Goal: Contribute content: Contribute content

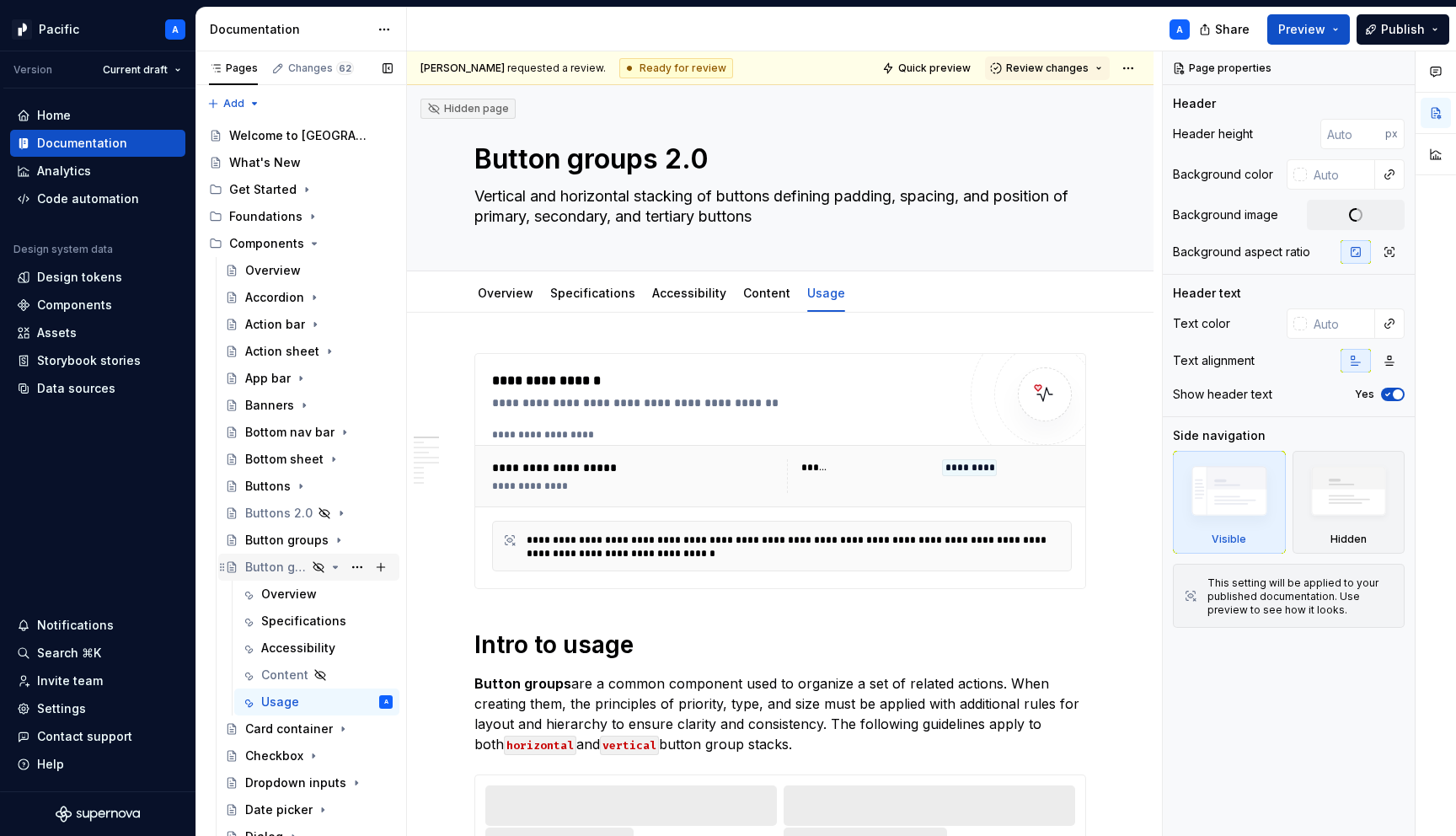
click at [334, 566] on icon "Page tree" at bounding box center [336, 567] width 5 height 2
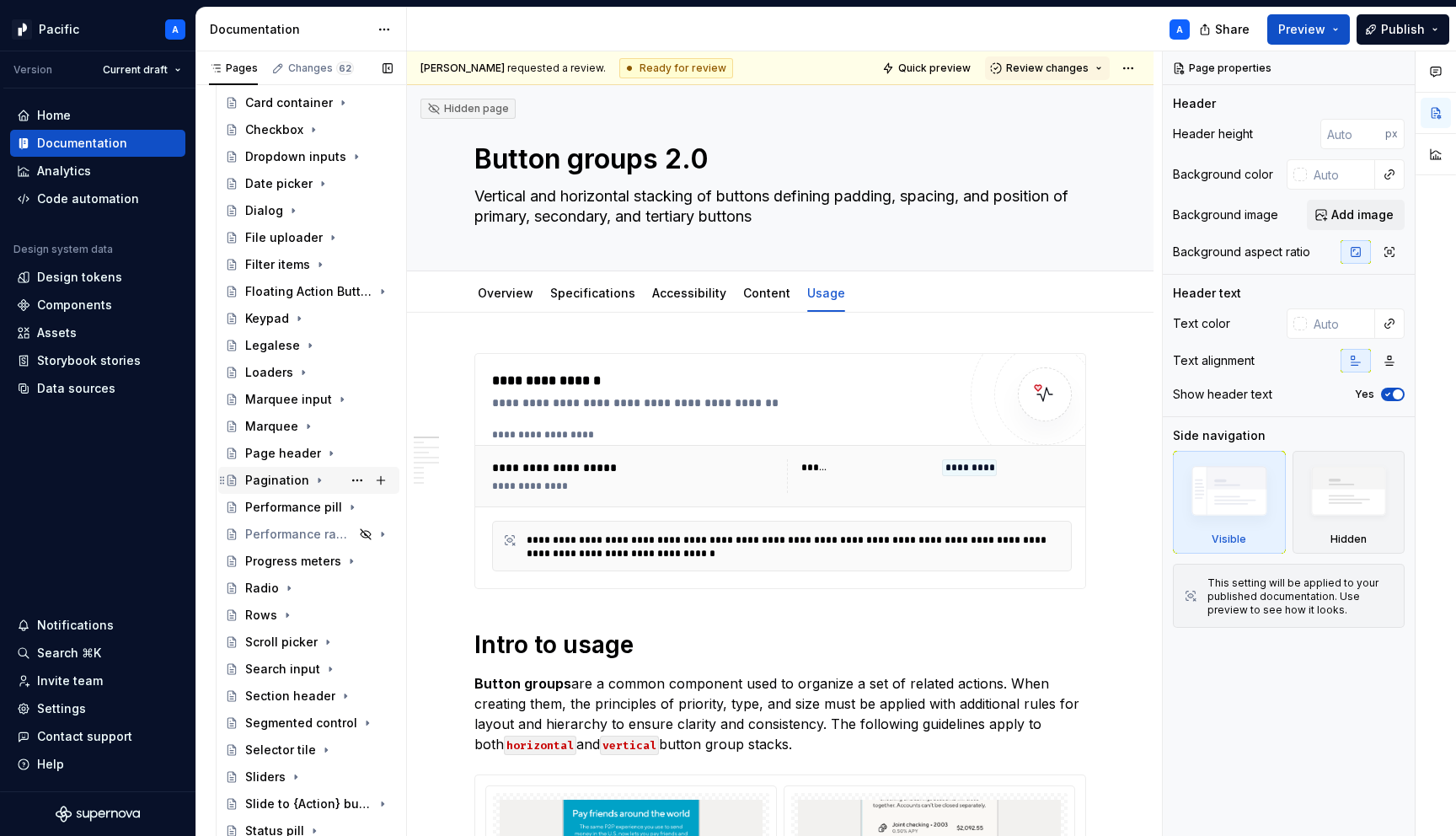
scroll to position [508, 0]
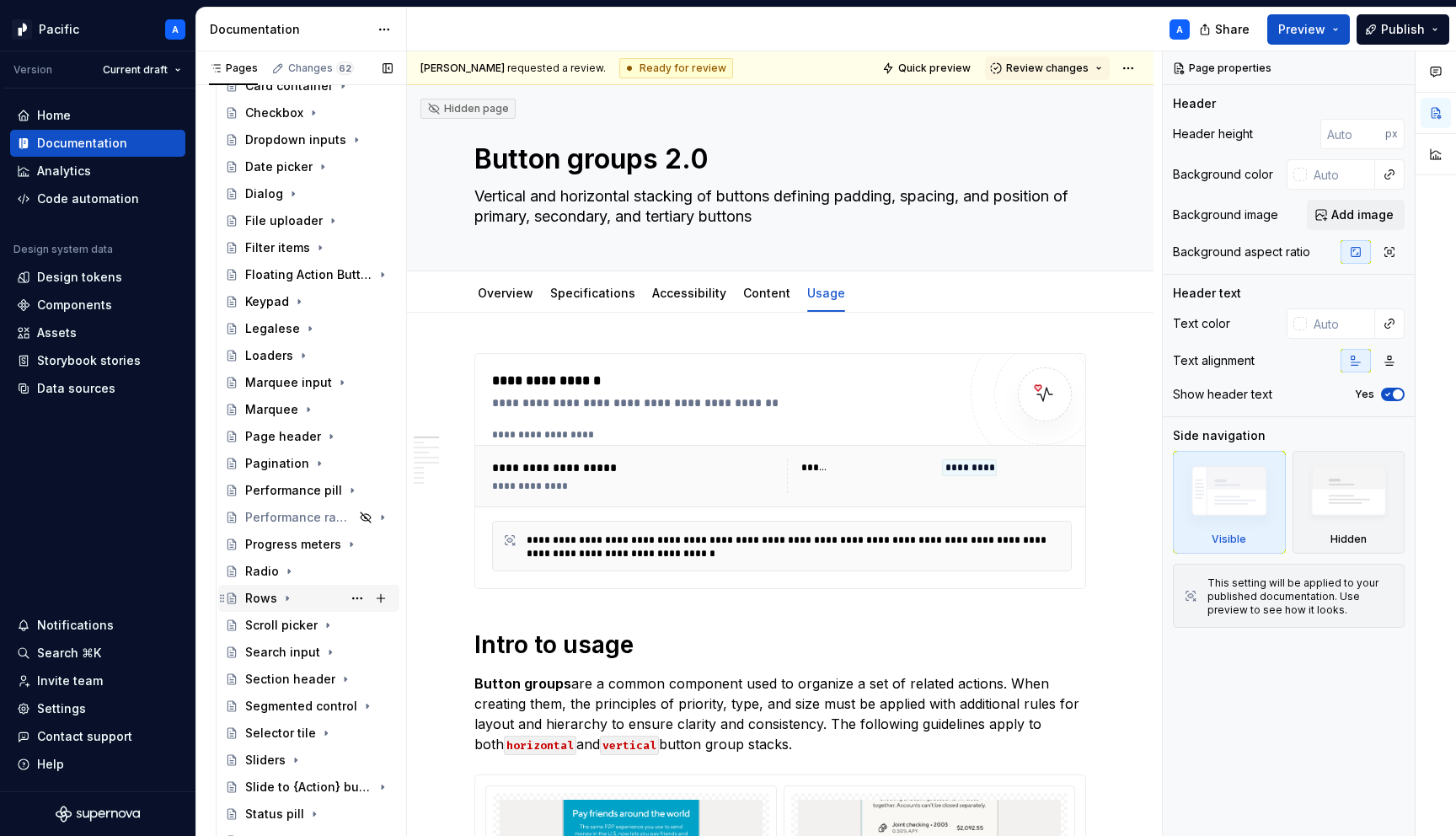
click at [281, 595] on icon "Page tree" at bounding box center [287, 598] width 14 height 14
click at [293, 619] on div "Overview" at bounding box center [289, 625] width 55 height 17
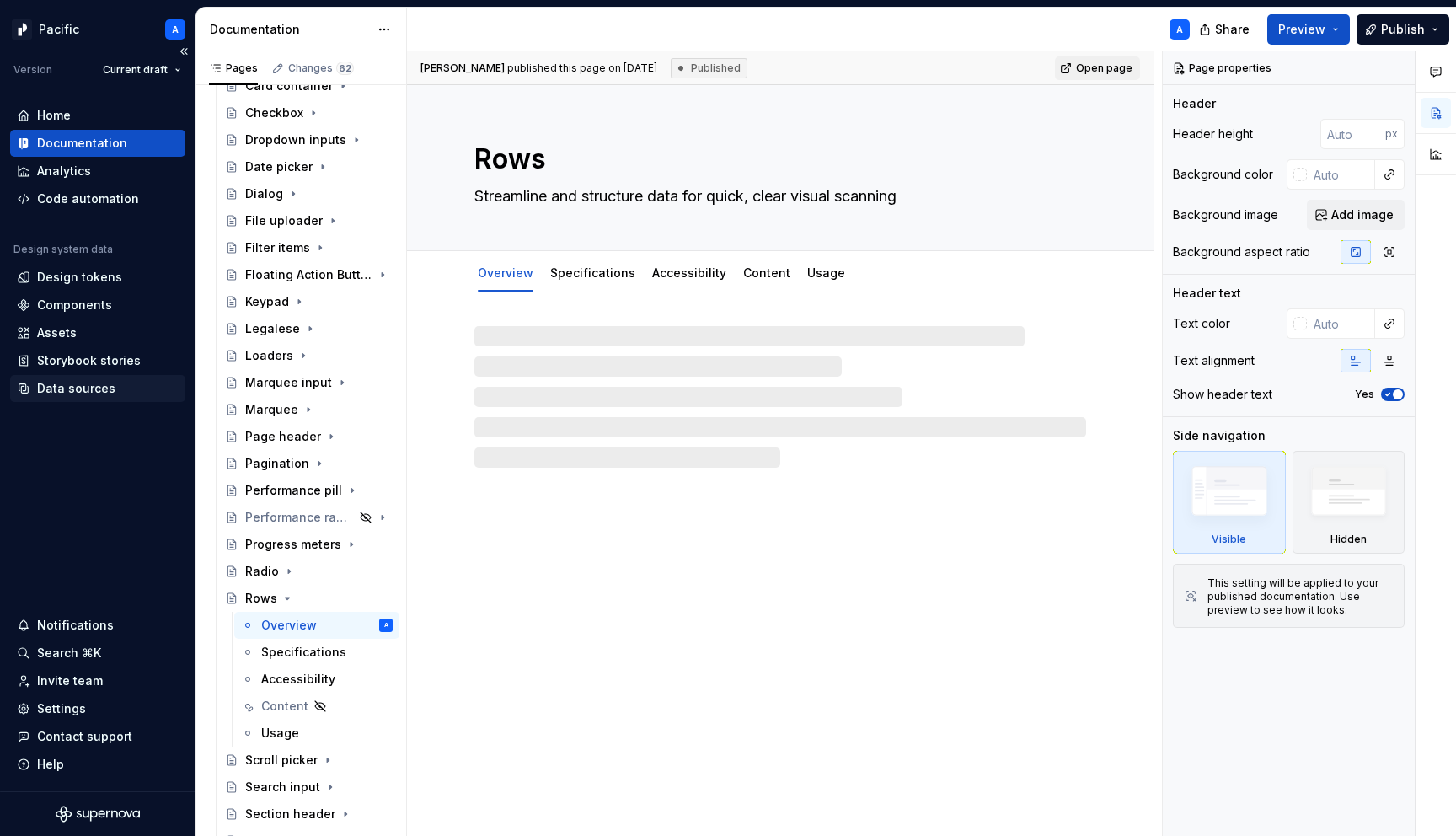
click at [63, 391] on div "Data sources" at bounding box center [75, 389] width 78 height 17
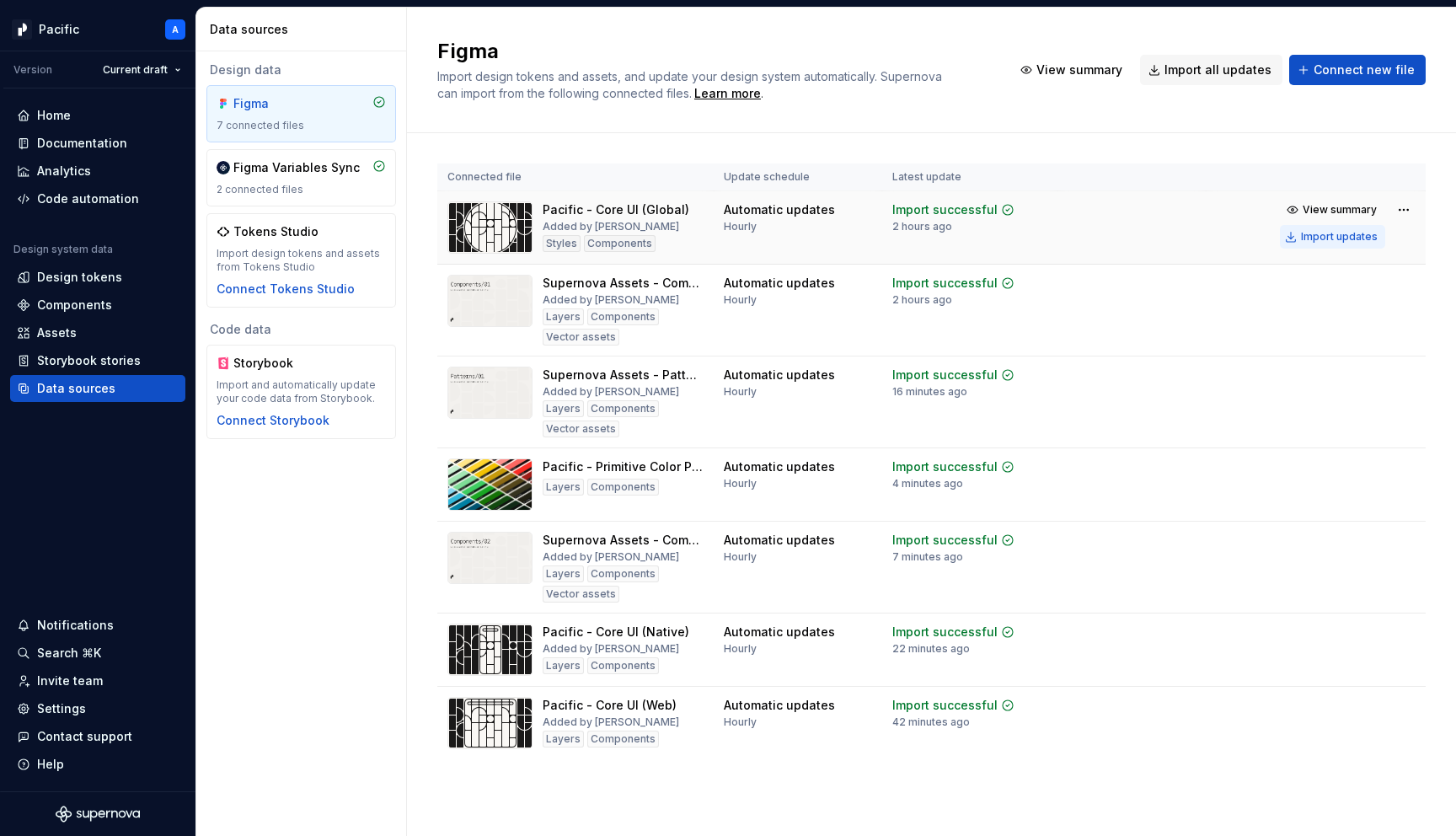
click at [1312, 240] on div "Import updates" at bounding box center [1339, 237] width 76 height 14
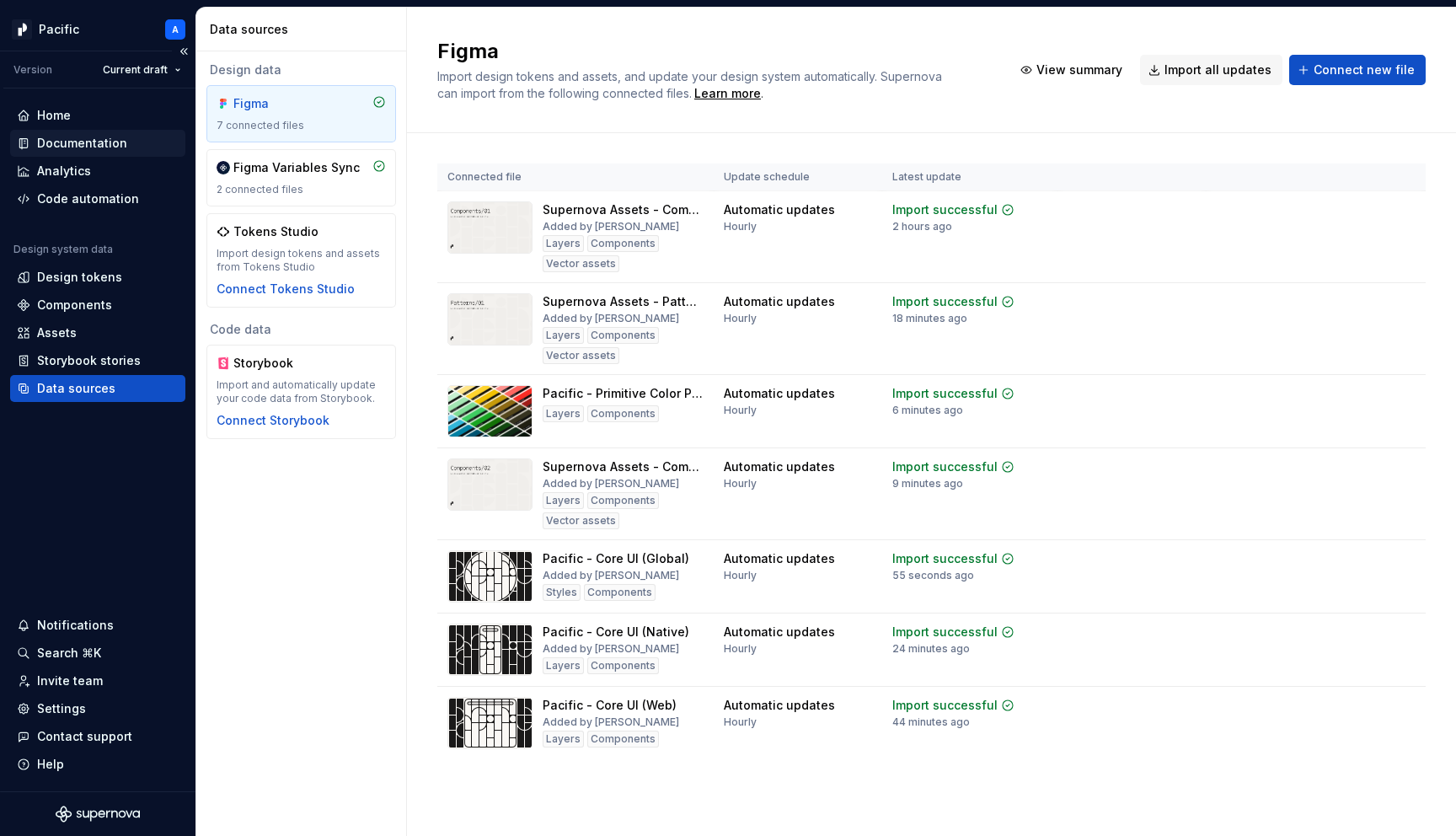
click at [100, 136] on div "Documentation" at bounding box center [82, 144] width 90 height 17
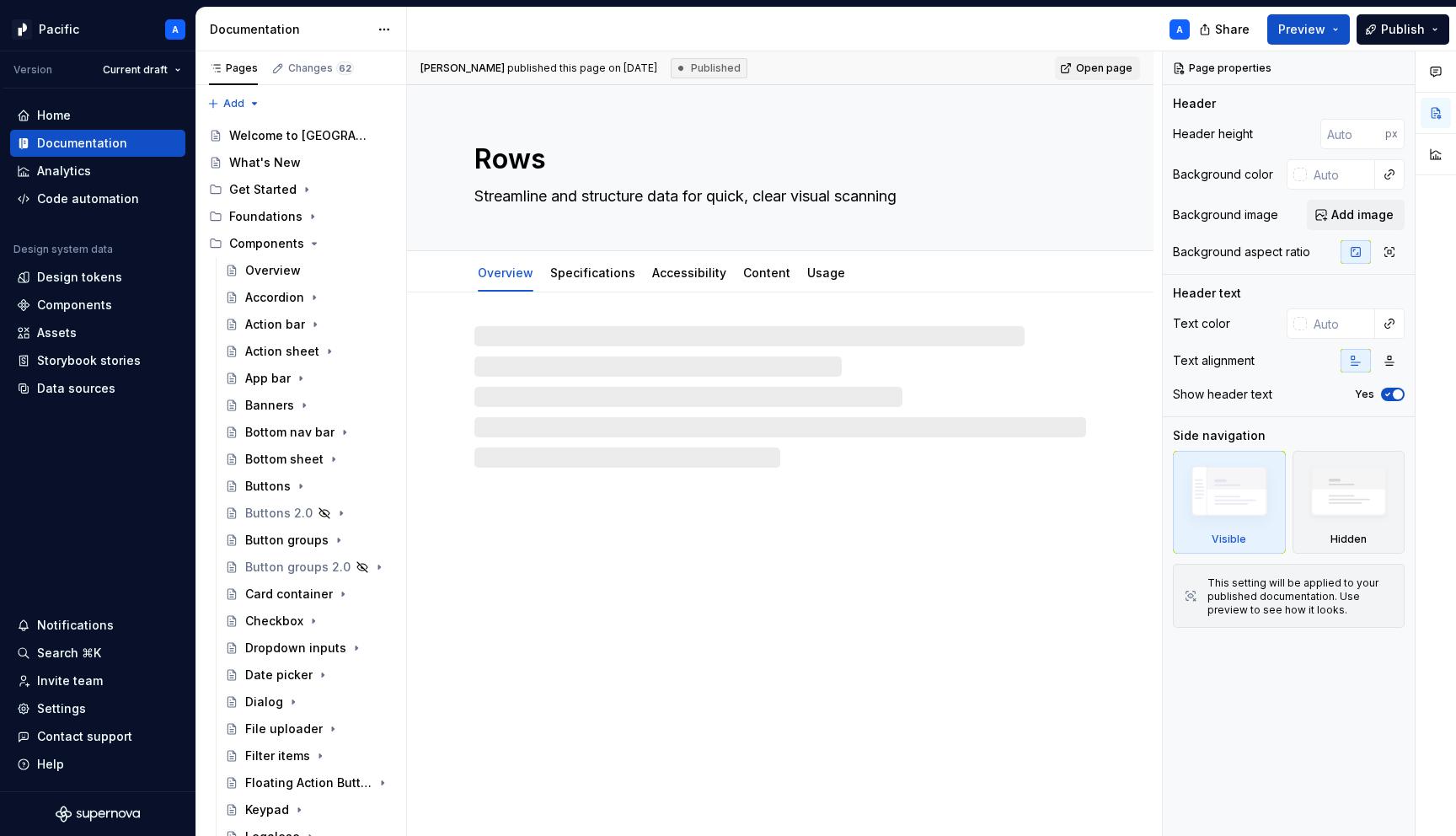
type textarea "*"
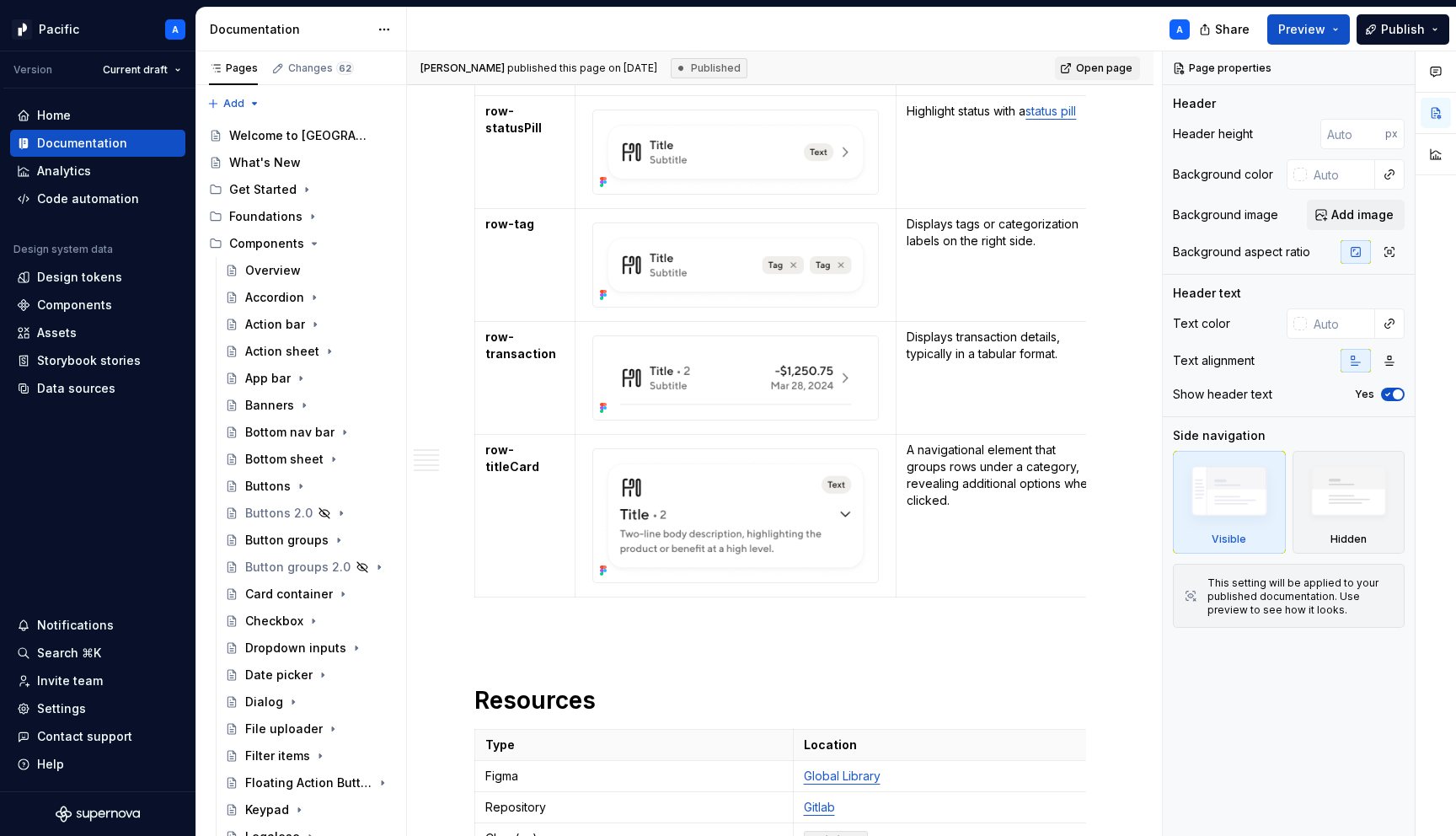
scroll to position [5594, 0]
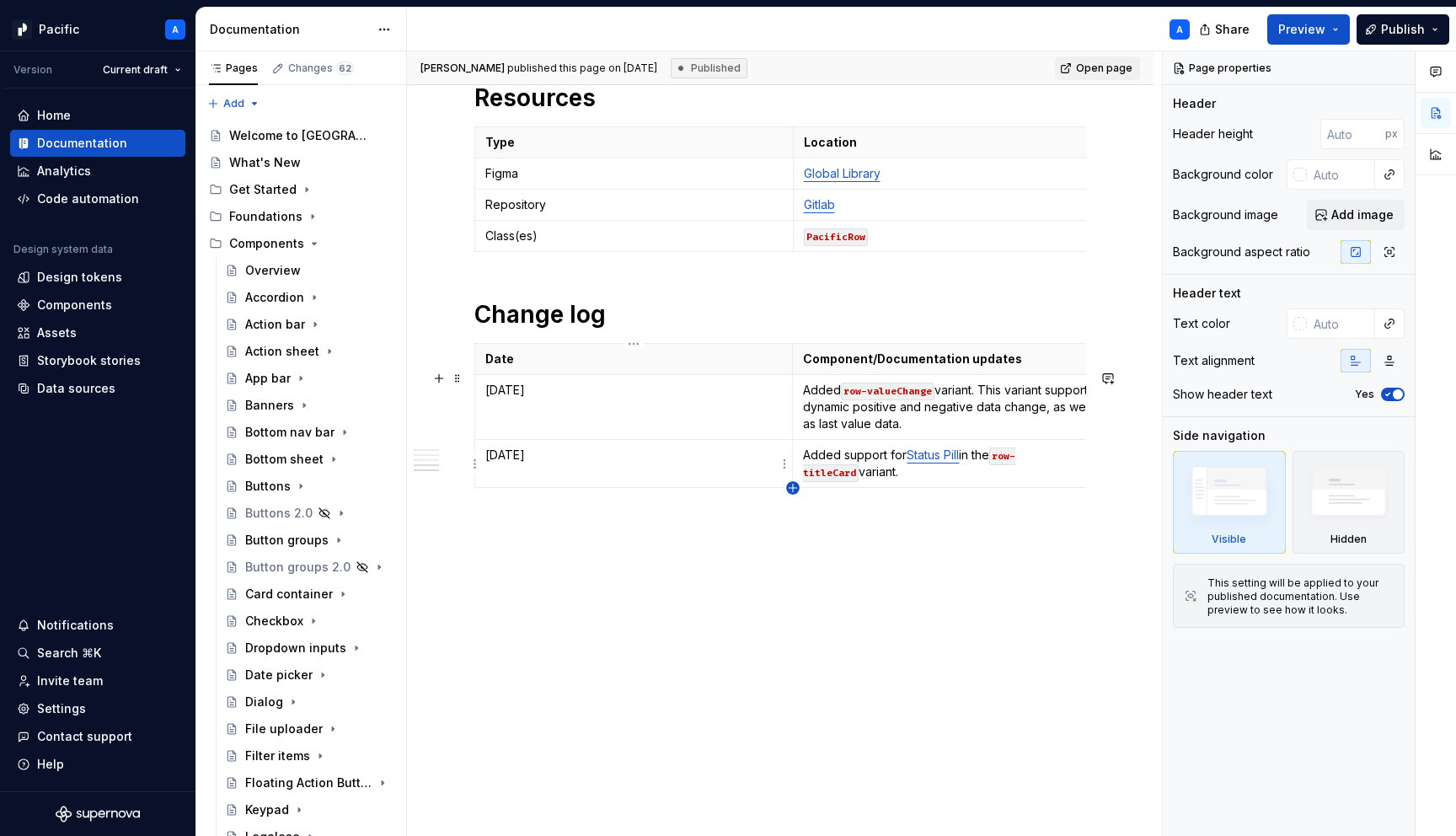
click at [792, 485] on icon "button" at bounding box center [792, 488] width 14 height 14
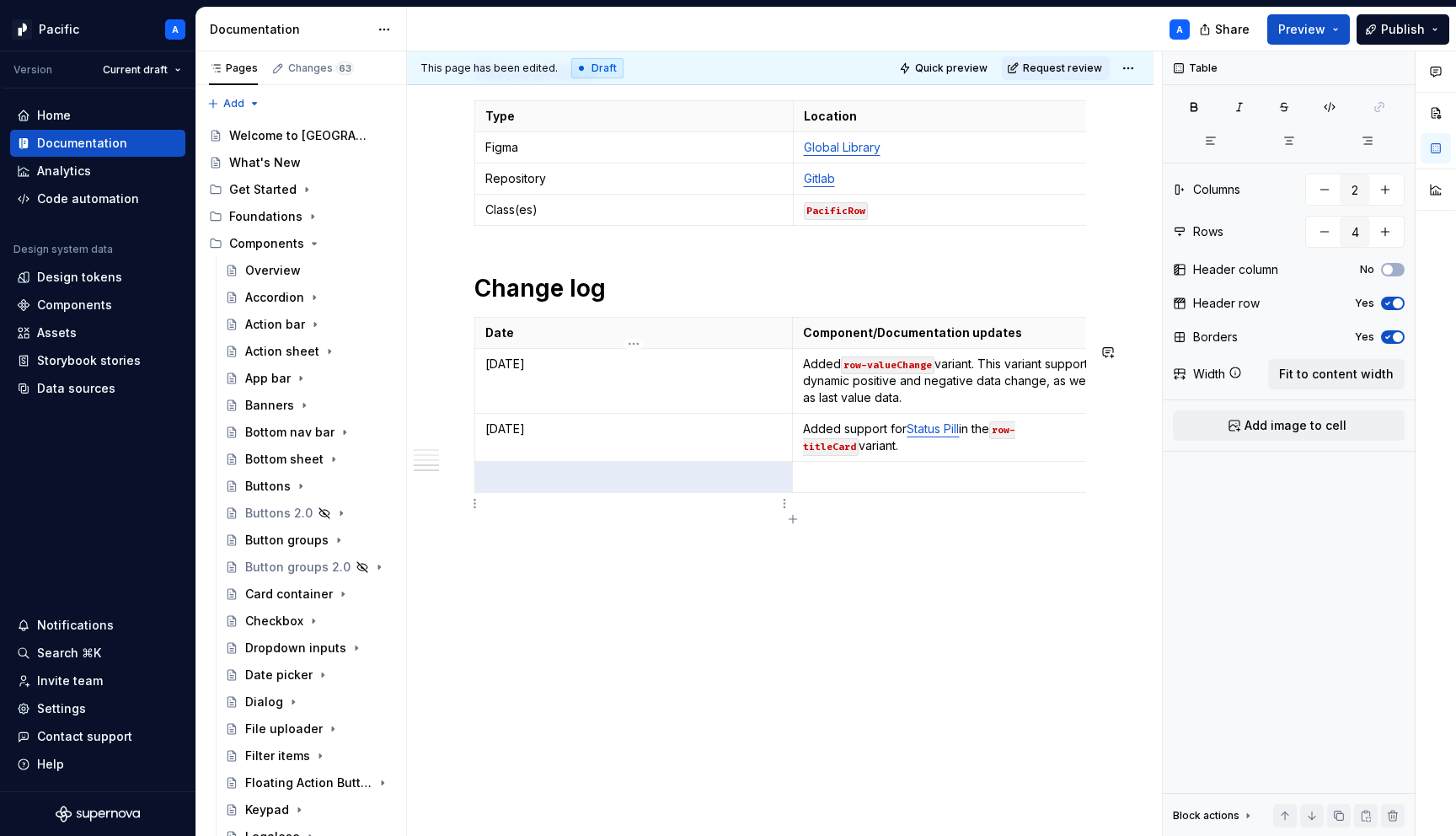
click at [656, 485] on p at bounding box center [633, 477] width 296 height 17
click at [877, 485] on p at bounding box center [952, 477] width 297 height 17
click at [829, 485] on p "Separated disabled type from" at bounding box center [952, 477] width 297 height 17
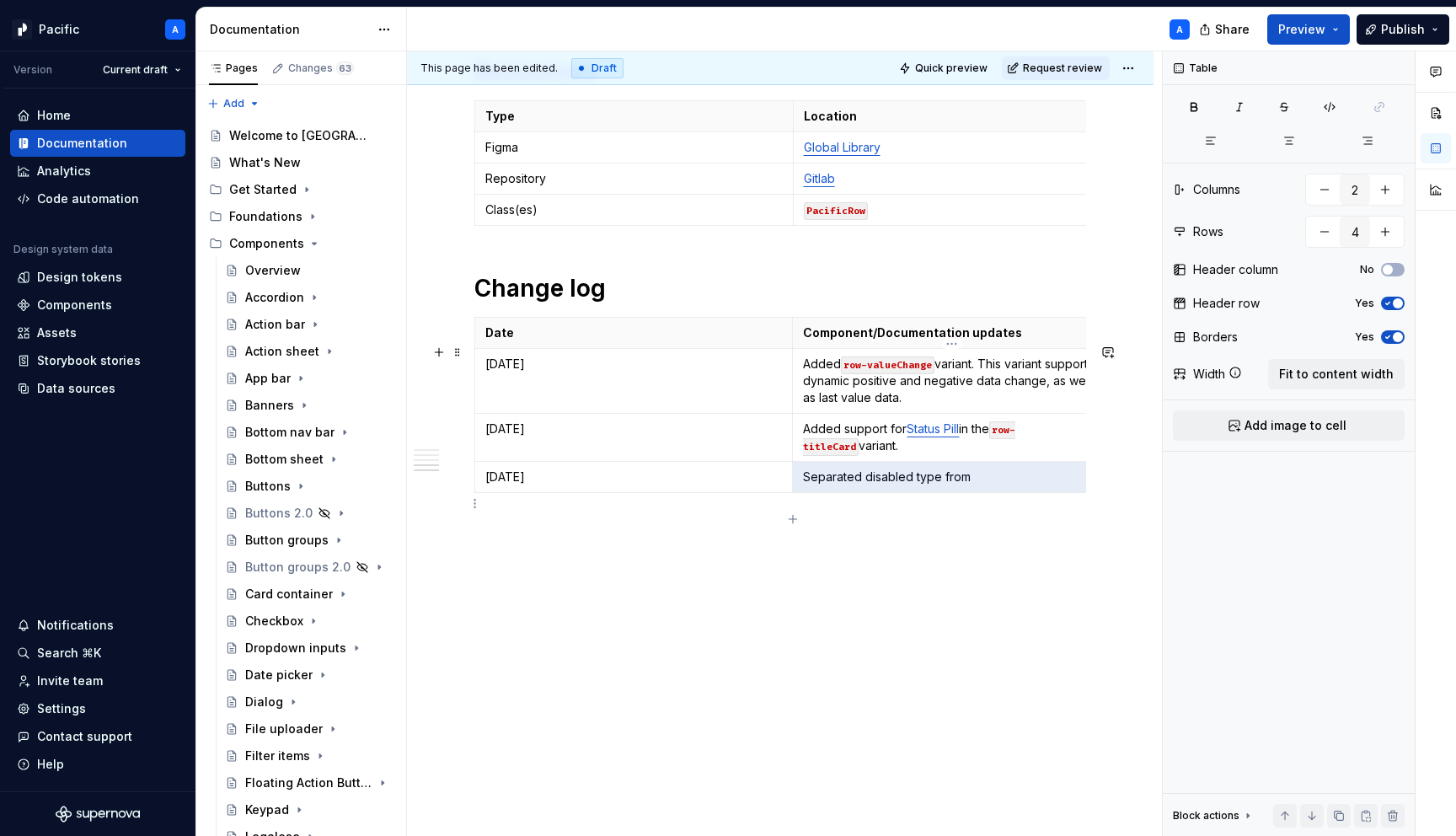
click at [829, 485] on p "Separated disabled type from" at bounding box center [952, 477] width 297 height 17
drag, startPoint x: 953, startPoint y: 527, endPoint x: 793, endPoint y: 523, distance: 160.0
click at [793, 510] on td "Added a disabled type with disabled content token: color-content-disabled-2" at bounding box center [943, 486] width 318 height 48
click at [933, 483] on button "button" at bounding box center [924, 491] width 24 height 24
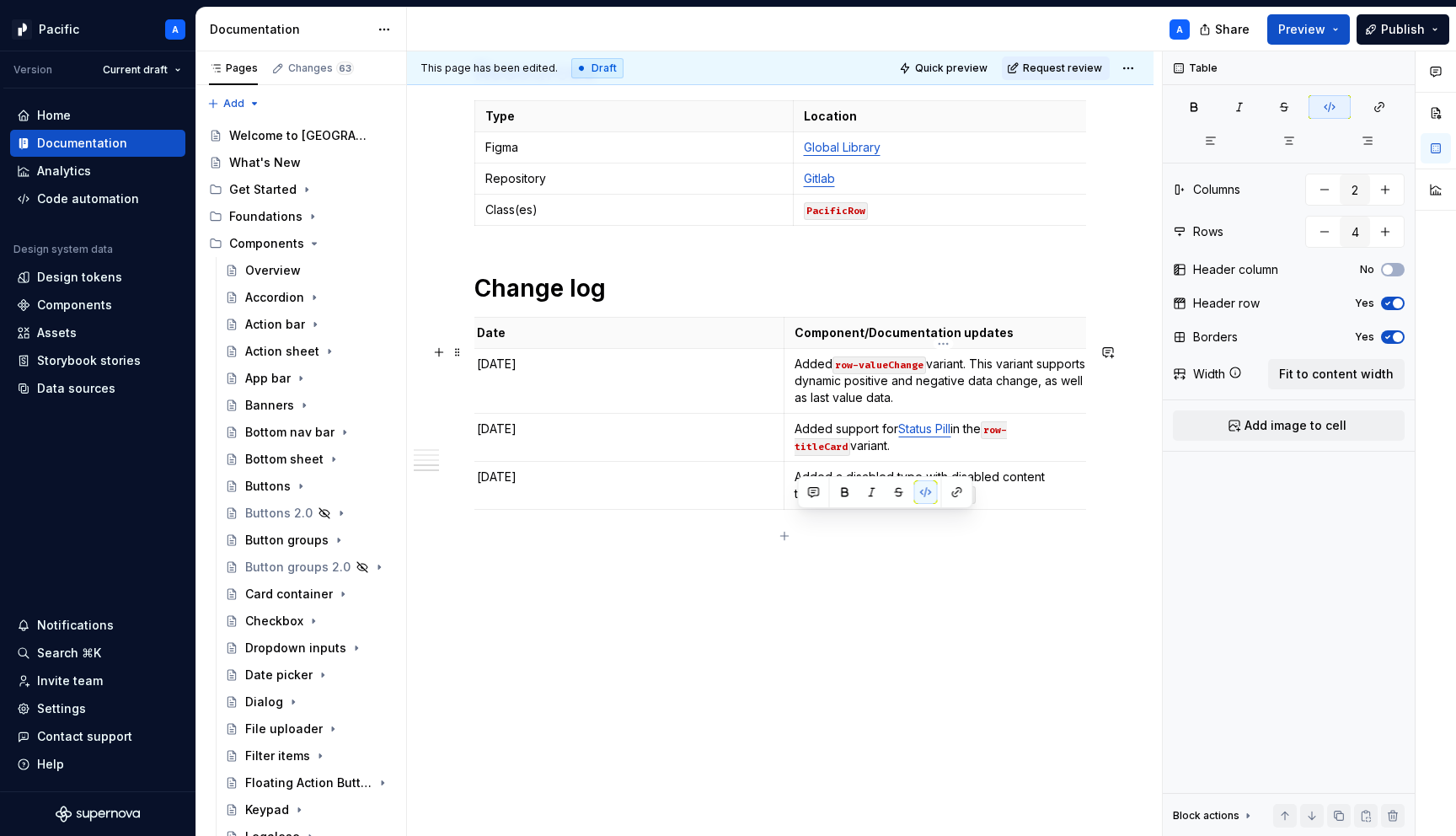
click at [1024, 503] on p "Added a disabled type with disabled content token: color-content-disabled-2" at bounding box center [942, 485] width 297 height 34
click at [1084, 503] on p "Added a disabled type with disabled content token: color-content-disabled-2" at bounding box center [942, 485] width 297 height 34
drag, startPoint x: 1002, startPoint y: 503, endPoint x: 1082, endPoint y: 504, distance: 80.0
click at [1082, 503] on p "Added a disabled type with disabled content token: color-content-disabled-2" at bounding box center [942, 485] width 297 height 34
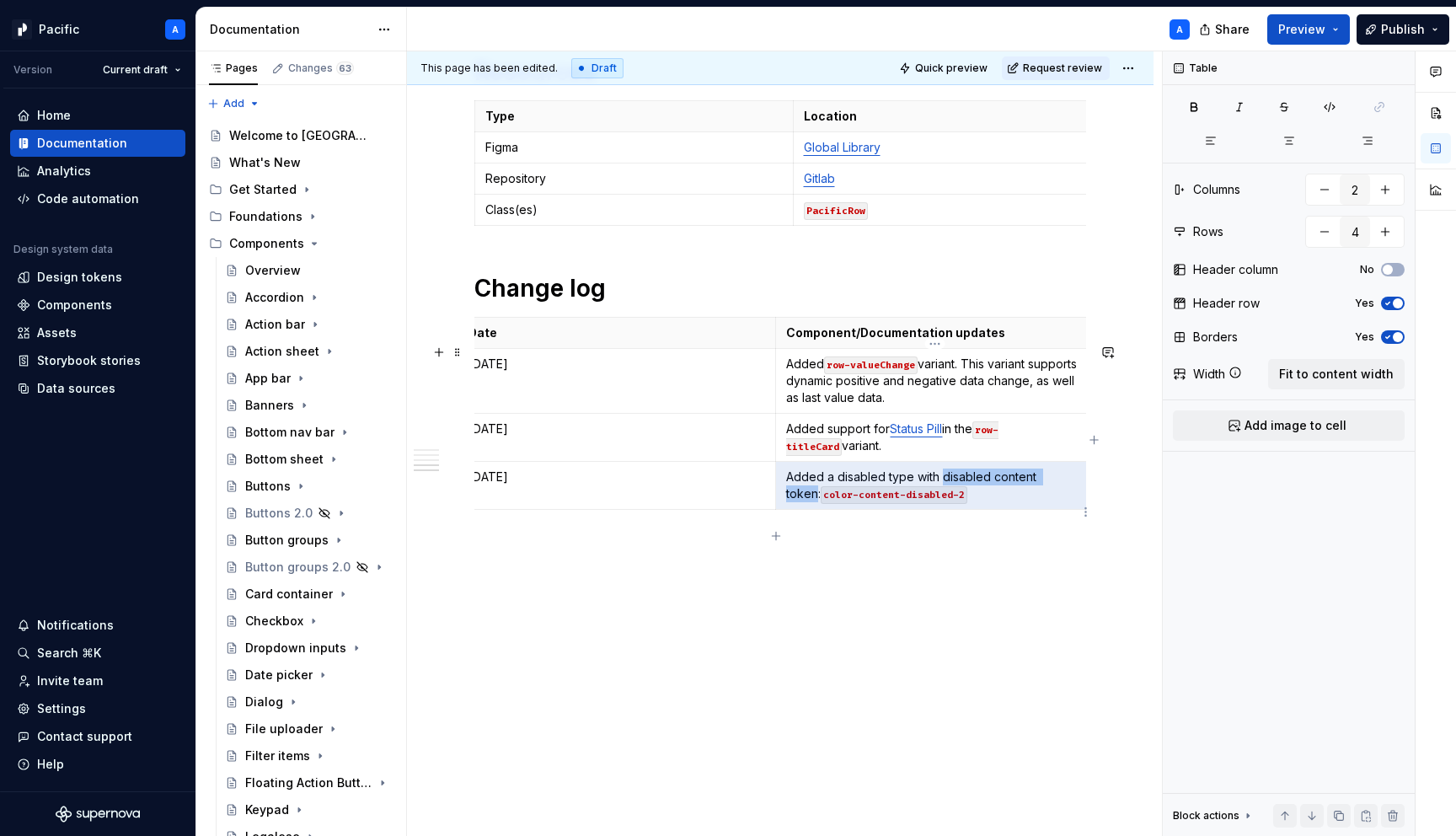
drag, startPoint x: 950, startPoint y: 506, endPoint x: 1065, endPoint y: 505, distance: 115.0
click at [1065, 503] on p "Added a disabled type with disabled content token: color-content-disabled-2" at bounding box center [934, 485] width 297 height 34
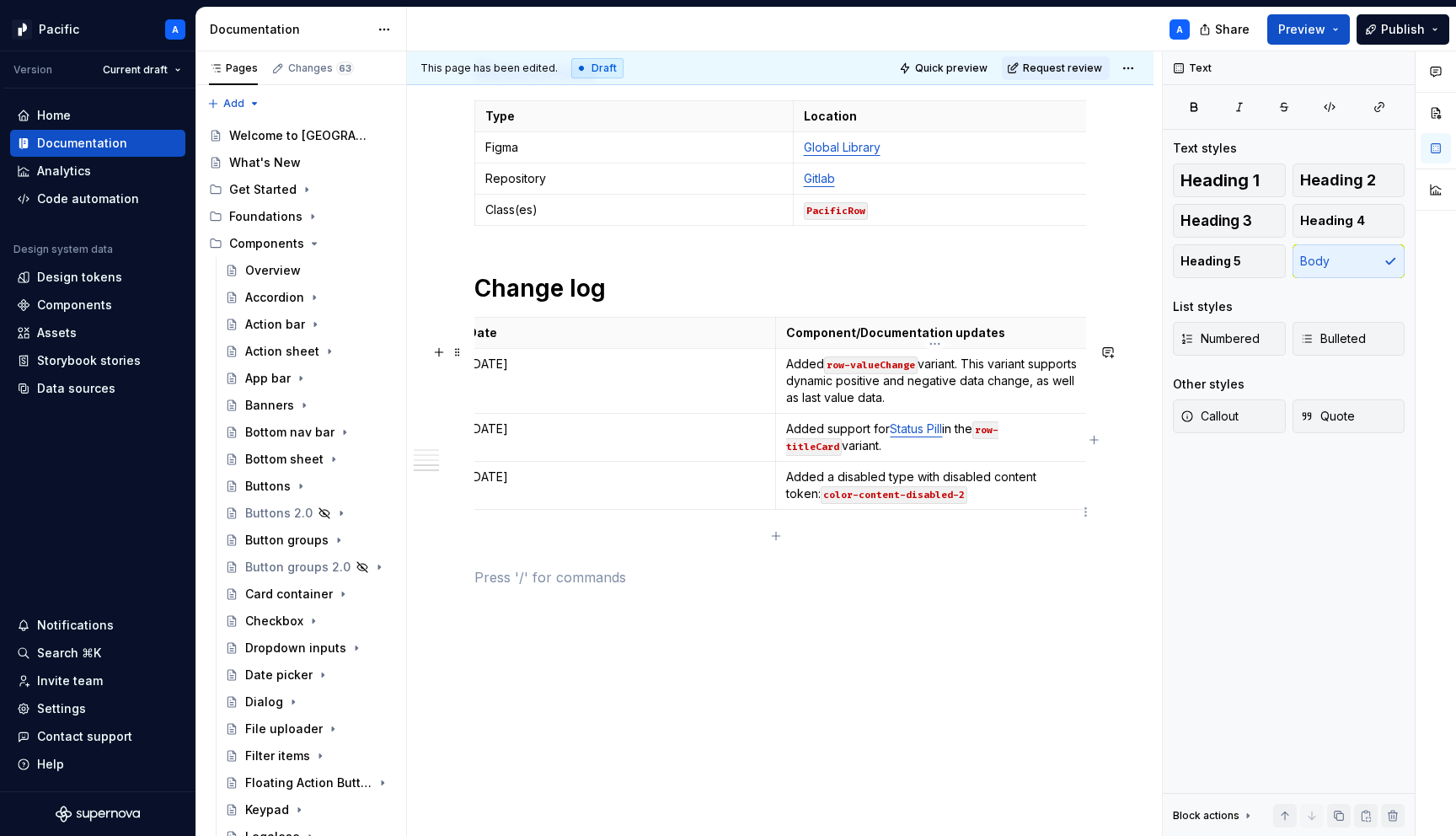
scroll to position [0, 0]
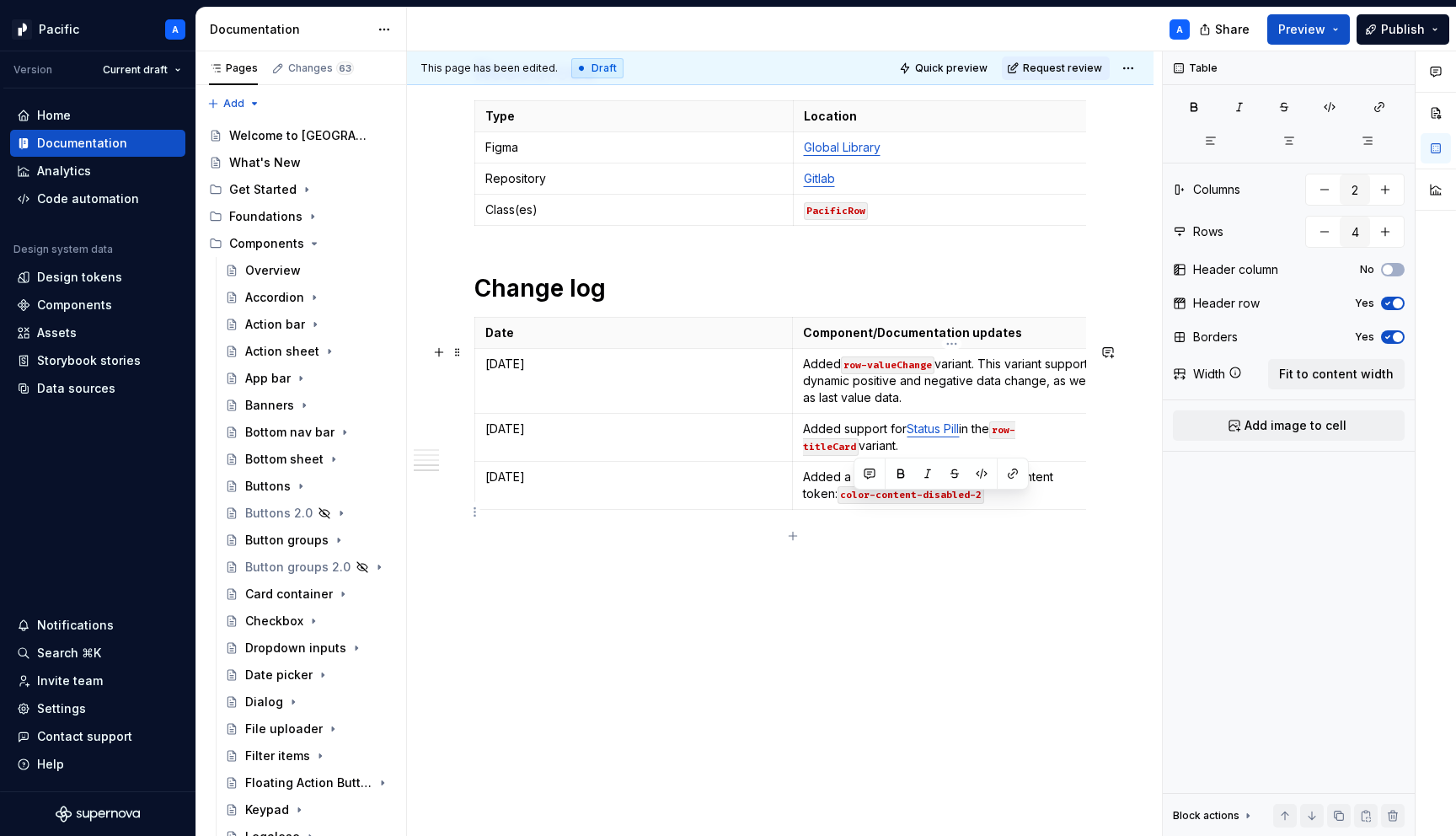
drag, startPoint x: 855, startPoint y: 502, endPoint x: 953, endPoint y: 498, distance: 98.1
click at [953, 498] on p "Added a disabled type with disabled content token: color-content-disabled-2" at bounding box center [952, 485] width 297 height 34
click at [929, 503] on p "Added a disabled type with disabled content token: color-content-disabled-2" at bounding box center [952, 485] width 297 height 34
drag, startPoint x: 929, startPoint y: 503, endPoint x: 856, endPoint y: 502, distance: 73.0
click at [856, 502] on p "Added a disabled type with disabled content token: color-content-disabled-2" at bounding box center [952, 485] width 297 height 34
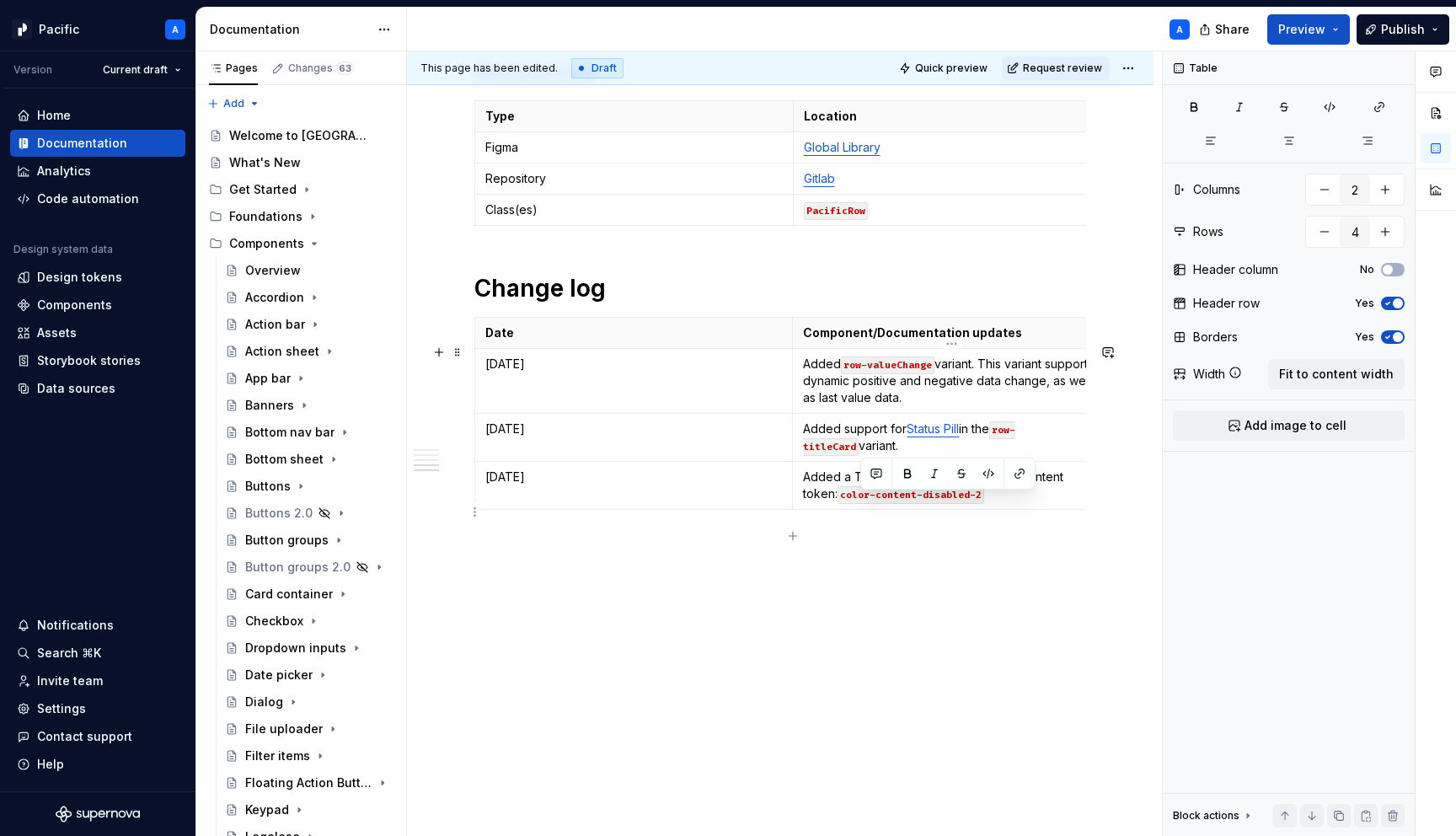
drag, startPoint x: 935, startPoint y: 505, endPoint x: 857, endPoint y: 502, distance: 78.1
click at [857, 502] on p "Added a Type=Disabled with disabled content token: color-content-disabled-2" at bounding box center [952, 485] width 297 height 34
click at [985, 475] on button "button" at bounding box center [982, 474] width 24 height 24
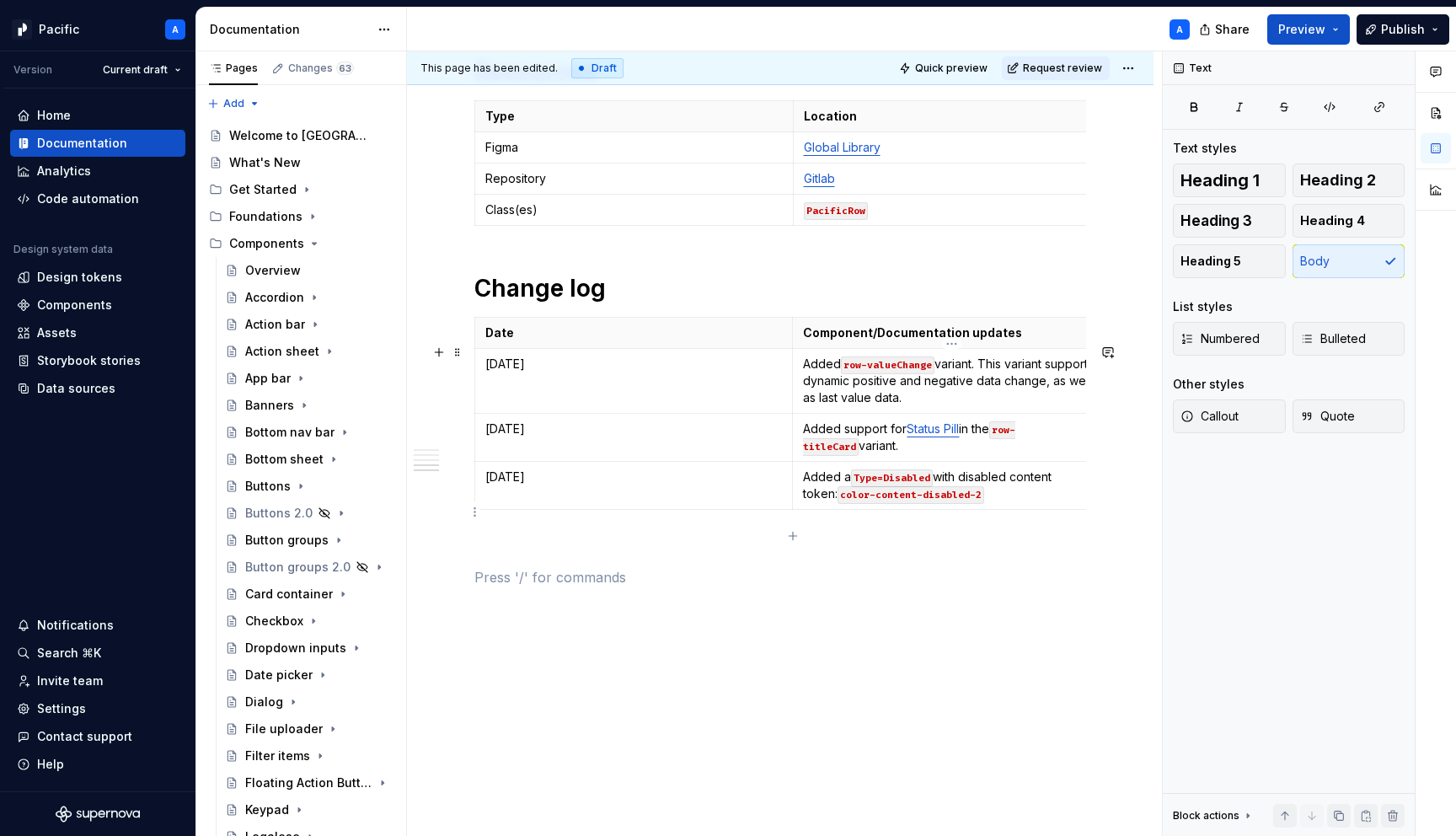
click at [999, 503] on p "Added a Type=Disabled with disabled content token: color-content-disabled-2" at bounding box center [952, 485] width 297 height 34
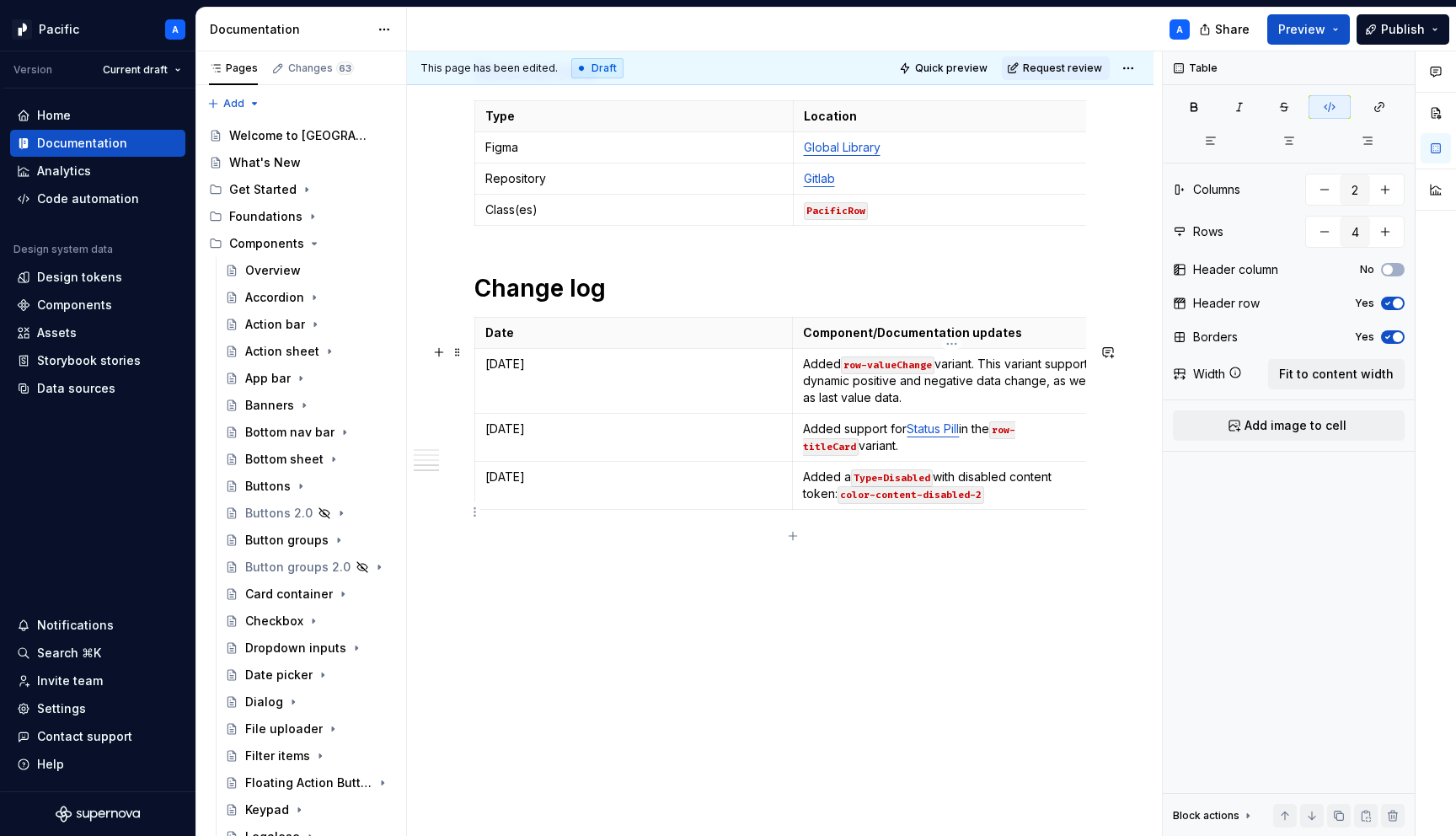
click at [937, 500] on p "Added a Type=Disabled with disabled content token: color-content-disabled-2" at bounding box center [952, 485] width 297 height 34
drag, startPoint x: 1046, startPoint y: 503, endPoint x: 875, endPoint y: 515, distance: 171.4
click at [875, 515] on p "Added a Type=Disabled to row-default and row-valueChange with disabled content …" at bounding box center [952, 493] width 297 height 51
click at [1008, 471] on button "button" at bounding box center [1006, 474] width 24 height 24
click at [996, 506] on p "Added a Type=Disabled to row-default and r ow-valueChange with disabled content…" at bounding box center [952, 493] width 297 height 51
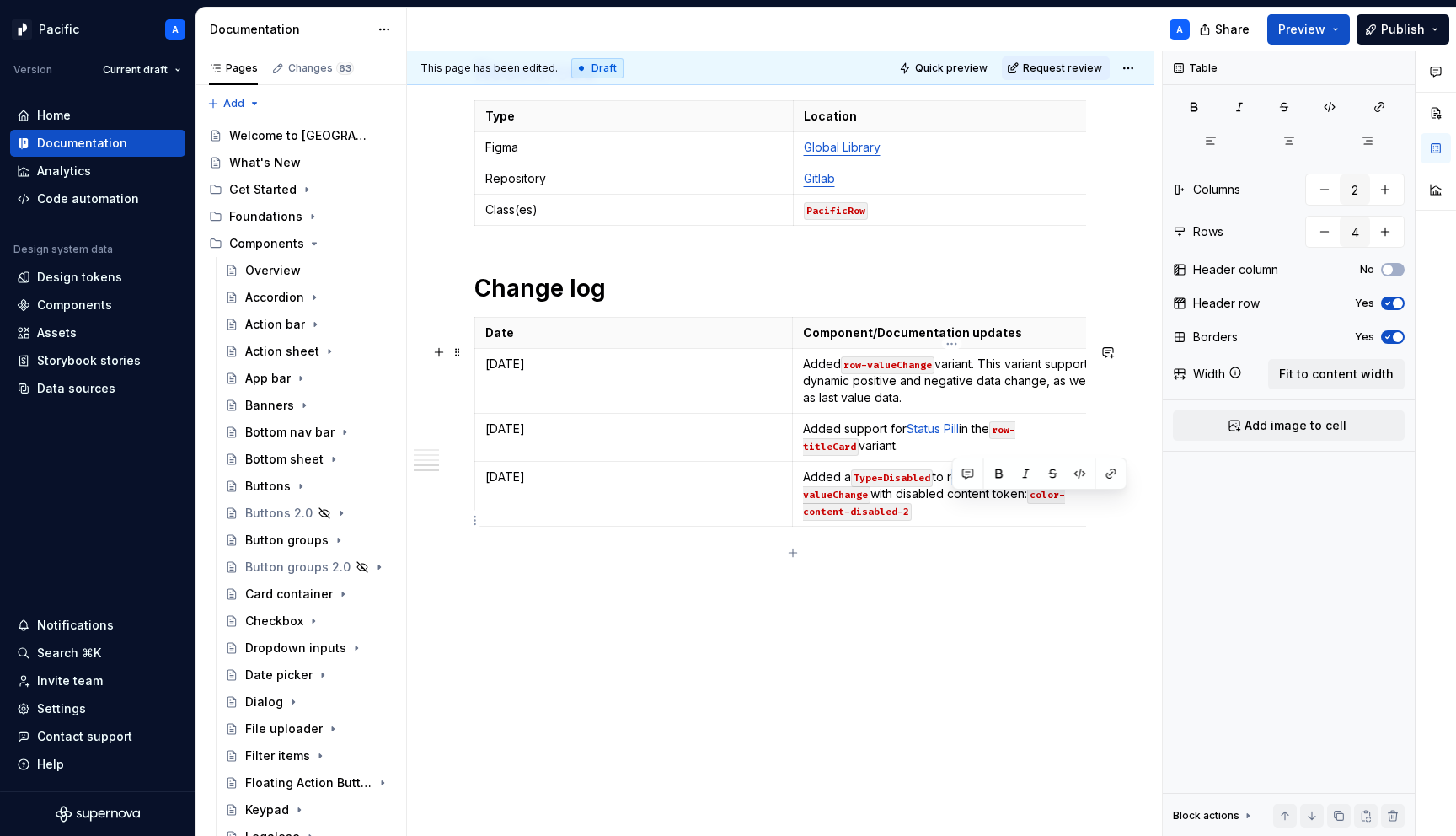
drag, startPoint x: 1015, startPoint y: 501, endPoint x: 953, endPoint y: 502, distance: 62.0
click at [953, 502] on p "Added a Type=Disabled to row-default and r ow-valueChange with disabled content…" at bounding box center [952, 493] width 297 height 51
click at [1085, 470] on button "button" at bounding box center [1080, 474] width 24 height 24
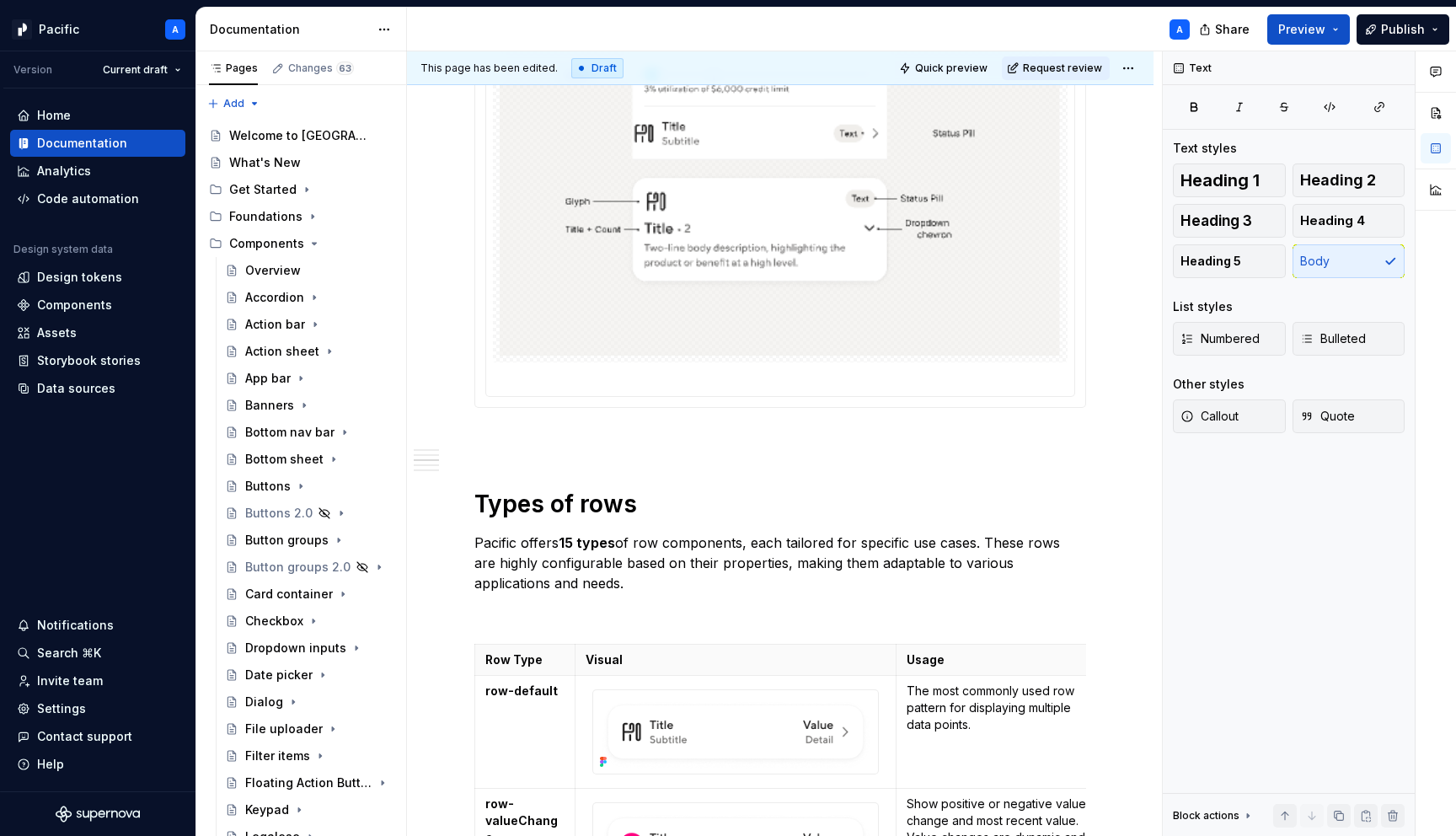
scroll to position [2862, 0]
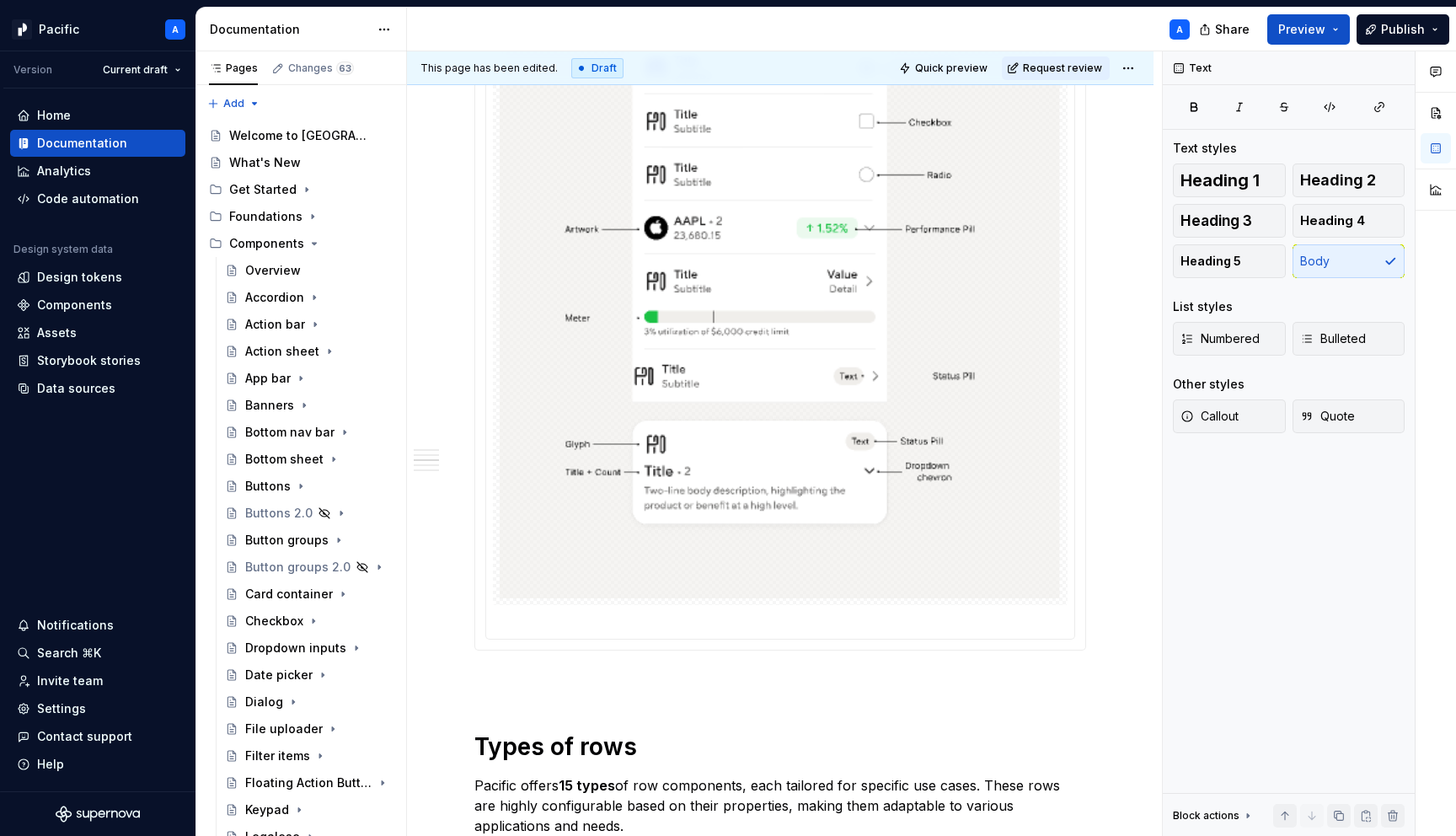
click at [1139, 55] on div "This page has been edited. Draft Quick preview Request review" at bounding box center [780, 68] width 746 height 34
click at [1139, 66] on html "Pacific A Version Current draft Home Documentation Analytics Code automation De…" at bounding box center [728, 418] width 1456 height 836
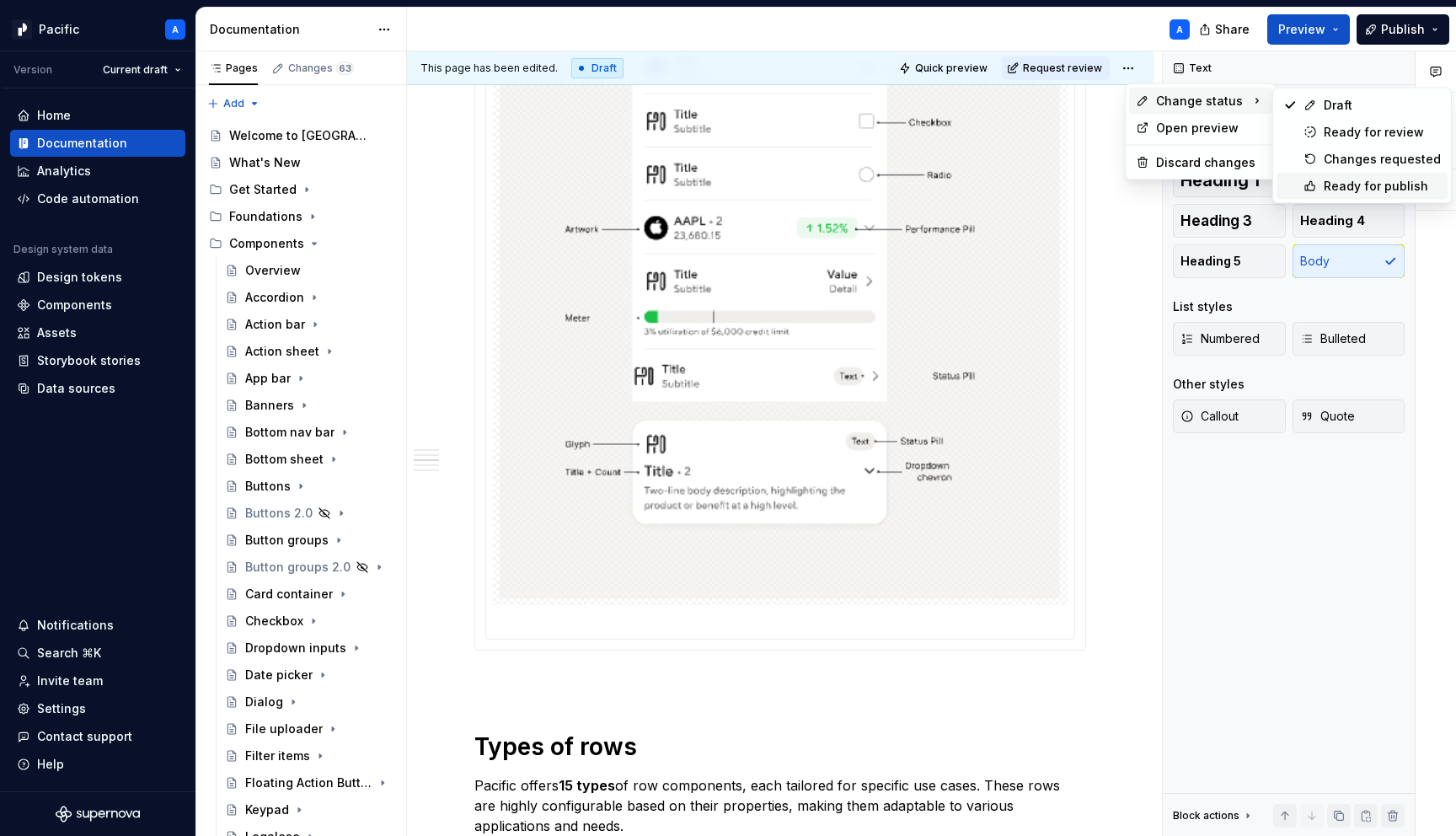
click at [1327, 181] on div "Ready for publish" at bounding box center [1381, 186] width 117 height 17
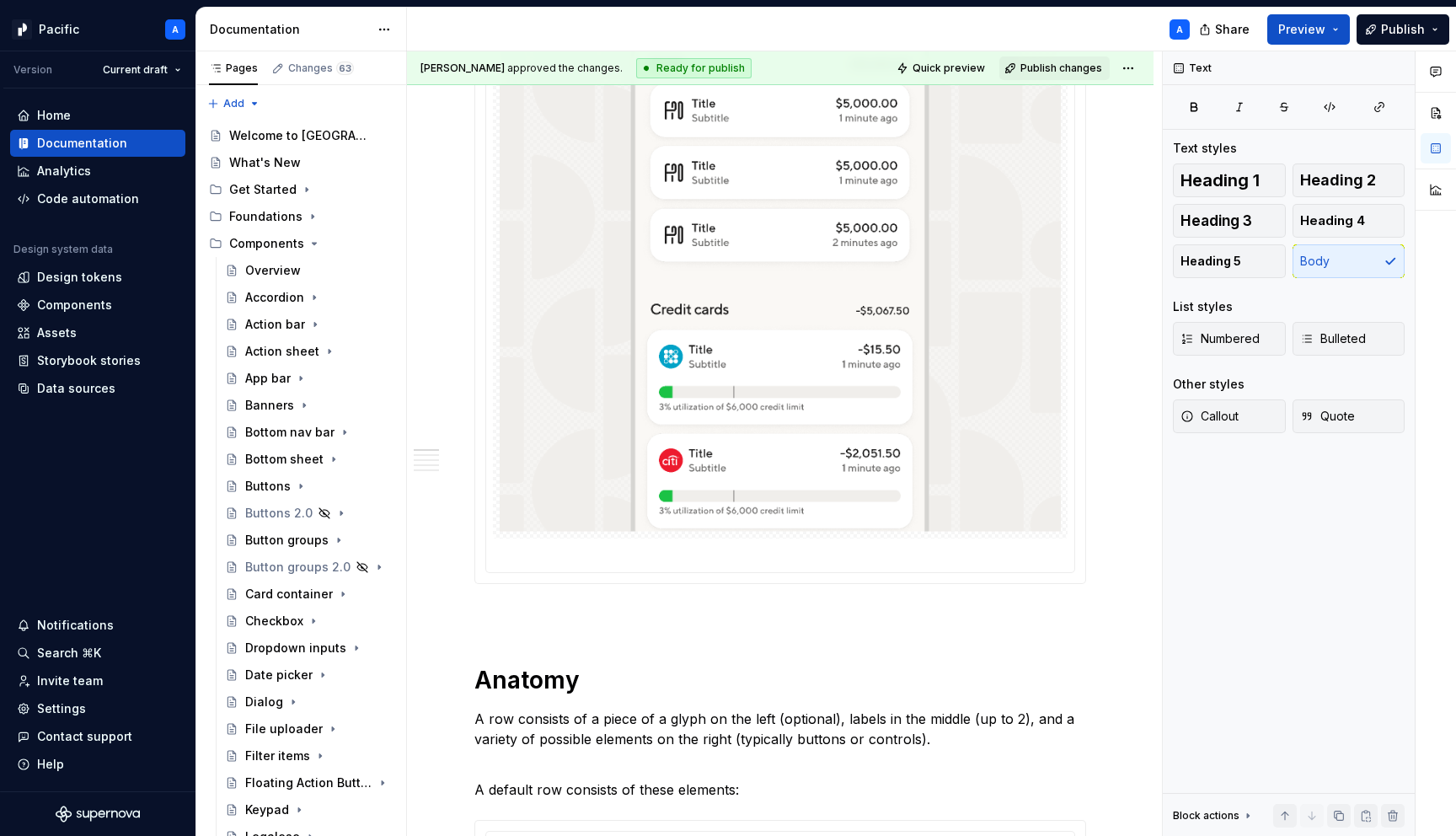
scroll to position [0, 0]
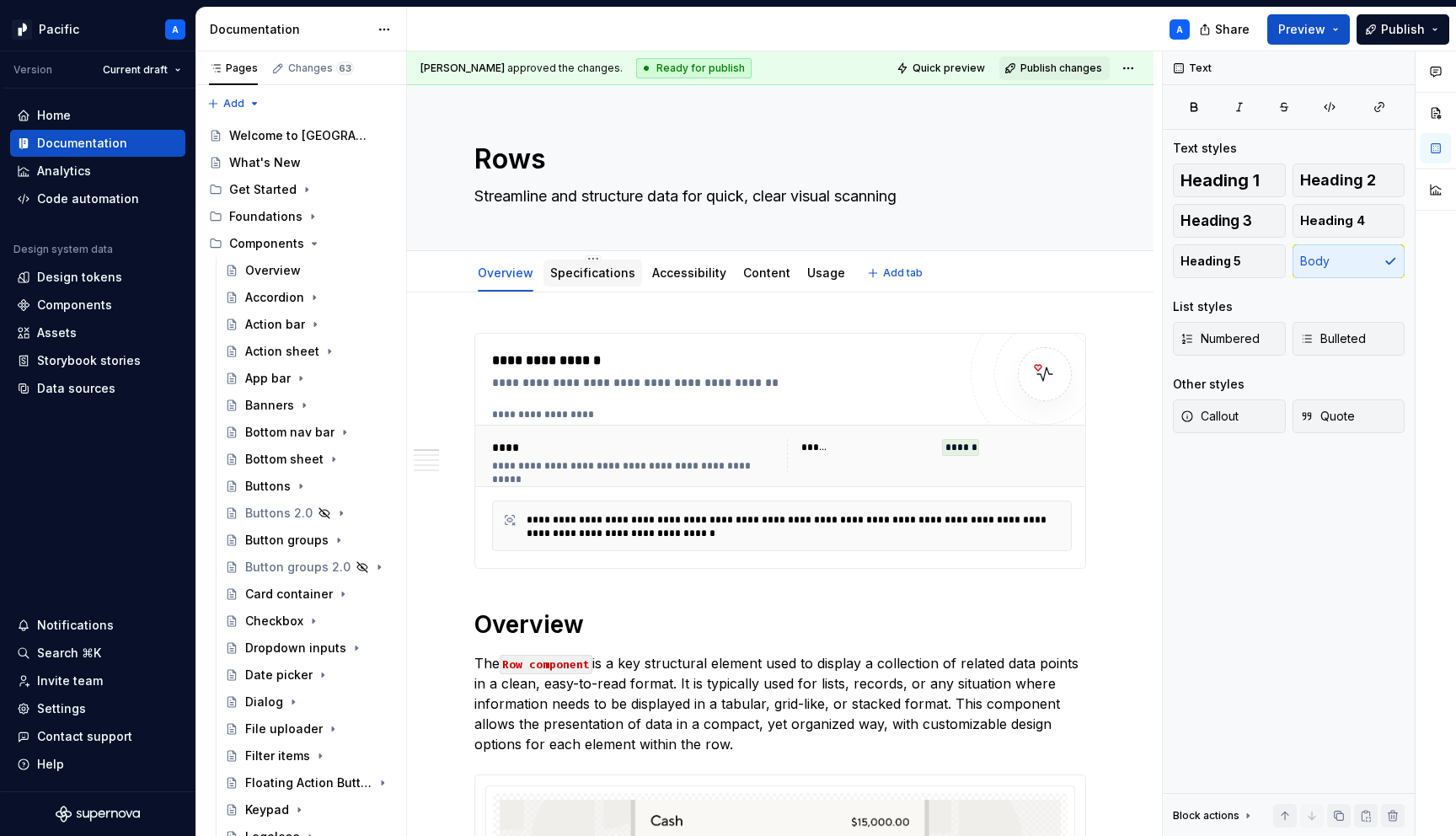
click at [595, 271] on link "Specifications" at bounding box center [593, 273] width 85 height 15
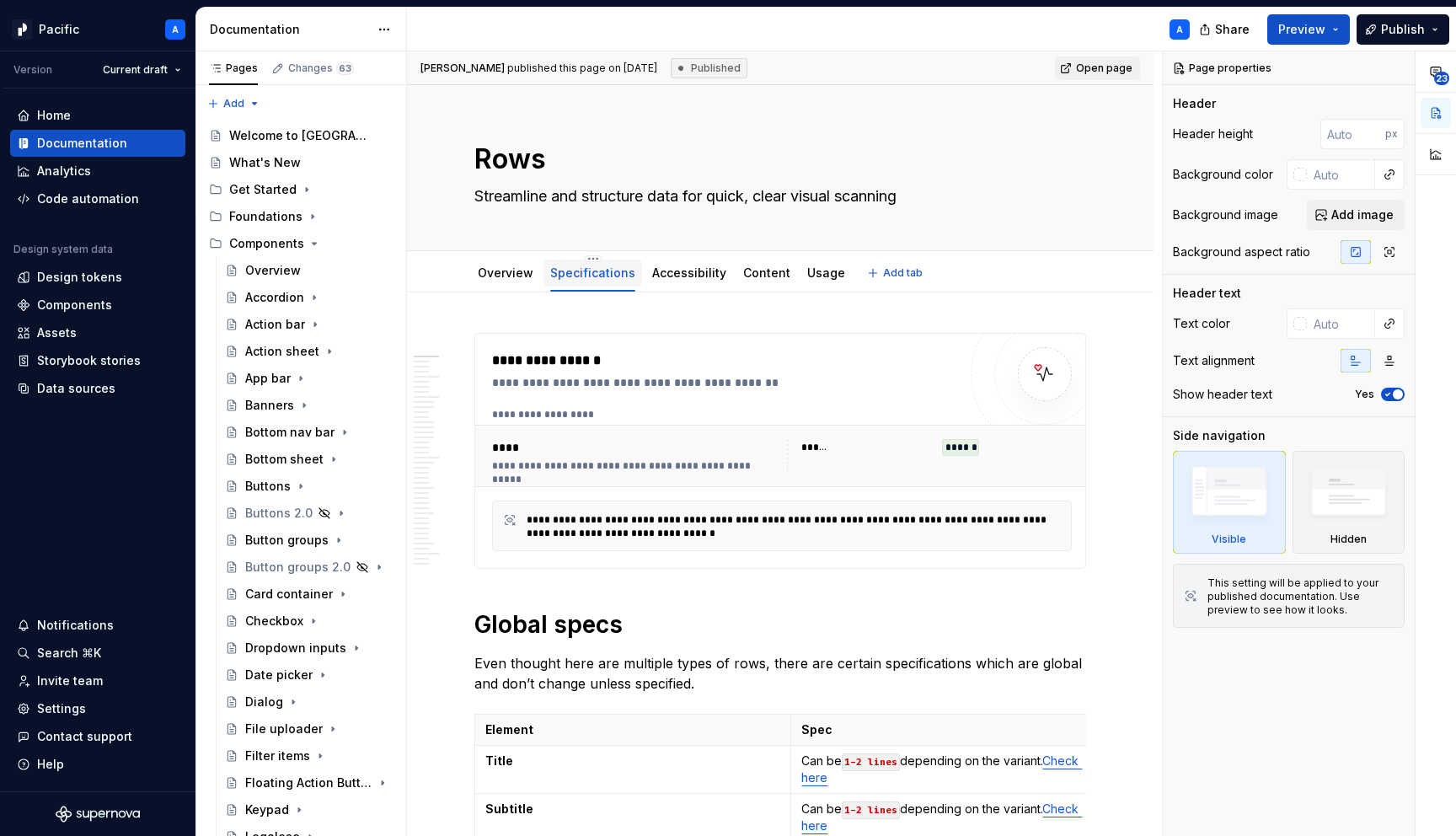
type textarea "*"
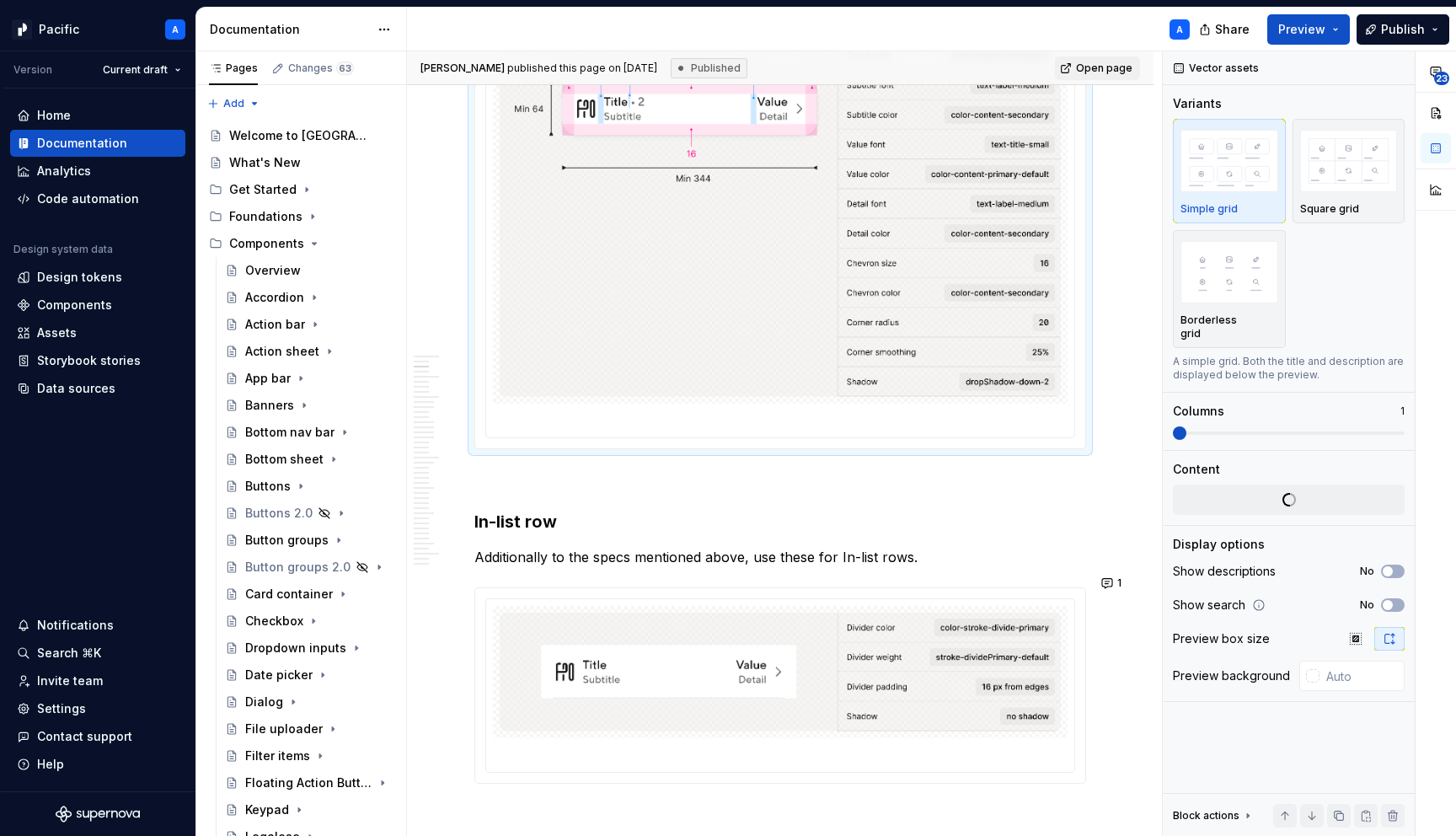
click at [594, 272] on img at bounding box center [780, 130] width 561 height 535
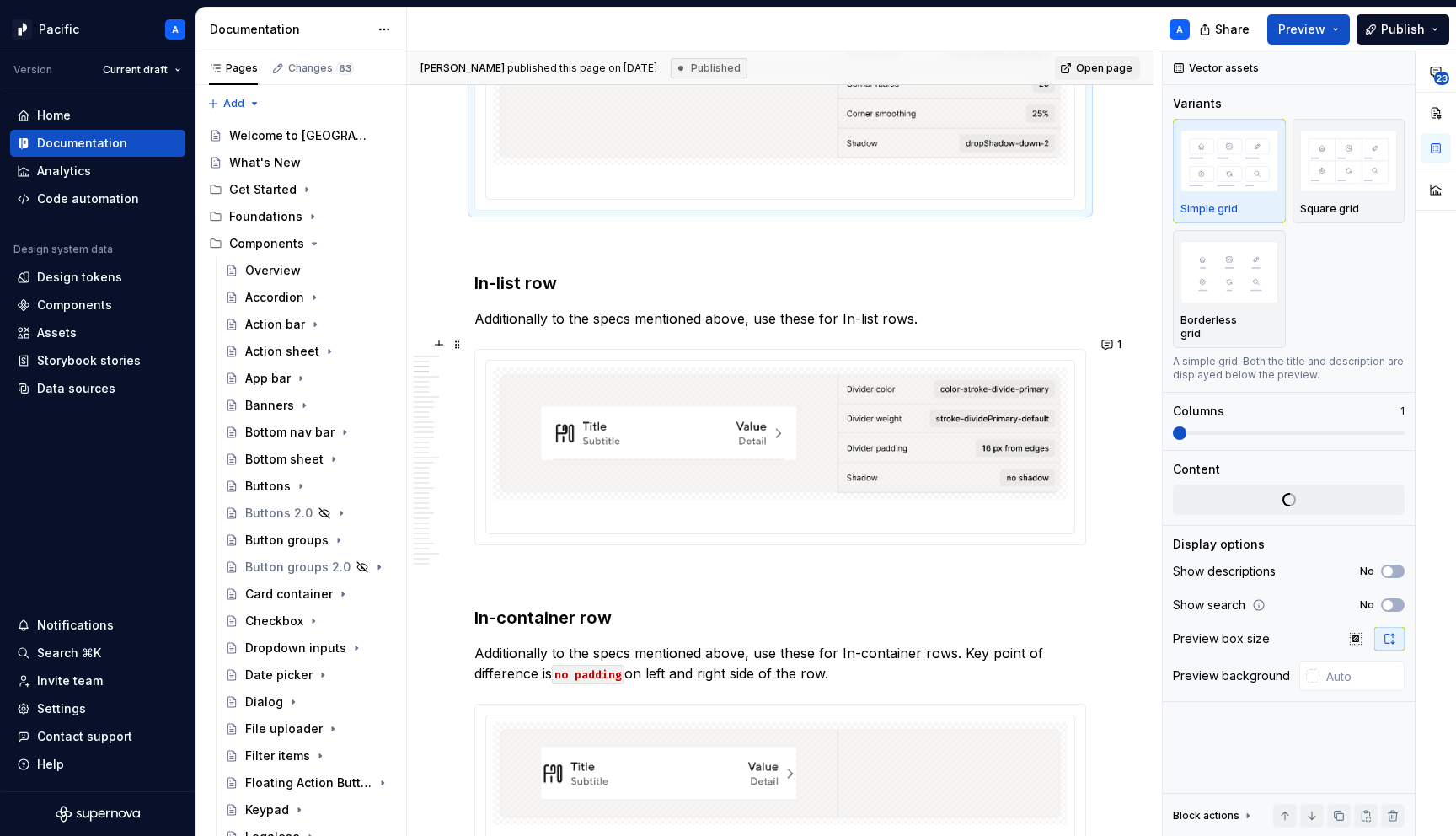
click at [618, 529] on div at bounding box center [780, 447] width 610 height 195
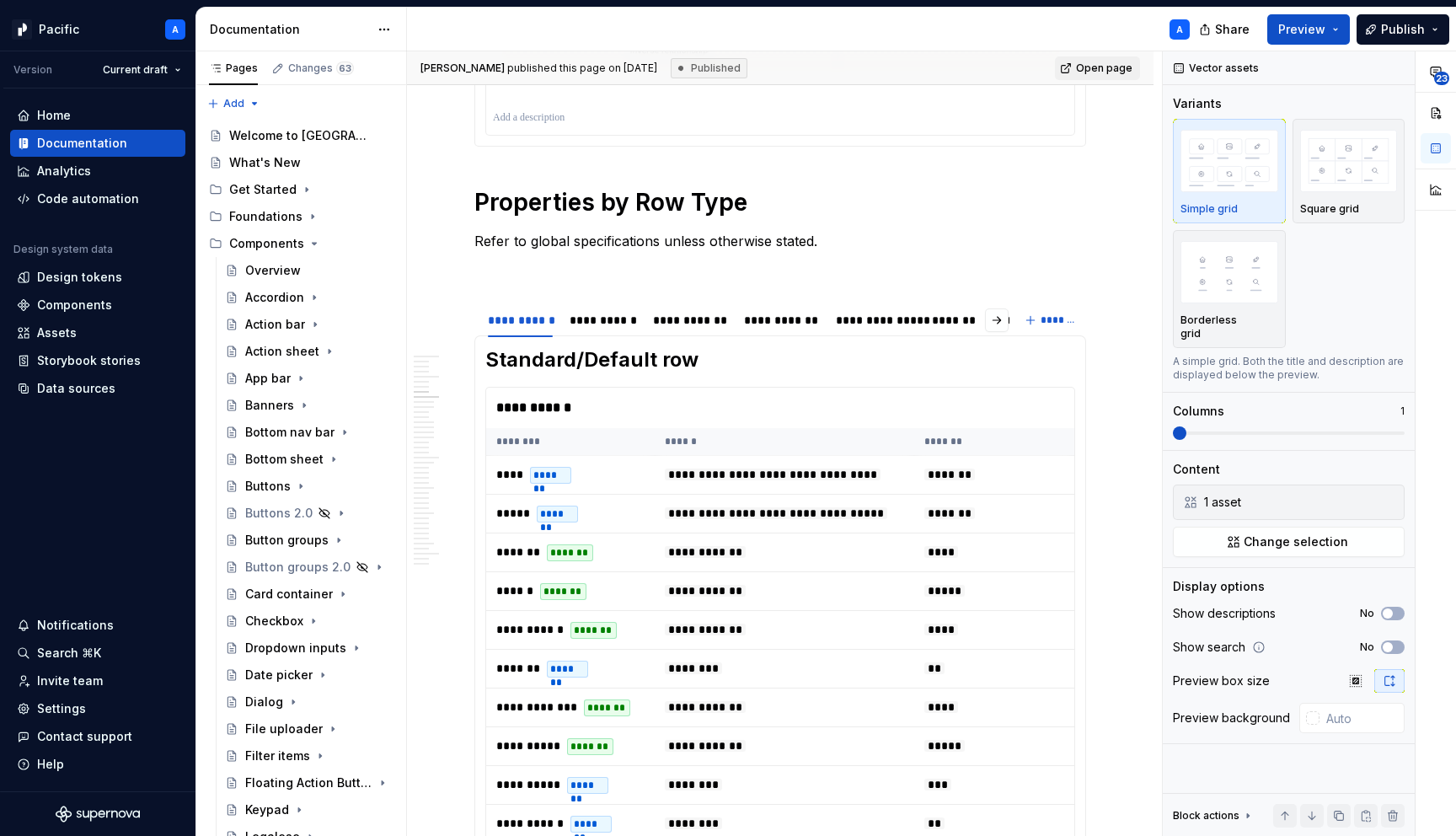
scroll to position [3675, 0]
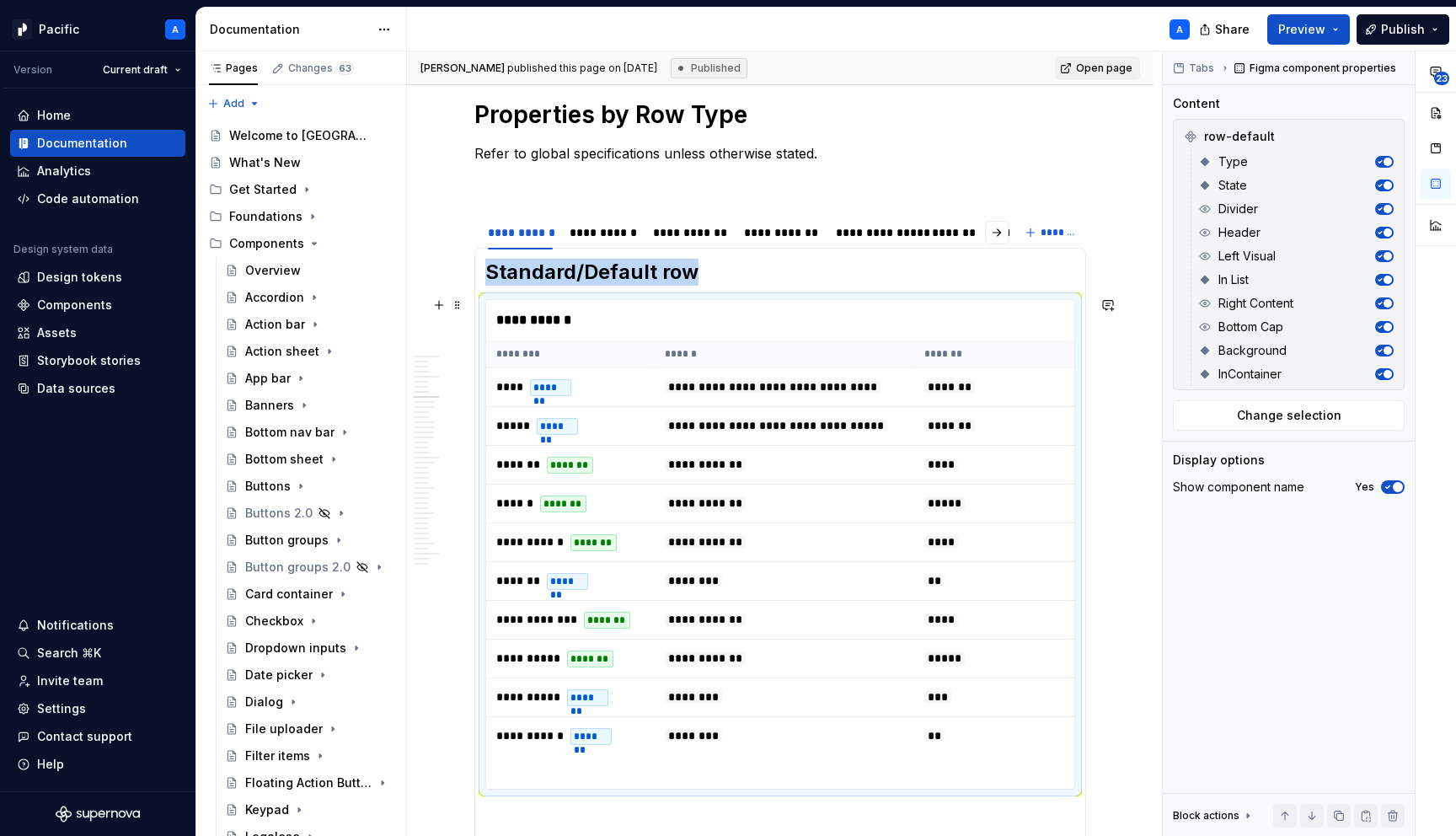
click at [618, 523] on td "****** *******" at bounding box center [570, 504] width 168 height 39
click at [599, 225] on div "**********" at bounding box center [603, 233] width 66 height 17
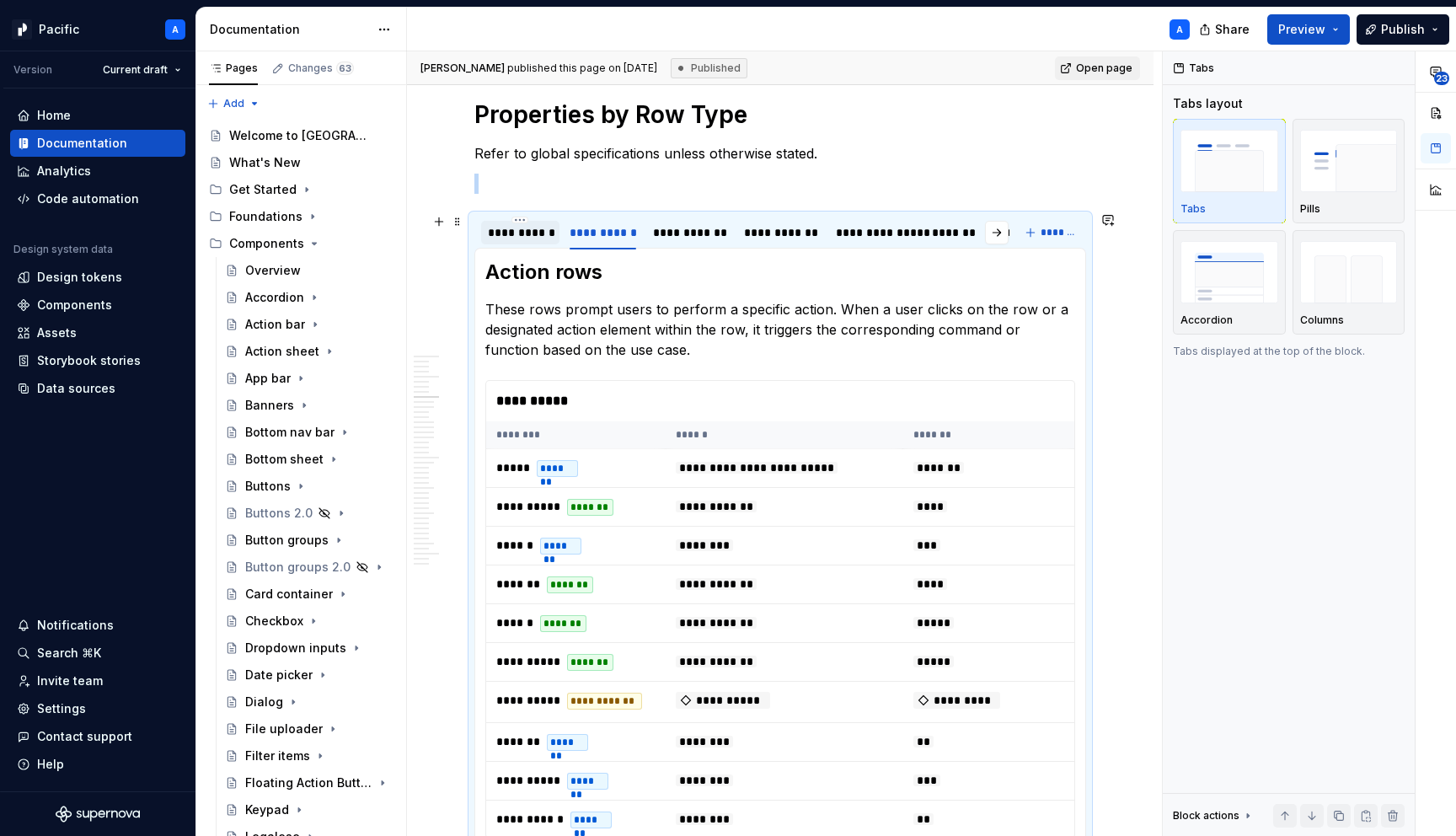
click at [512, 226] on div "**********" at bounding box center [520, 233] width 65 height 17
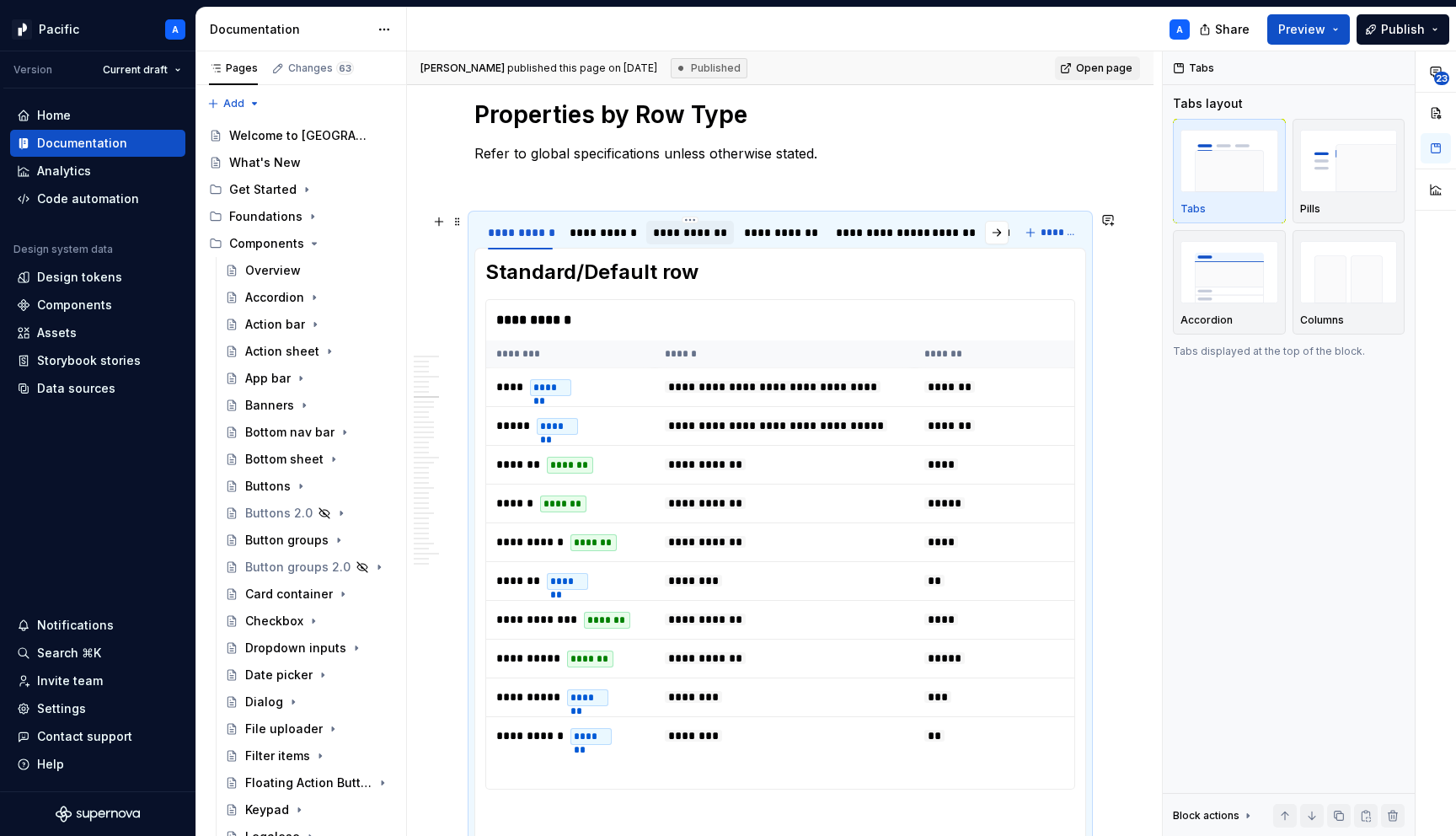
click at [726, 232] on div "**********" at bounding box center [690, 233] width 75 height 17
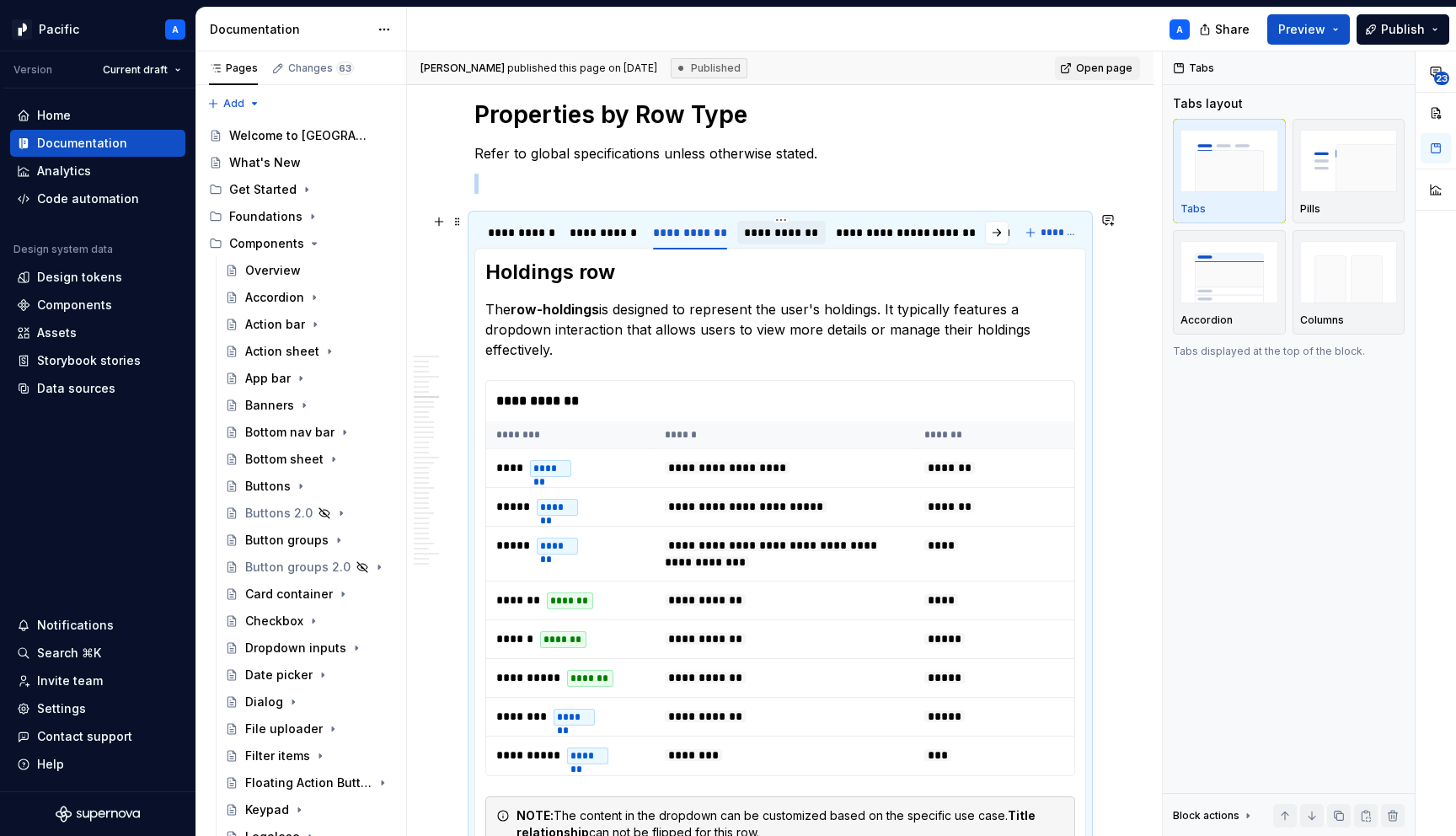
click at [793, 221] on div "**********" at bounding box center [780, 233] width 87 height 24
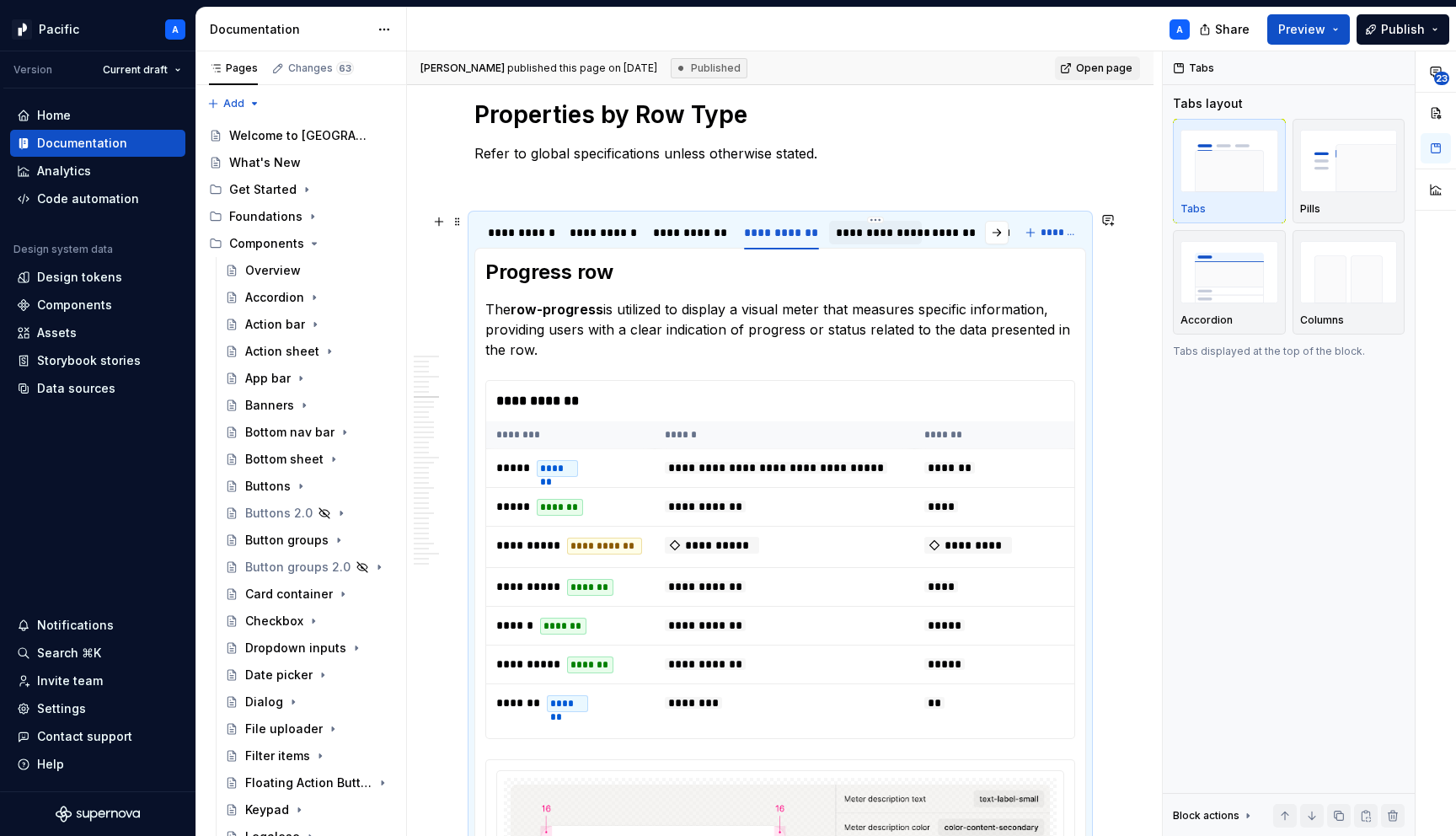
click at [864, 235] on div "**********" at bounding box center [875, 233] width 79 height 17
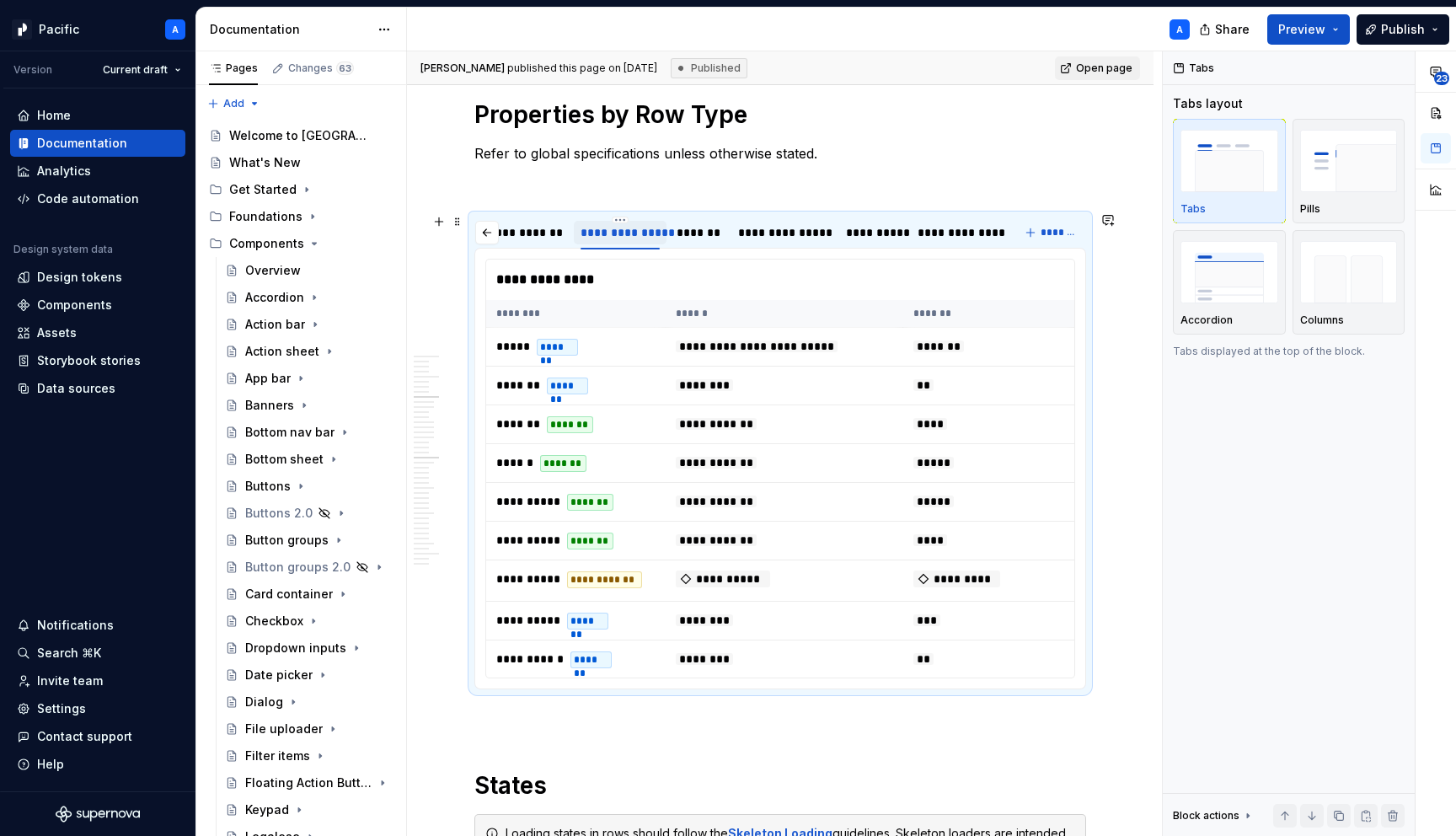
scroll to position [0, 269]
click at [986, 221] on div "**********" at bounding box center [954, 233] width 115 height 24
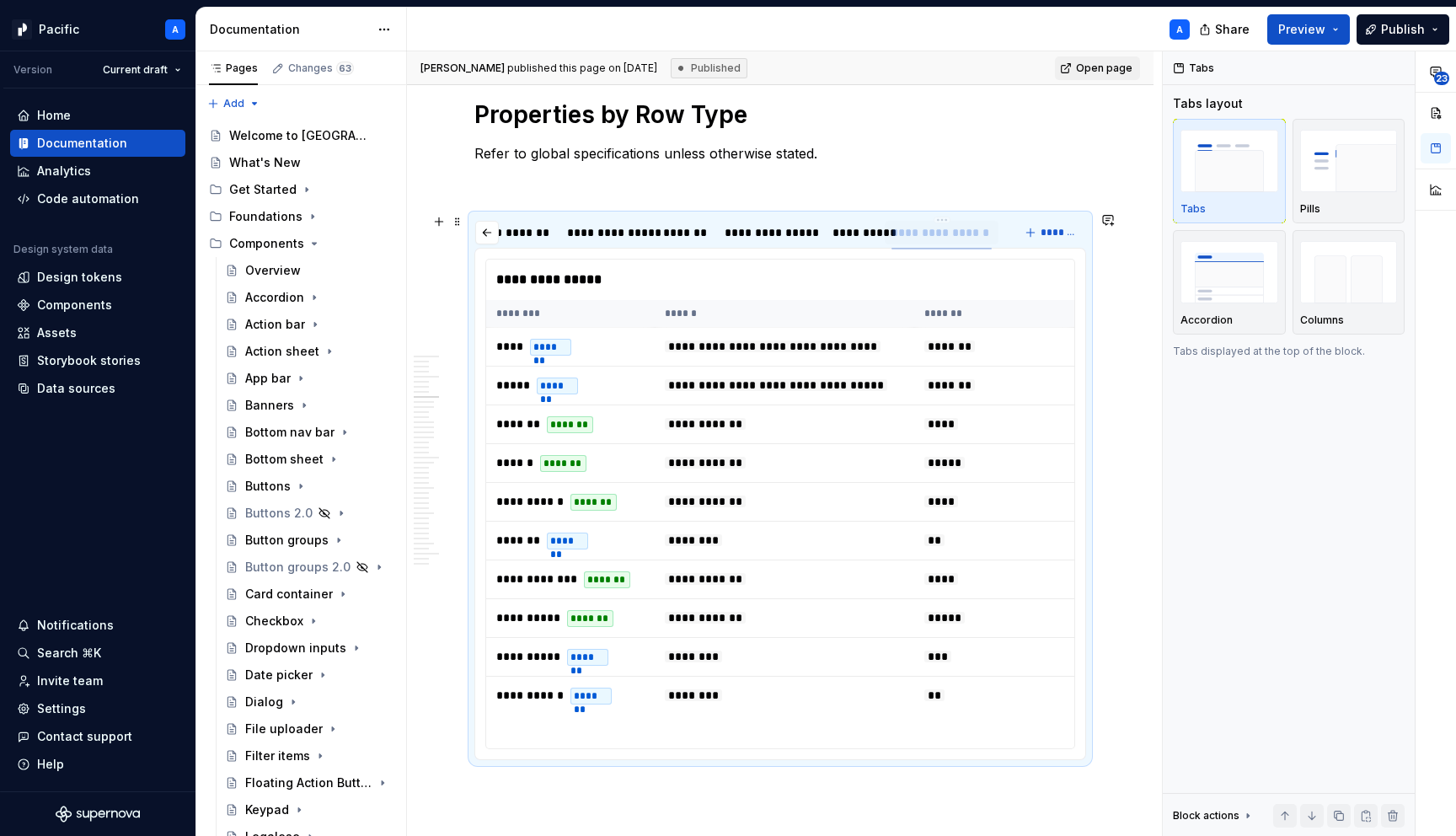
click at [981, 233] on div "**********" at bounding box center [942, 233] width 101 height 17
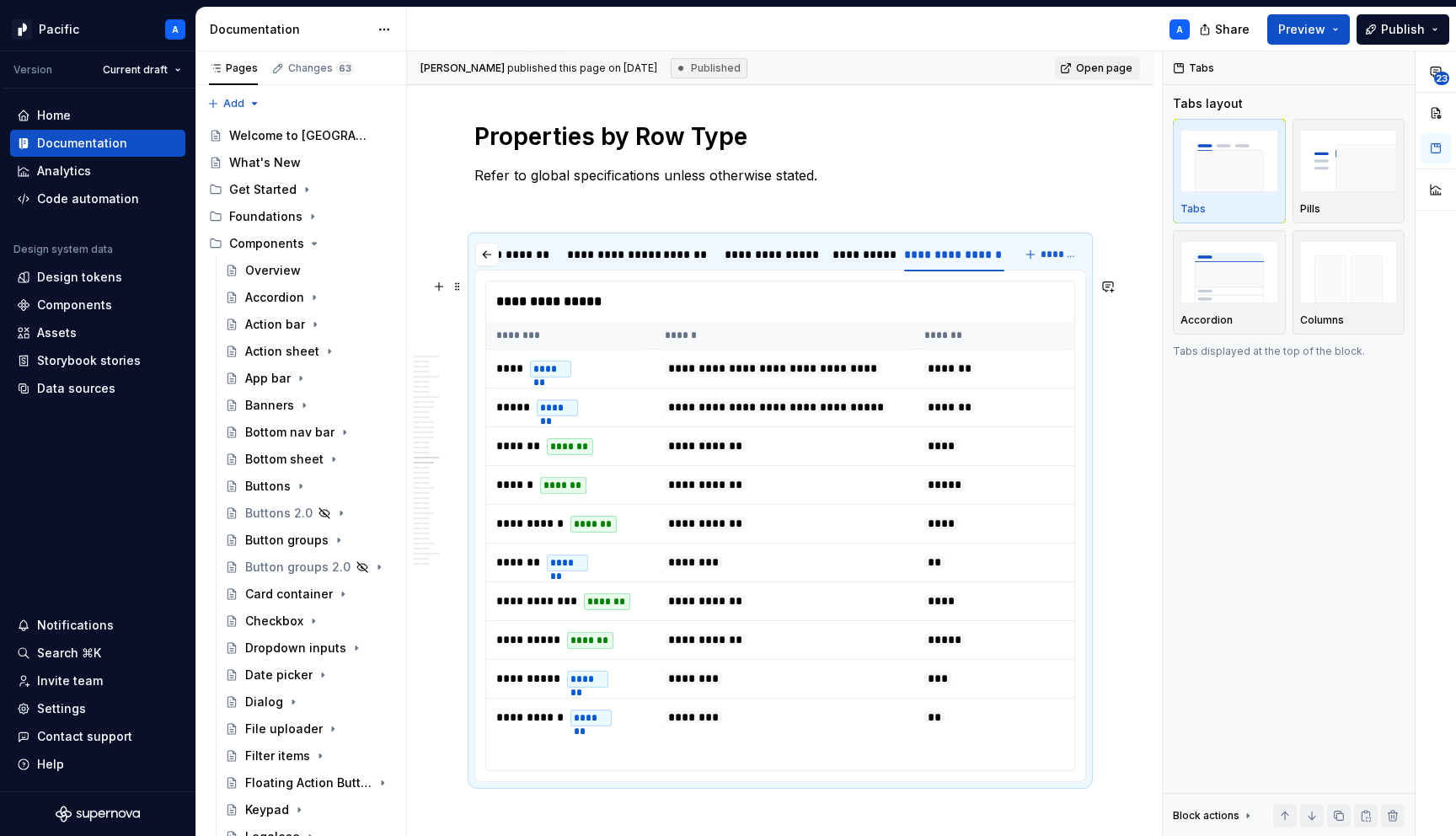
scroll to position [3662, 0]
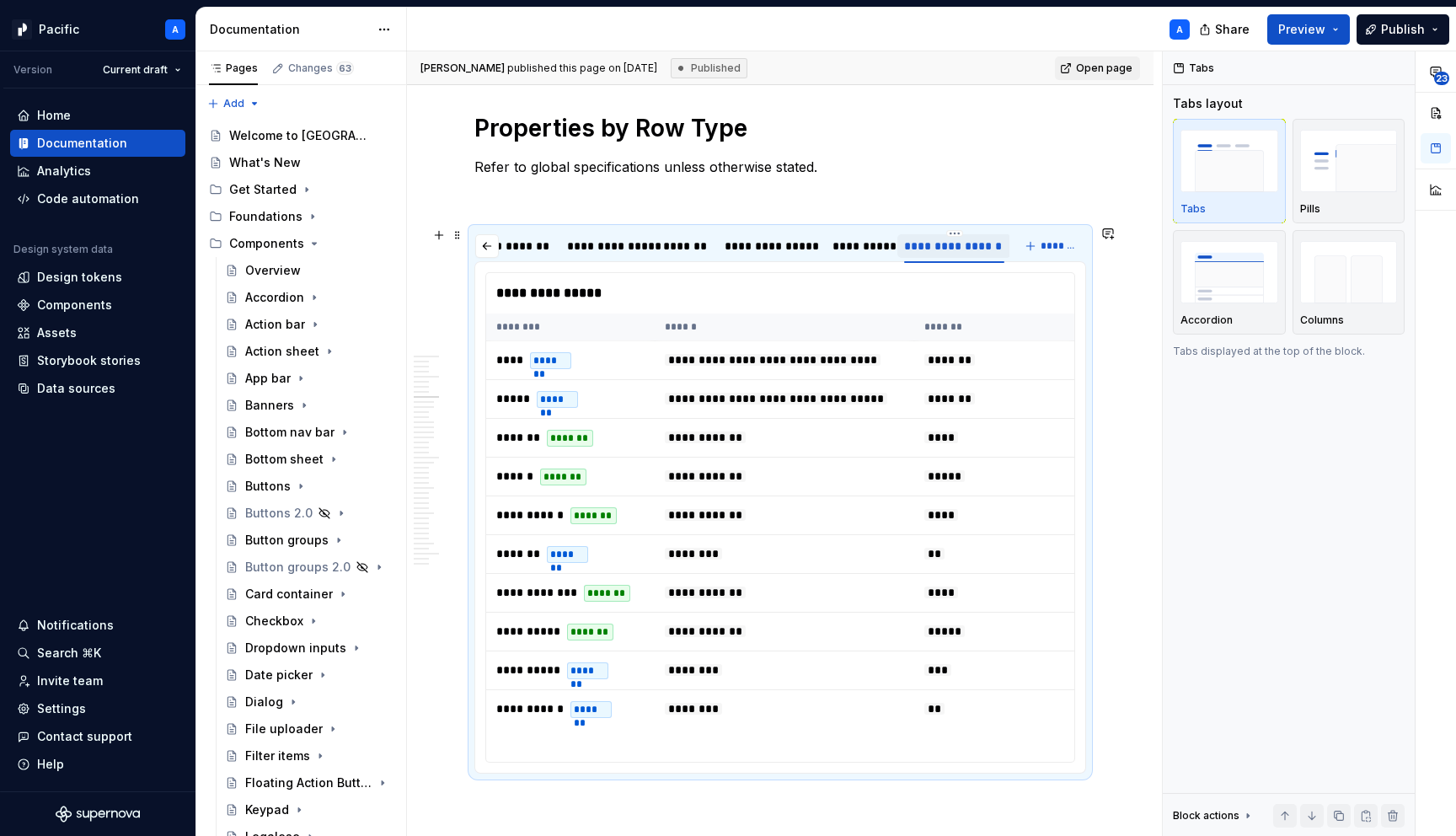
click at [968, 242] on div "**********" at bounding box center [954, 246] width 101 height 17
drag, startPoint x: 1000, startPoint y: 245, endPoint x: 1049, endPoint y: 257, distance: 50.4
click at [1049, 257] on div "**********" at bounding box center [780, 246] width 612 height 34
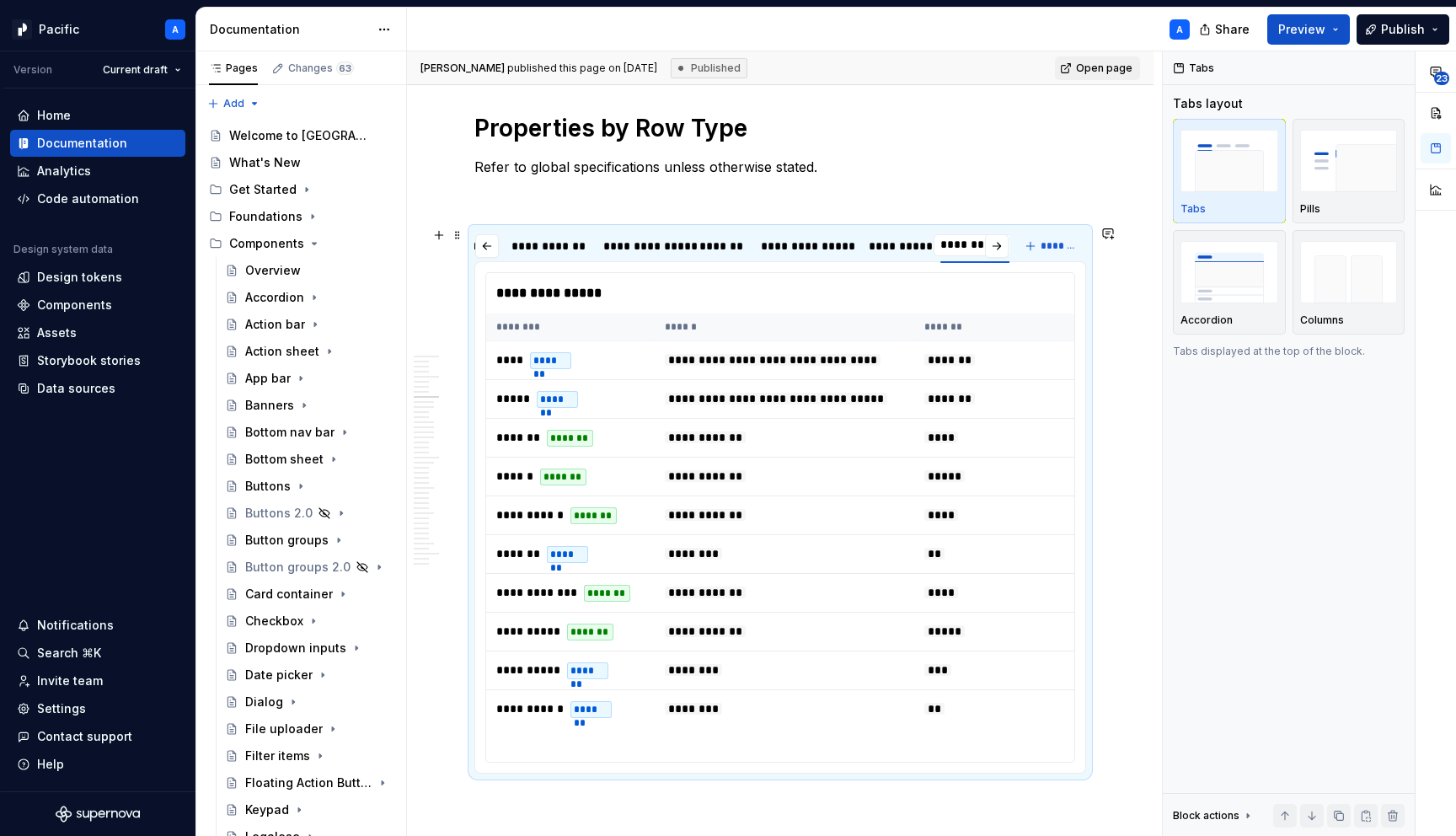
scroll to position [0, 246]
drag, startPoint x: 964, startPoint y: 240, endPoint x: 1085, endPoint y: 257, distance: 122.2
click at [1085, 257] on div "**********" at bounding box center [780, 246] width 612 height 34
type input "**********"
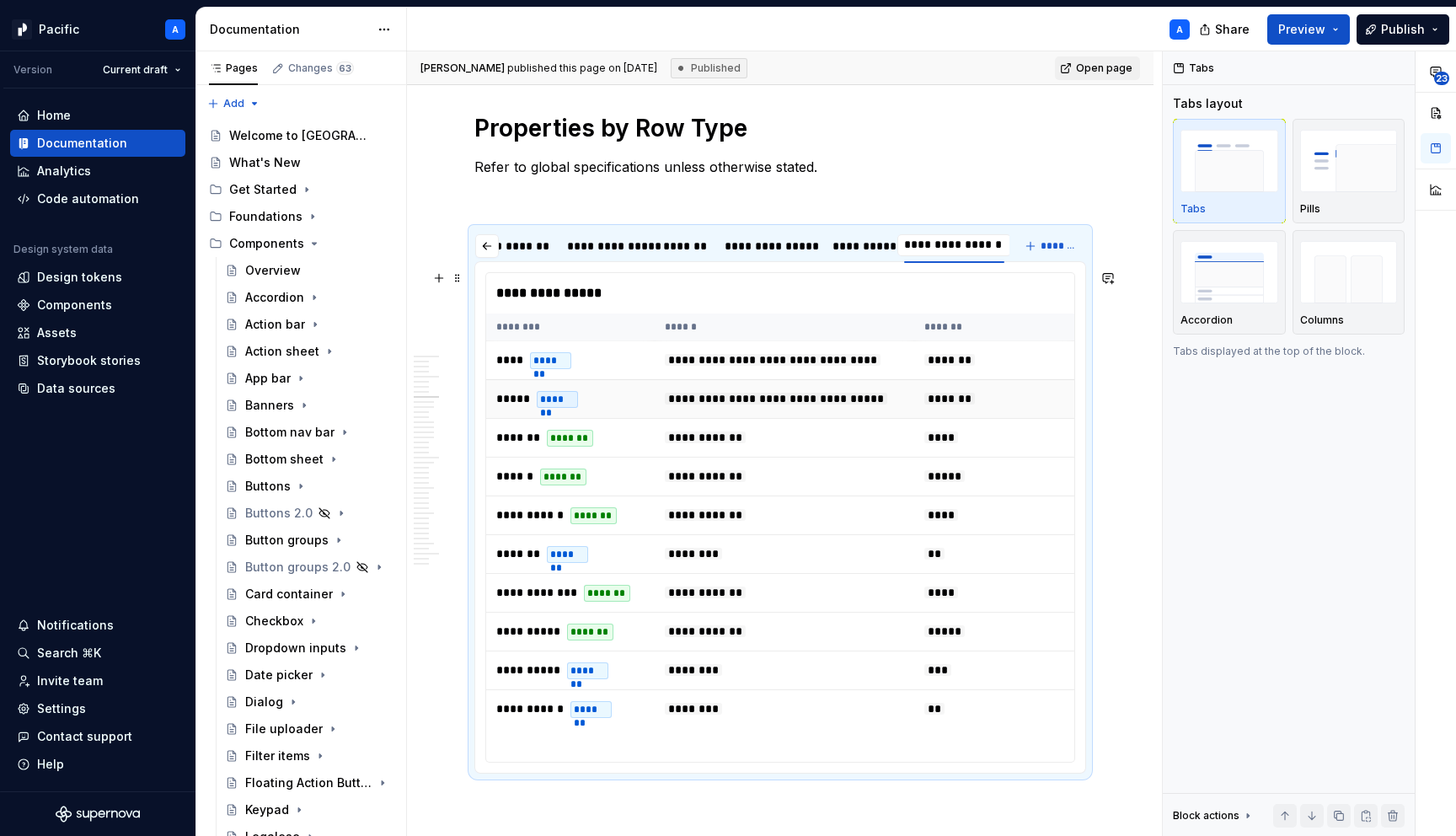
click at [982, 399] on td "*******" at bounding box center [998, 399] width 168 height 39
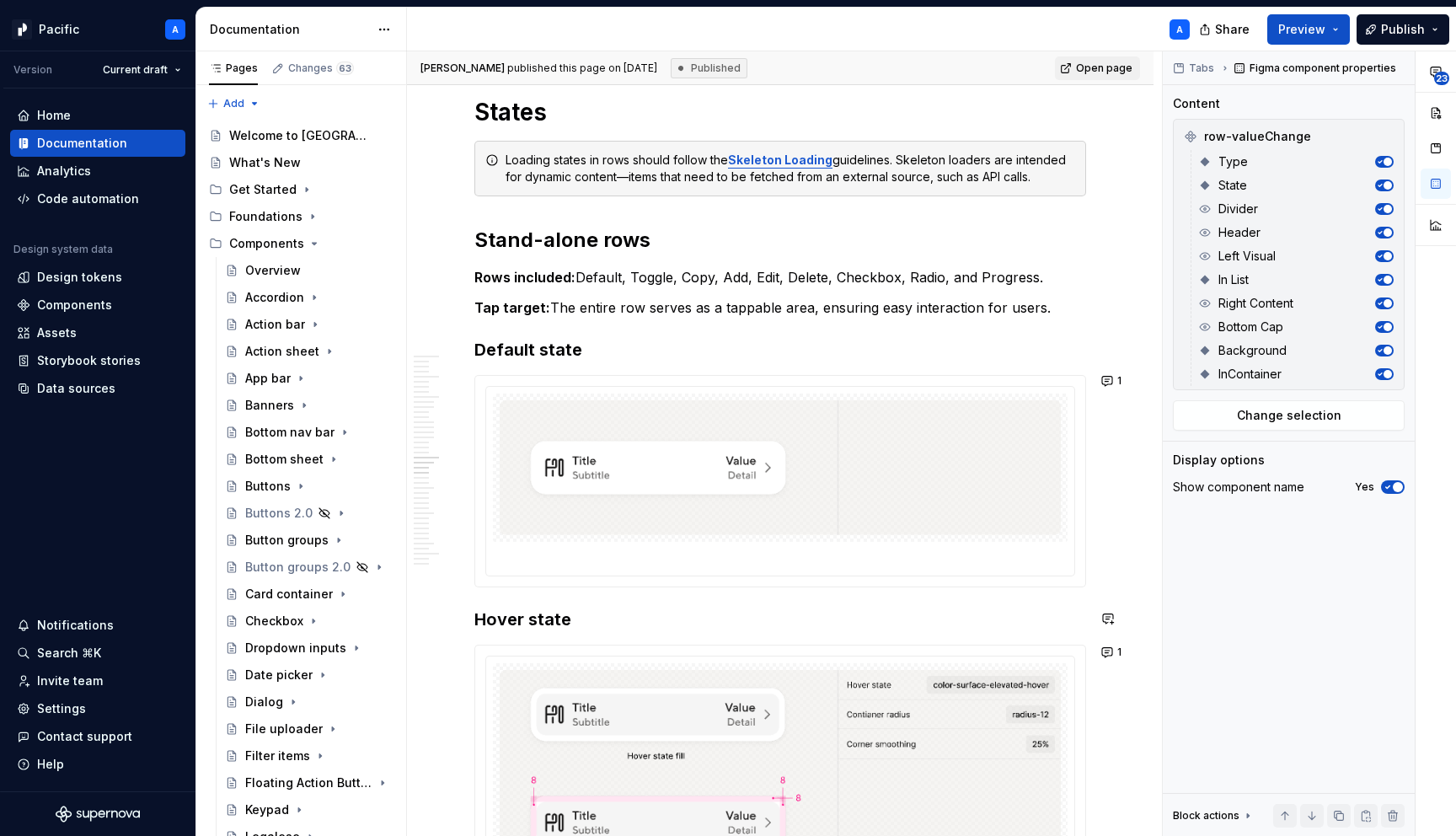
scroll to position [4420, 0]
click at [847, 548] on p at bounding box center [785, 556] width 584 height 17
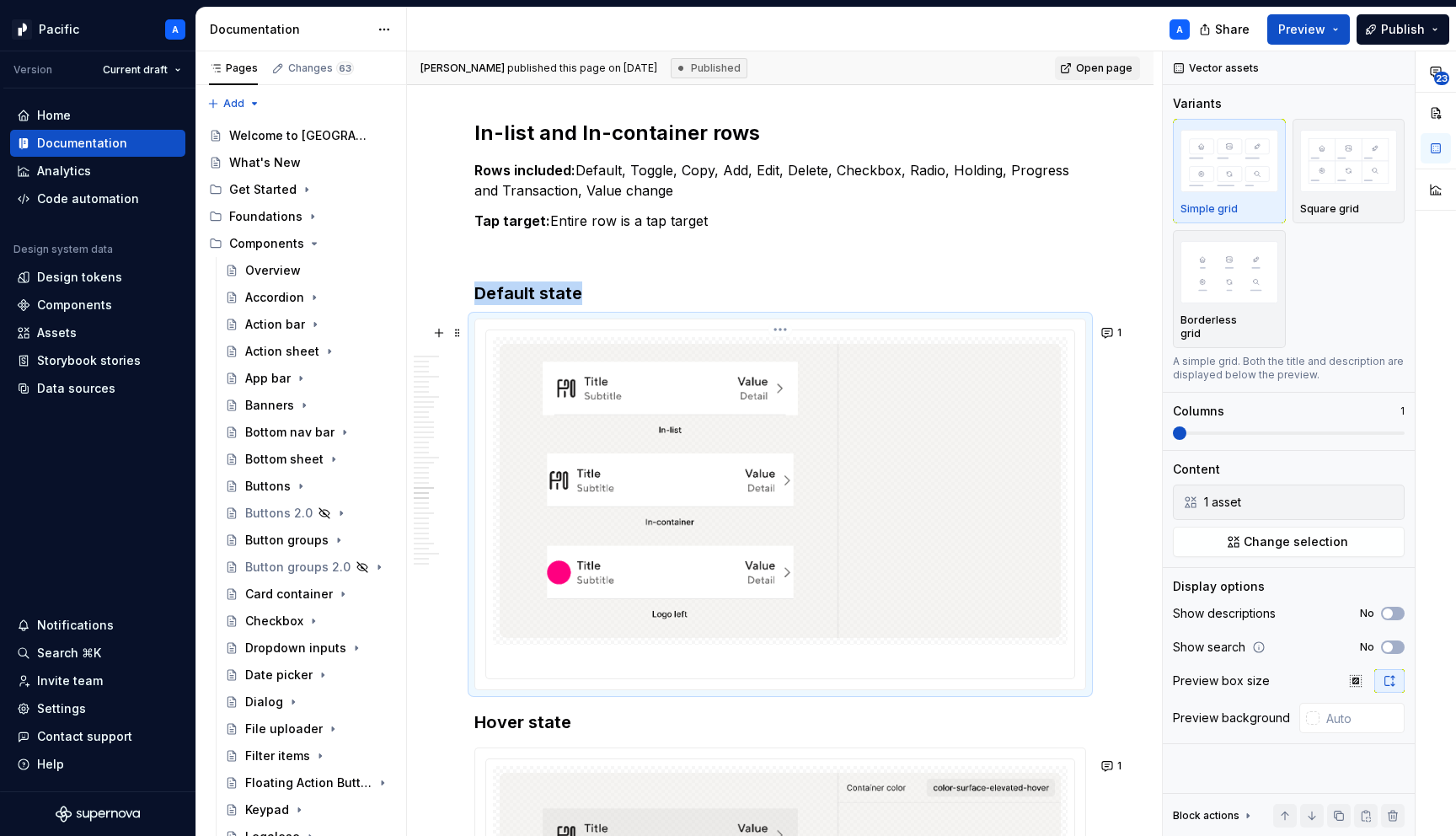
click at [847, 548] on img at bounding box center [780, 492] width 561 height 295
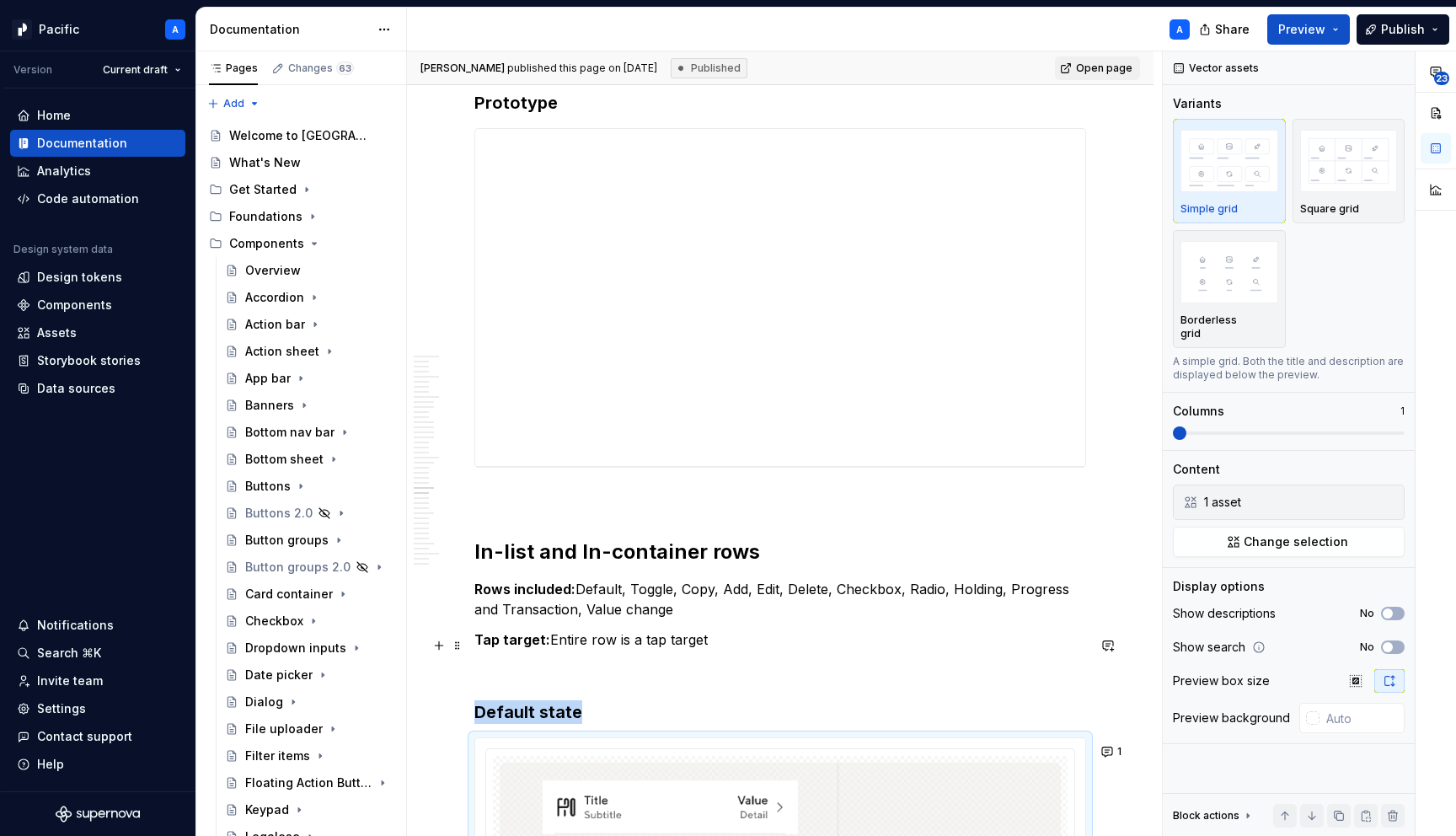
scroll to position [5779, 0]
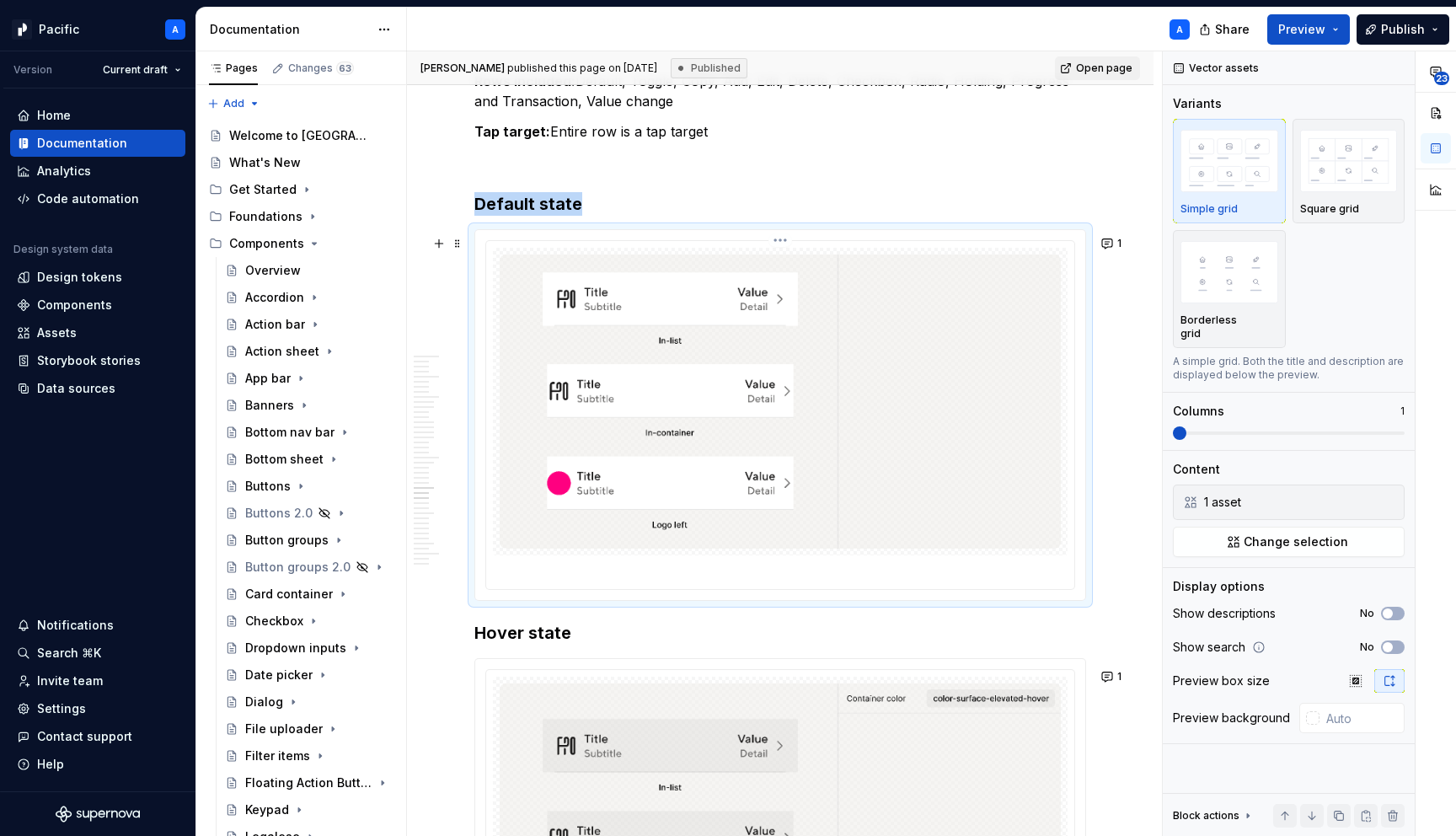
click at [589, 549] on img at bounding box center [780, 402] width 561 height 295
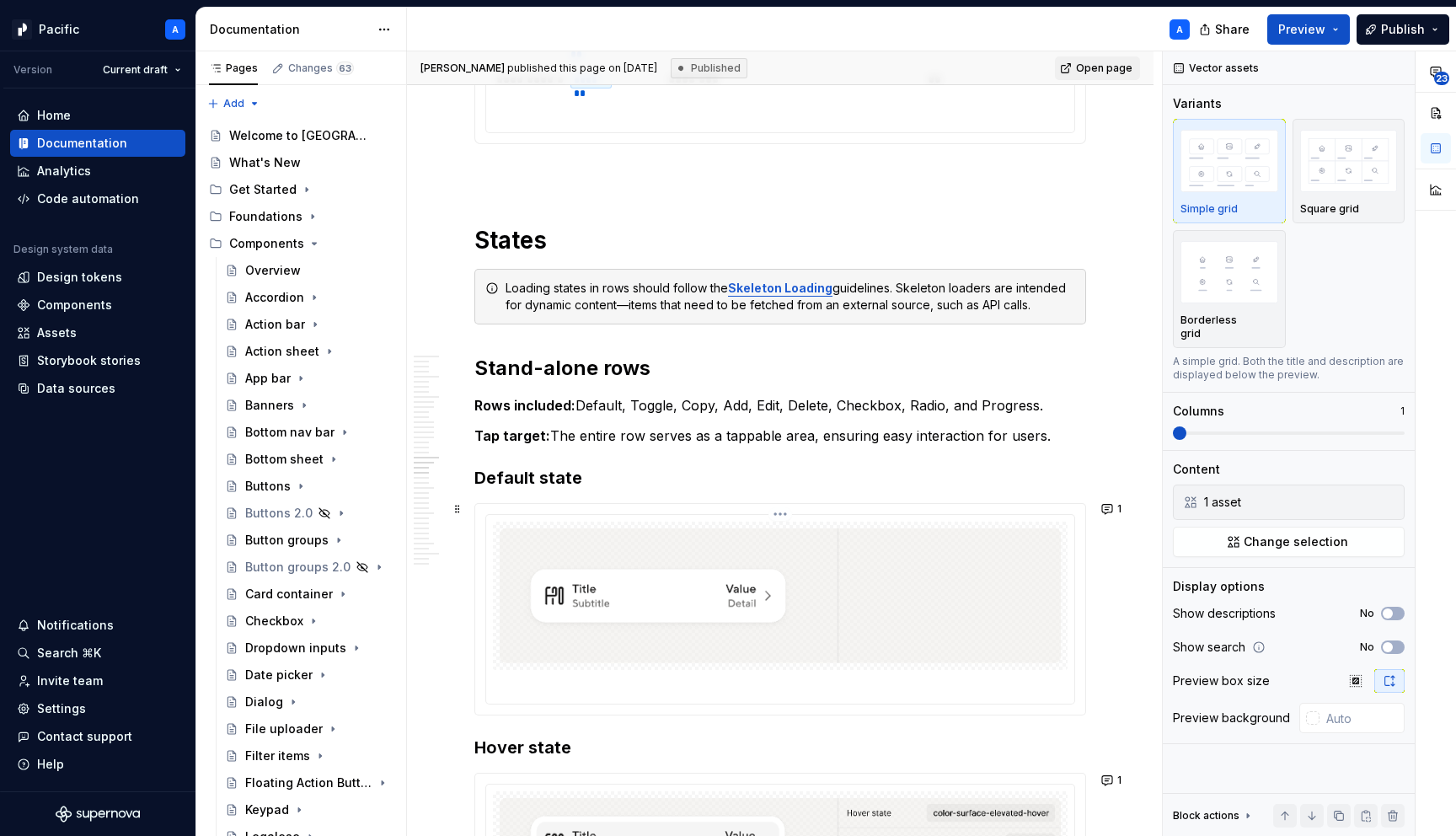
scroll to position [4267, 0]
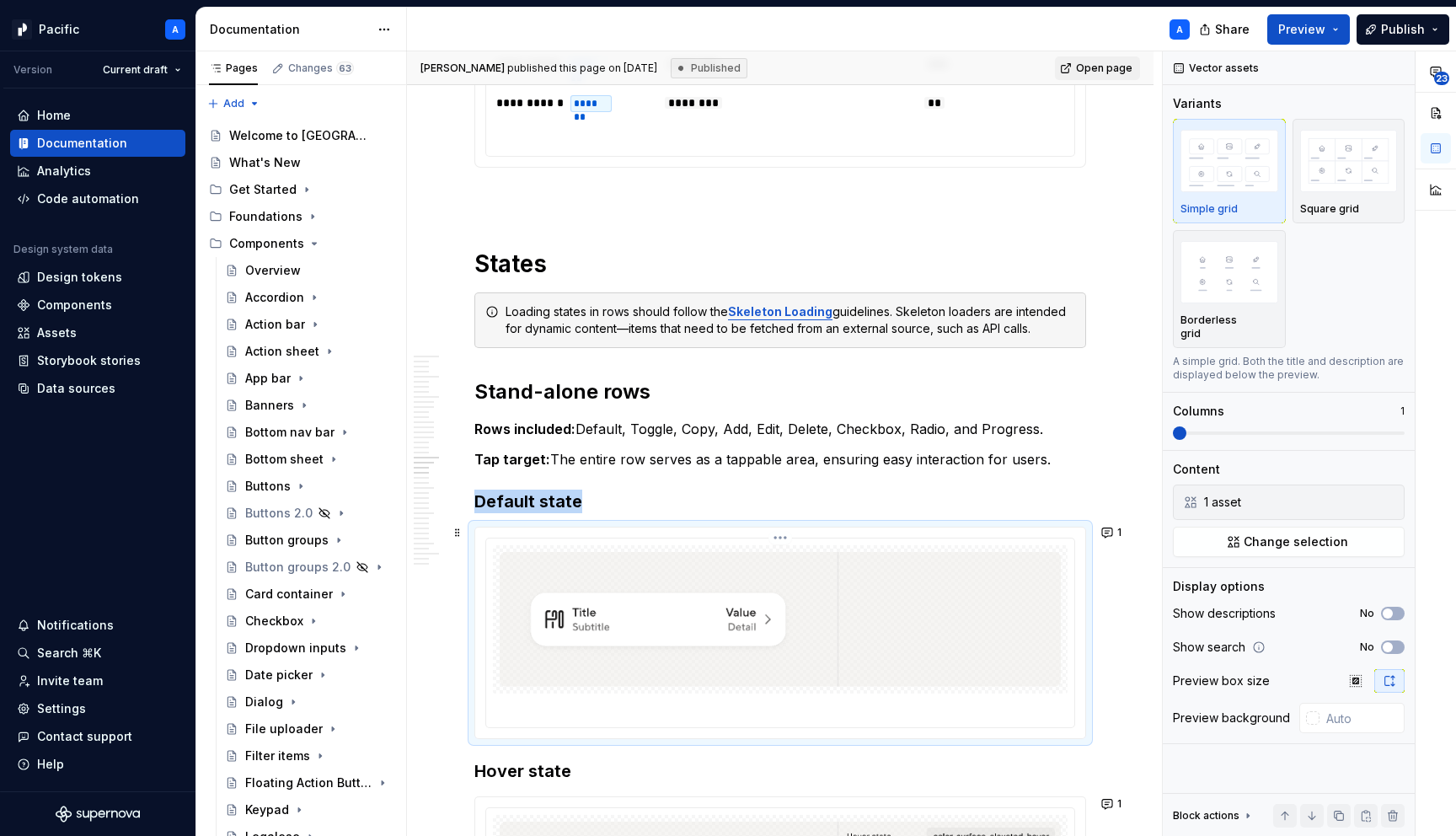
click at [615, 607] on img at bounding box center [780, 620] width 561 height 135
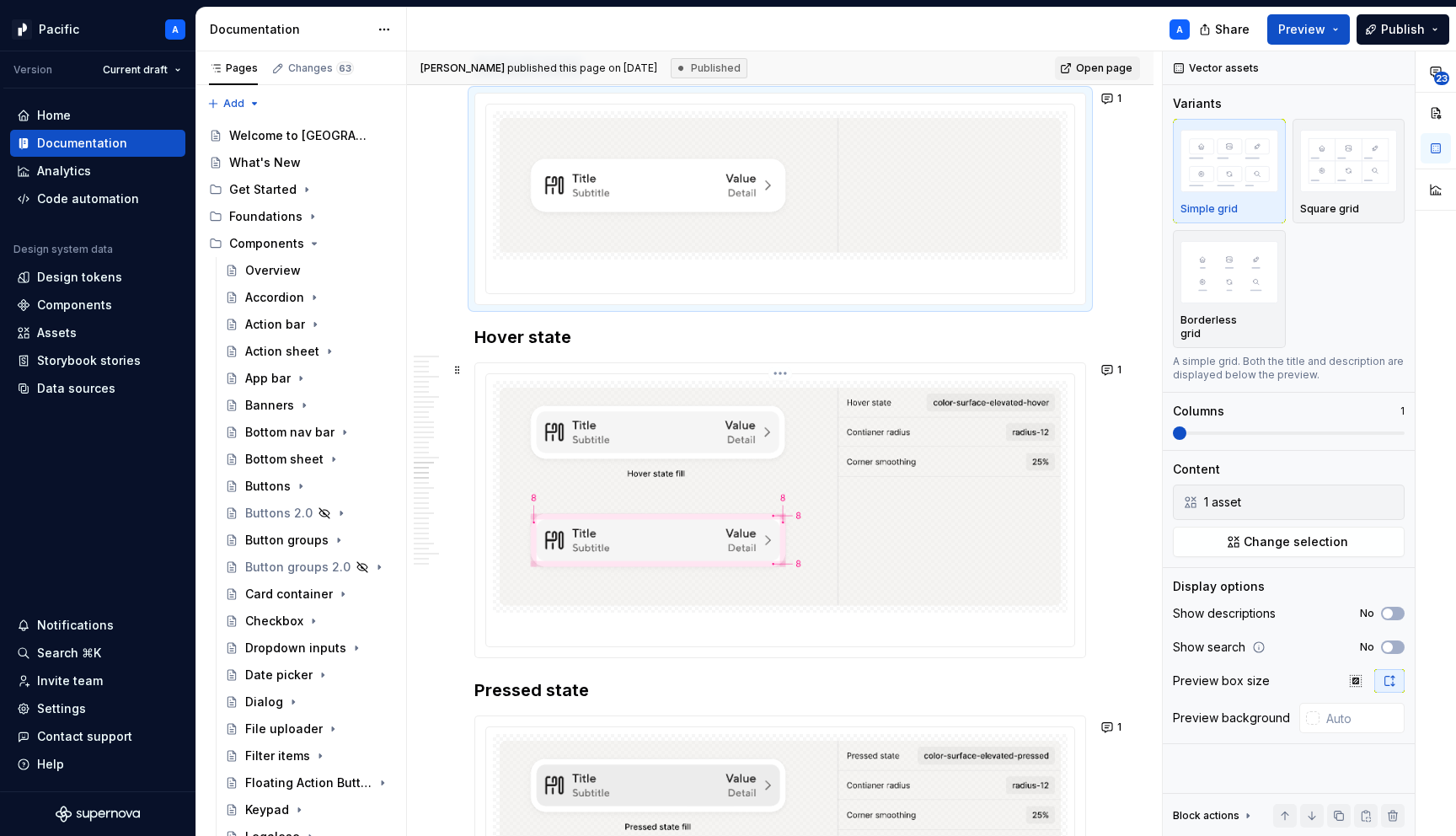
scroll to position [4989, 0]
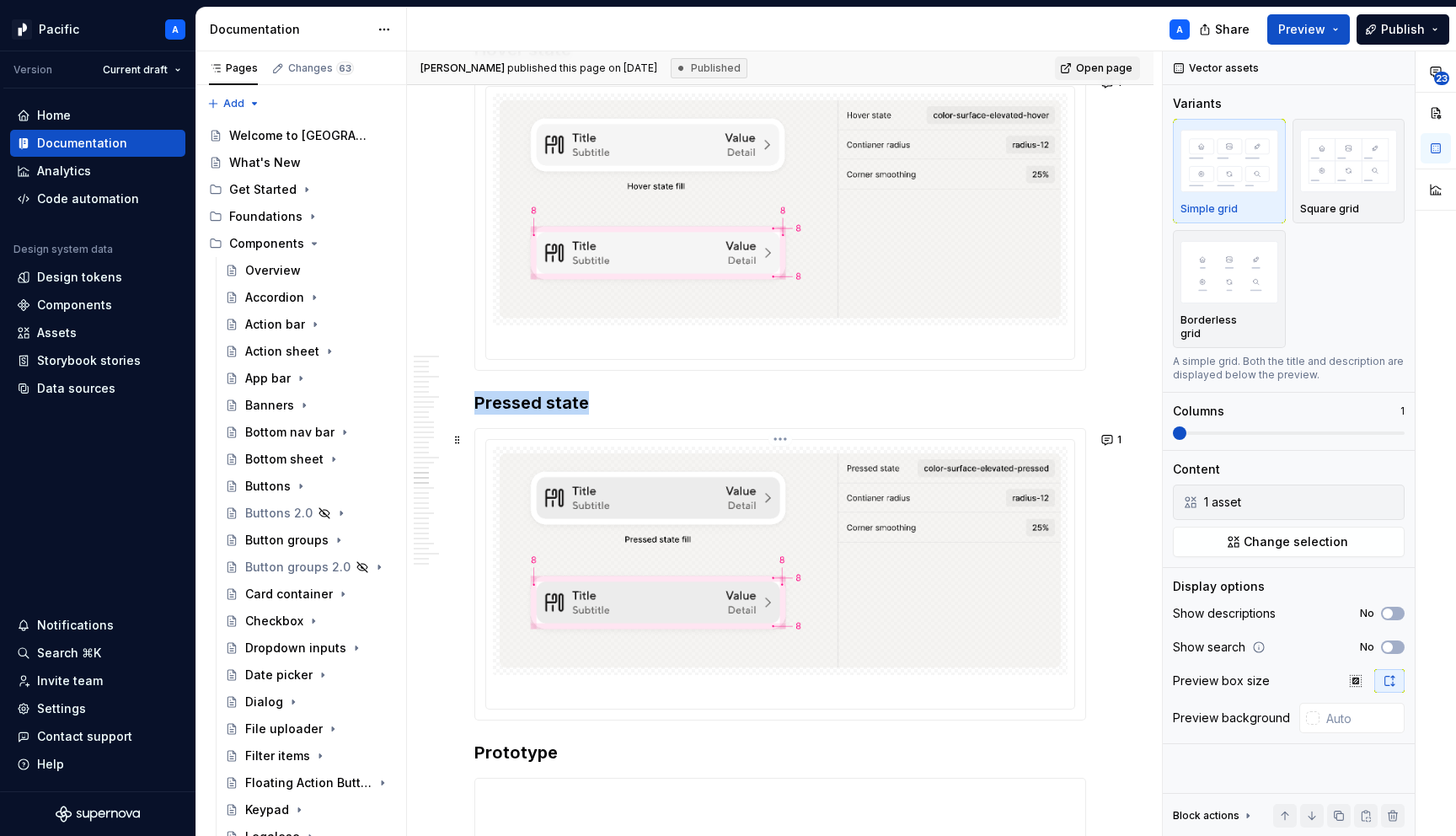
click at [612, 606] on img at bounding box center [780, 561] width 561 height 215
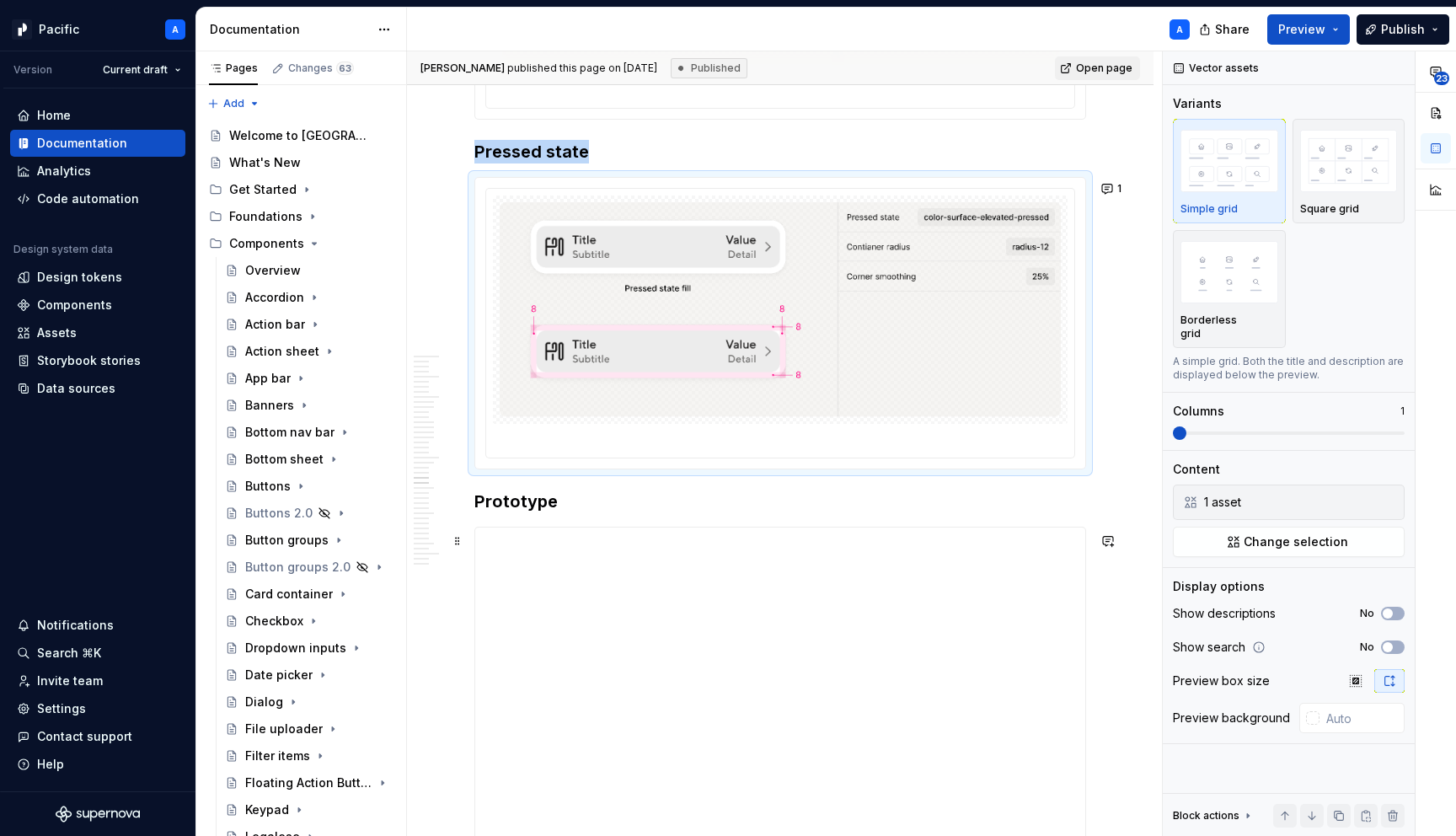
scroll to position [5247, 0]
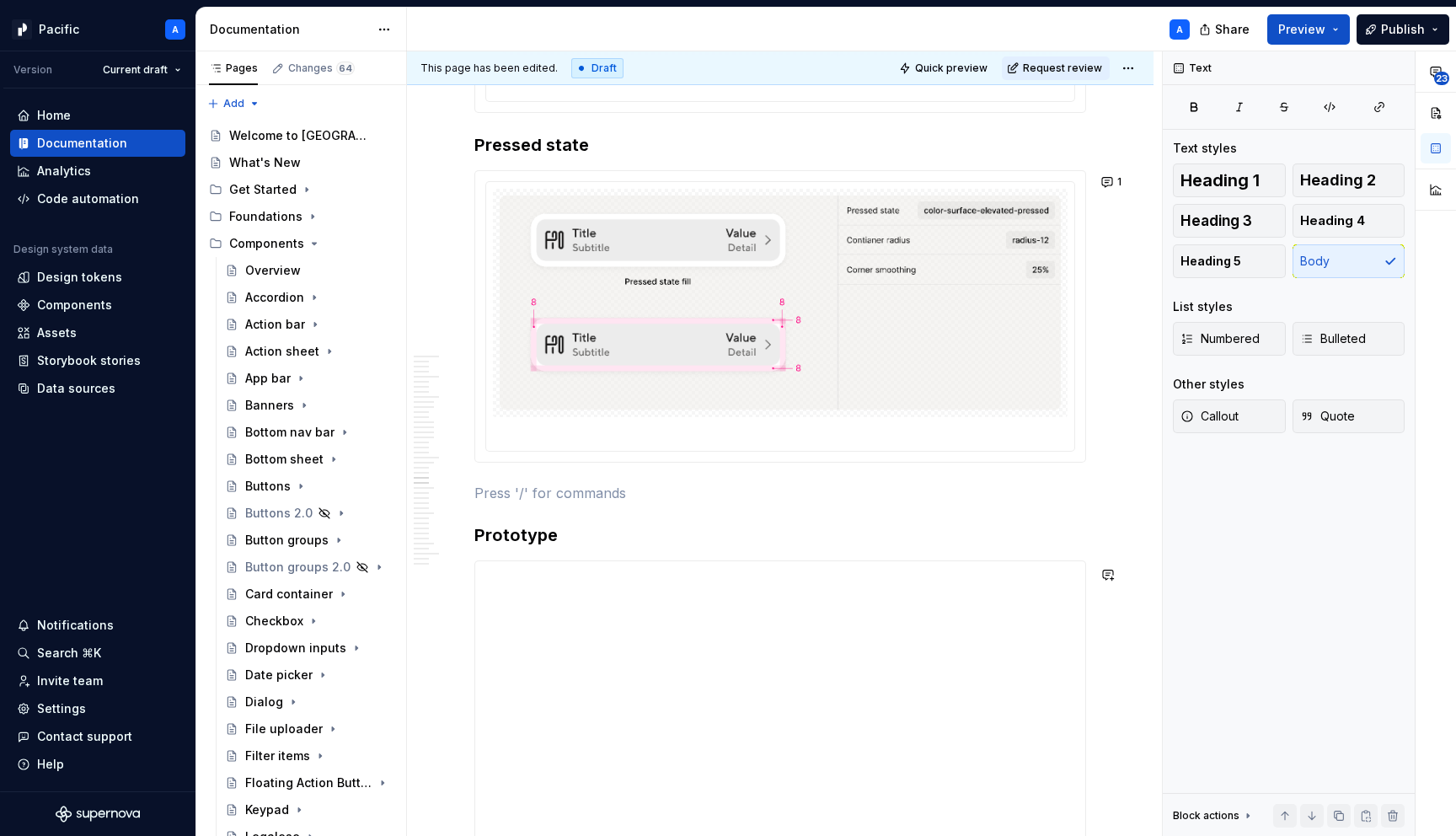
type textarea "*"
click at [548, 503] on p "Disabled state" at bounding box center [780, 493] width 612 height 20
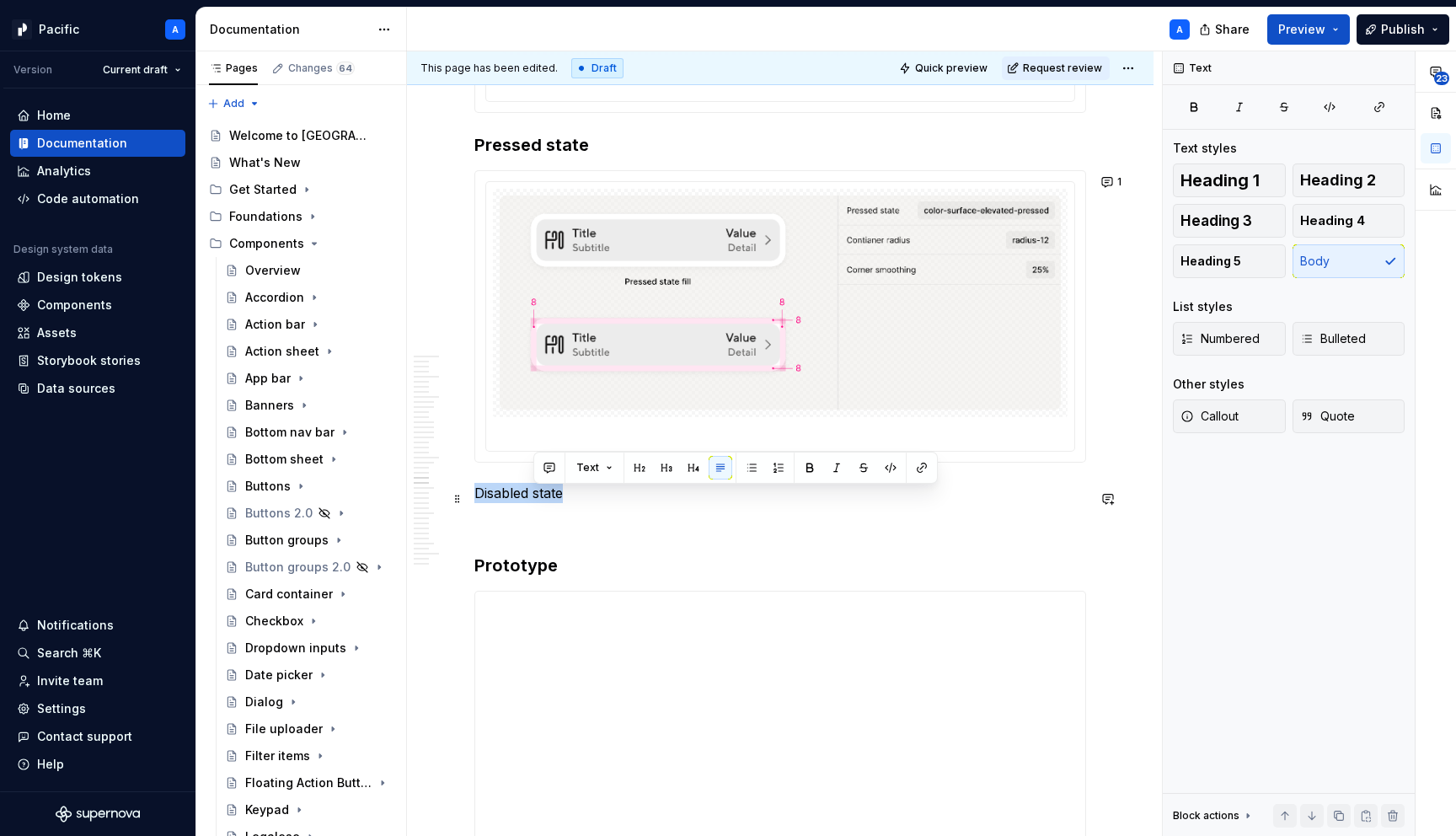
click at [548, 503] on p "Disabled state" at bounding box center [780, 493] width 612 height 20
click at [604, 473] on button "button" at bounding box center [607, 468] width 24 height 24
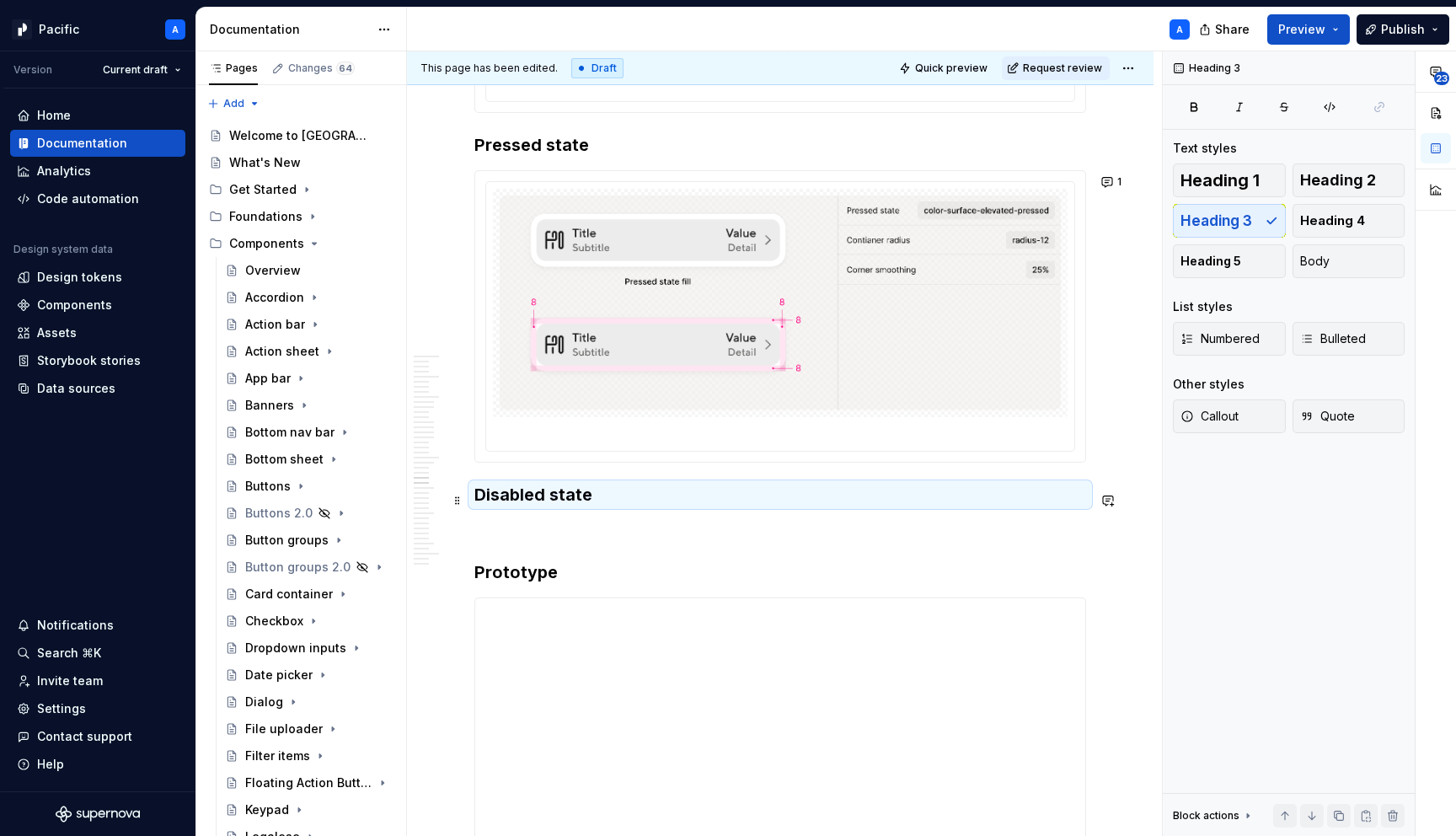
click at [618, 506] on h3 "Disabled state" at bounding box center [780, 495] width 612 height 24
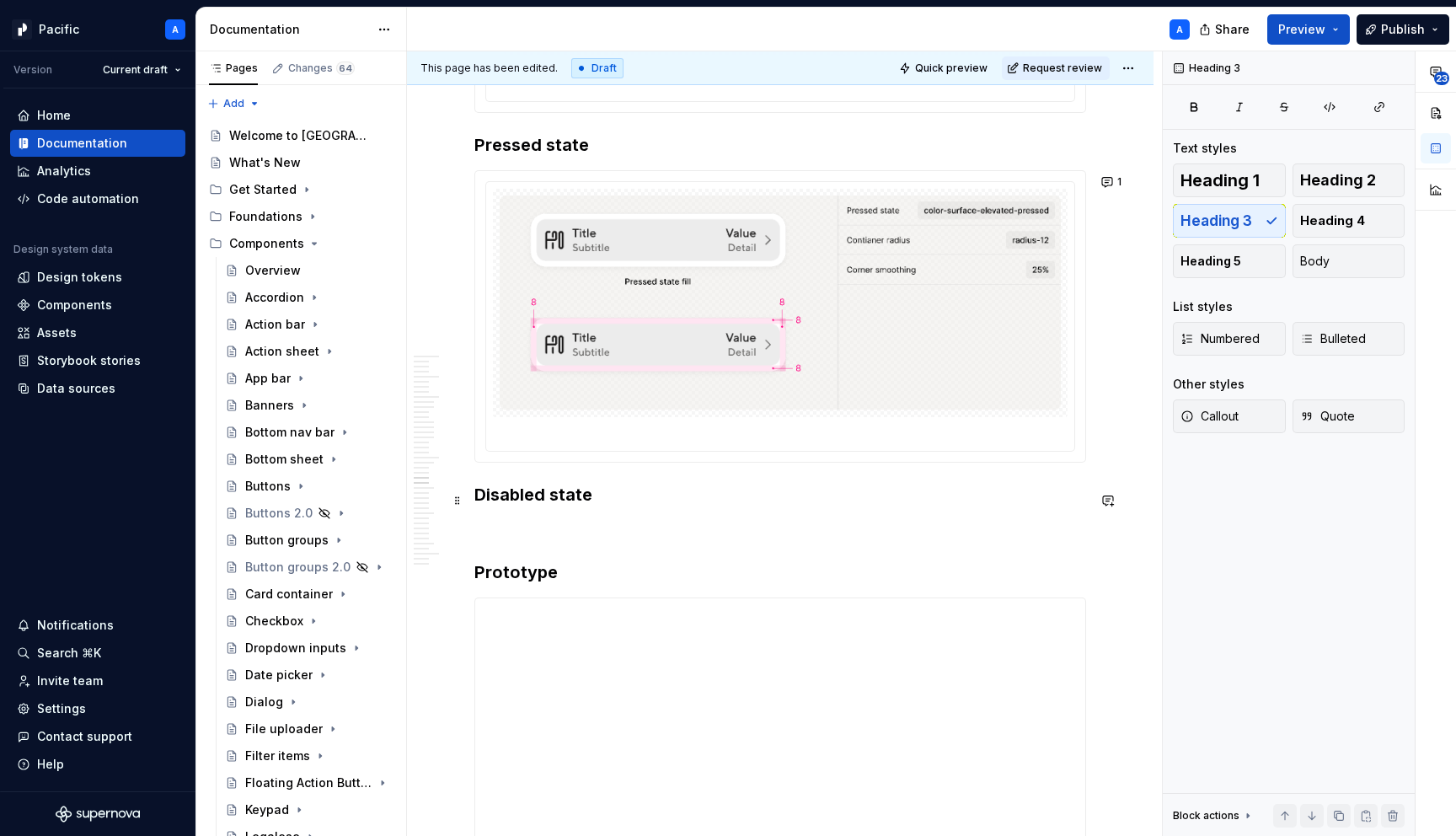
click at [628, 499] on h3 "Disabled state" at bounding box center [780, 495] width 612 height 24
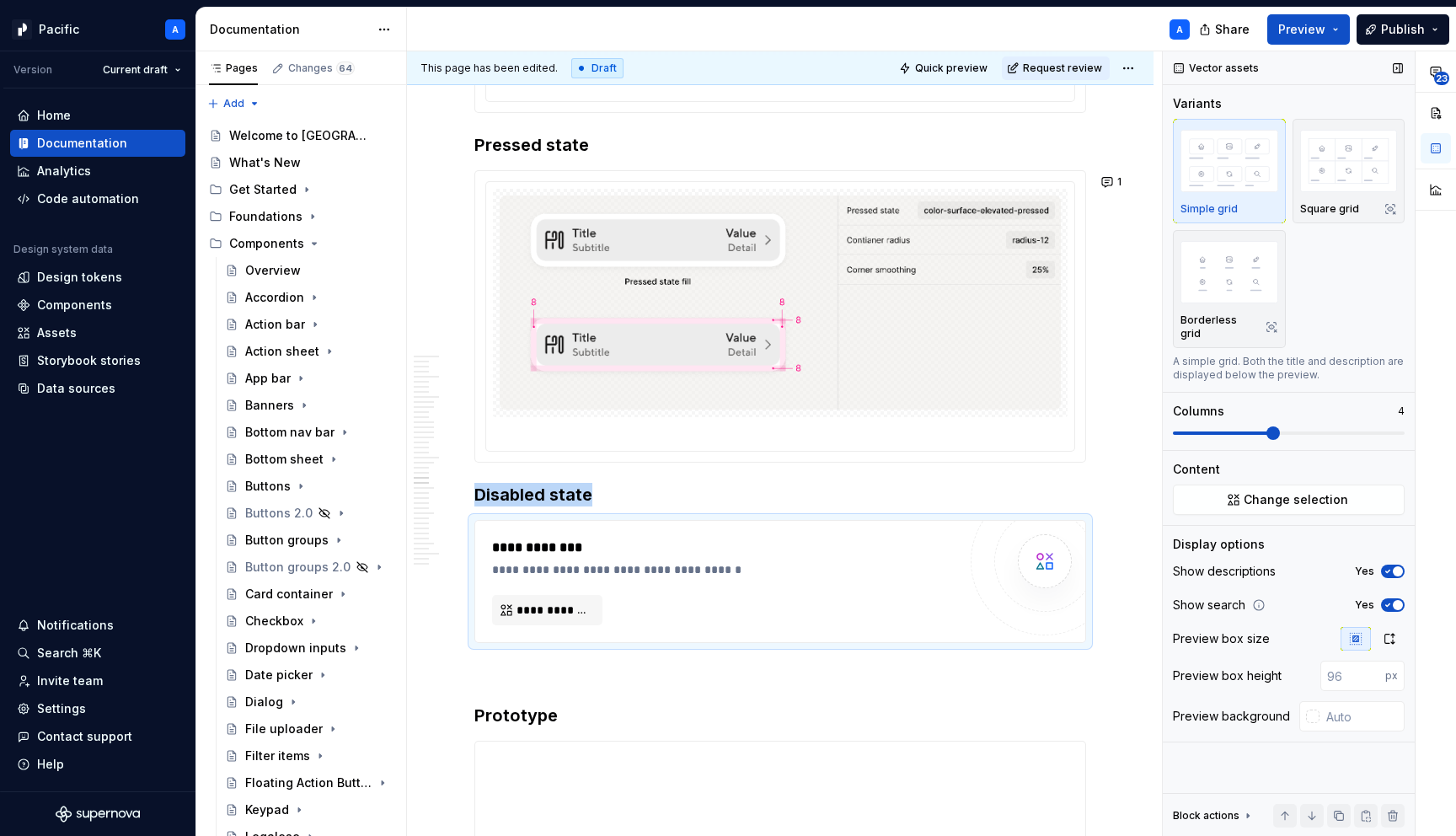
click at [1266, 440] on span at bounding box center [1273, 433] width 14 height 14
click at [1395, 564] on button "Yes" at bounding box center [1393, 571] width 24 height 14
click at [1394, 600] on span "button" at bounding box center [1398, 605] width 10 height 10
click at [1394, 633] on icon "button" at bounding box center [1390, 639] width 14 height 14
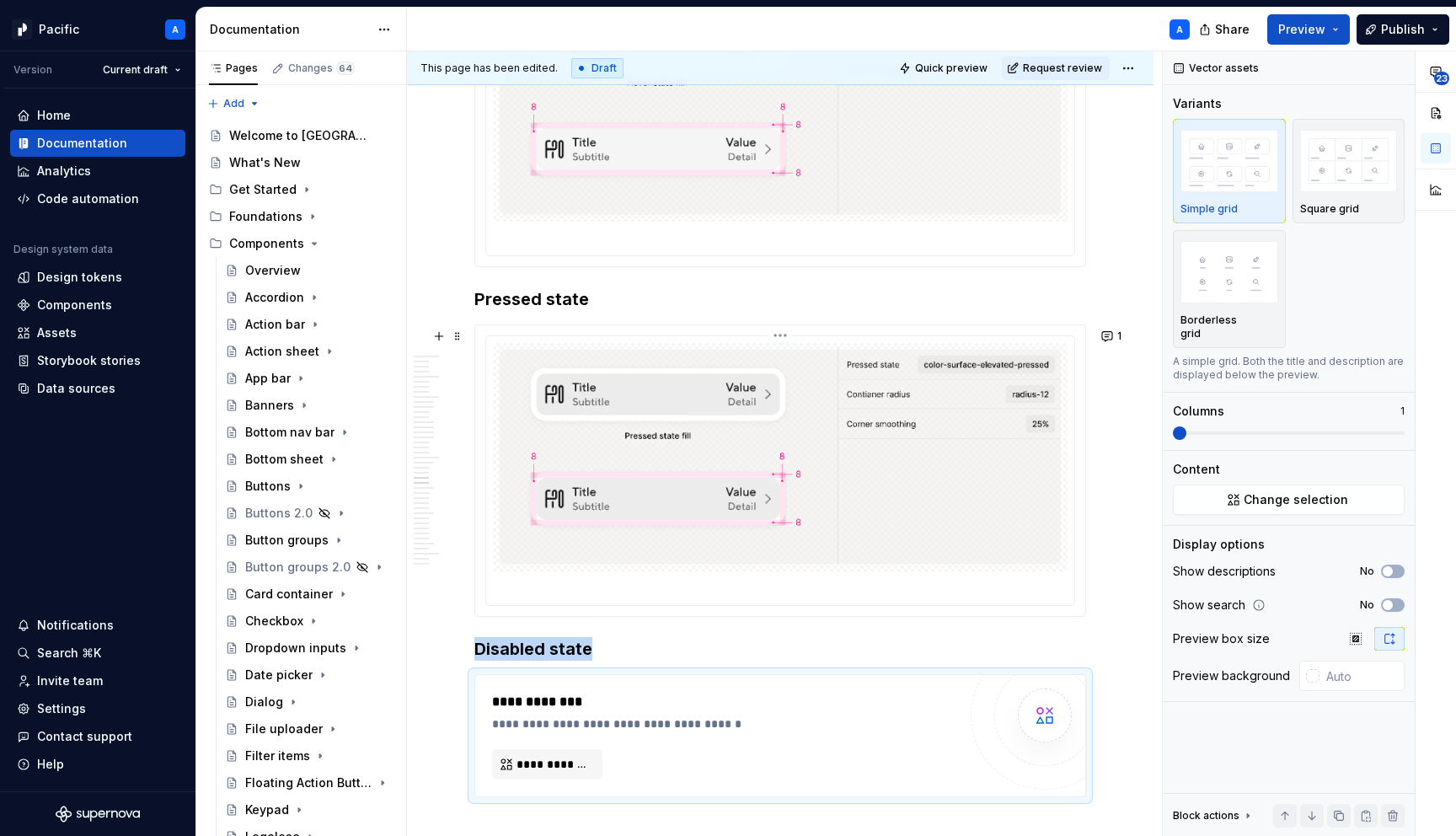
scroll to position [5082, 0]
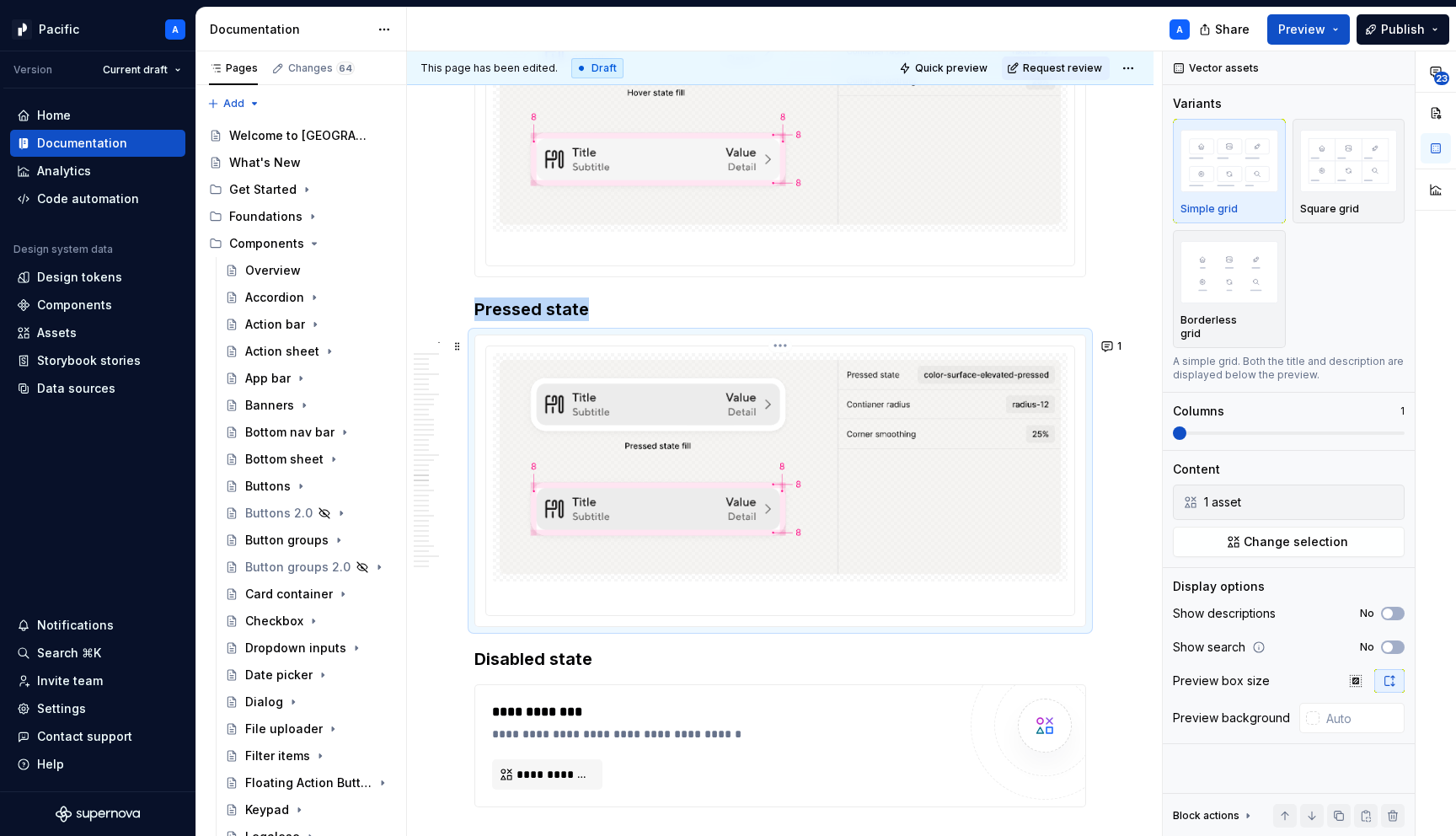
click at [761, 401] on img at bounding box center [780, 467] width 561 height 215
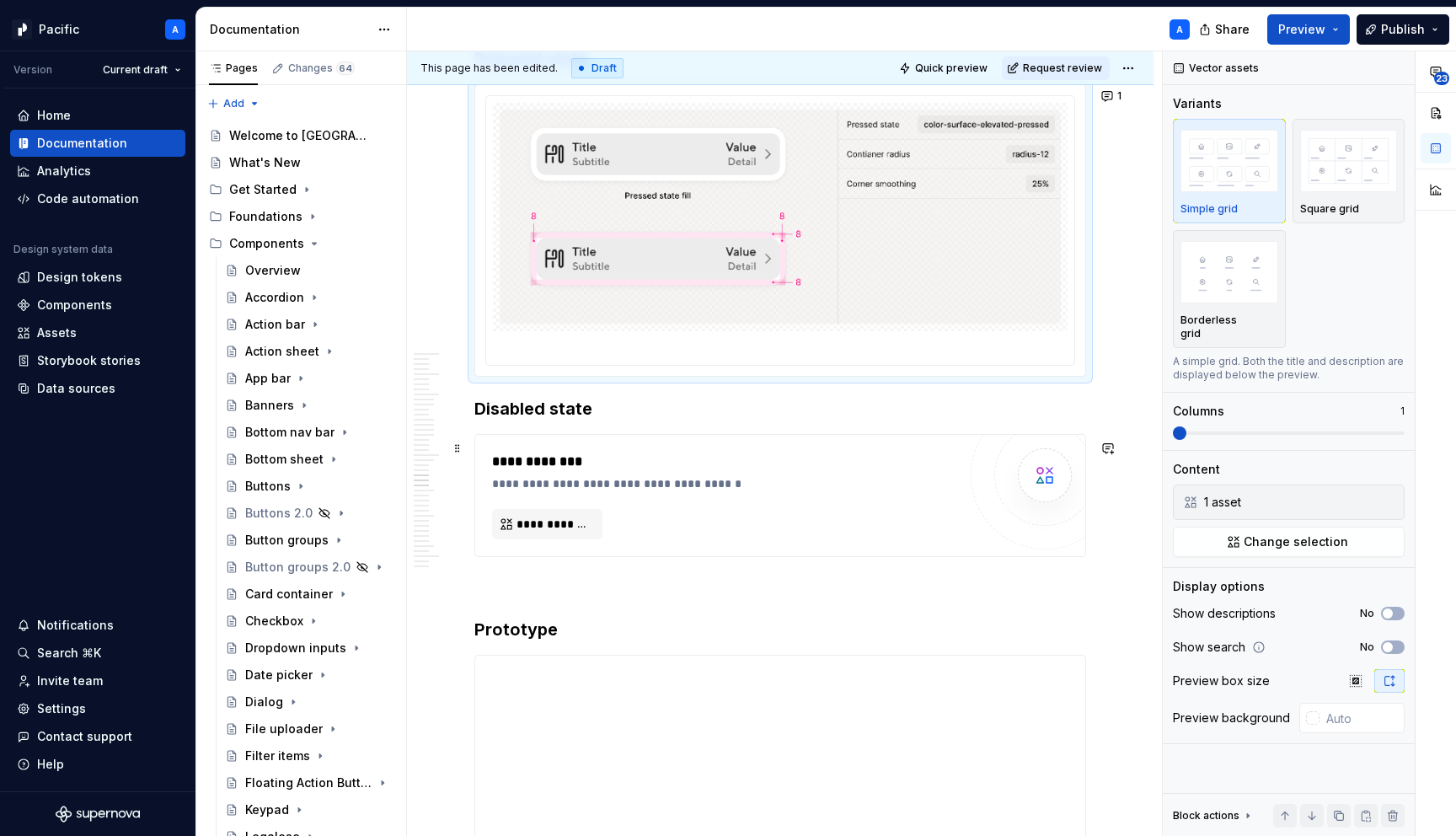
scroll to position [5352, 0]
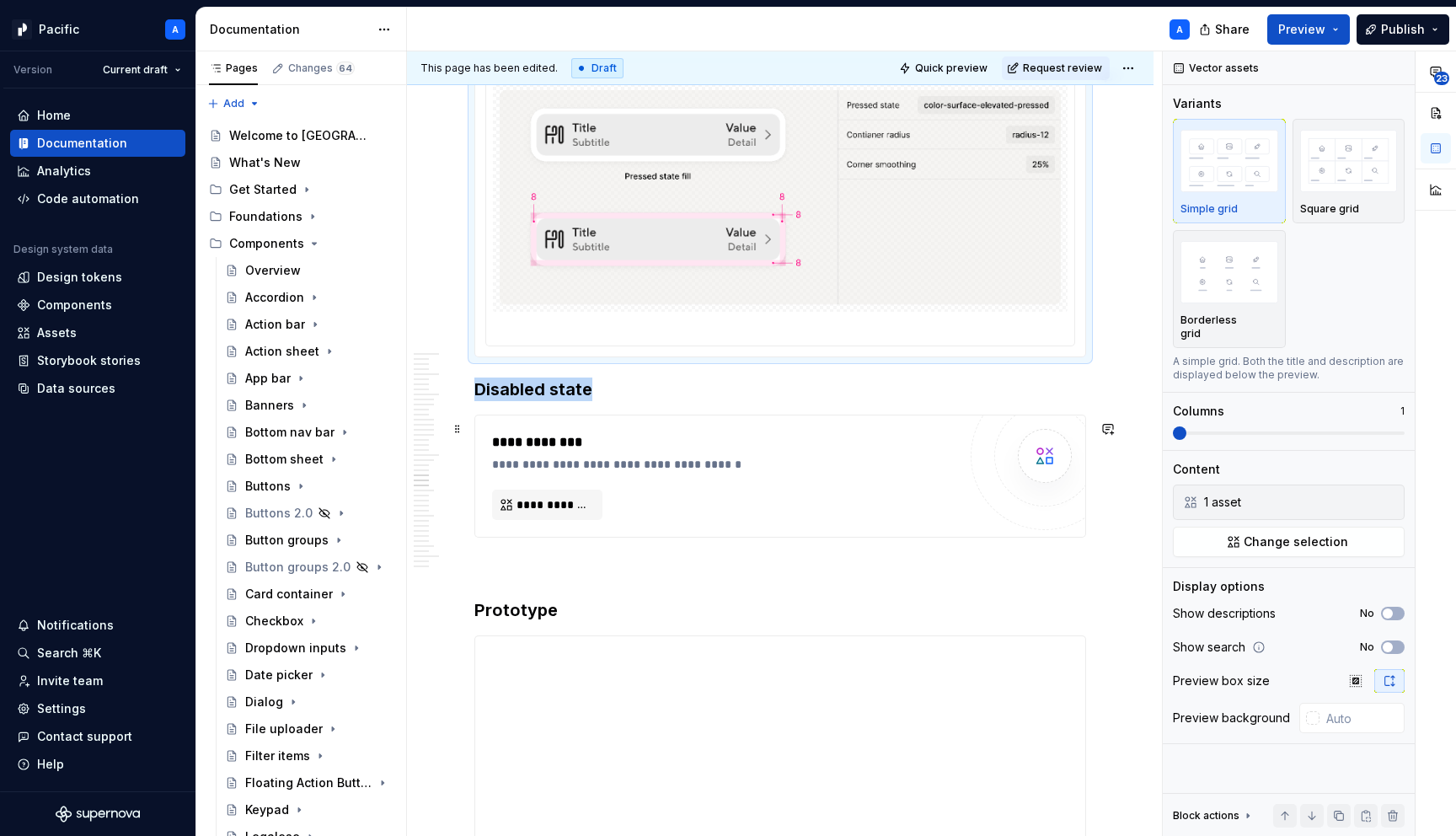
click at [886, 469] on div "**********" at bounding box center [729, 464] width 474 height 17
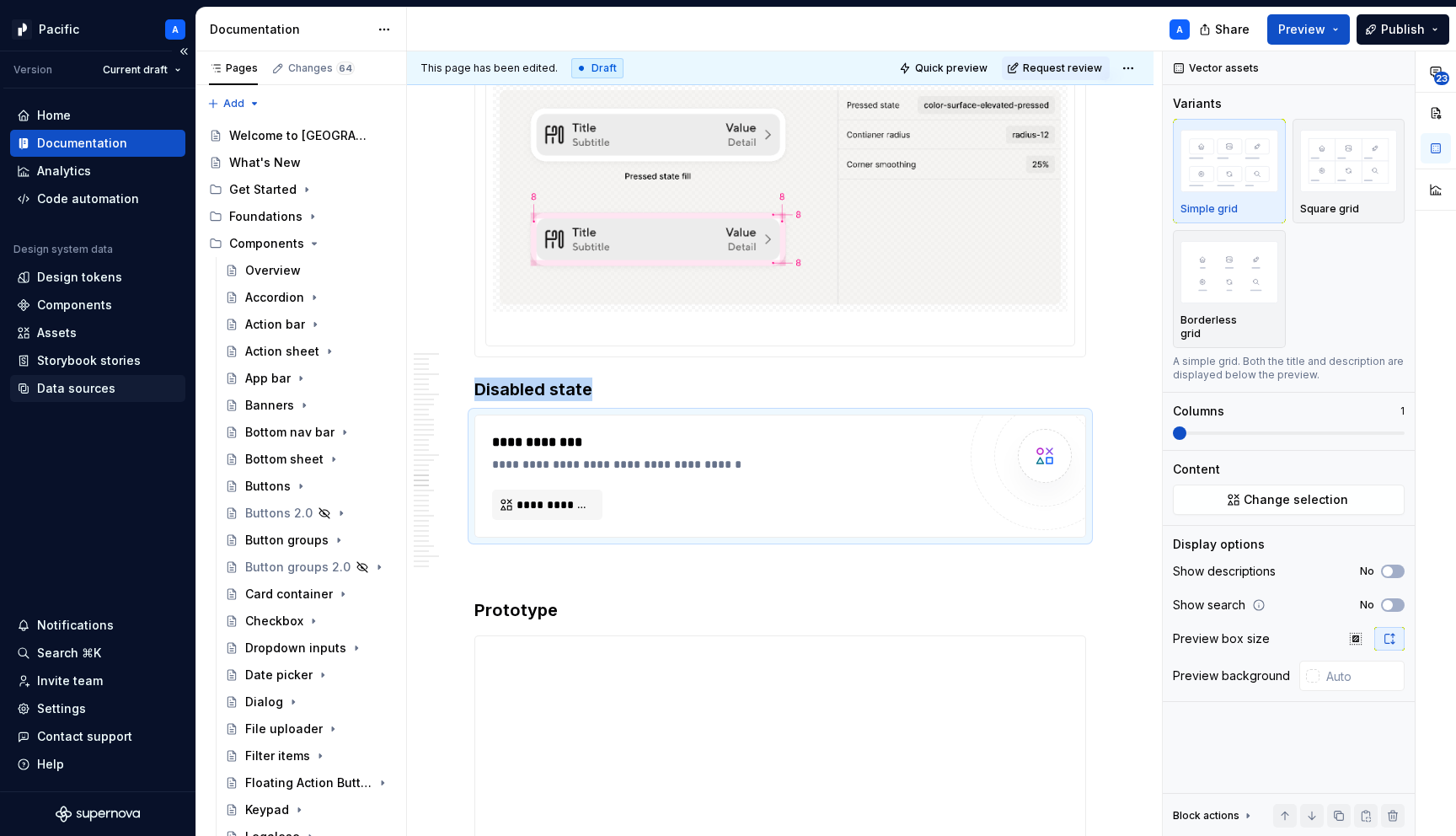
click at [143, 383] on div "Data sources" at bounding box center [98, 389] width 162 height 17
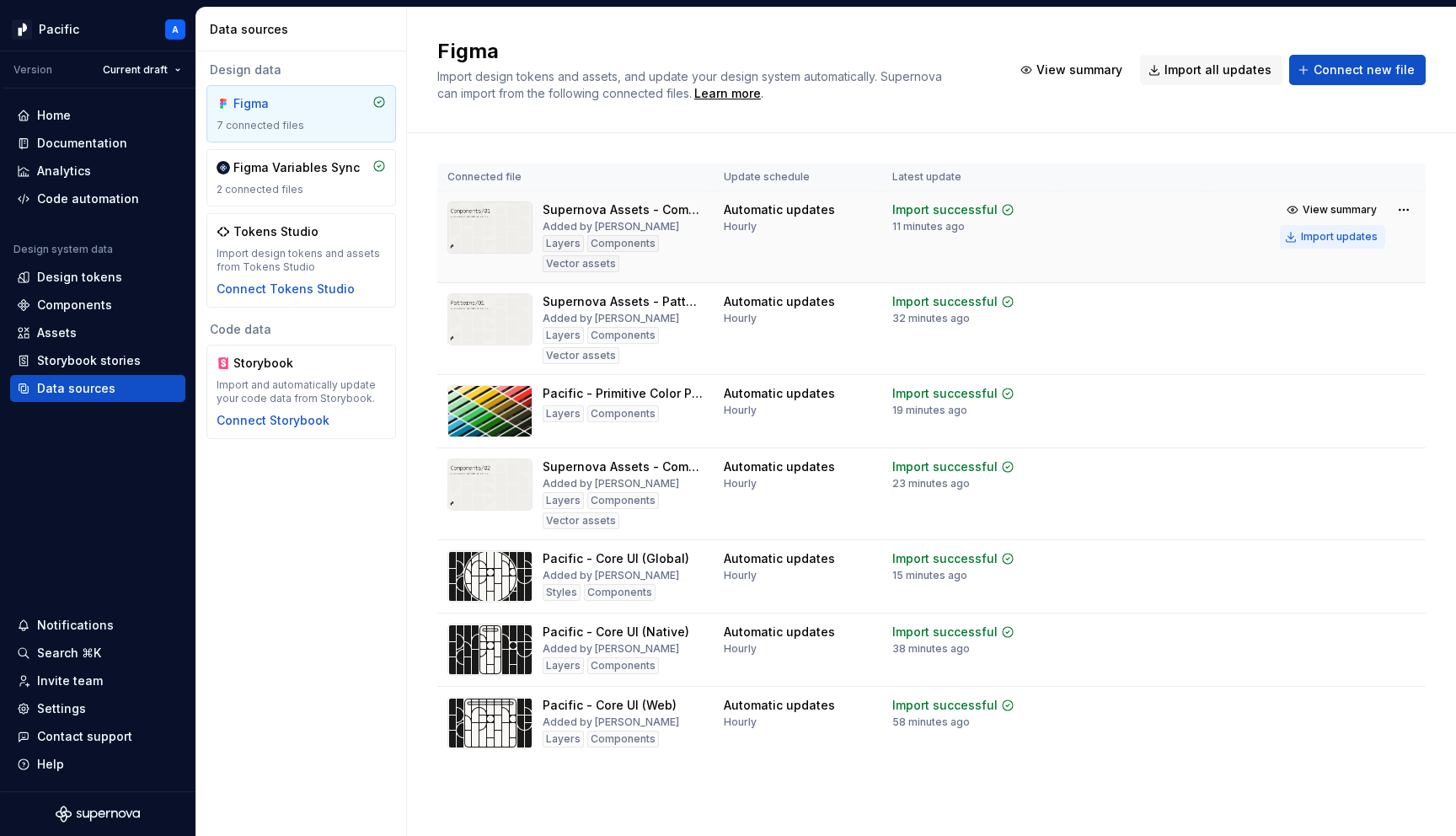
click at [1322, 228] on button "Import updates" at bounding box center [1333, 237] width 105 height 24
click at [105, 148] on div "Documentation" at bounding box center [82, 144] width 90 height 17
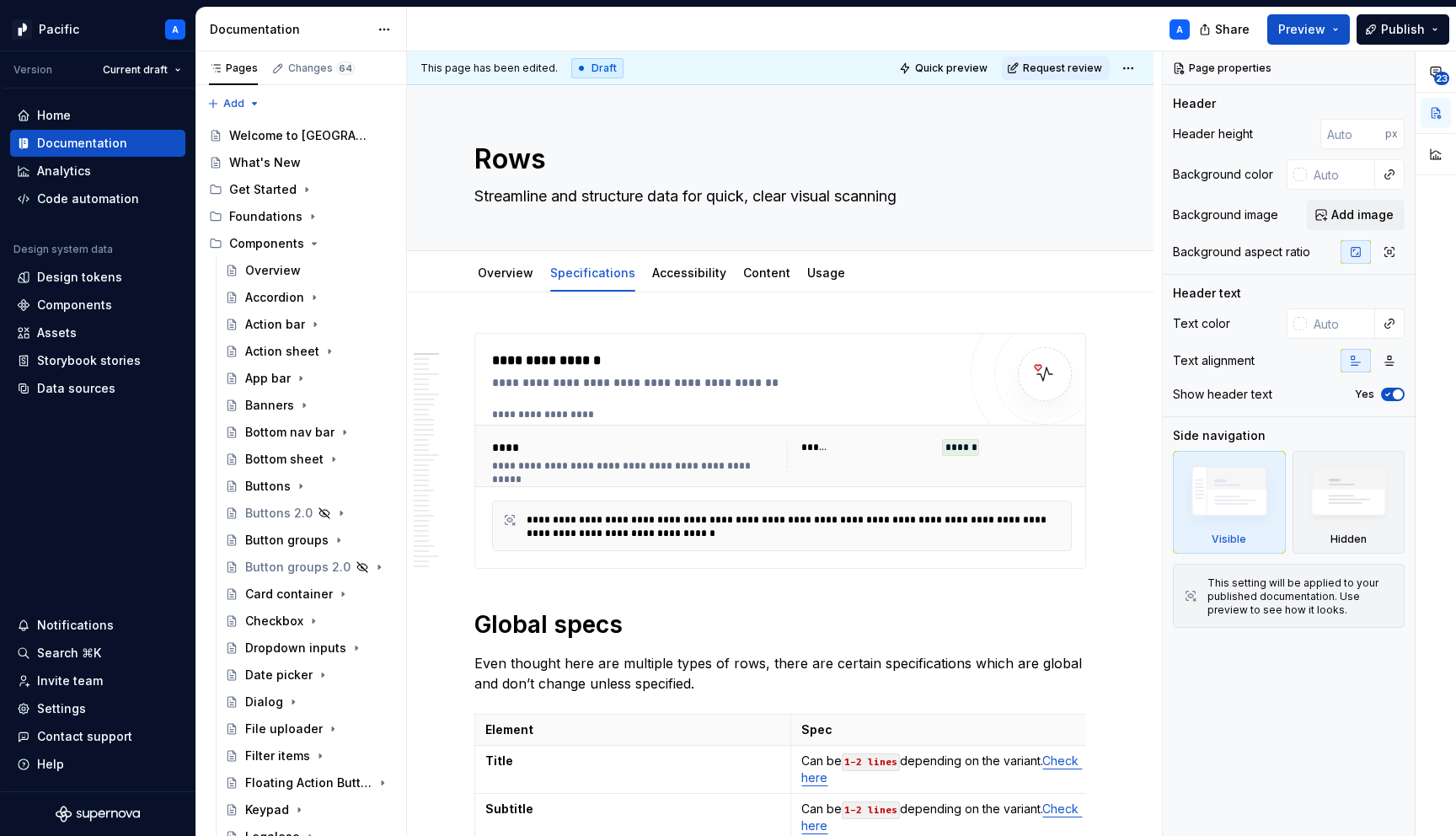
click at [757, 333] on div "**********" at bounding box center [780, 451] width 612 height 236
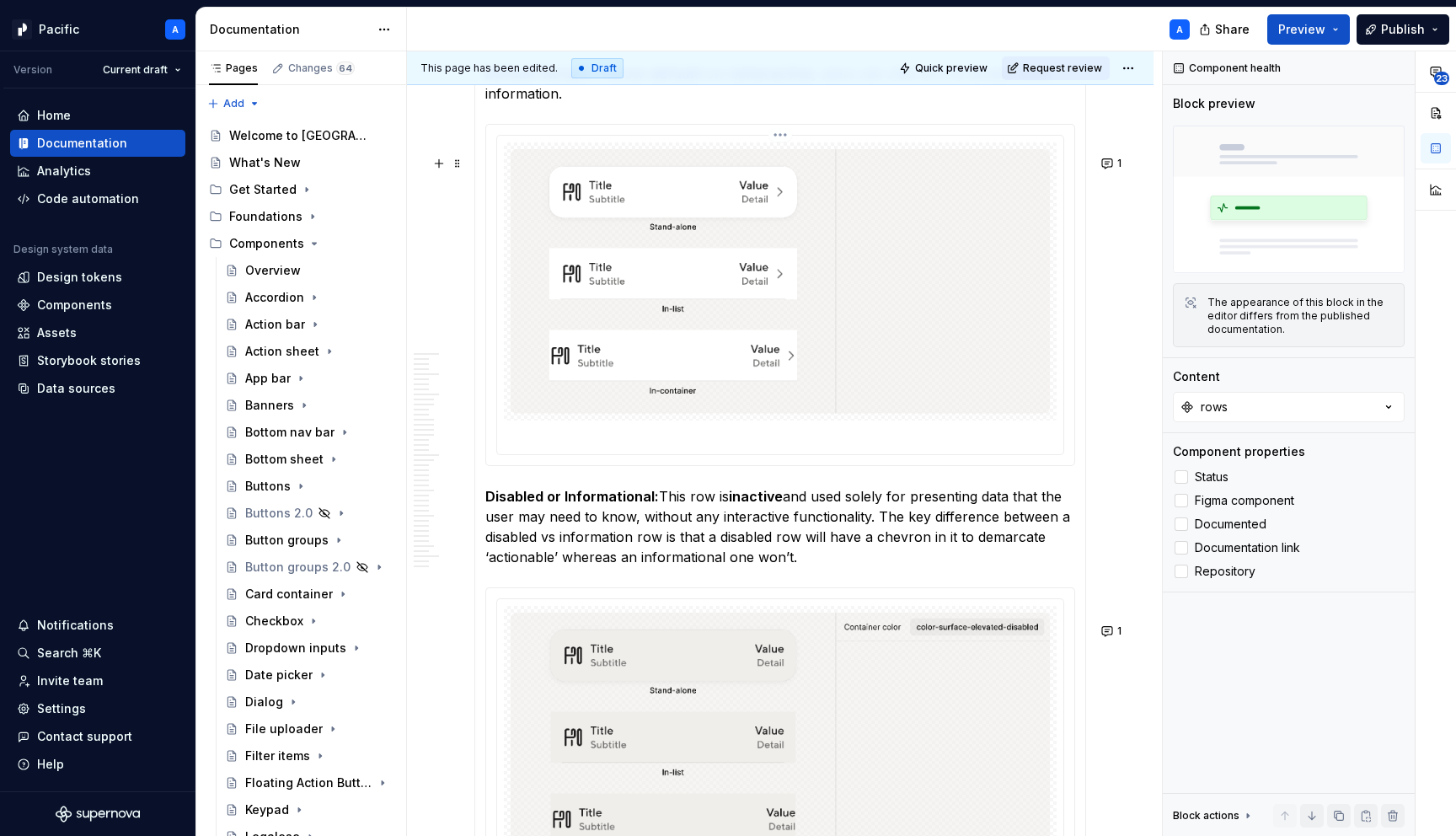
scroll to position [4538, 0]
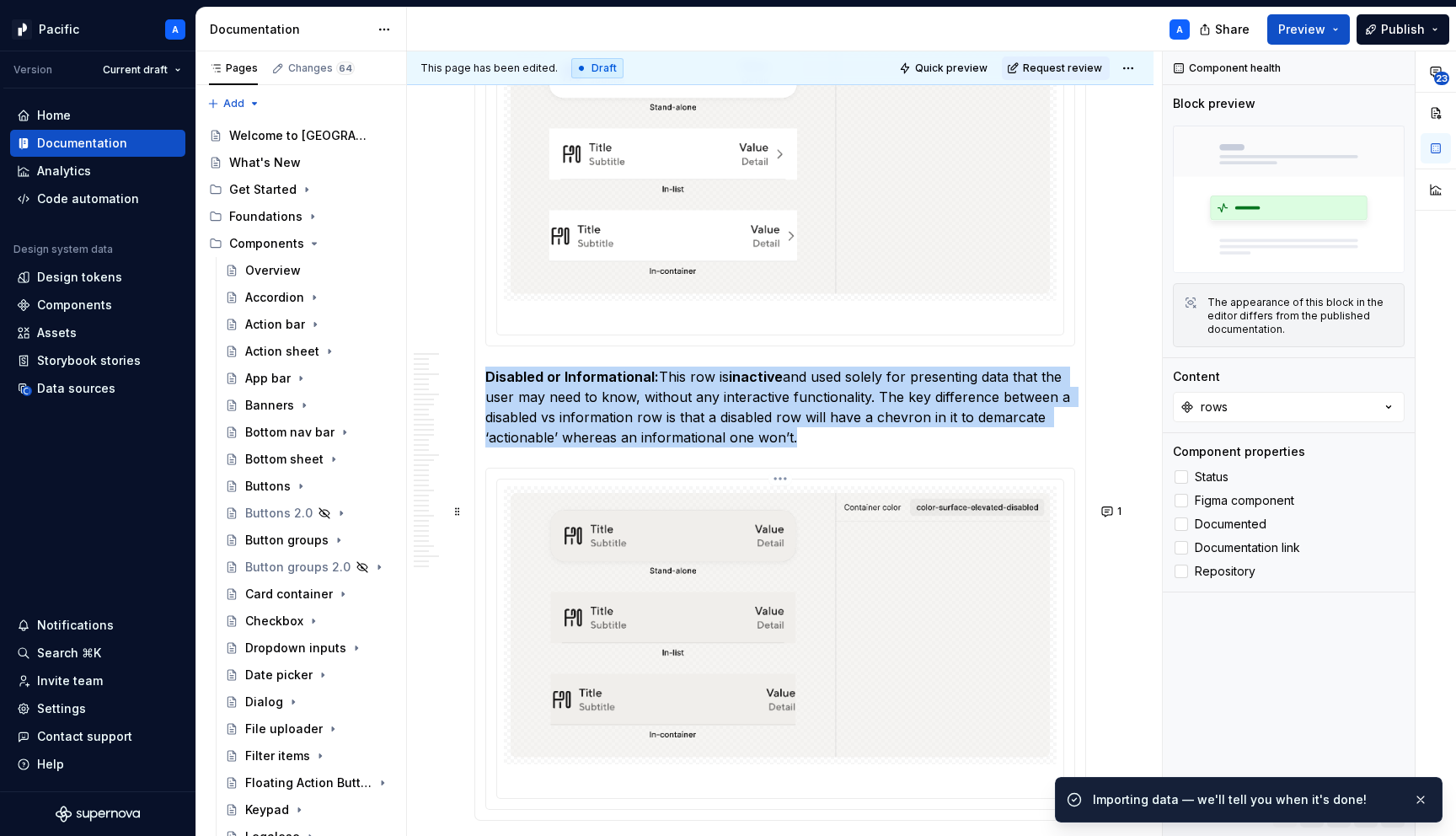
click at [900, 639] on img at bounding box center [780, 626] width 539 height 265
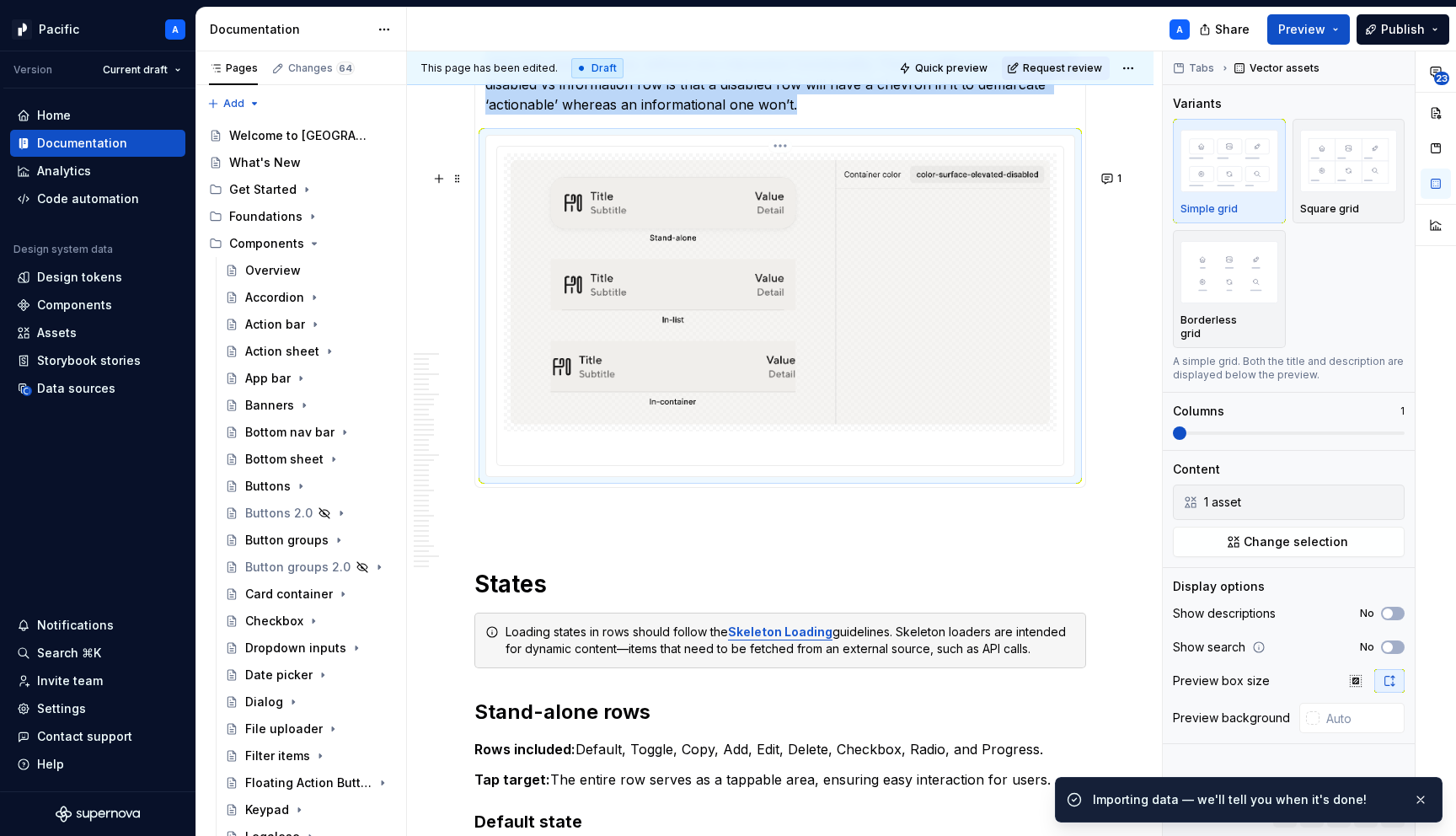
scroll to position [4872, 0]
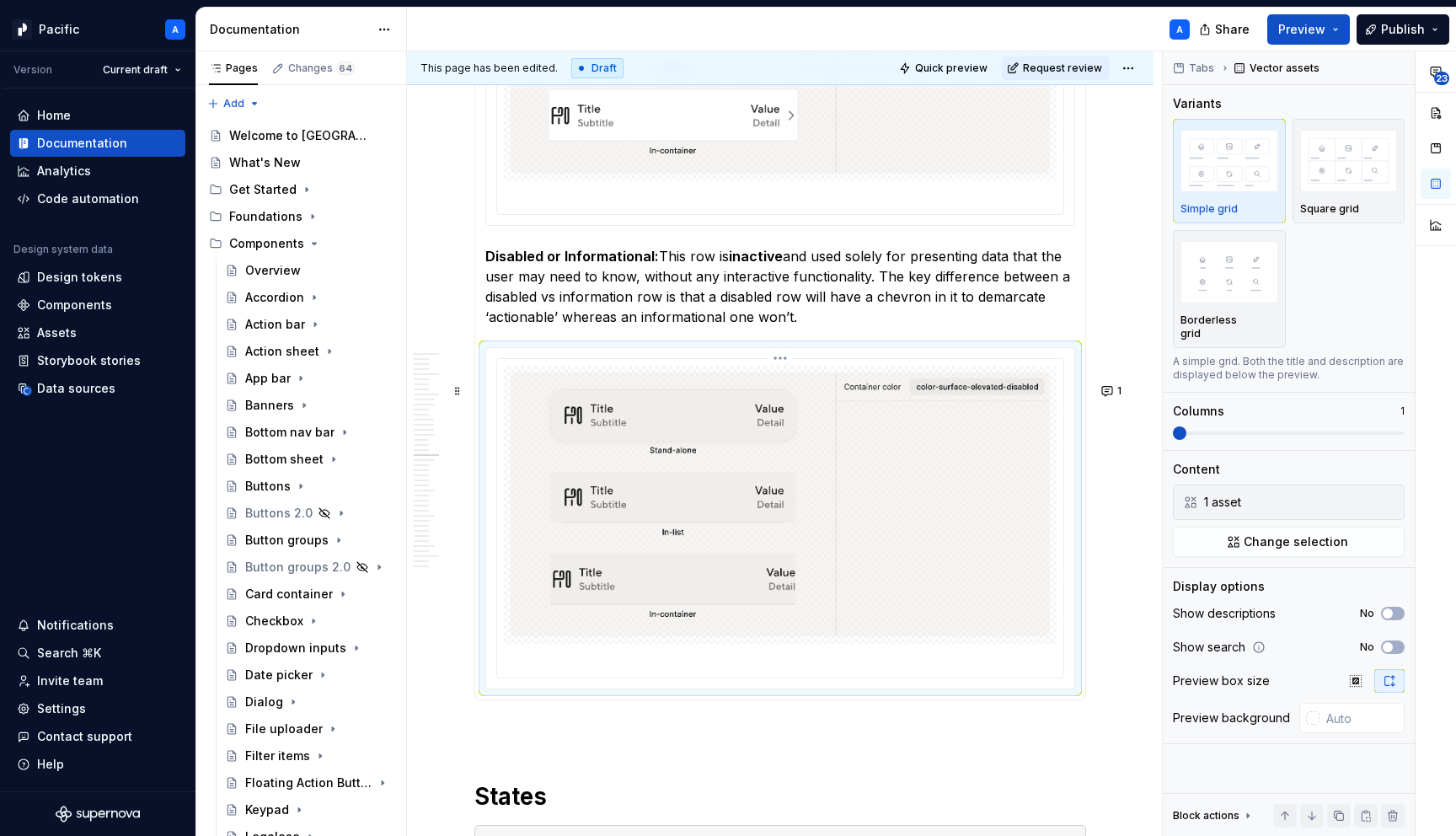
type textarea "*"
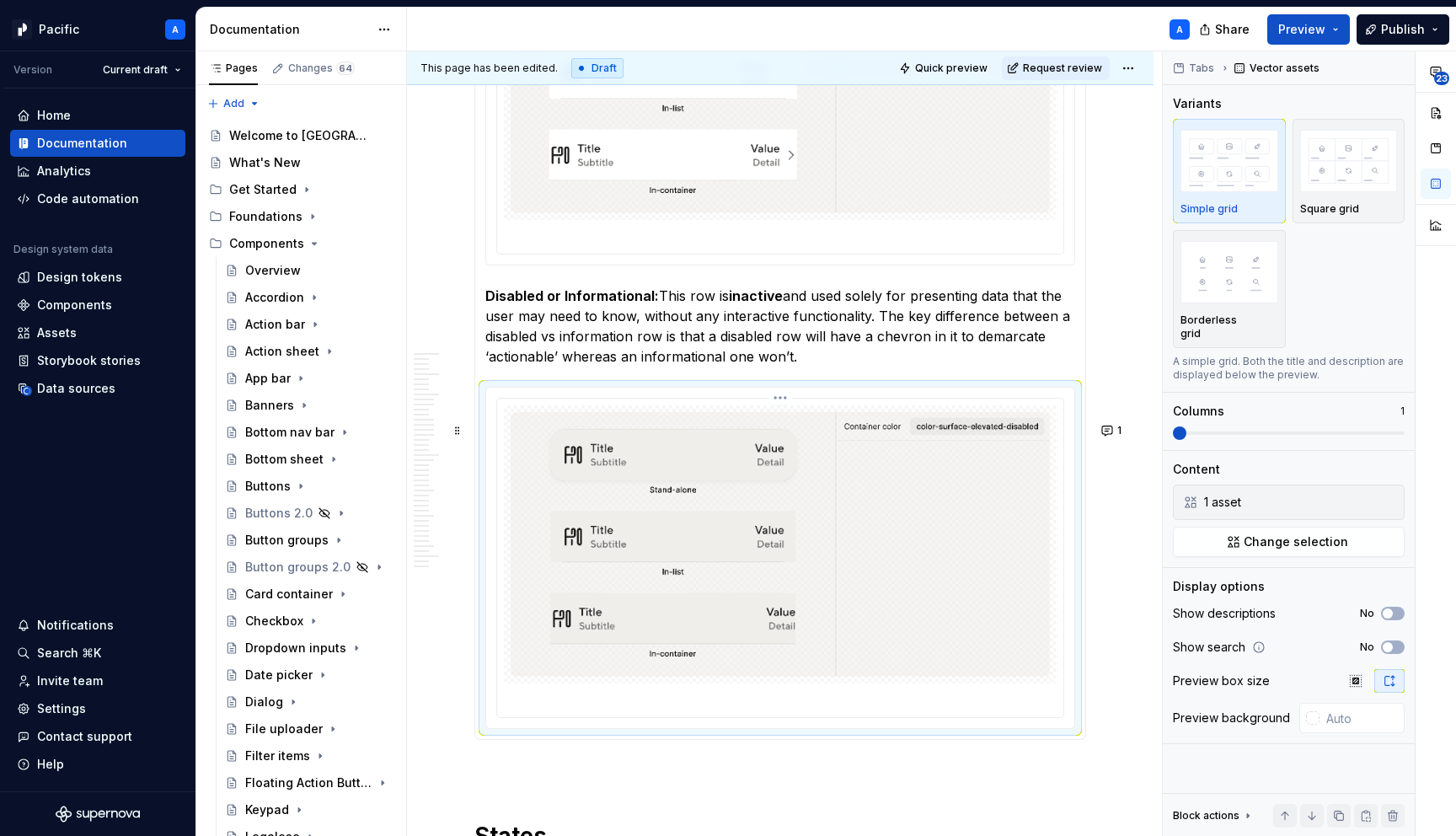
scroll to position [4623, 0]
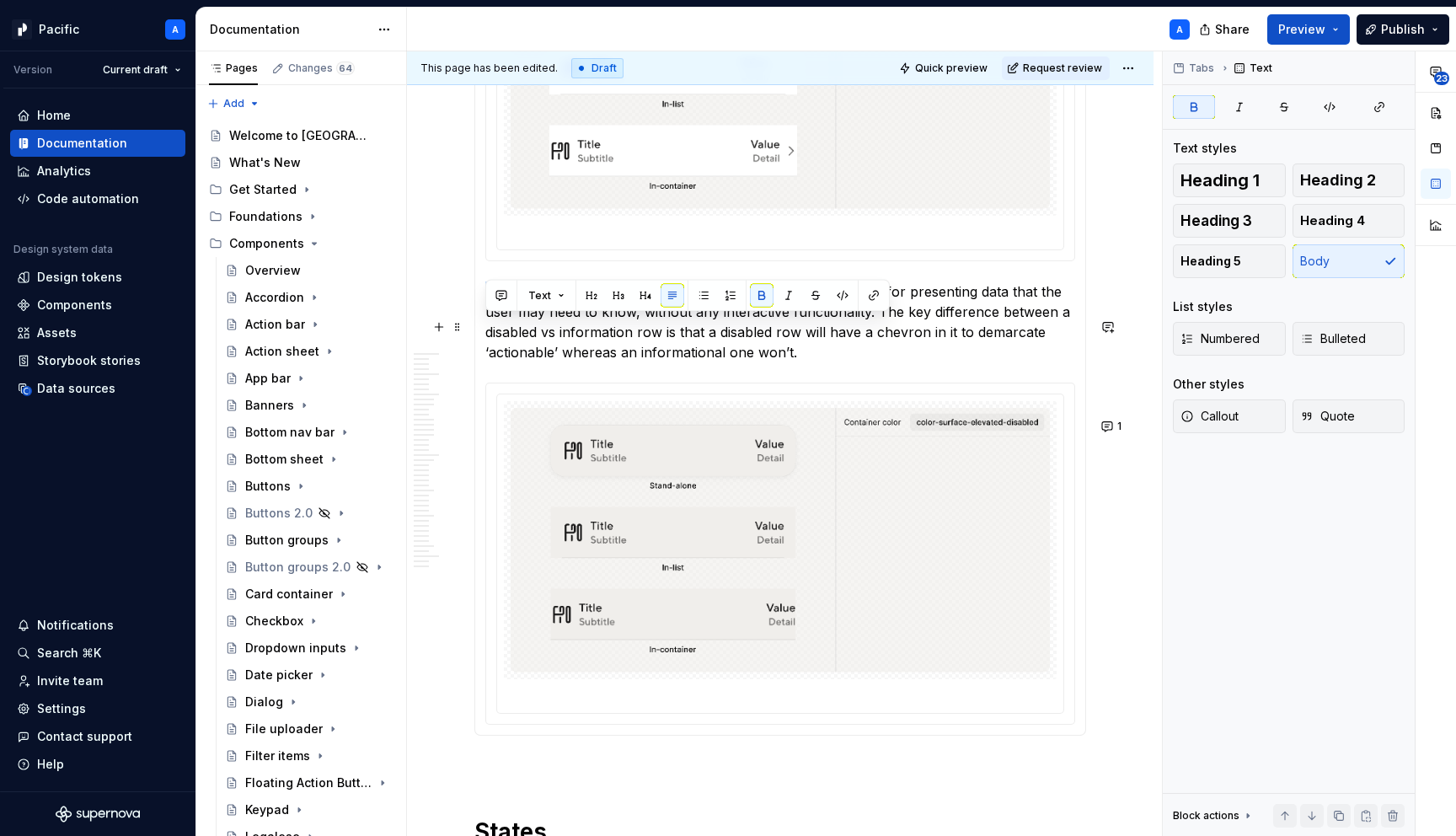
drag, startPoint x: 564, startPoint y: 330, endPoint x: 487, endPoint y: 320, distance: 77.6
click at [487, 300] on strong "Disabled or Informational:" at bounding box center [572, 292] width 174 height 17
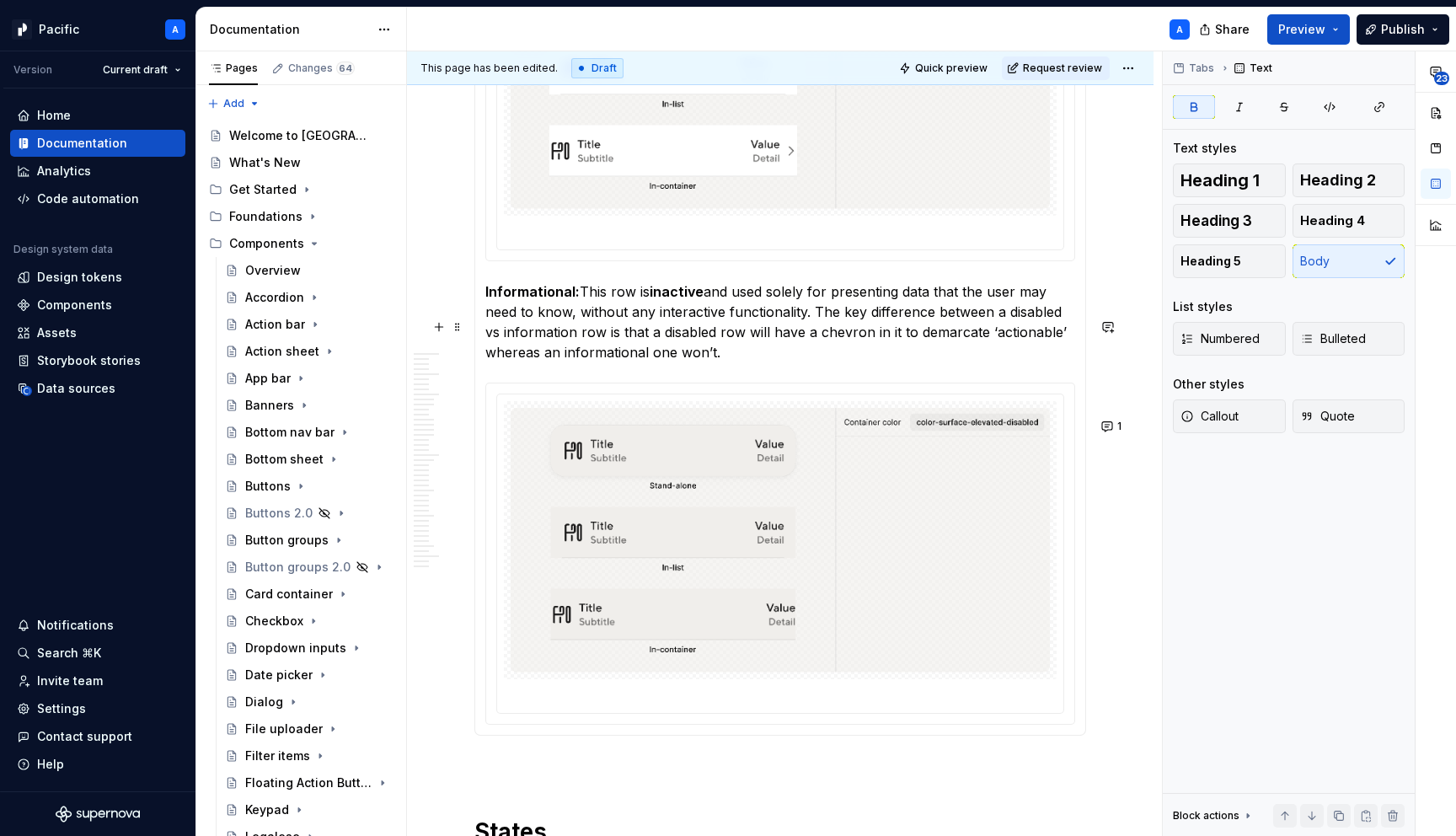
click at [654, 300] on strong "inactive" at bounding box center [676, 292] width 54 height 17
click at [664, 324] on p "Informational: This row is static/ inactive and used solely for presenting data…" at bounding box center [780, 322] width 590 height 81
click at [792, 339] on p "Informational: This row is static / inactive and used solely for presenting dat…" at bounding box center [780, 322] width 590 height 81
drag, startPoint x: 825, startPoint y: 377, endPoint x: 839, endPoint y: 344, distance: 35.8
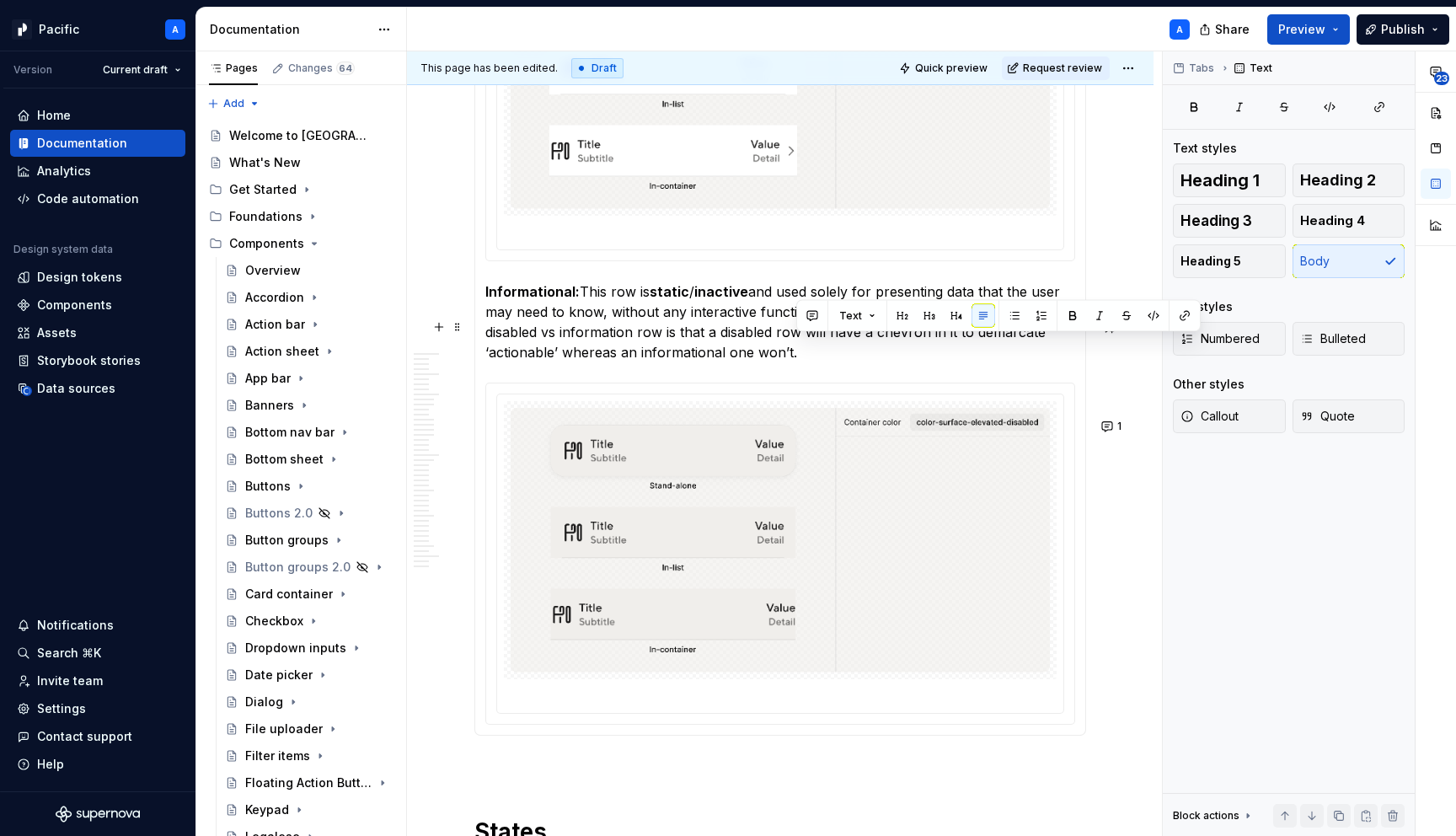
click at [839, 344] on p "Informational: This row is static / inactive and used solely for presenting dat…" at bounding box center [780, 322] width 590 height 81
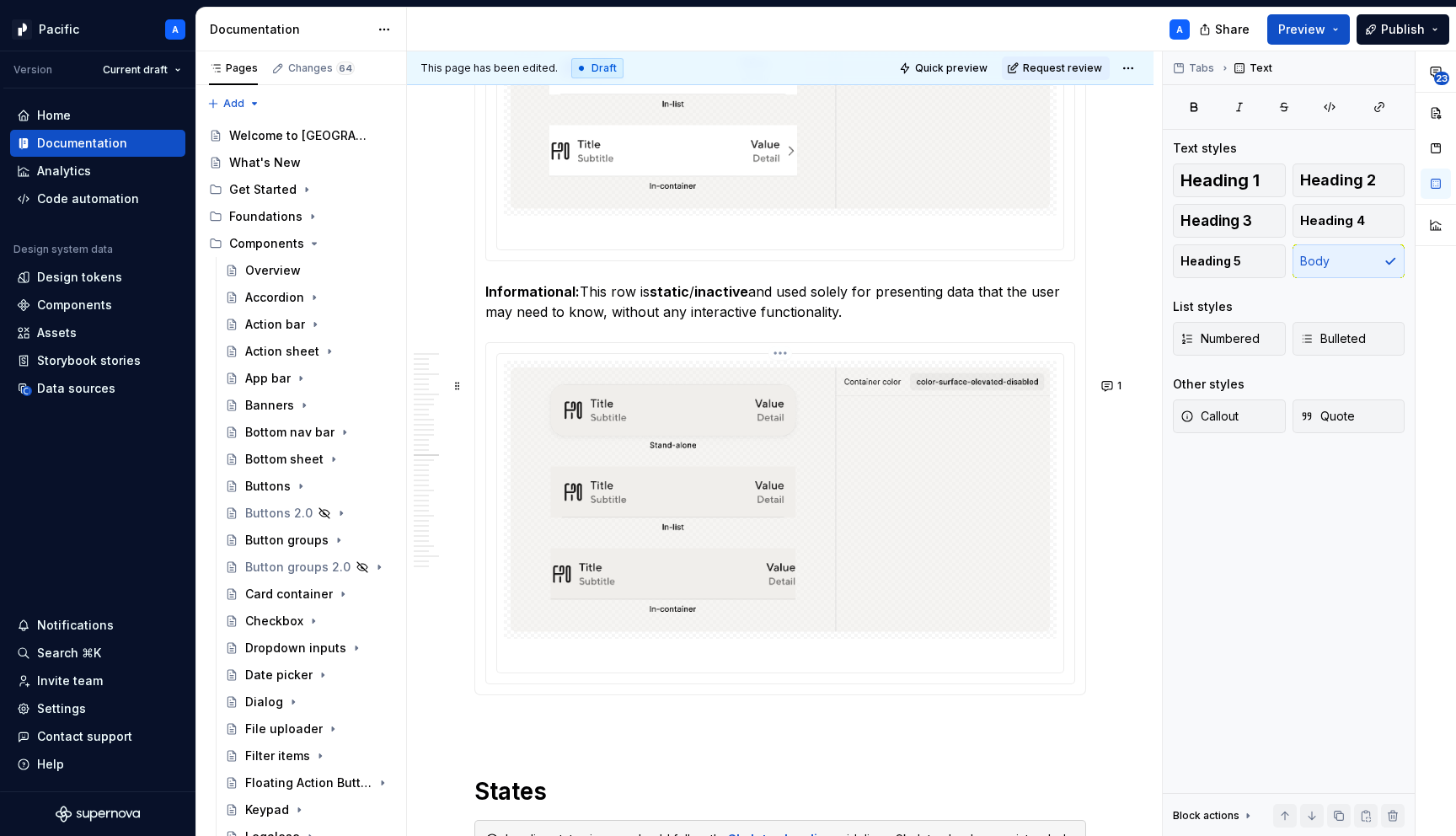
click at [911, 505] on img at bounding box center [780, 500] width 539 height 265
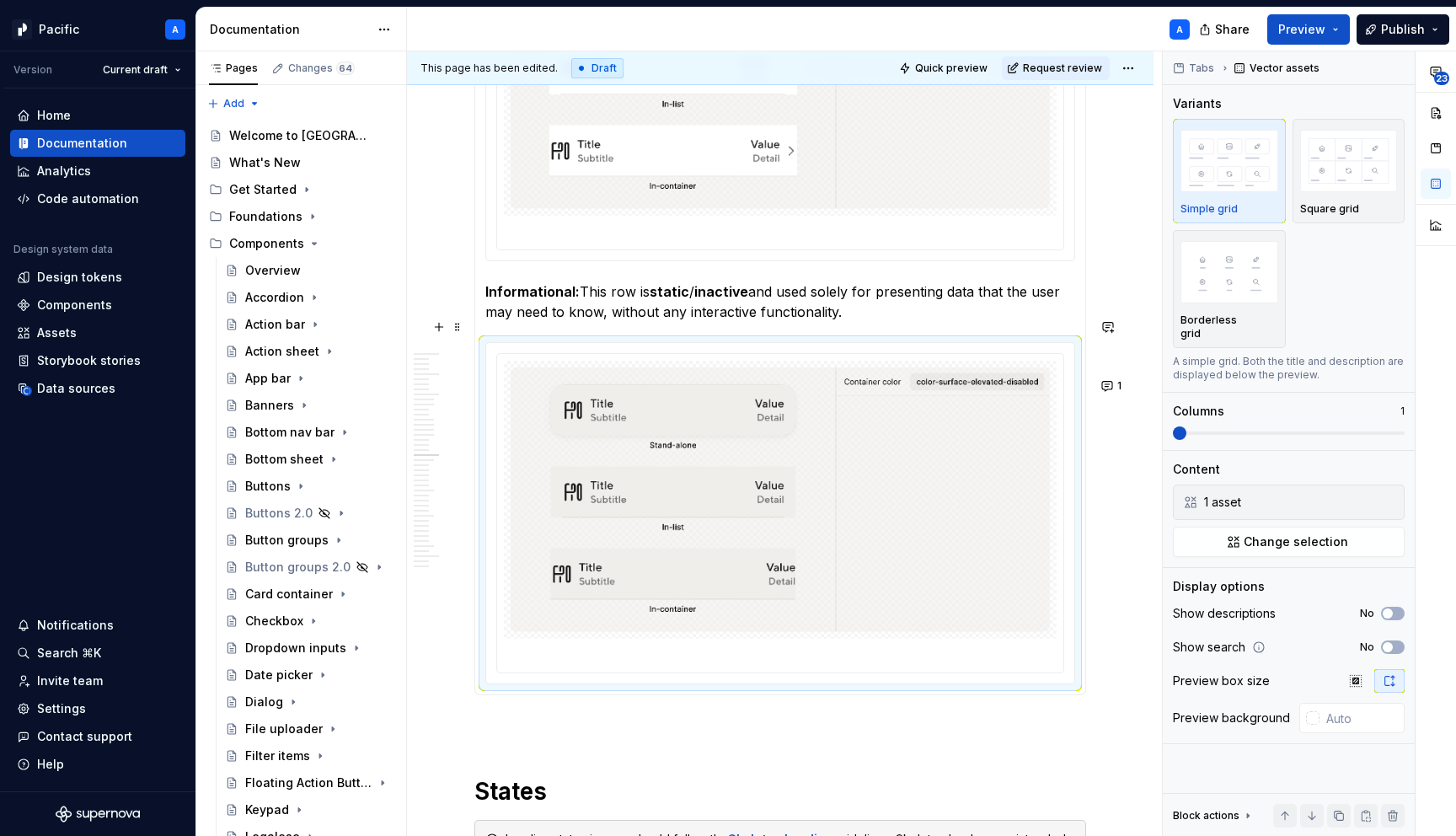
click at [886, 322] on p "Informational: This row is static / inactive and used solely for presenting dat…" at bounding box center [780, 302] width 590 height 41
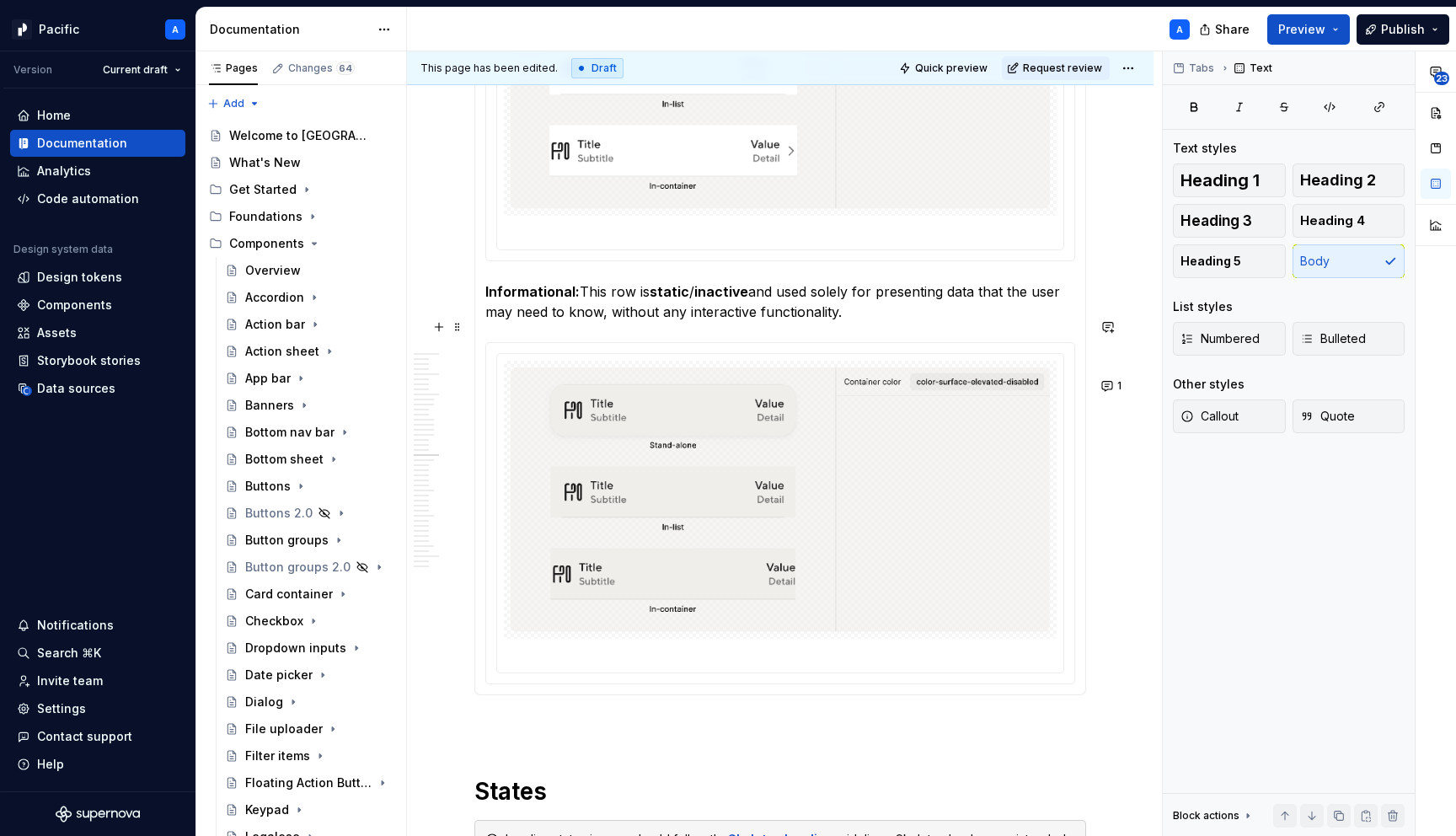
type textarea "*"
click at [570, 300] on strong "Informational:" at bounding box center [532, 292] width 95 height 17
copy p "Informational: This row is static / inactive and used solely for presenting dat…"
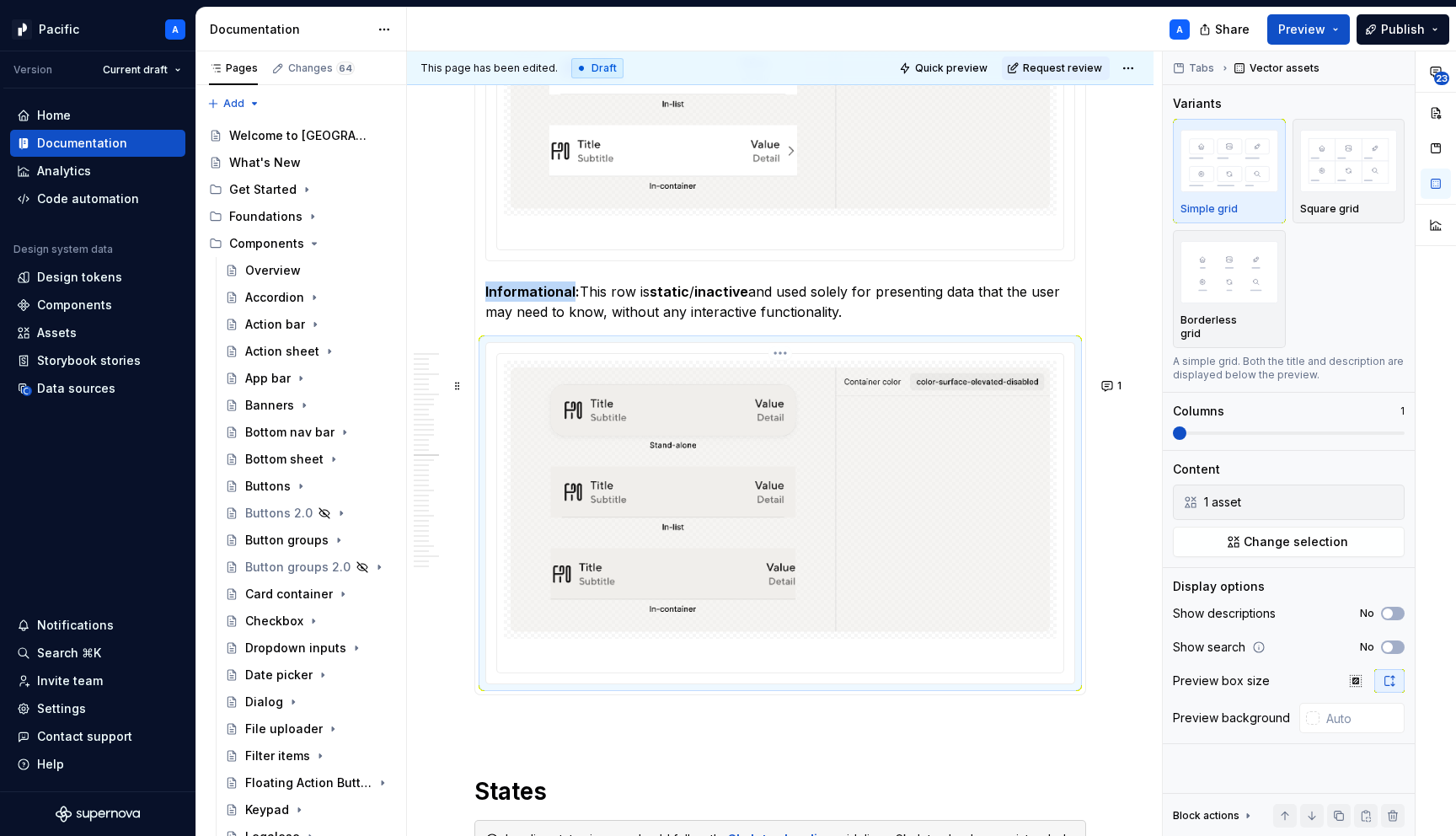
click at [699, 633] on img at bounding box center [780, 500] width 539 height 265
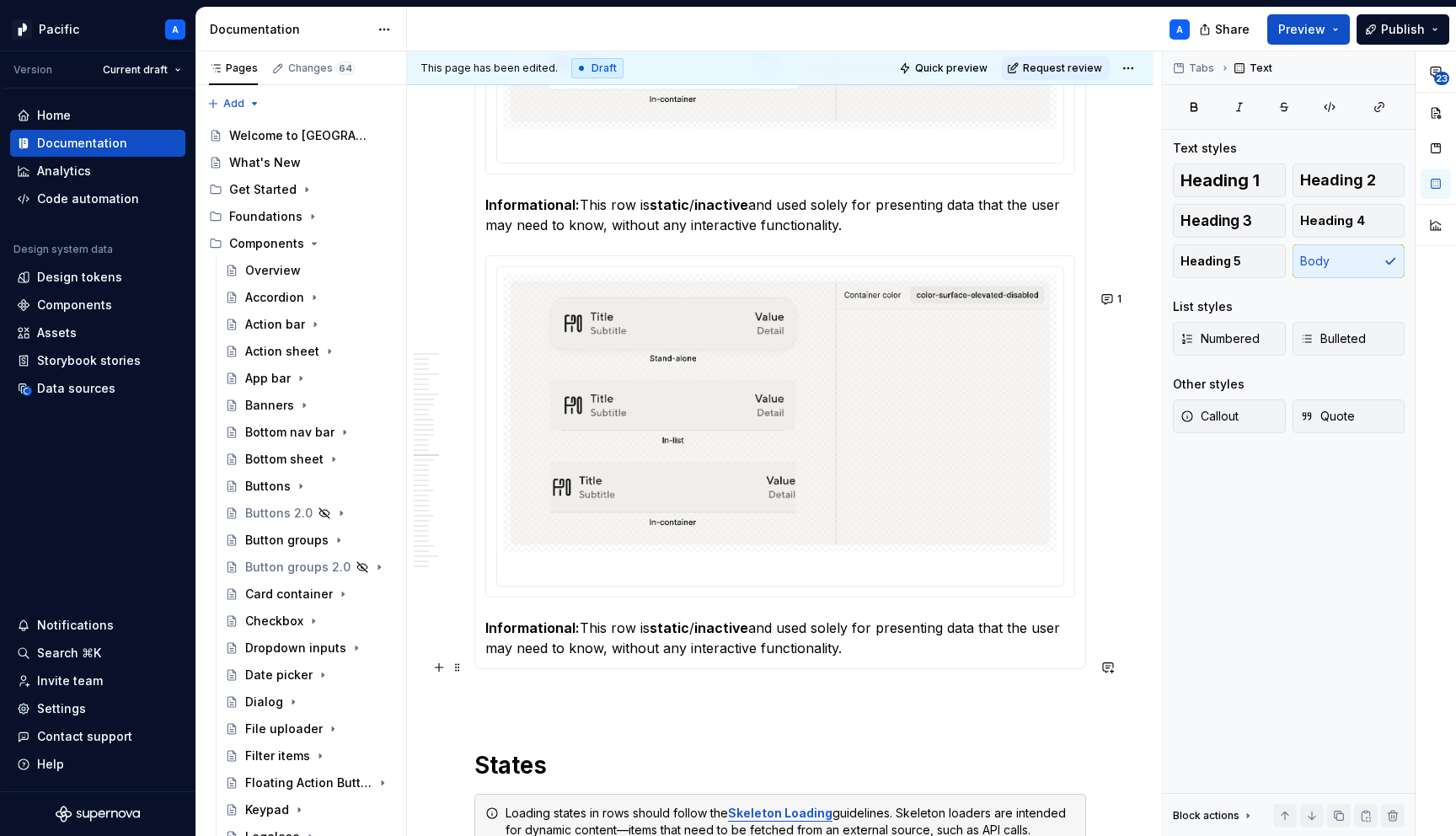
scroll to position [4717, 0]
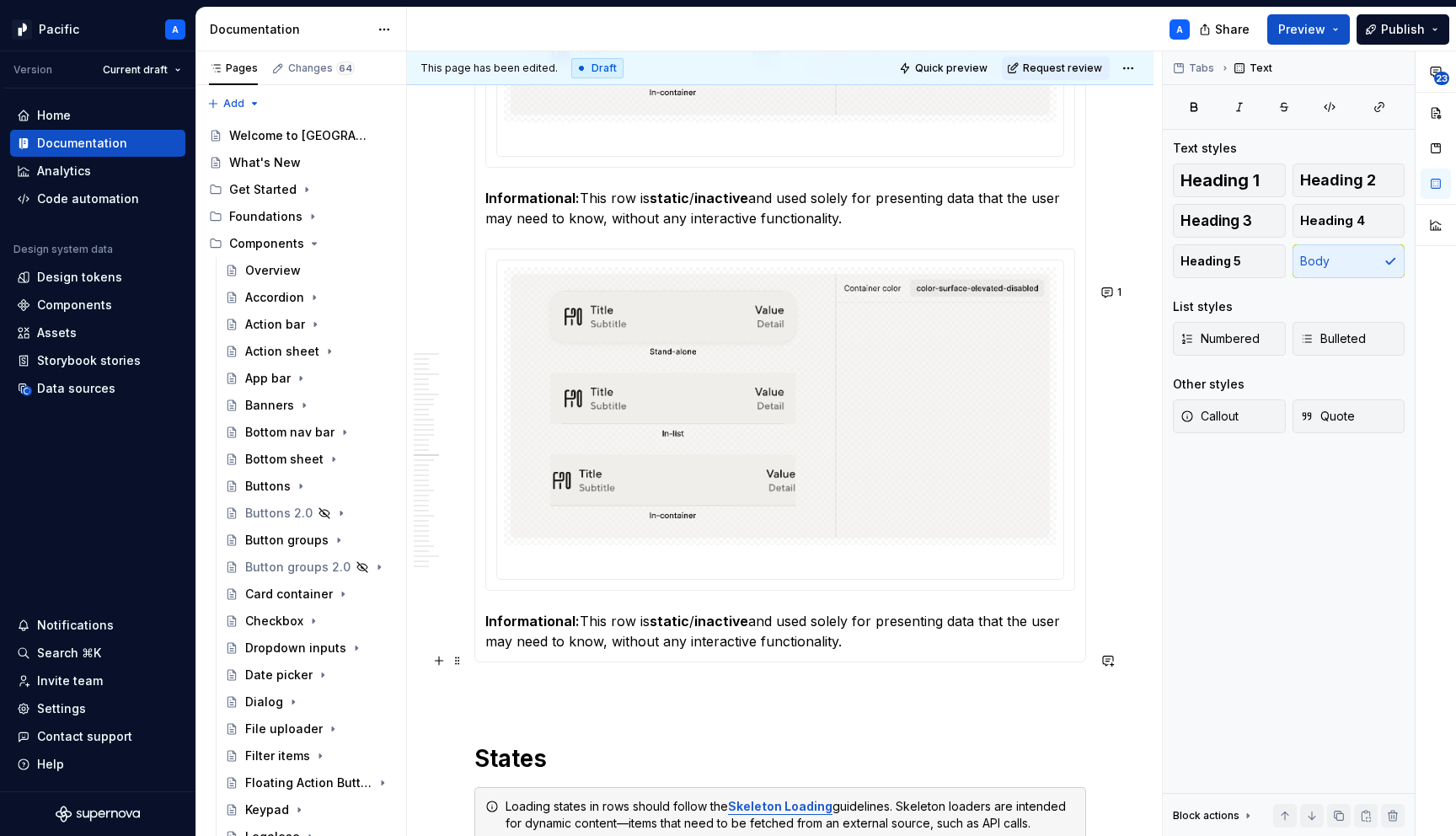
click at [561, 630] on strong "Informational:" at bounding box center [532, 621] width 95 height 17
drag, startPoint x: 939, startPoint y: 676, endPoint x: 975, endPoint y: 657, distance: 40.7
click at [975, 652] on p "Disabled: This row is static / inactive and used solely for presenting data tha…" at bounding box center [780, 632] width 590 height 41
click at [662, 652] on p "Disabled: This row is static / inactive and used solely for presenting data tha…" at bounding box center [780, 632] width 590 height 41
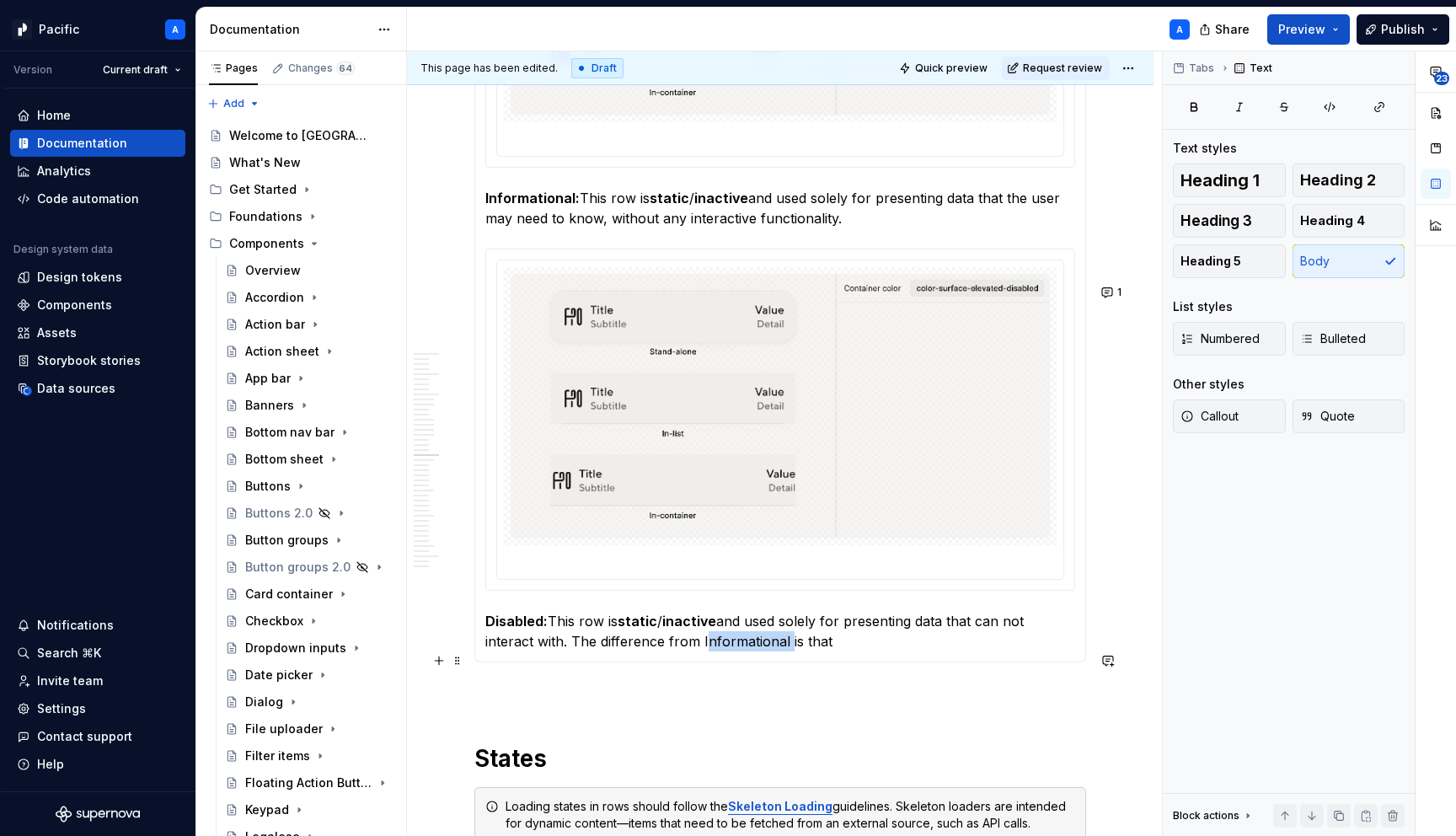
click at [662, 652] on p "Disabled: This row is static / inactive and used solely for presenting data tha…" at bounding box center [780, 632] width 590 height 41
click at [841, 652] on p "Disabled: This row is static / inactive and used solely for presenting data tha…" at bounding box center [780, 632] width 590 height 41
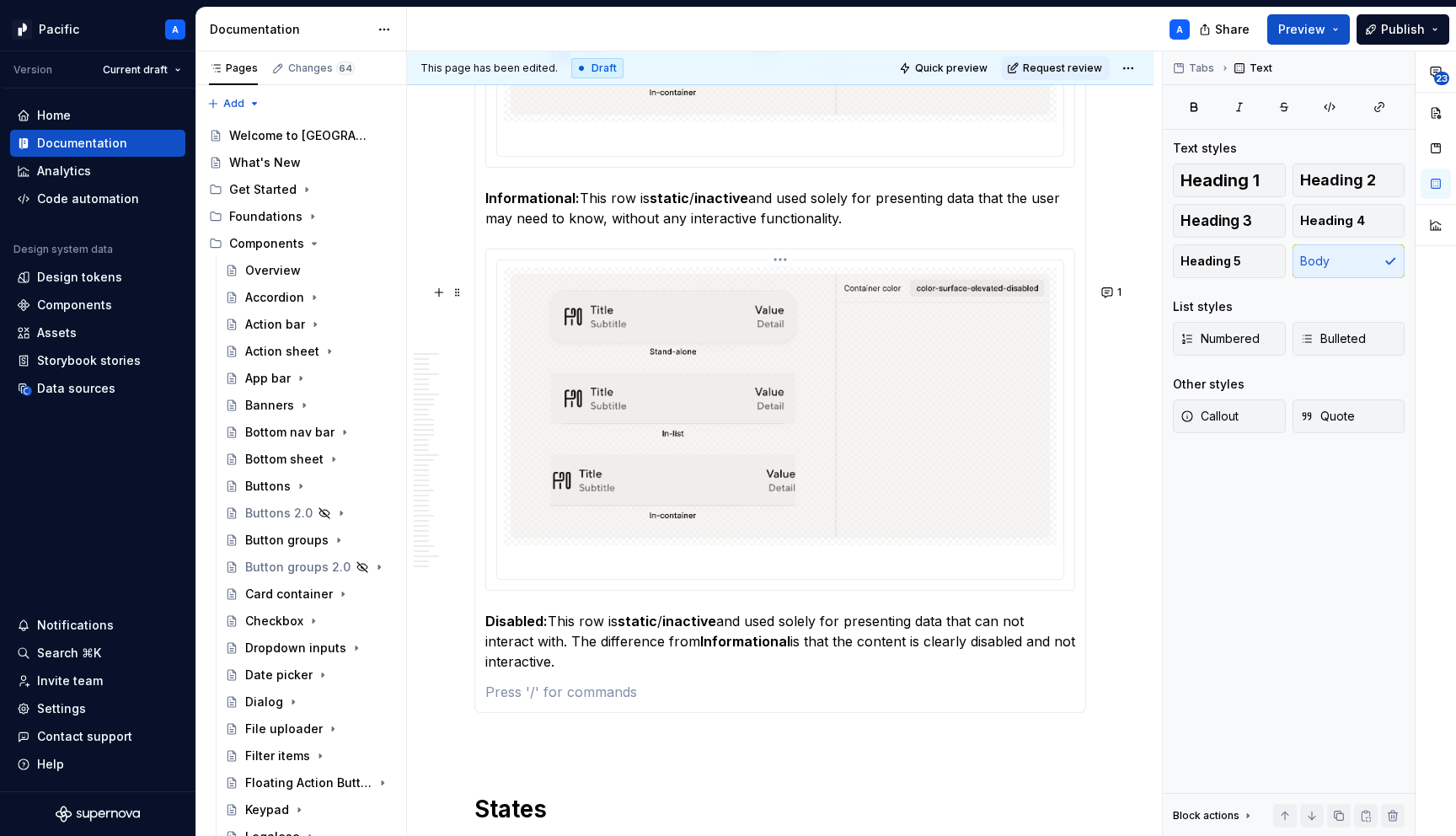
click at [901, 496] on img at bounding box center [780, 407] width 539 height 265
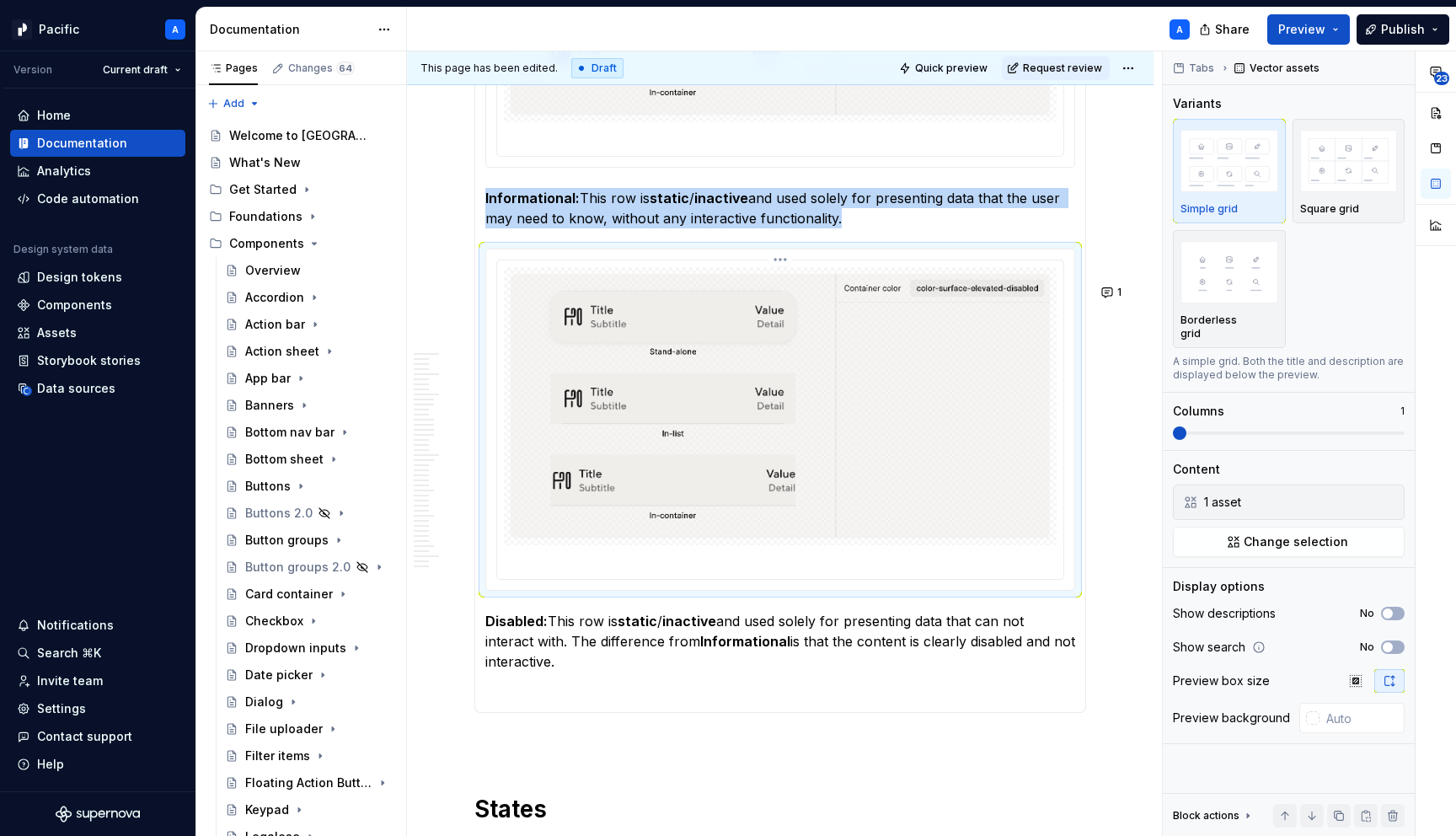
copy p "Informational: This row is static / inactive and used solely for presenting dat…"
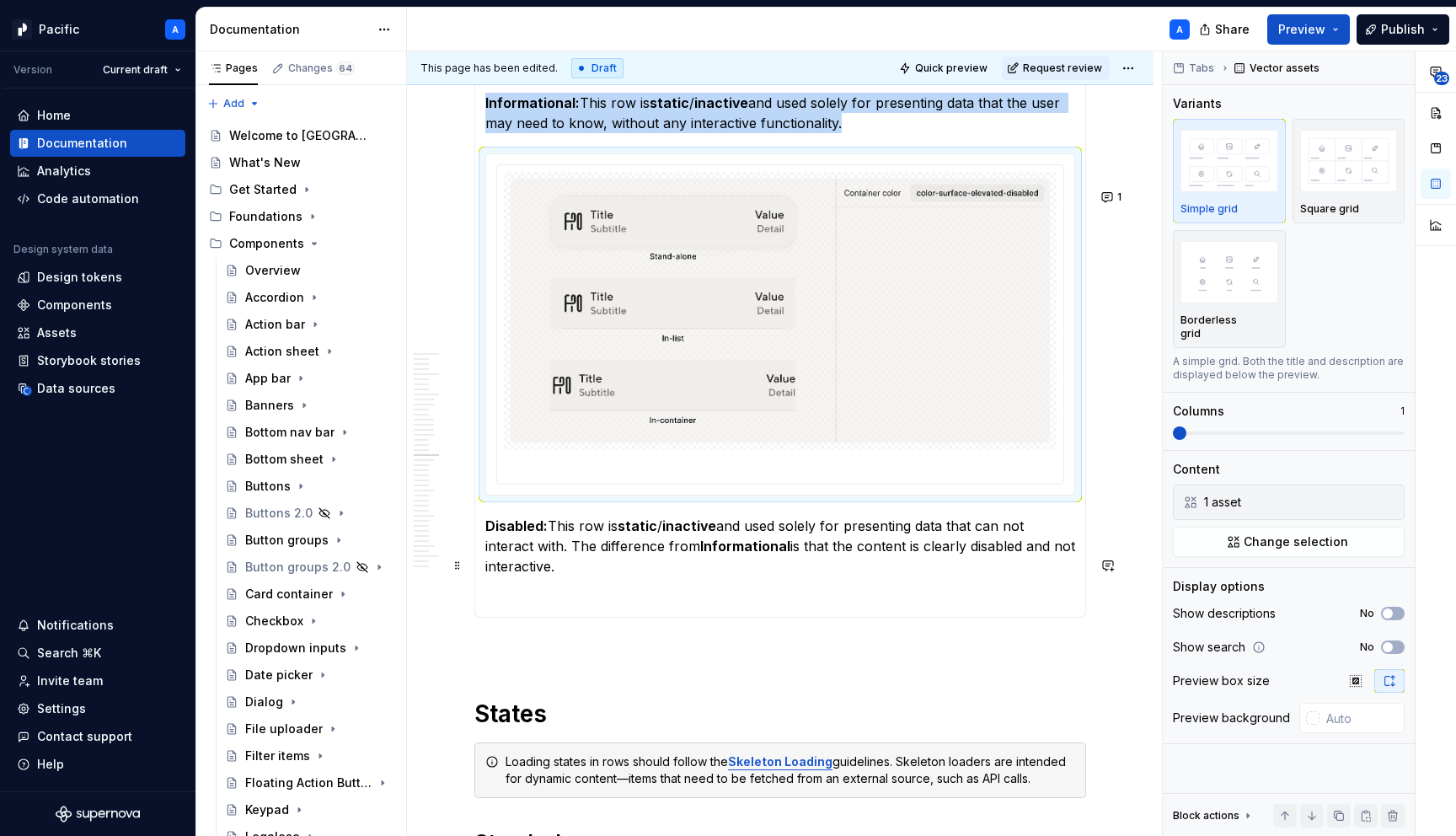
scroll to position [4813, 0]
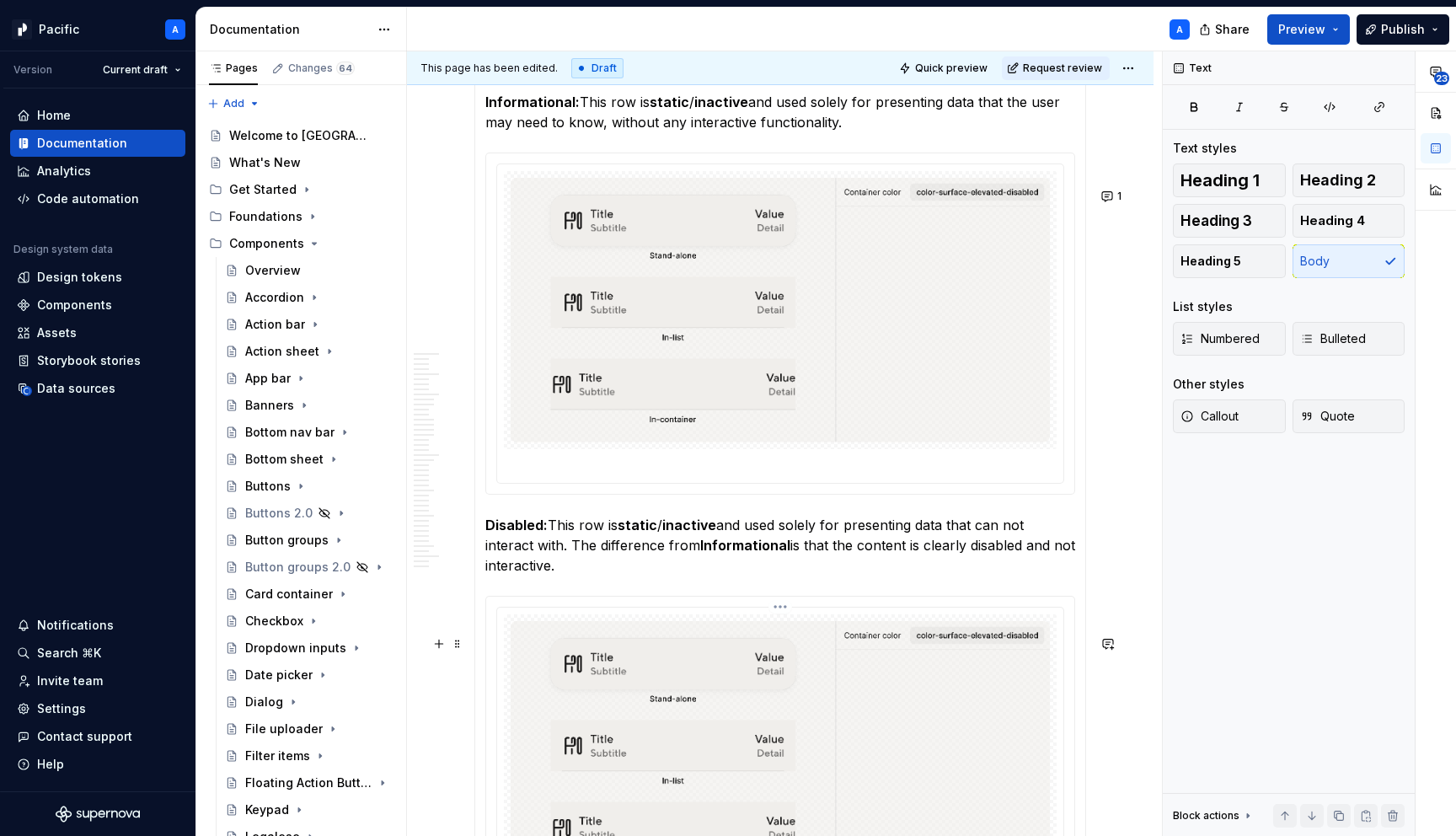
click at [764, 718] on img at bounding box center [780, 754] width 539 height 265
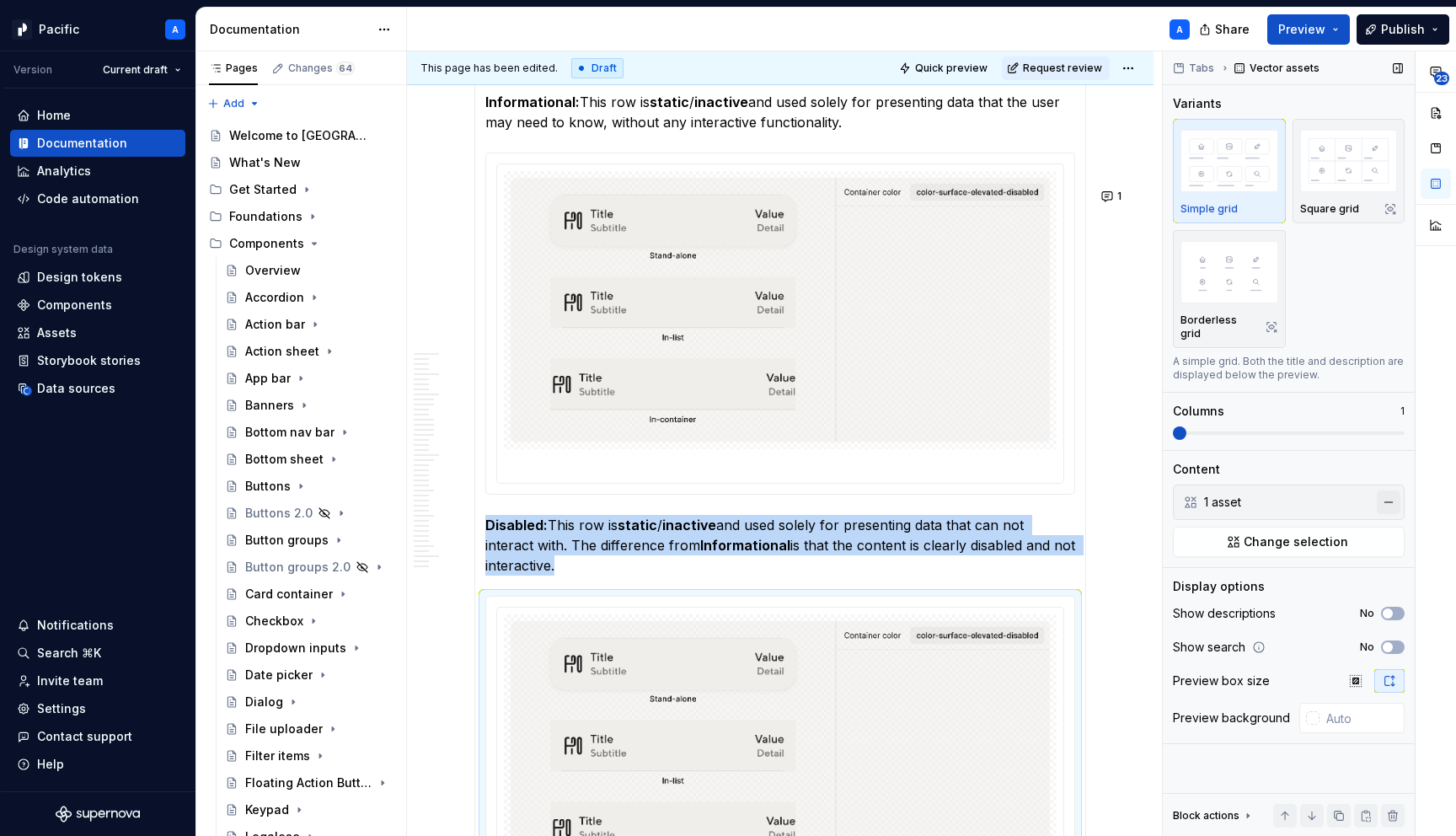
click at [1387, 491] on button "button" at bounding box center [1389, 503] width 24 height 24
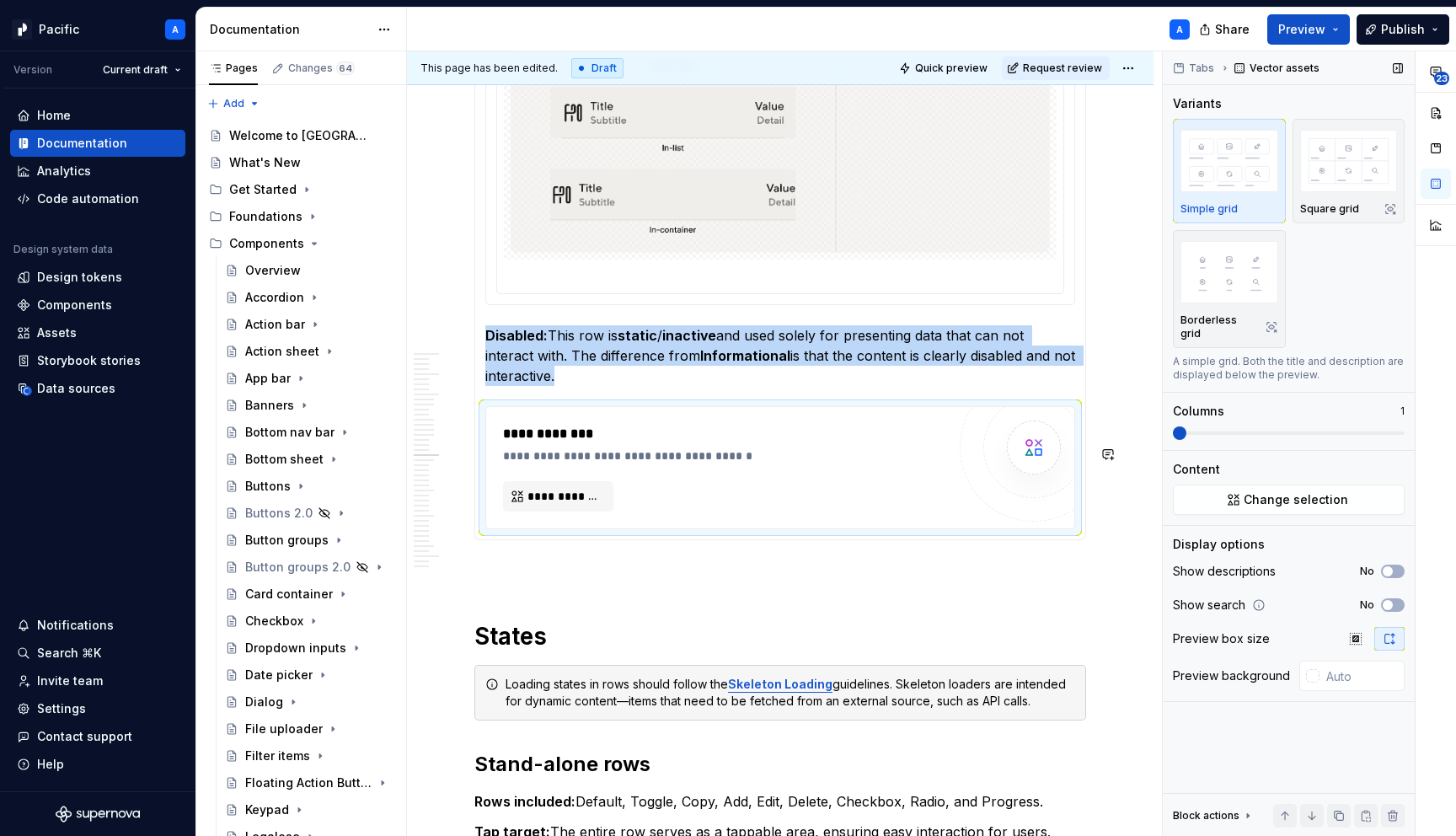
scroll to position [5000, 0]
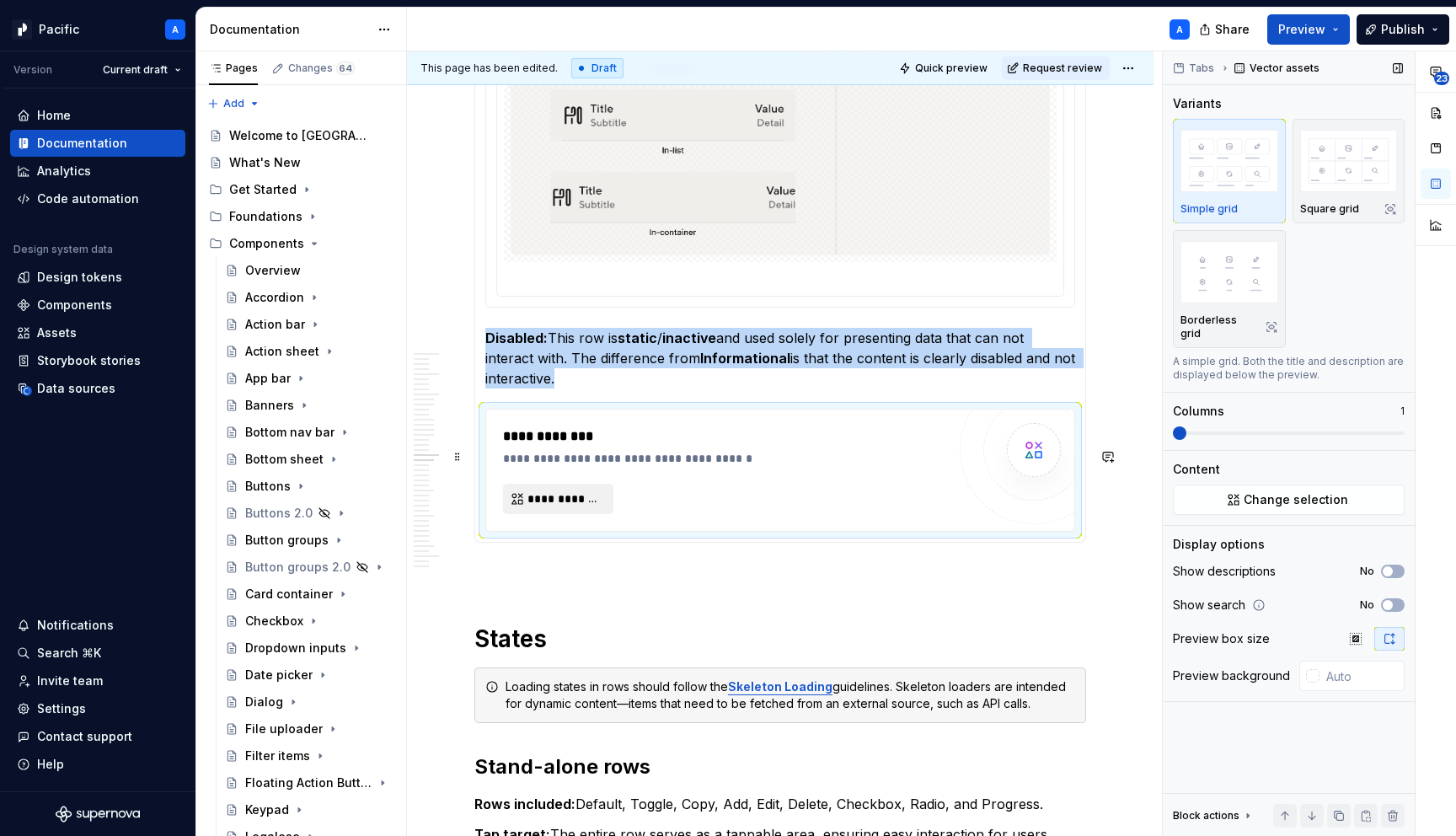
click at [579, 507] on span "**********" at bounding box center [564, 499] width 75 height 17
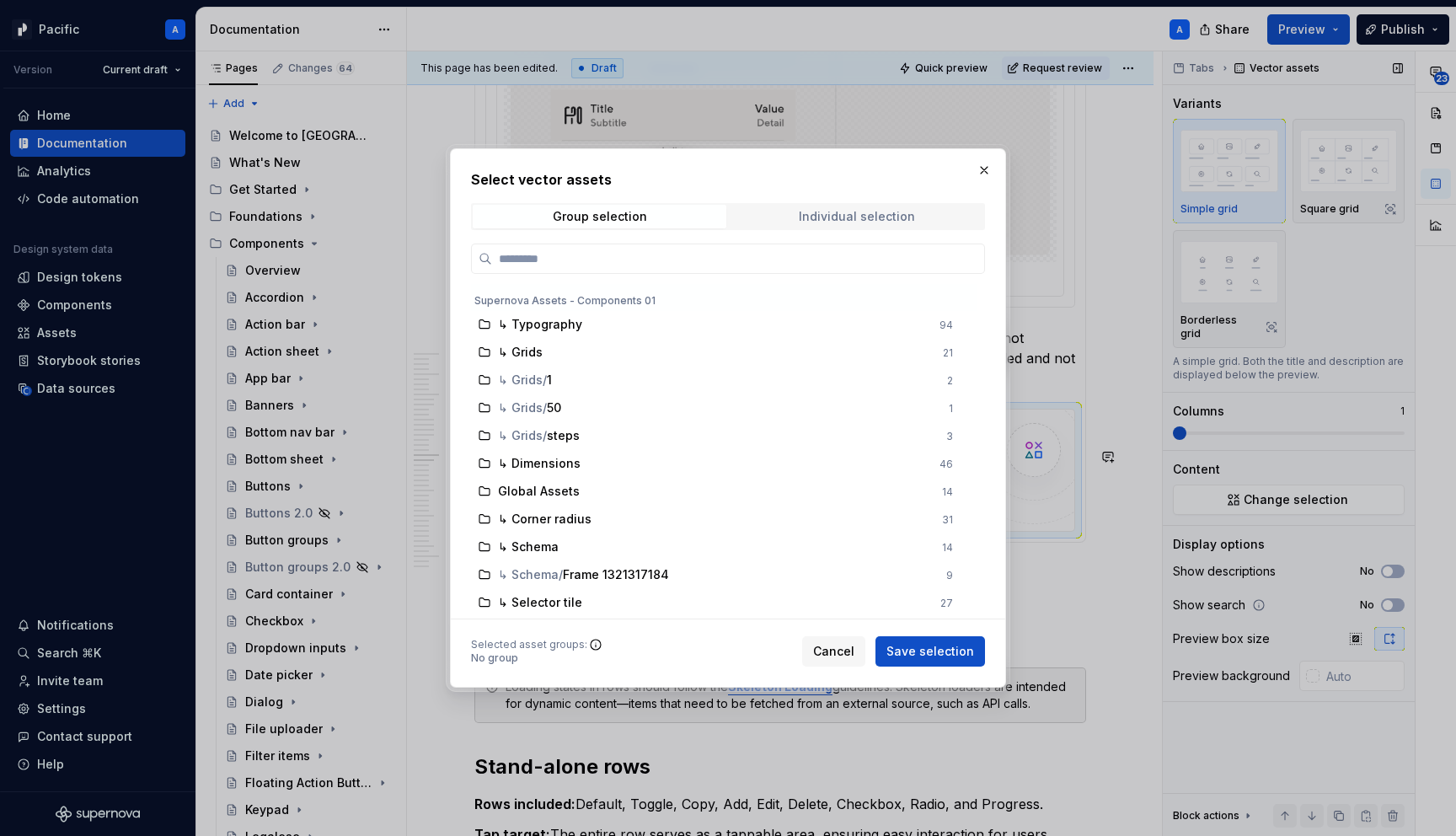
click at [806, 220] on div "Individual selection" at bounding box center [857, 216] width 116 height 14
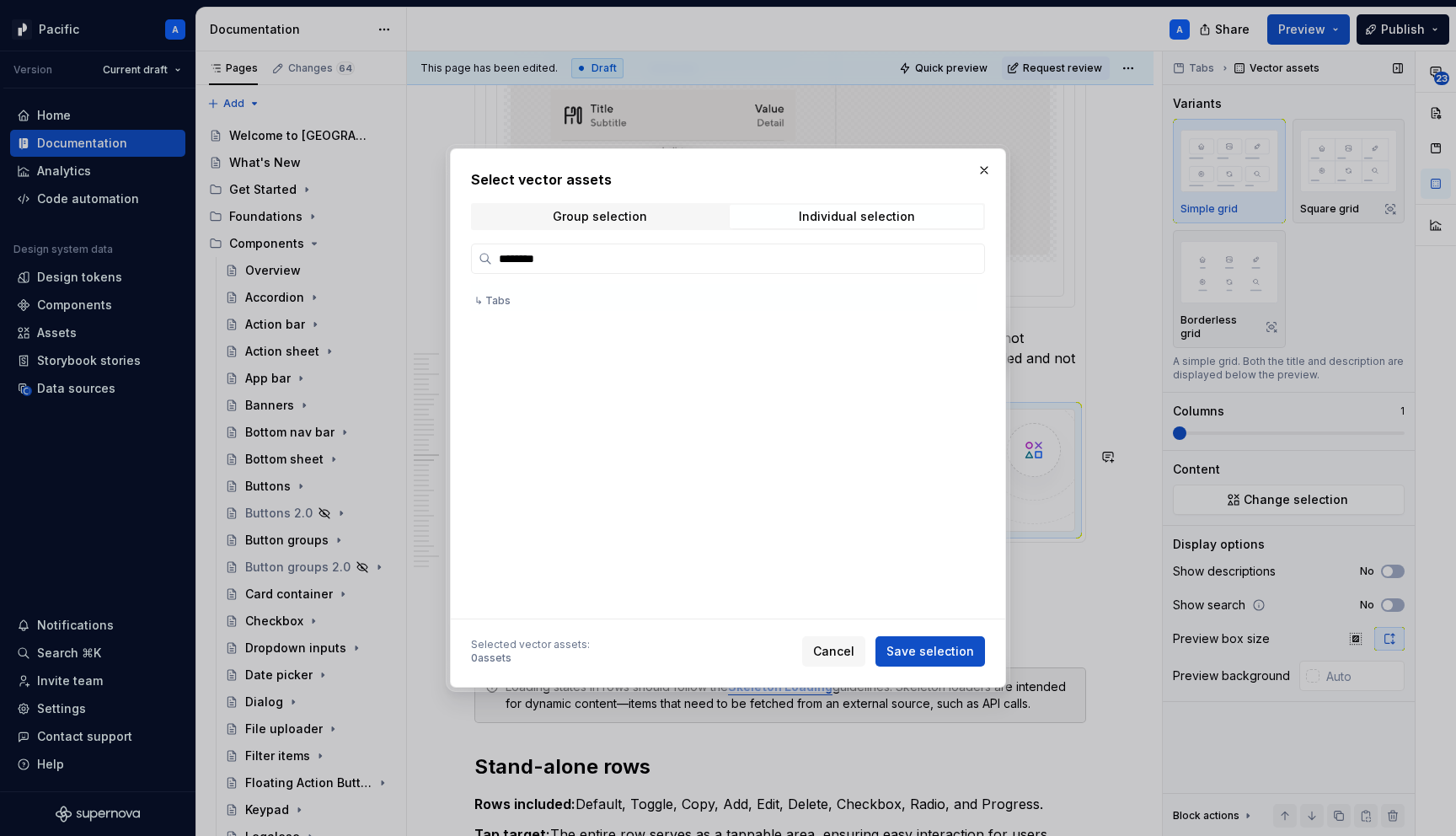
scroll to position [1719, 0]
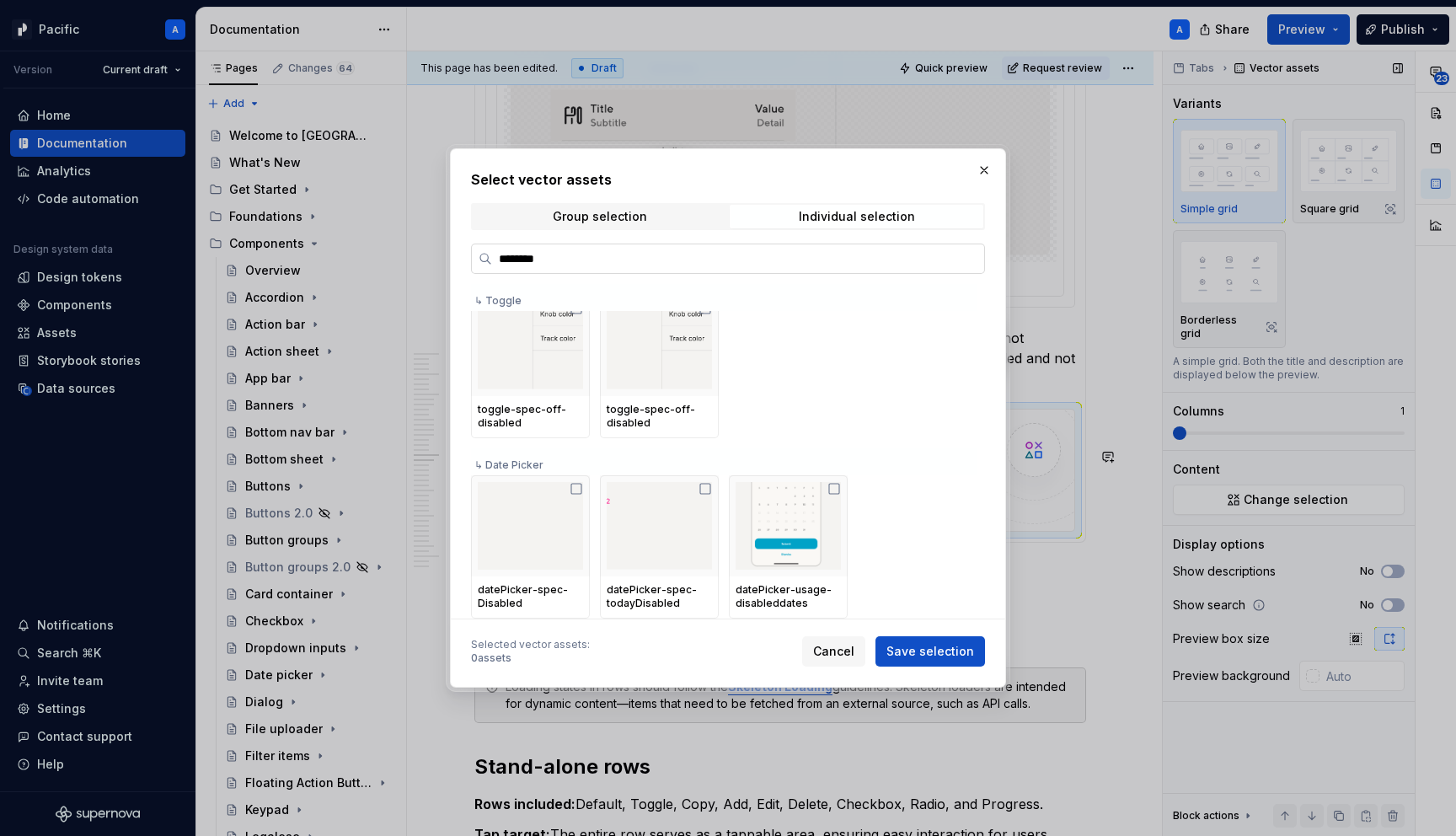
click at [535, 259] on input "********" at bounding box center [738, 259] width 492 height 17
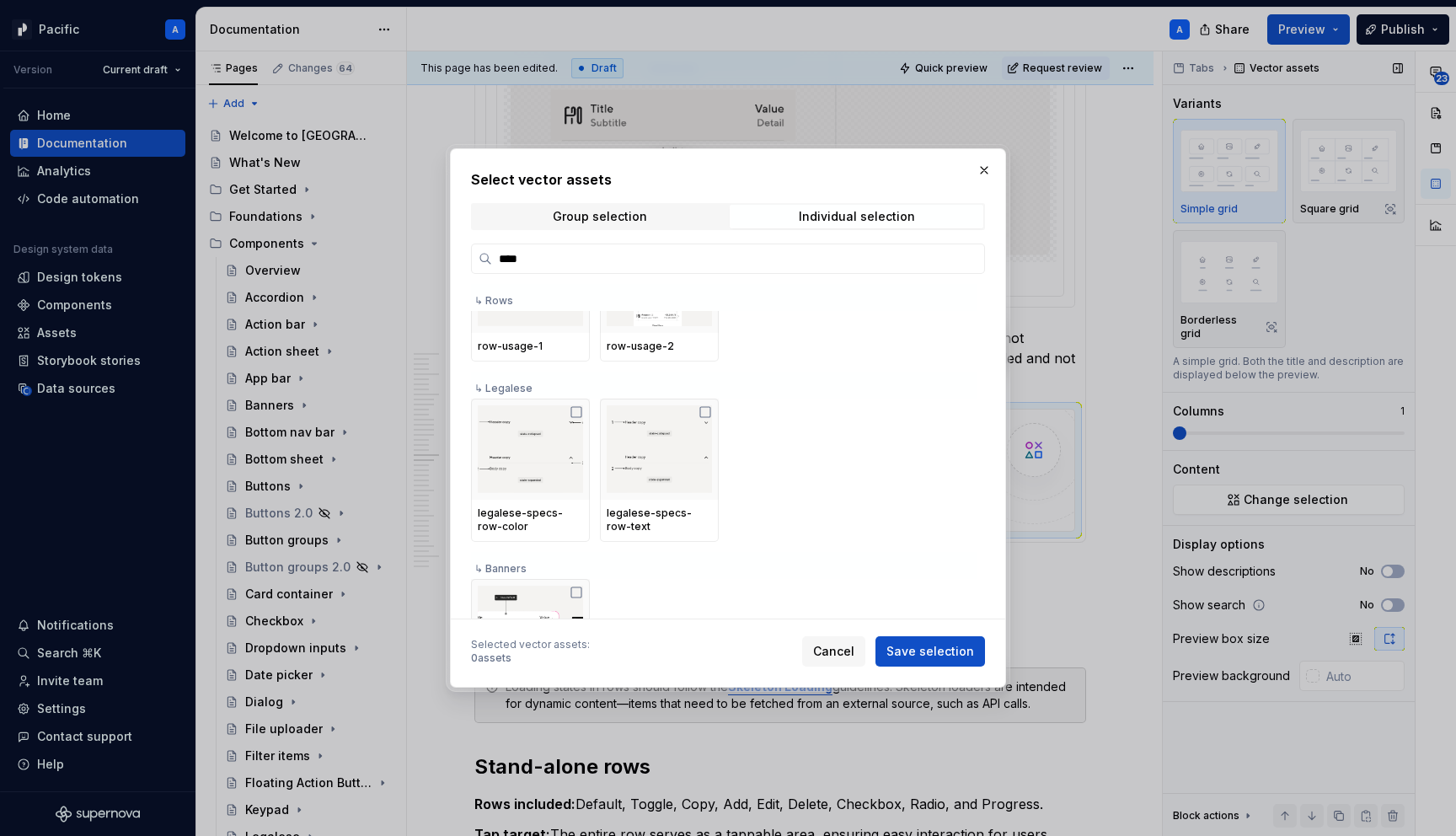
scroll to position [692, 0]
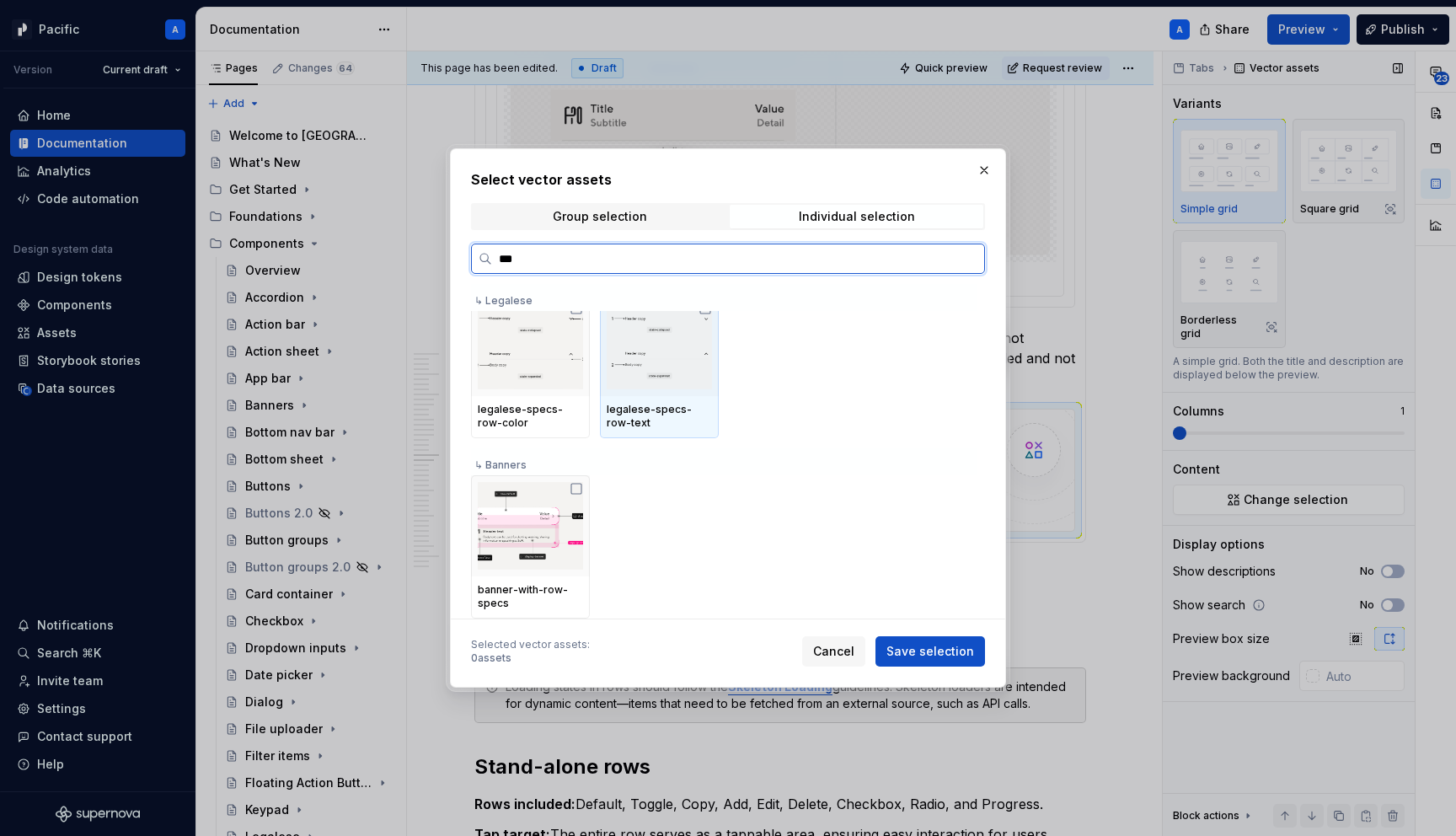
type input "****"
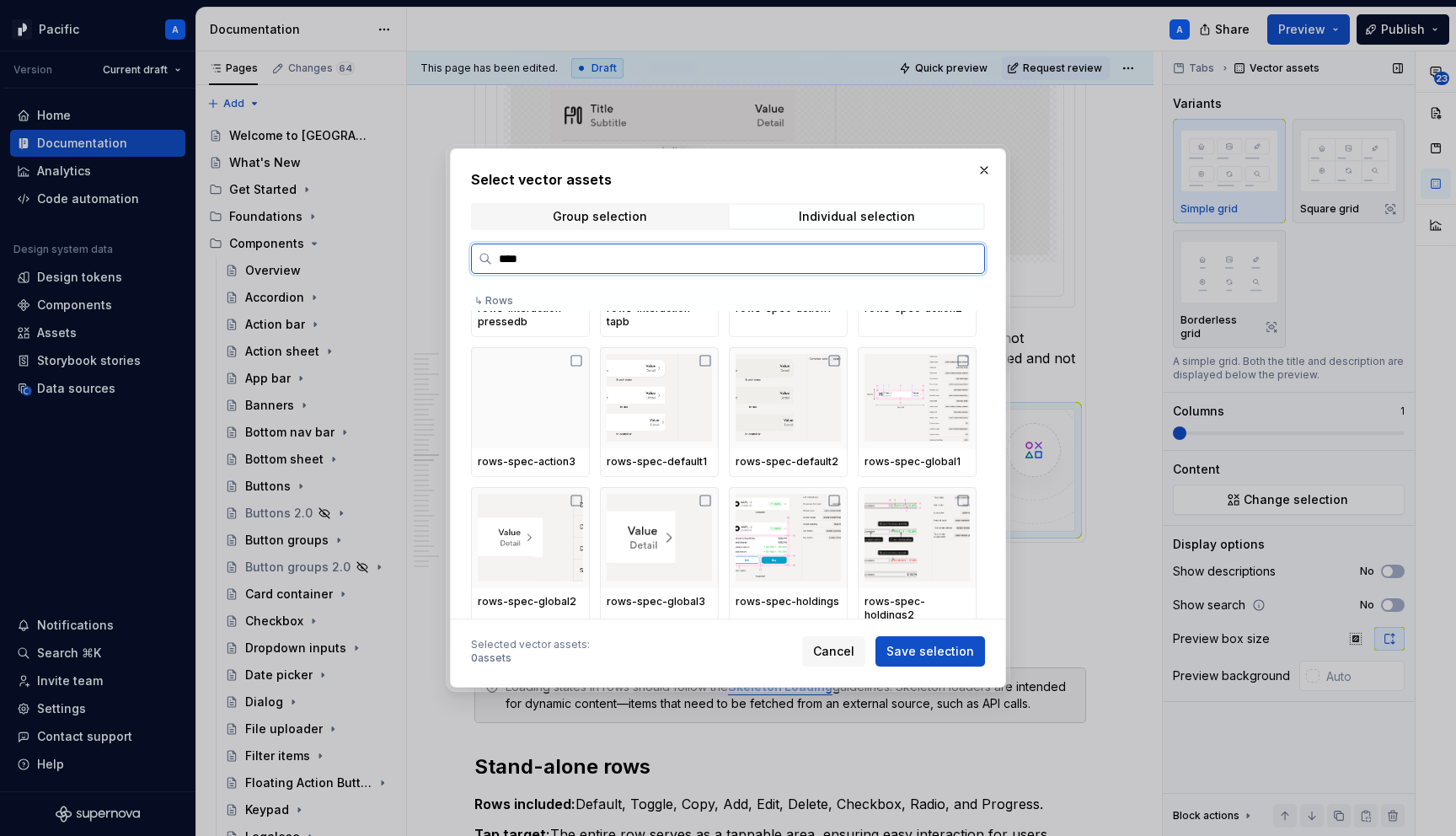
scroll to position [1155, 0]
click at [644, 440] on div at bounding box center [659, 396] width 119 height 101
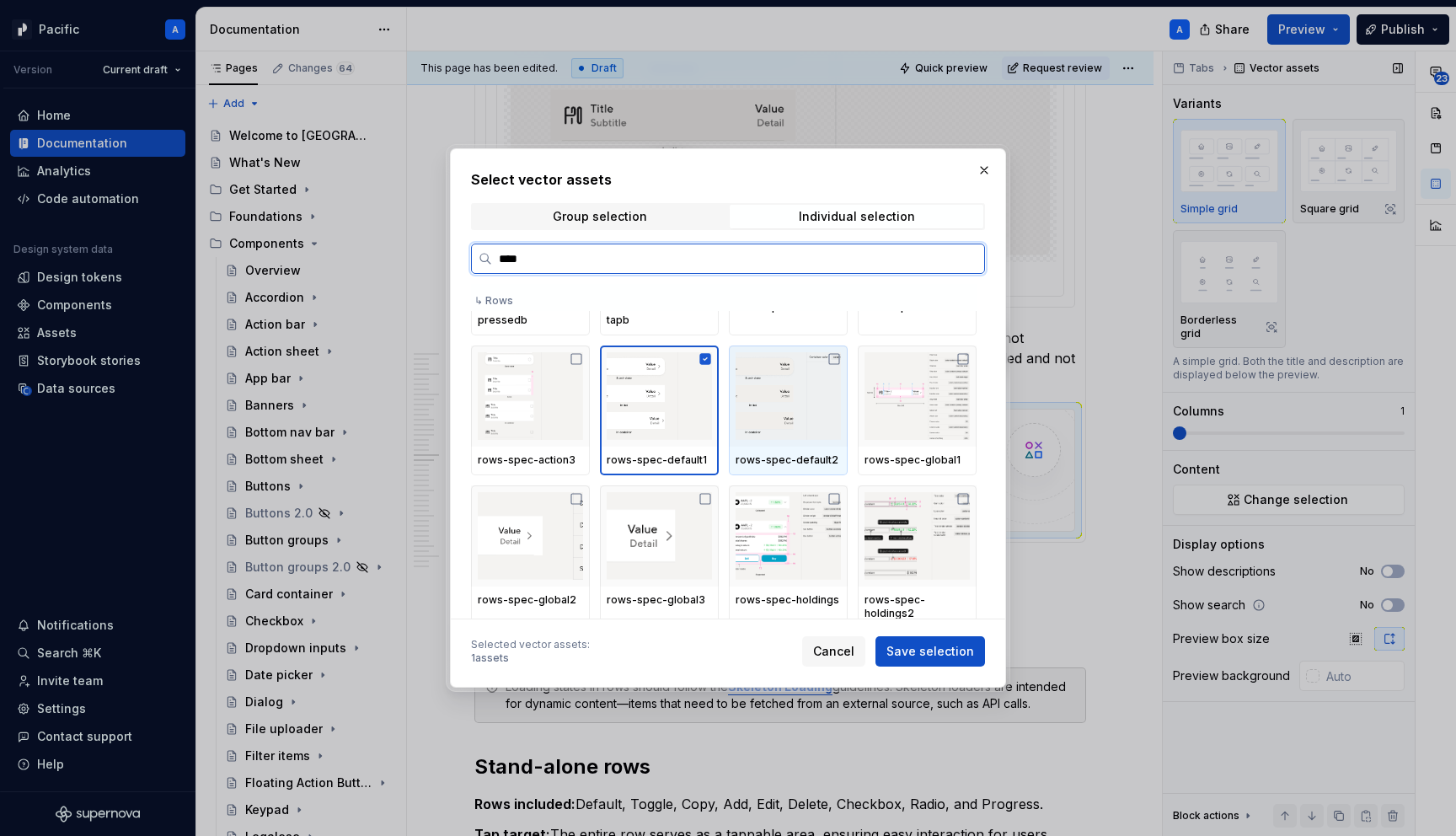
click at [762, 449] on div "rows-spec-default2" at bounding box center [788, 460] width 119 height 29
click at [760, 421] on img at bounding box center [788, 396] width 105 height 87
click at [687, 430] on img at bounding box center [659, 396] width 105 height 87
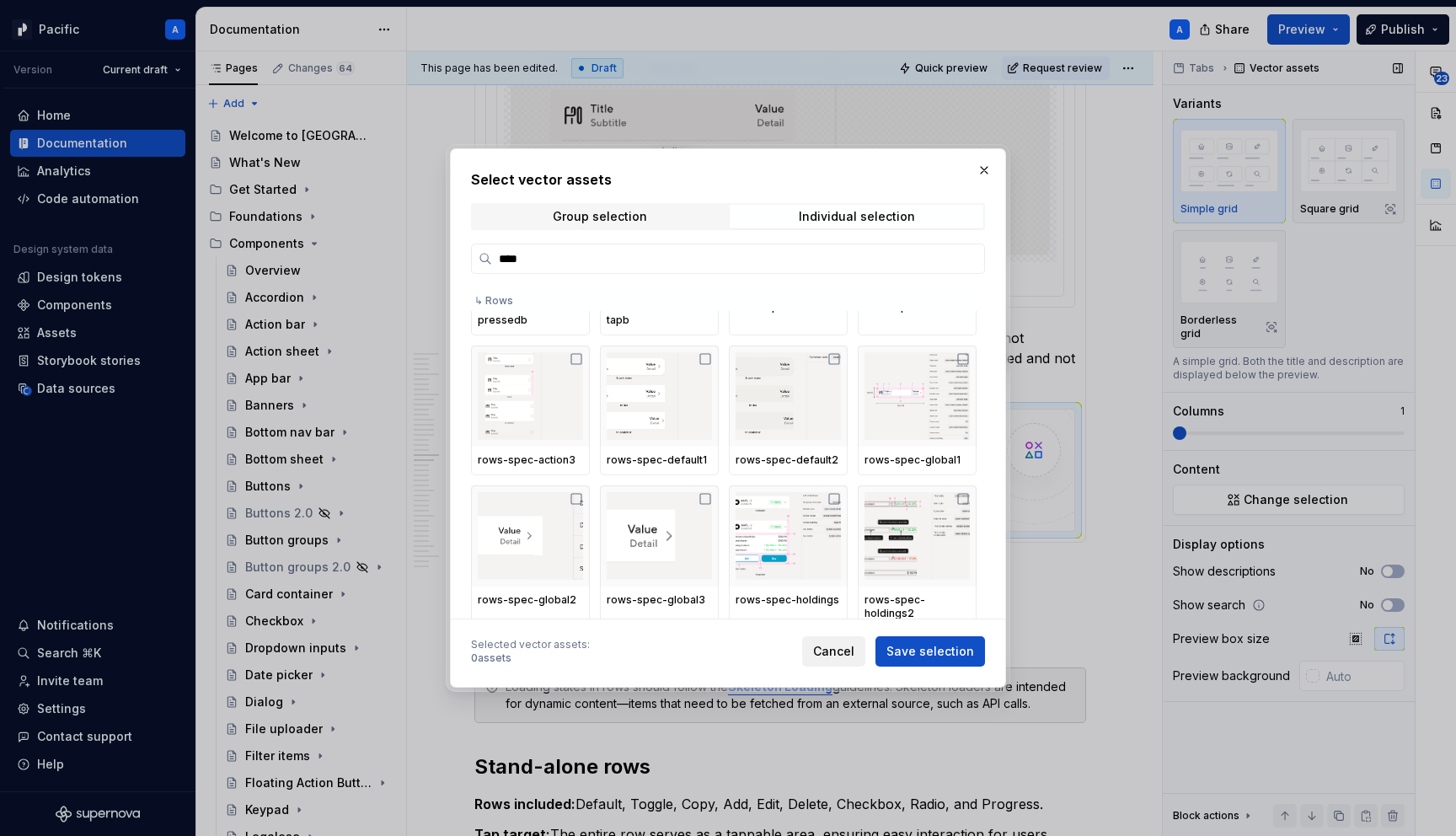
click at [838, 662] on button "Cancel" at bounding box center [834, 651] width 64 height 30
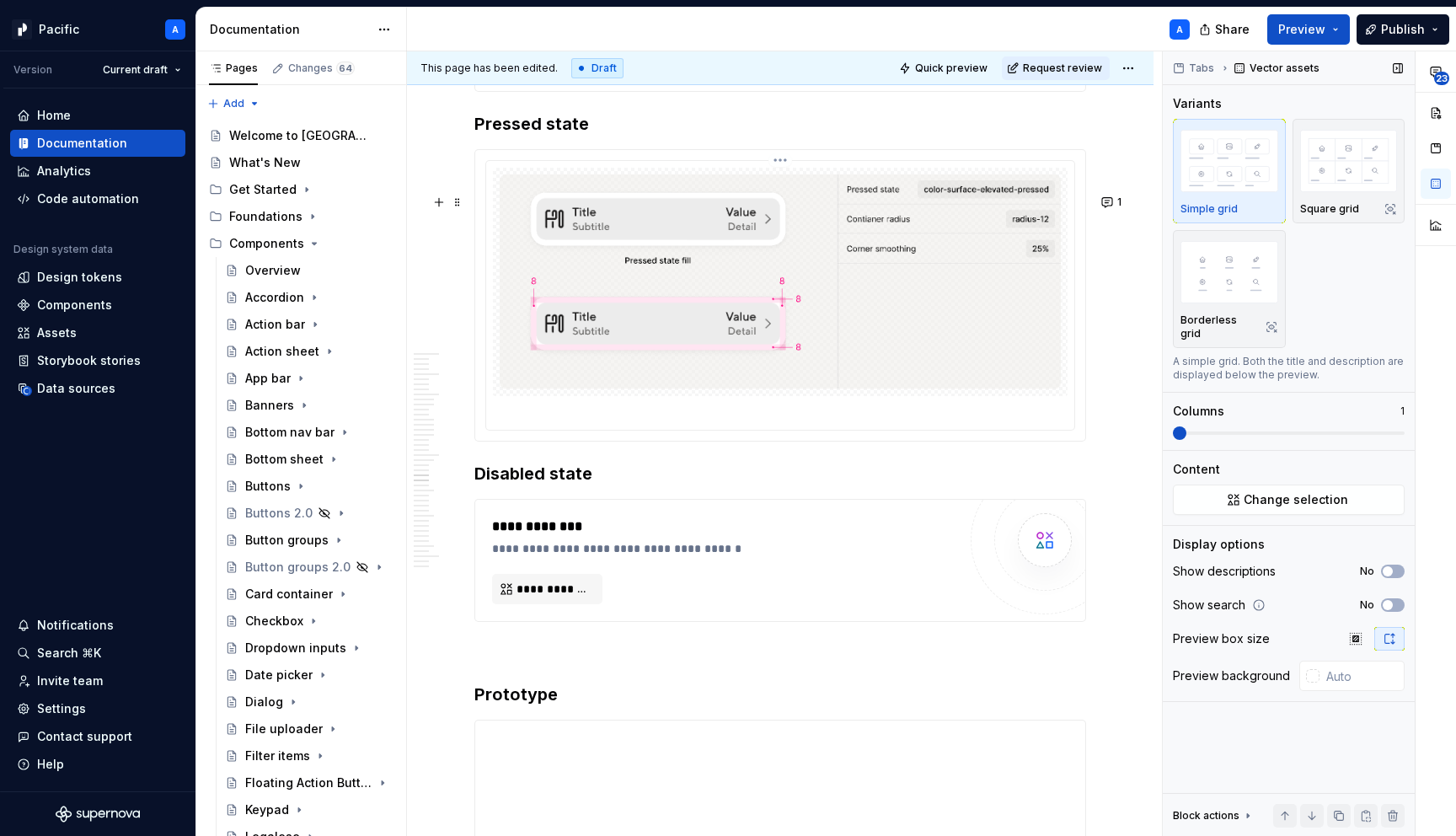
scroll to position [6418, 0]
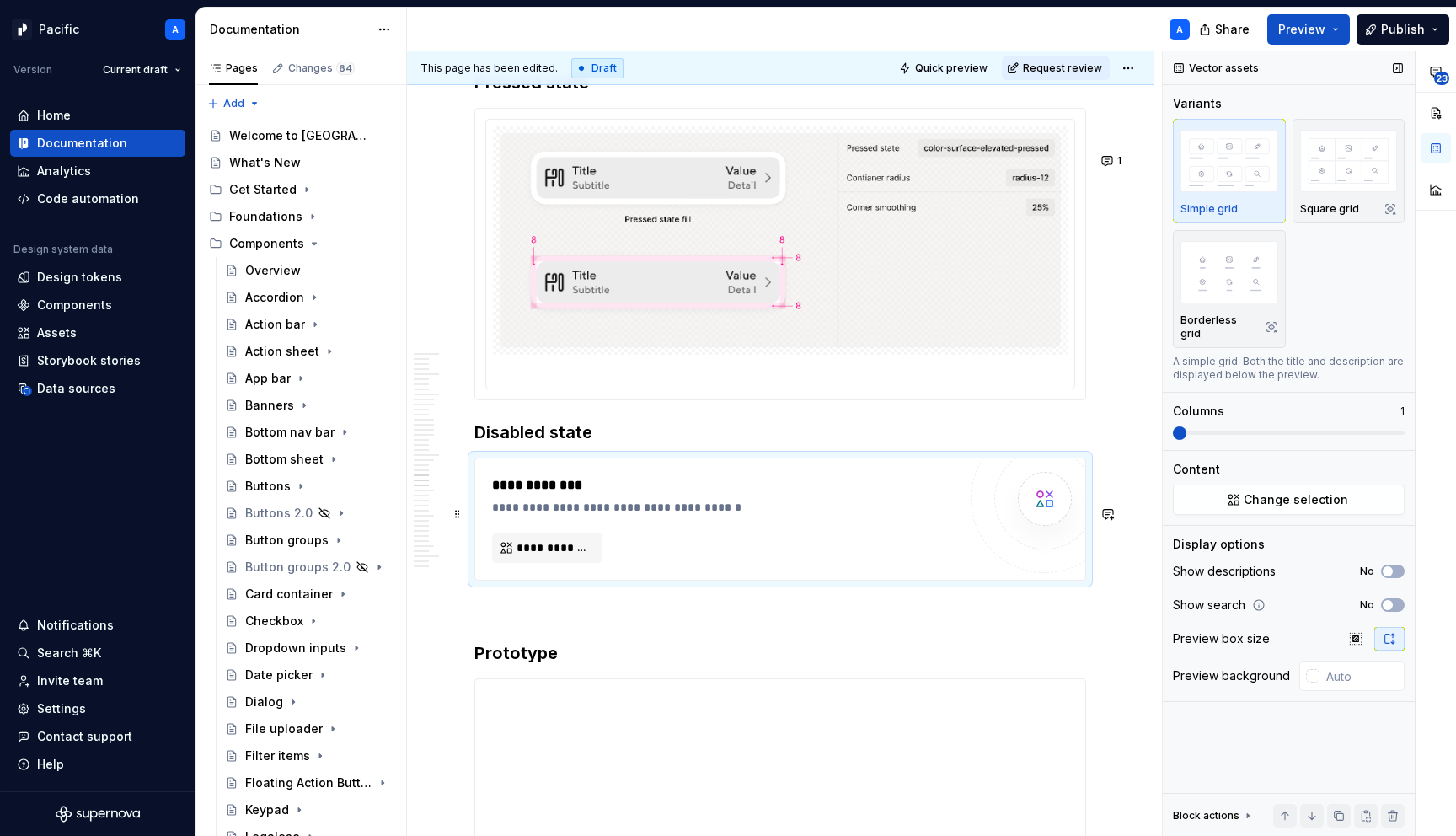
click at [790, 516] on div "**********" at bounding box center [729, 507] width 474 height 17
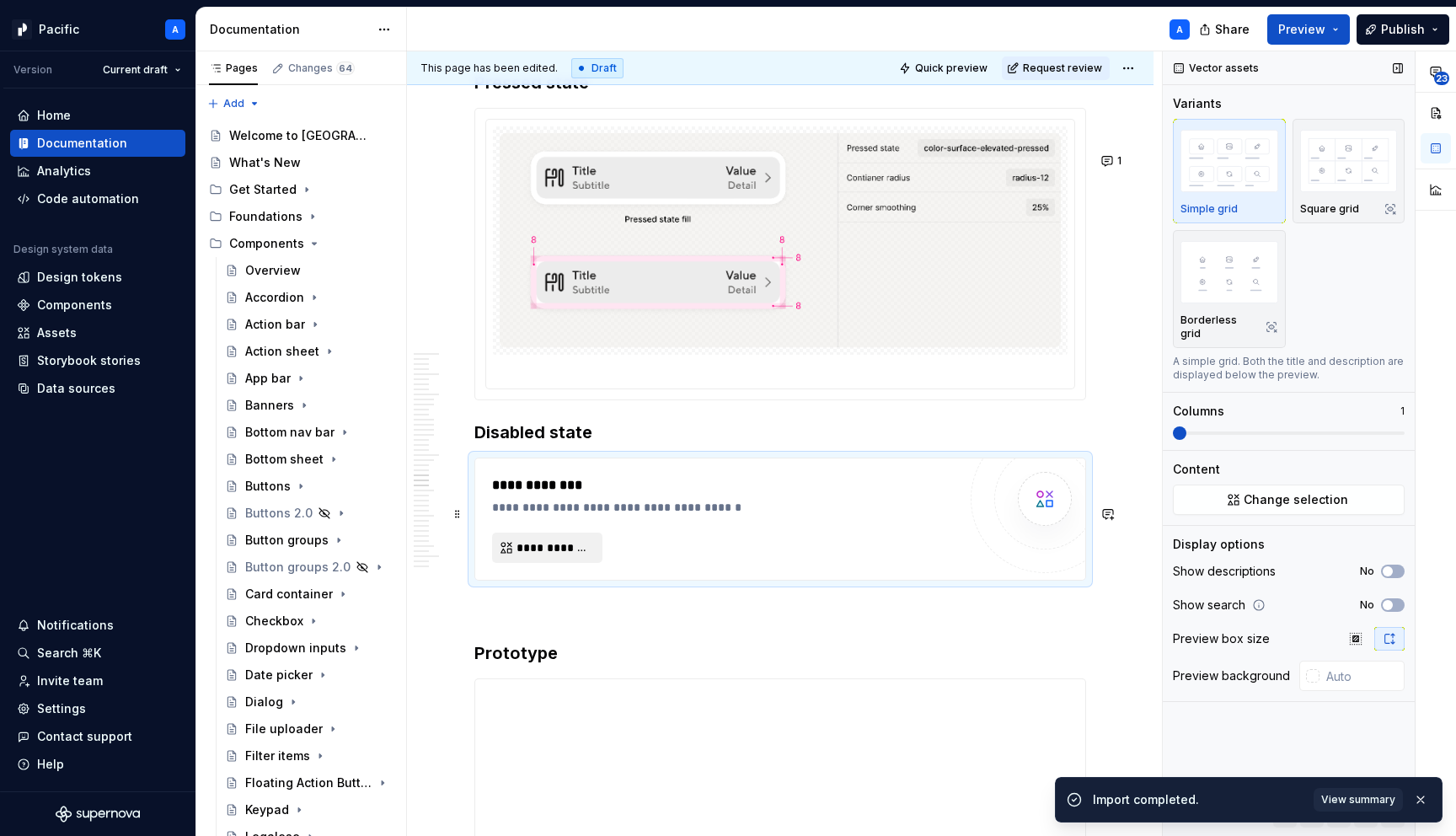
click at [561, 563] on button "**********" at bounding box center [548, 548] width 110 height 30
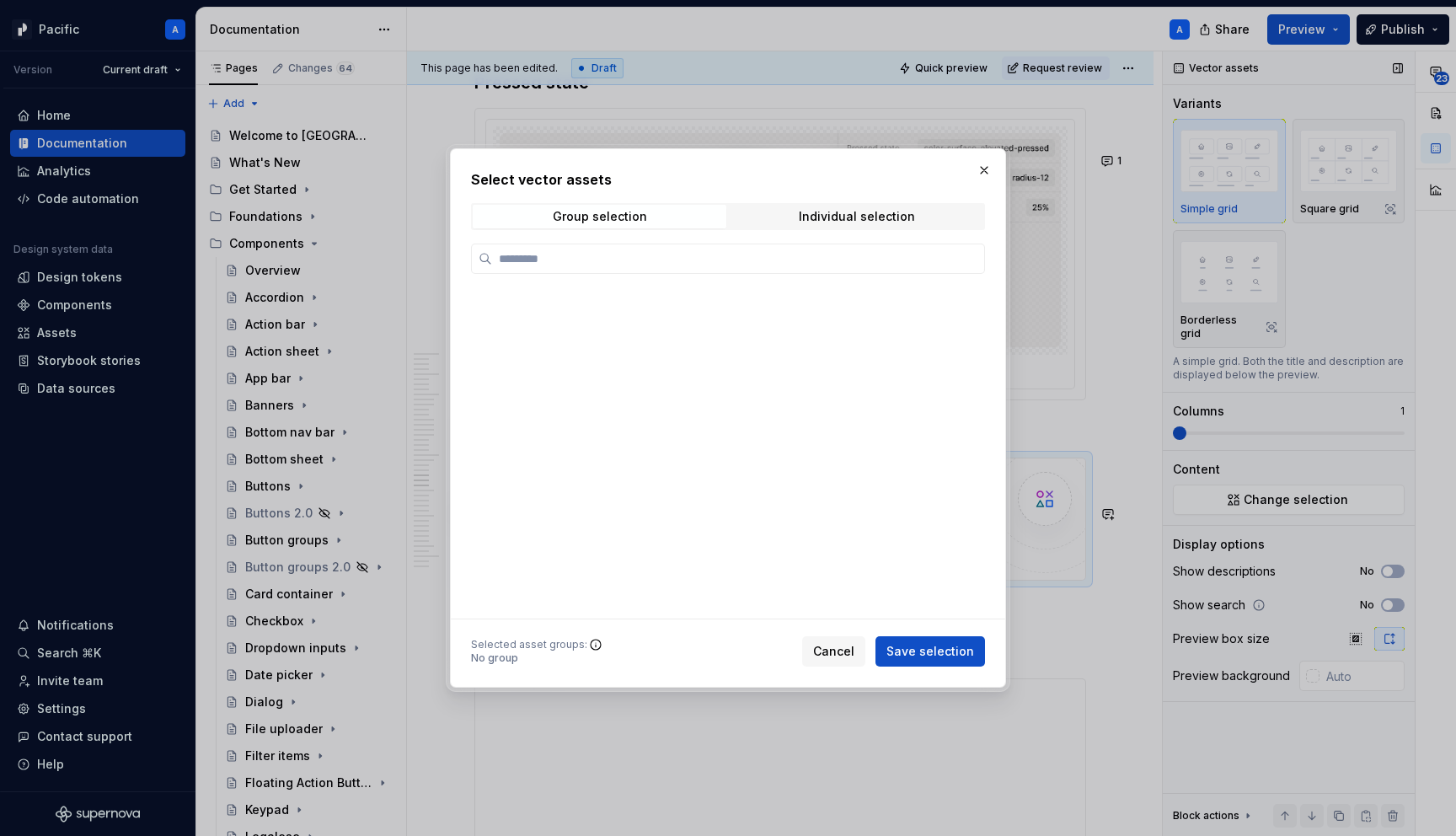
type textarea "*"
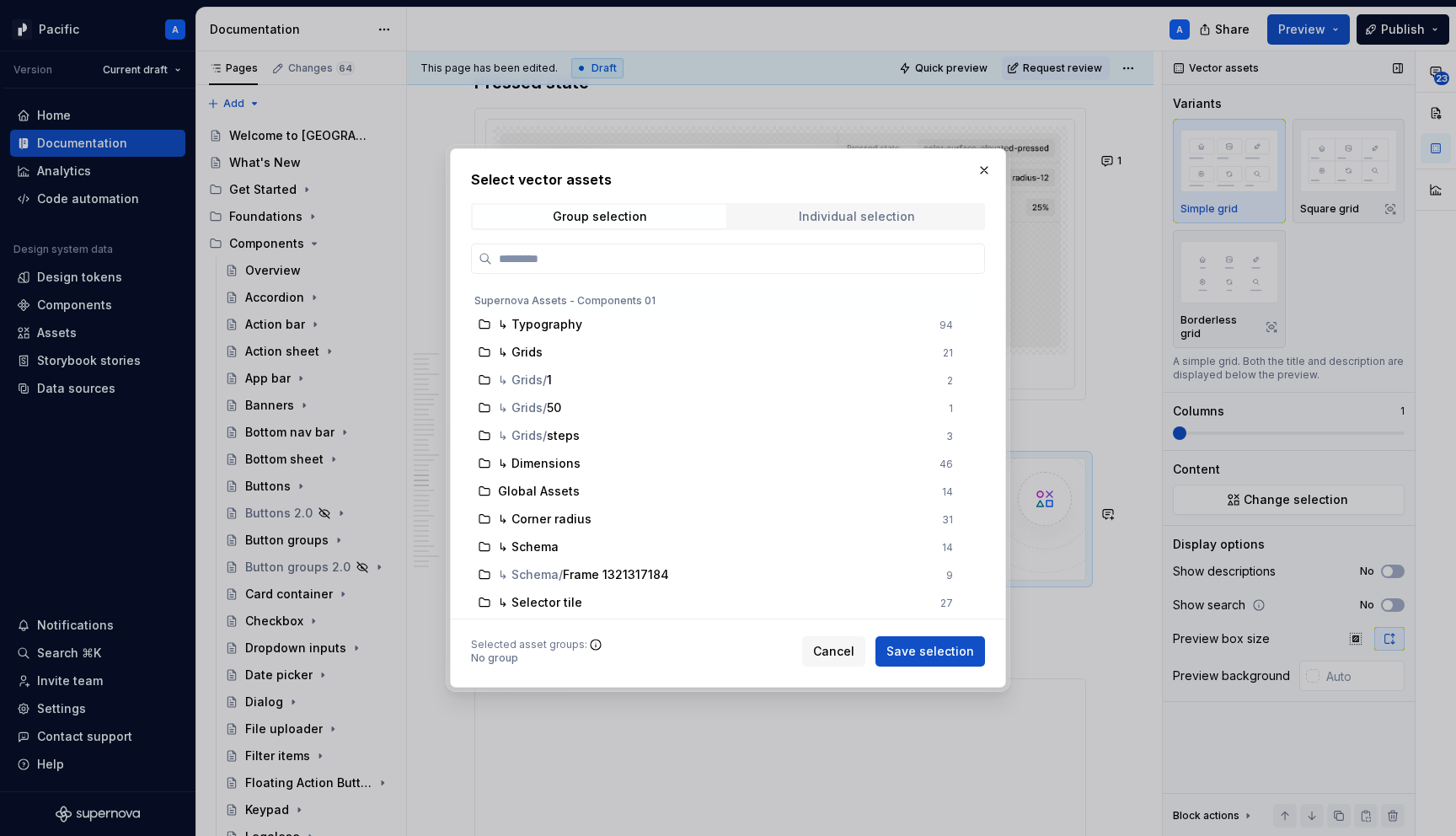
click at [872, 213] on div "Individual selection" at bounding box center [857, 216] width 116 height 14
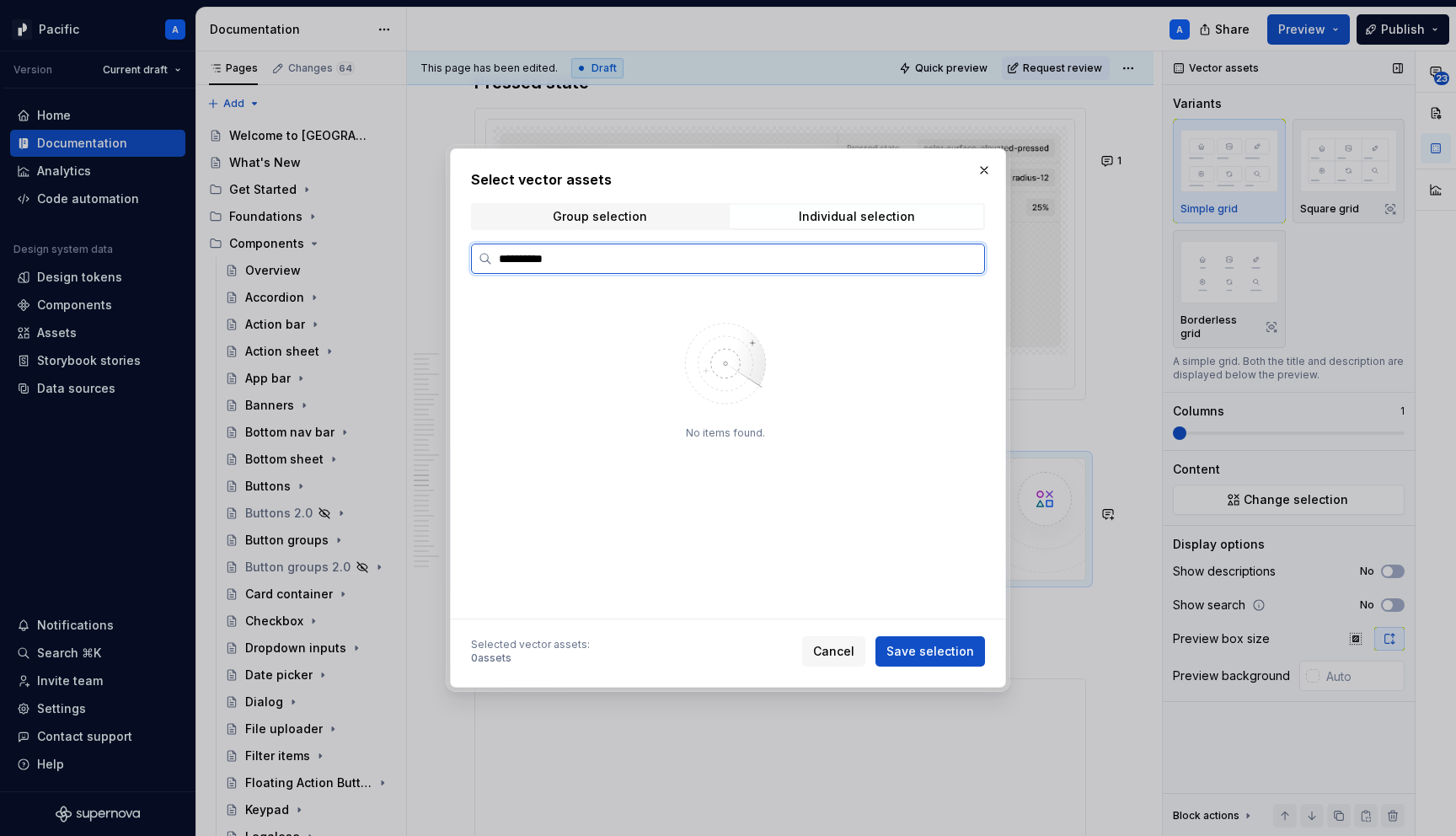
click at [496, 263] on input "**********" at bounding box center [738, 259] width 492 height 17
type input "*****"
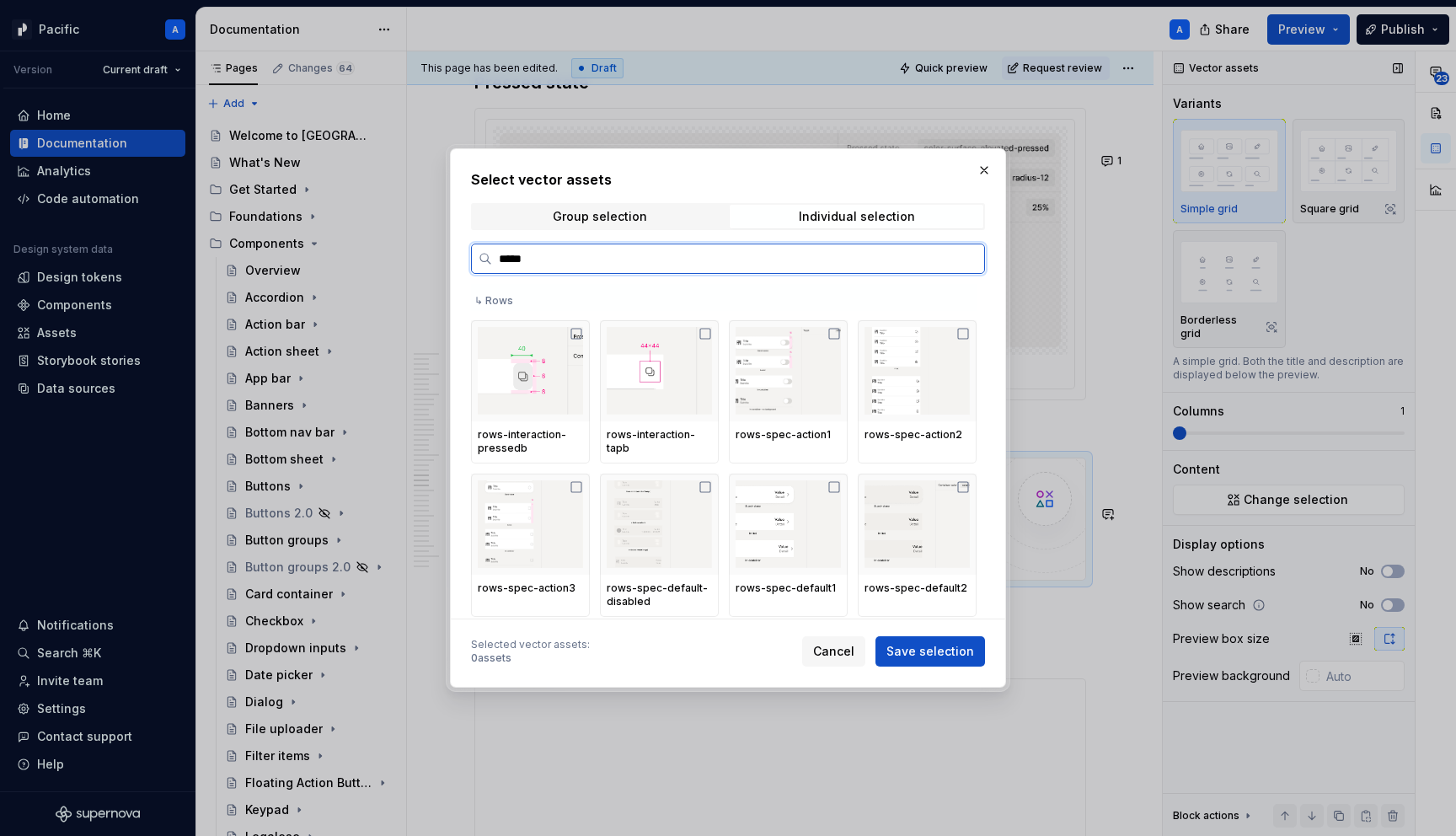
scroll to position [895, 0]
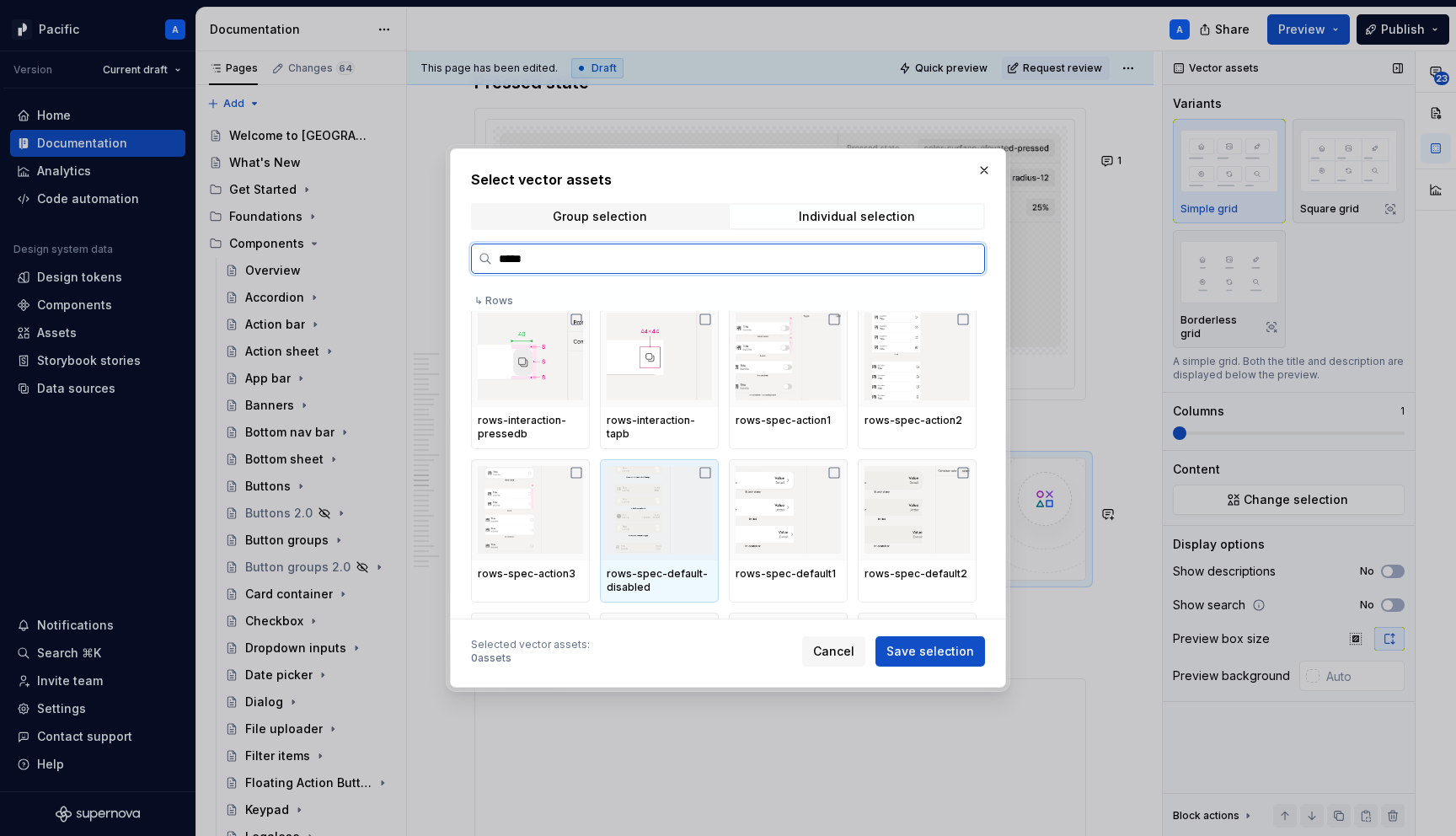
click at [650, 500] on img at bounding box center [659, 509] width 105 height 87
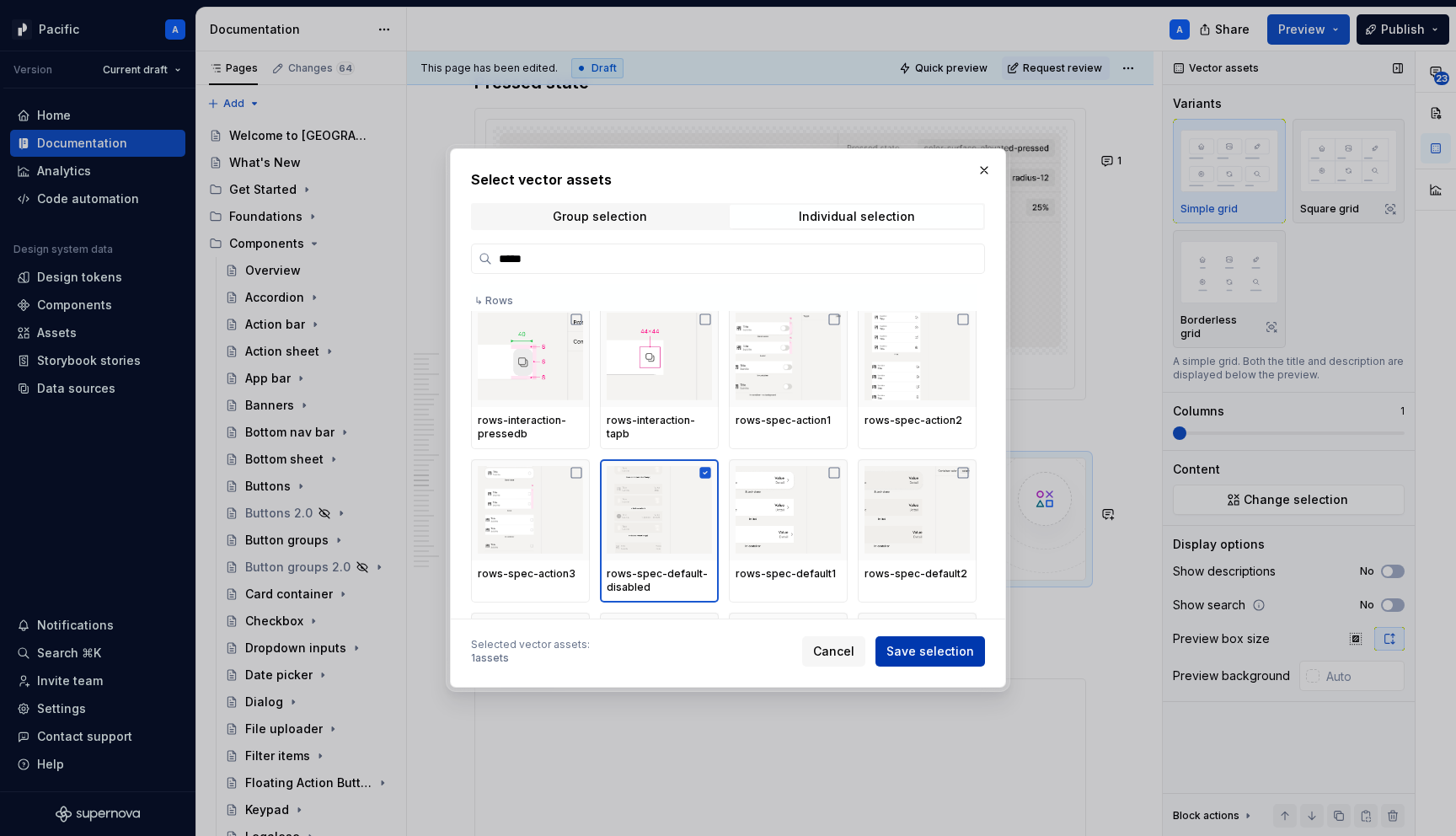
click at [933, 654] on span "Save selection" at bounding box center [930, 652] width 87 height 17
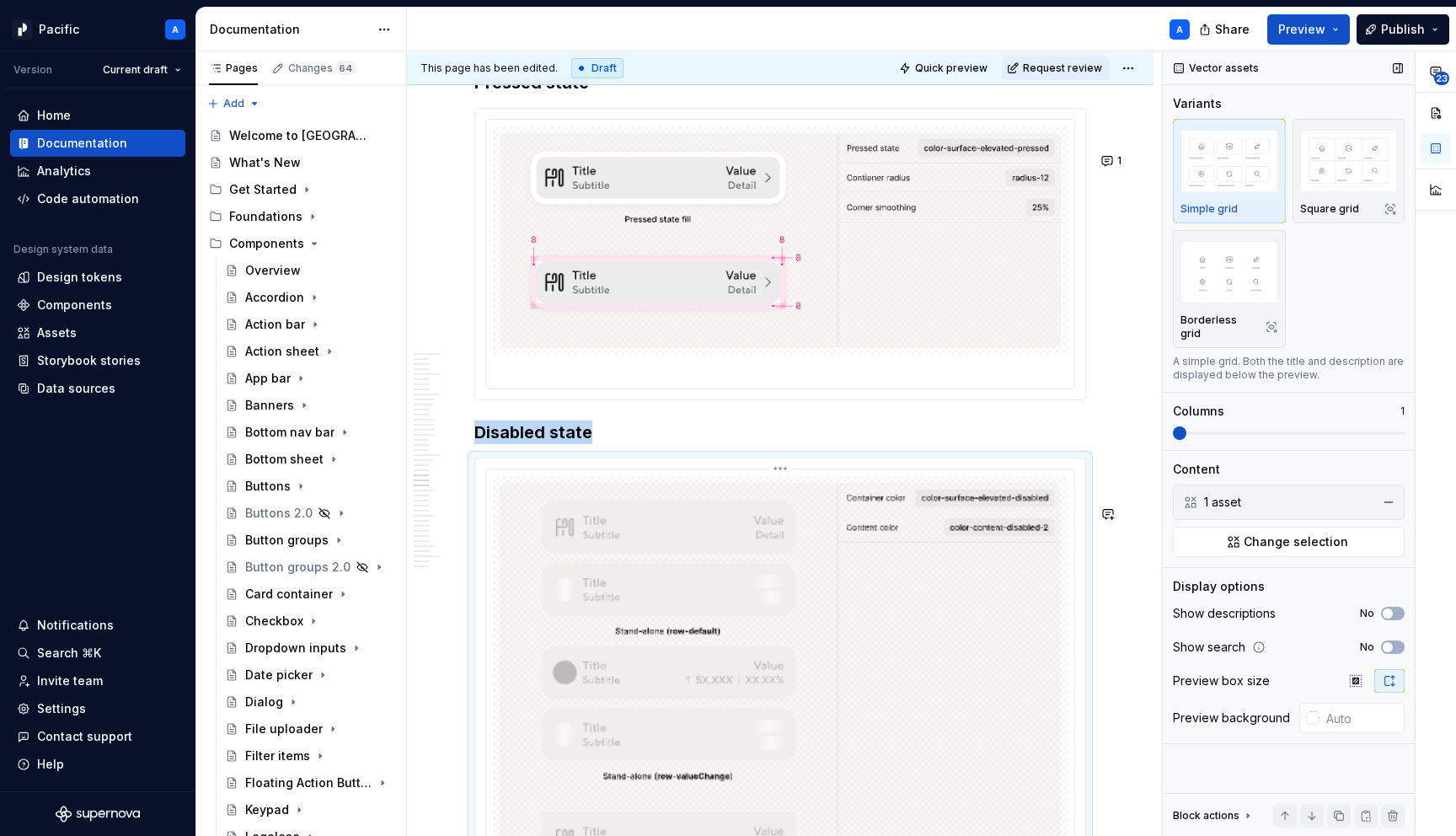
scroll to position [6871, 0]
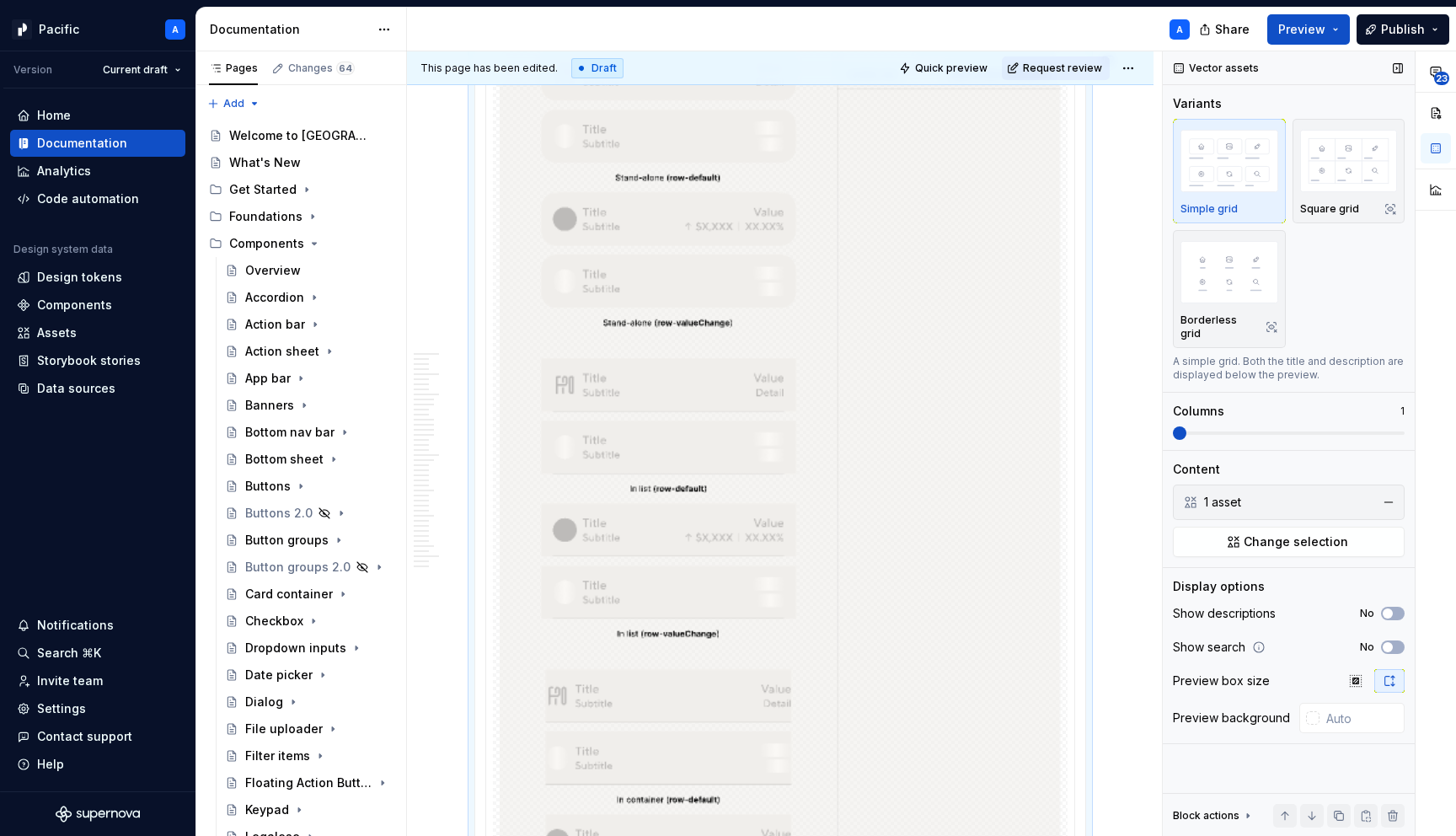
click at [933, 654] on img at bounding box center [780, 499] width 561 height 939
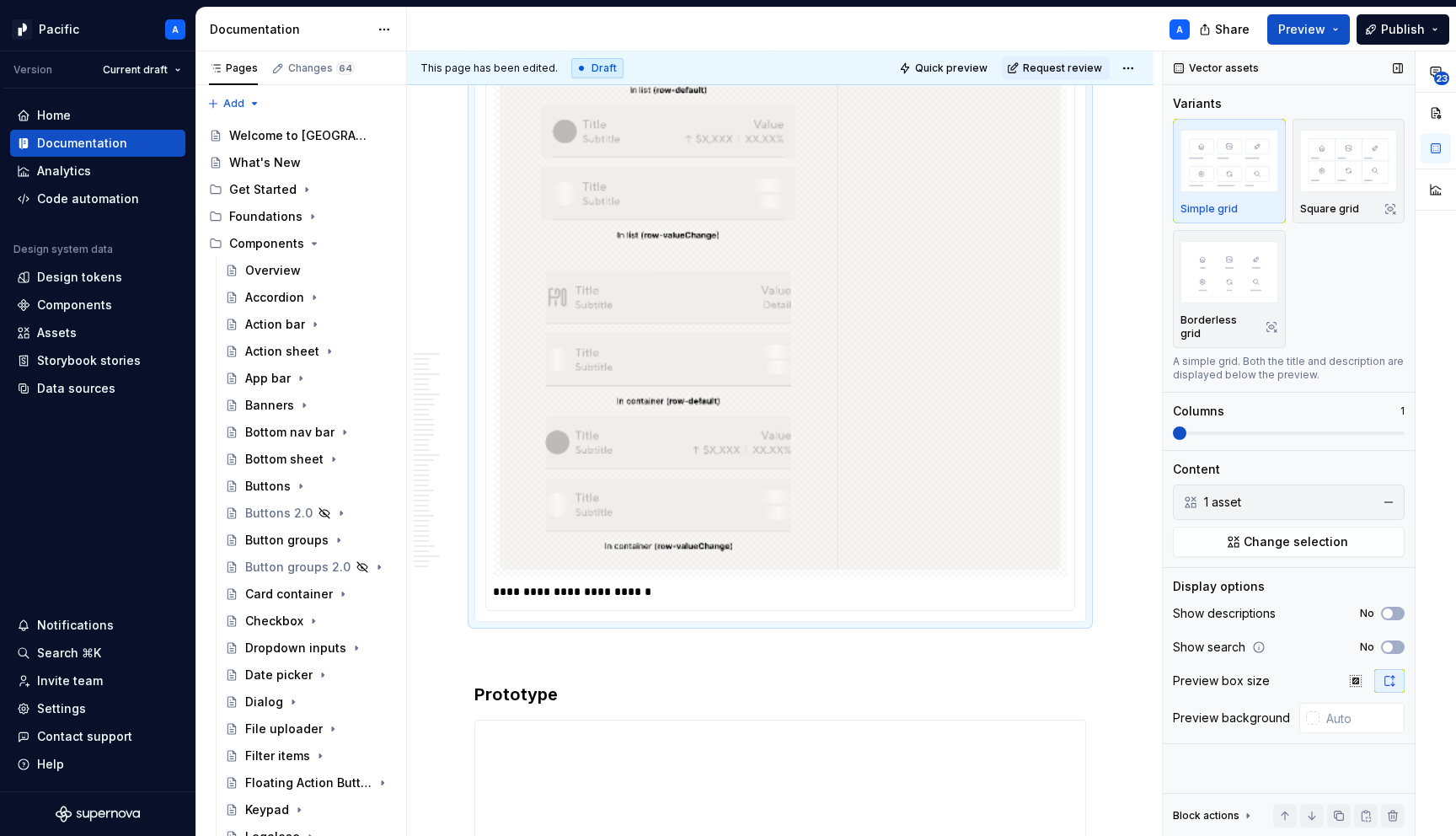
scroll to position [7278, 0]
click at [853, 593] on p "**********" at bounding box center [785, 584] width 584 height 17
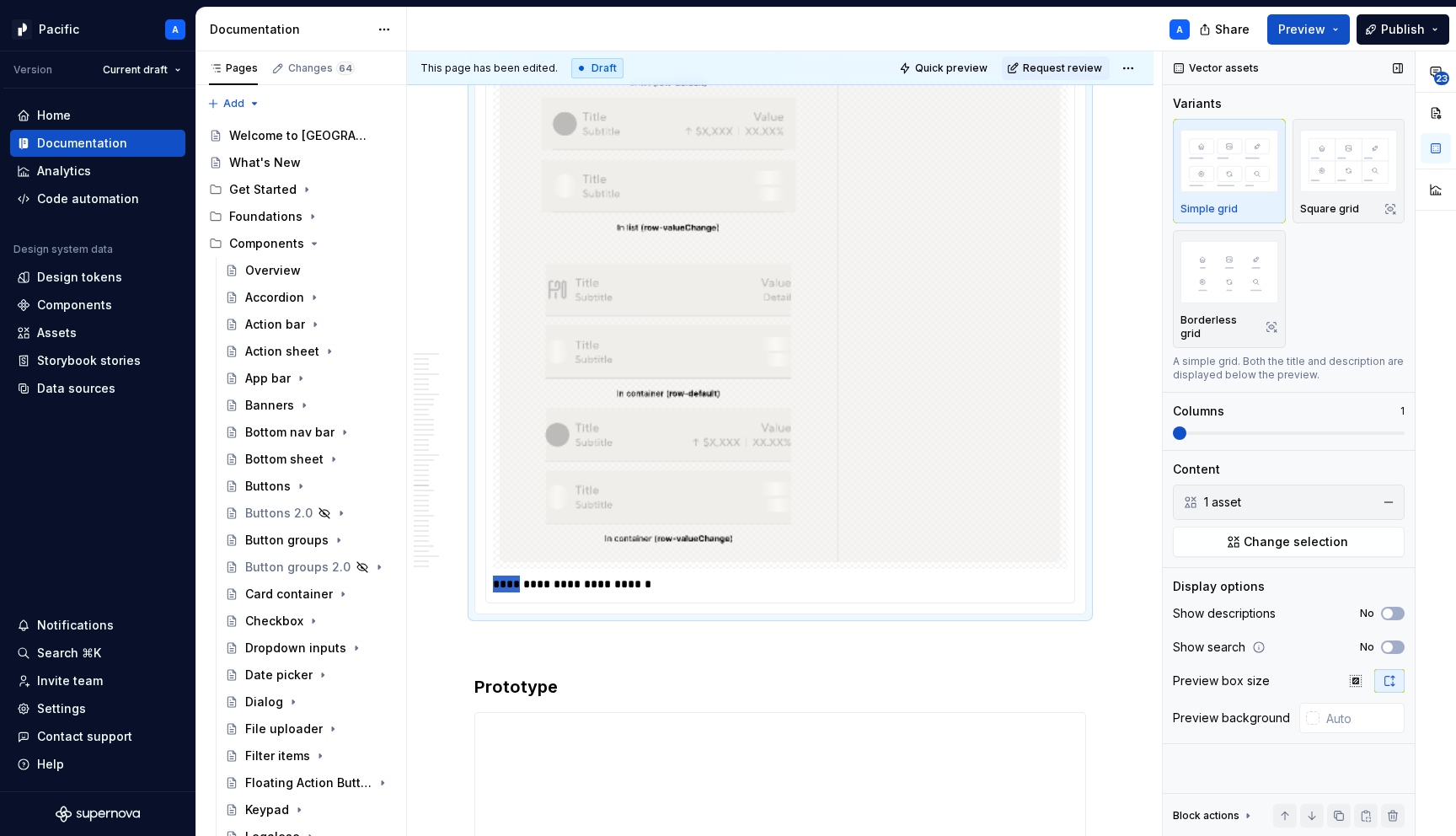
click at [853, 593] on p "**********" at bounding box center [785, 584] width 584 height 17
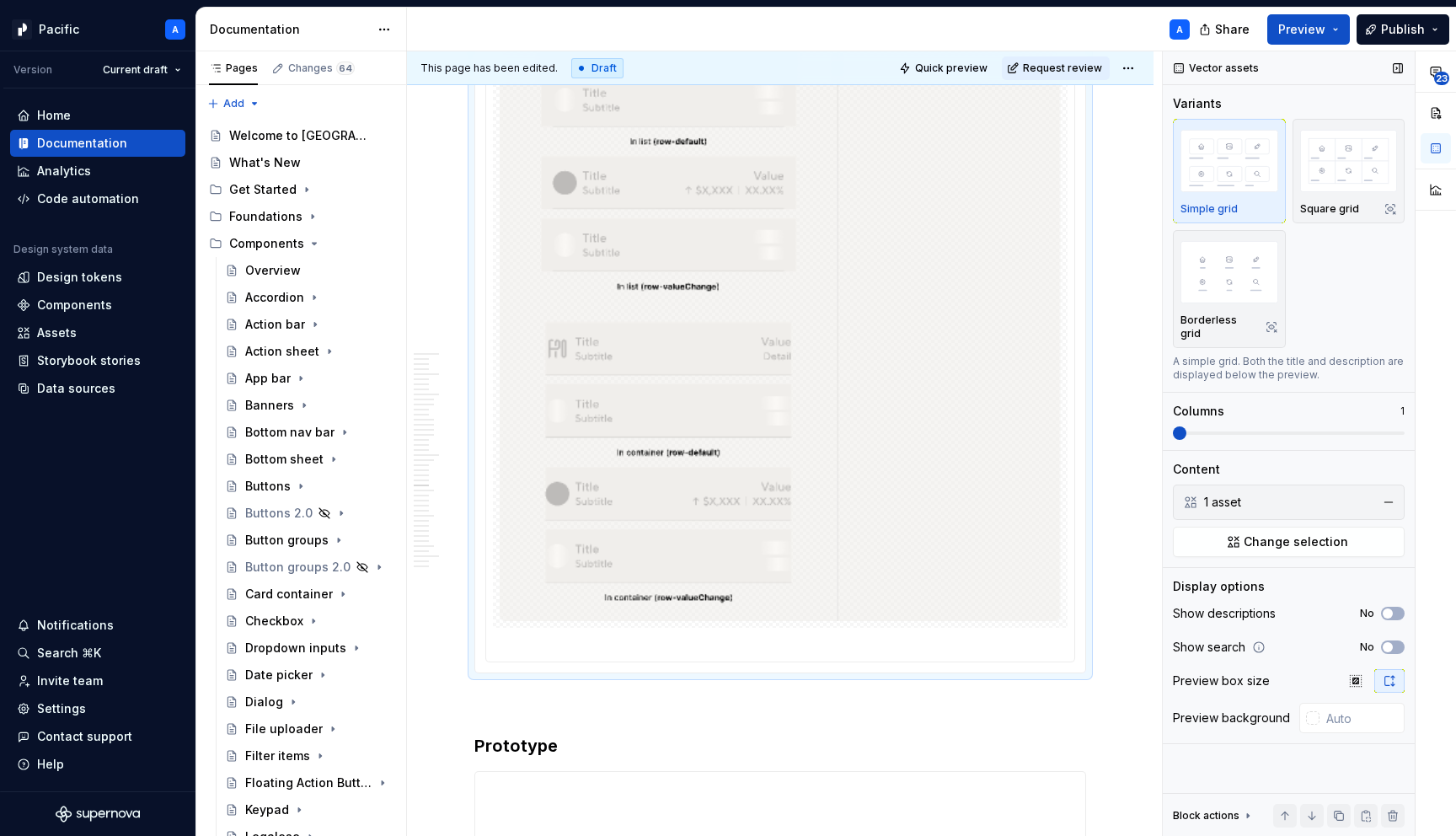
scroll to position [7294, 0]
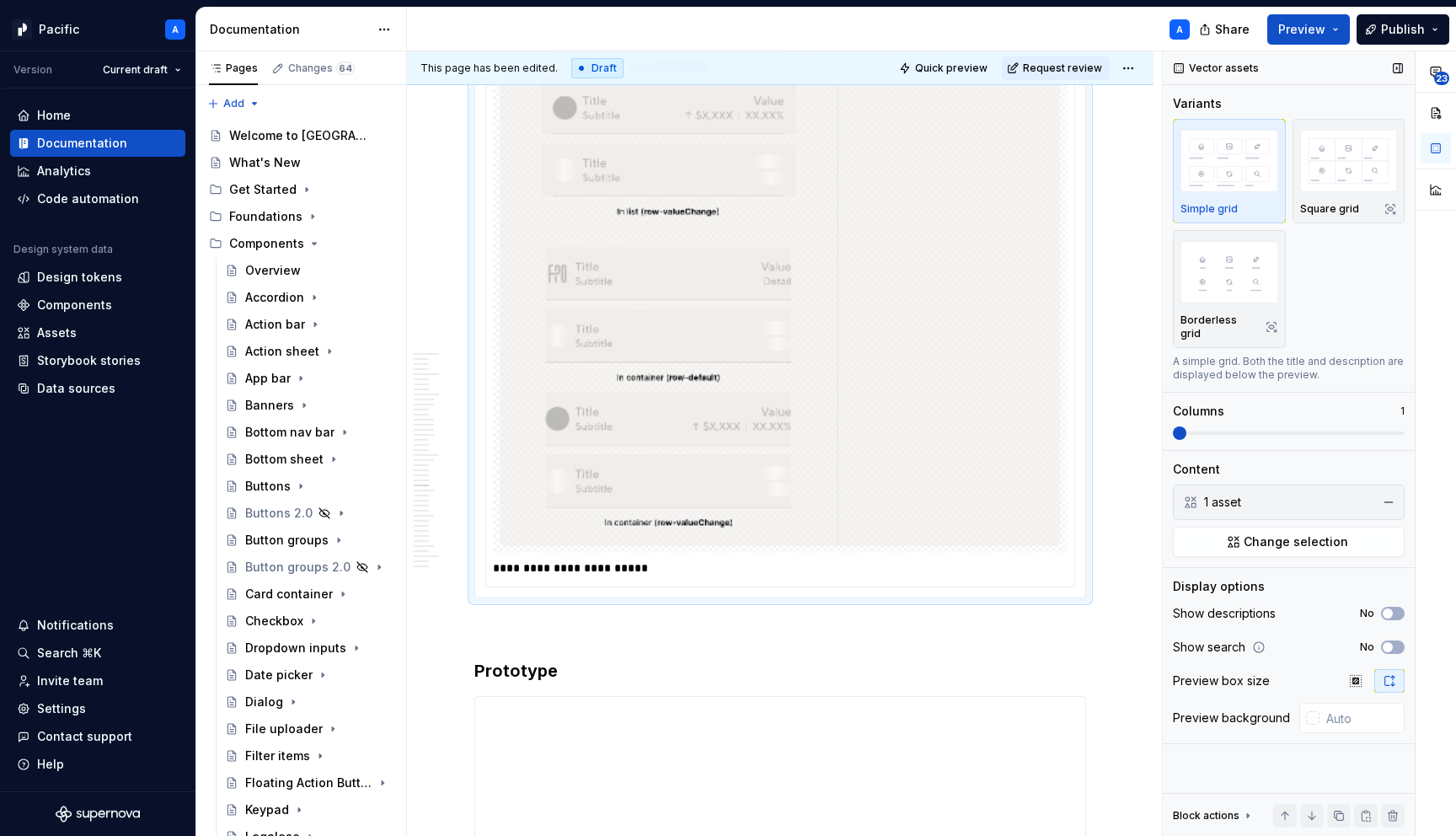
click at [617, 576] on p "**********" at bounding box center [785, 568] width 584 height 17
click at [605, 576] on p "**********" at bounding box center [785, 568] width 584 height 17
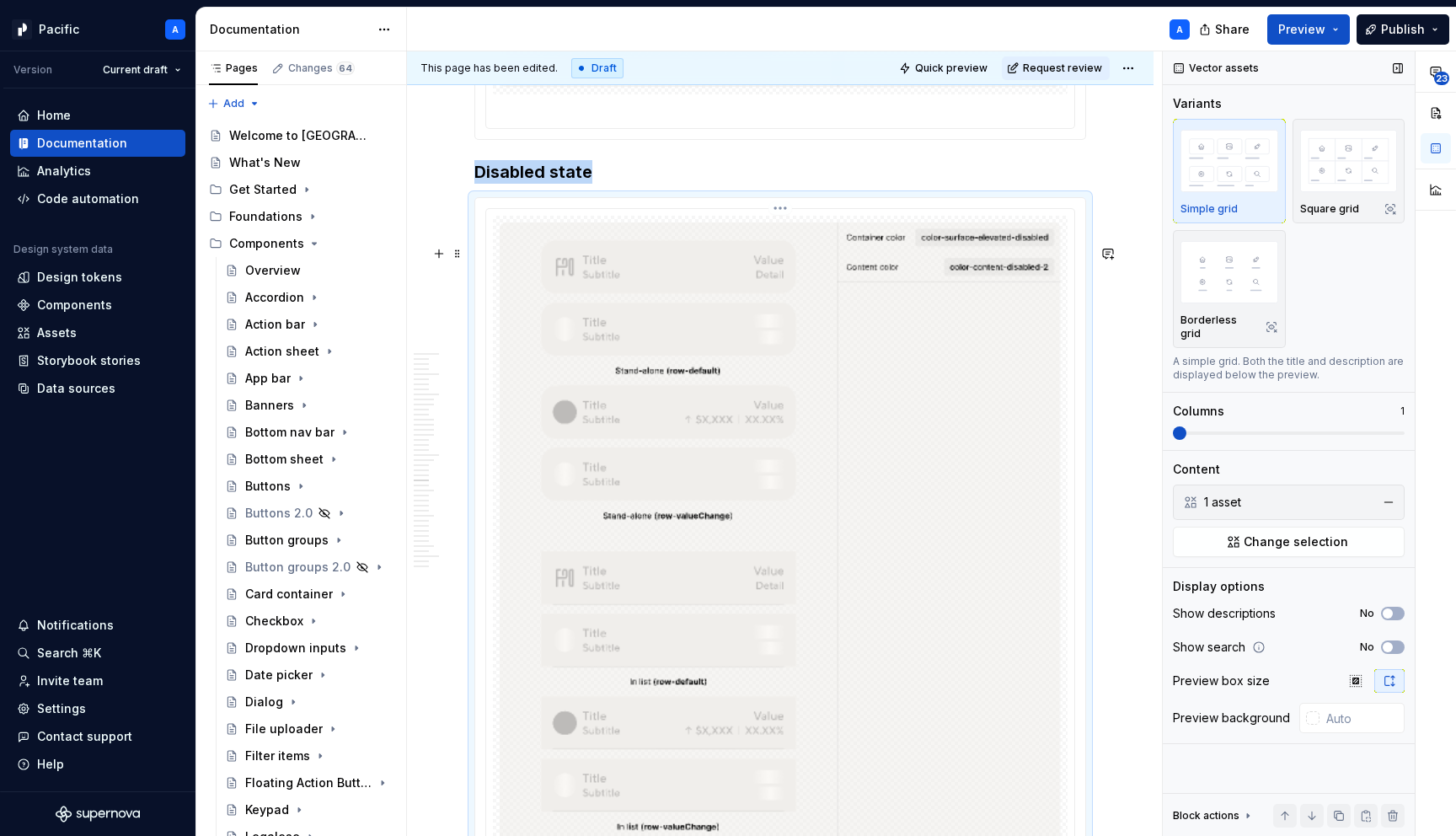
click at [963, 613] on img at bounding box center [780, 692] width 561 height 939
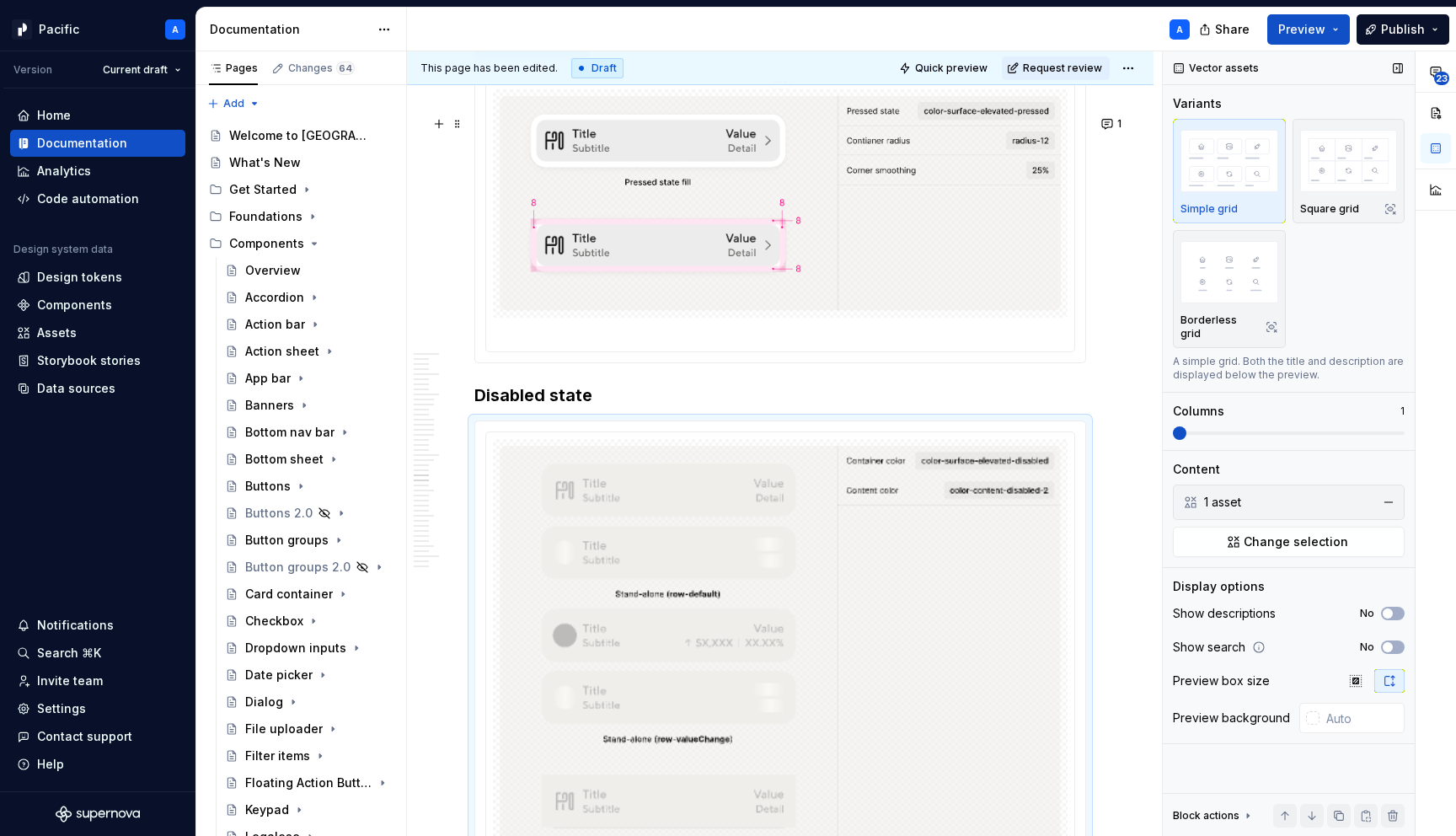
click at [916, 305] on img at bounding box center [780, 203] width 561 height 215
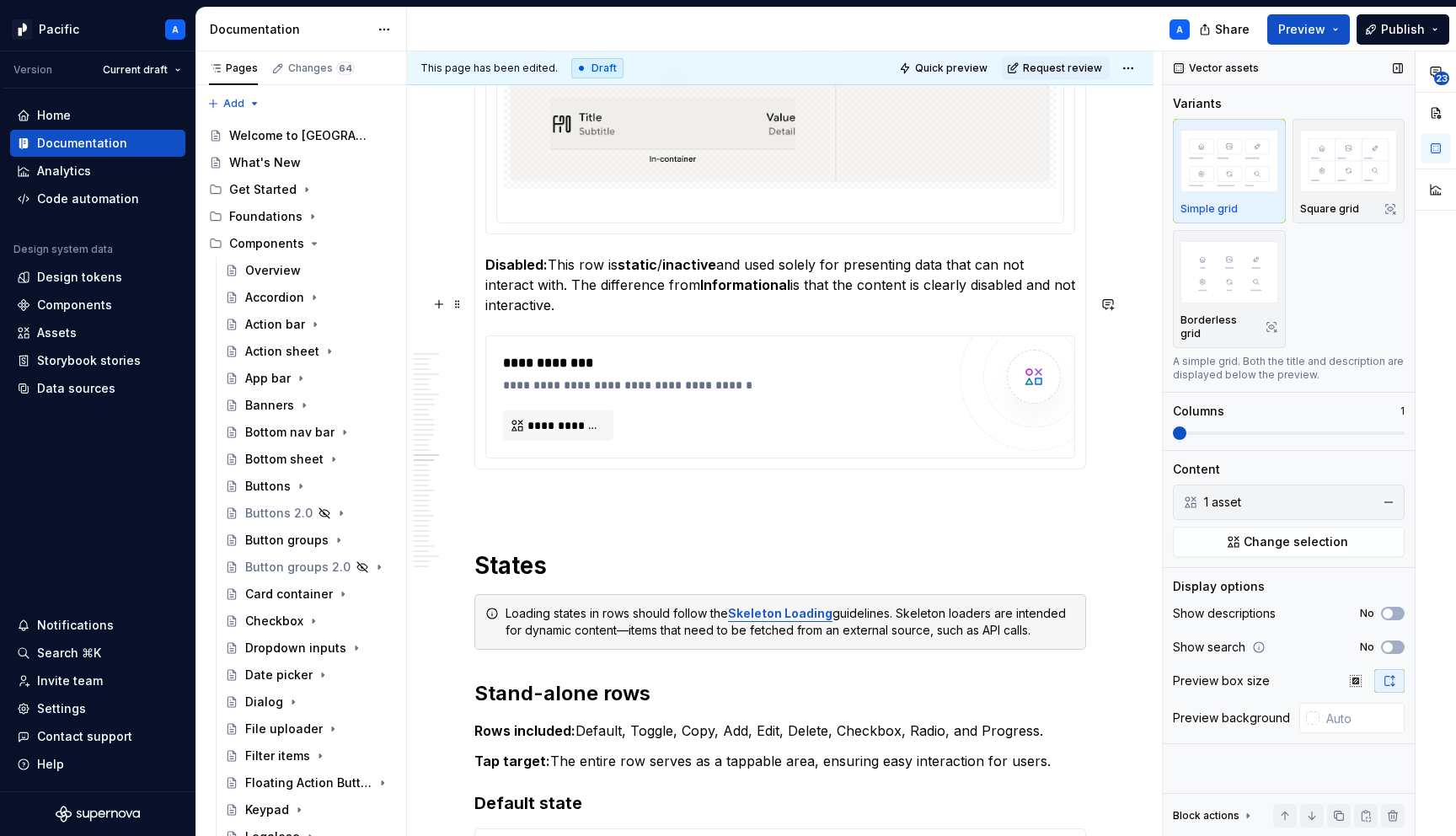
scroll to position [5154, 0]
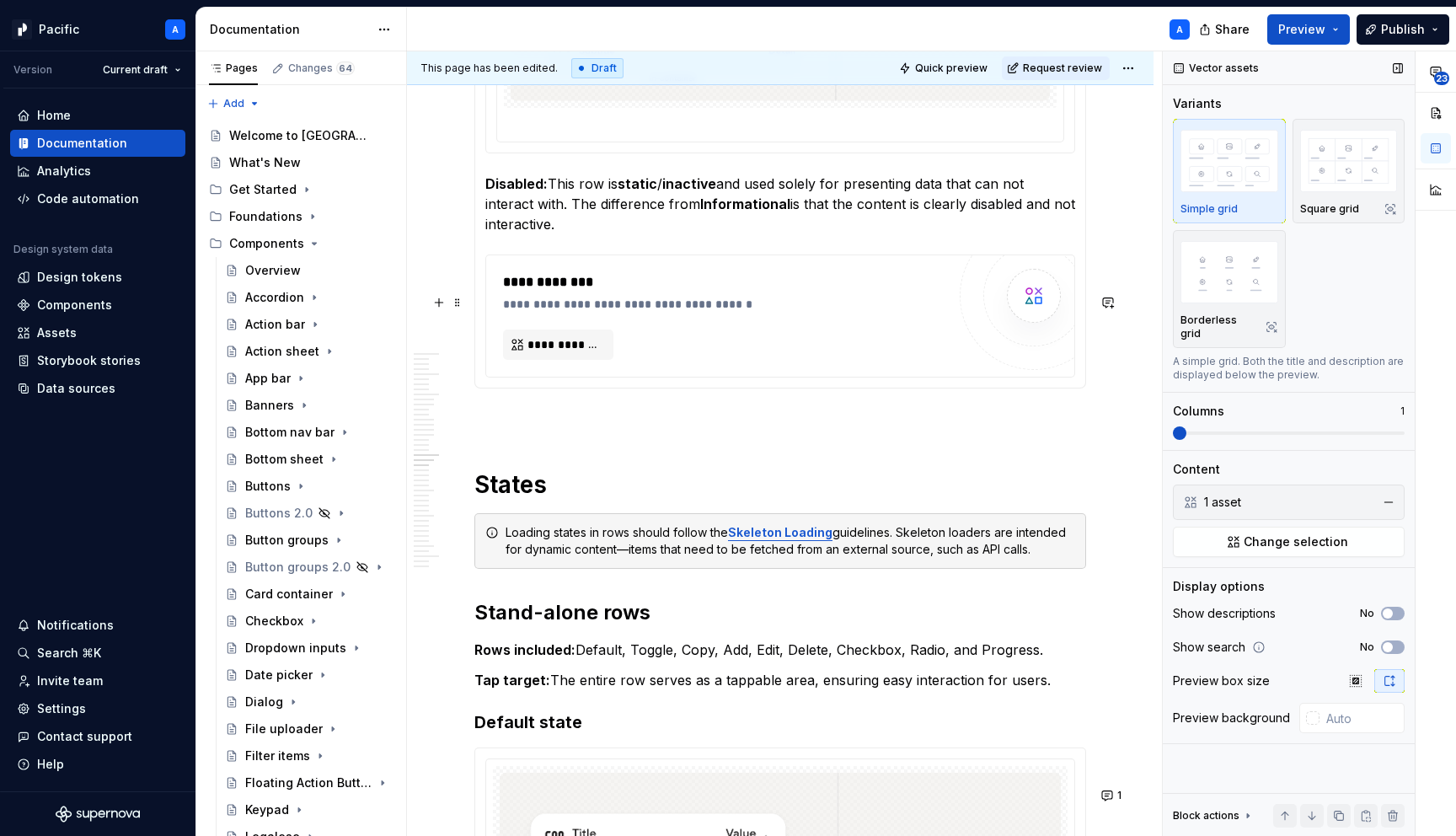
click at [915, 313] on div "**********" at bounding box center [729, 304] width 452 height 17
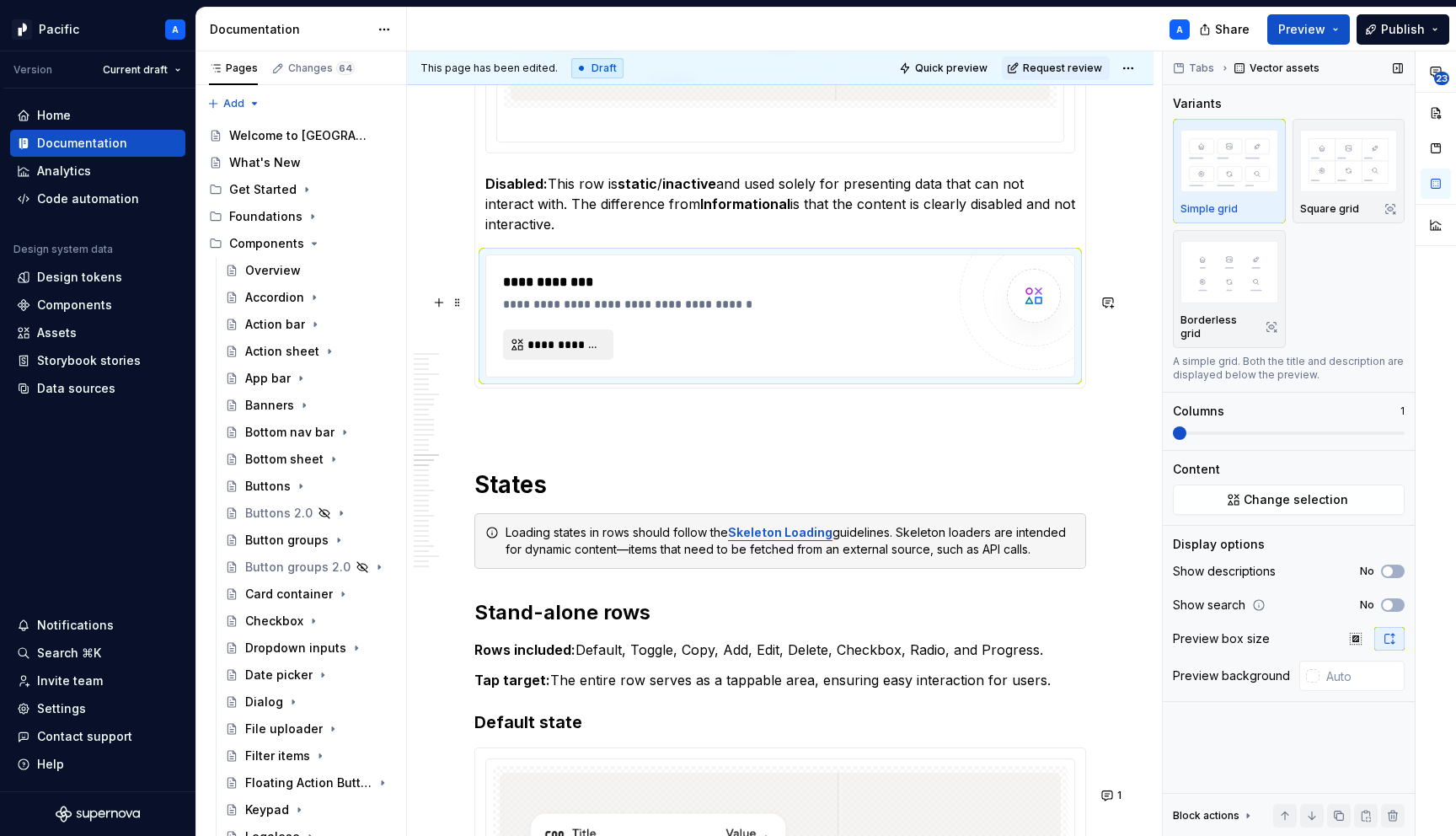
click at [572, 354] on span "**********" at bounding box center [564, 344] width 75 height 17
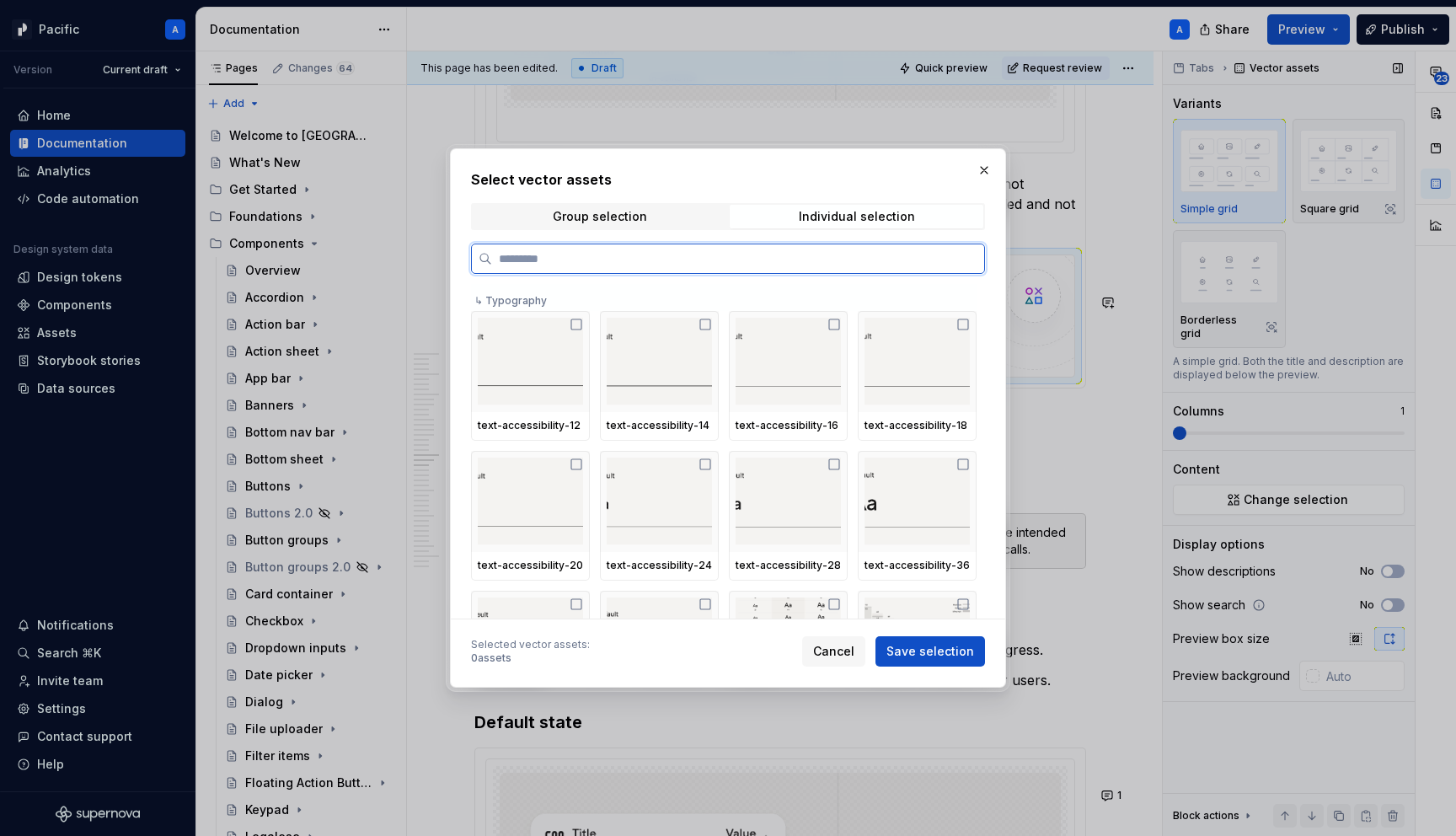
click at [808, 256] on input "search" at bounding box center [738, 259] width 492 height 17
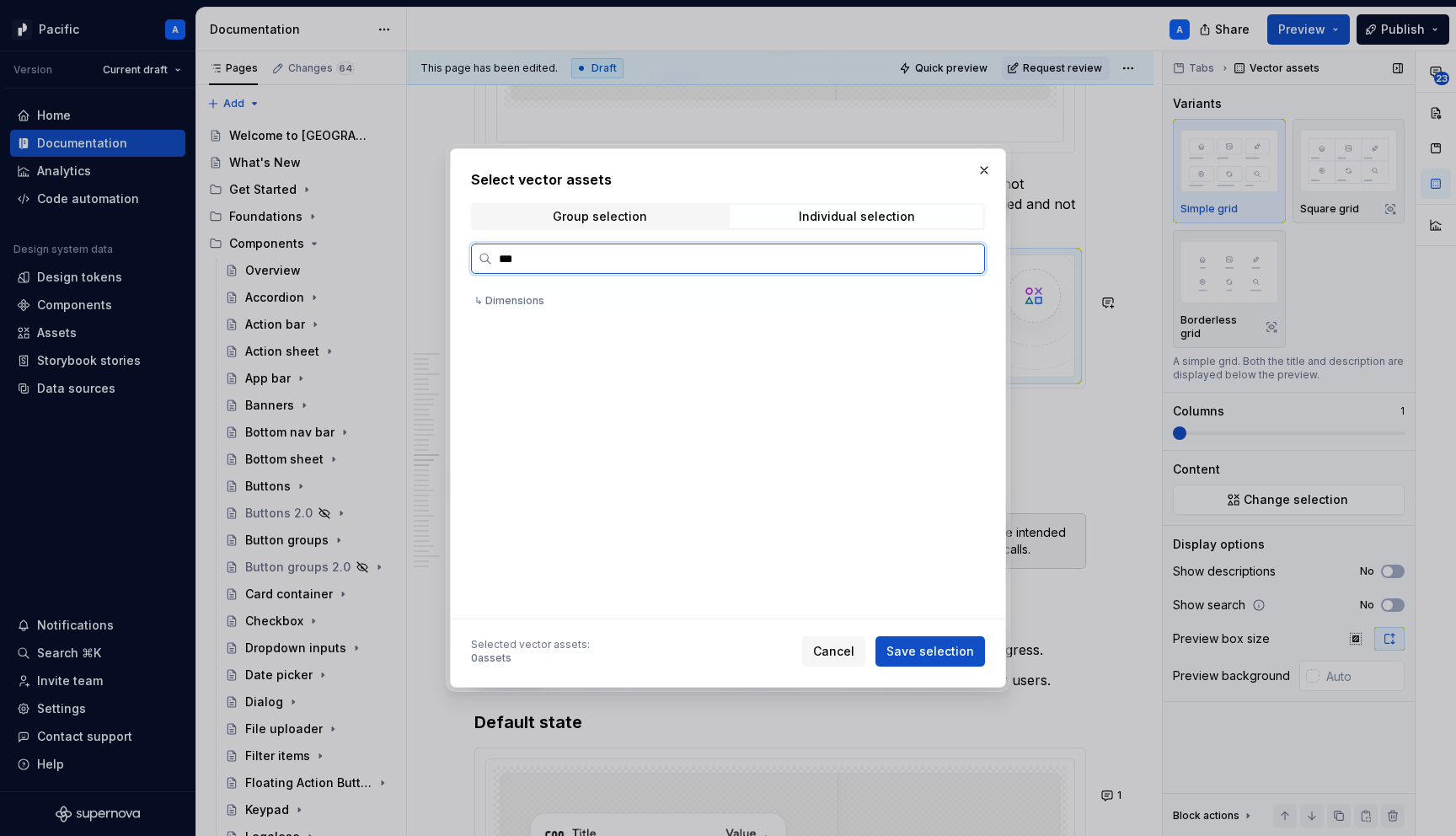
scroll to position [0, 0]
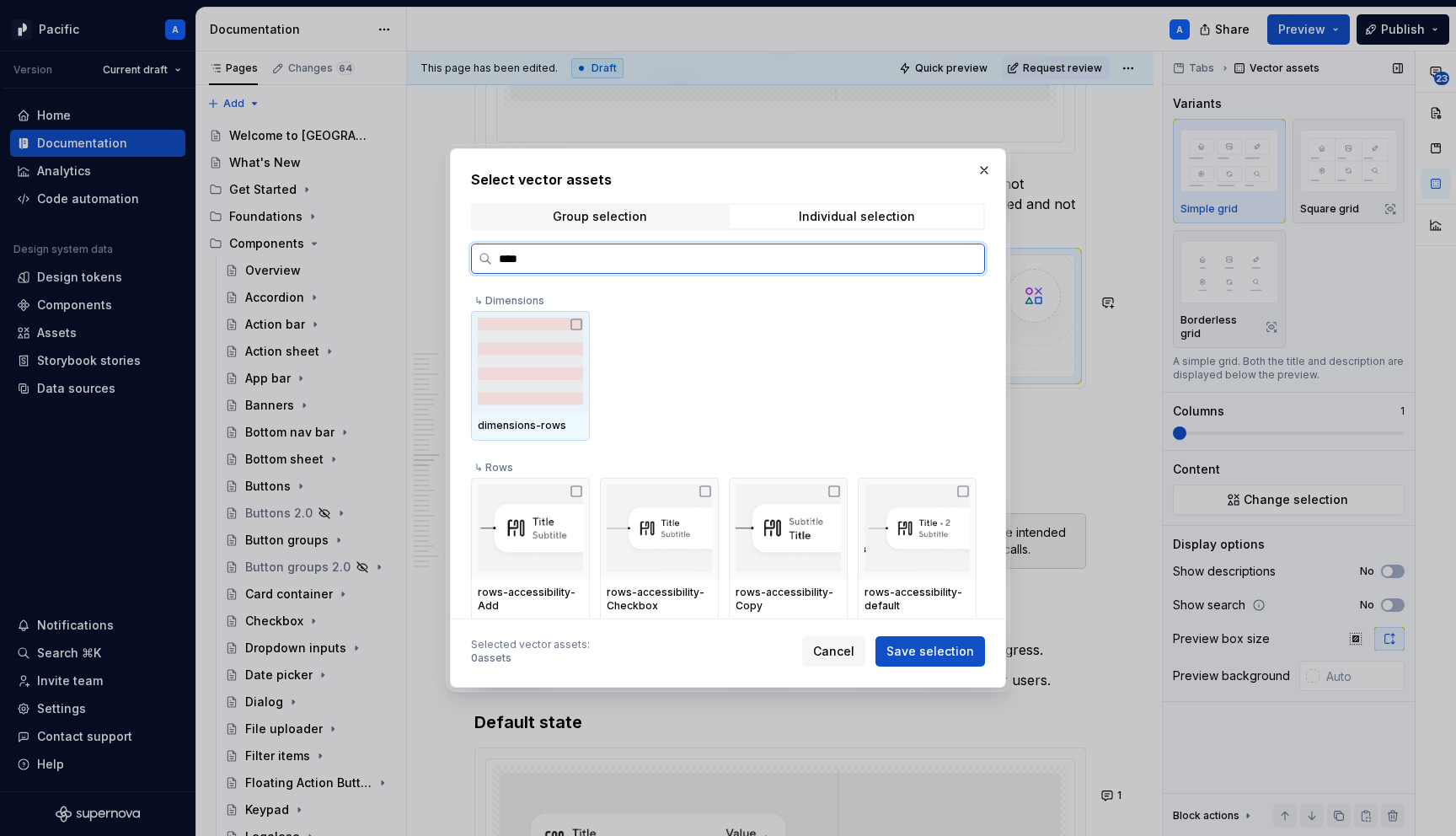
type input "*****"
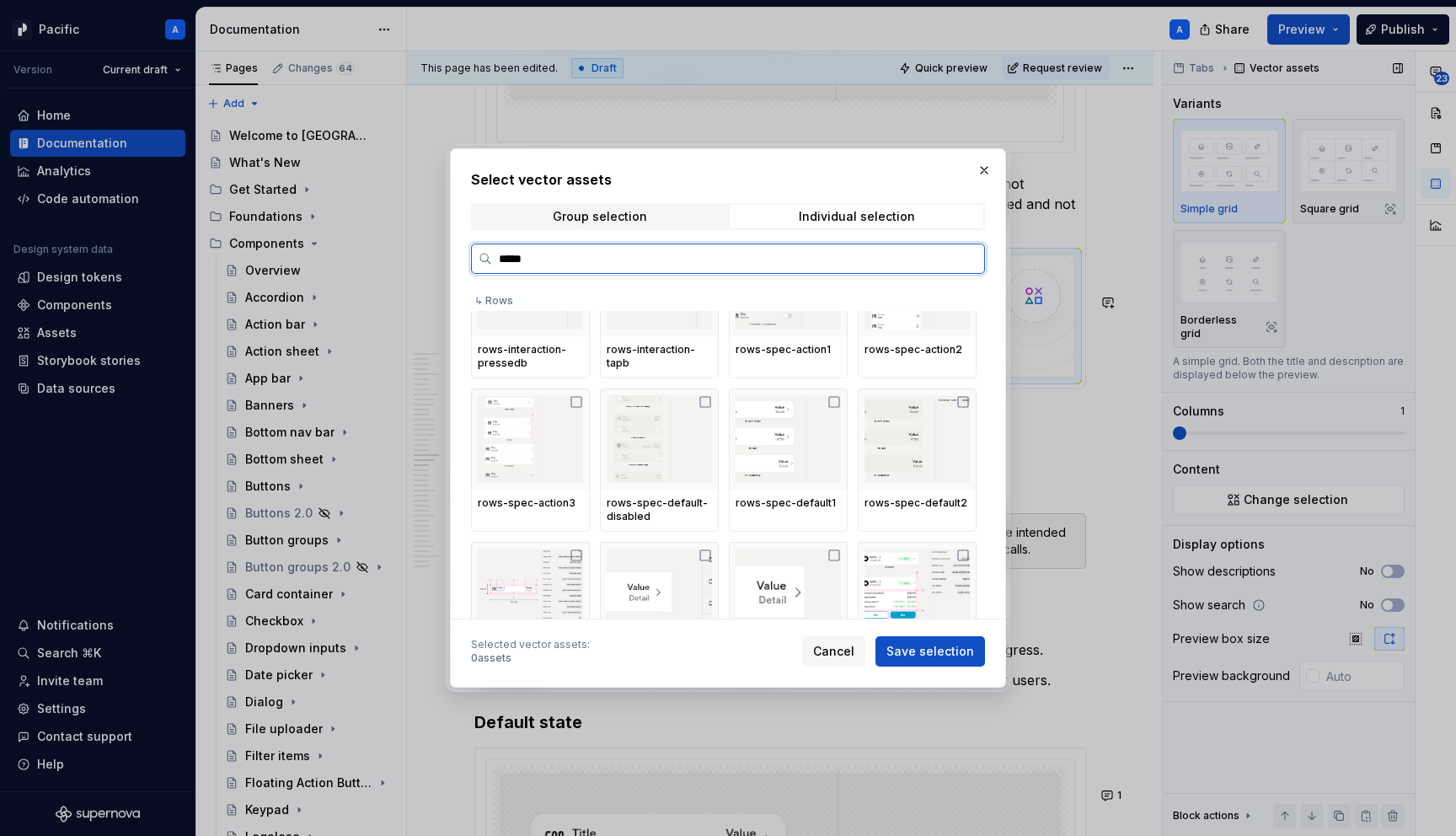
scroll to position [961, 0]
click at [662, 441] on img at bounding box center [659, 444] width 105 height 87
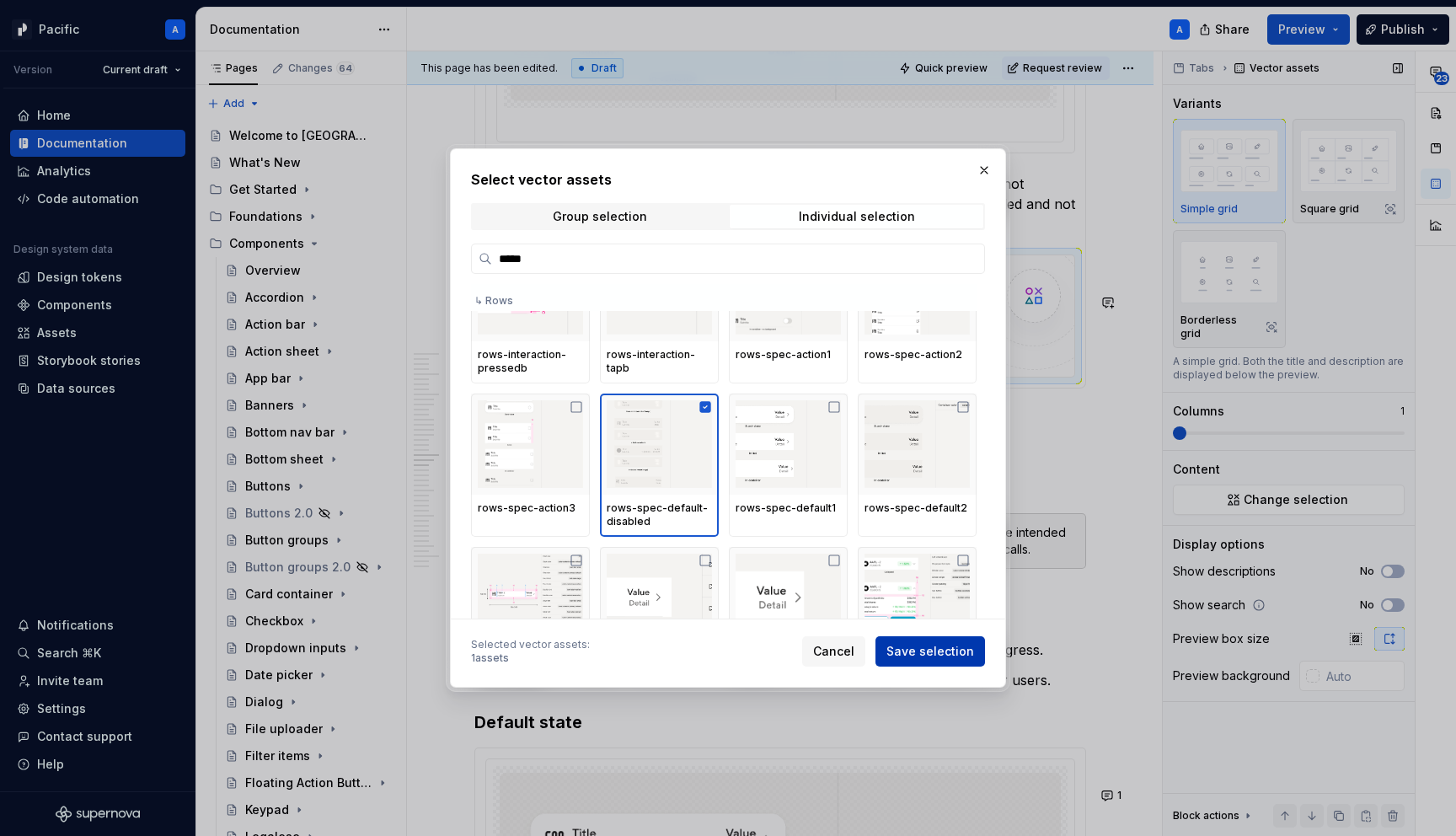
click at [929, 645] on span "Save selection" at bounding box center [930, 652] width 87 height 17
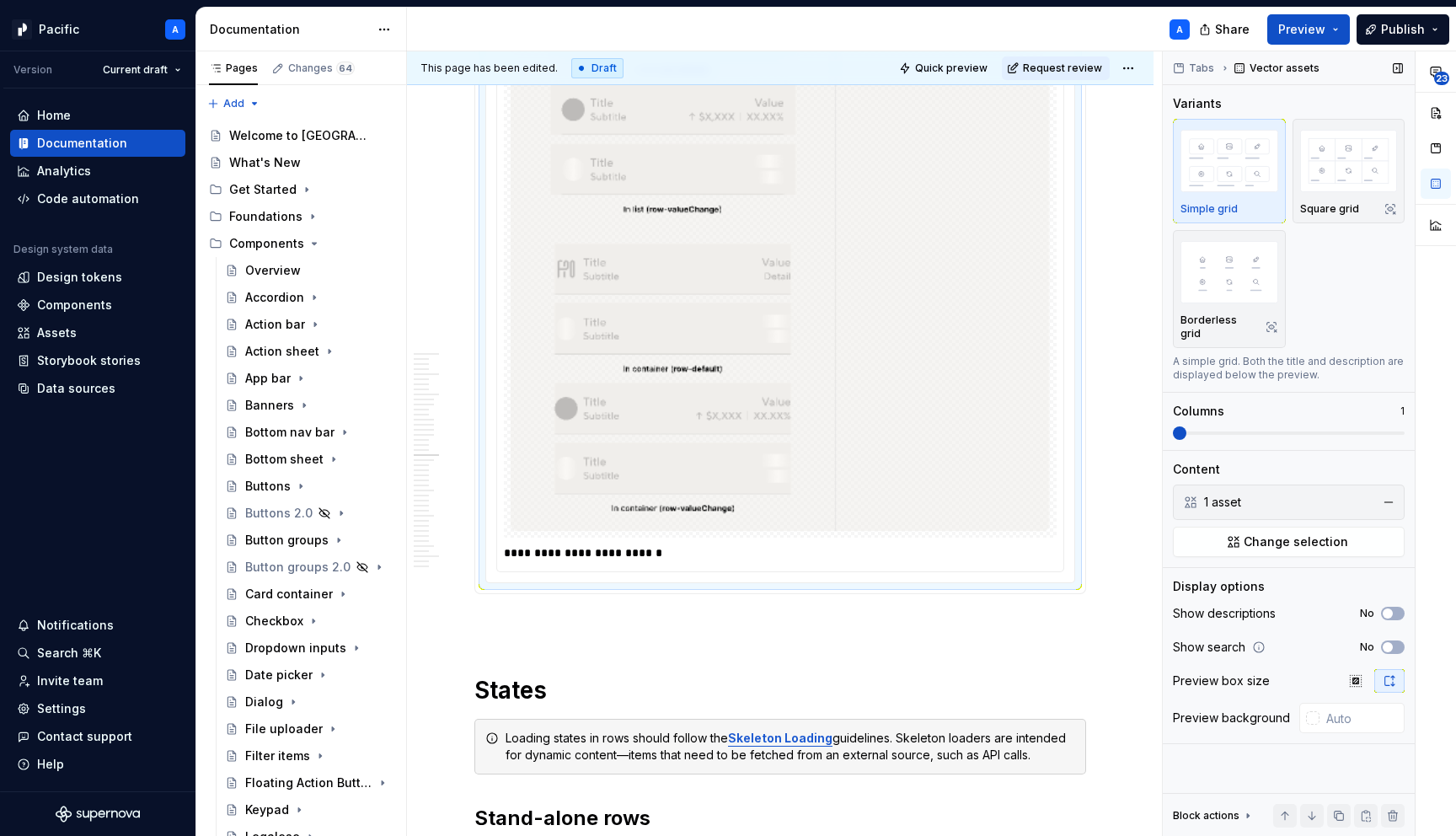
scroll to position [5810, 0]
click at [624, 558] on p "**********" at bounding box center [785, 550] width 561 height 17
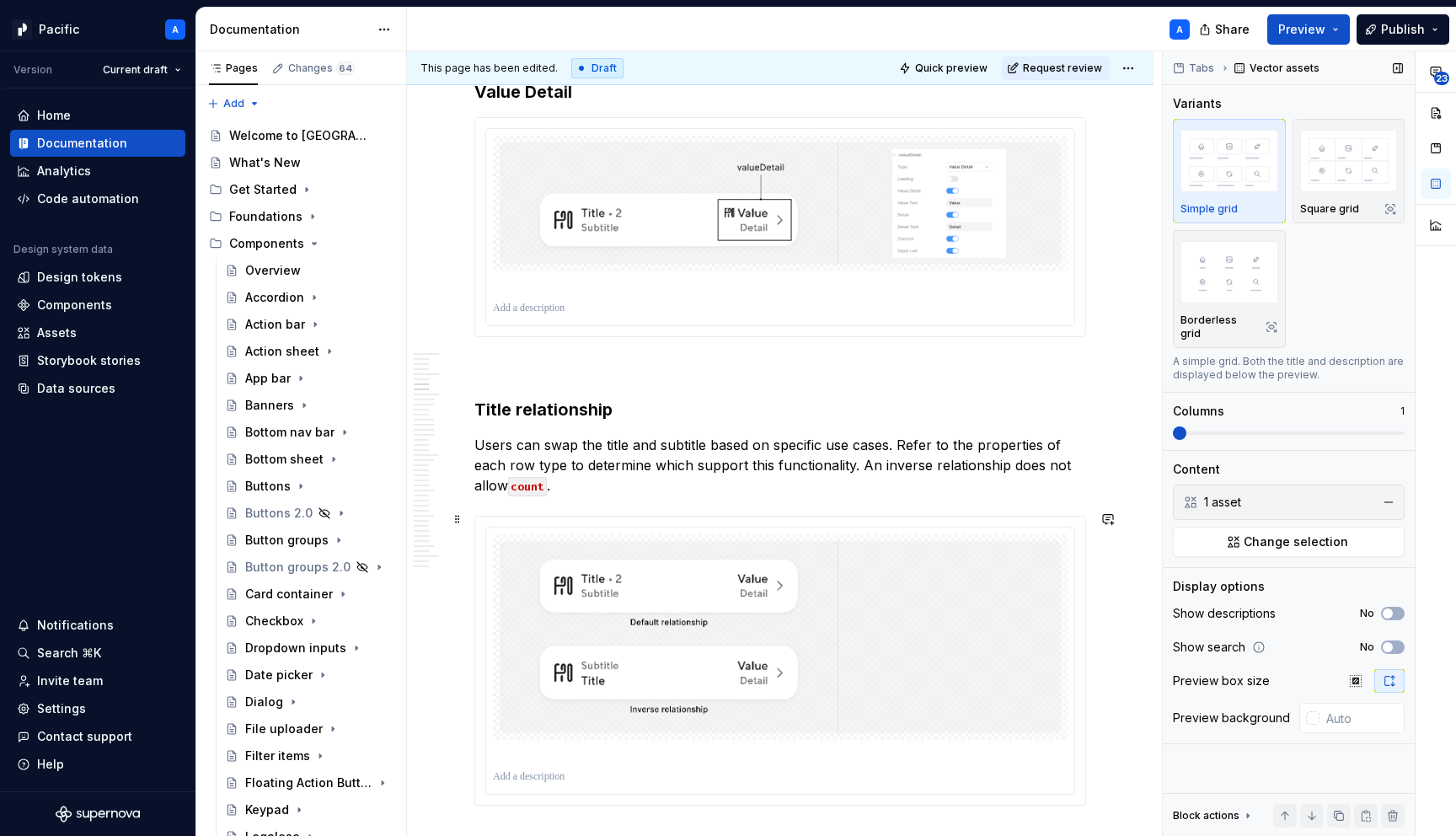
scroll to position [2930, 0]
click at [1139, 70] on html "Pacific A Version Current draft Home Documentation Analytics Code automation De…" at bounding box center [728, 418] width 1456 height 836
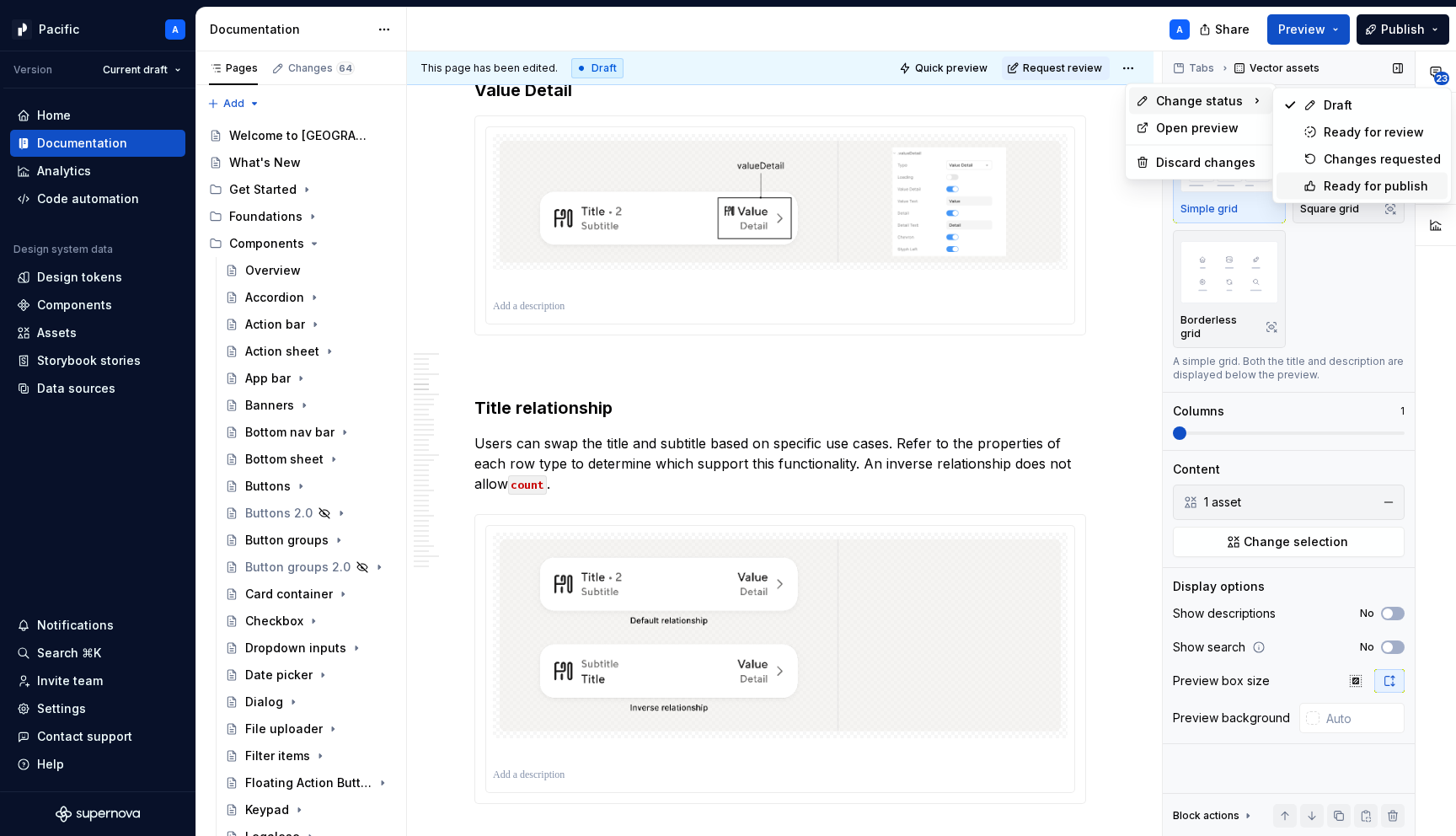
click at [1333, 180] on div "Ready for publish" at bounding box center [1381, 186] width 117 height 17
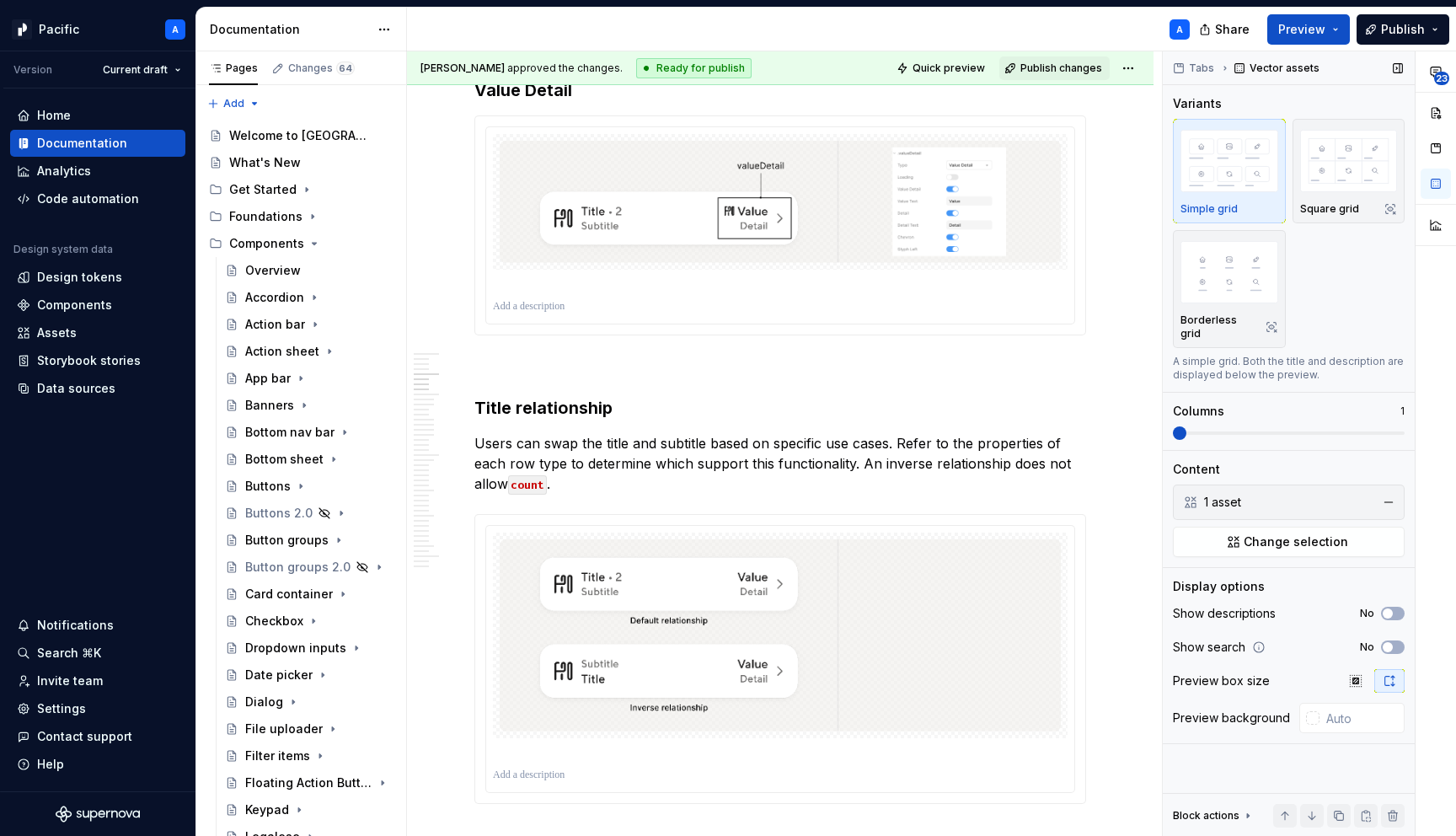
scroll to position [2553, 0]
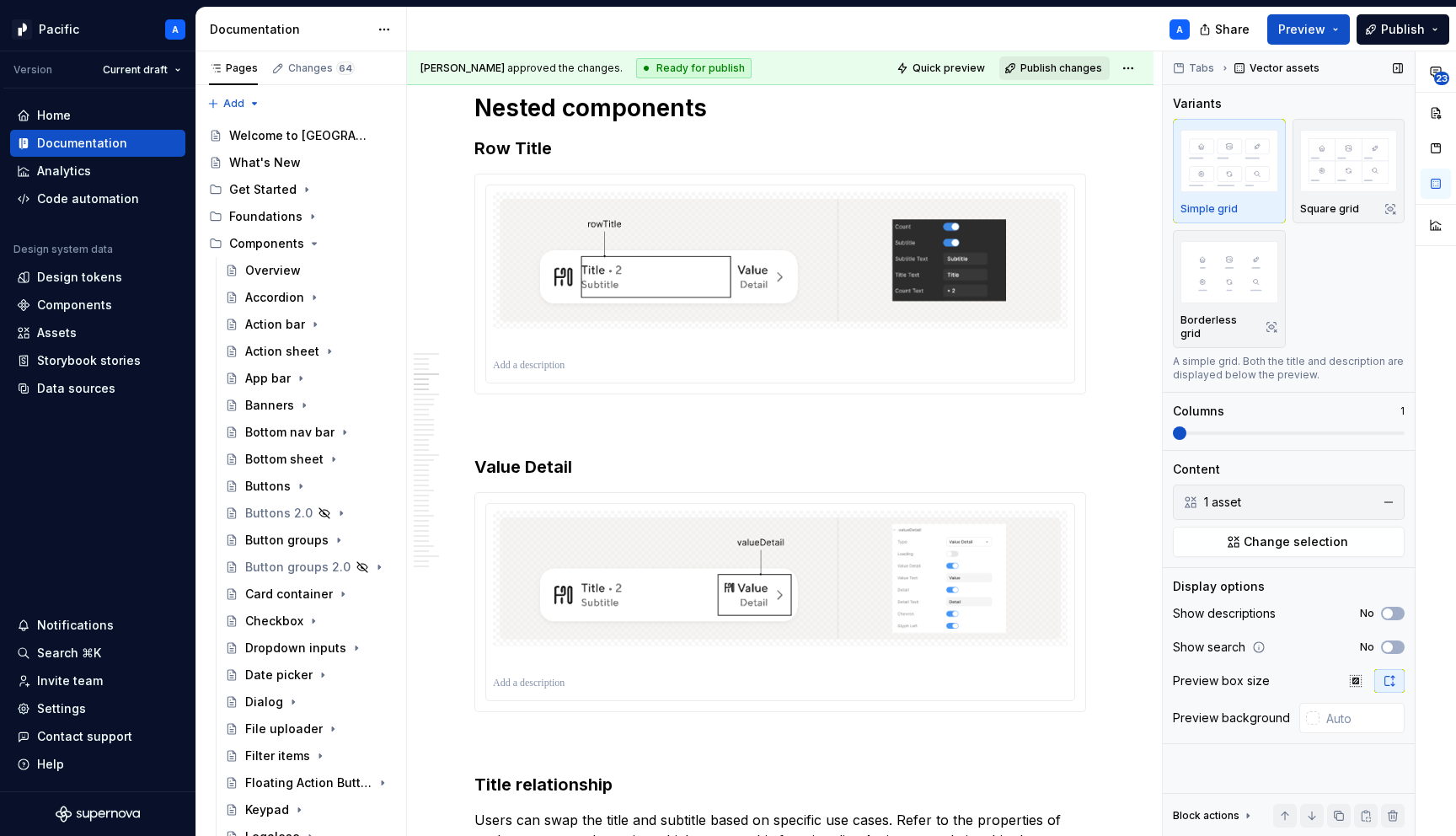
click at [1087, 64] on span "Publish changes" at bounding box center [1061, 68] width 82 height 14
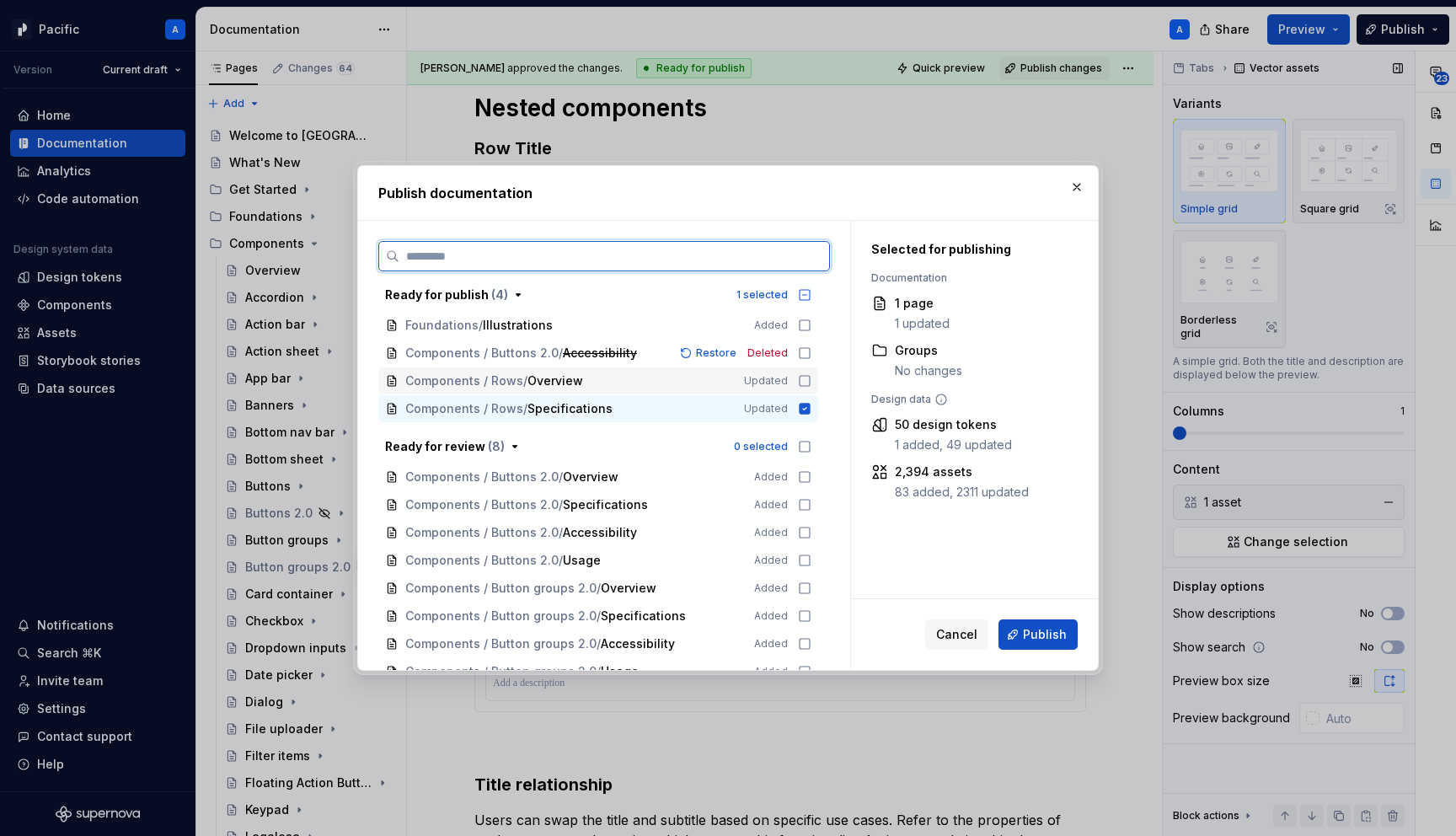
click at [812, 380] on icon at bounding box center [804, 381] width 14 height 14
click at [1058, 633] on span "Publish" at bounding box center [1046, 634] width 44 height 17
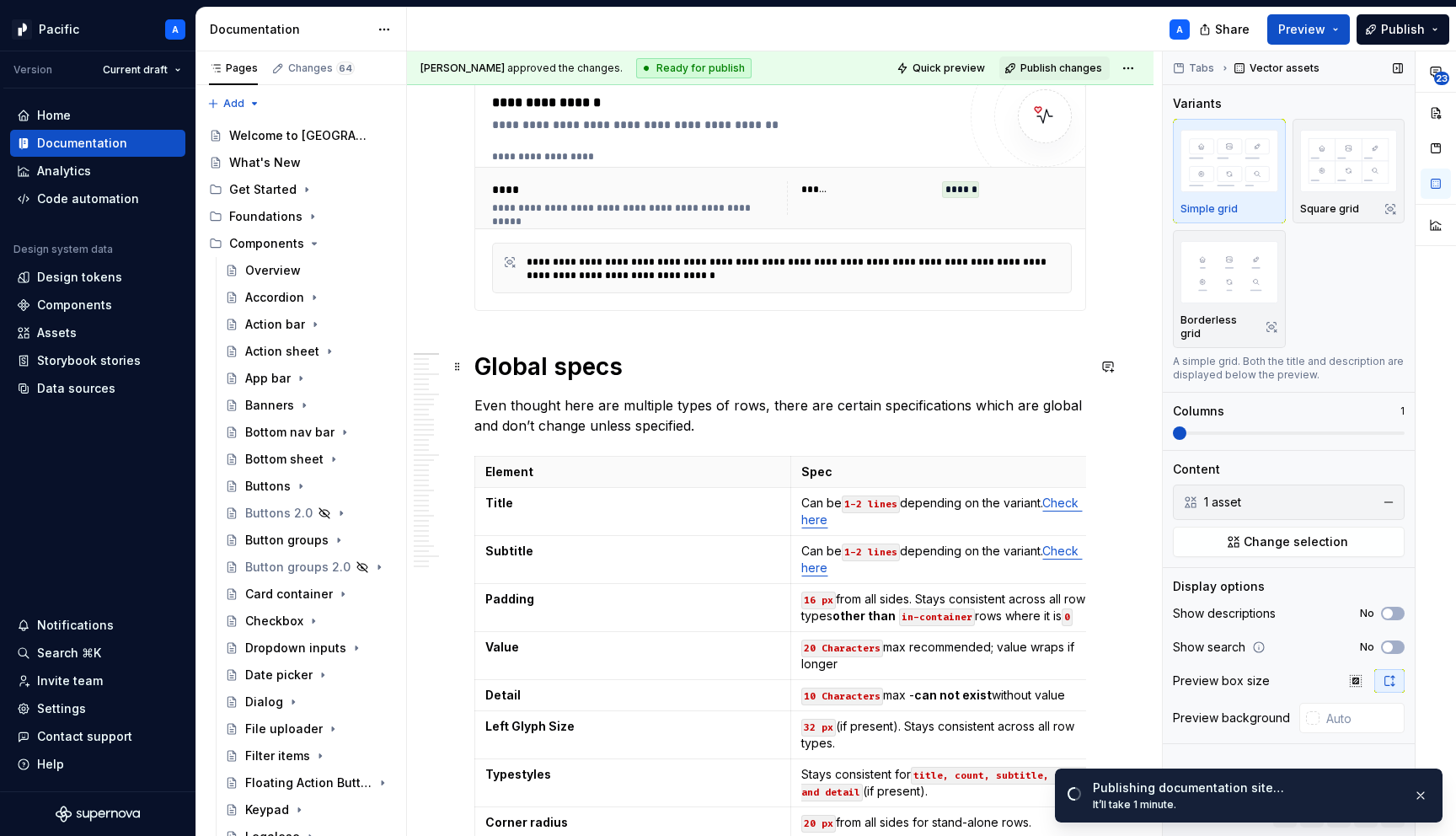
scroll to position [0, 0]
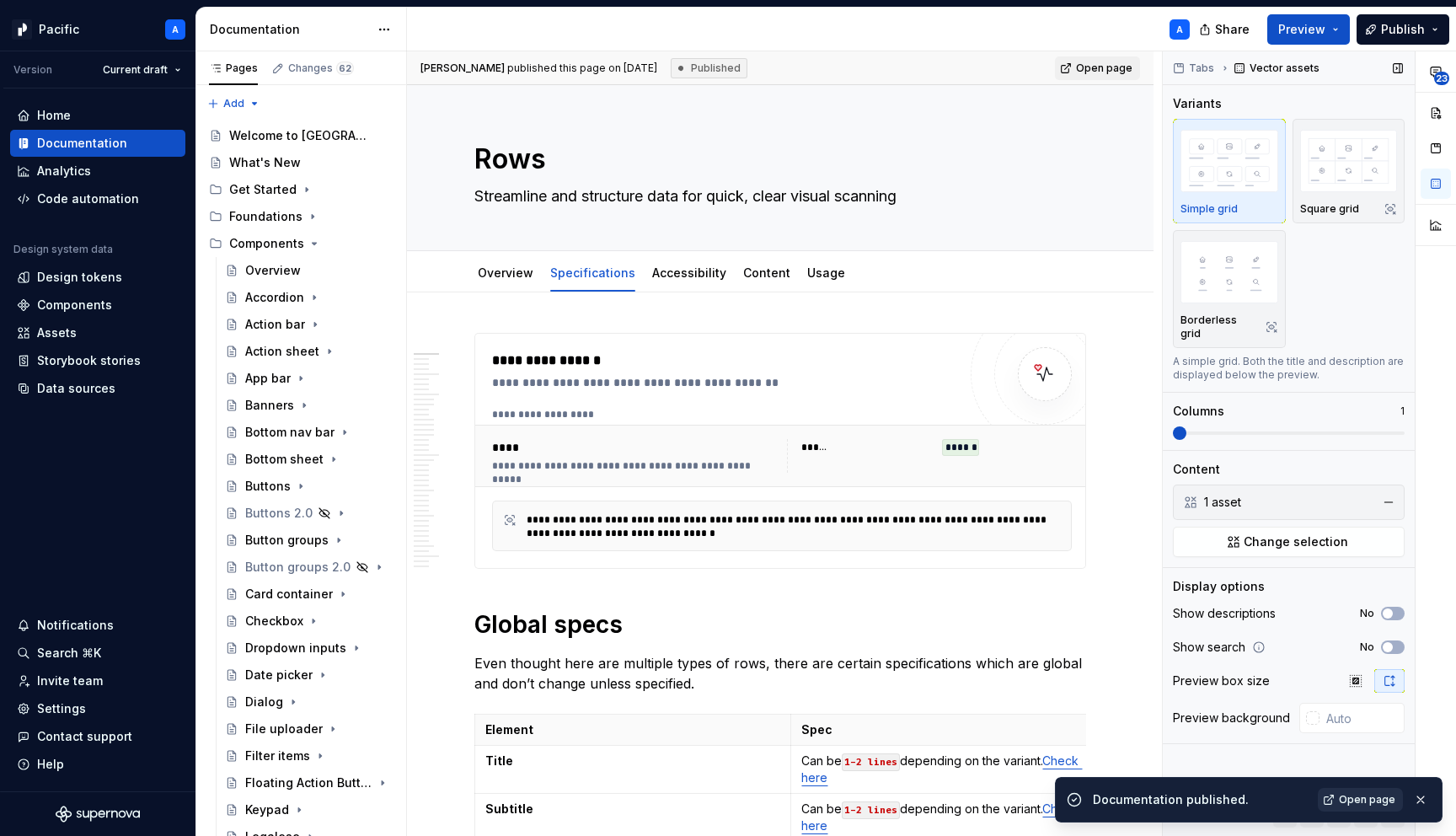
click at [1332, 795] on link "Open page" at bounding box center [1360, 800] width 85 height 24
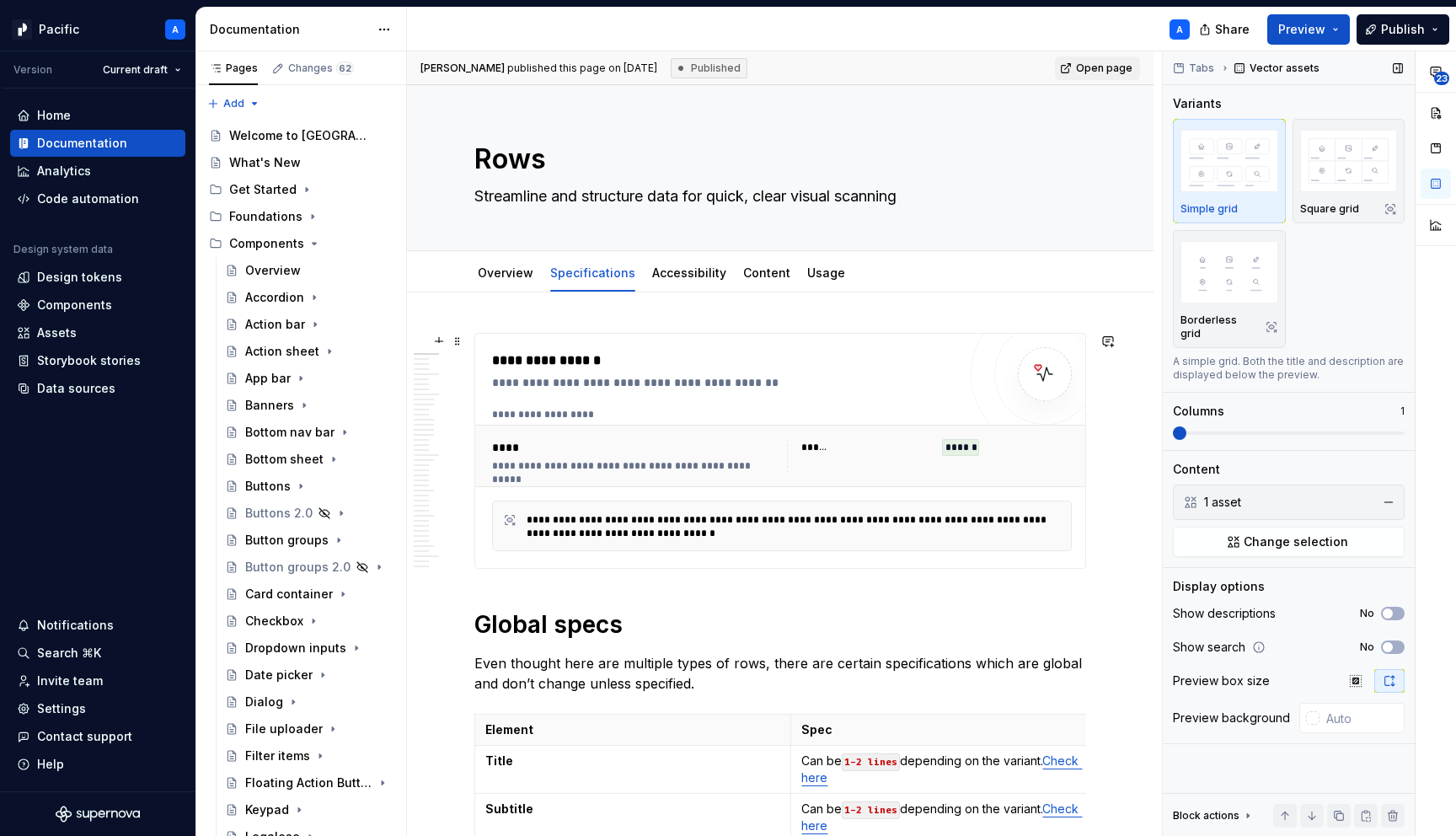
type textarea "*"
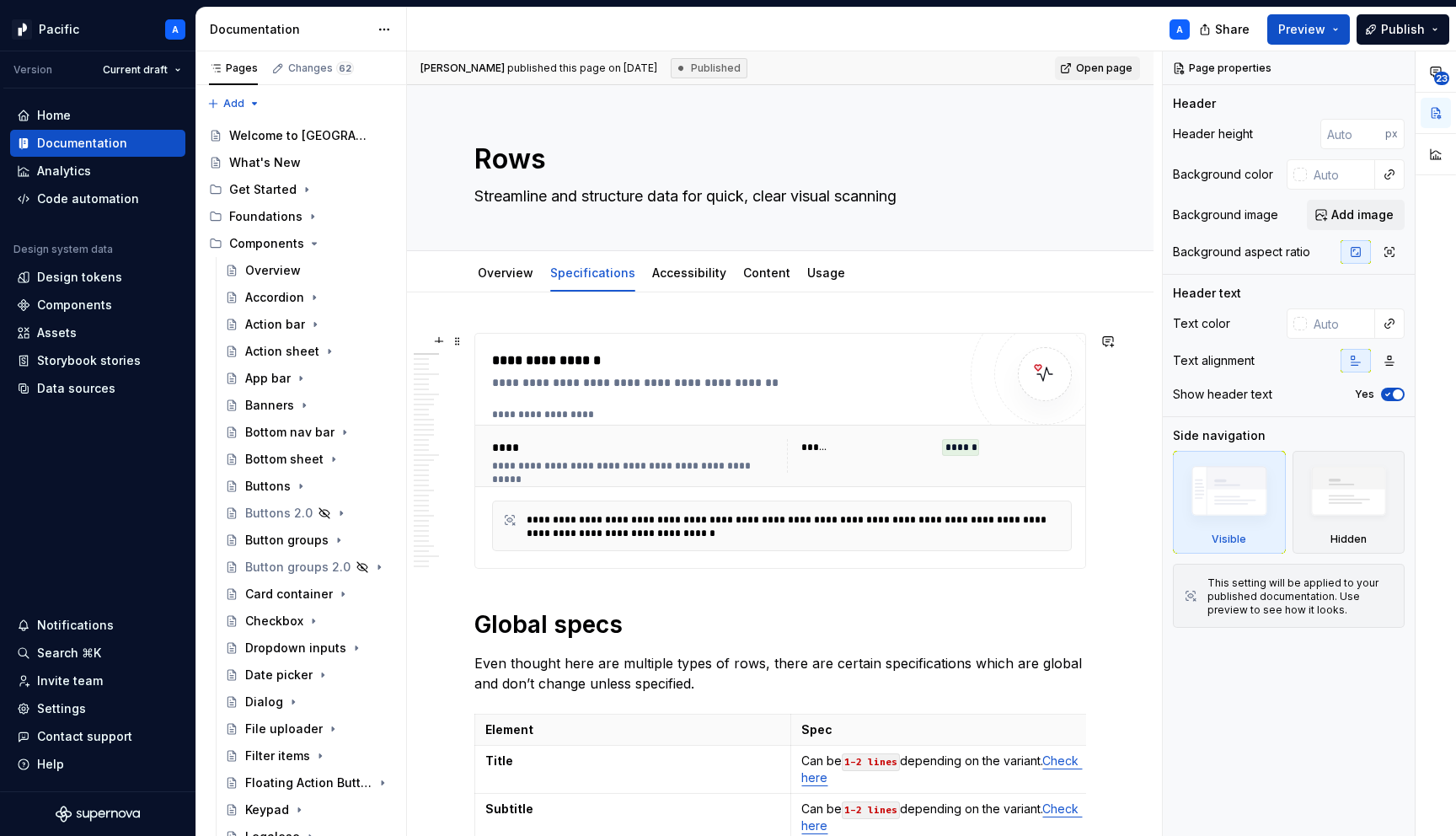
click at [662, 437] on div "**********" at bounding box center [781, 456] width 594 height 47
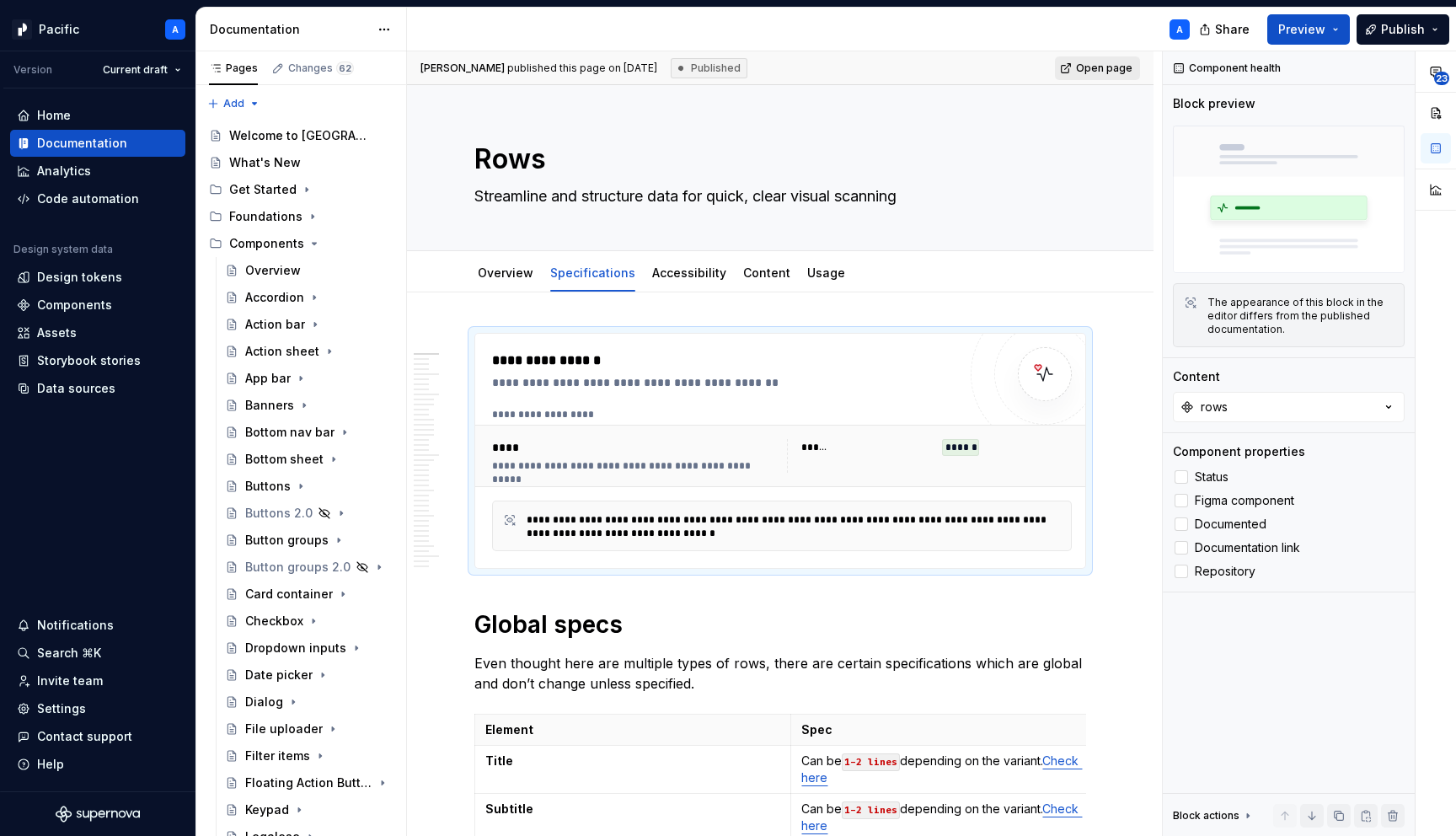
click at [1090, 66] on span "Open page" at bounding box center [1104, 68] width 56 height 14
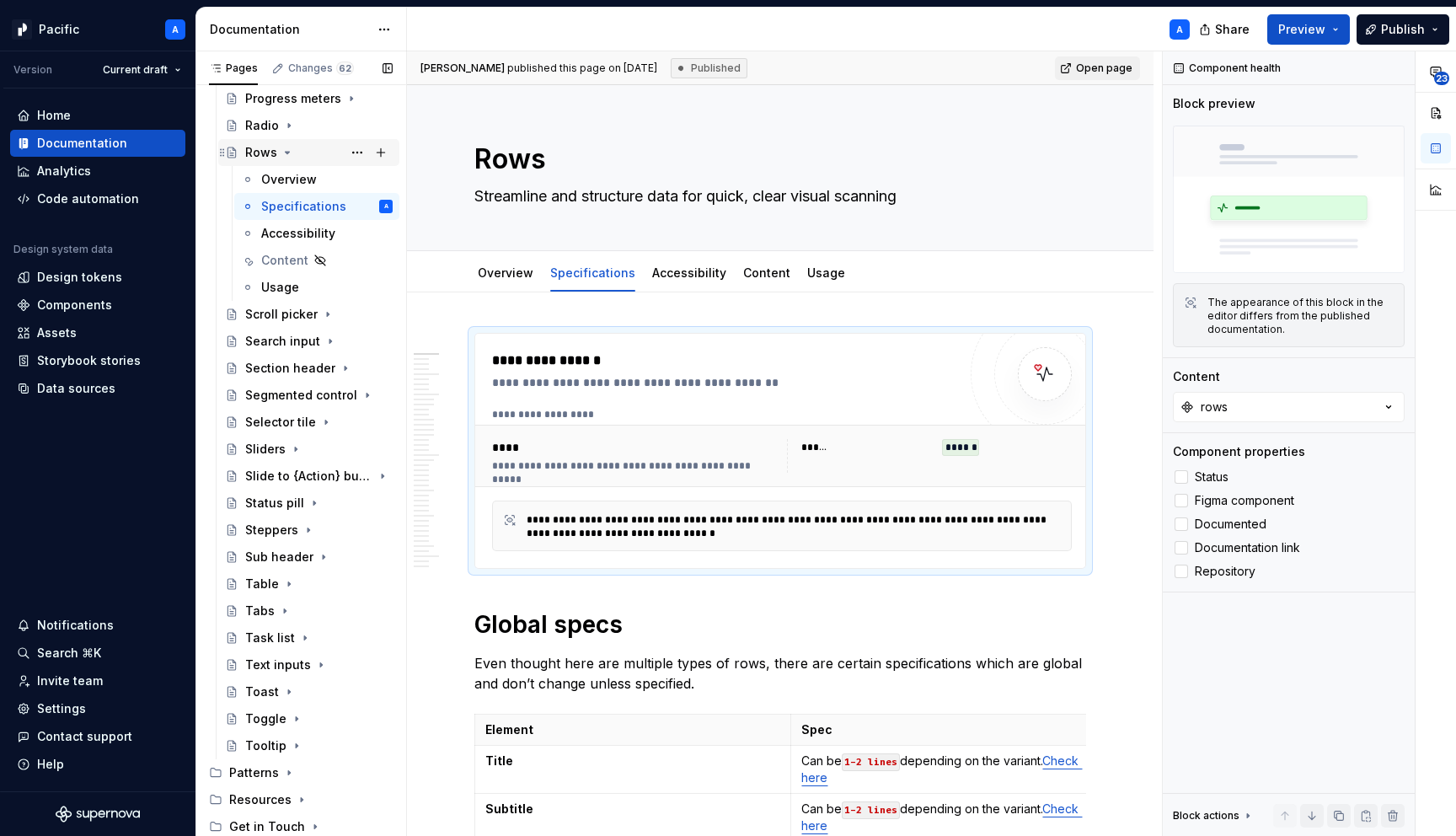
click at [287, 153] on icon "Page tree" at bounding box center [287, 153] width 5 height 2
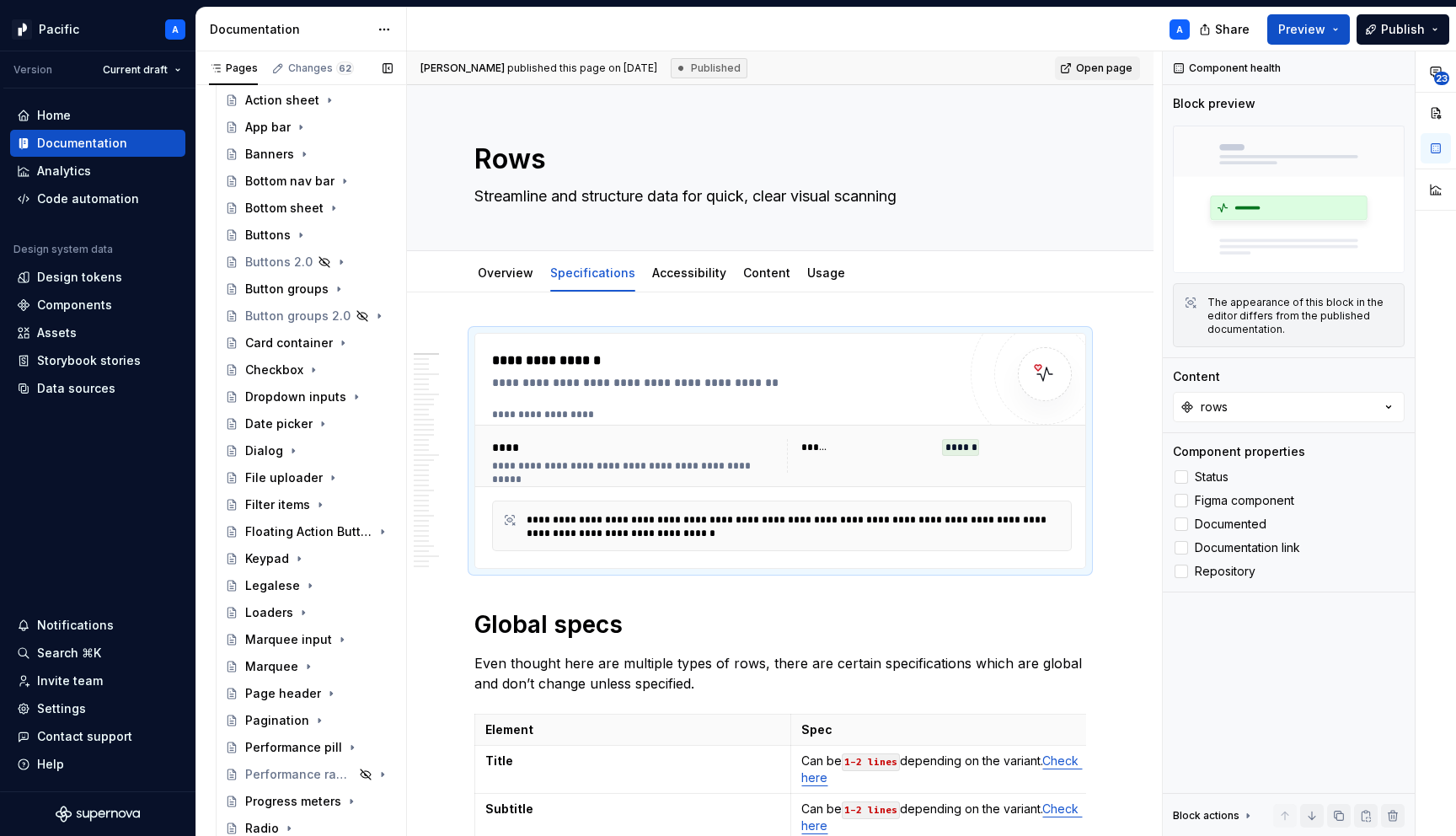
scroll to position [0, 0]
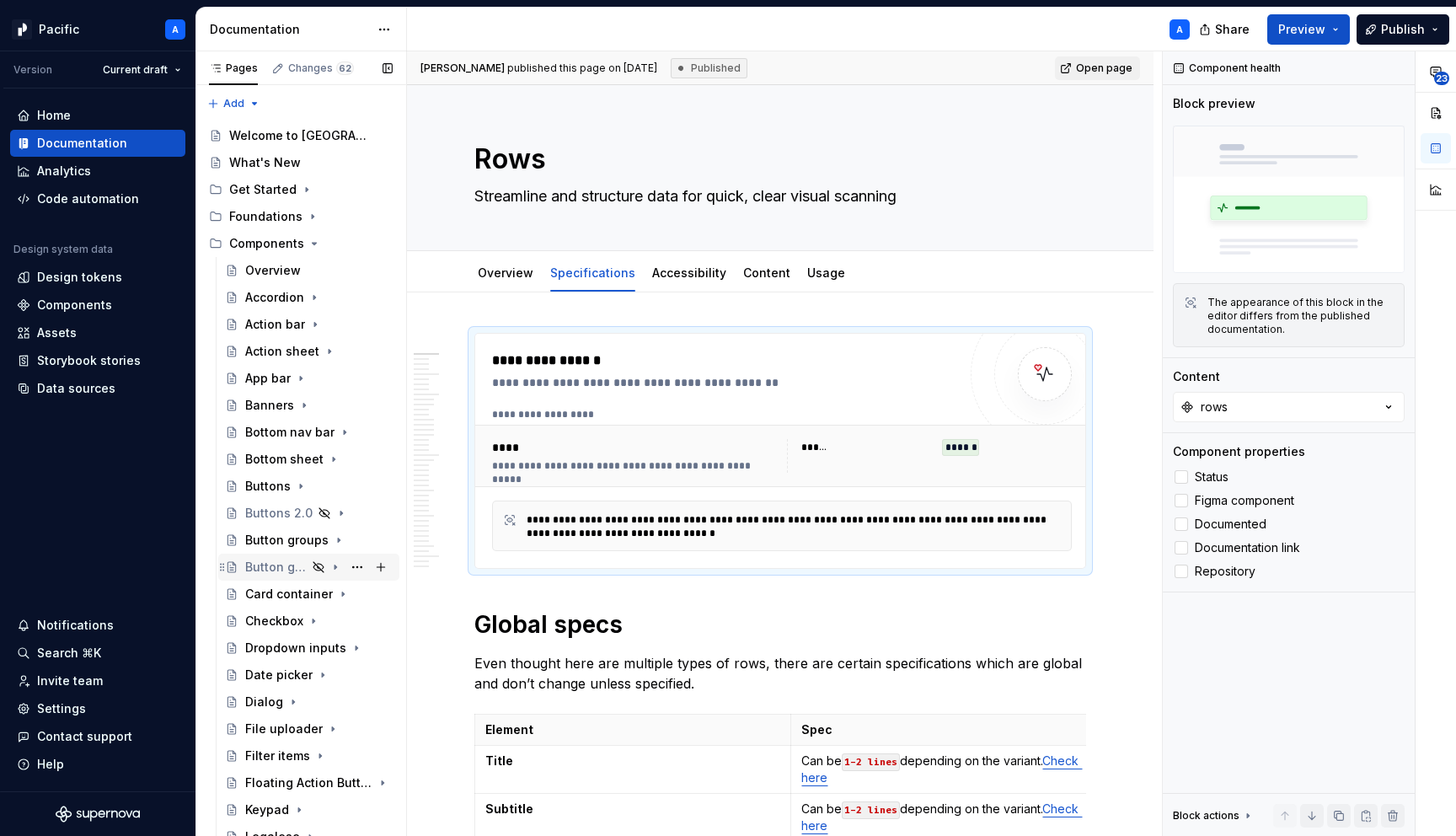
click at [276, 567] on div "Button groups 2.0" at bounding box center [275, 567] width 62 height 17
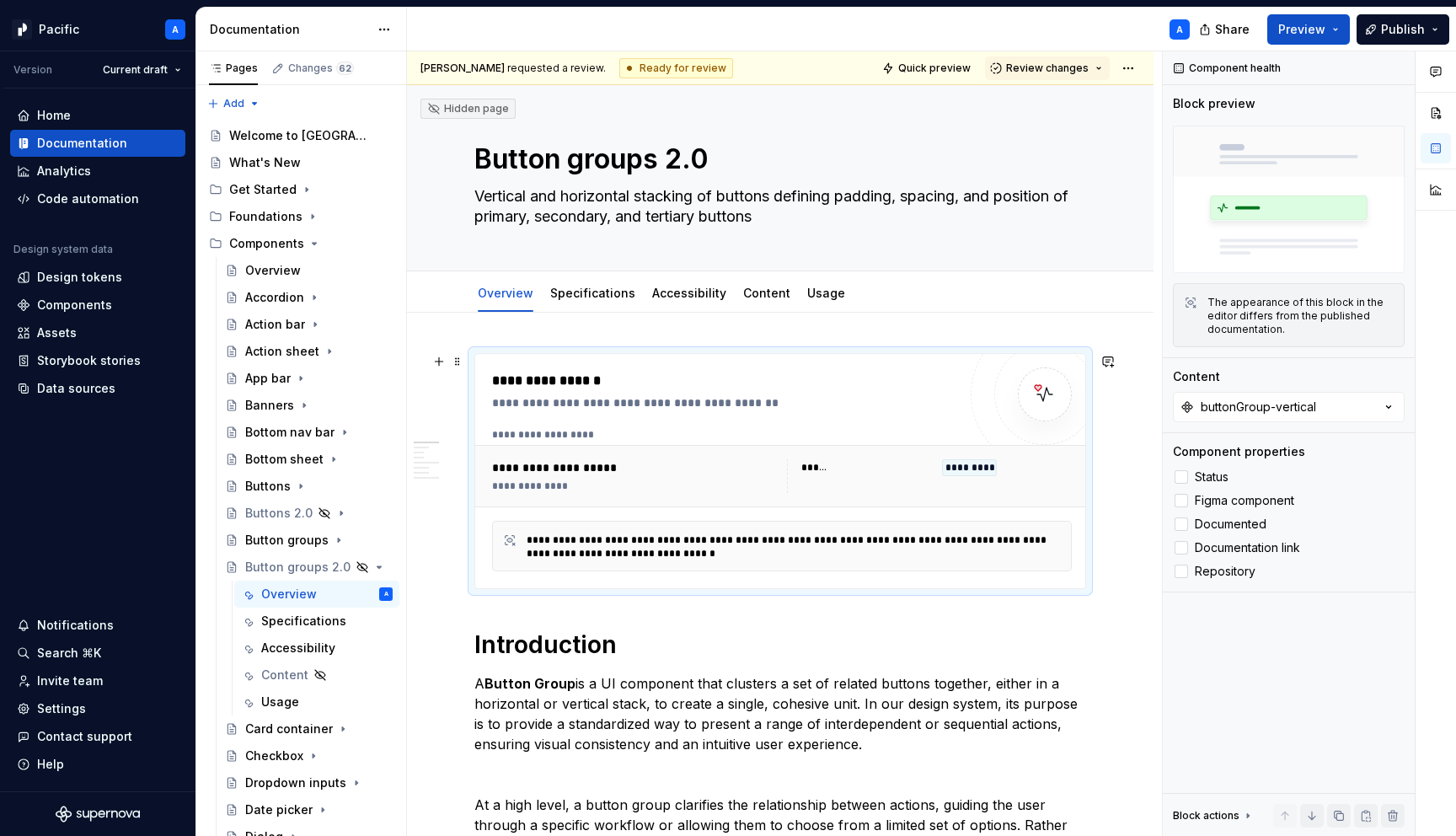
click at [803, 390] on div "**********" at bounding box center [729, 381] width 474 height 20
click at [313, 241] on icon "Page tree" at bounding box center [314, 243] width 14 height 14
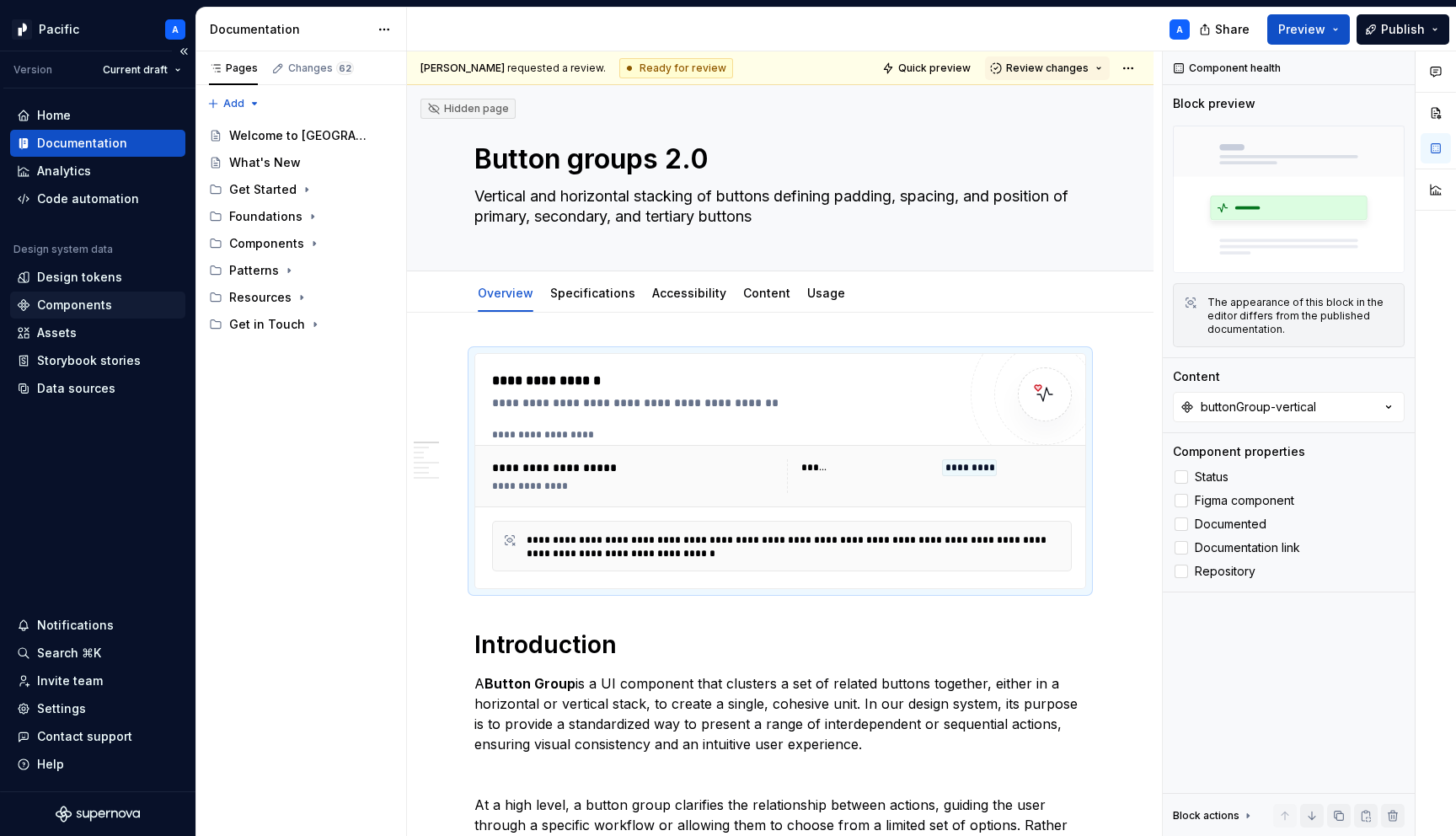
click at [64, 304] on div "Components" at bounding box center [74, 305] width 75 height 17
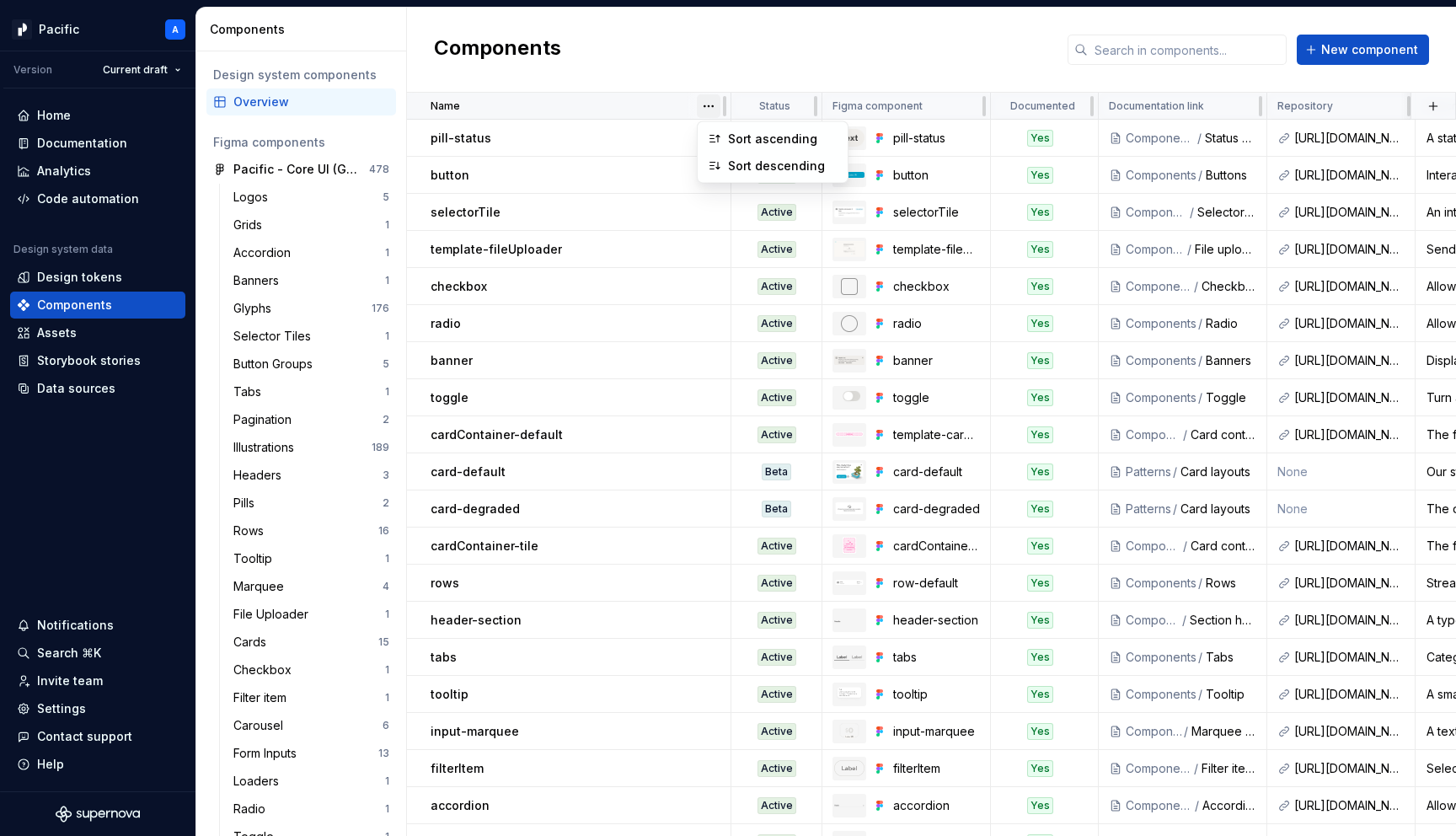
click at [709, 106] on html "Pacific A Version Current draft Home Documentation Analytics Code automation De…" at bounding box center [728, 418] width 1456 height 836
click at [752, 144] on div "Sort ascending" at bounding box center [782, 139] width 110 height 17
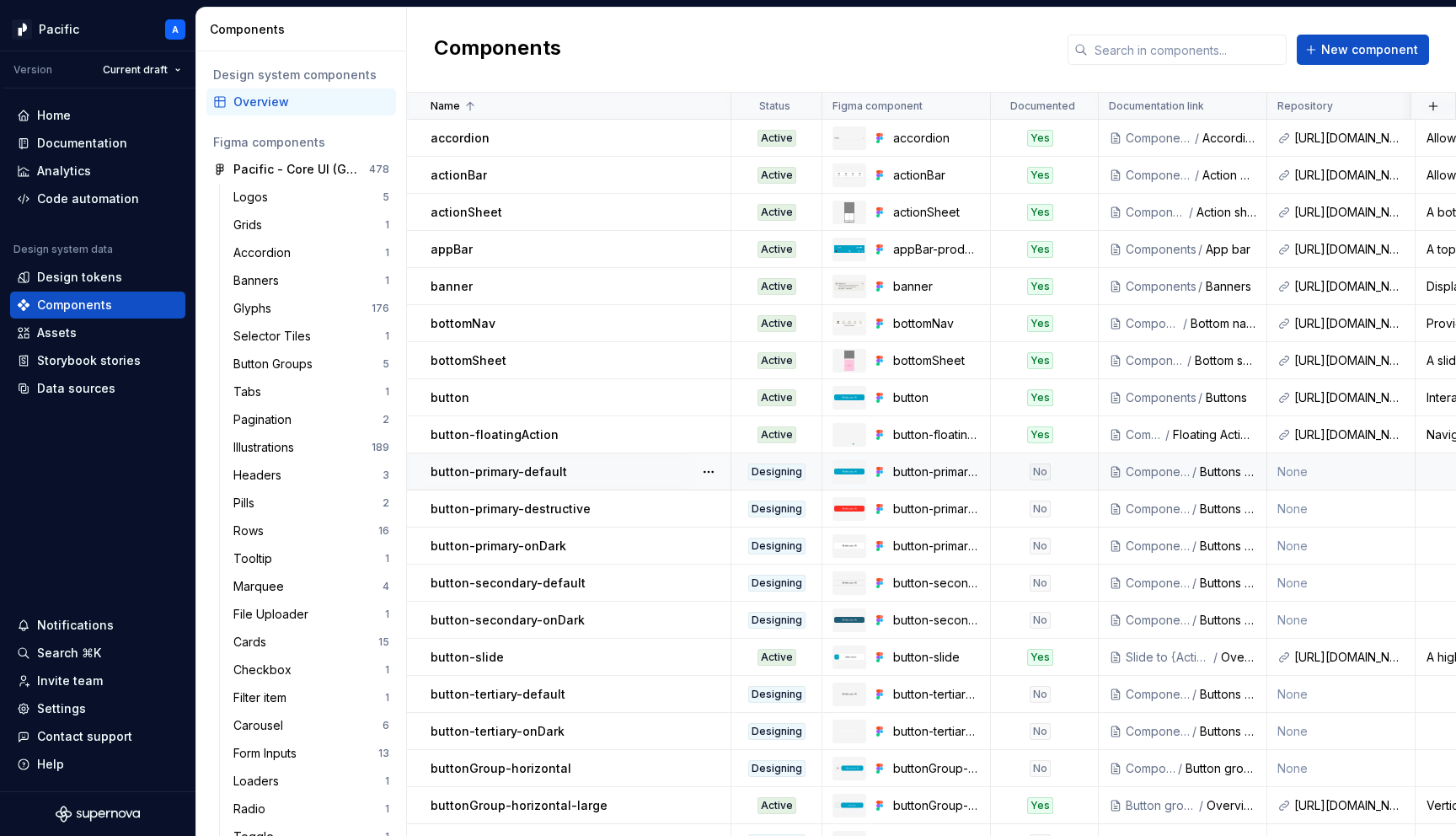
click at [620, 476] on div "button-primary-default" at bounding box center [580, 472] width 299 height 17
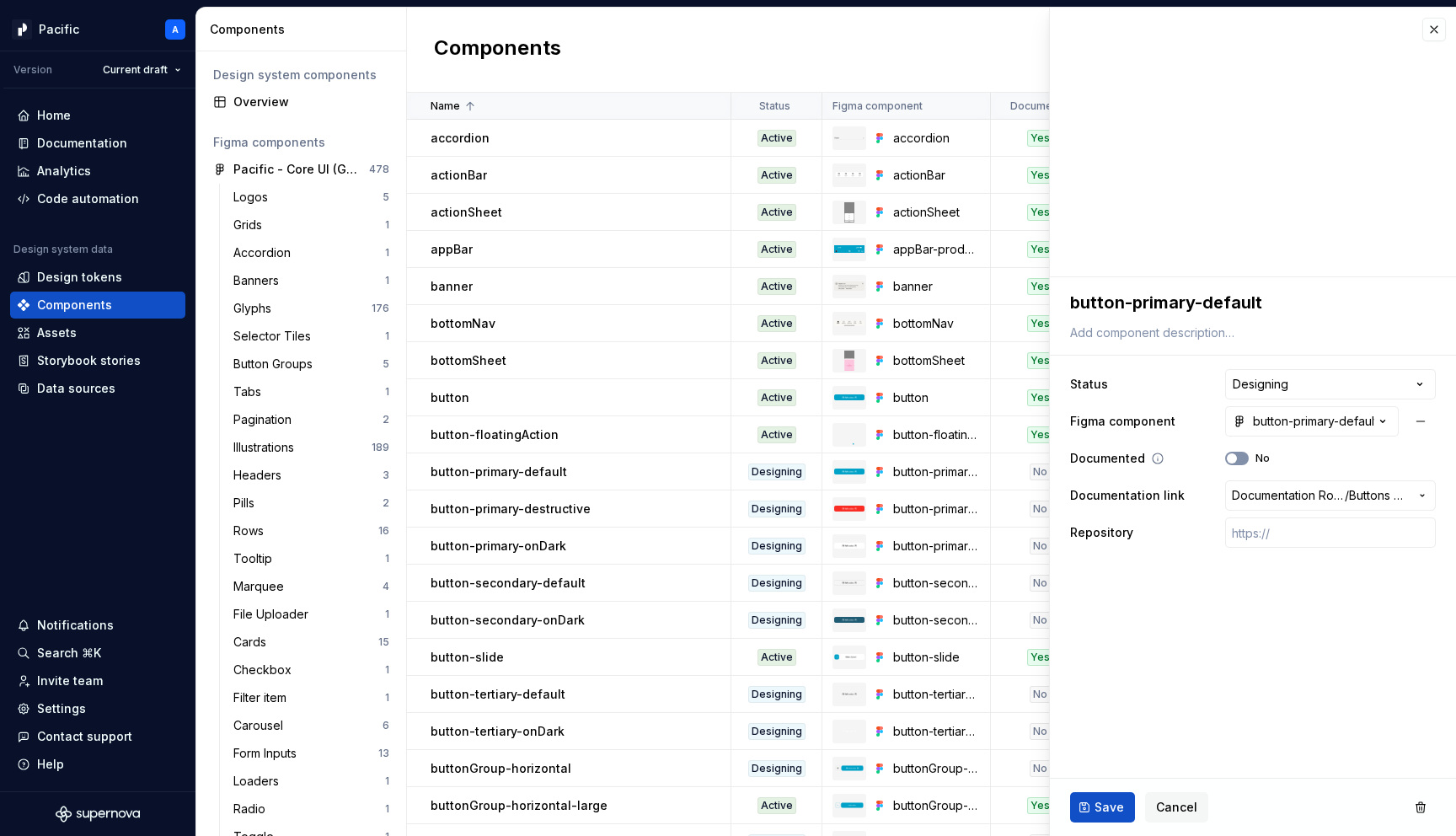
click at [1235, 458] on span "button" at bounding box center [1231, 459] width 10 height 10
type textarea "*"
click at [1266, 395] on html "Pacific A Version Current draft Home Documentation Analytics Code automation De…" at bounding box center [728, 418] width 1456 height 836
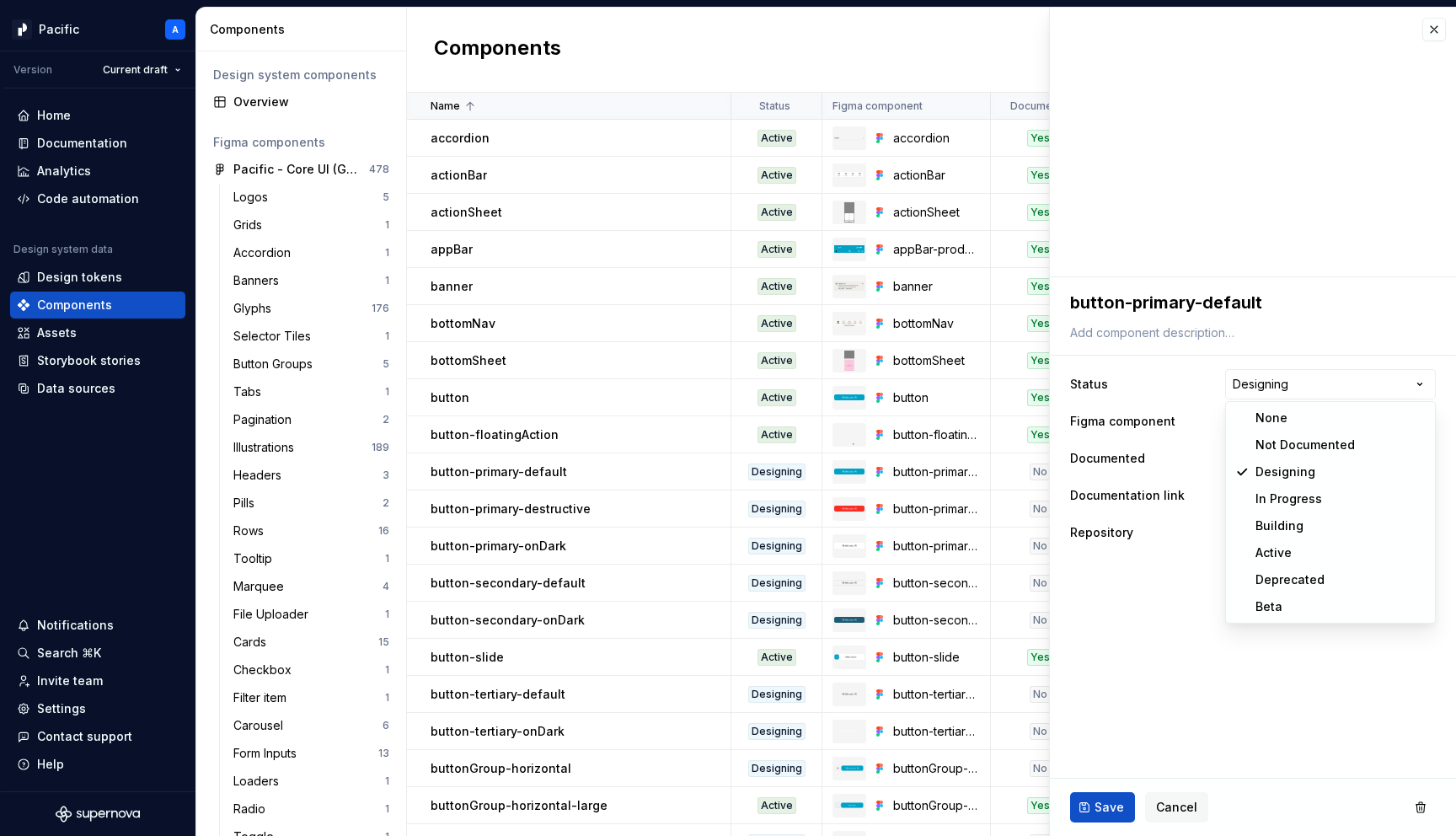
select select "**********"
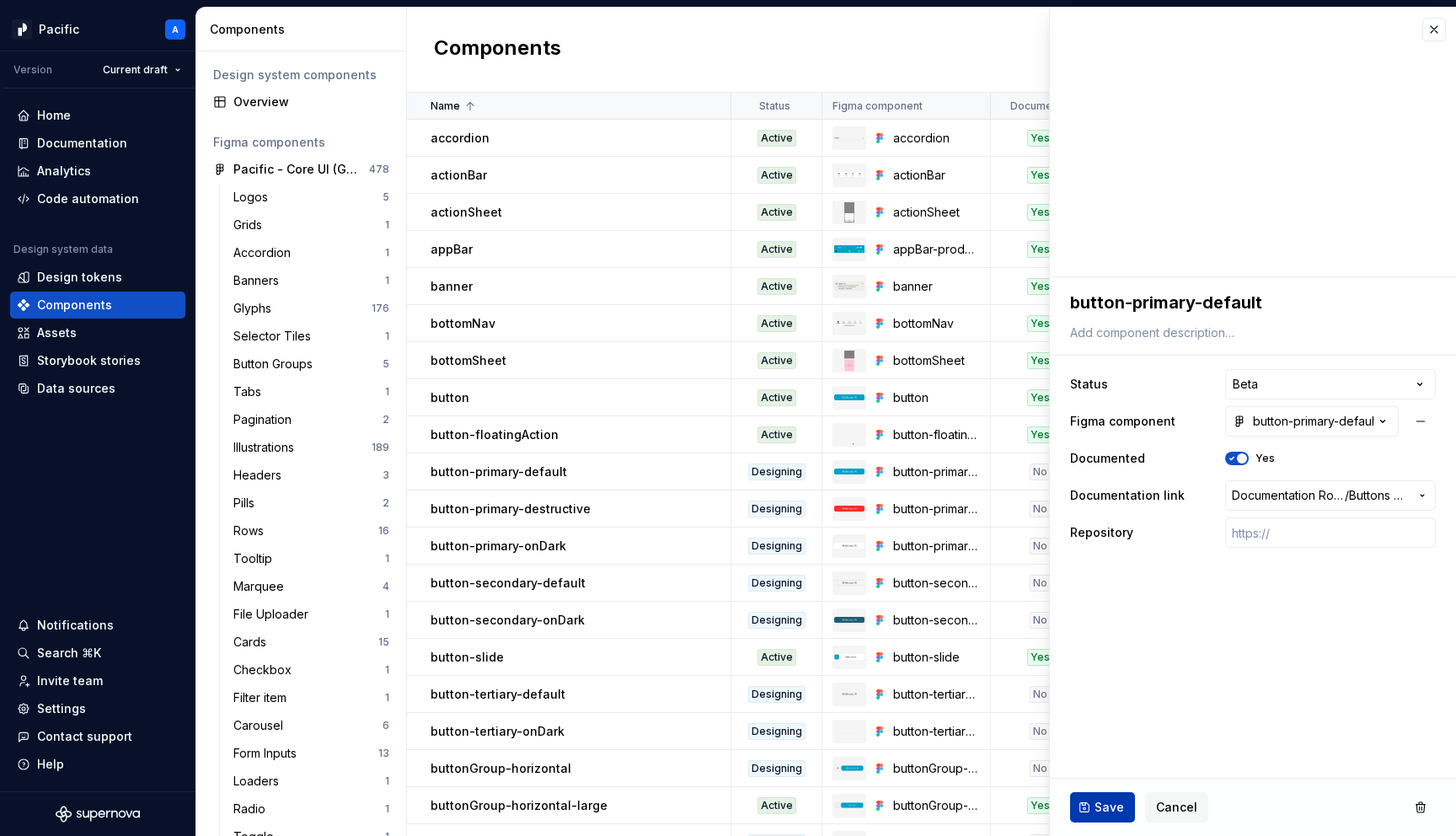
click at [1107, 793] on button "Save" at bounding box center [1103, 807] width 65 height 30
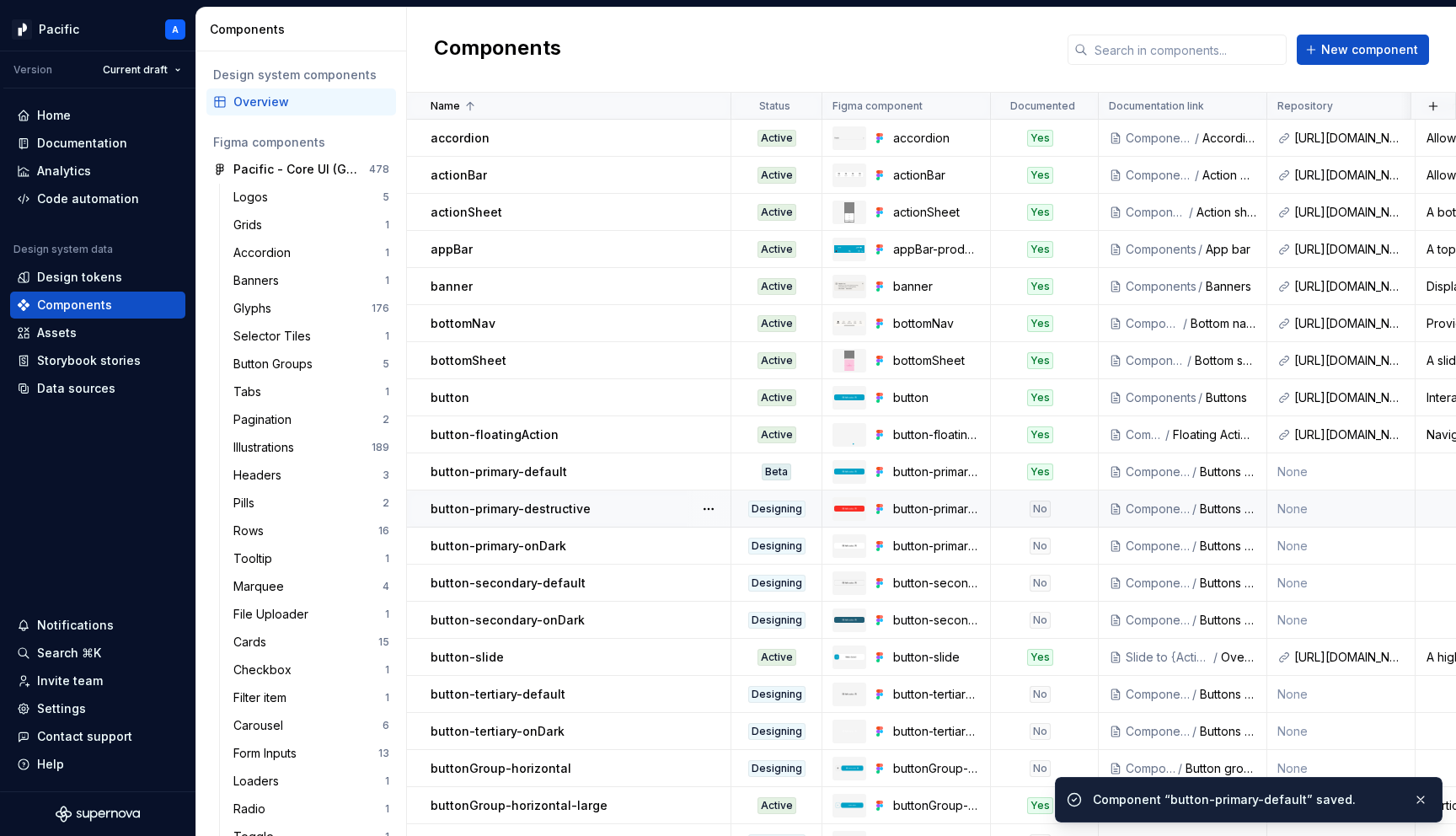
click at [1080, 509] on div "No" at bounding box center [1040, 509] width 96 height 17
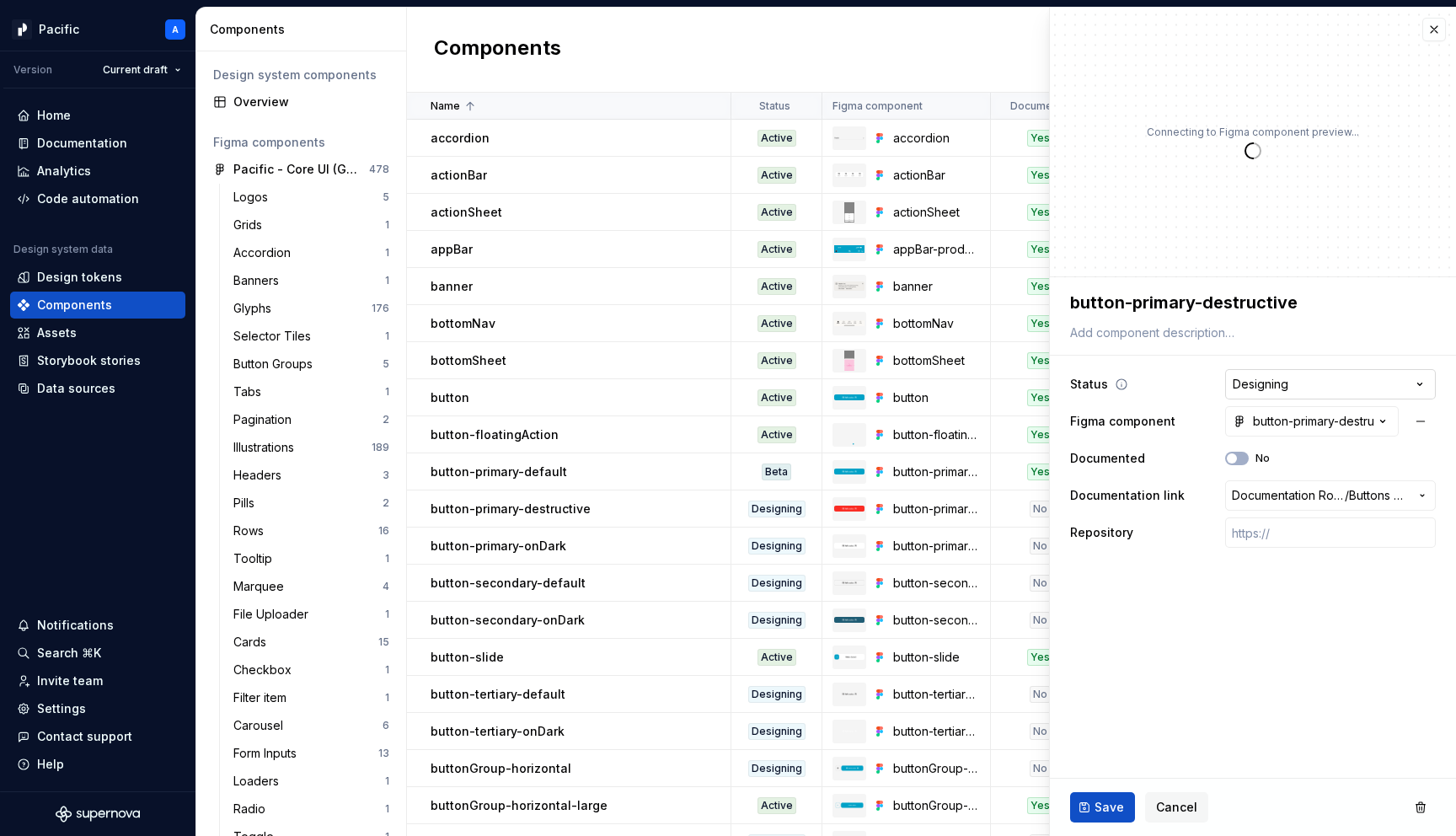
click at [1277, 383] on html "Pacific A Version Current draft Home Documentation Analytics Code automation De…" at bounding box center [728, 418] width 1456 height 836
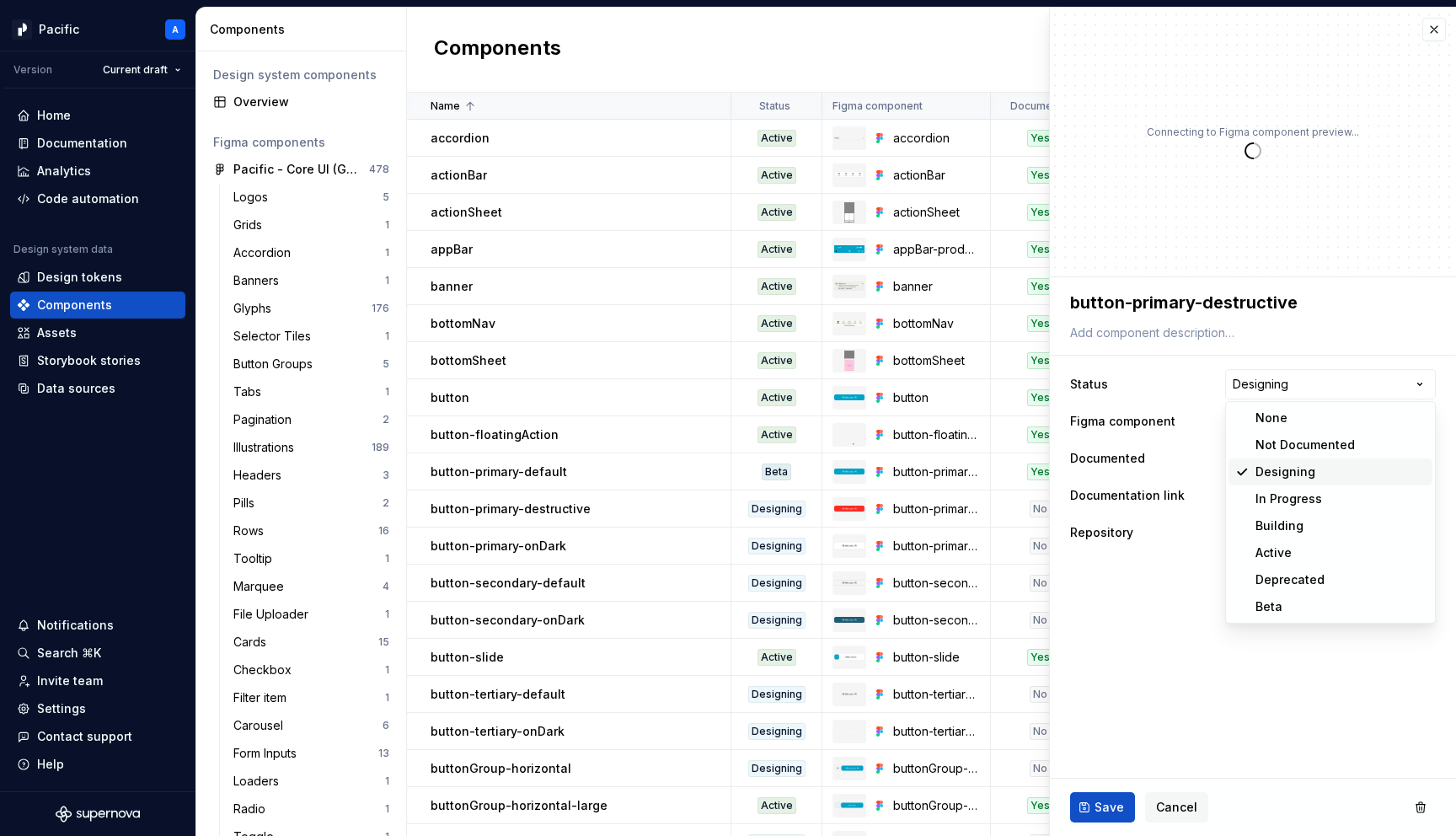
type textarea "*"
select select "**********"
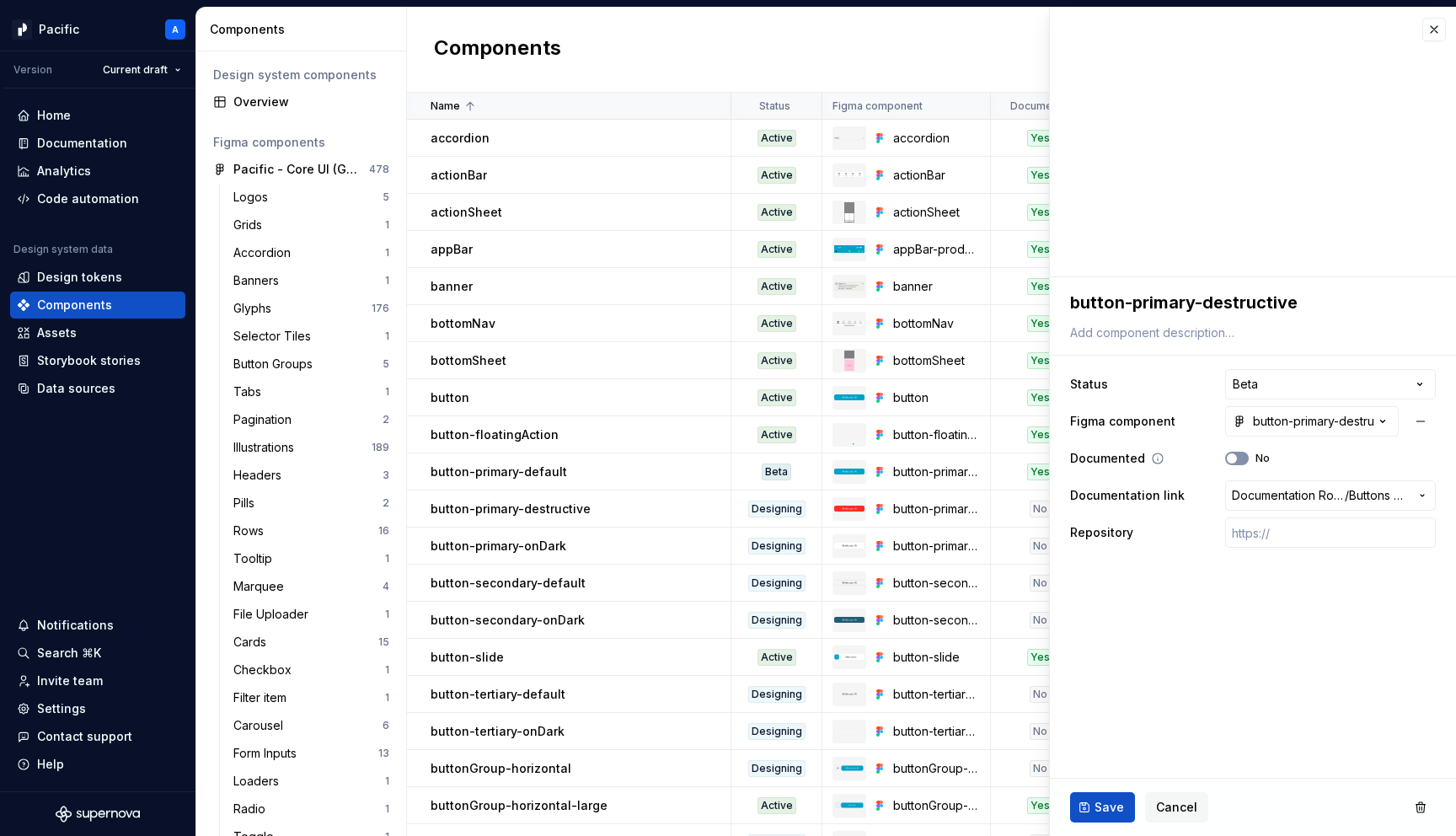
click at [1242, 459] on button "No" at bounding box center [1237, 459] width 24 height 14
click at [1114, 805] on span "Save" at bounding box center [1109, 807] width 29 height 17
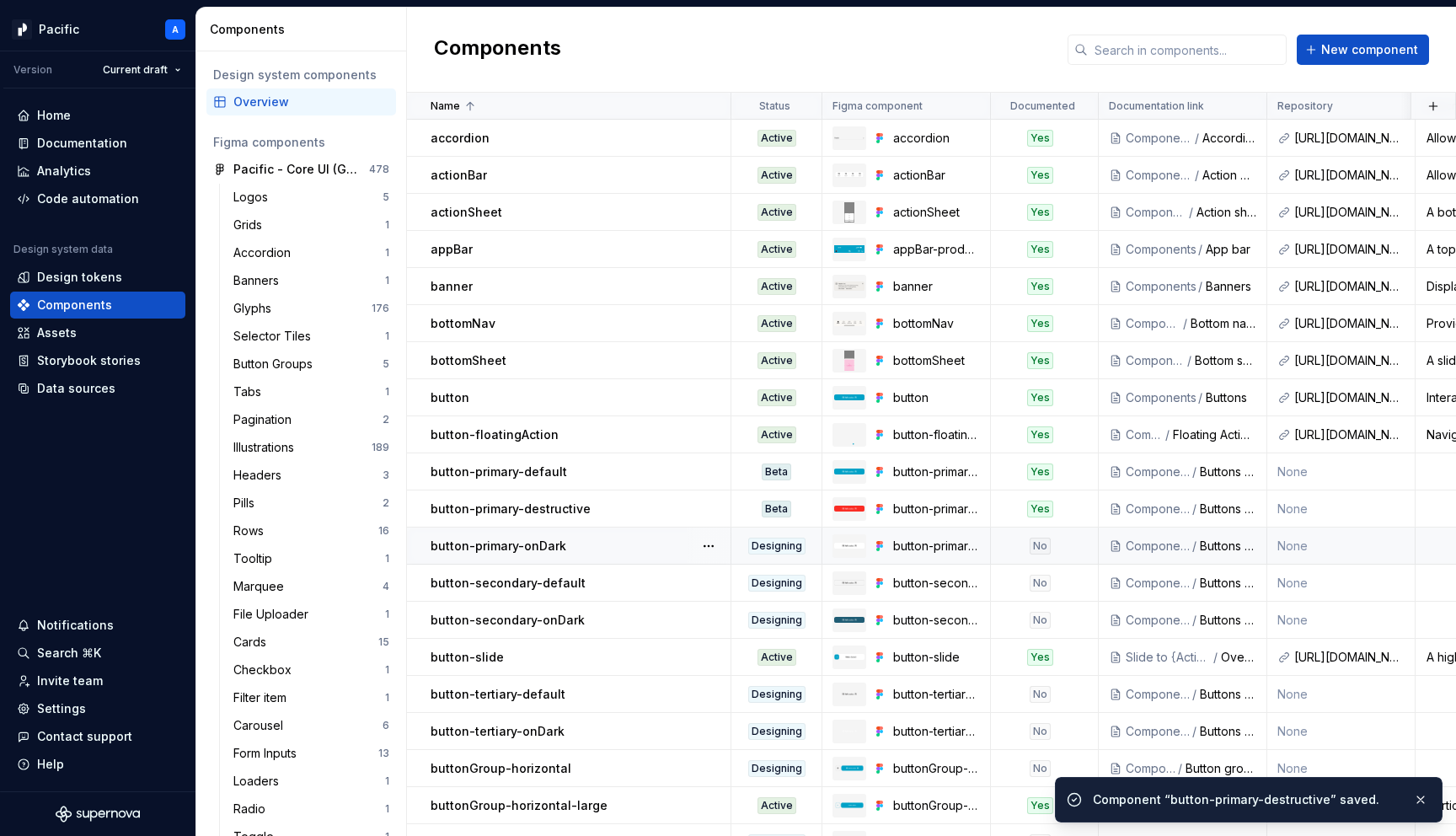
click at [1034, 550] on div "No" at bounding box center [1040, 546] width 21 height 17
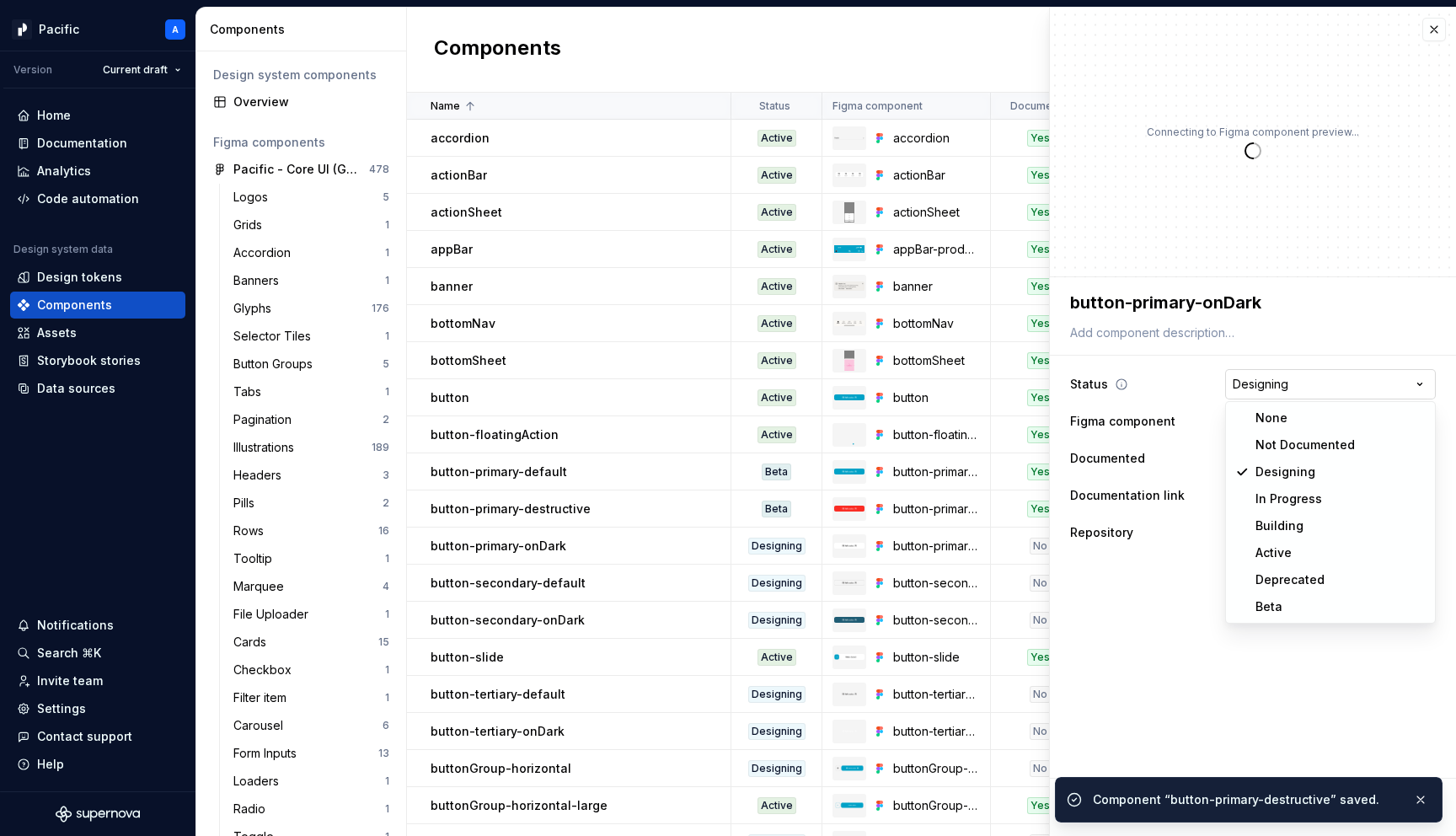
click at [1299, 392] on html "Pacific A Version Current draft Home Documentation Analytics Code automation De…" at bounding box center [728, 418] width 1456 height 836
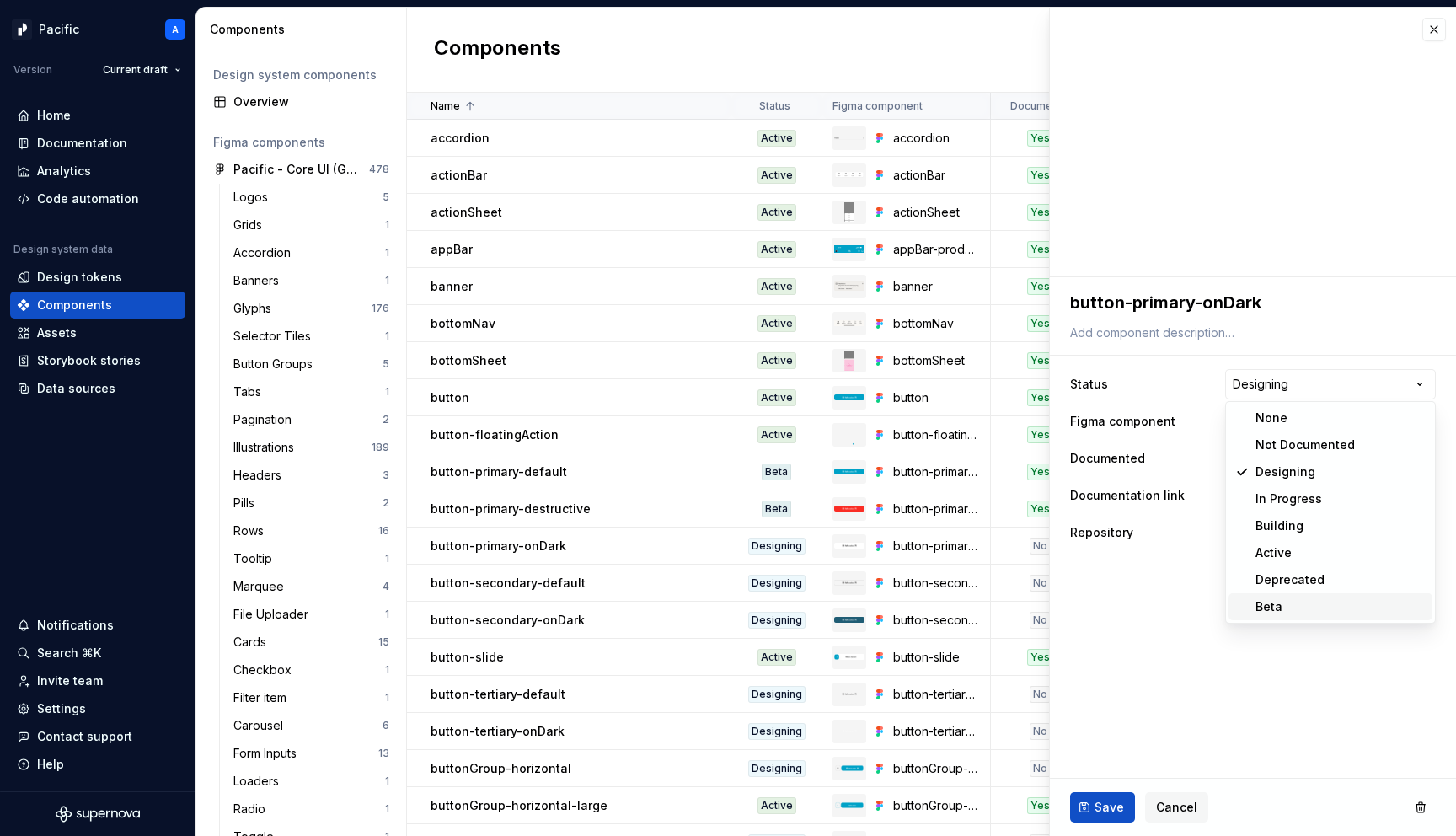
type textarea "*"
select select "**********"
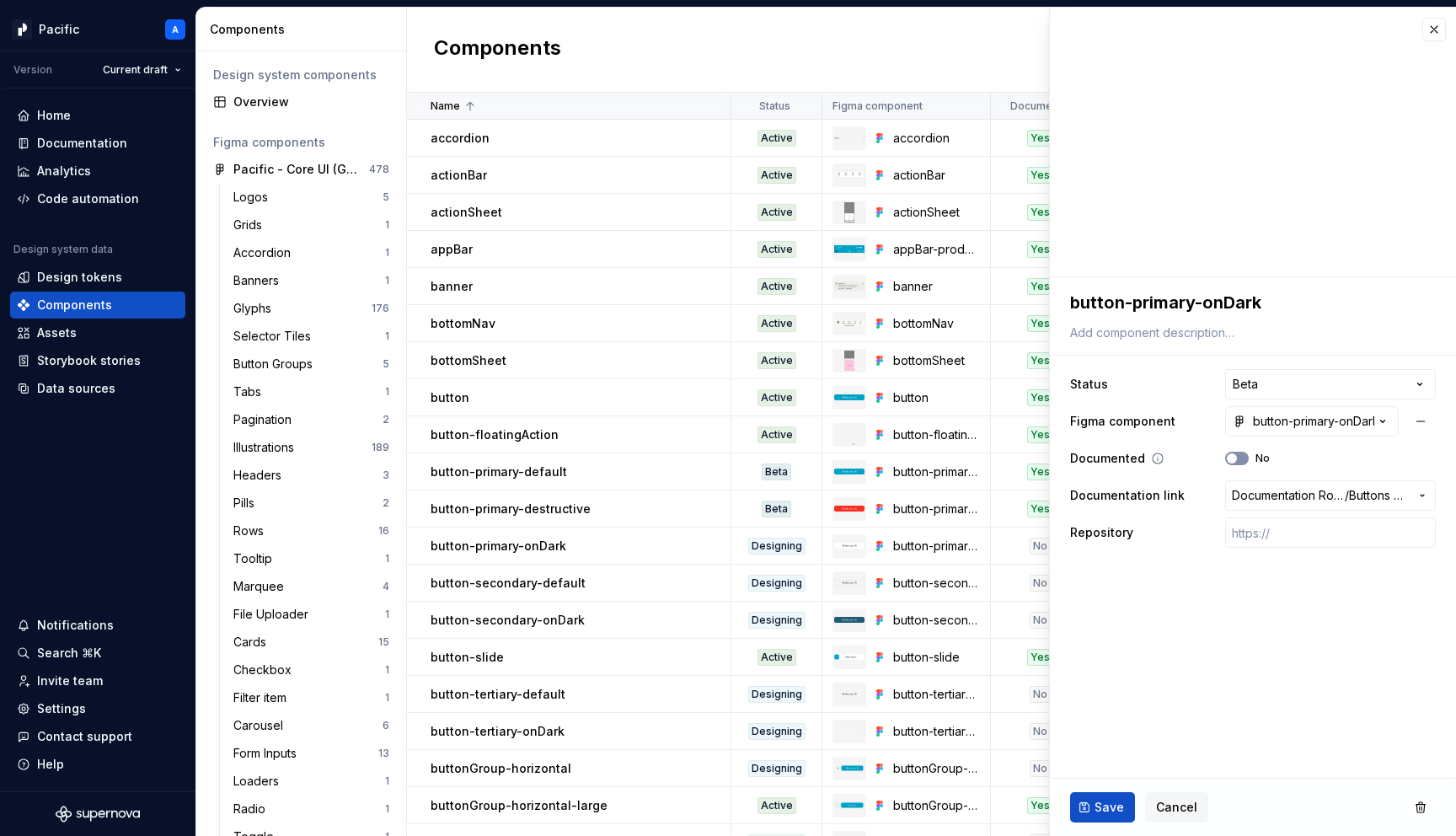
click at [1244, 455] on button "No" at bounding box center [1237, 459] width 24 height 14
click at [1112, 803] on span "Save" at bounding box center [1109, 807] width 29 height 17
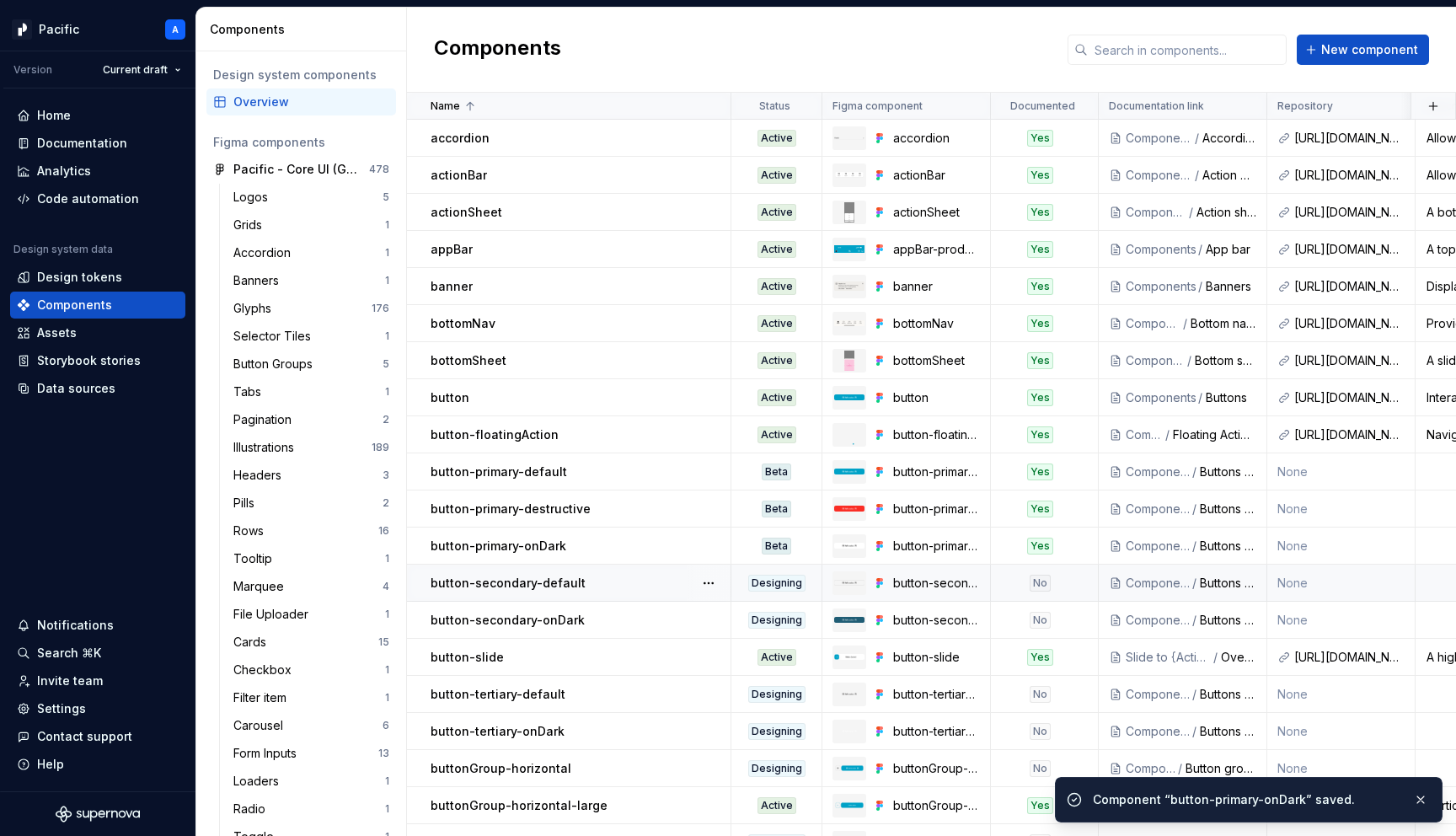
click at [1023, 583] on div "No" at bounding box center [1040, 583] width 96 height 17
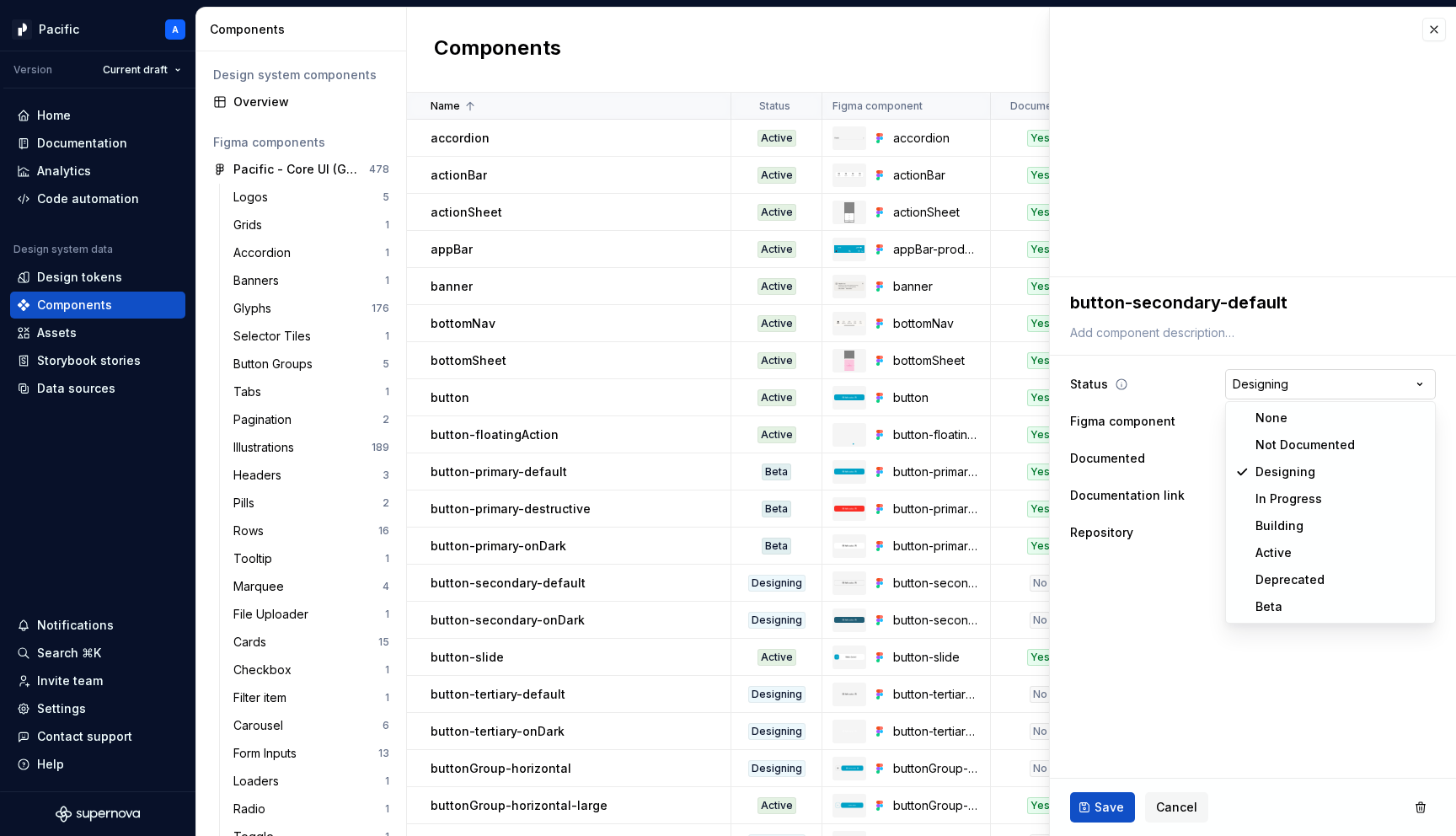
click at [1254, 385] on html "Pacific A Version Current draft Home Documentation Analytics Code automation De…" at bounding box center [728, 418] width 1456 height 836
type textarea "*"
select select "**********"
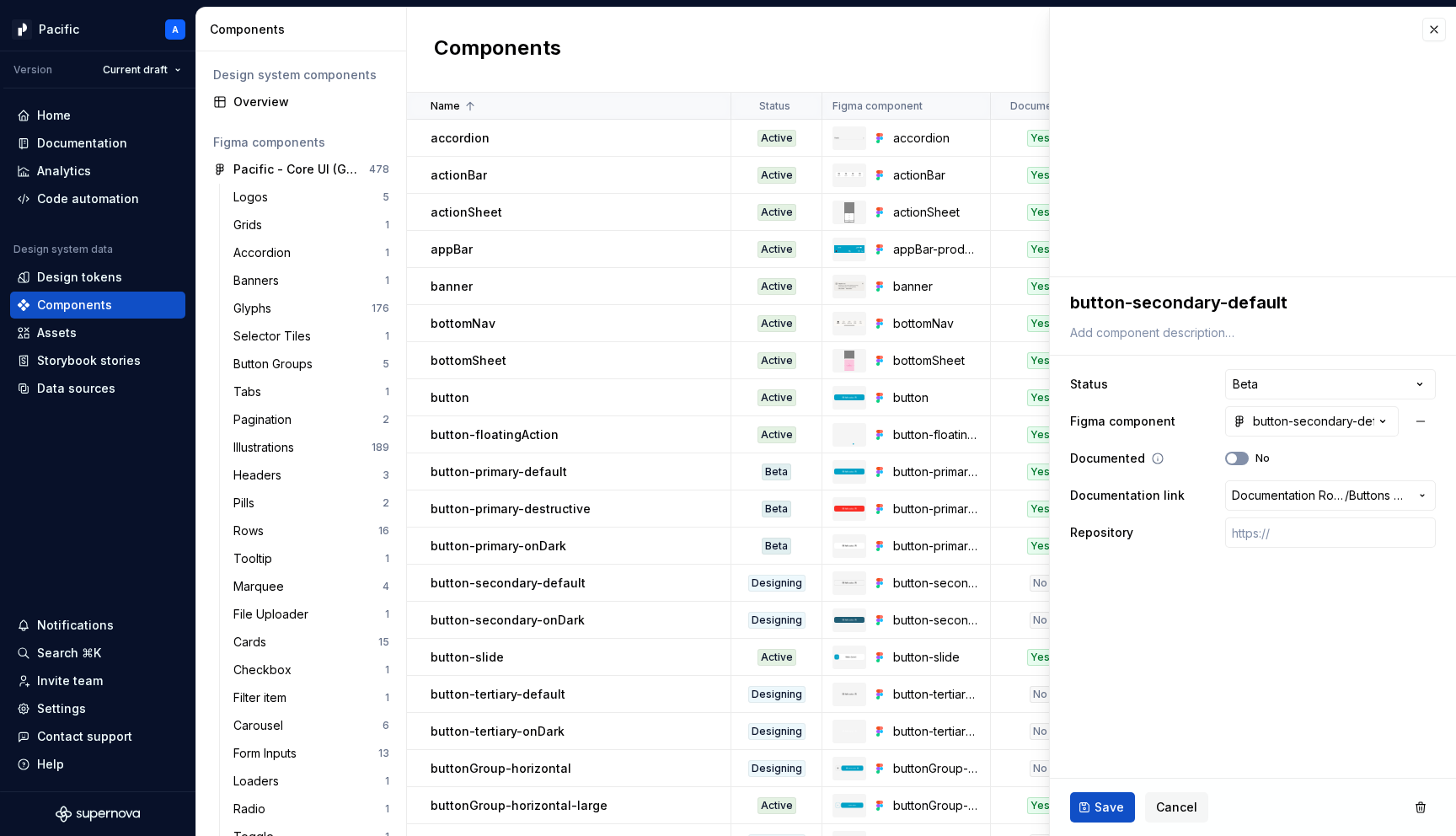
click at [1236, 455] on span "button" at bounding box center [1231, 459] width 10 height 10
click at [1100, 802] on span "Save" at bounding box center [1109, 807] width 29 height 17
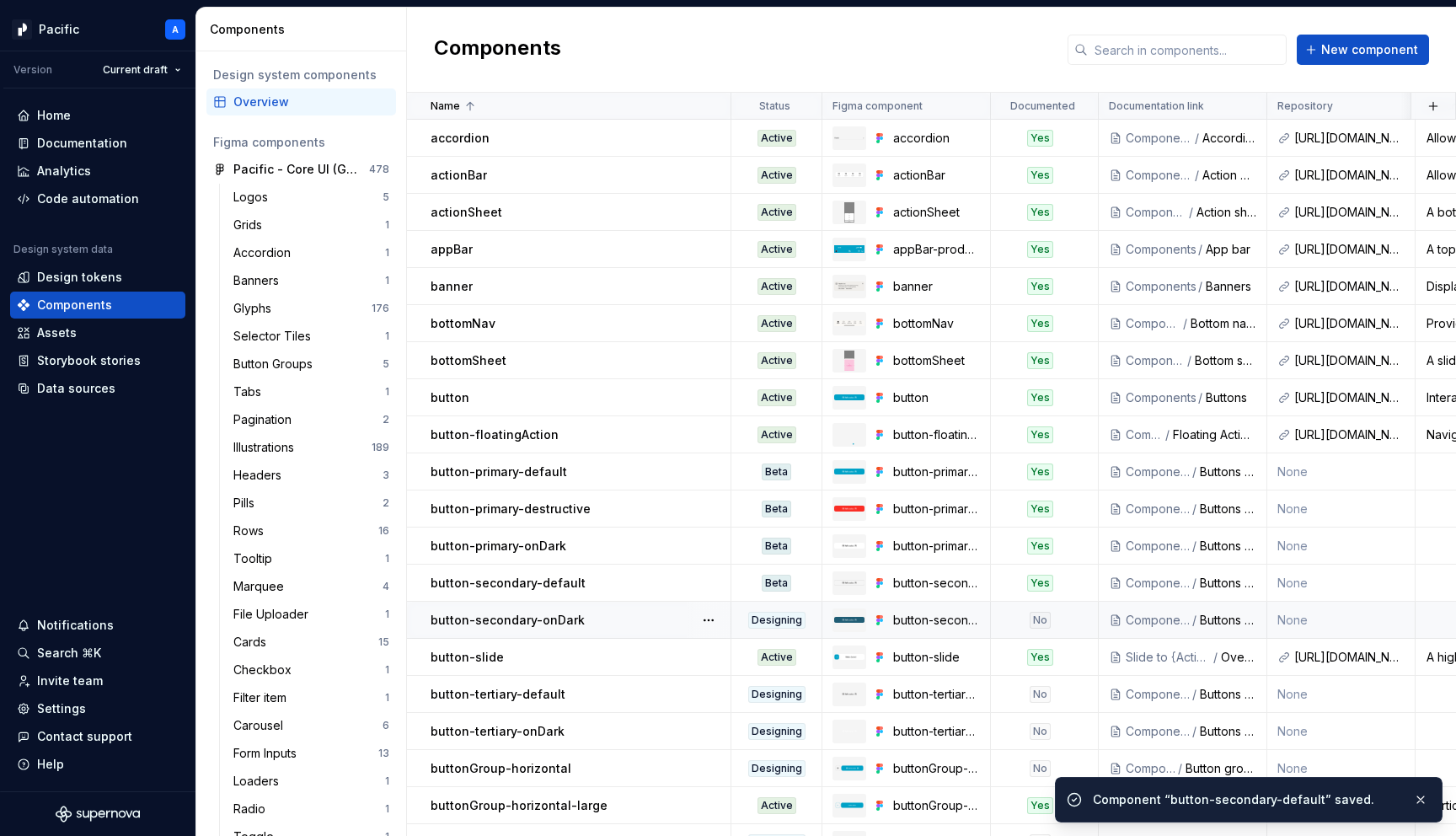
click at [1054, 615] on div "No" at bounding box center [1040, 621] width 96 height 17
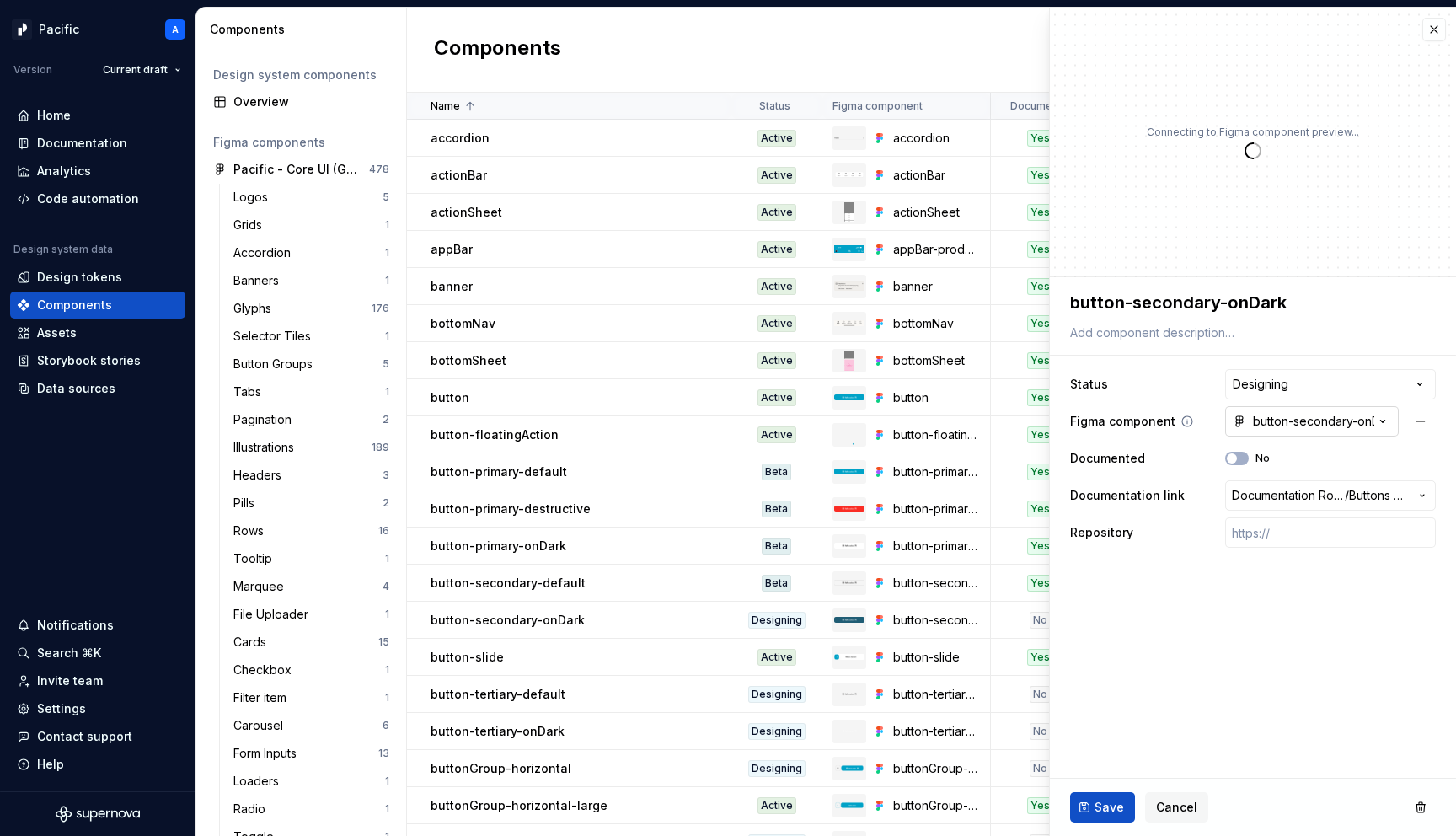
type textarea "*"
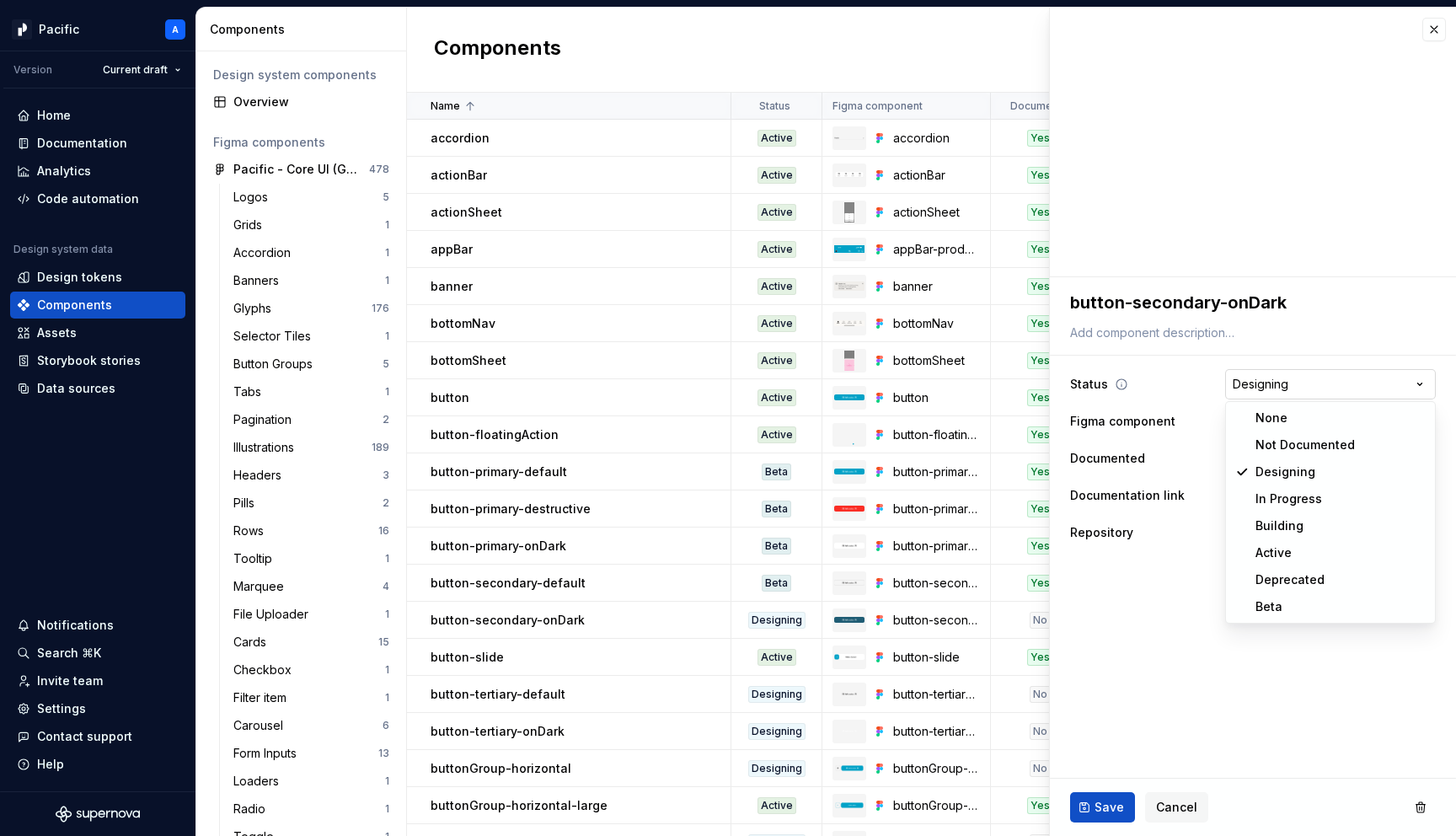
click at [1276, 391] on html "Pacific A Version Current draft Home Documentation Analytics Code automation De…" at bounding box center [728, 418] width 1456 height 836
select select "**********"
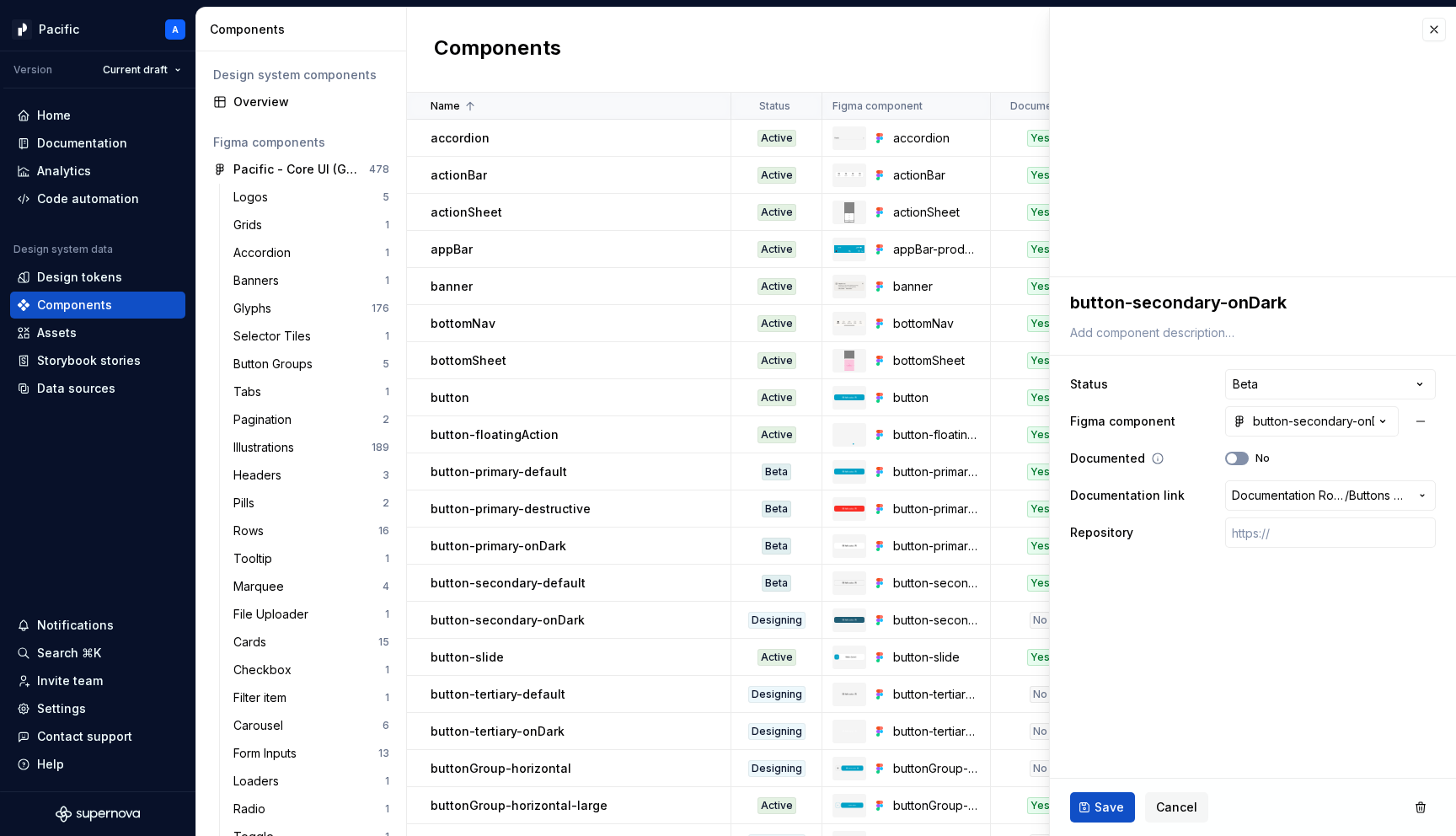
click at [1240, 454] on button "No" at bounding box center [1237, 459] width 24 height 14
click at [1091, 803] on button "Save" at bounding box center [1103, 807] width 65 height 30
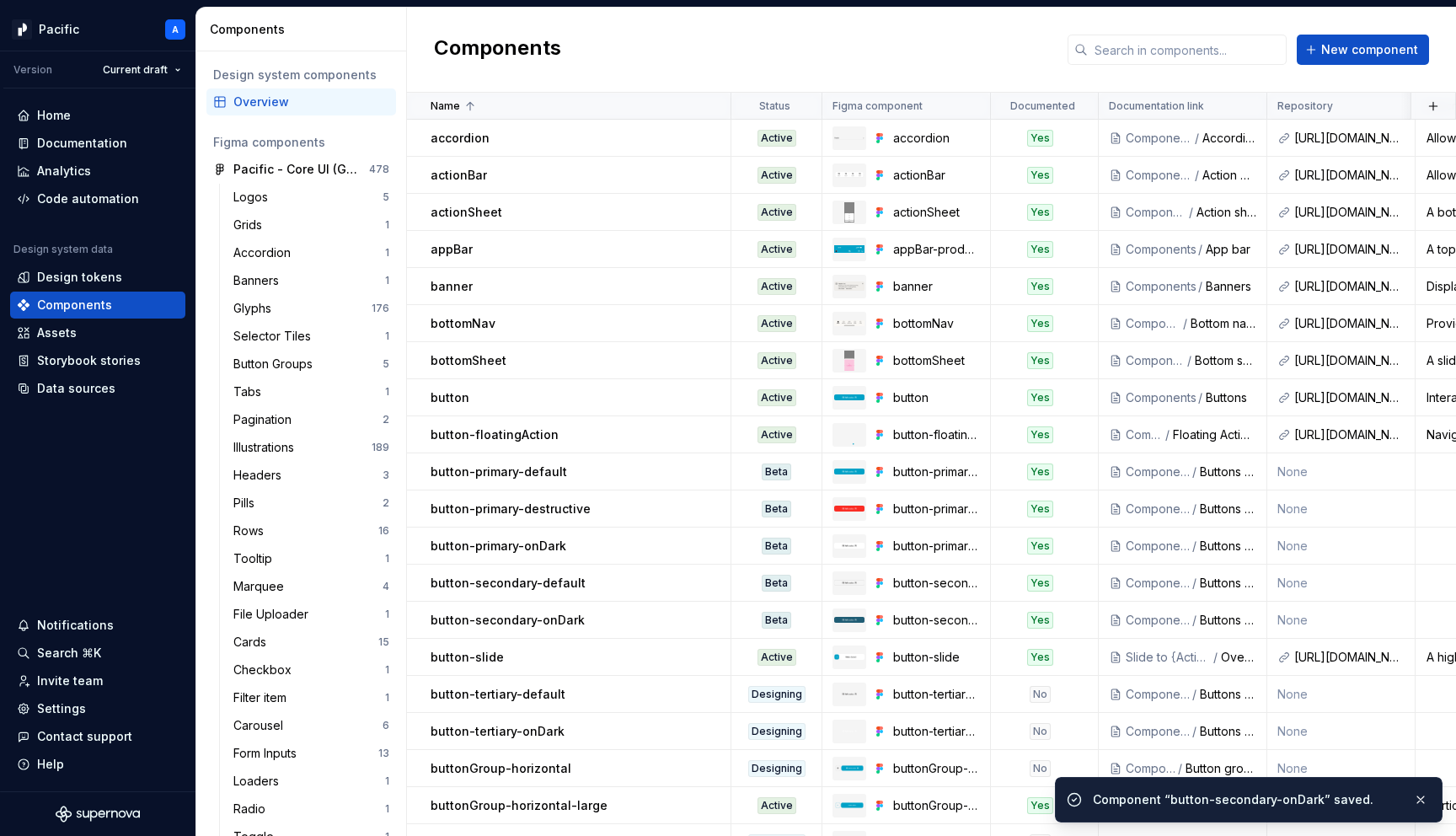
scroll to position [173, 0]
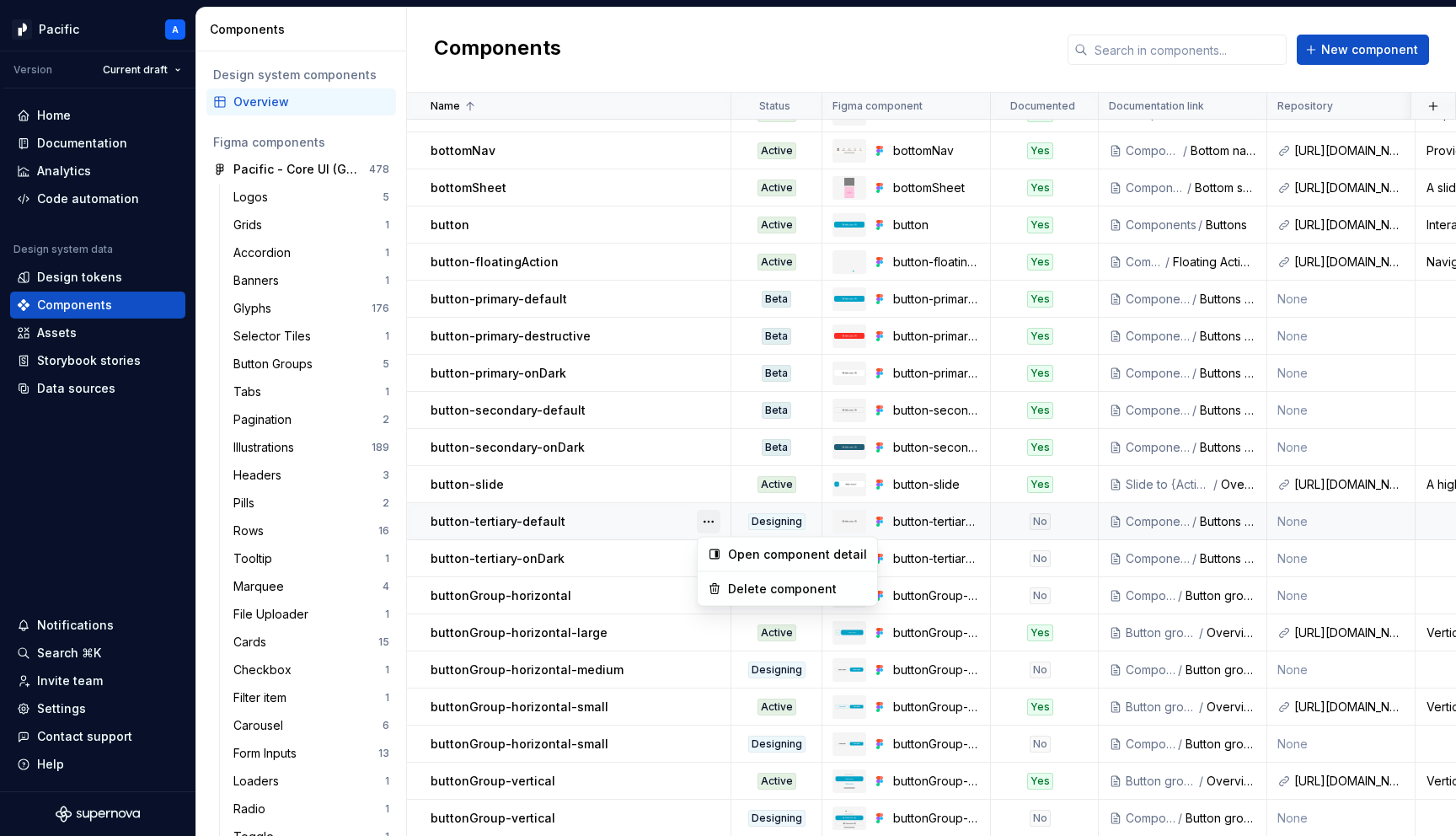
click at [697, 517] on button "button" at bounding box center [709, 522] width 24 height 24
click at [675, 520] on html "Pacific A Version Current draft Home Documentation Analytics Code automation De…" at bounding box center [728, 418] width 1456 height 836
click at [1084, 520] on div "No" at bounding box center [1040, 522] width 96 height 17
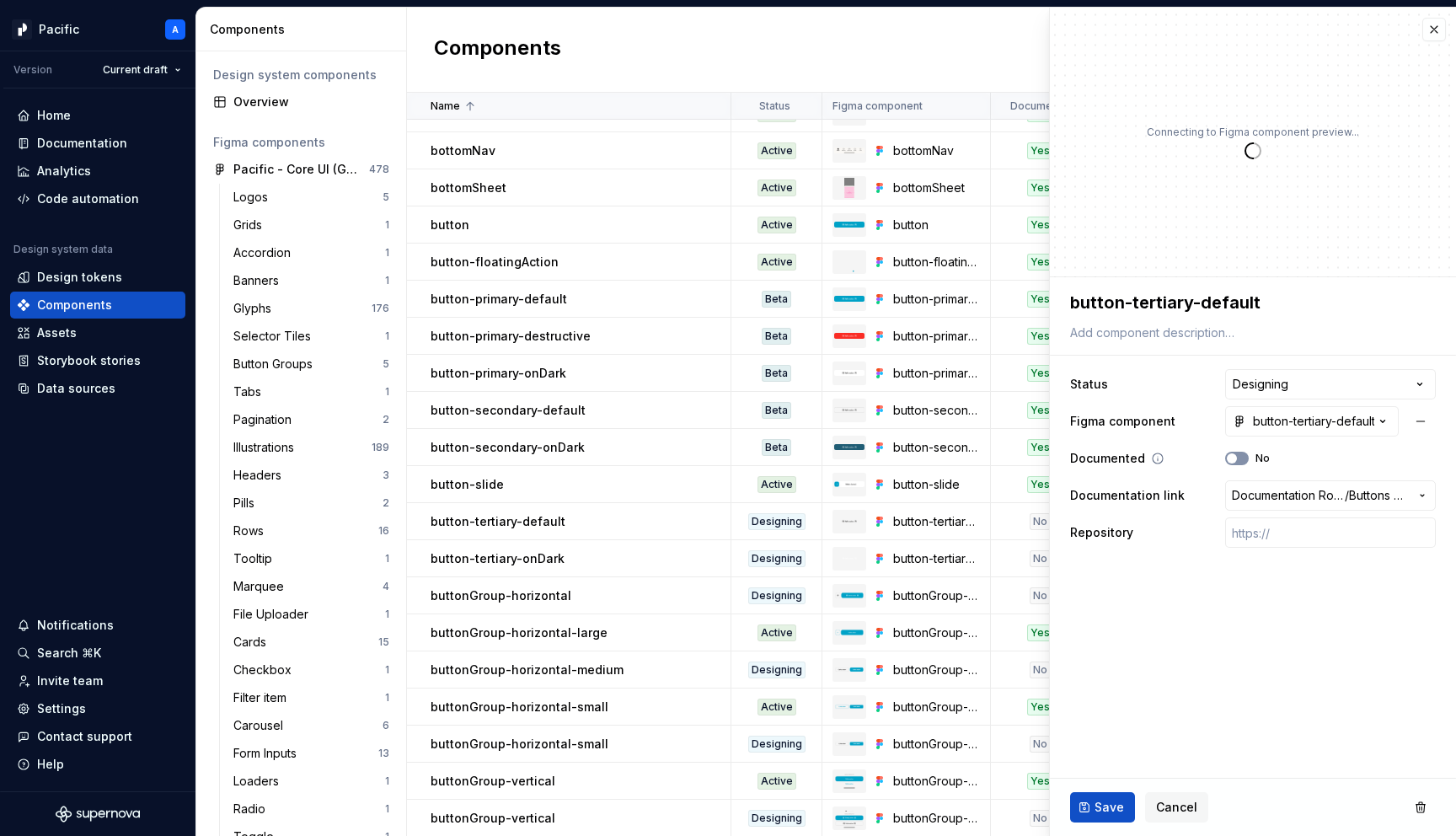
click at [1236, 455] on icon "button" at bounding box center [1231, 459] width 14 height 10
type textarea "*"
click at [1288, 397] on html "Pacific A Version Current draft Home Documentation Analytics Code automation De…" at bounding box center [728, 418] width 1456 height 836
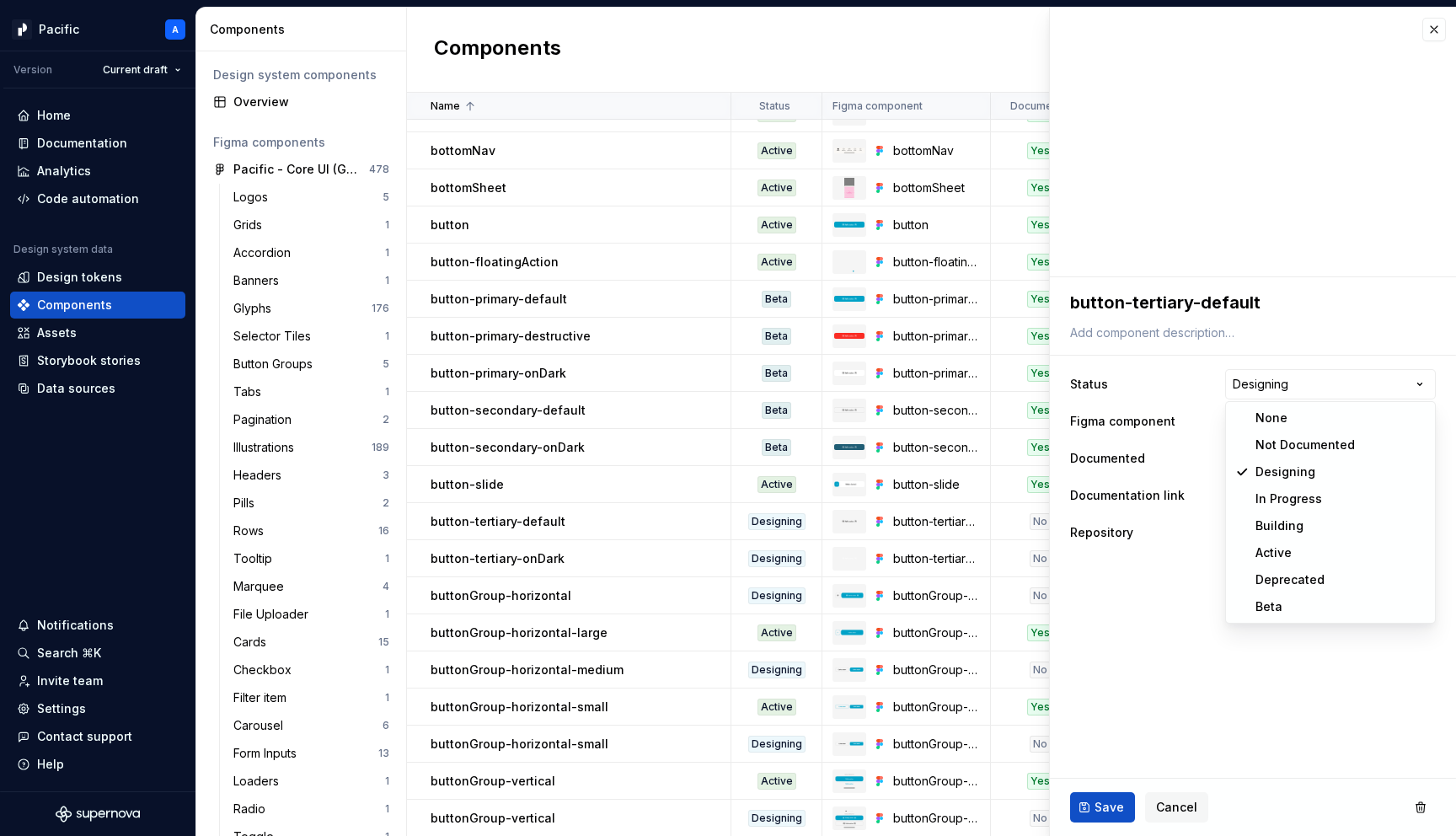
select select "**********"
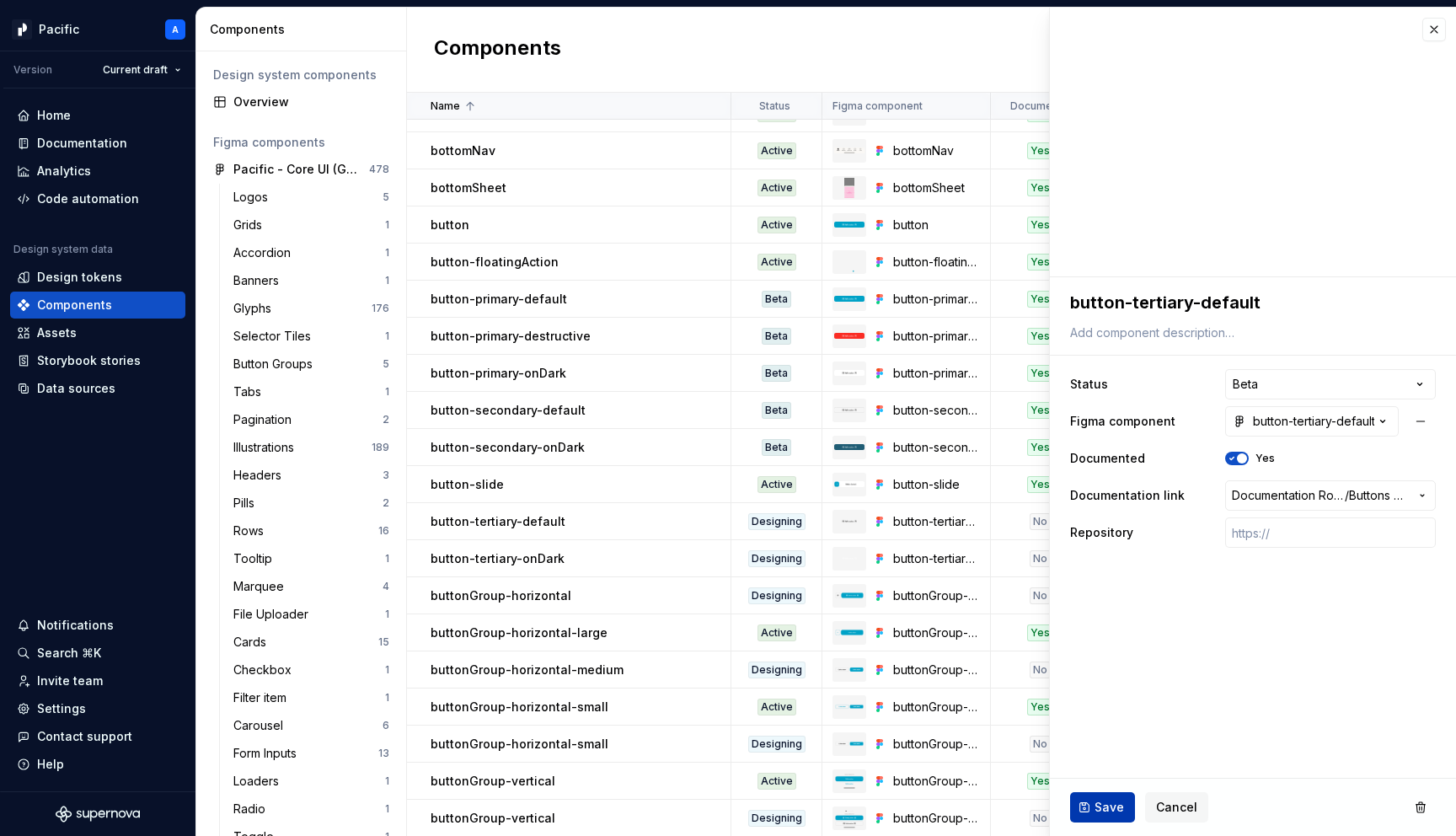
click at [1100, 814] on span "Save" at bounding box center [1109, 807] width 29 height 17
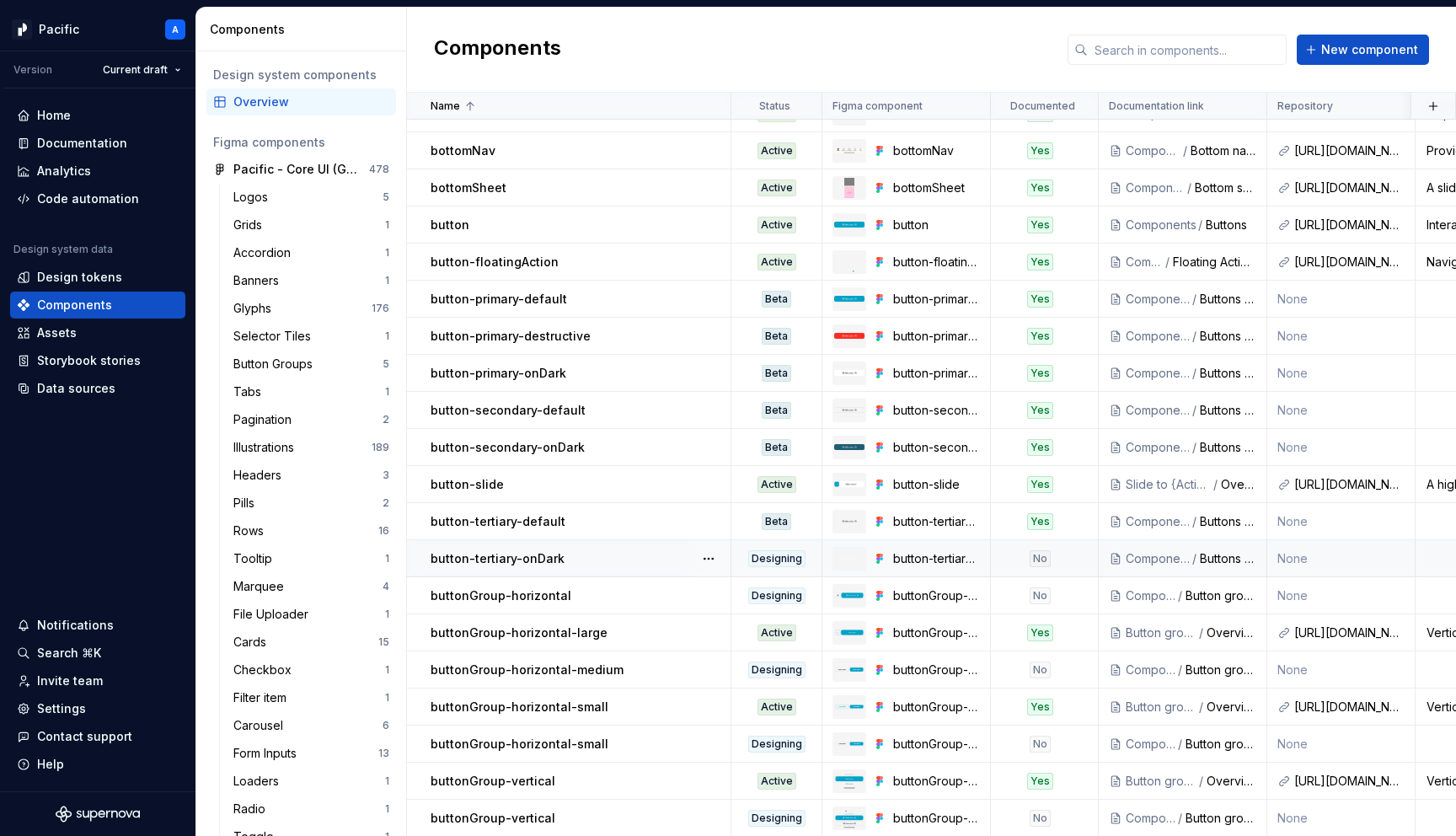
click at [1092, 552] on td "No" at bounding box center [1045, 559] width 108 height 37
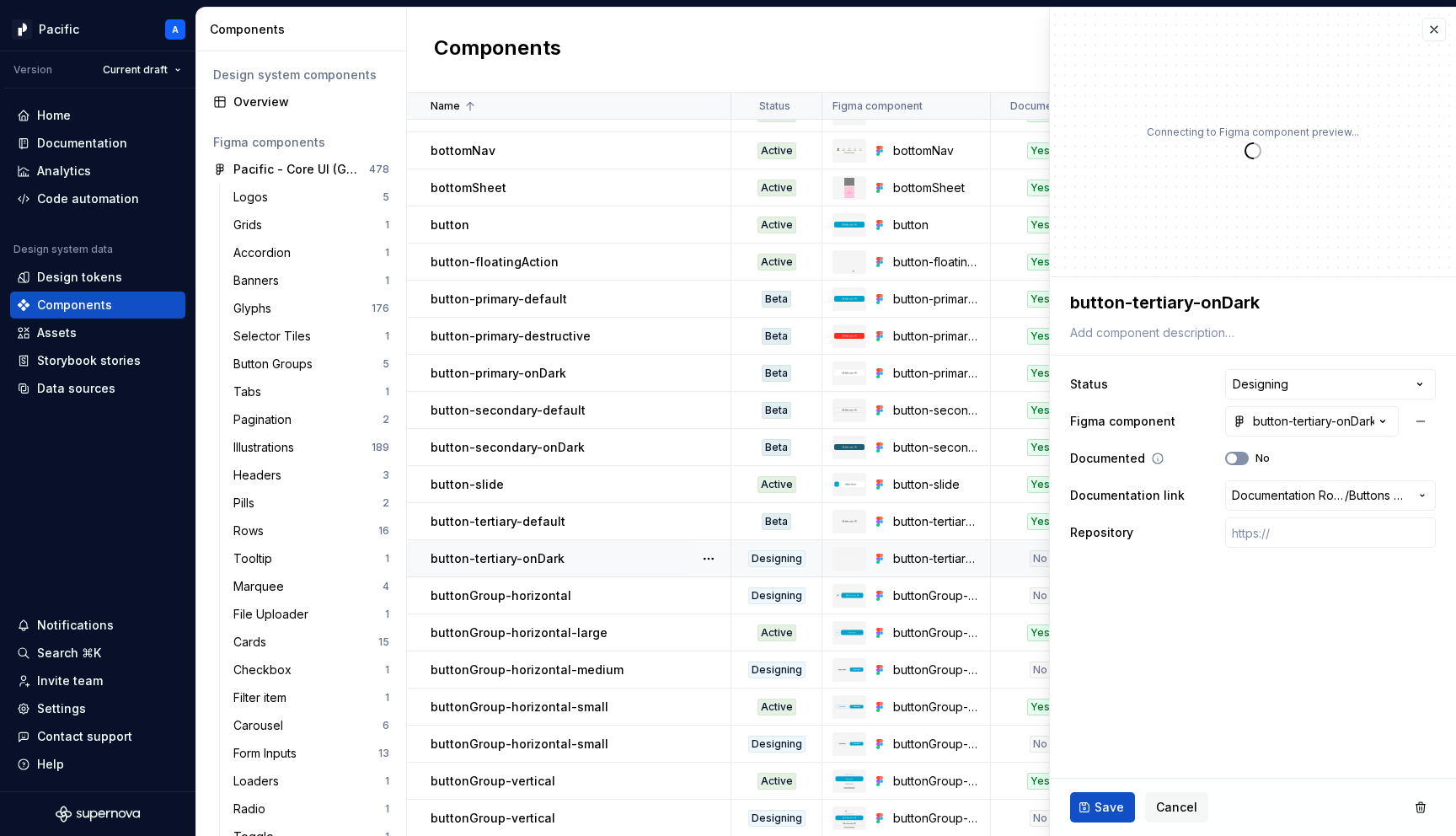
click at [1230, 454] on span "button" at bounding box center [1231, 459] width 10 height 10
type textarea "*"
click at [1254, 392] on html "Pacific A Version Current draft Home Documentation Analytics Code automation De…" at bounding box center [728, 418] width 1456 height 836
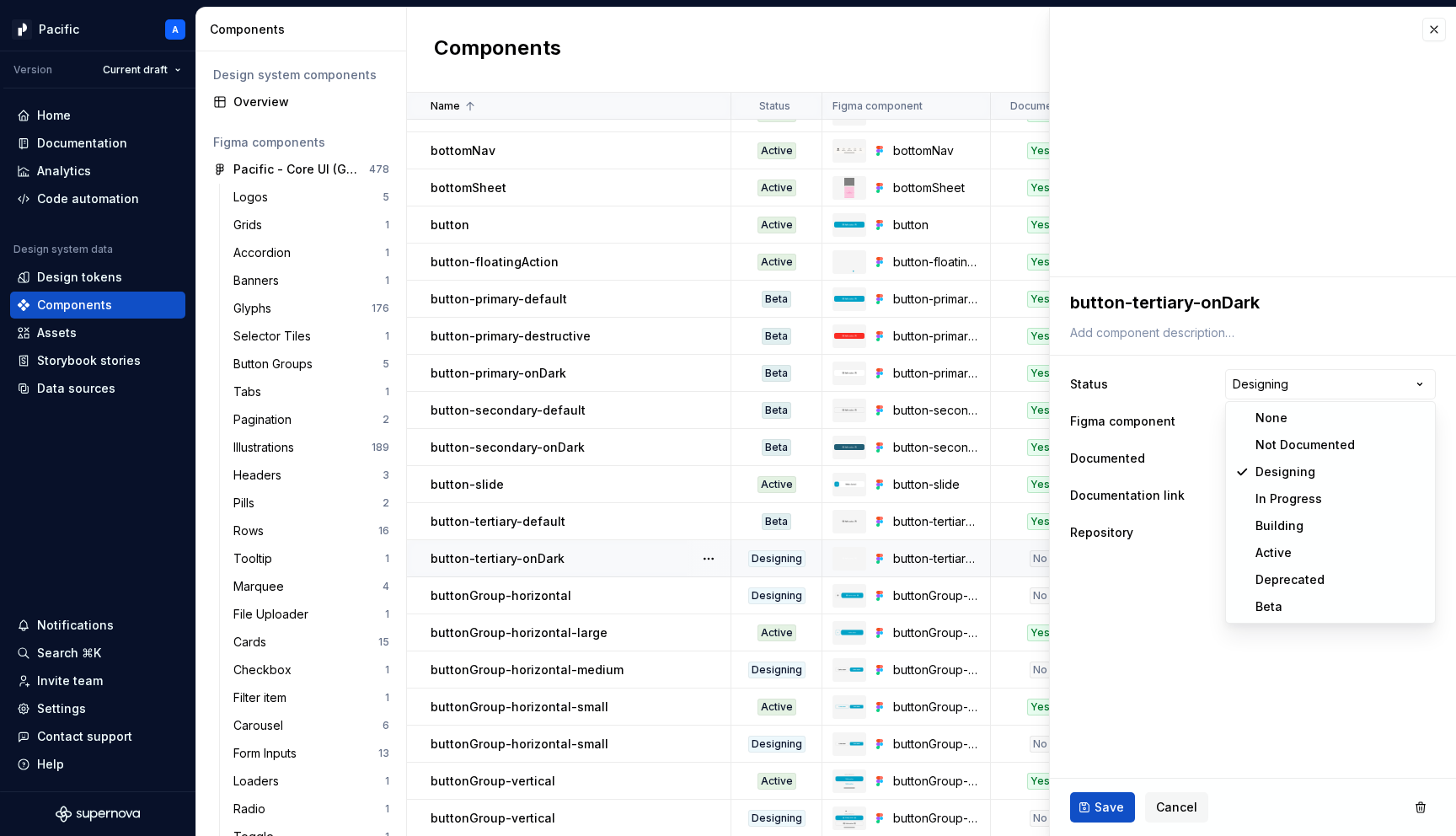
select select "**********"
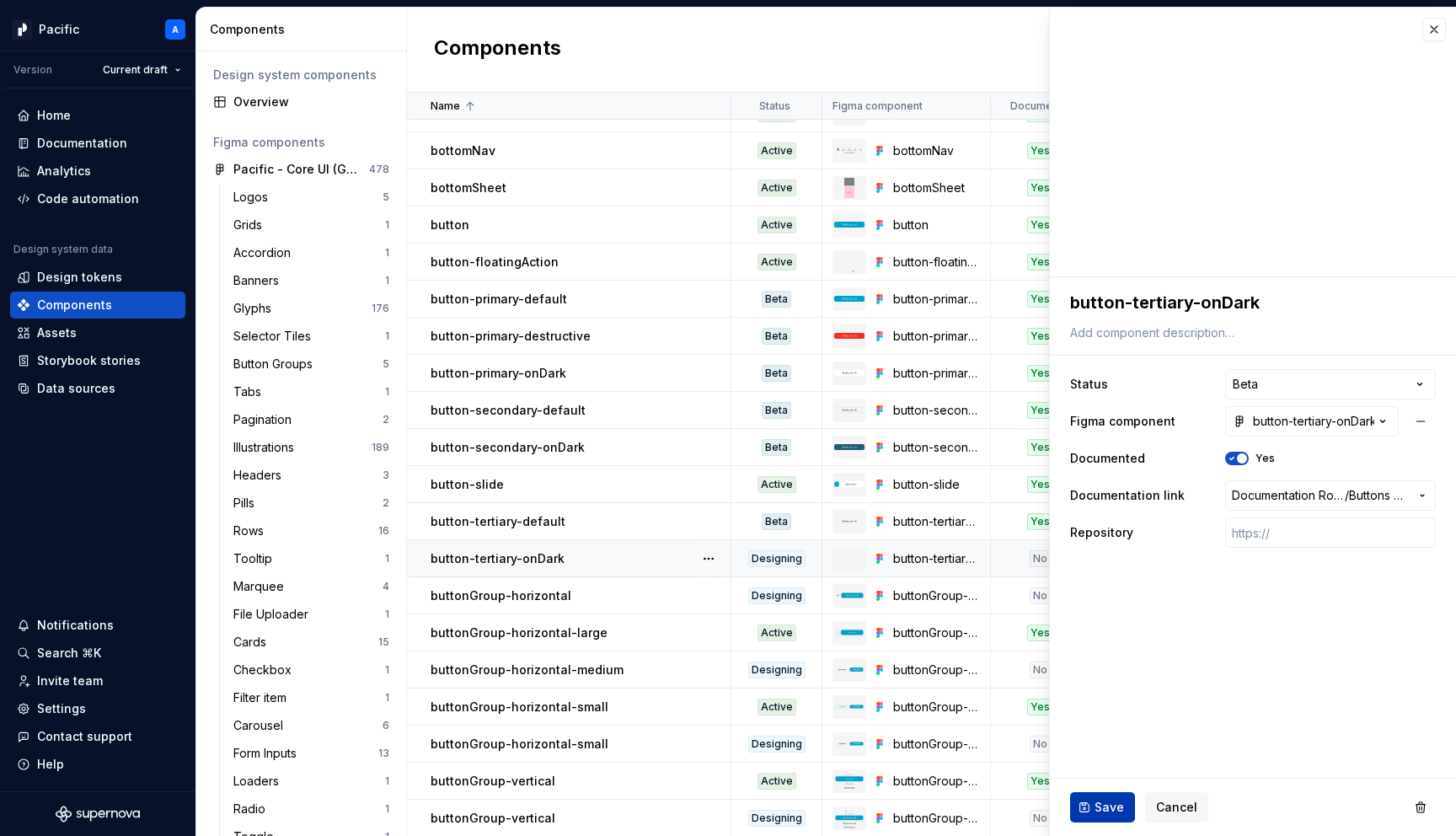
click at [1090, 801] on button "Save" at bounding box center [1103, 807] width 65 height 30
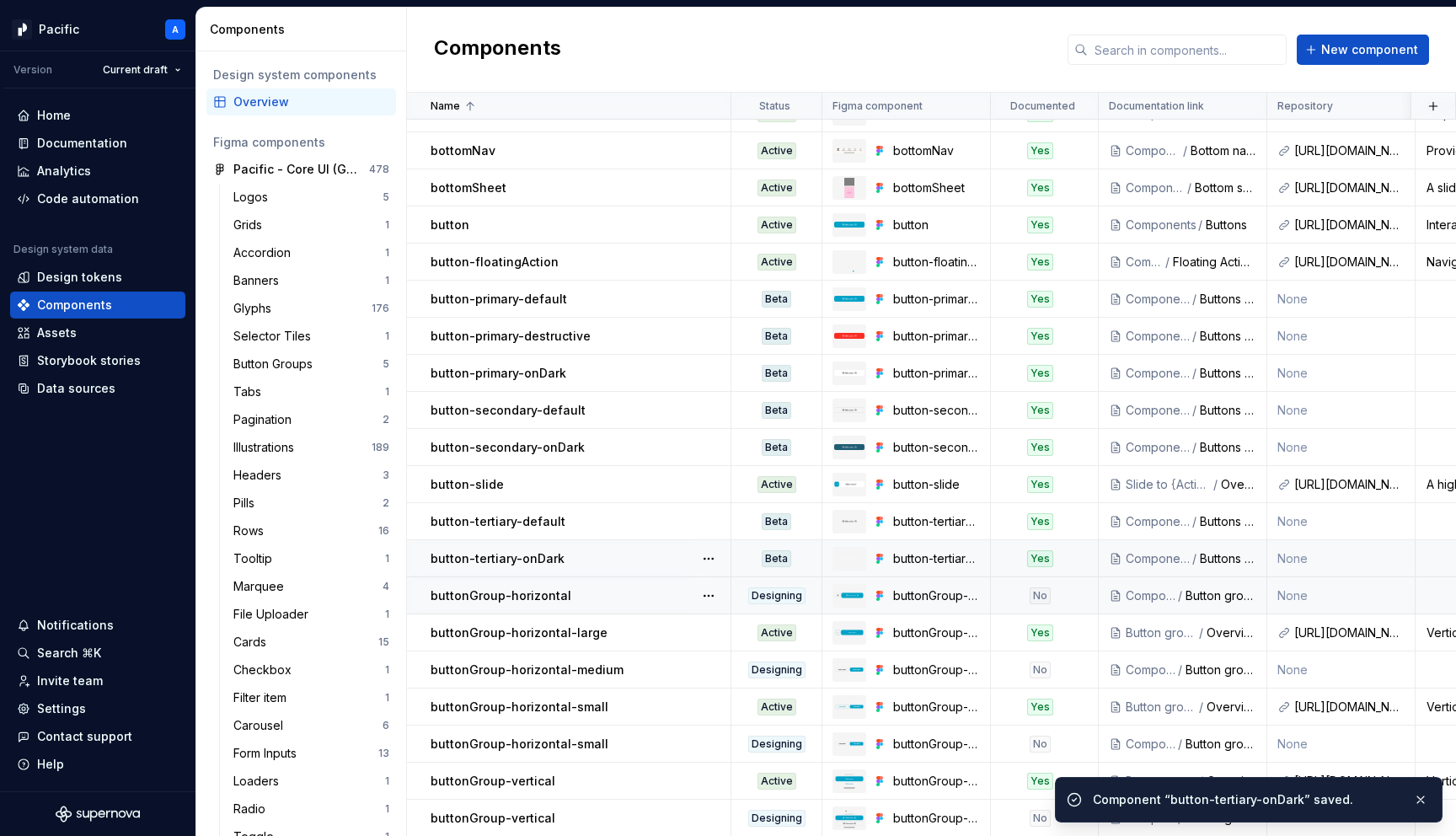
click at [1007, 595] on div "No" at bounding box center [1040, 596] width 96 height 17
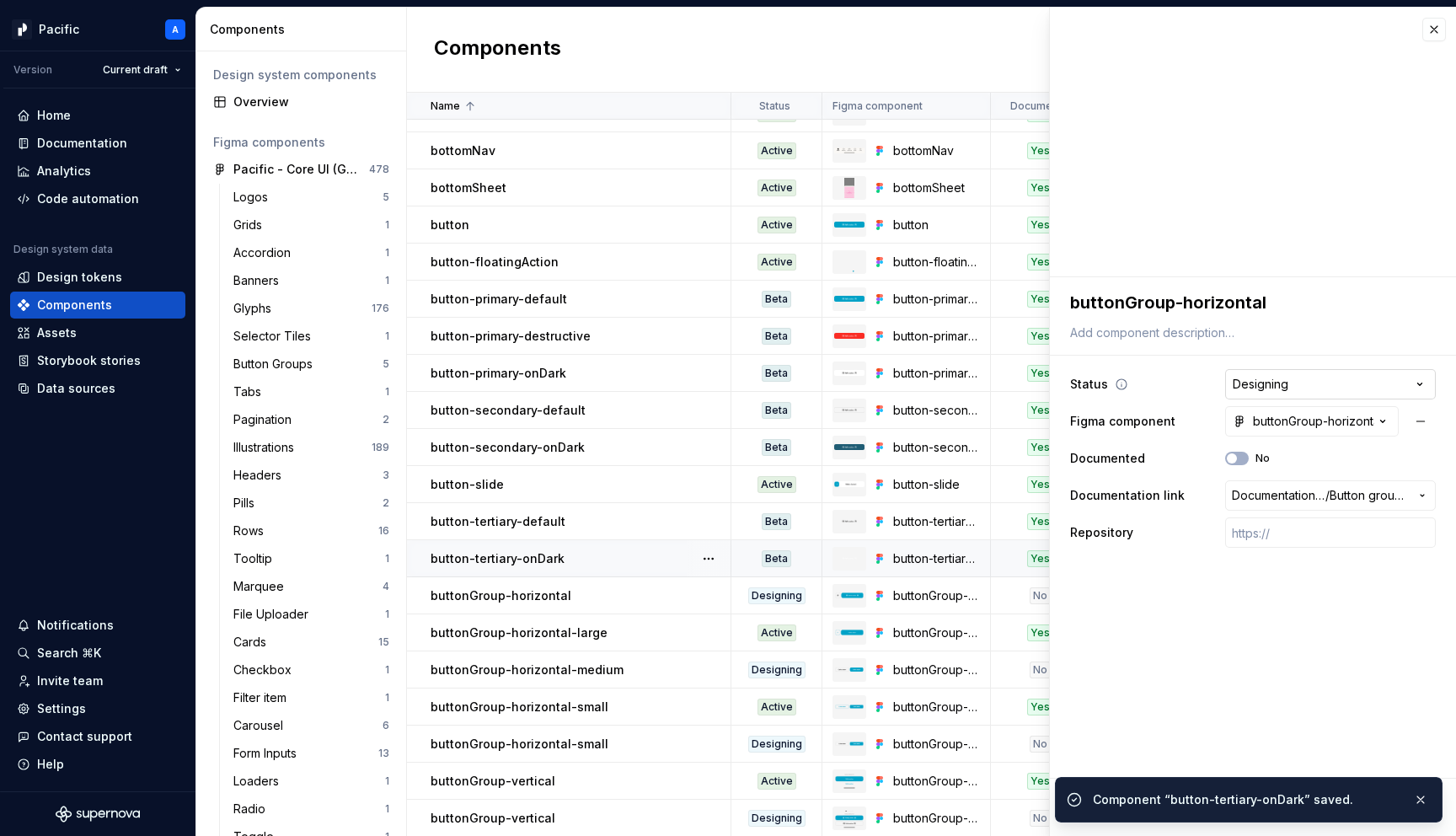
click at [1253, 388] on html "Pacific A Version Current draft Home Documentation Analytics Code automation De…" at bounding box center [728, 418] width 1456 height 836
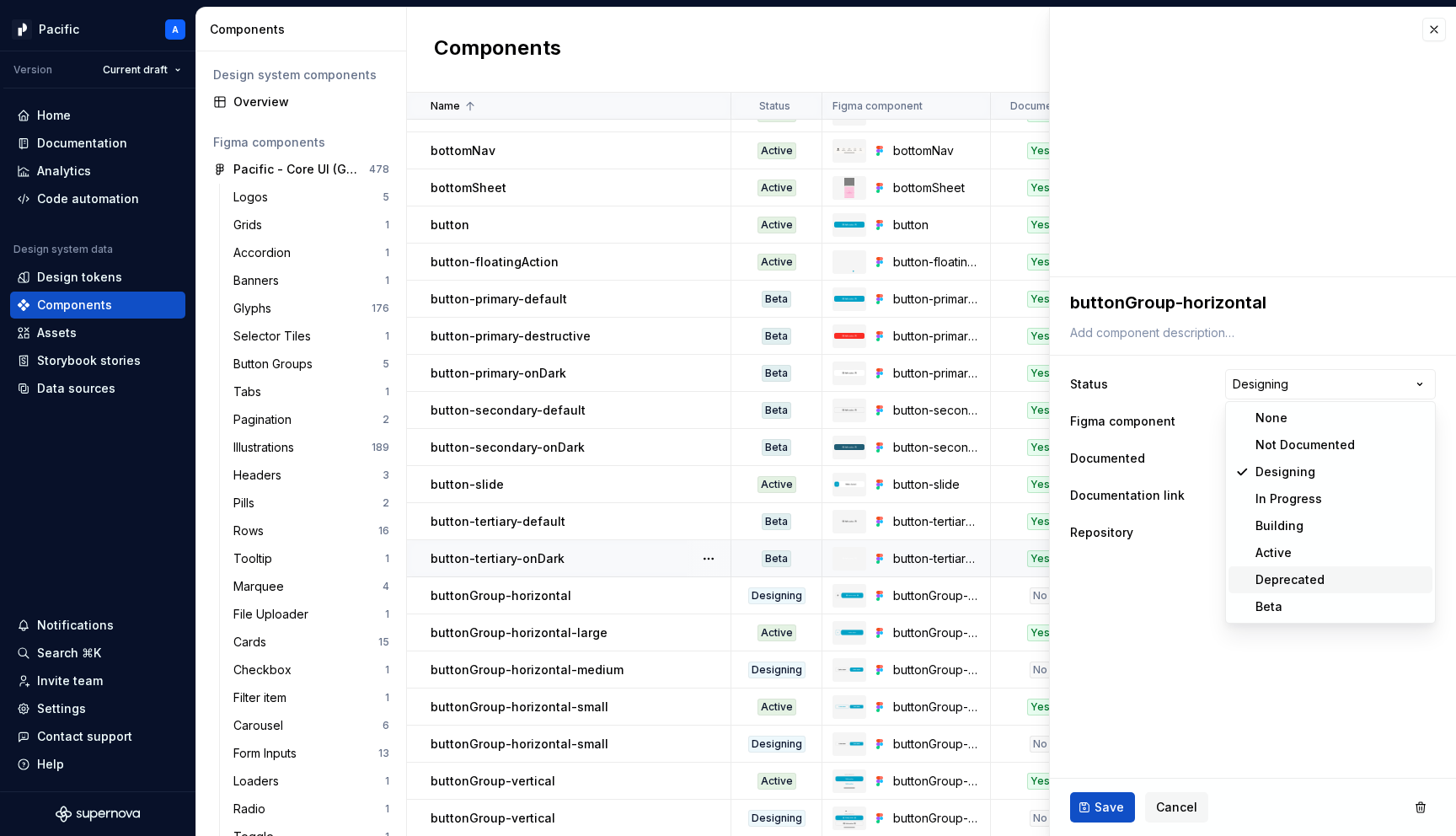
type textarea "*"
select select "**********"
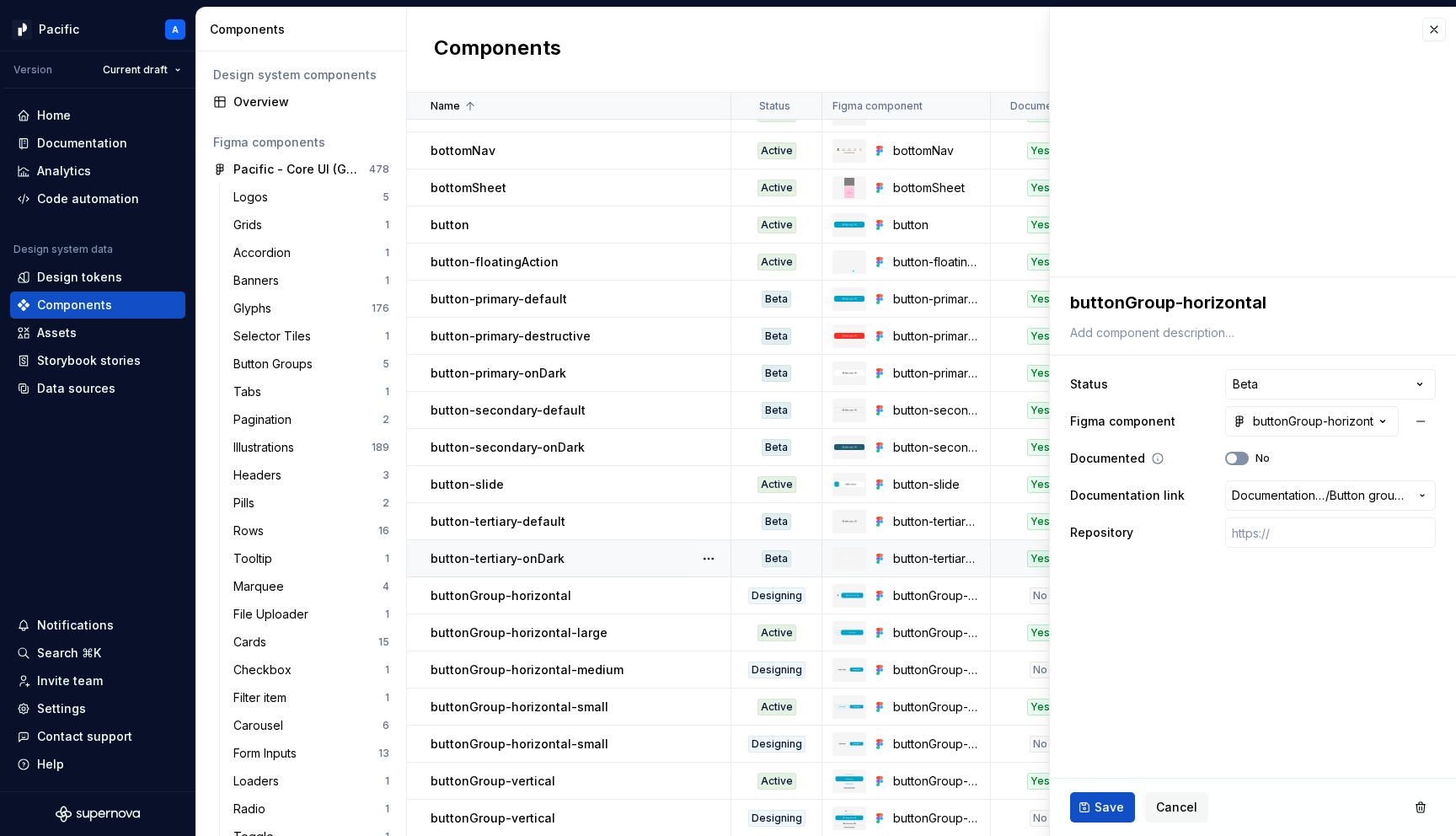
click at [1231, 457] on span "button" at bounding box center [1231, 459] width 10 height 10
click at [1081, 806] on button "Save" at bounding box center [1103, 807] width 65 height 30
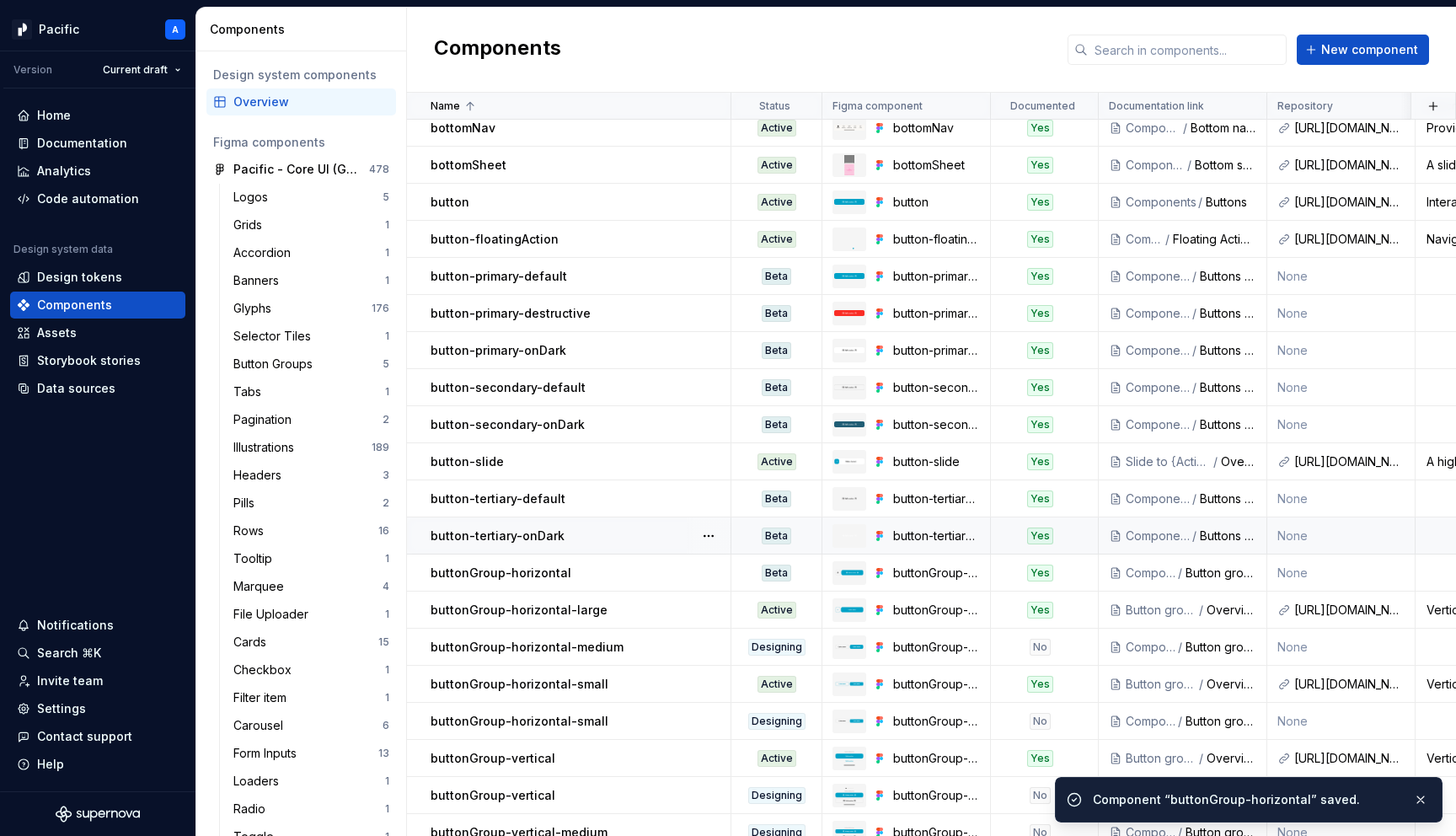
scroll to position [212, 0]
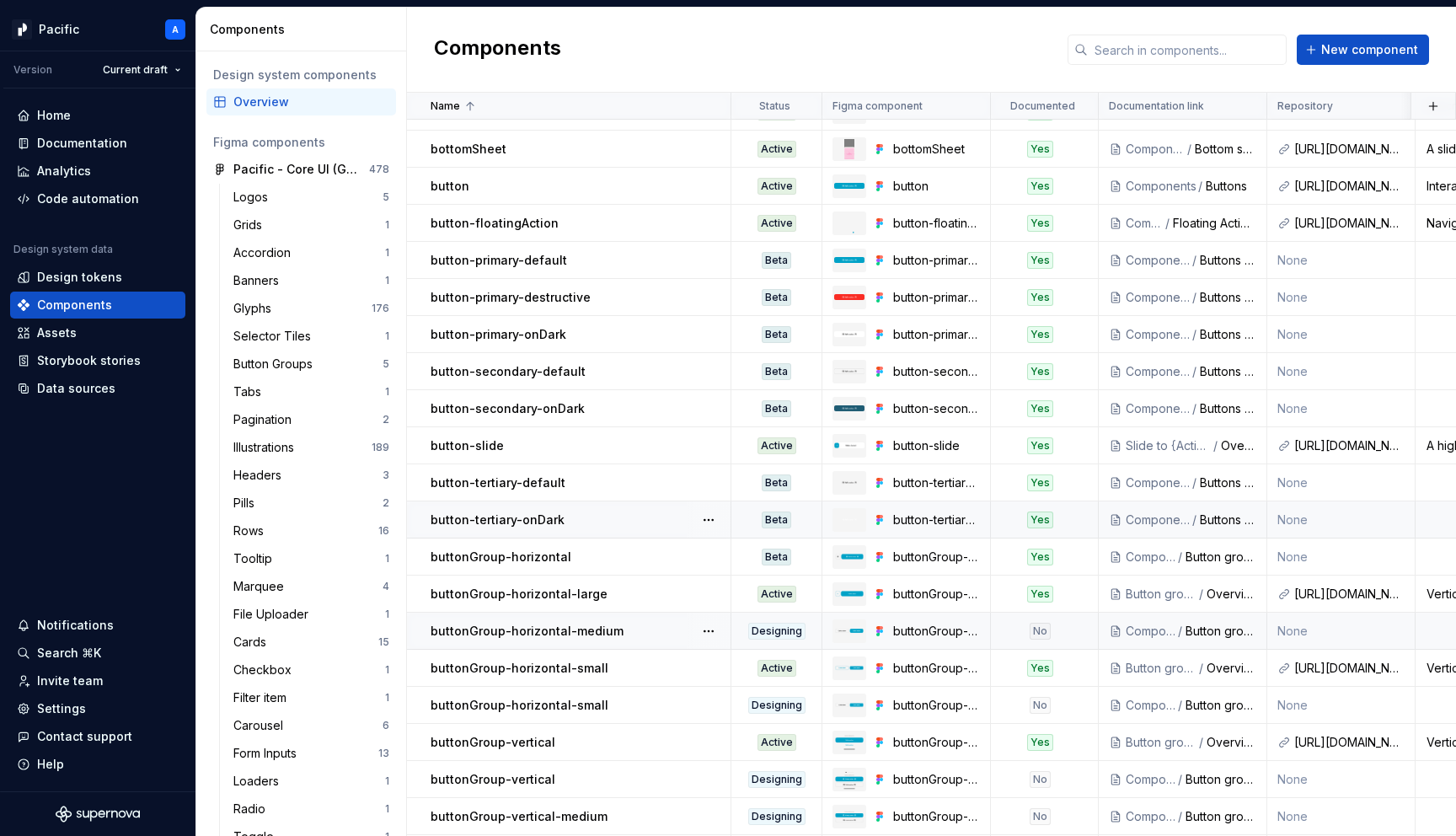
click at [649, 624] on div "buttonGroup-horizontal-medium" at bounding box center [580, 632] width 299 height 17
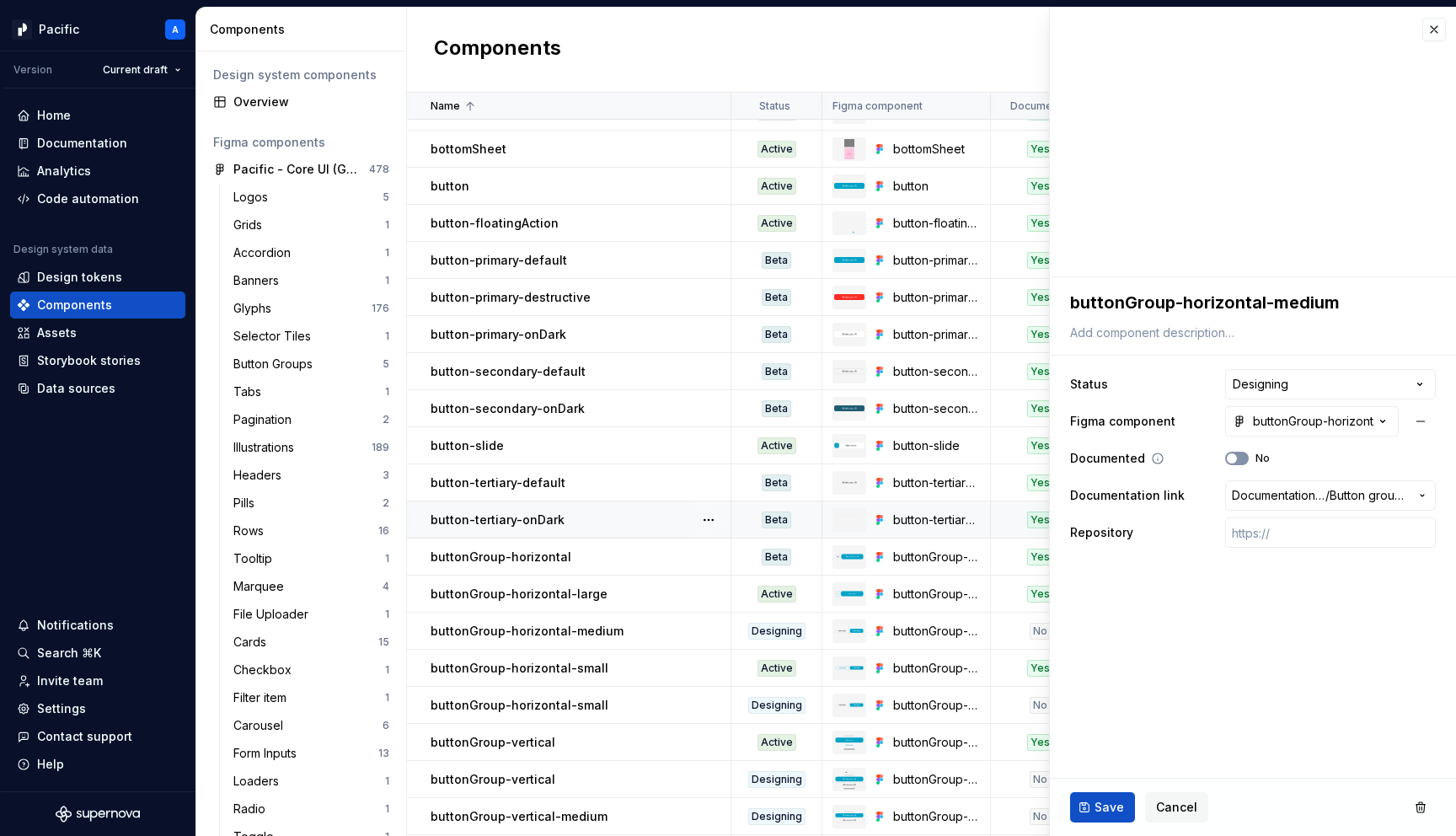
click at [1231, 457] on span "button" at bounding box center [1231, 459] width 10 height 10
type textarea "*"
click at [1290, 385] on html "Pacific A Version Current draft Home Documentation Analytics Code automation De…" at bounding box center [728, 418] width 1456 height 836
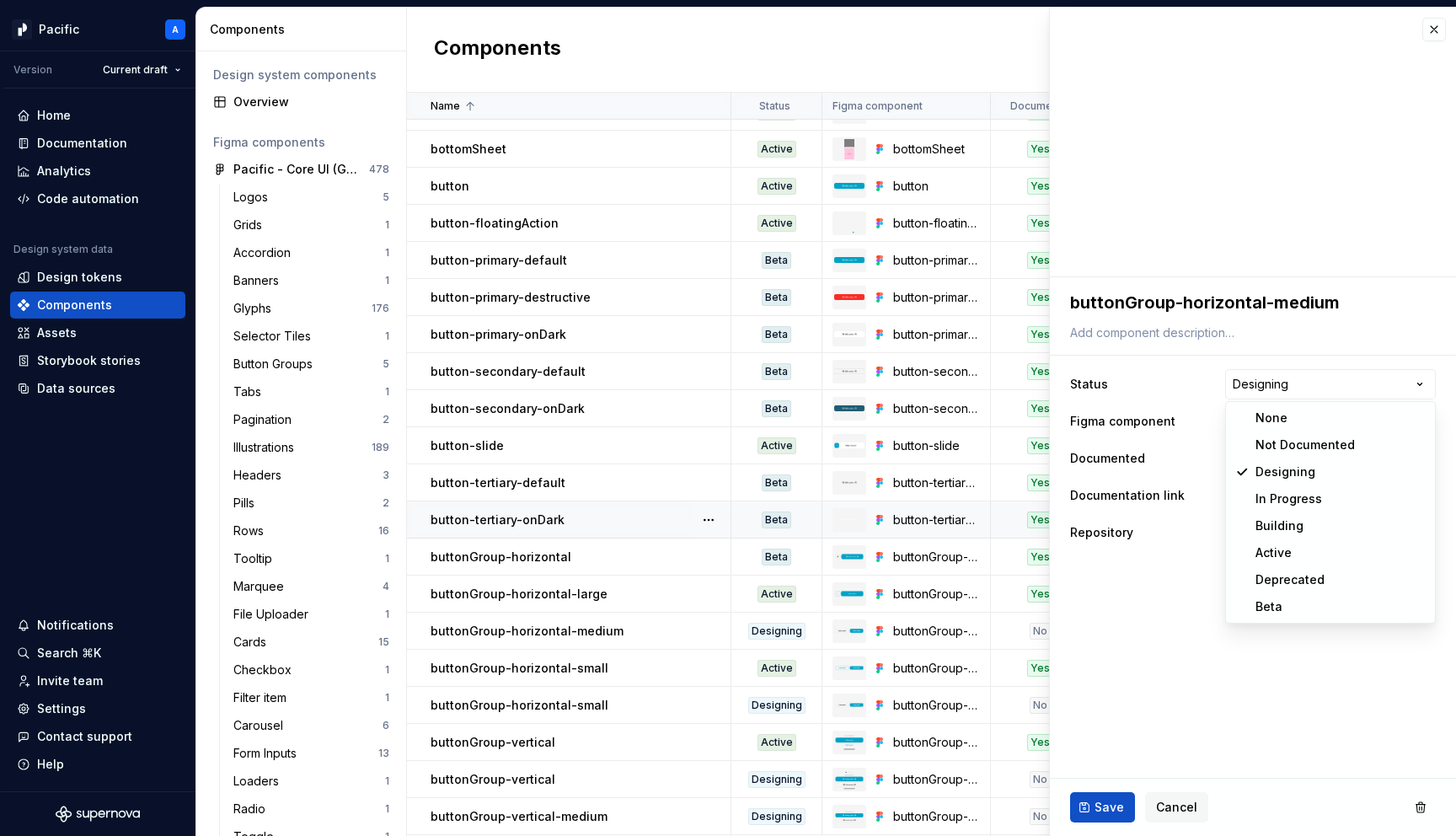
select select "**********"
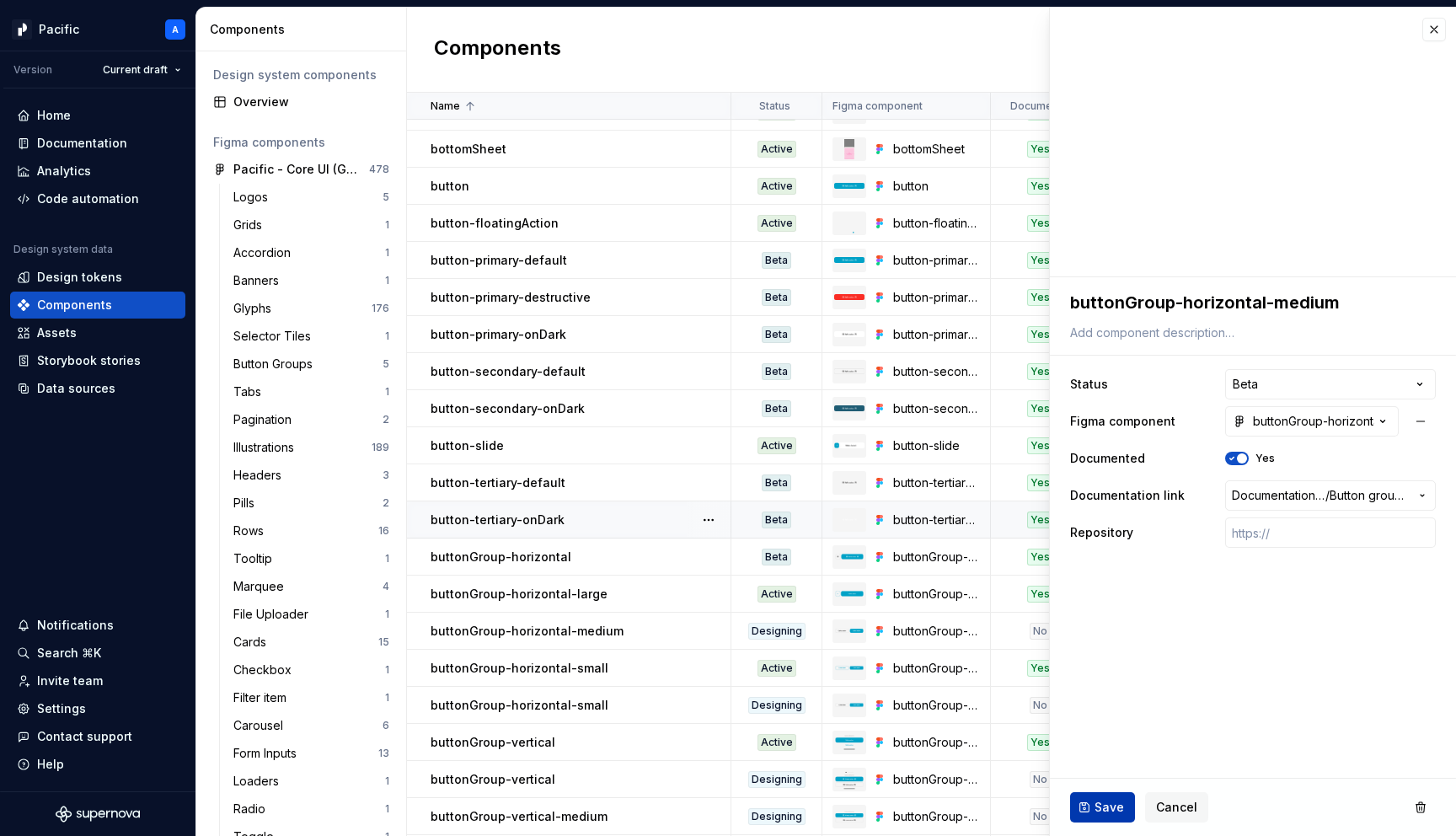
click at [1106, 799] on span "Save" at bounding box center [1109, 807] width 29 height 17
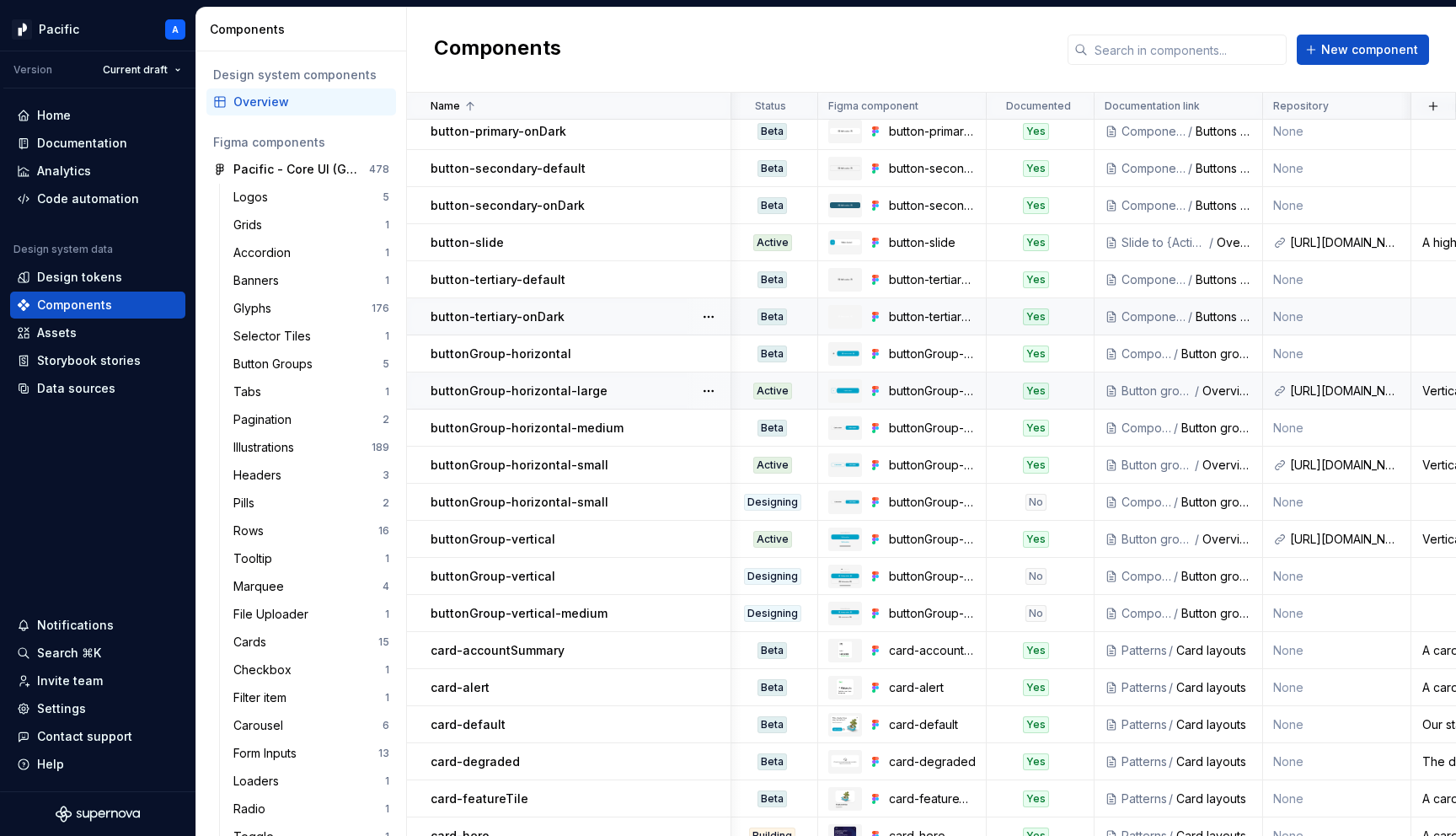
scroll to position [414, 0]
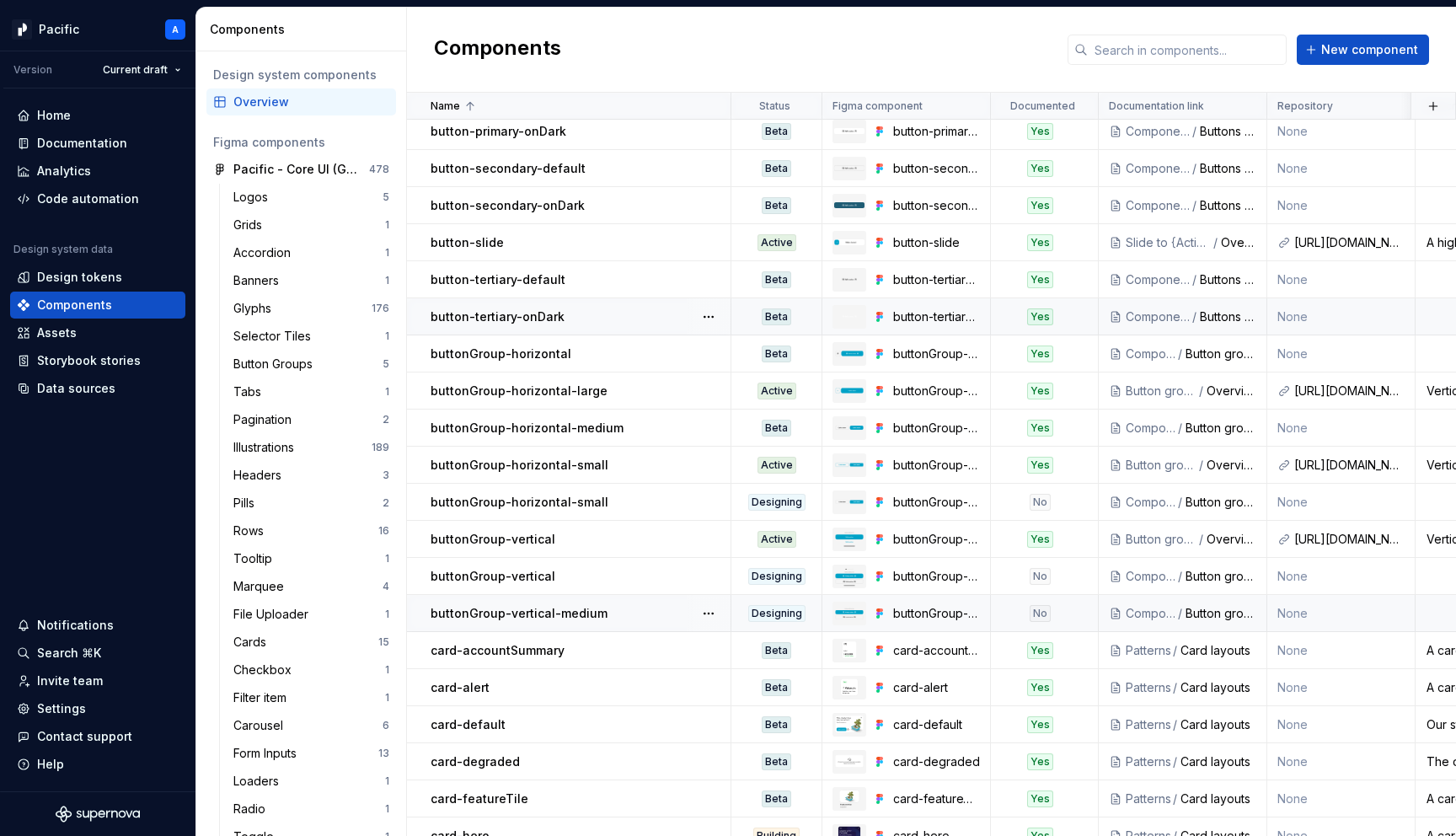
click at [639, 622] on td "buttonGroup-vertical-medium" at bounding box center [569, 613] width 325 height 37
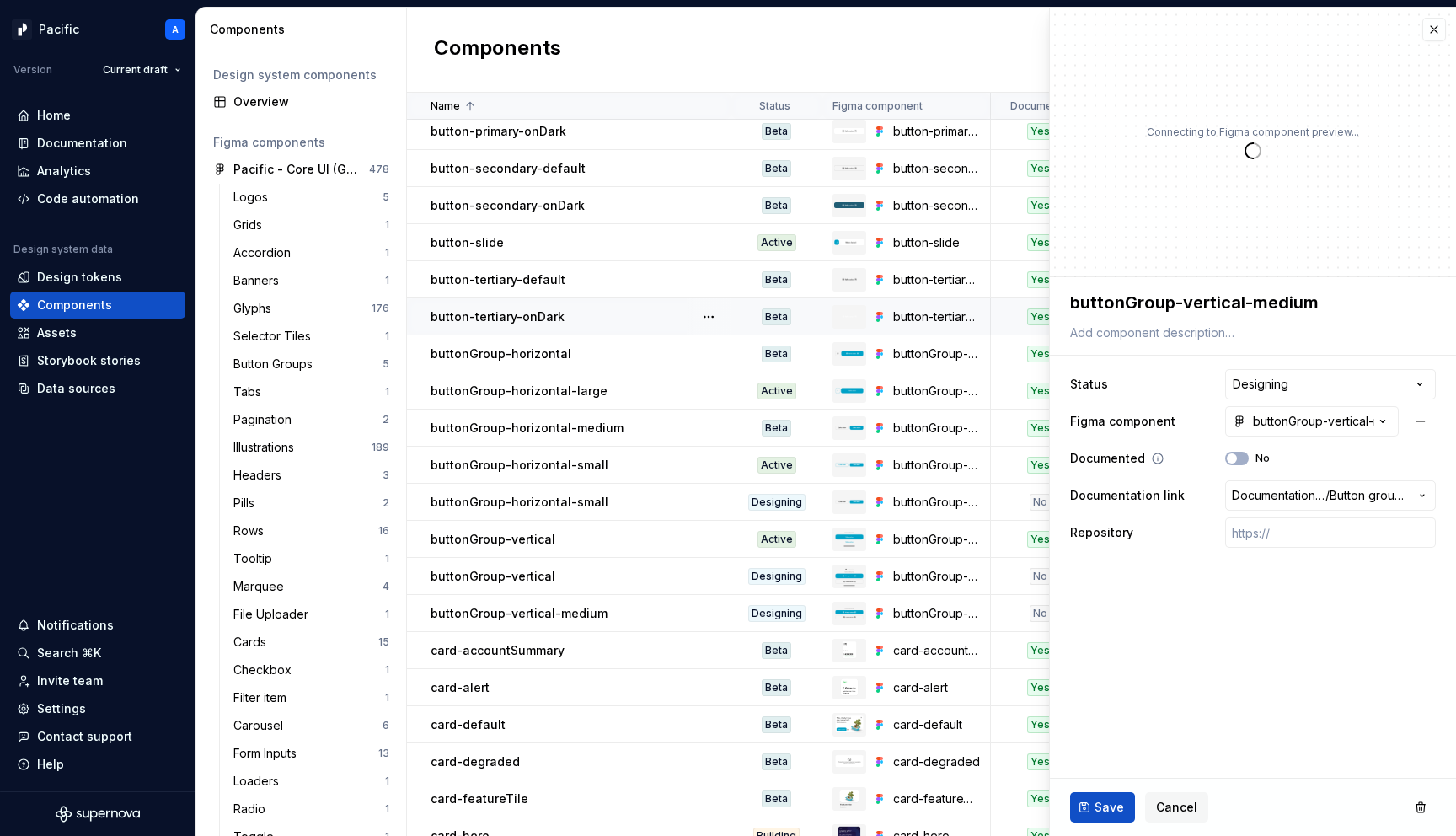
click at [1236, 465] on div "Documented No" at bounding box center [1253, 459] width 365 height 30
click at [1241, 454] on button "No" at bounding box center [1237, 459] width 24 height 14
type textarea "*"
click at [1269, 385] on html "Pacific A Version Current draft Home Documentation Analytics Code automation De…" at bounding box center [728, 418] width 1456 height 836
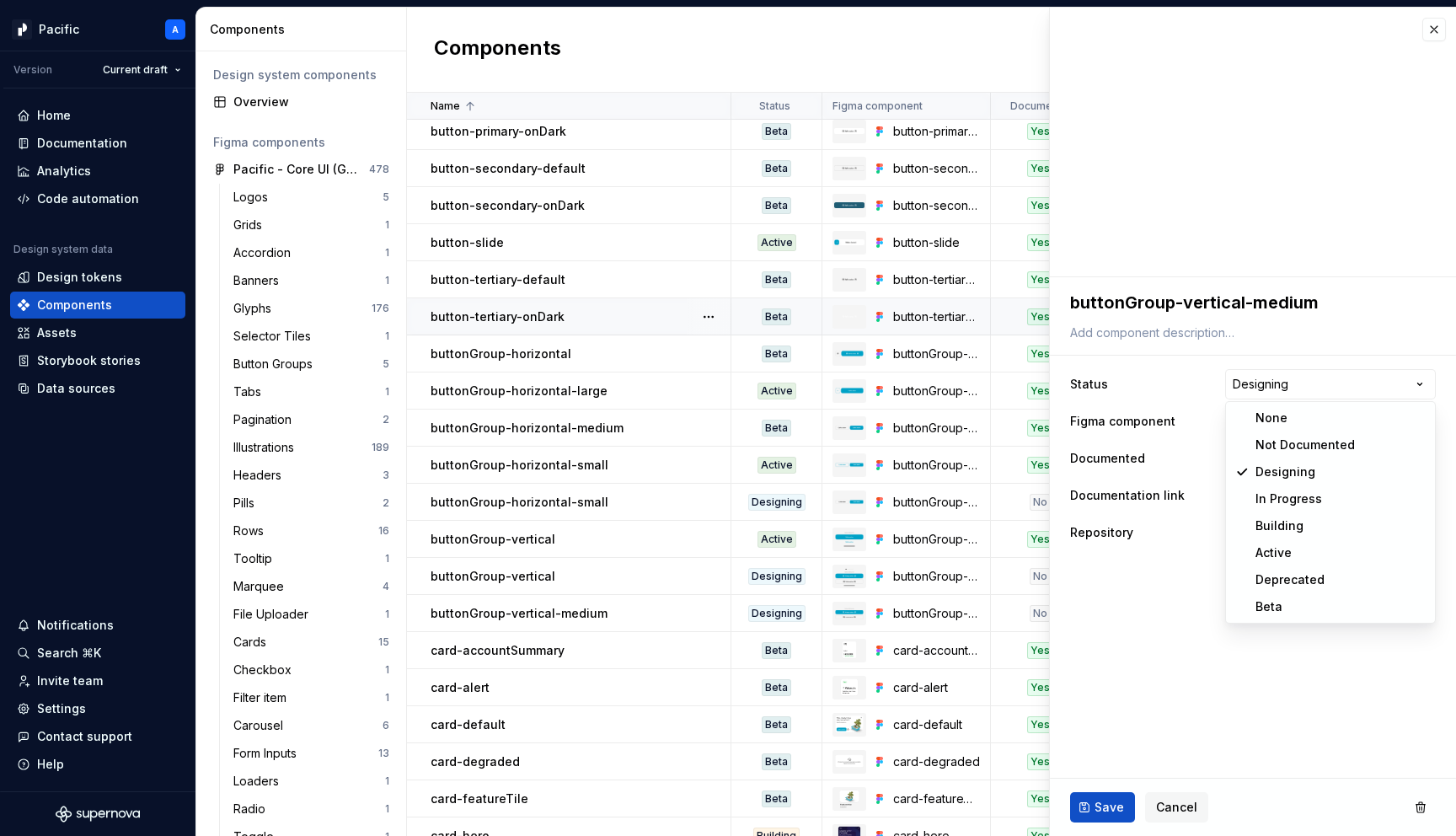
select select "**********"
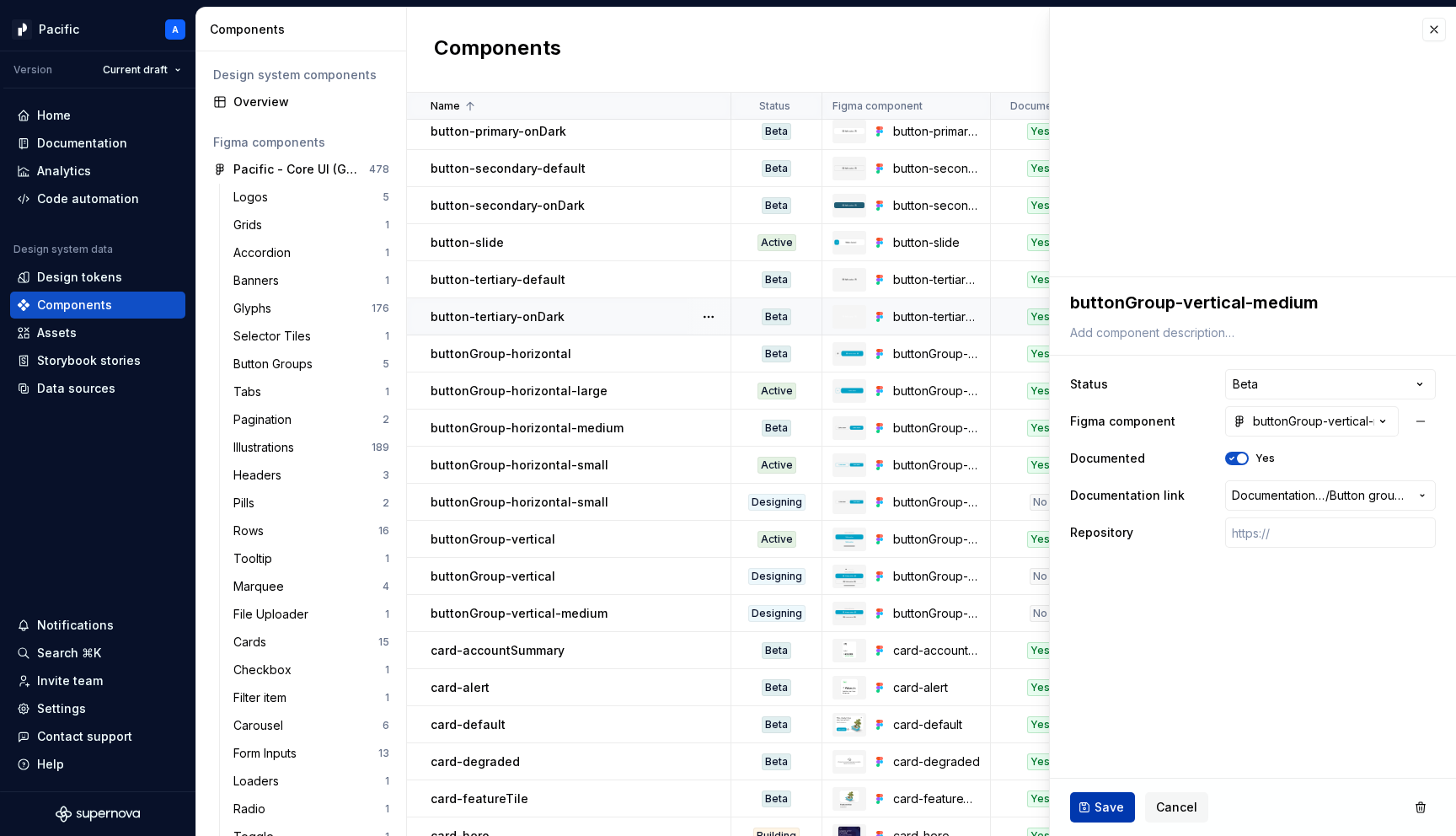
click at [1090, 800] on button "Save" at bounding box center [1103, 807] width 65 height 30
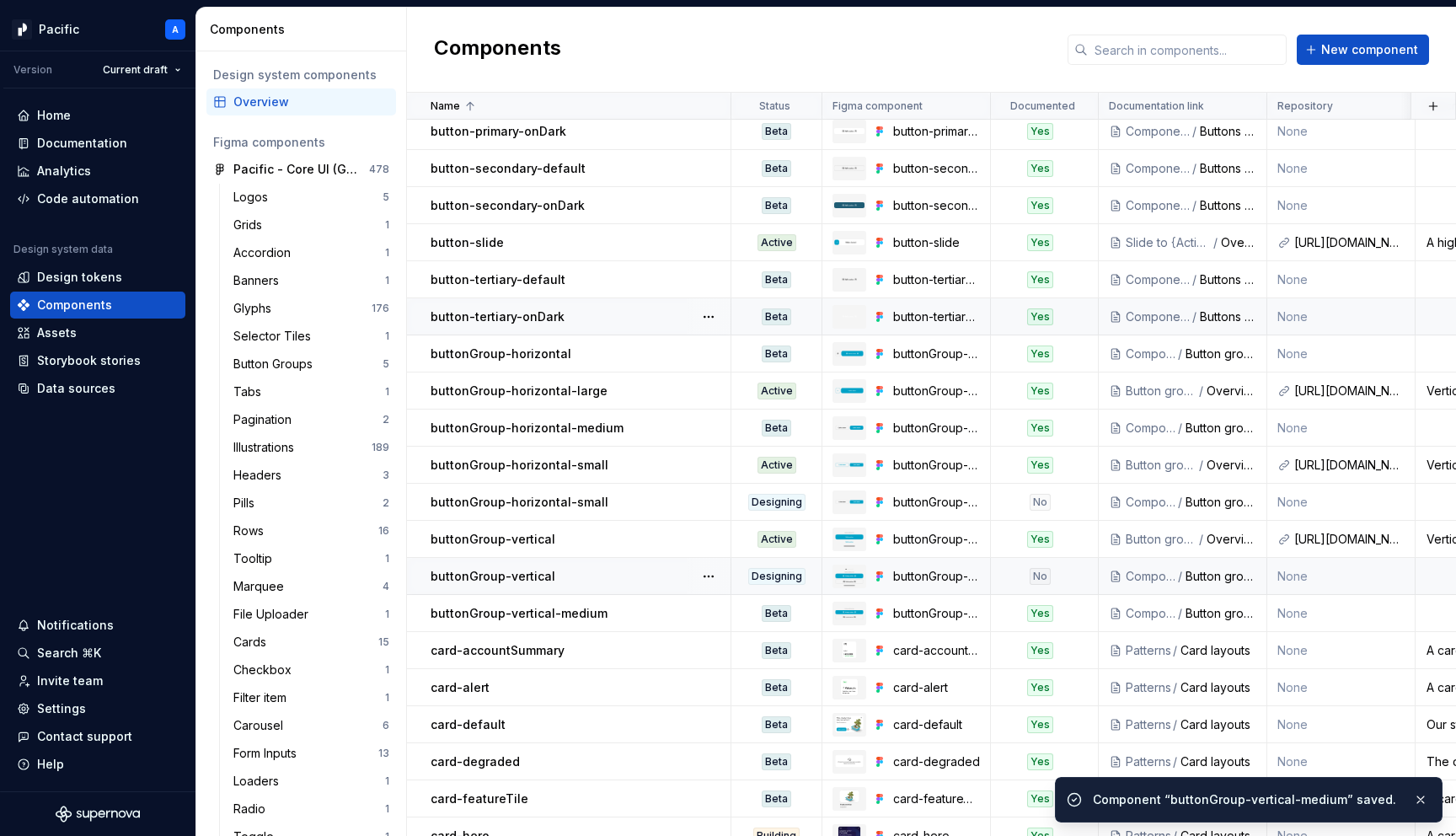
click at [677, 574] on div "buttonGroup-vertical" at bounding box center [580, 576] width 299 height 17
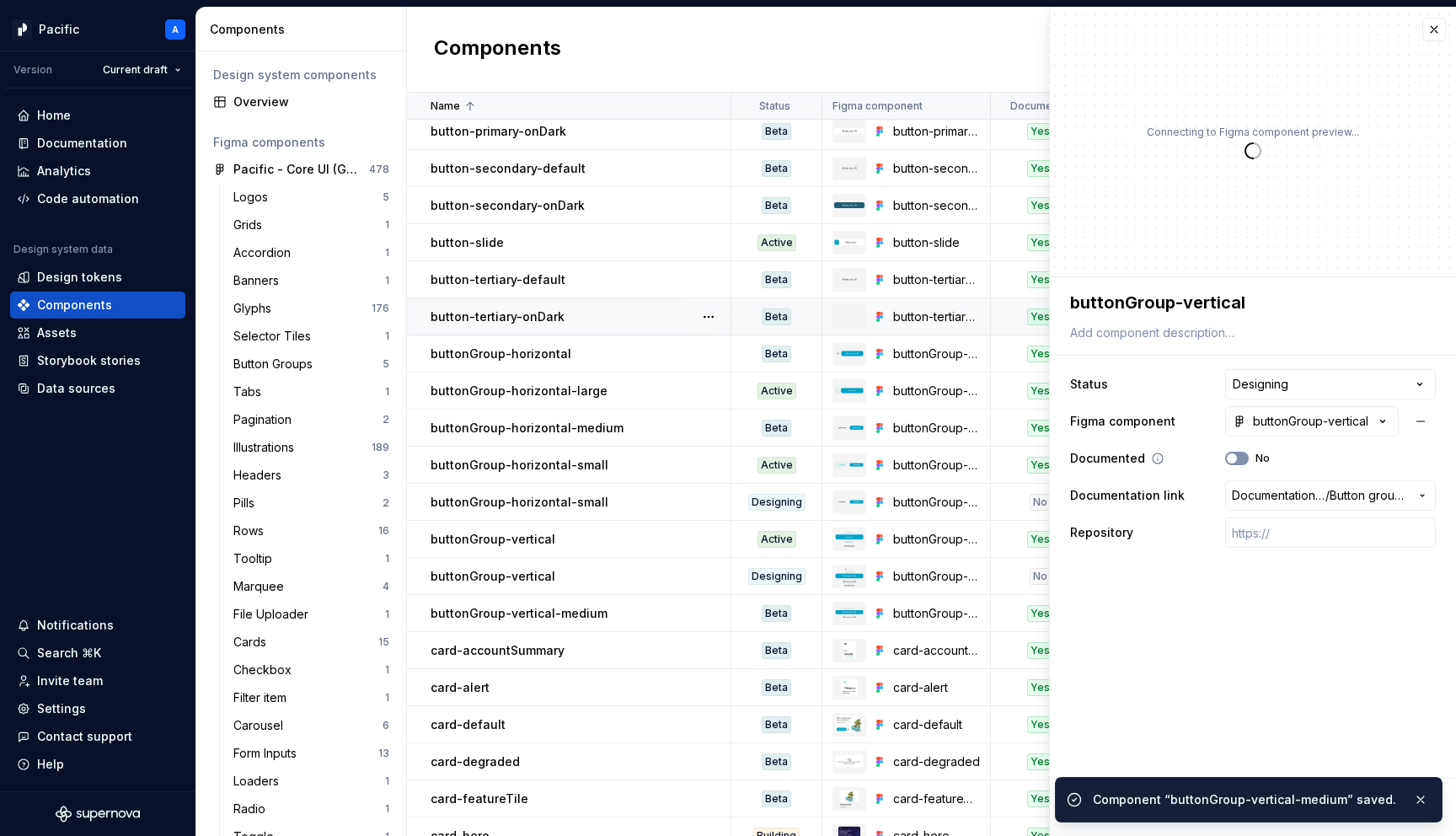
click at [1232, 458] on span "button" at bounding box center [1231, 459] width 10 height 10
click at [1259, 388] on html "Pacific A Version Current draft Home Documentation Analytics Code automation De…" at bounding box center [728, 418] width 1456 height 836
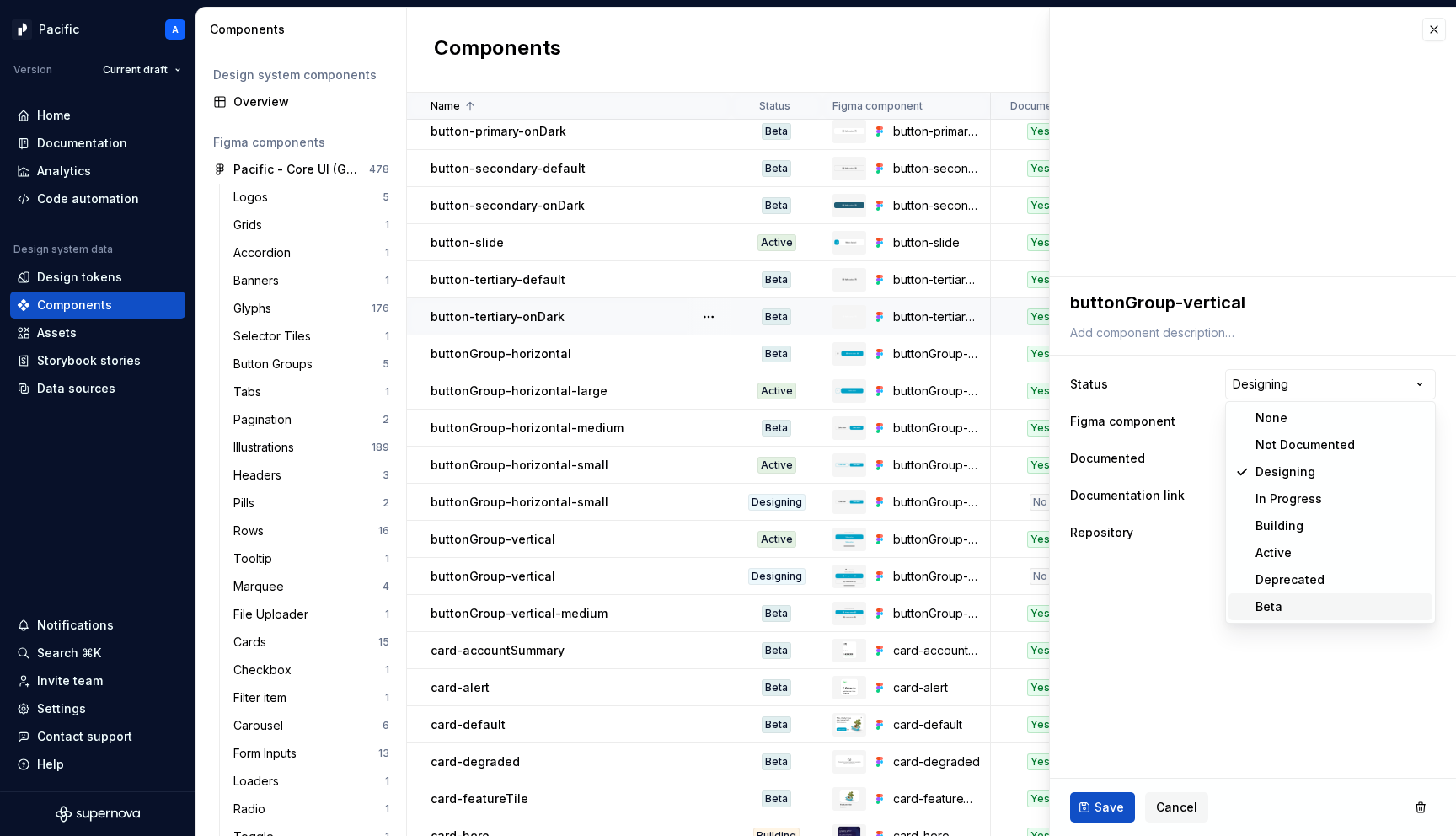
type textarea "*"
select select "**********"
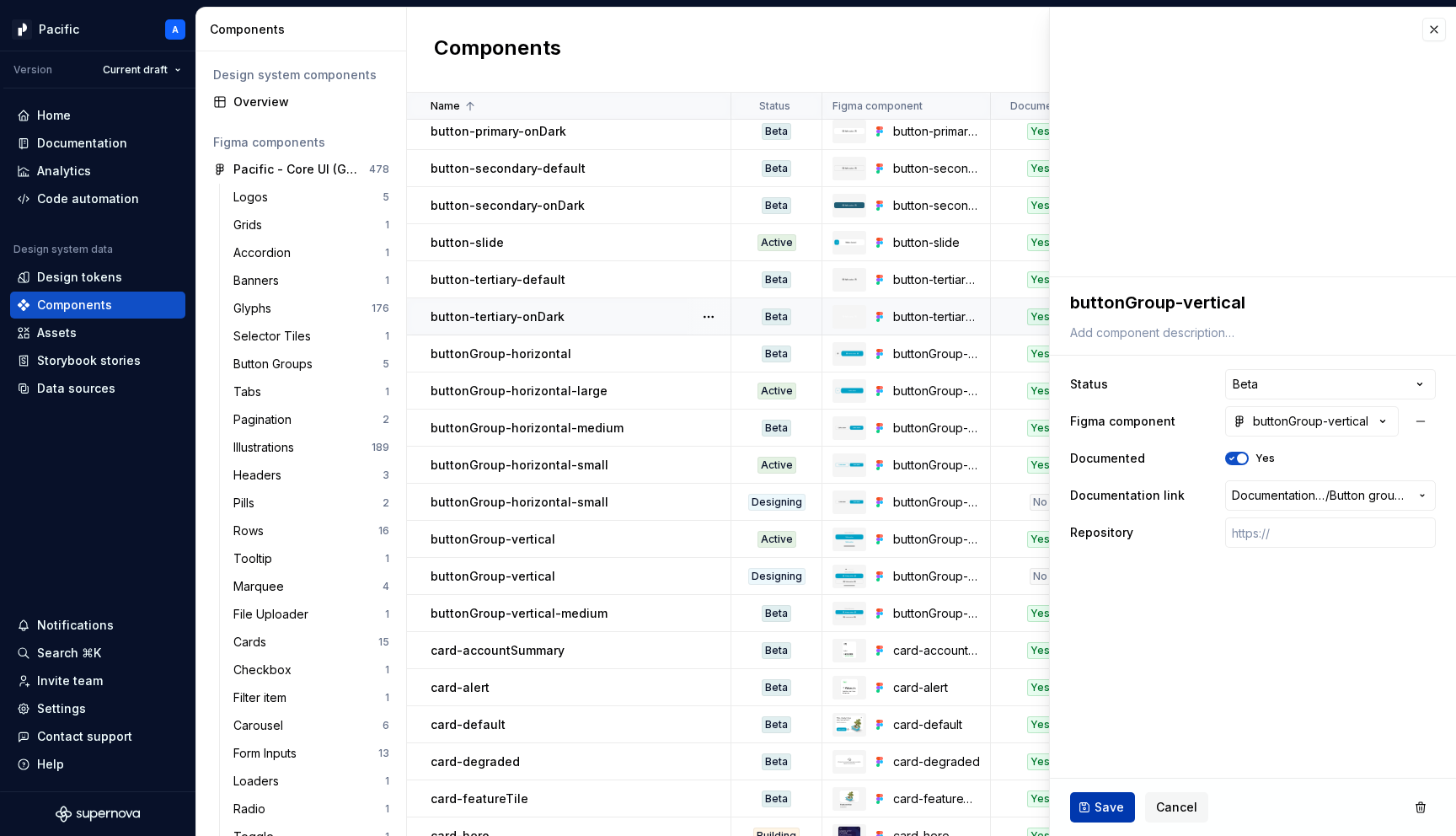
click at [1113, 800] on span "Save" at bounding box center [1109, 807] width 29 height 17
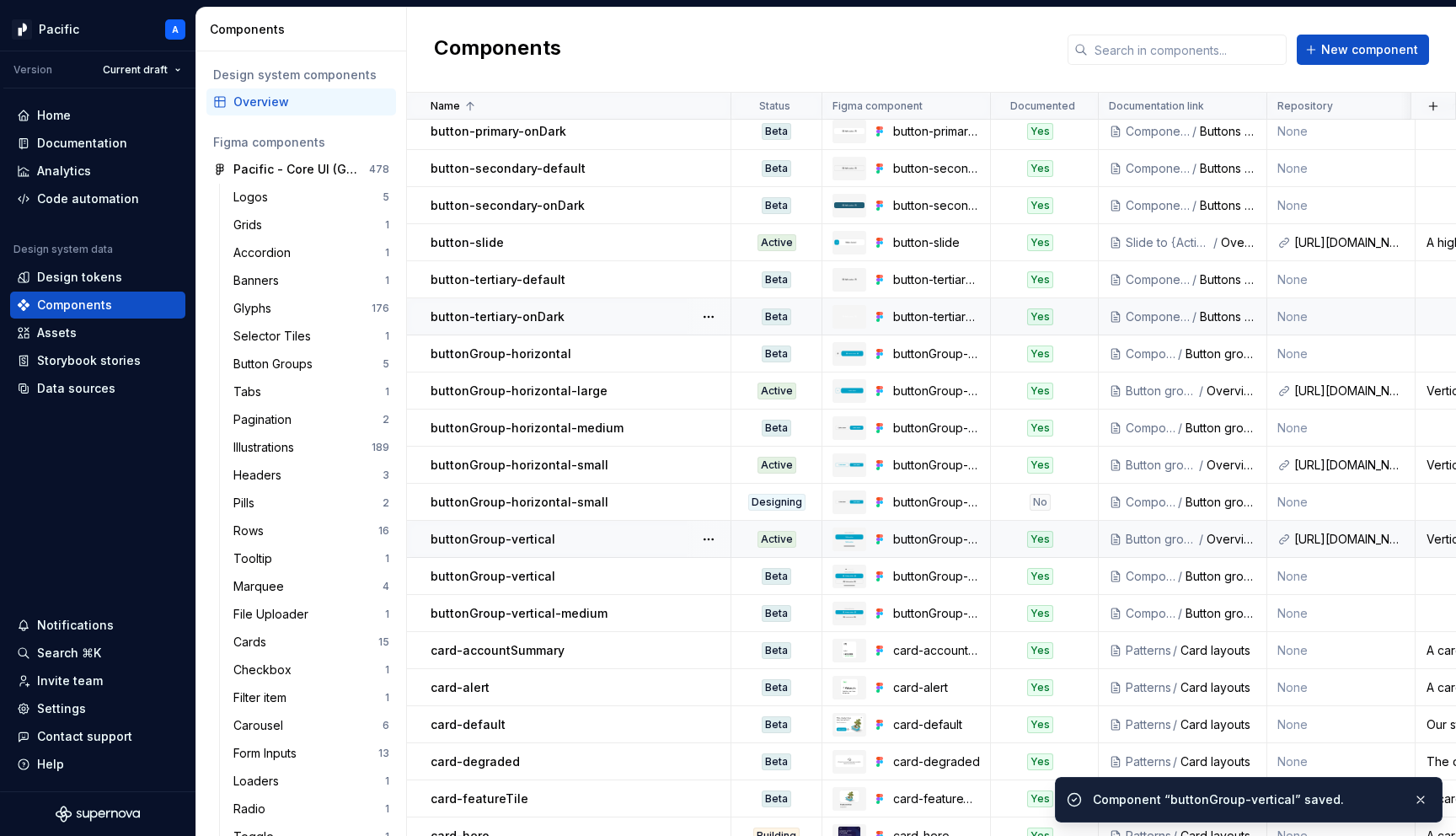
click at [621, 536] on div "buttonGroup-vertical" at bounding box center [580, 540] width 299 height 17
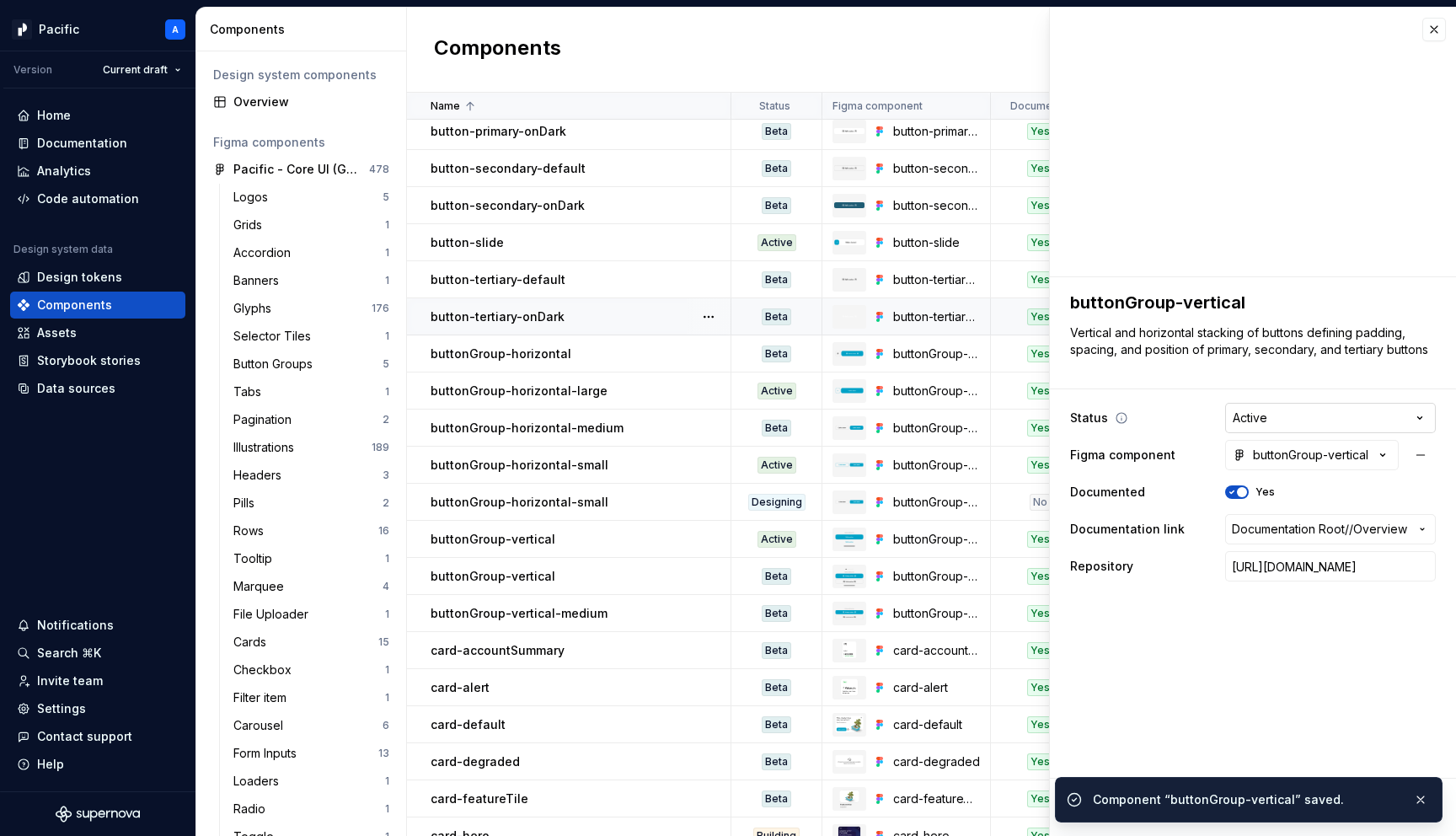
click at [1252, 419] on html "Pacific A Version Current draft Home Documentation Analytics Code automation De…" at bounding box center [728, 418] width 1456 height 836
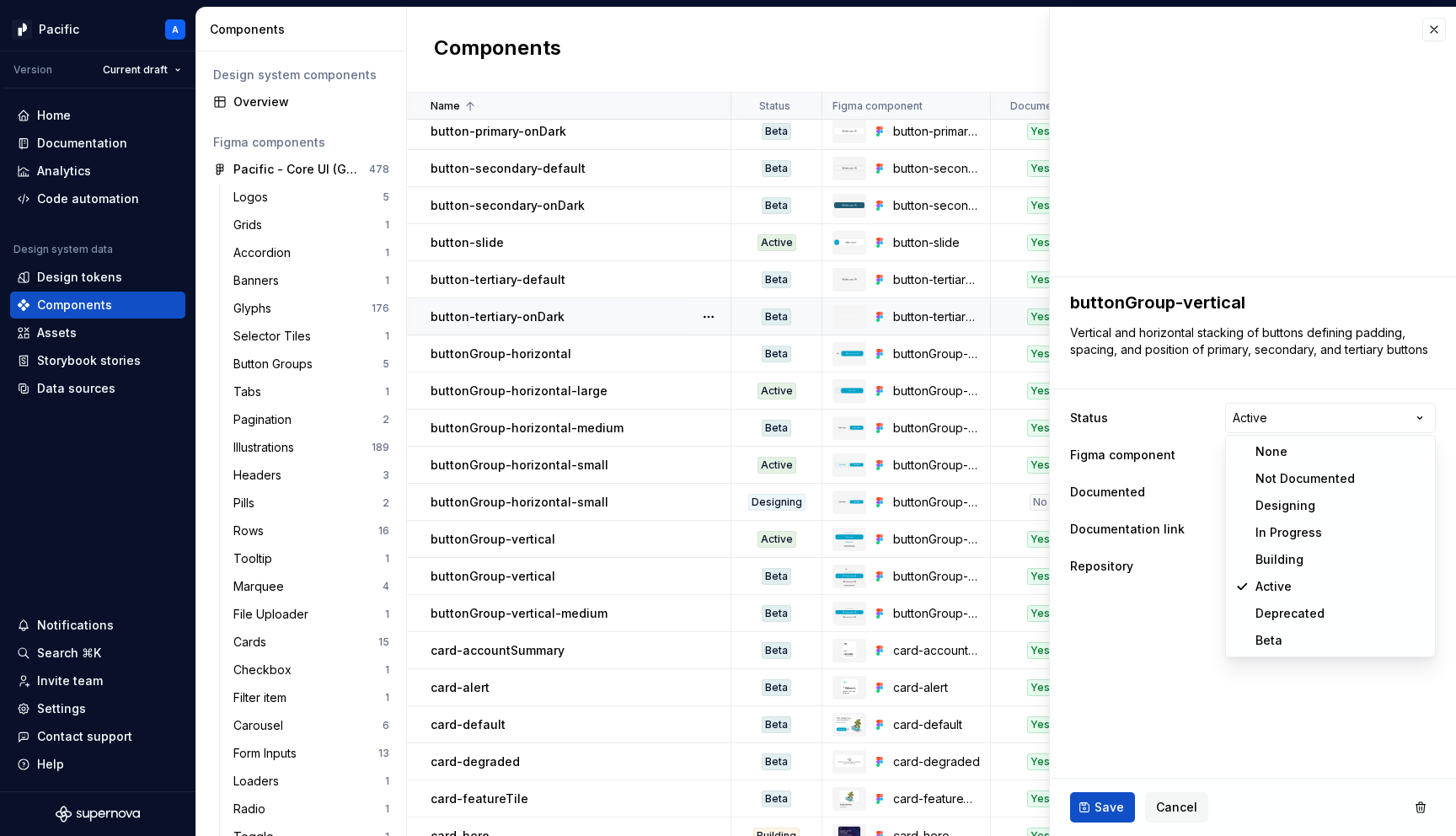
click at [1168, 806] on html "Pacific A Version Current draft Home Documentation Analytics Code automation De…" at bounding box center [728, 418] width 1456 height 836
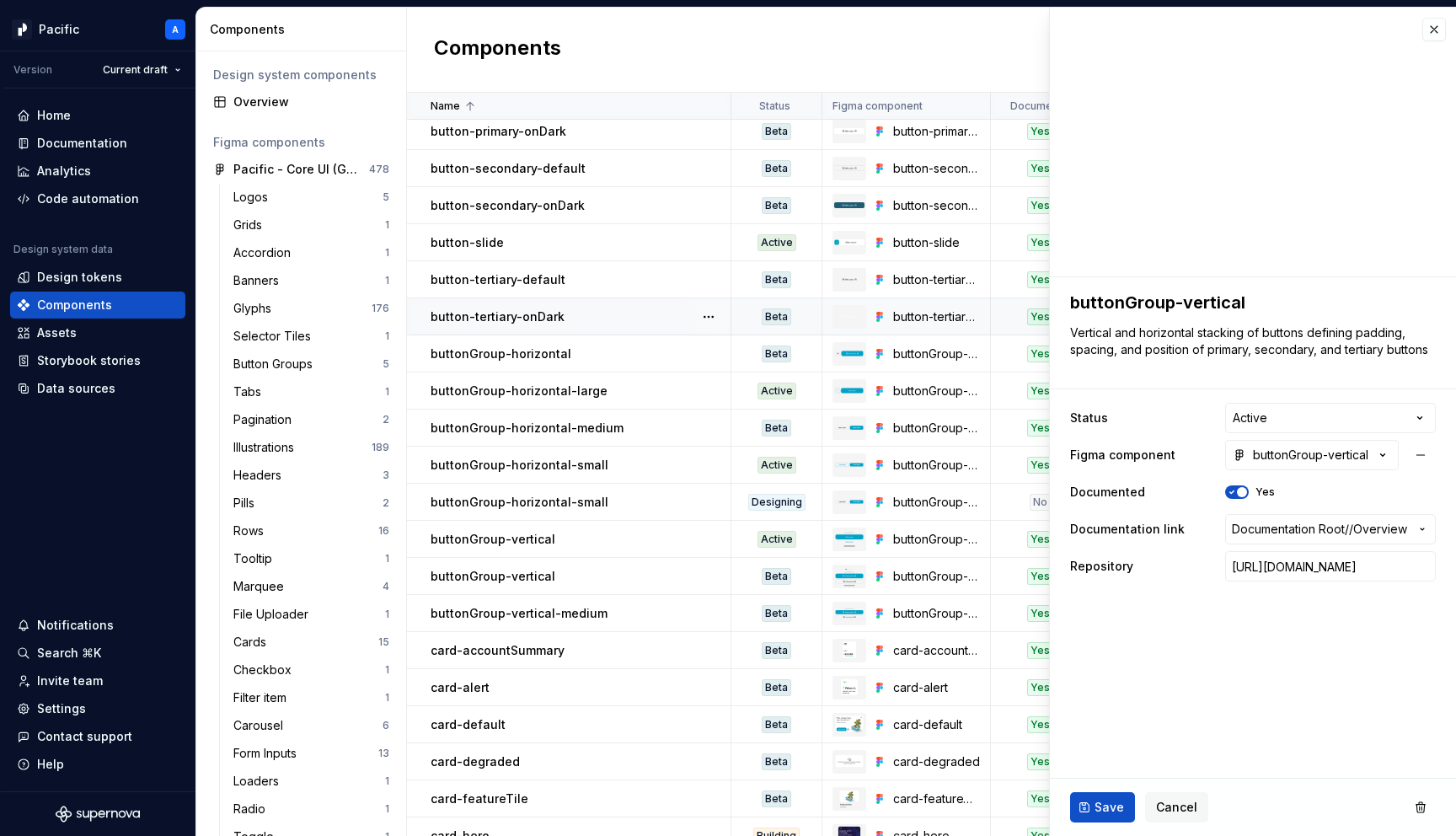
click at [1168, 806] on span "Cancel" at bounding box center [1176, 807] width 41 height 17
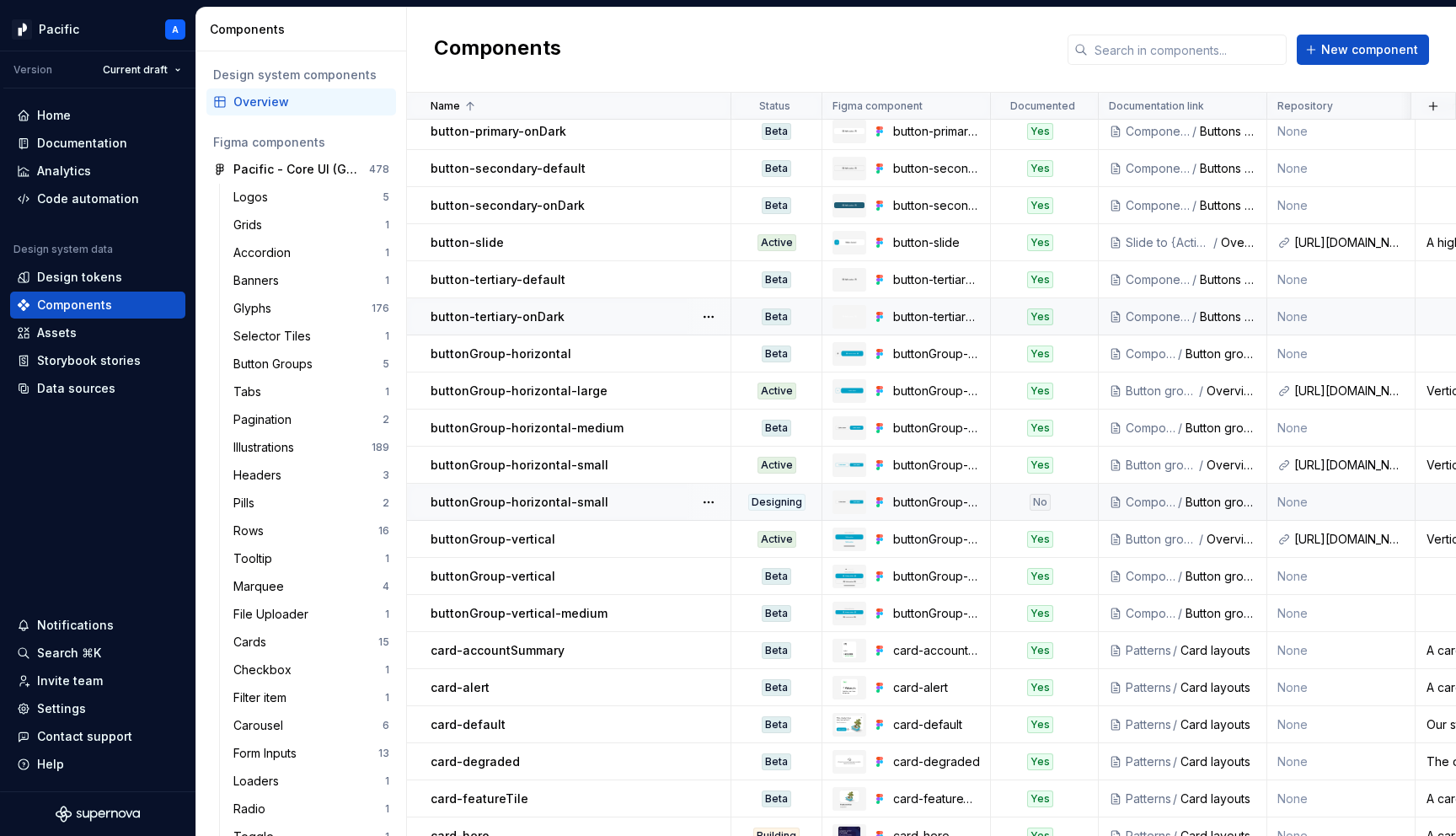
click at [636, 496] on div "buttonGroup-horizontal-small" at bounding box center [580, 503] width 299 height 17
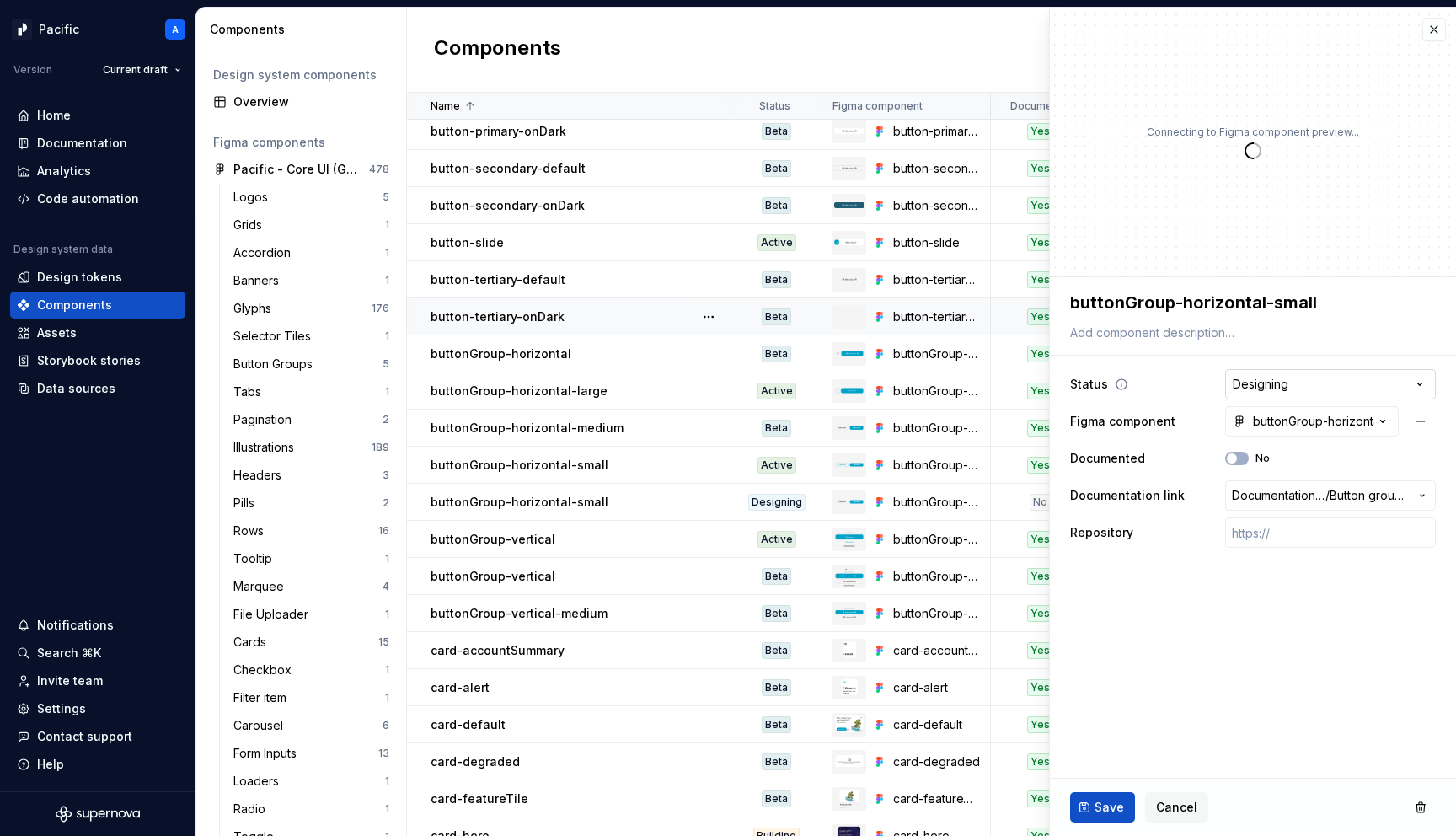
click at [1329, 377] on html "Pacific A Version Current draft Home Documentation Analytics Code automation De…" at bounding box center [728, 418] width 1456 height 836
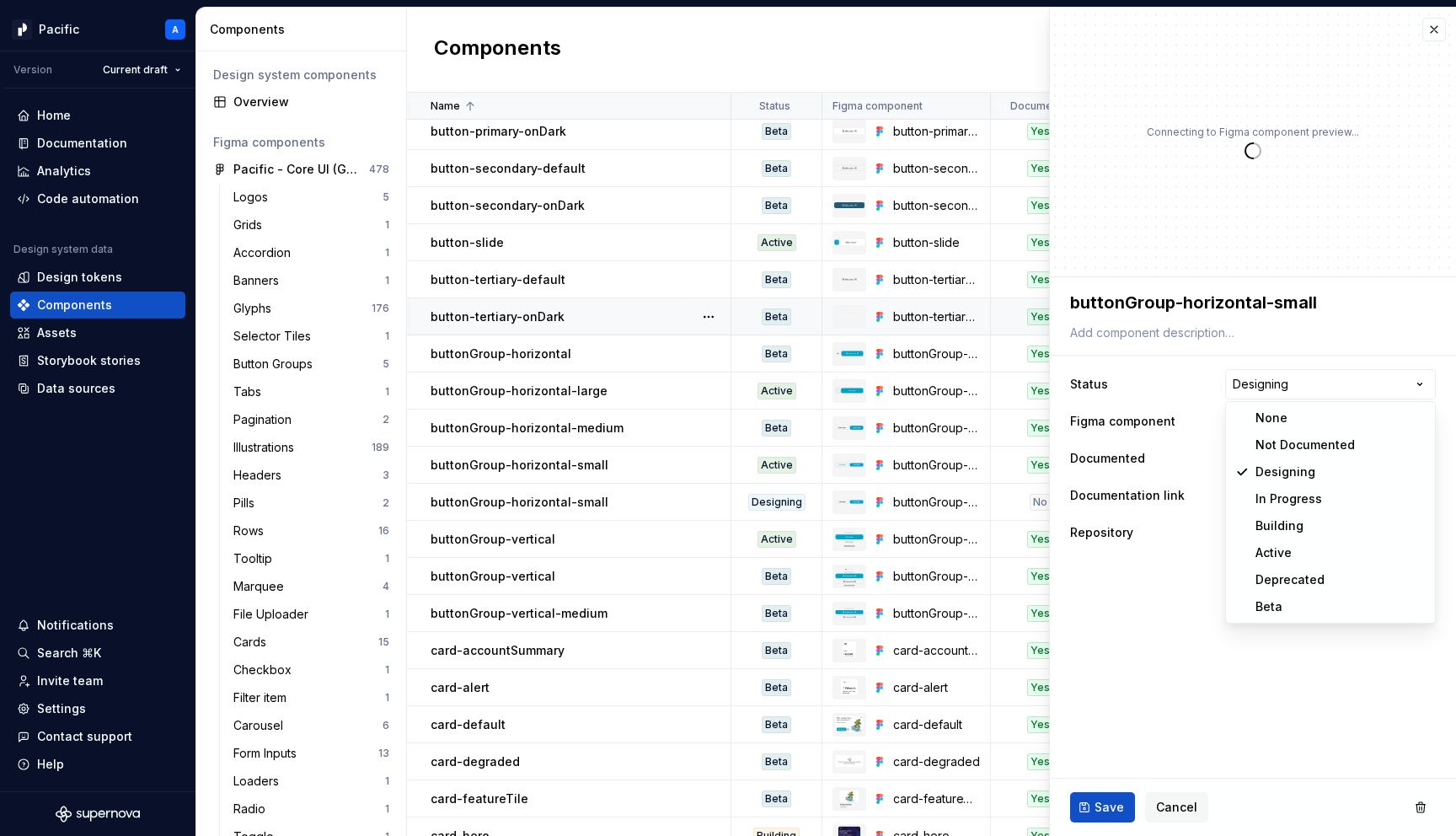
type textarea "*"
select select "**********"
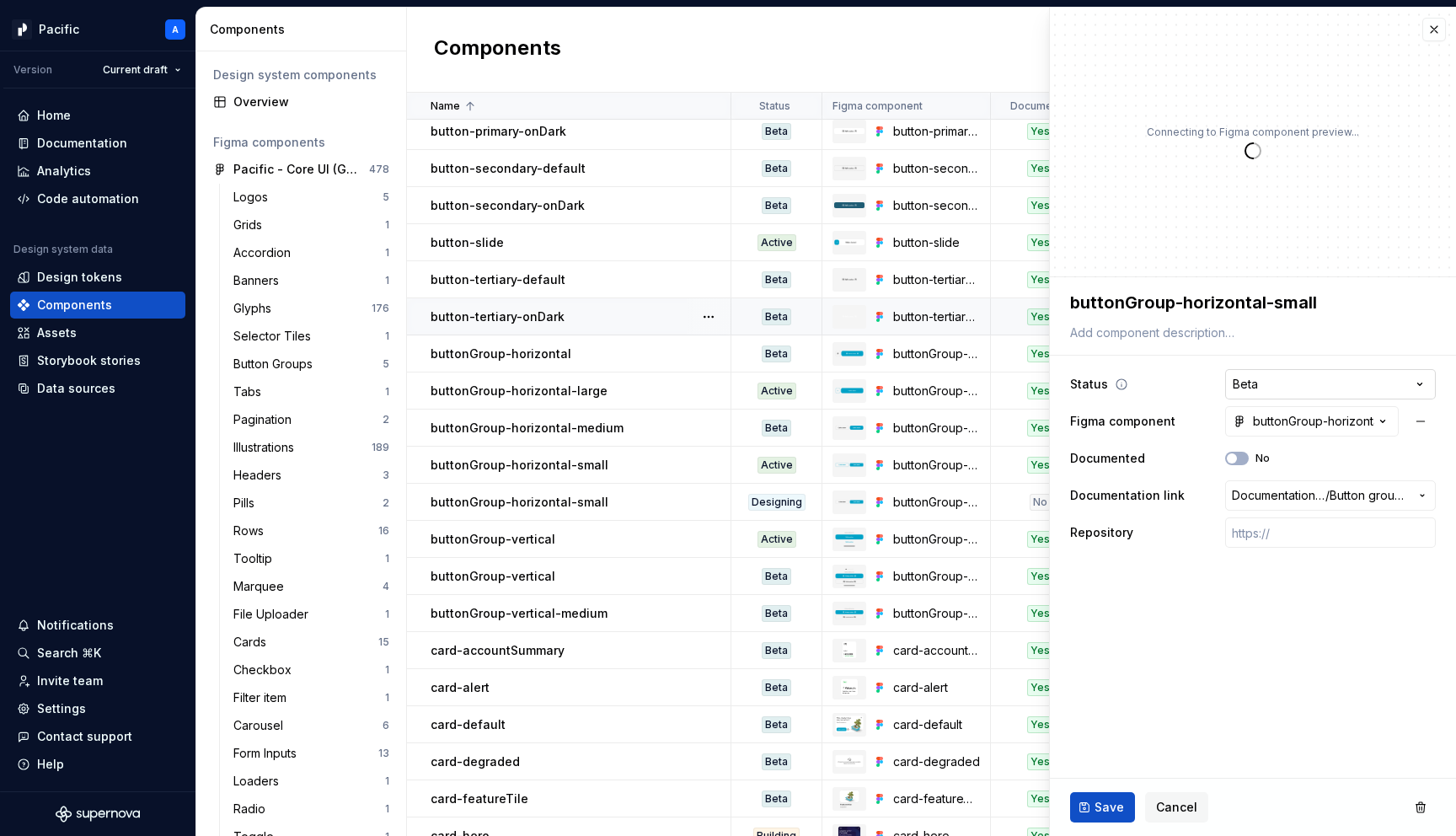
click at [1260, 389] on html "Pacific A Version Current draft Home Documentation Analytics Code automation De…" at bounding box center [728, 418] width 1456 height 836
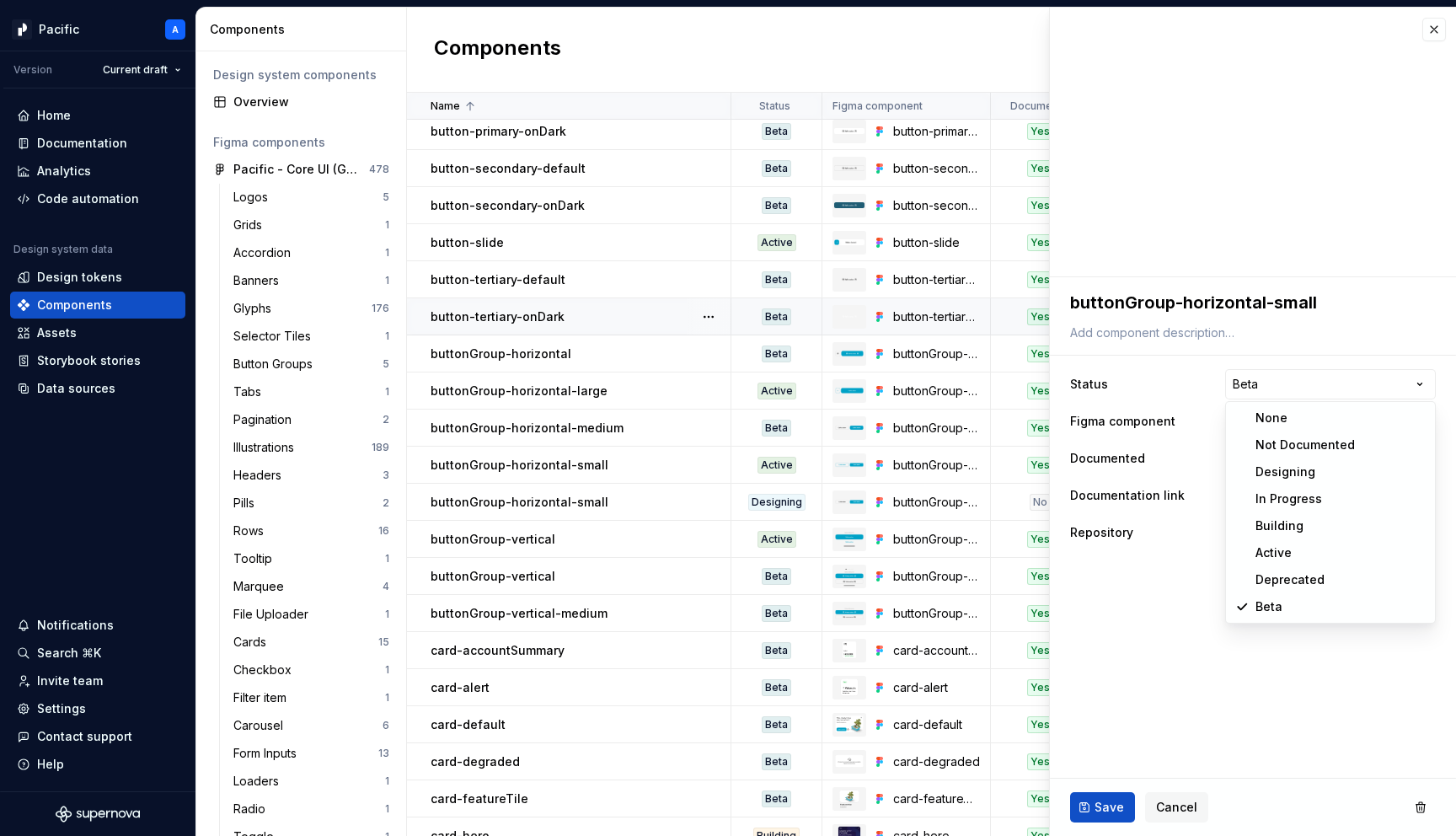
click at [1276, 665] on html "Pacific A Version Current draft Home Documentation Analytics Code automation De…" at bounding box center [728, 418] width 1456 height 836
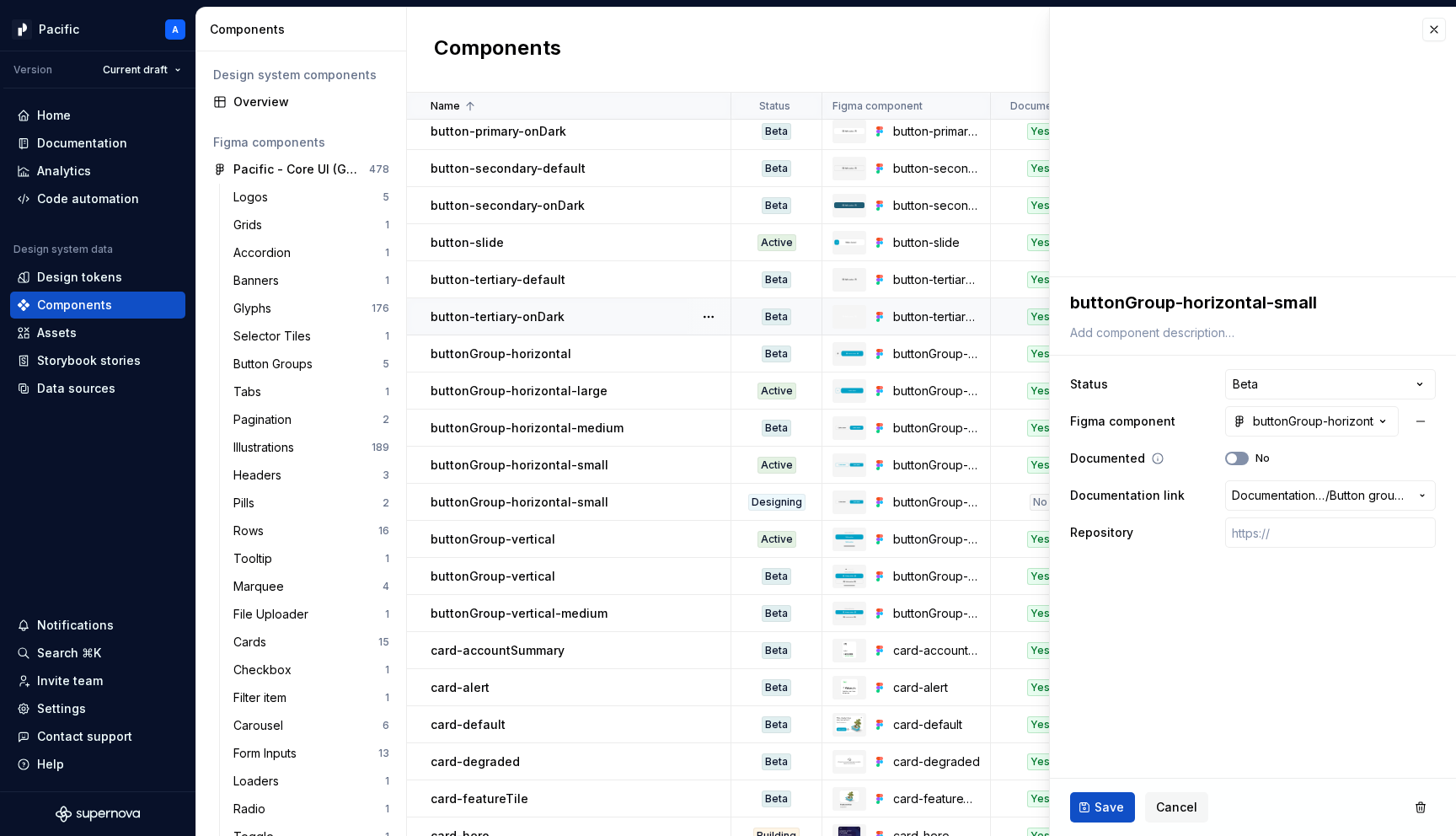
click at [1240, 453] on button "No" at bounding box center [1237, 459] width 24 height 14
click at [1114, 795] on button "Save" at bounding box center [1103, 807] width 65 height 30
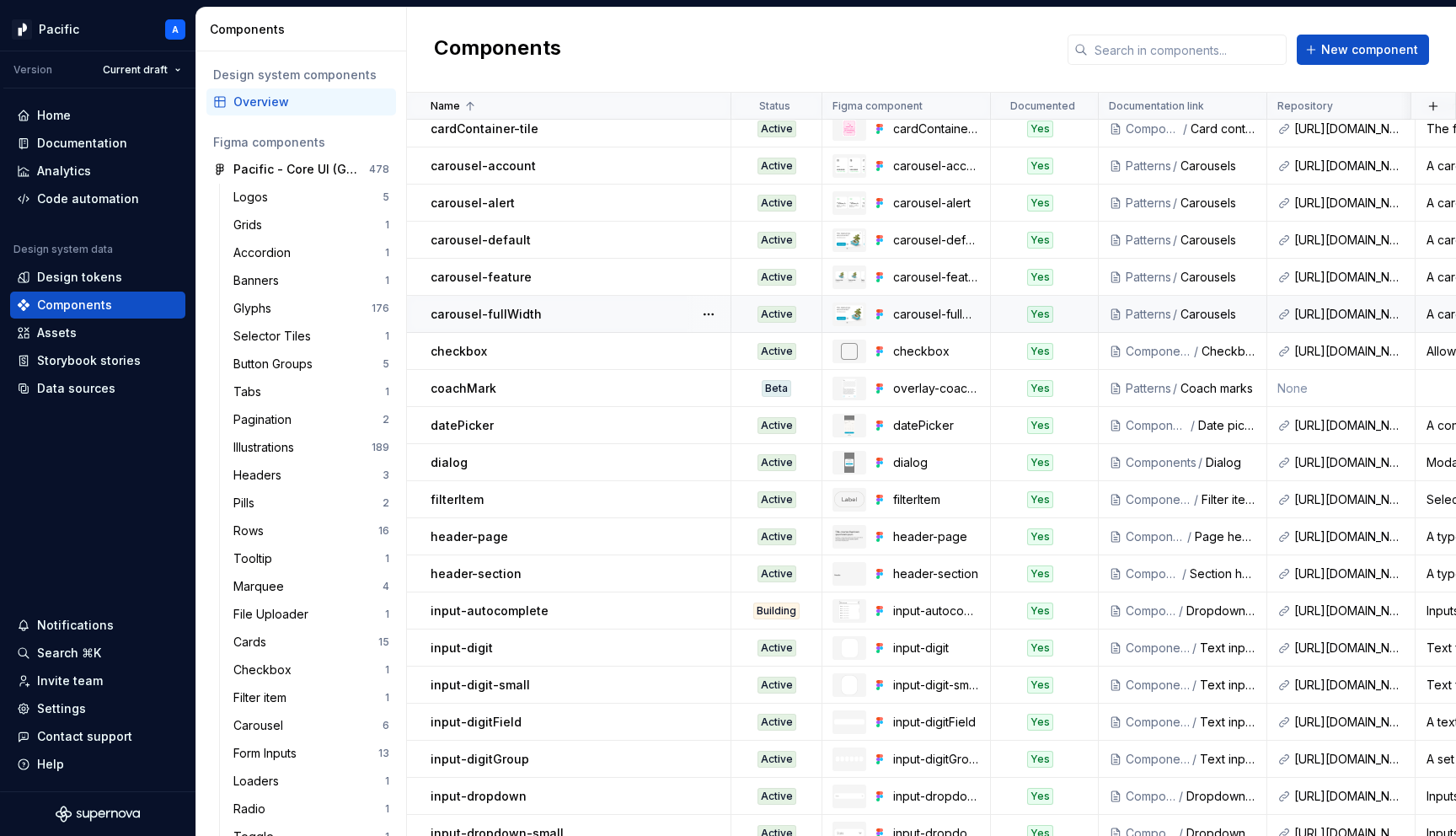
scroll to position [1128, 0]
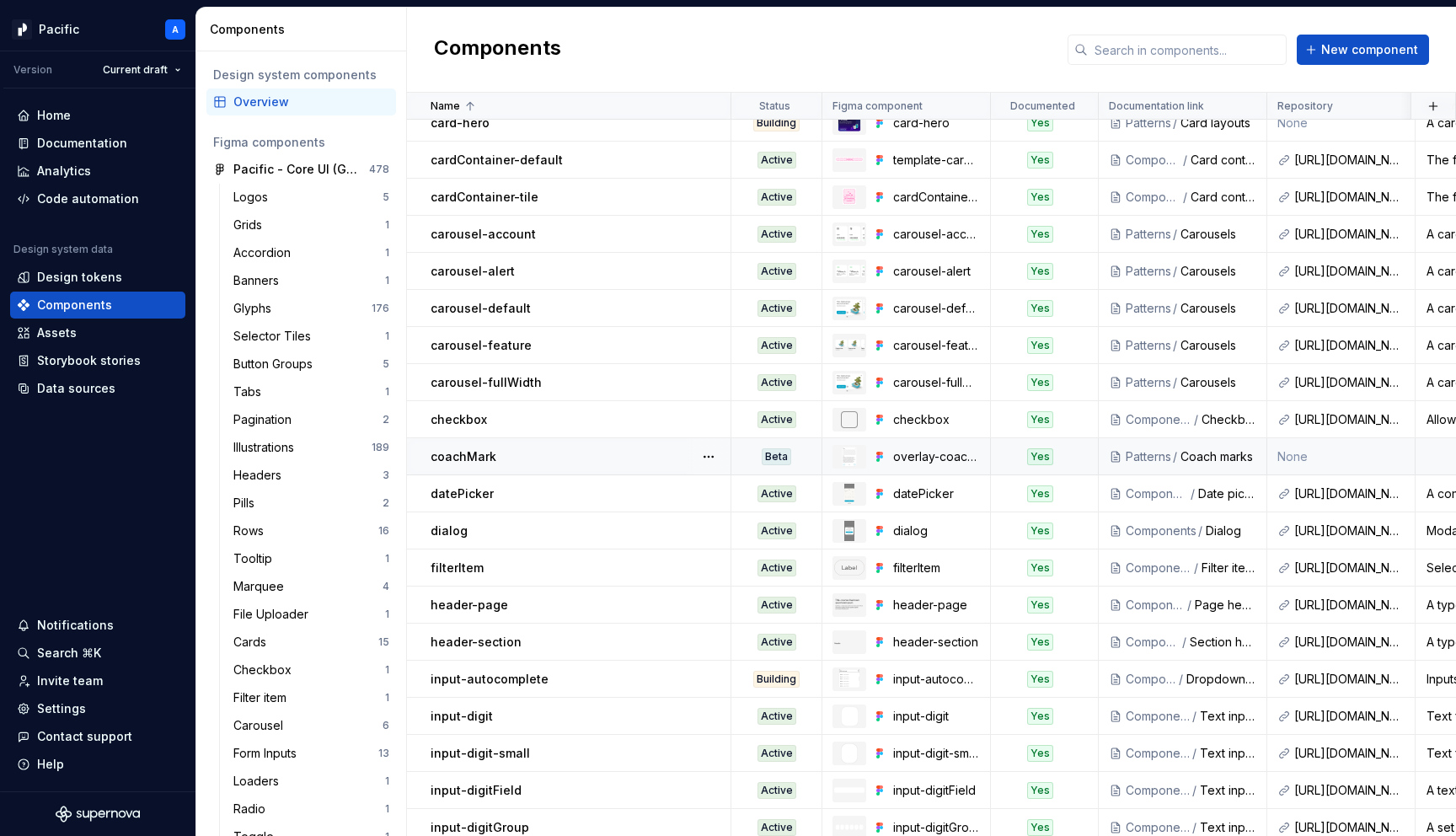
click at [744, 465] on td "Beta" at bounding box center [777, 457] width 91 height 37
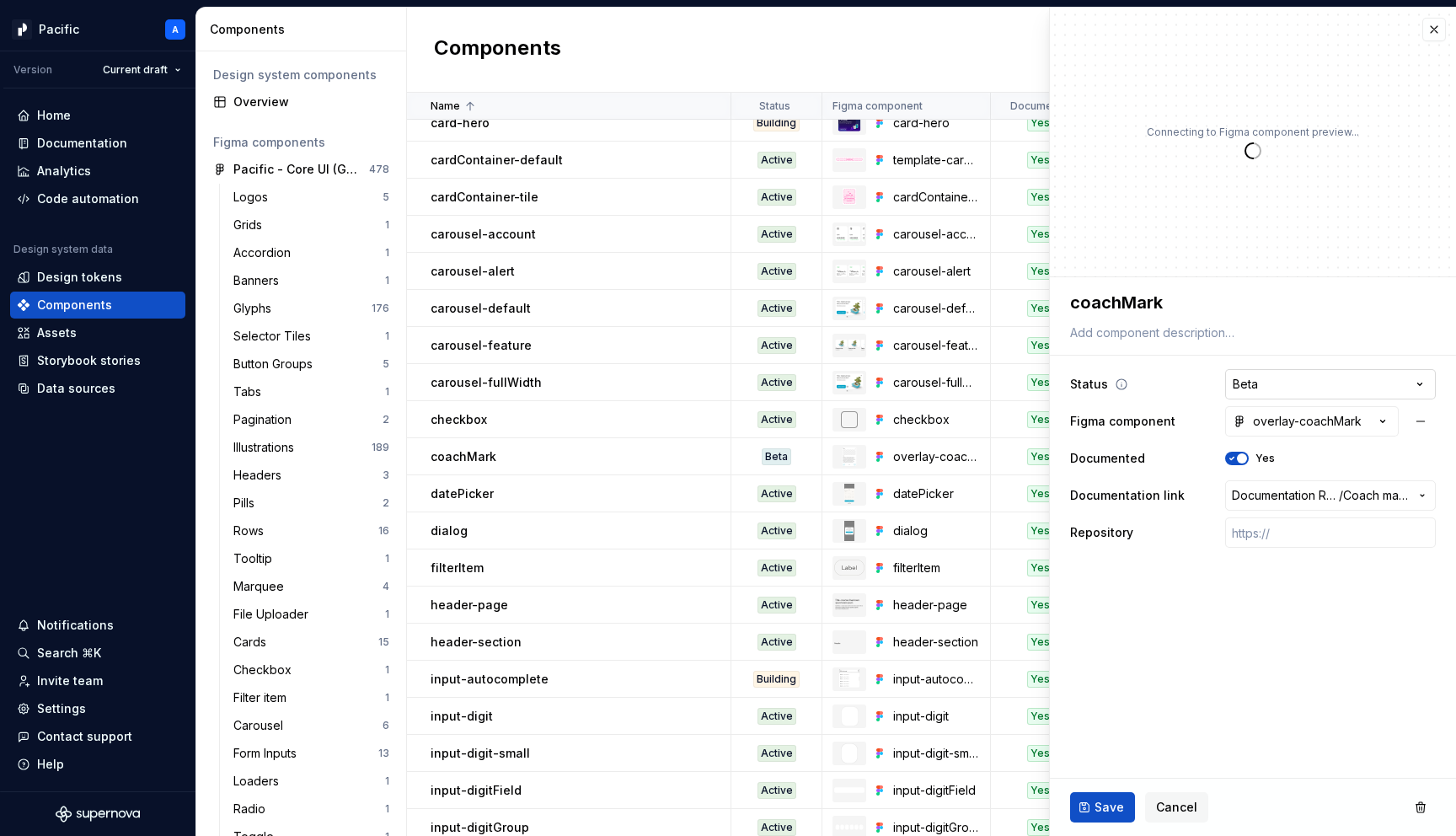
click at [1267, 387] on html "Pacific A Version Current draft Home Documentation Analytics Code automation De…" at bounding box center [728, 418] width 1456 height 836
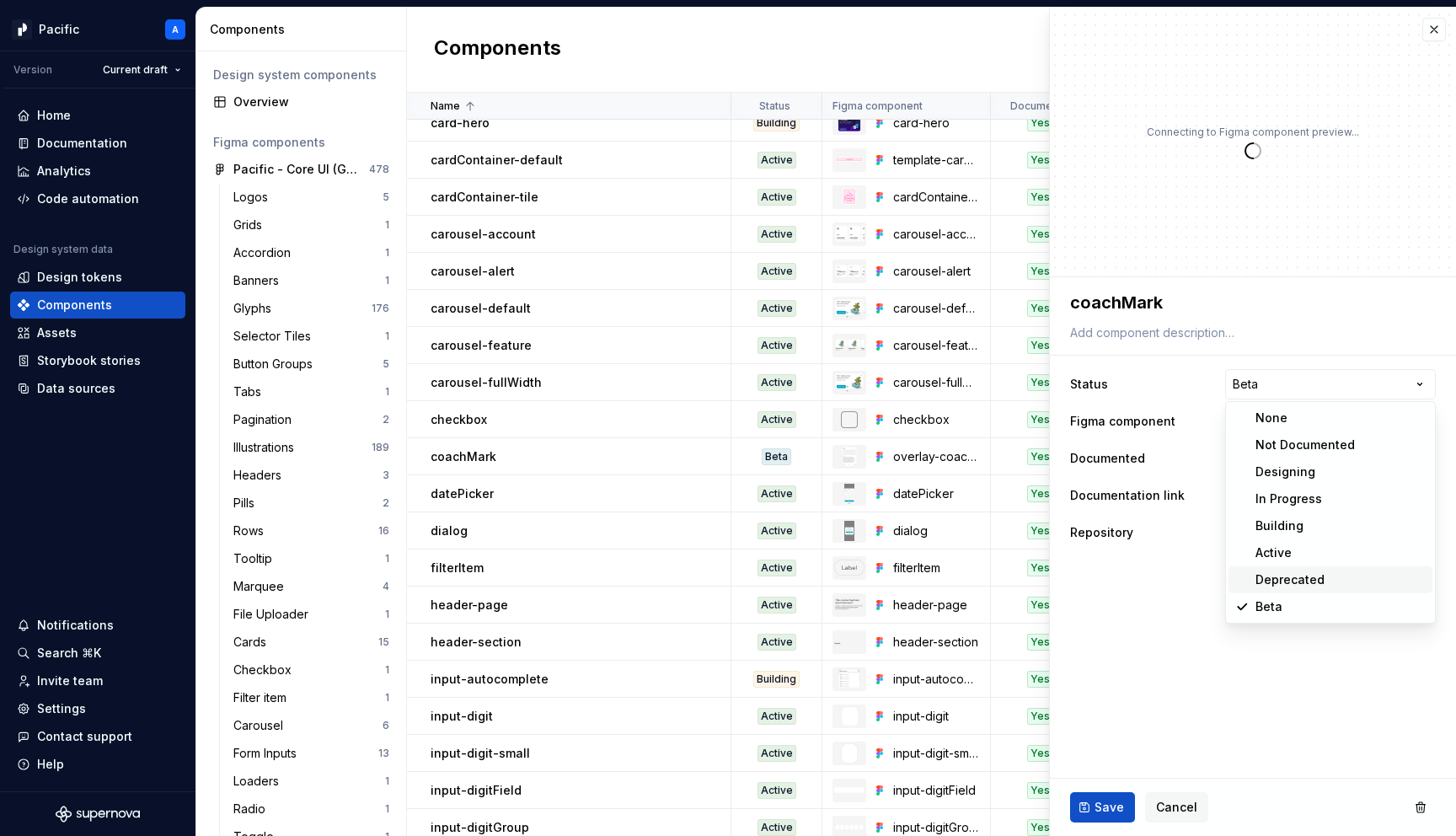
type textarea "*"
select select "**********"
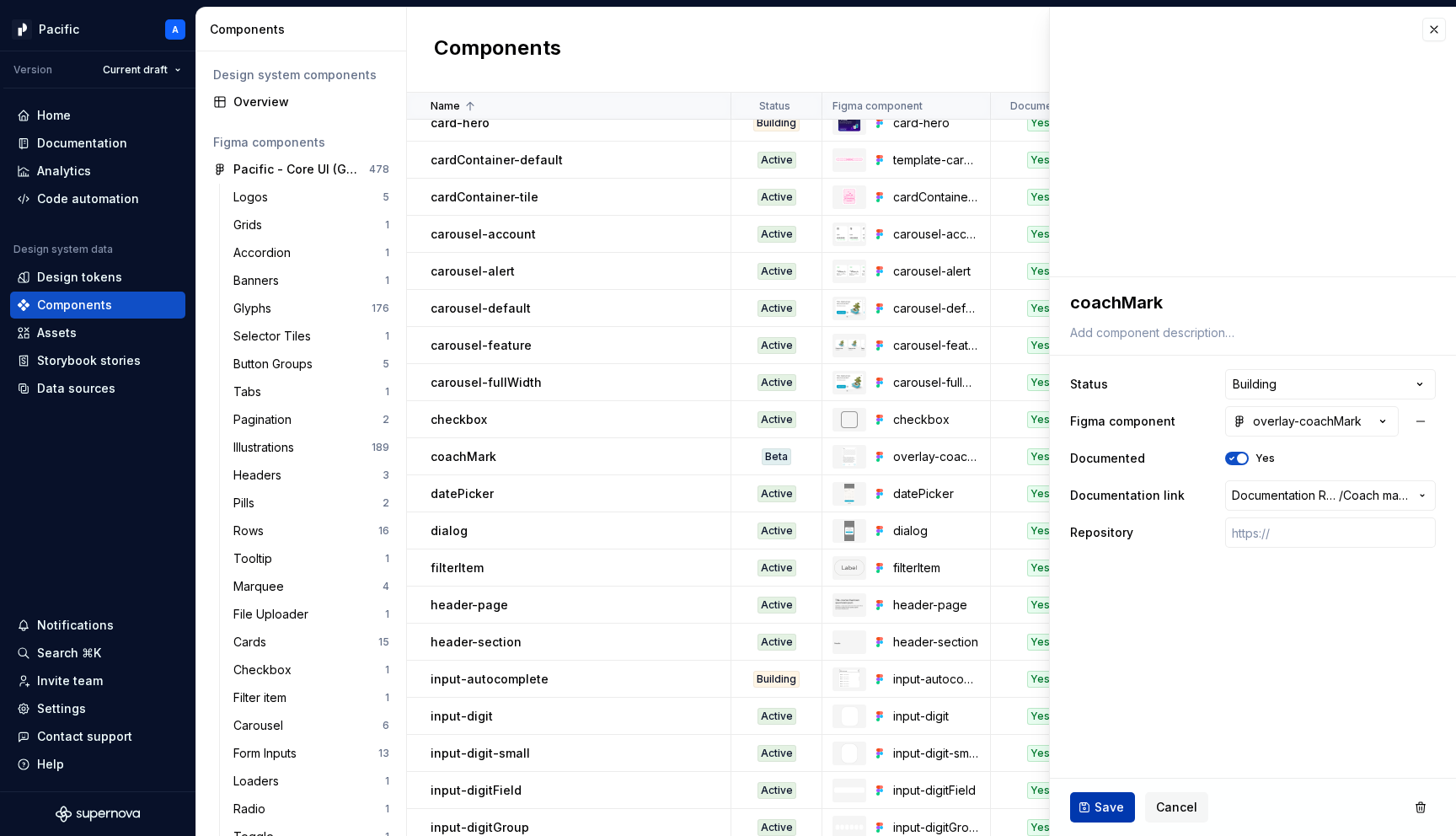
click at [1113, 803] on span "Save" at bounding box center [1109, 807] width 29 height 17
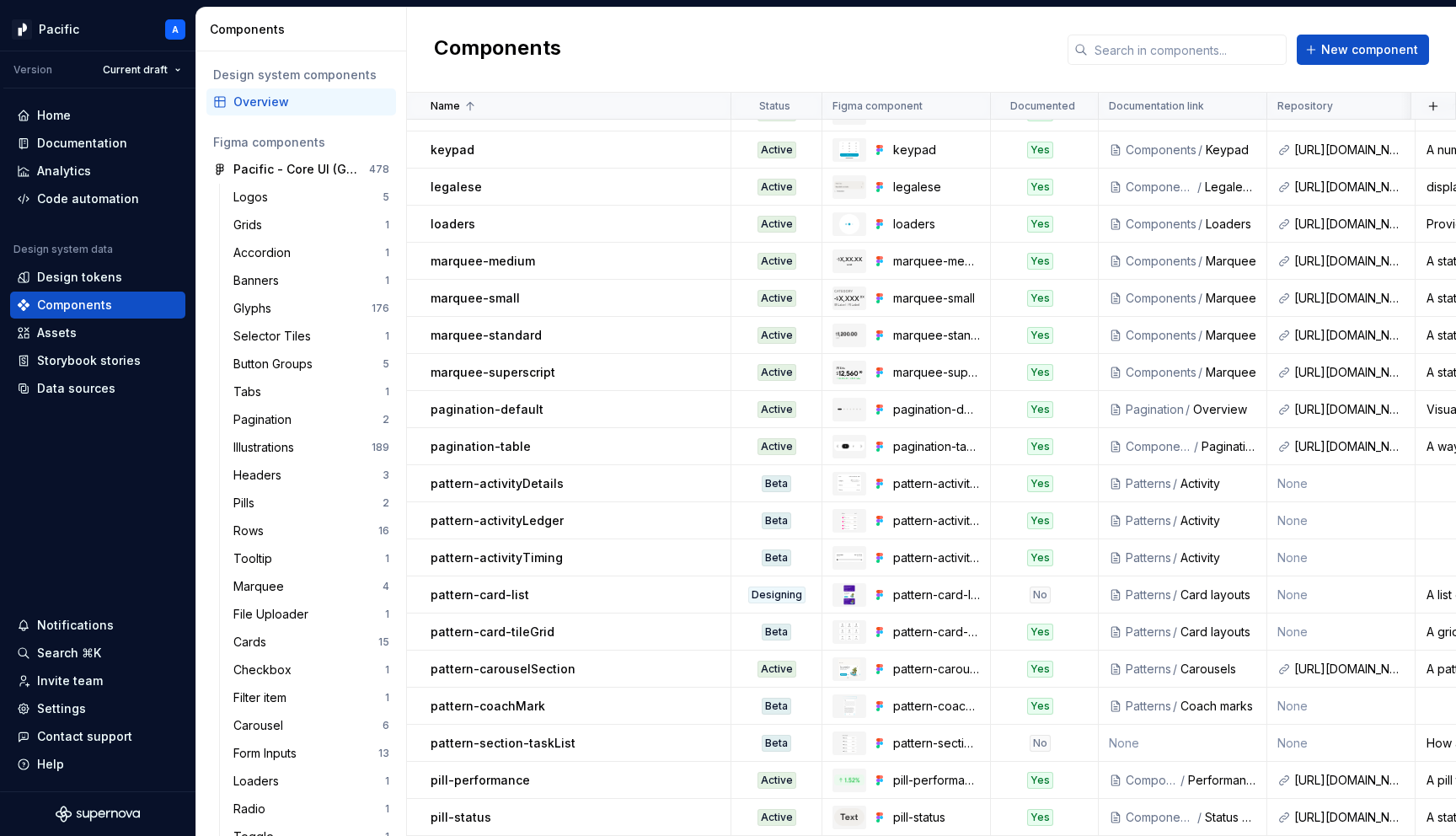
scroll to position [2163, 0]
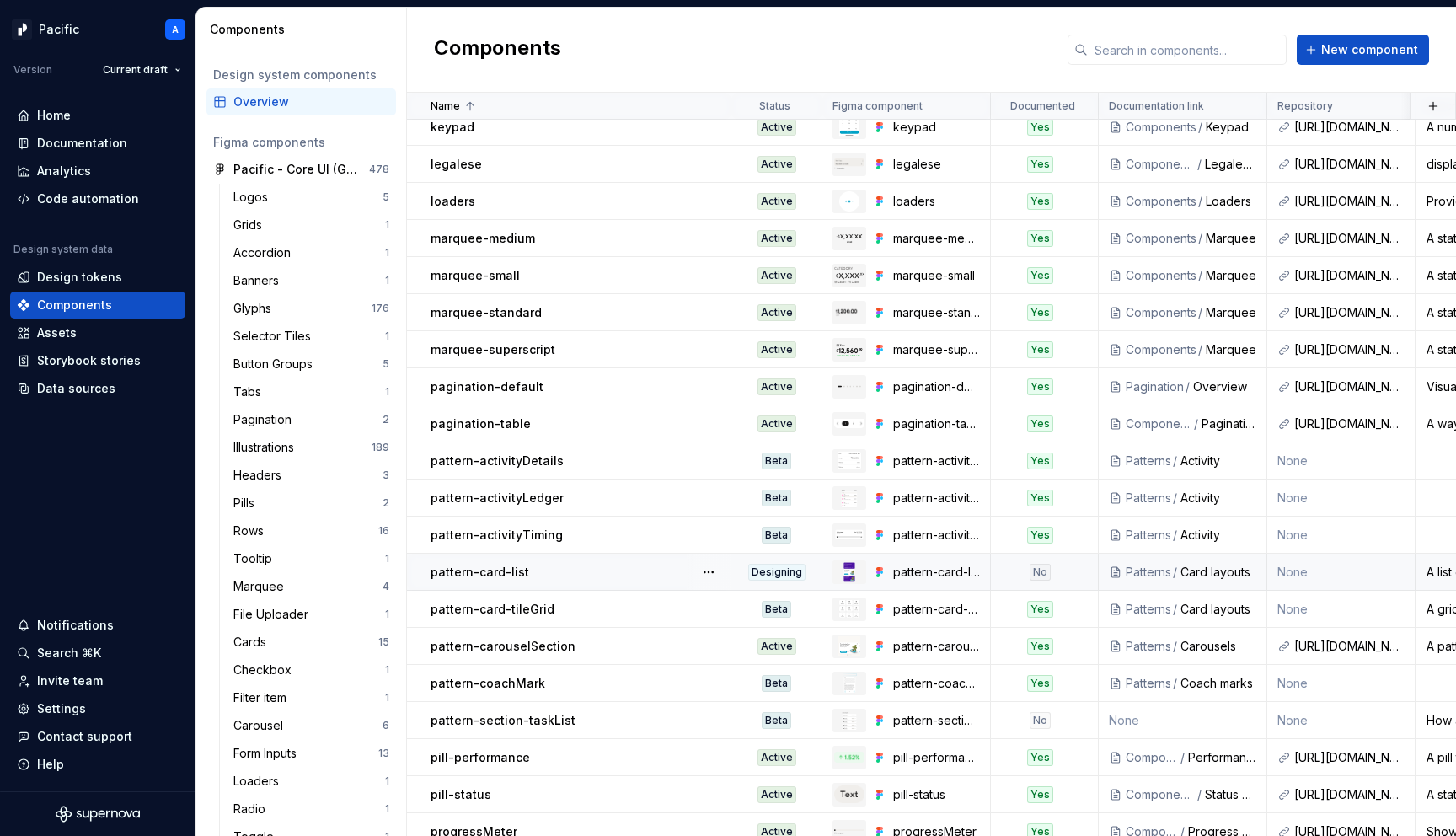
click at [614, 564] on div "pattern-card-list" at bounding box center [580, 573] width 299 height 17
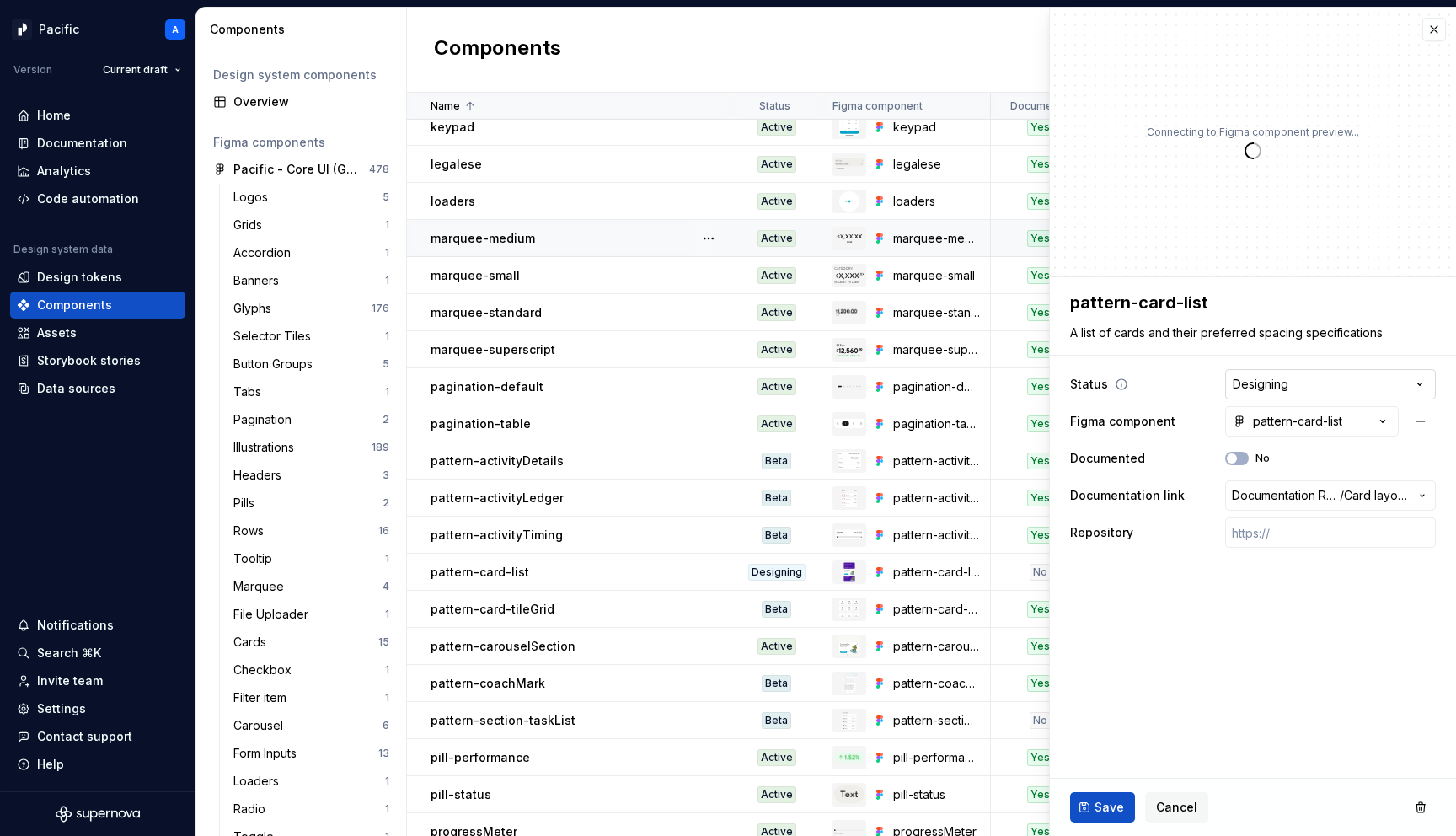
click at [1264, 384] on html "Pacific A Version Current draft Home Documentation Analytics Code automation De…" at bounding box center [728, 418] width 1456 height 836
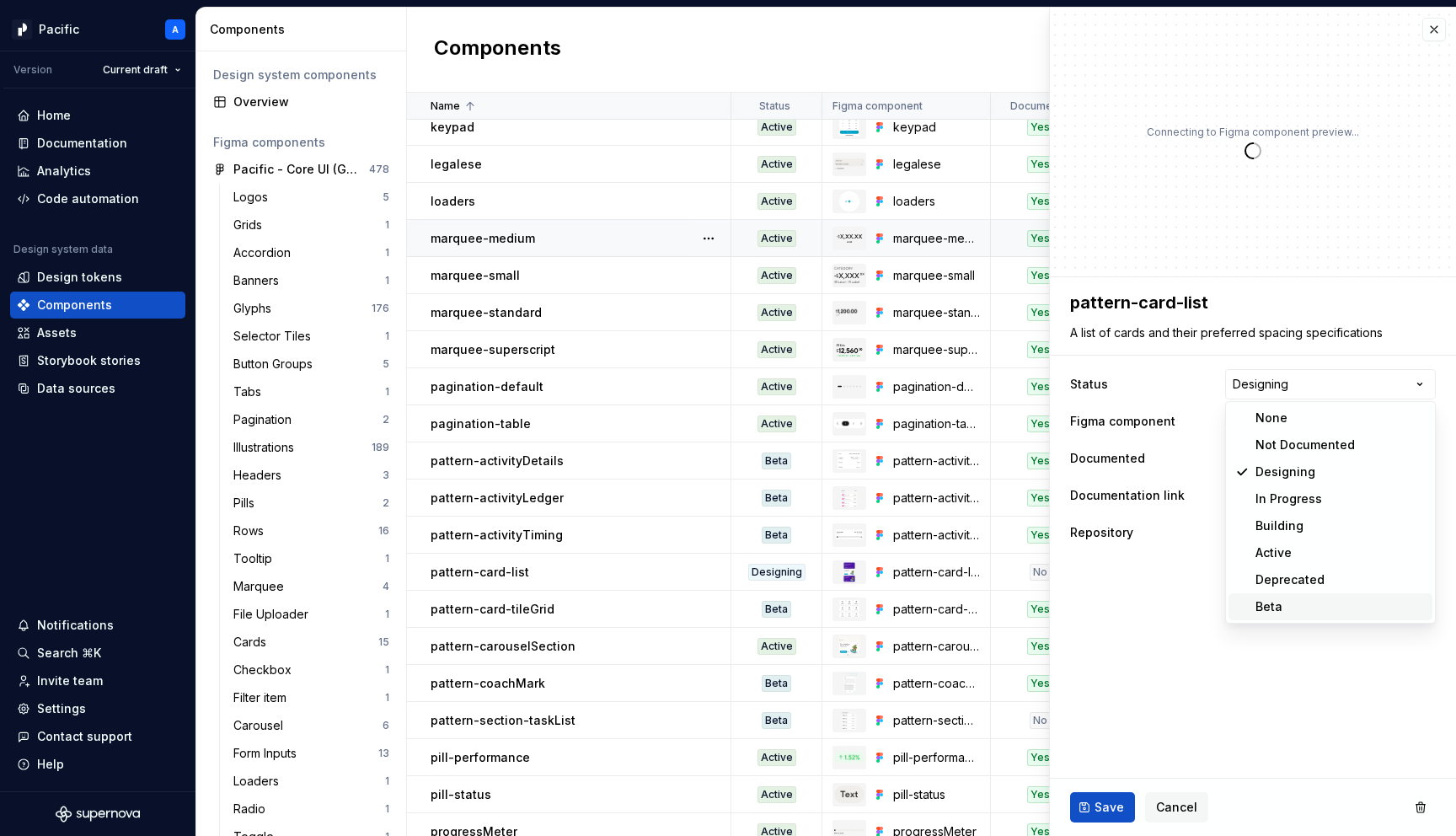
type textarea "*"
select select "**********"
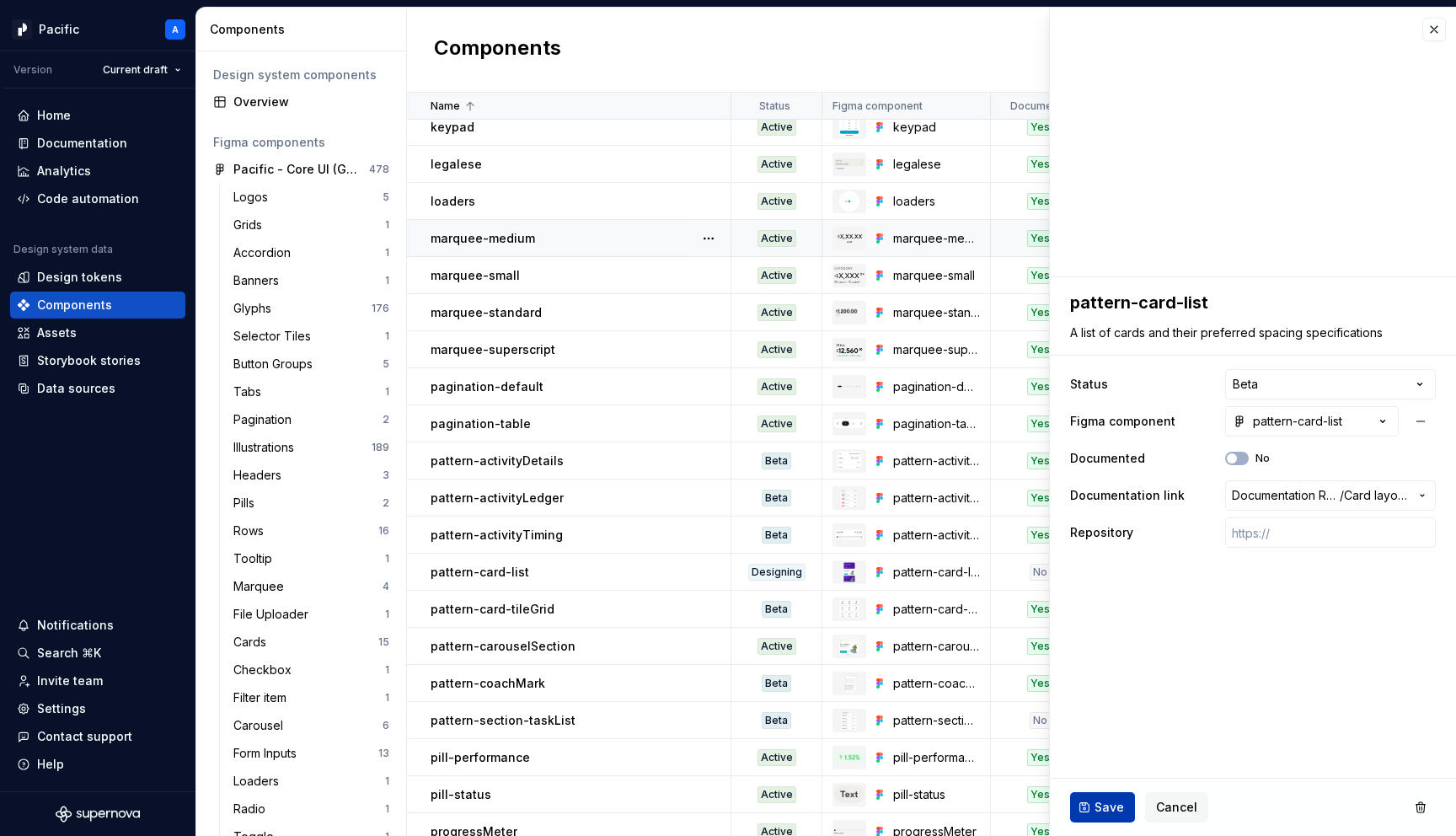
click at [1095, 800] on span "Save" at bounding box center [1109, 807] width 29 height 17
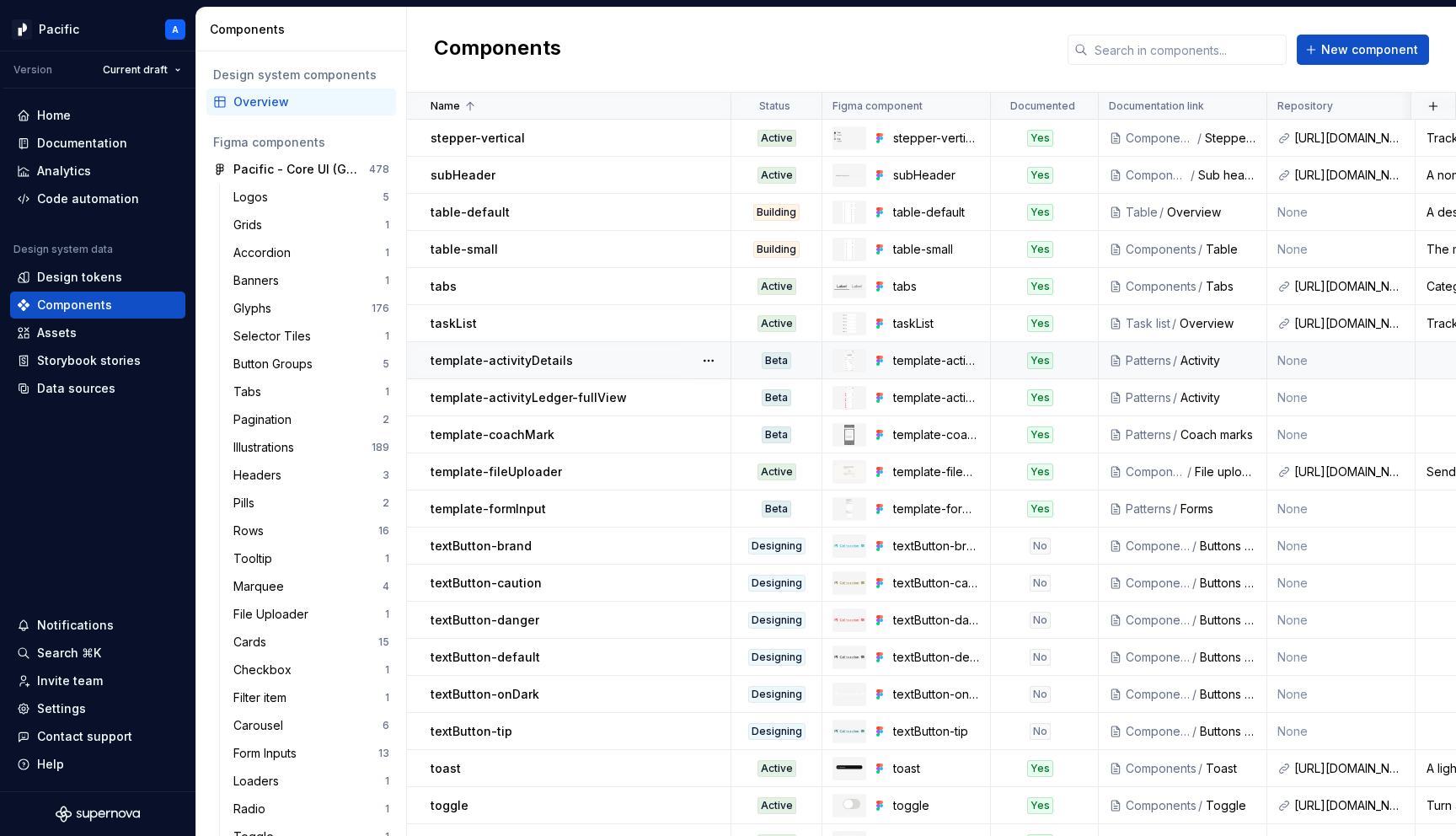
scroll to position [3363, 0]
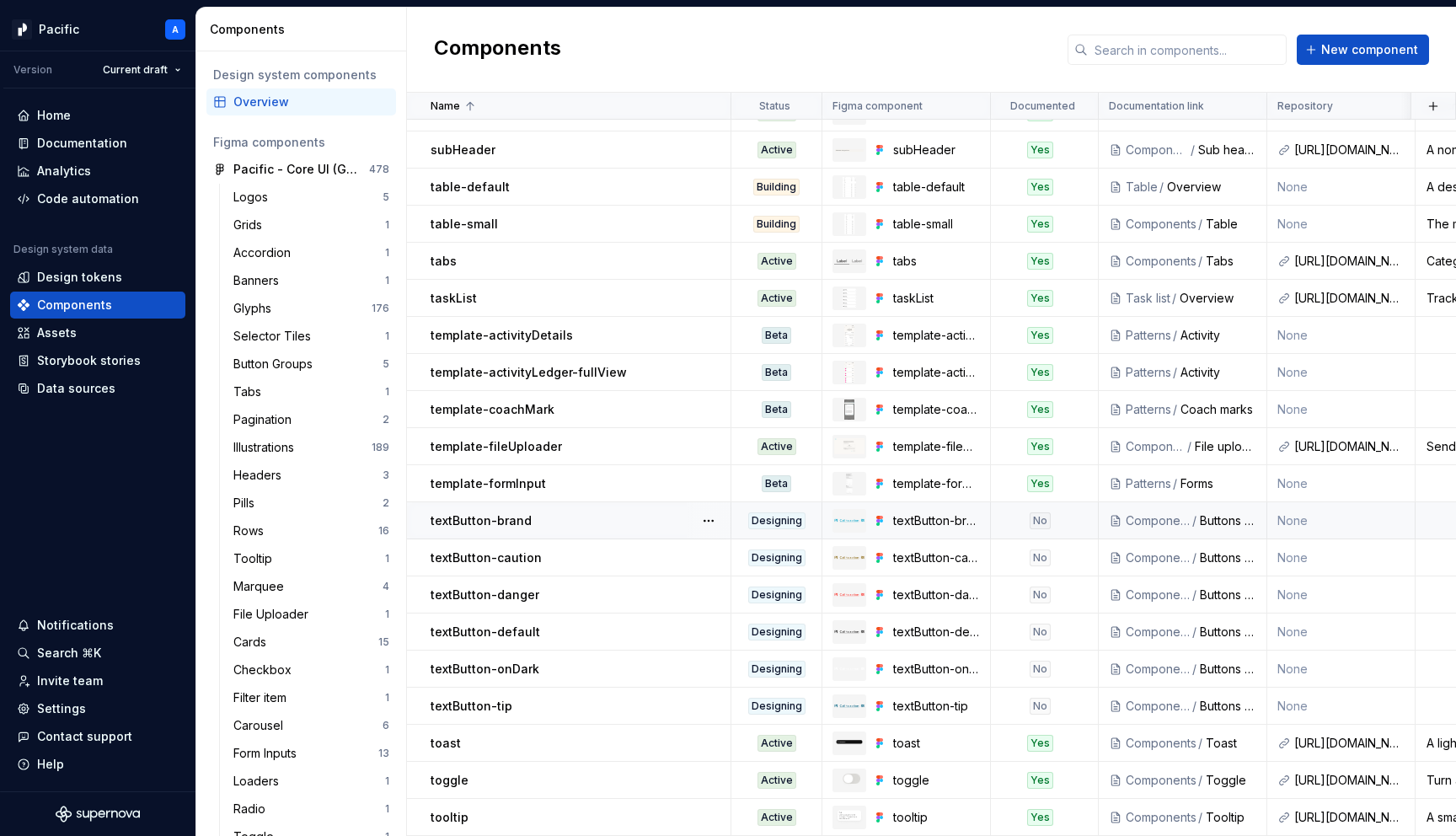
click at [662, 526] on div "textButton-brand" at bounding box center [580, 521] width 299 height 17
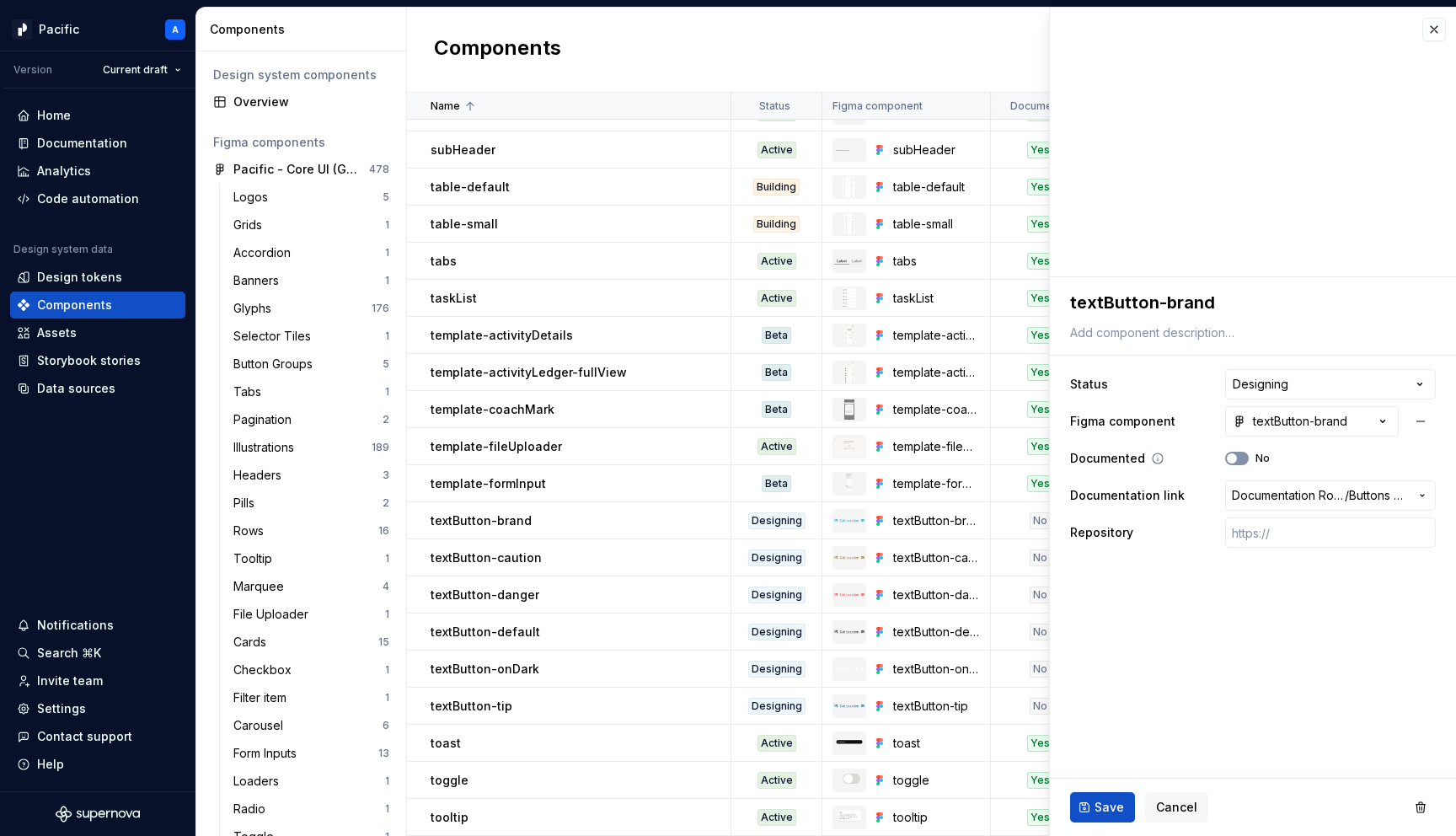
click at [1231, 454] on span "button" at bounding box center [1231, 459] width 10 height 10
type textarea "*"
click at [1246, 379] on html "Pacific A Version Current draft Home Documentation Analytics Code automation De…" at bounding box center [728, 418] width 1456 height 836
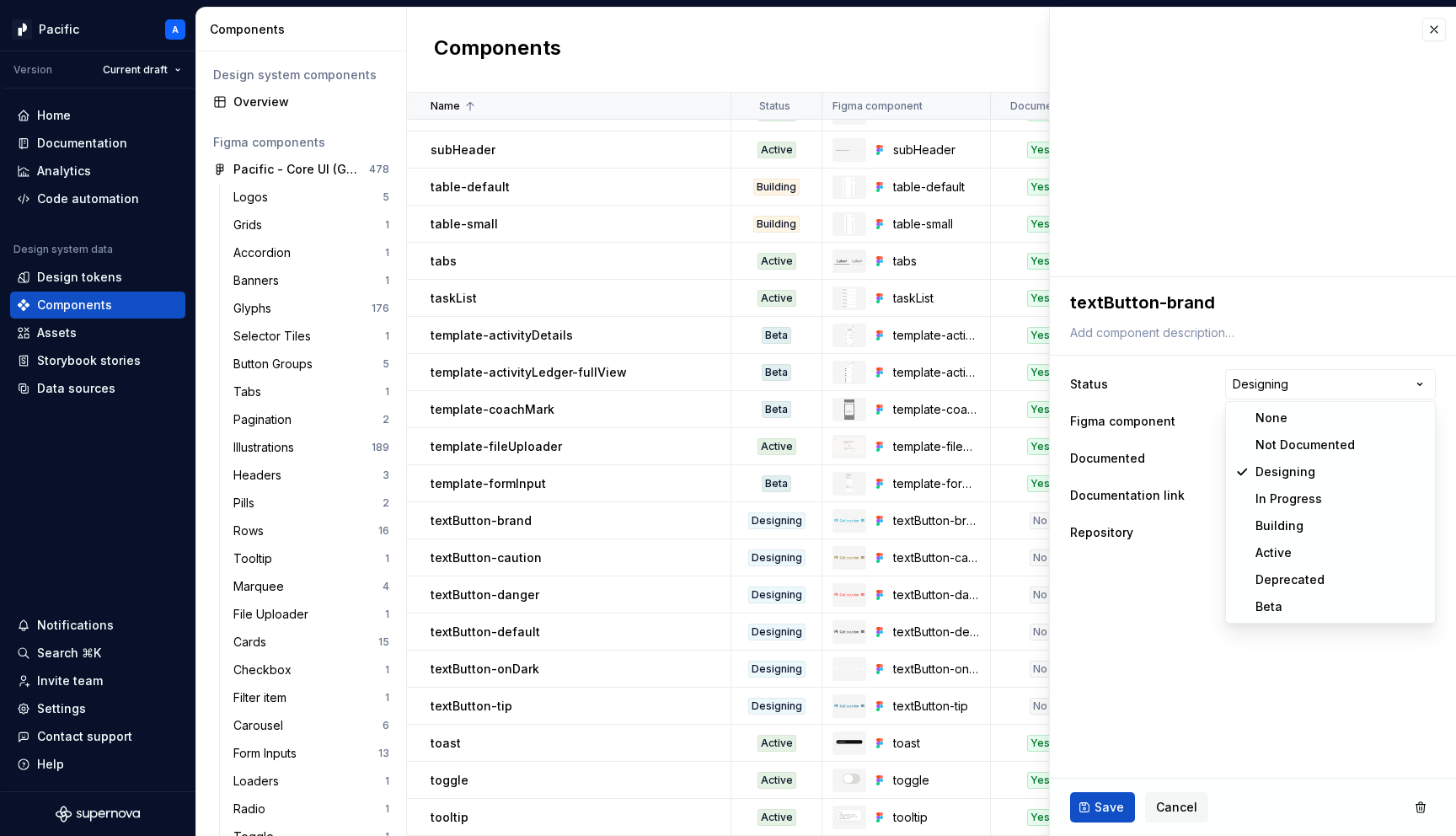
select select "**********"
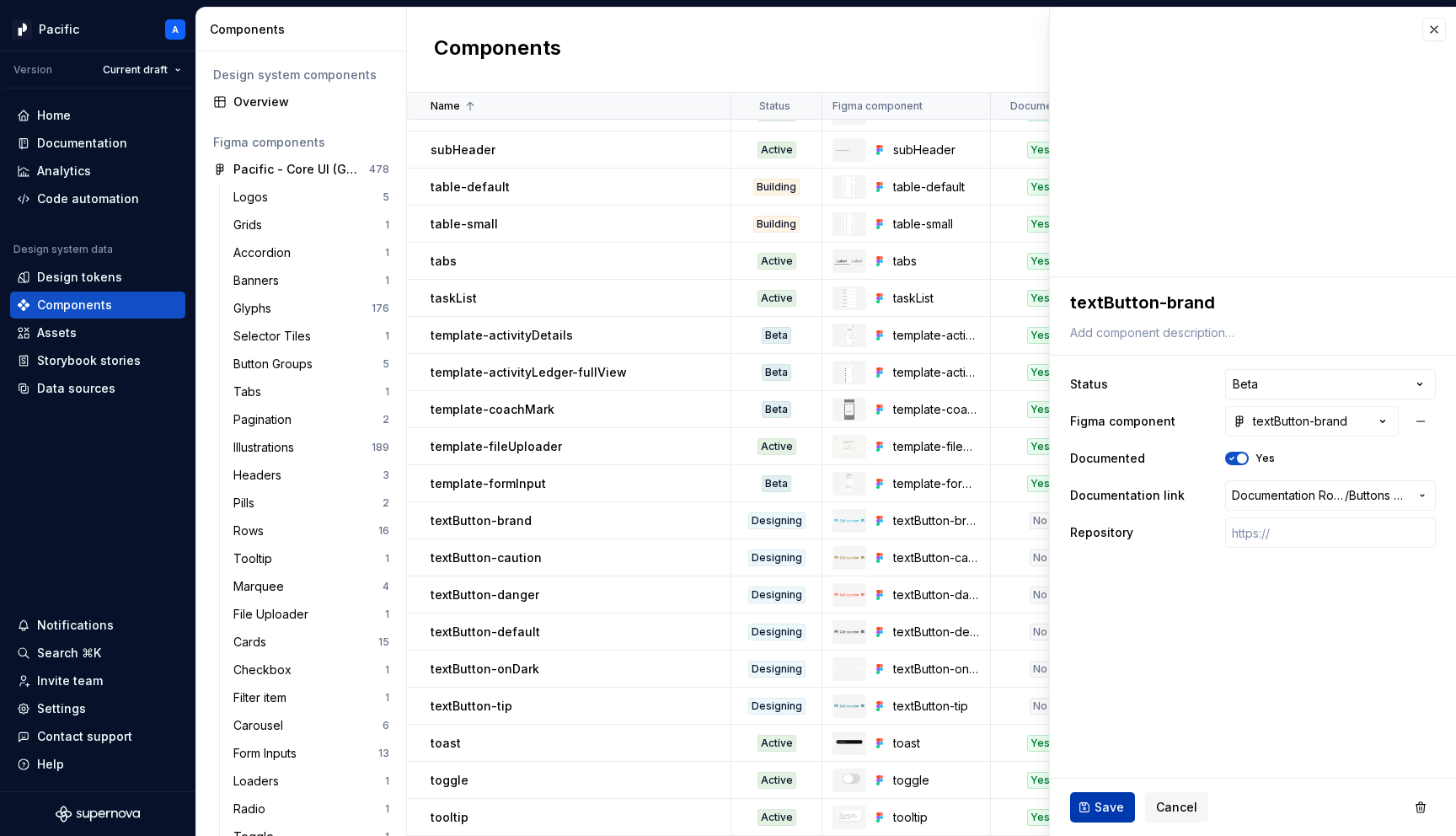
click at [1090, 805] on button "Save" at bounding box center [1103, 807] width 65 height 30
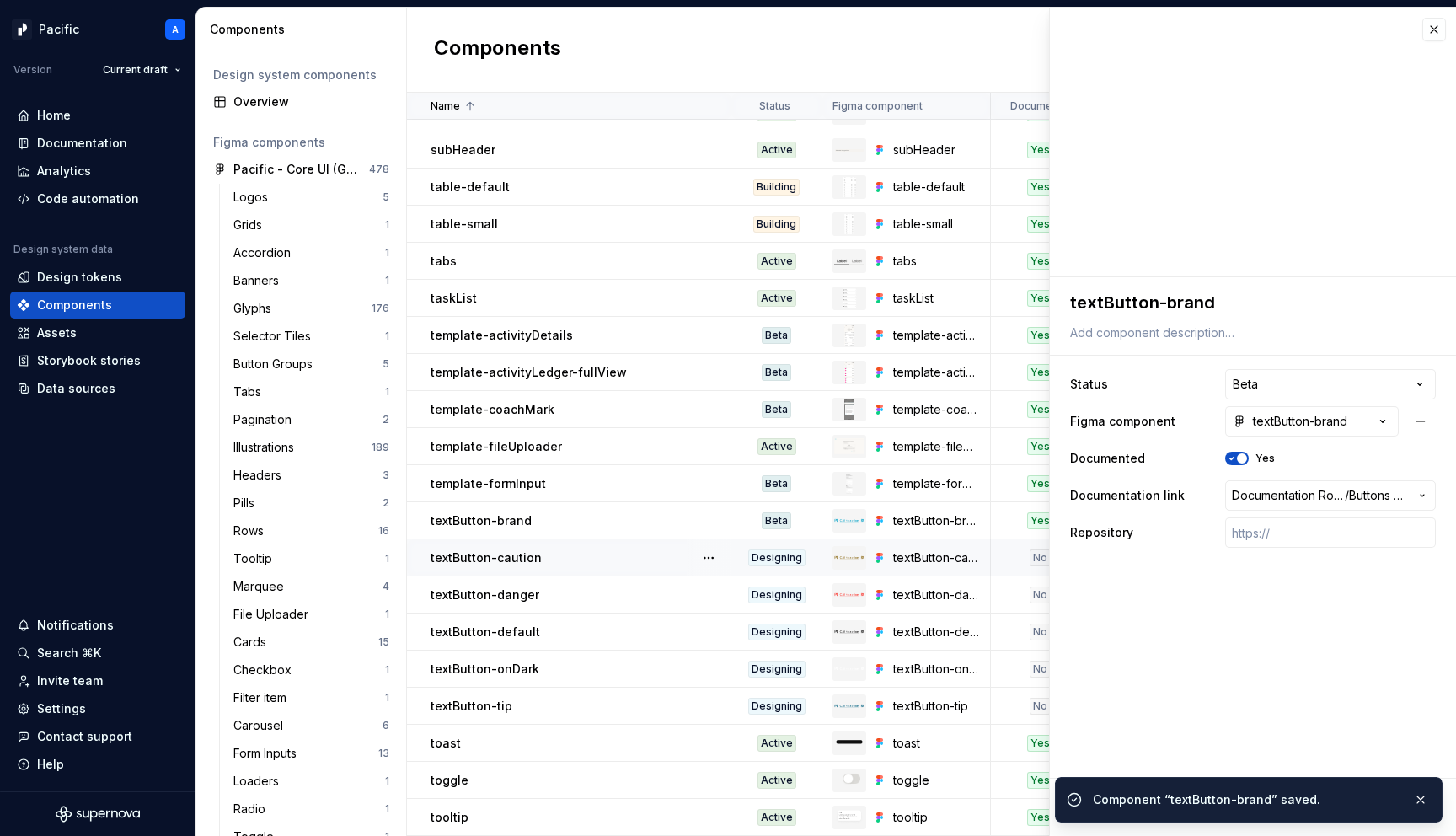
click at [773, 558] on div "Designing" at bounding box center [777, 558] width 57 height 17
click at [1249, 456] on div "No" at bounding box center [1247, 459] width 45 height 14
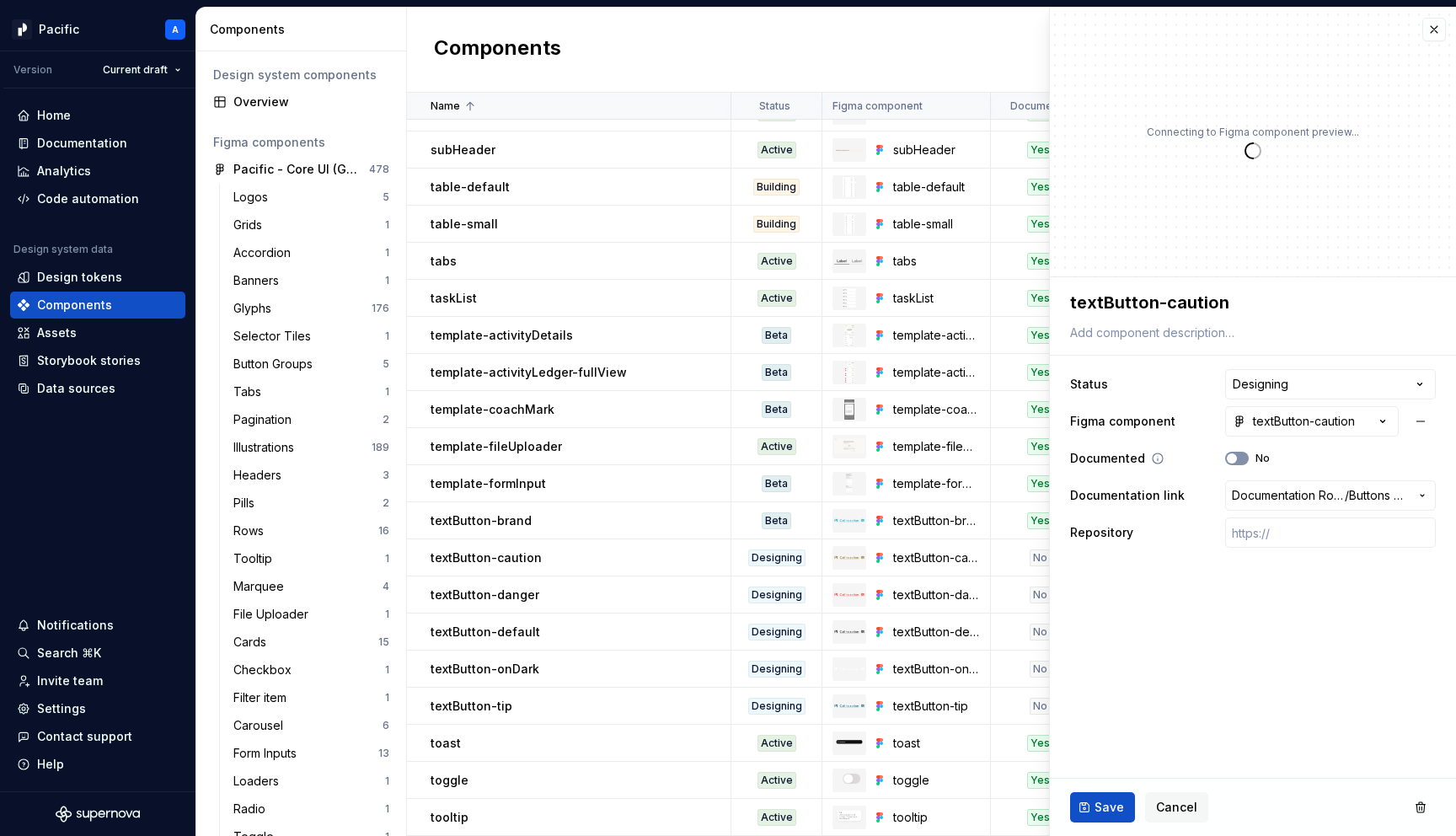
click at [1241, 455] on button "No" at bounding box center [1237, 459] width 24 height 14
type textarea "*"
click at [1263, 380] on html "Pacific A Version Current draft Home Documentation Analytics Code automation De…" at bounding box center [728, 418] width 1456 height 836
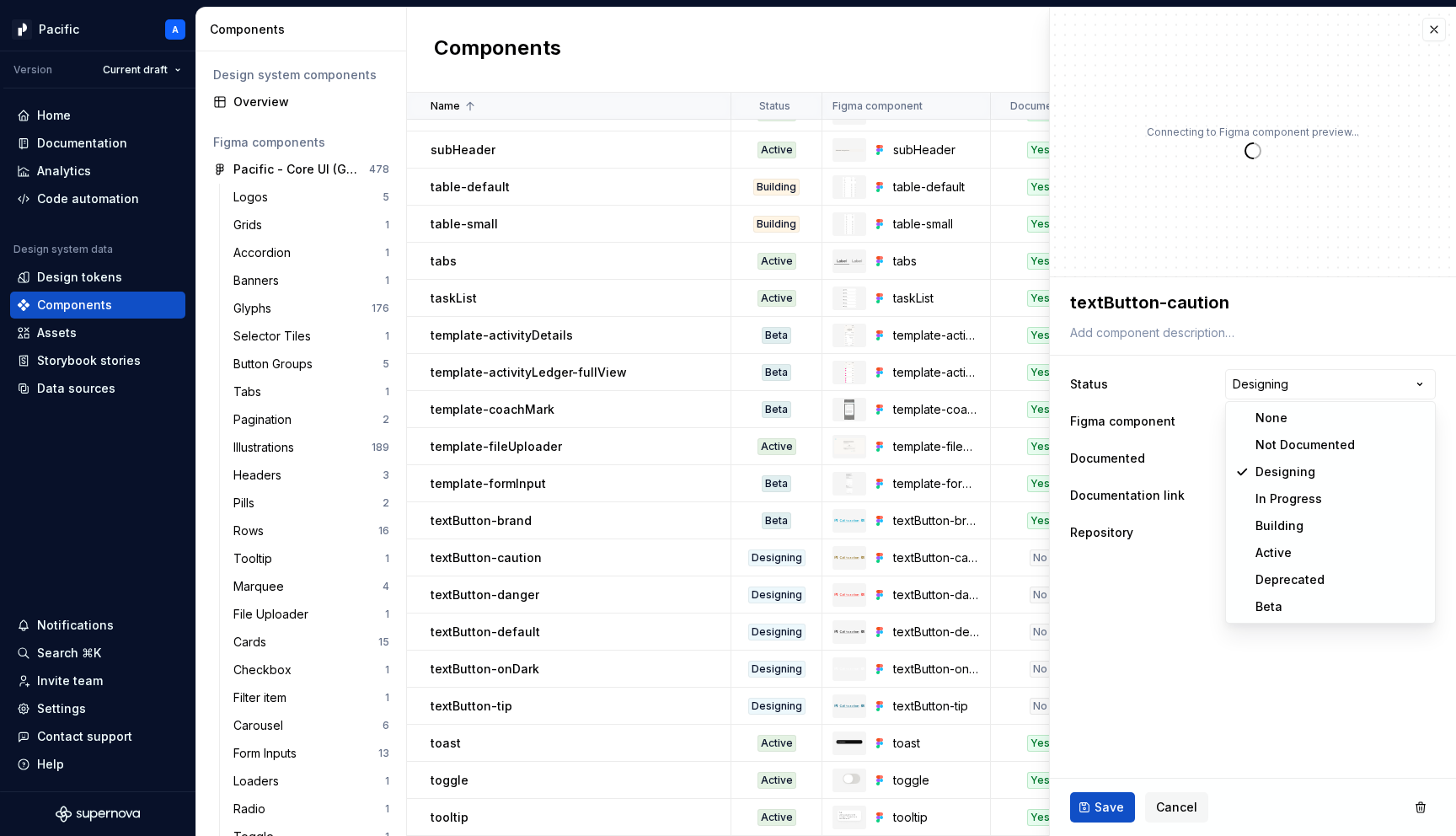
select select "**********"
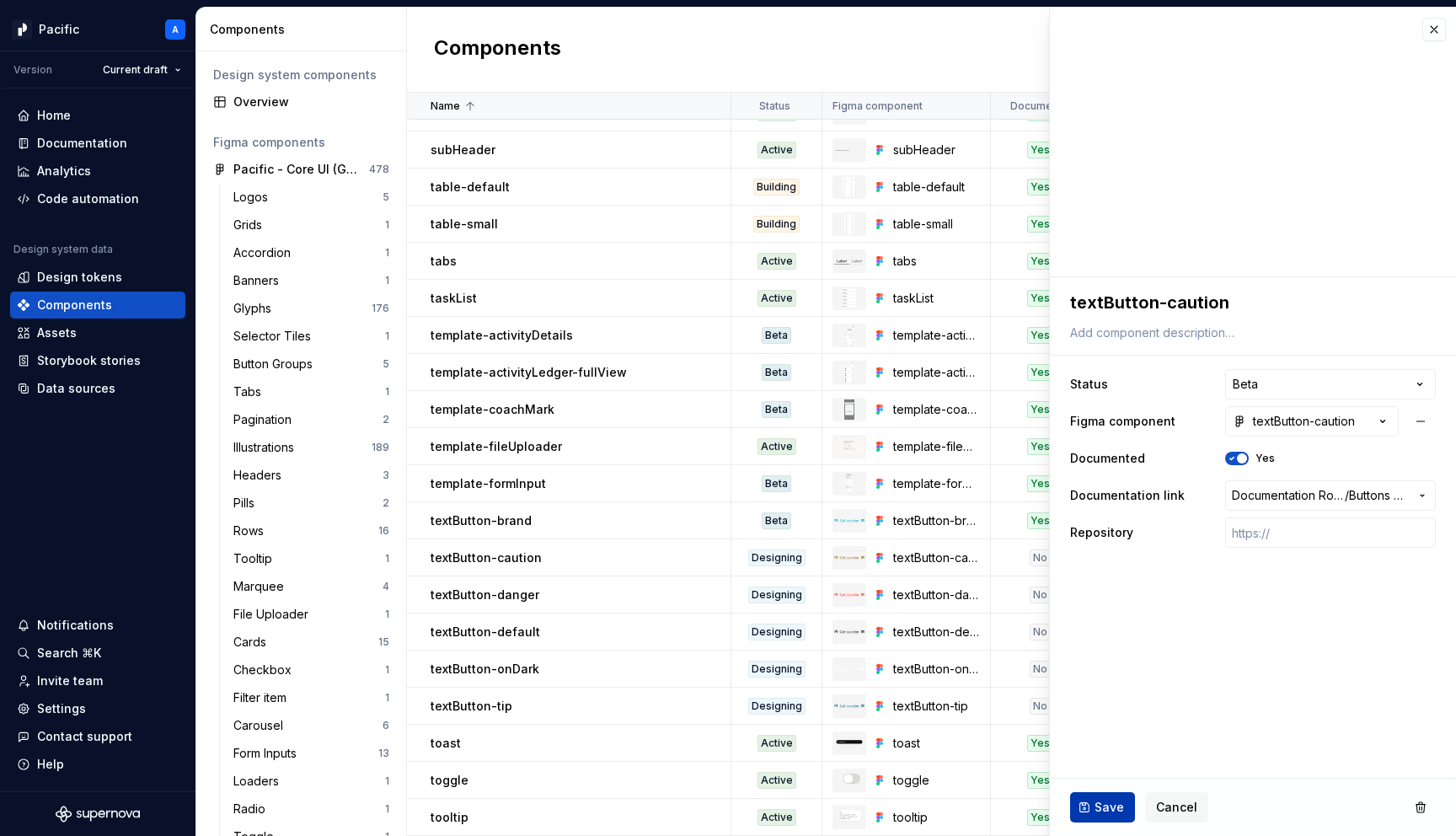
click at [1105, 806] on span "Save" at bounding box center [1109, 807] width 29 height 17
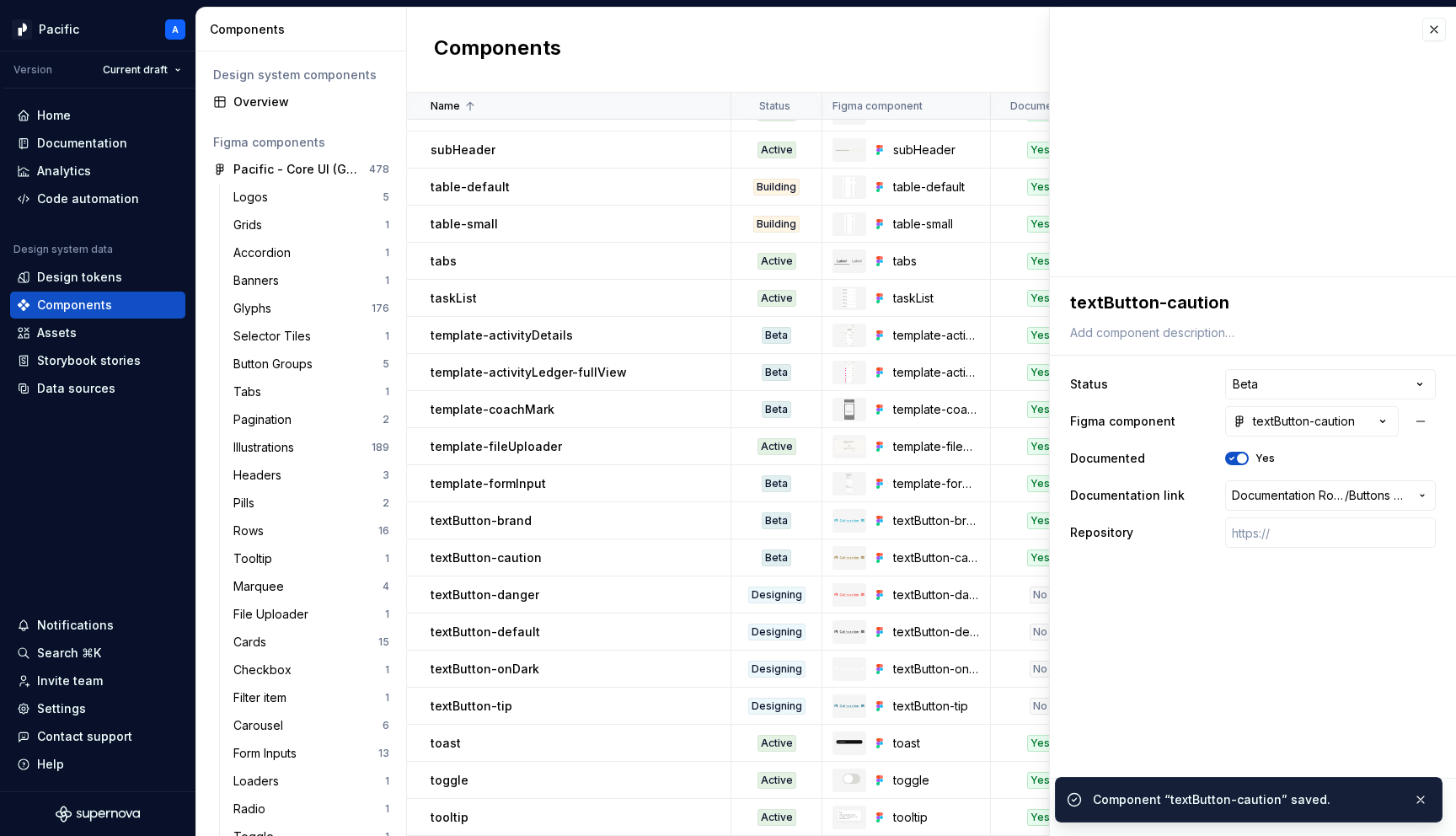
click at [809, 598] on div "Designing" at bounding box center [777, 595] width 88 height 17
click at [1234, 448] on div "Documented No" at bounding box center [1253, 459] width 365 height 30
click at [1237, 459] on icon "button" at bounding box center [1231, 459] width 14 height 10
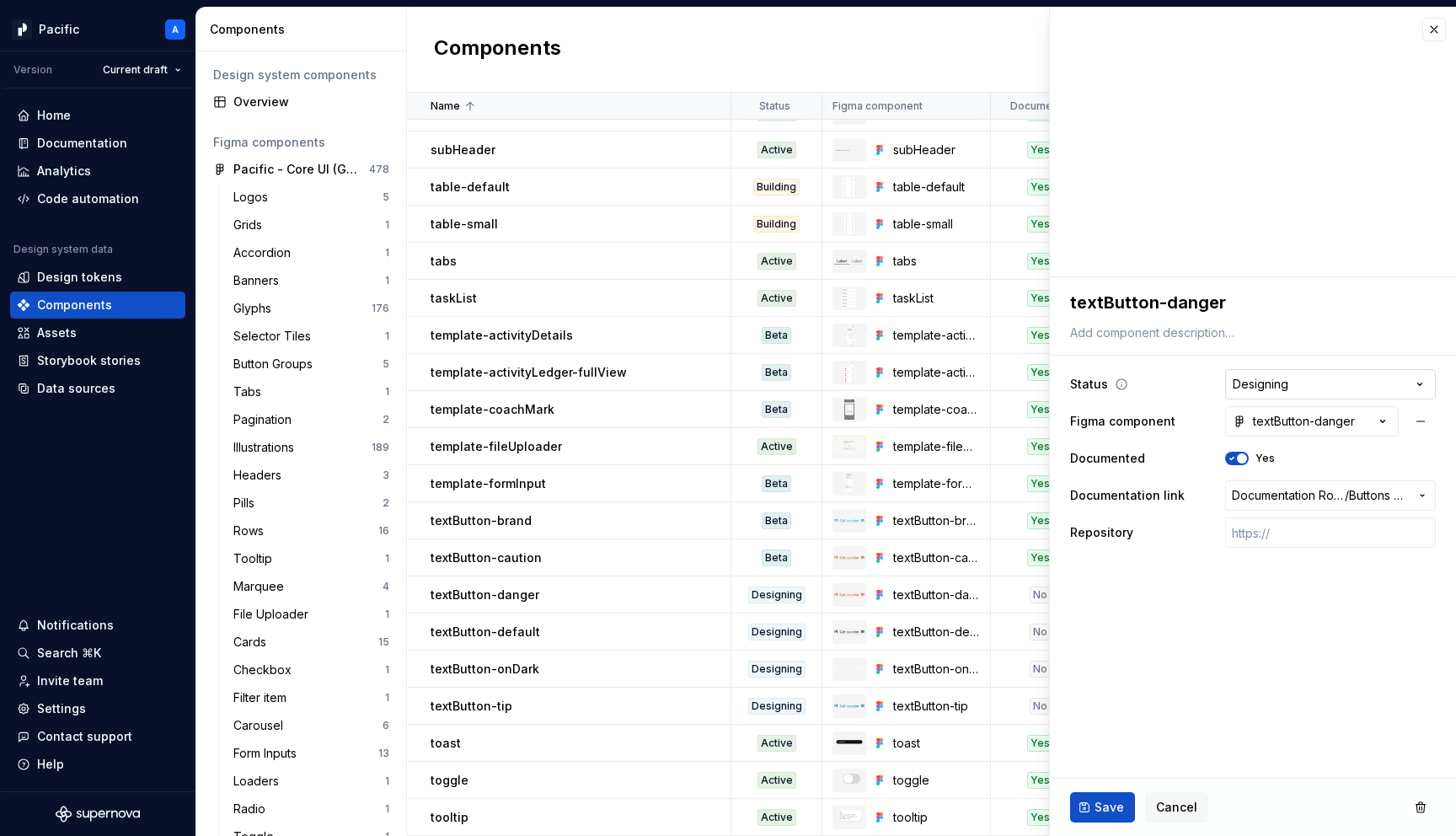
click at [1268, 386] on html "Pacific A Version Current draft Home Documentation Analytics Code automation De…" at bounding box center [728, 418] width 1456 height 836
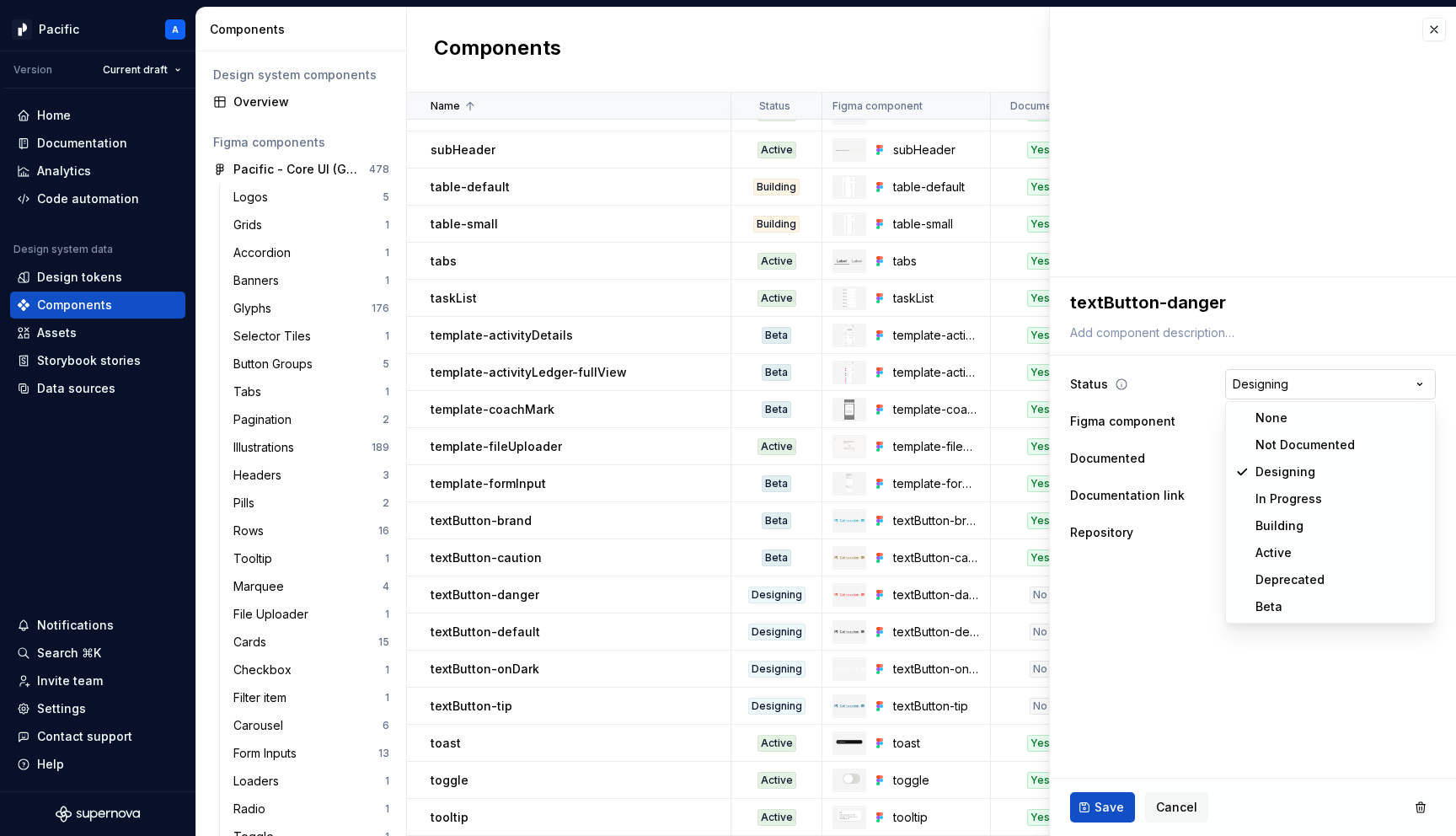
type textarea "*"
select select "**********"
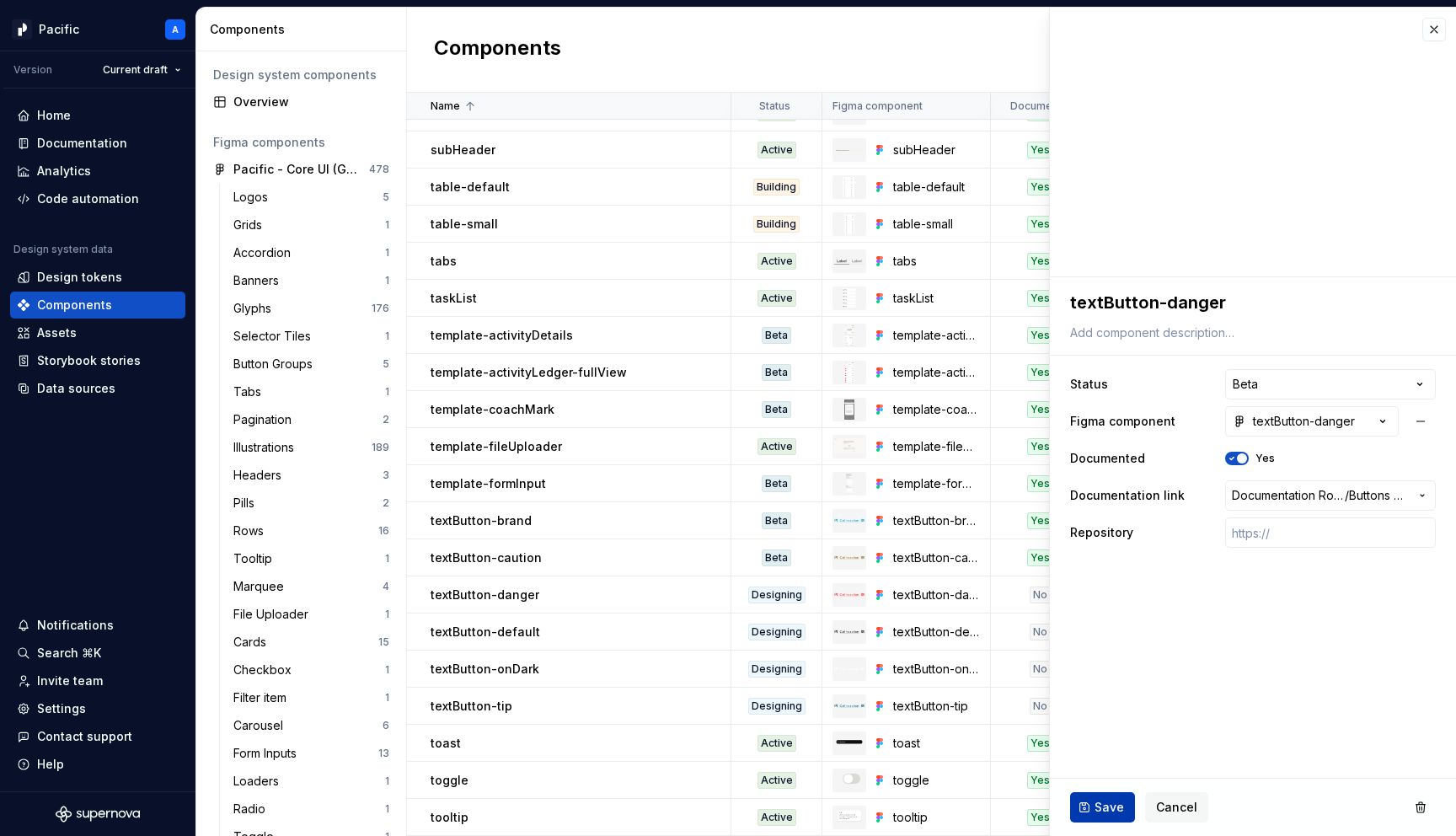
click at [1097, 801] on span "Save" at bounding box center [1109, 807] width 29 height 17
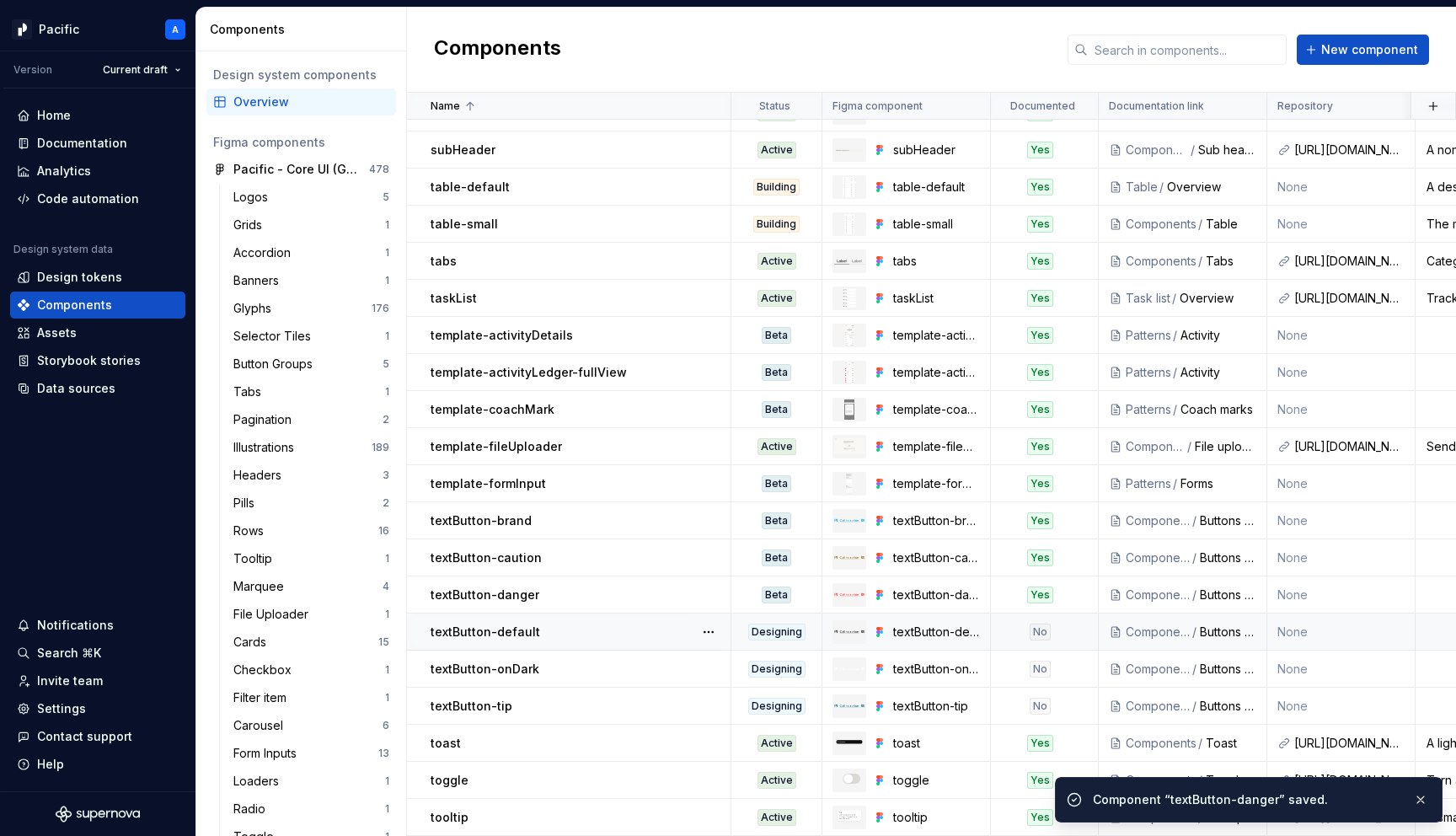
click at [809, 638] on div "Designing" at bounding box center [777, 633] width 88 height 17
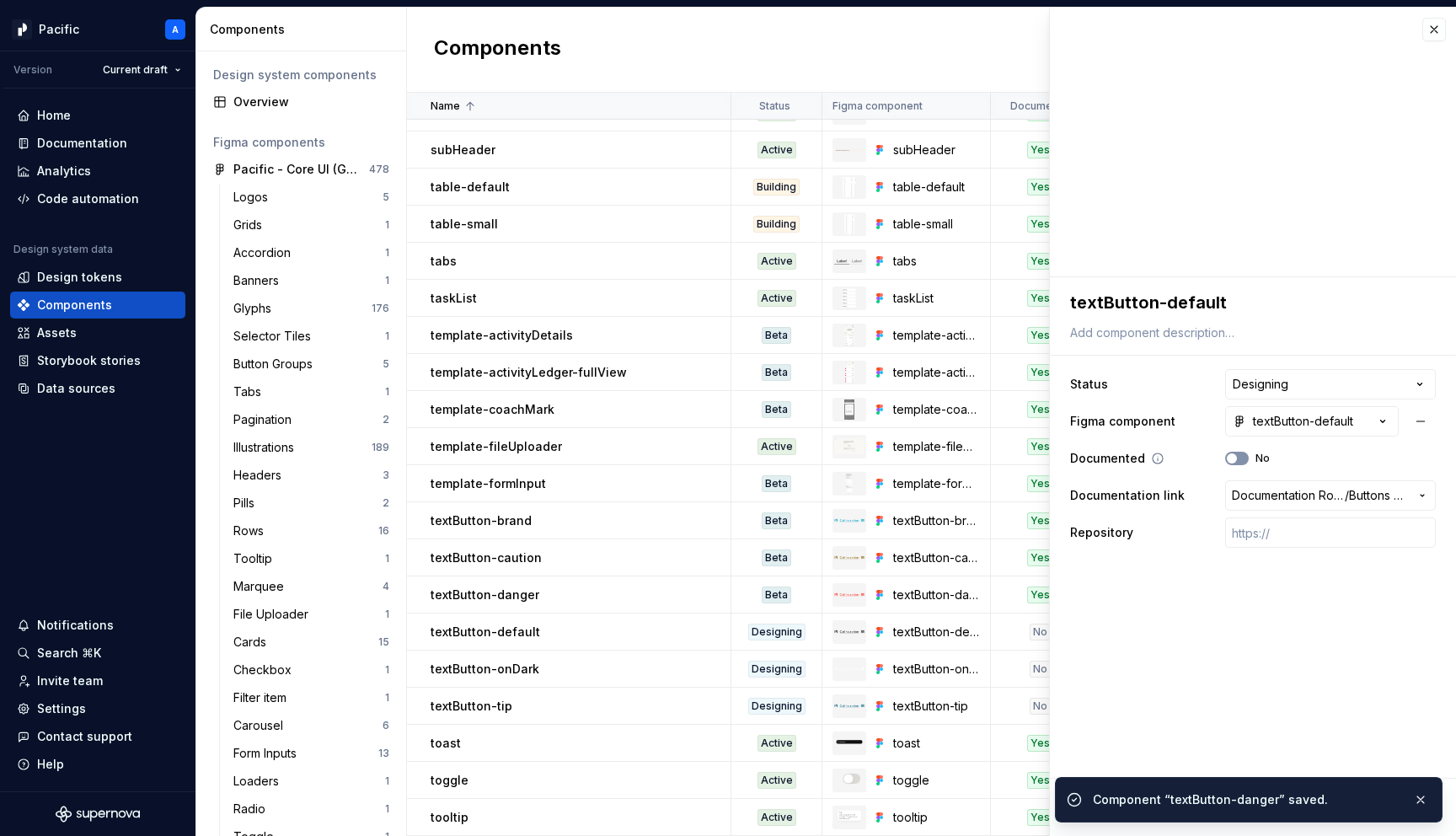
click at [1236, 462] on icon "button" at bounding box center [1231, 459] width 14 height 10
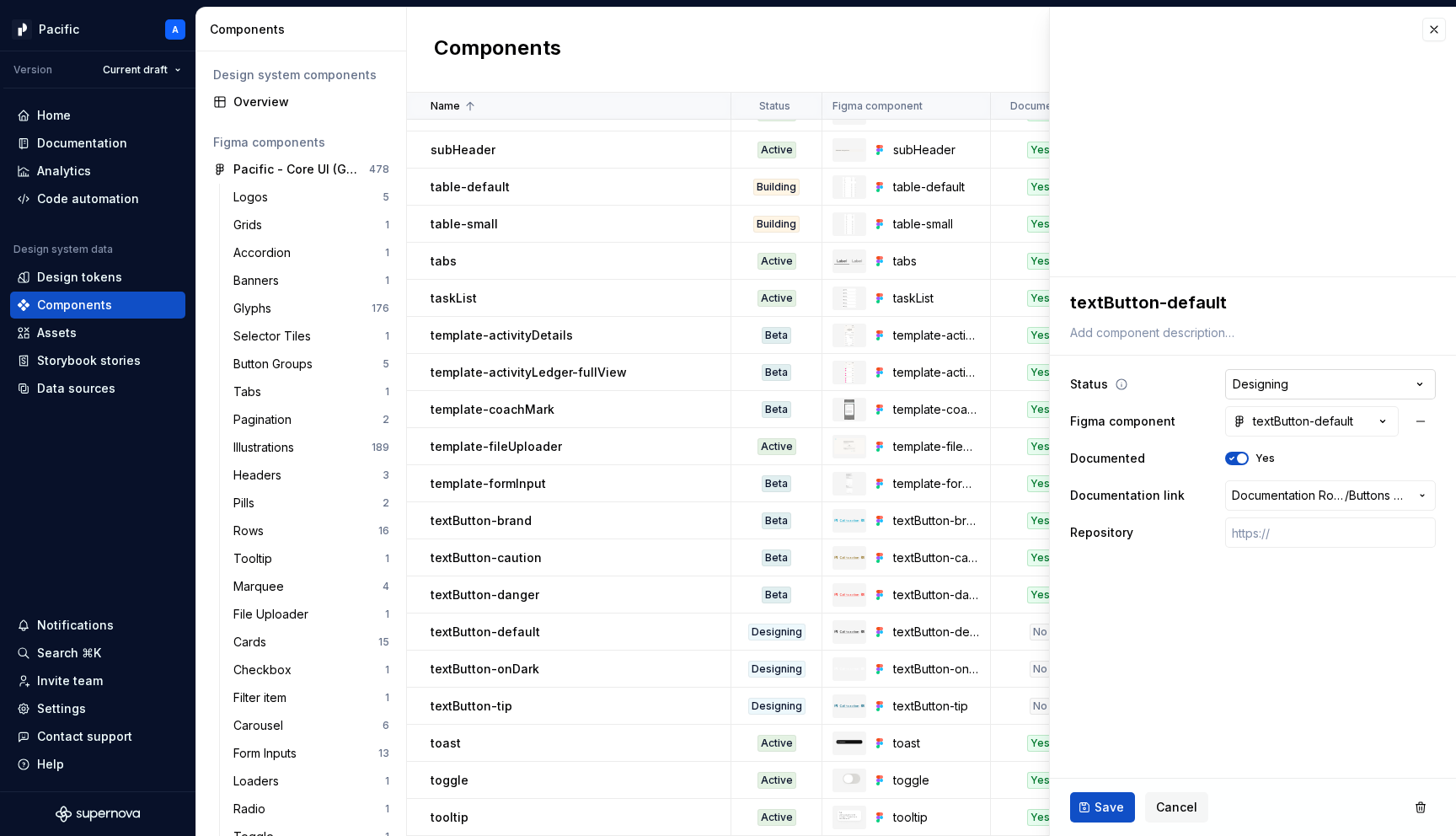
type textarea "*"
click at [1270, 386] on html "Pacific A Version Current draft Home Documentation Analytics Code automation De…" at bounding box center [728, 418] width 1456 height 836
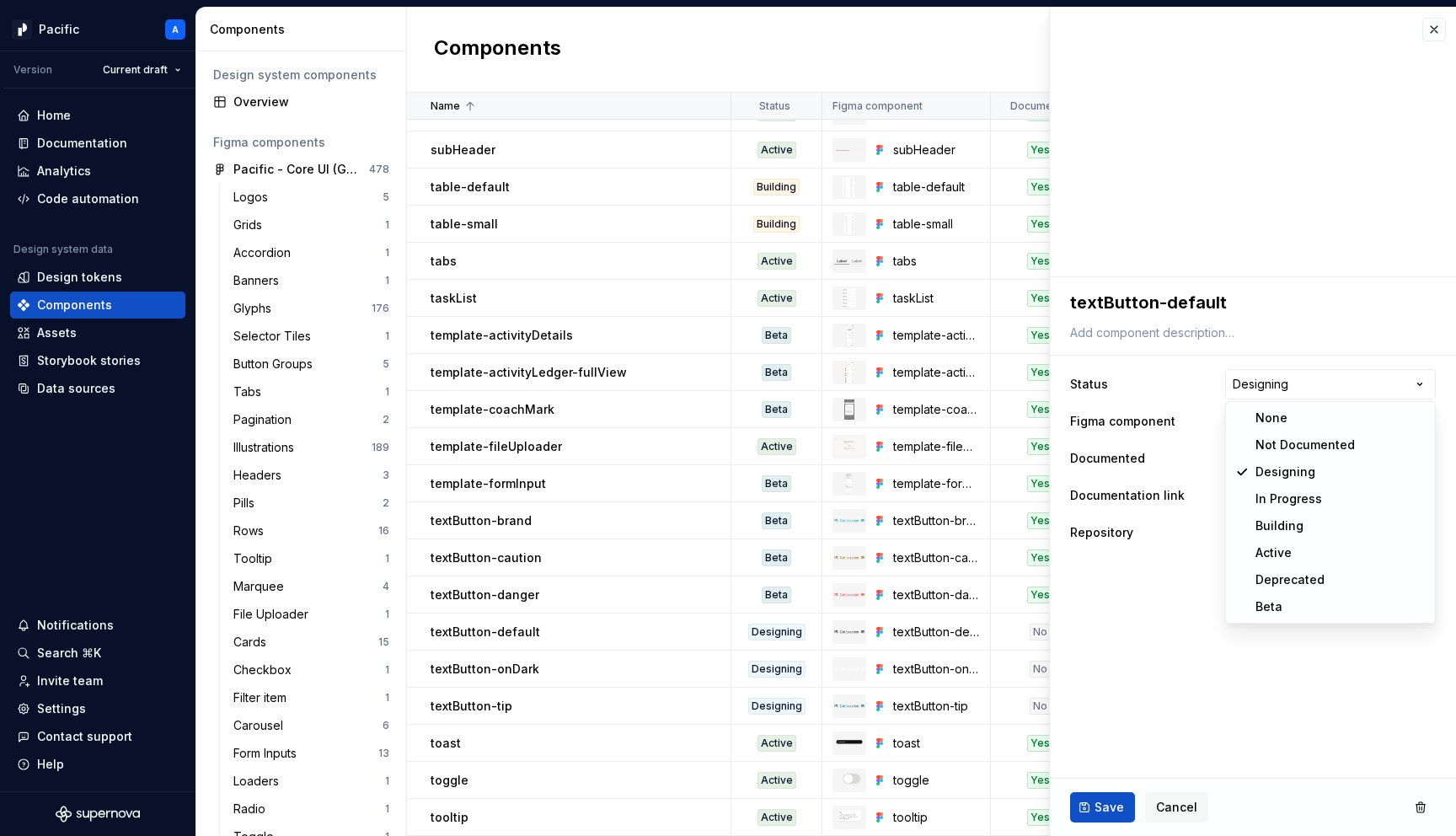
select select "**********"
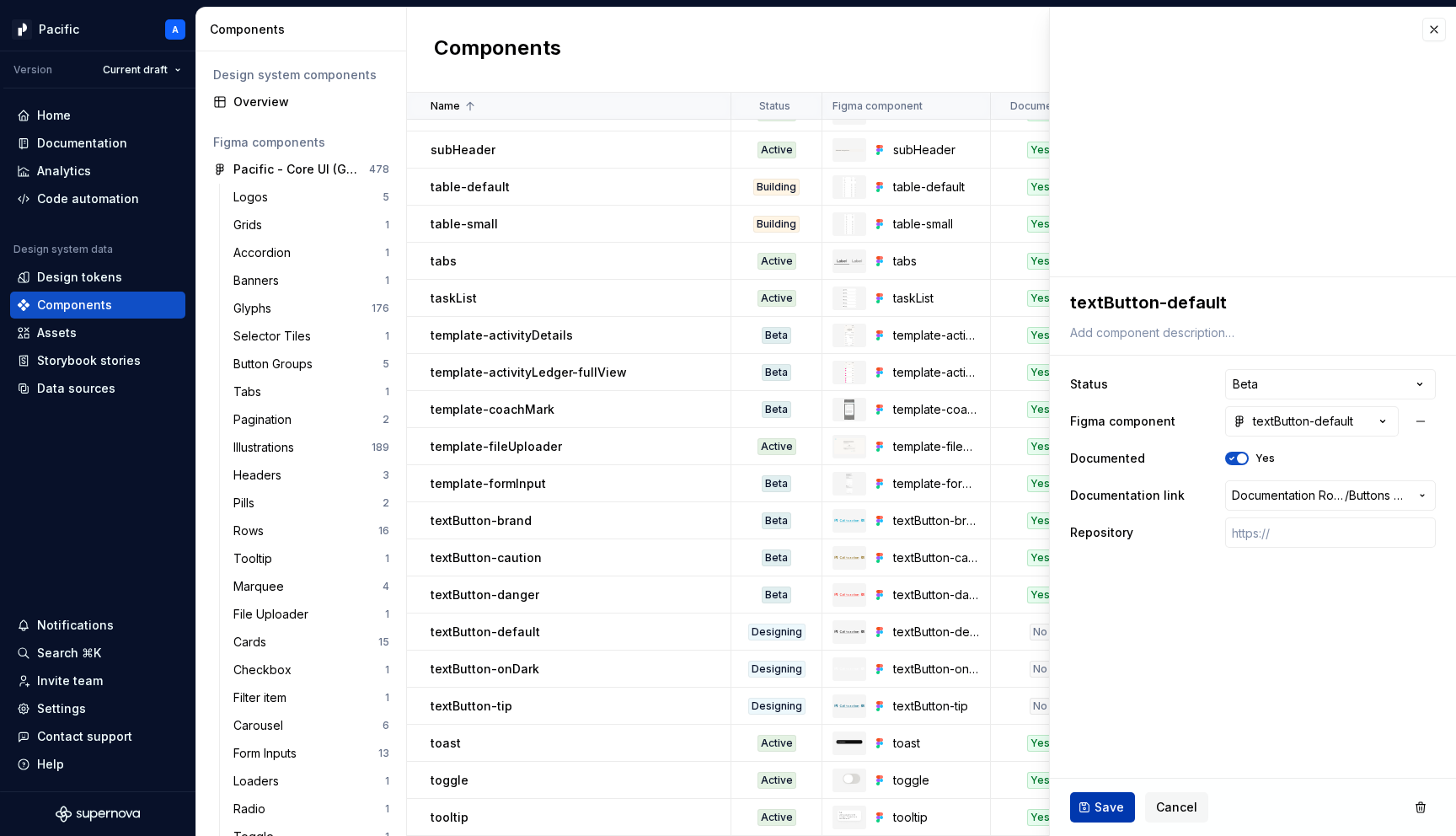
click at [1099, 805] on span "Save" at bounding box center [1109, 807] width 29 height 17
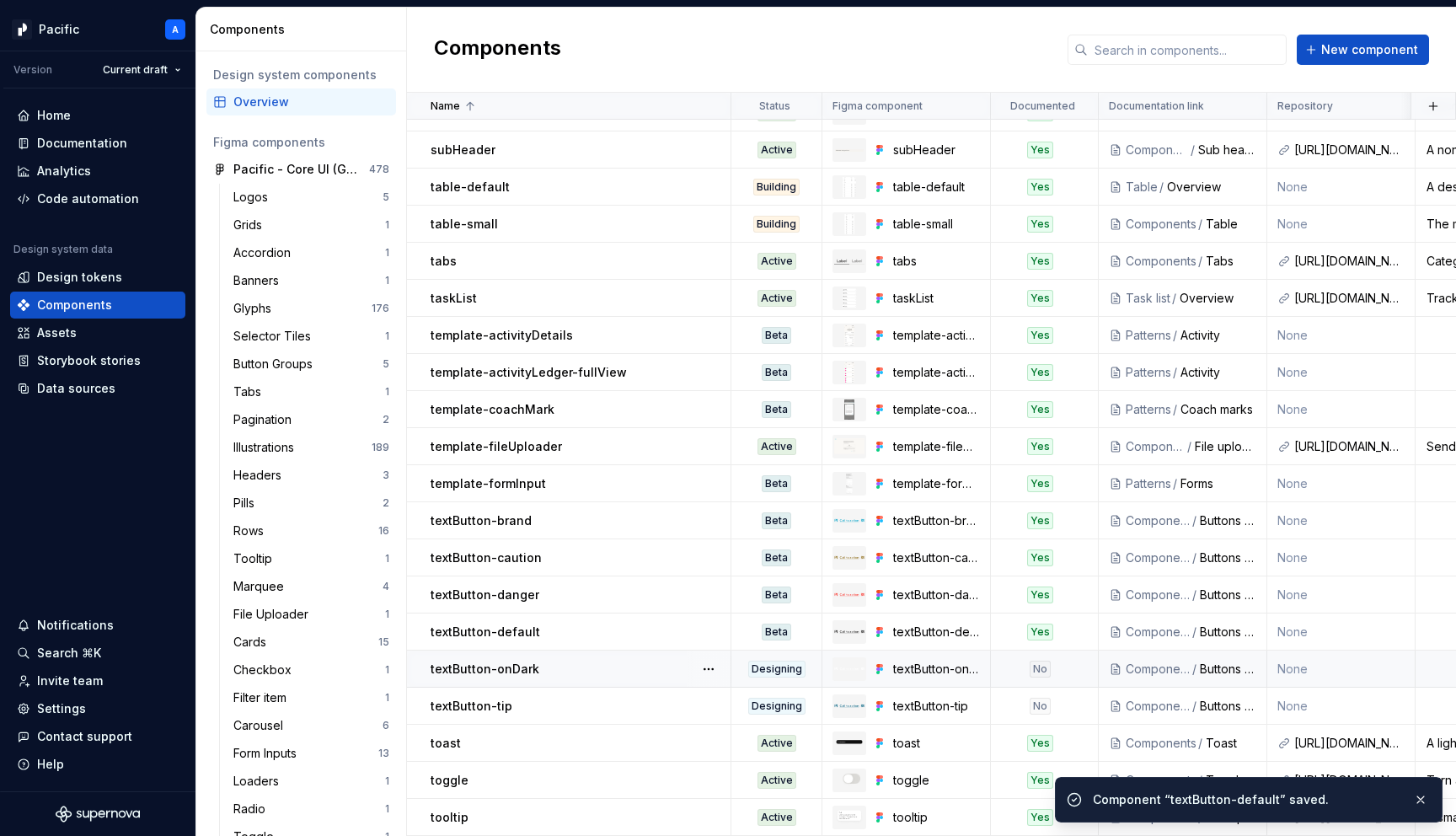
click at [791, 676] on div "Designing" at bounding box center [777, 669] width 57 height 17
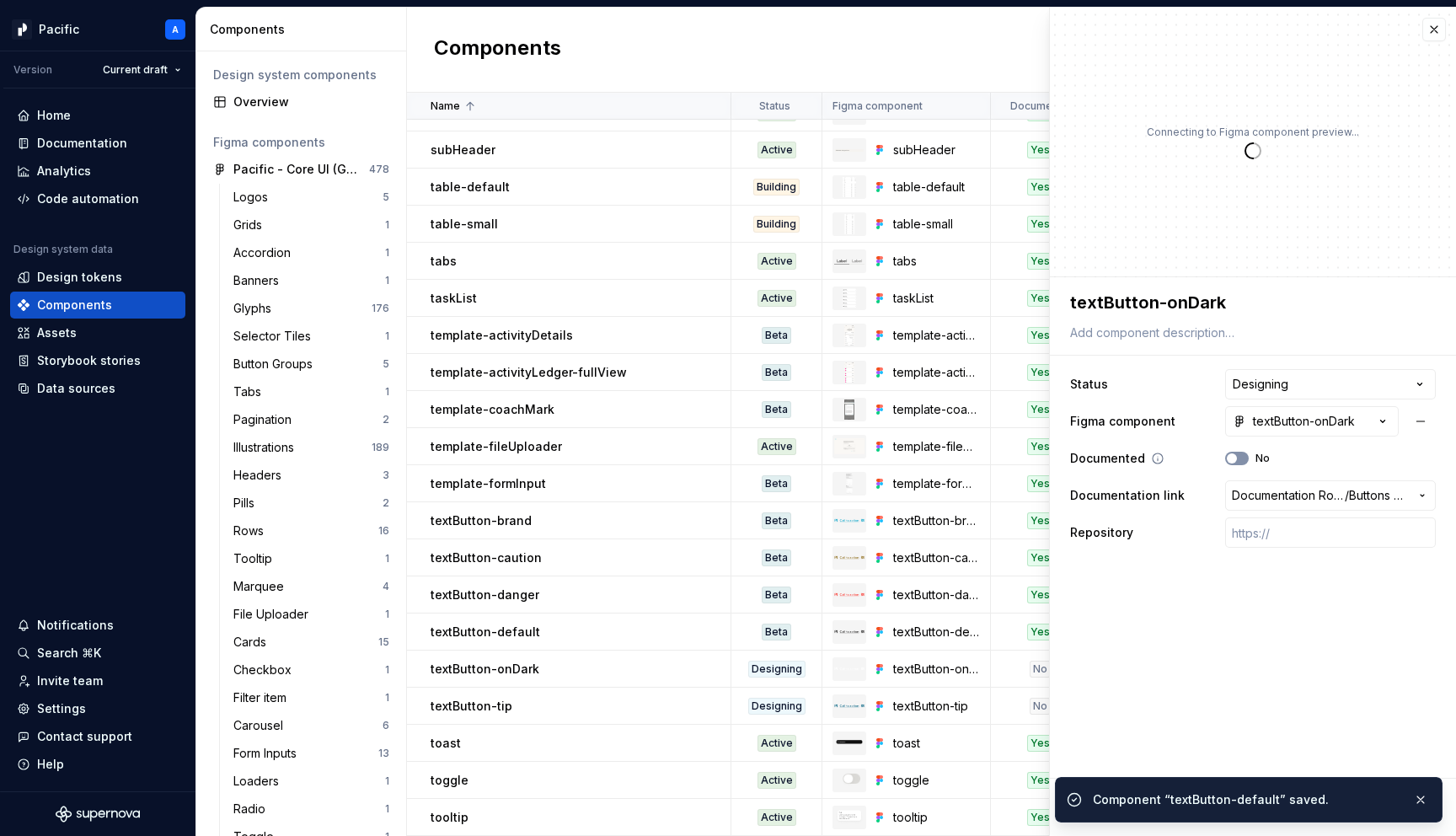
click at [1240, 463] on button "No" at bounding box center [1237, 459] width 24 height 14
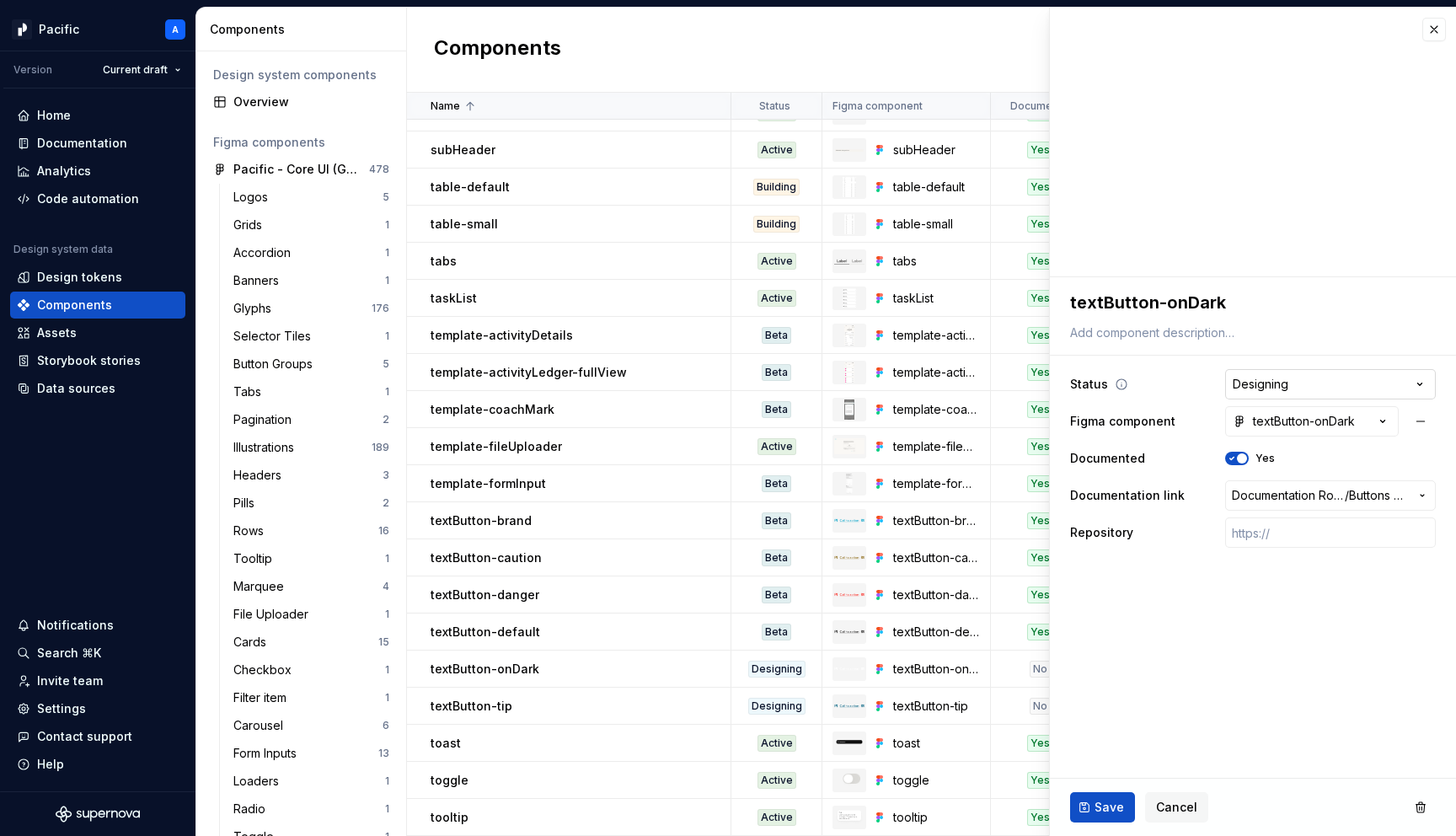
click at [1296, 385] on html "Pacific A Version Current draft Home Documentation Analytics Code automation De…" at bounding box center [728, 418] width 1456 height 836
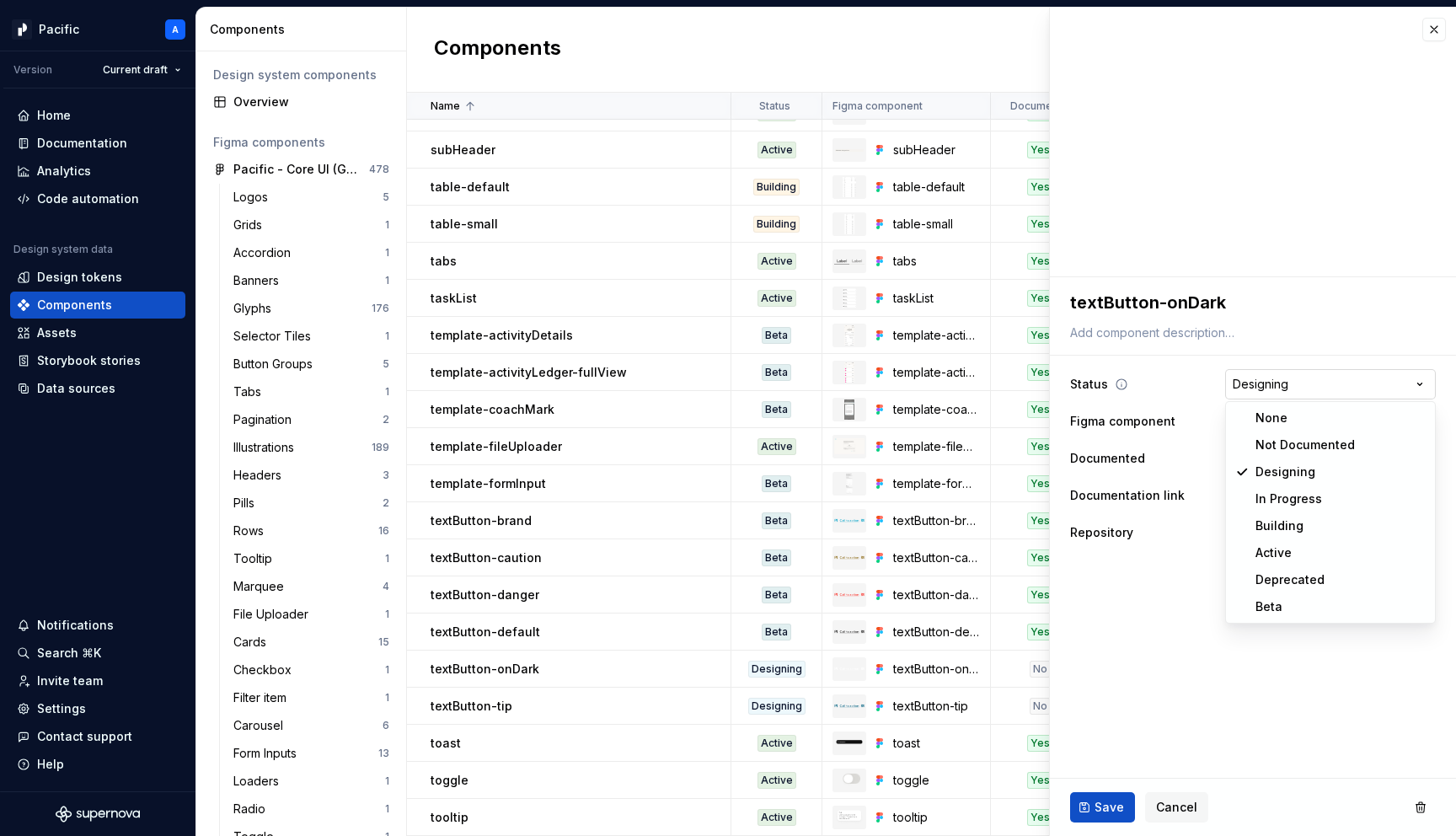
type textarea "*"
select select "**********"
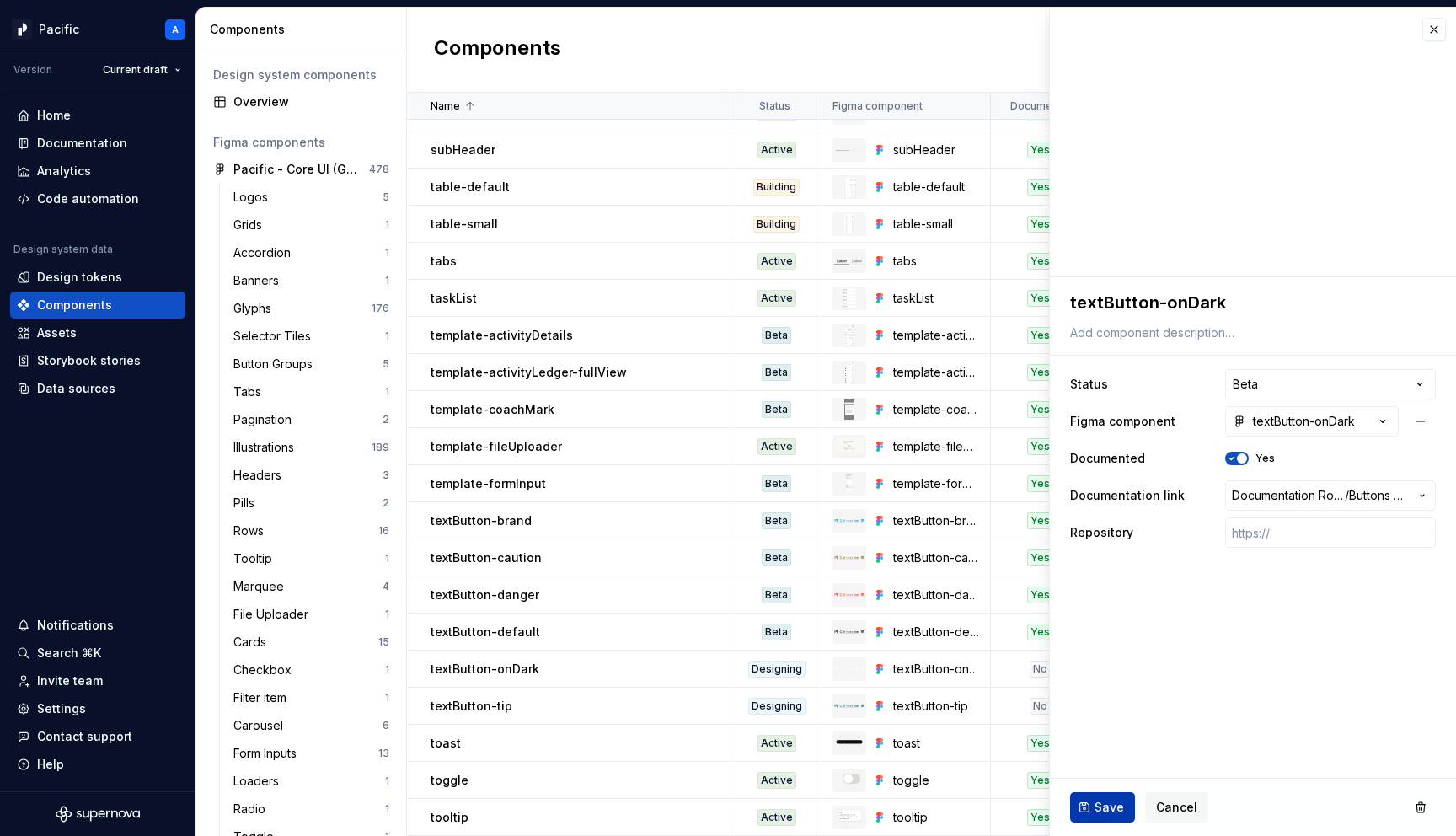
click at [1090, 811] on button "Save" at bounding box center [1103, 807] width 65 height 30
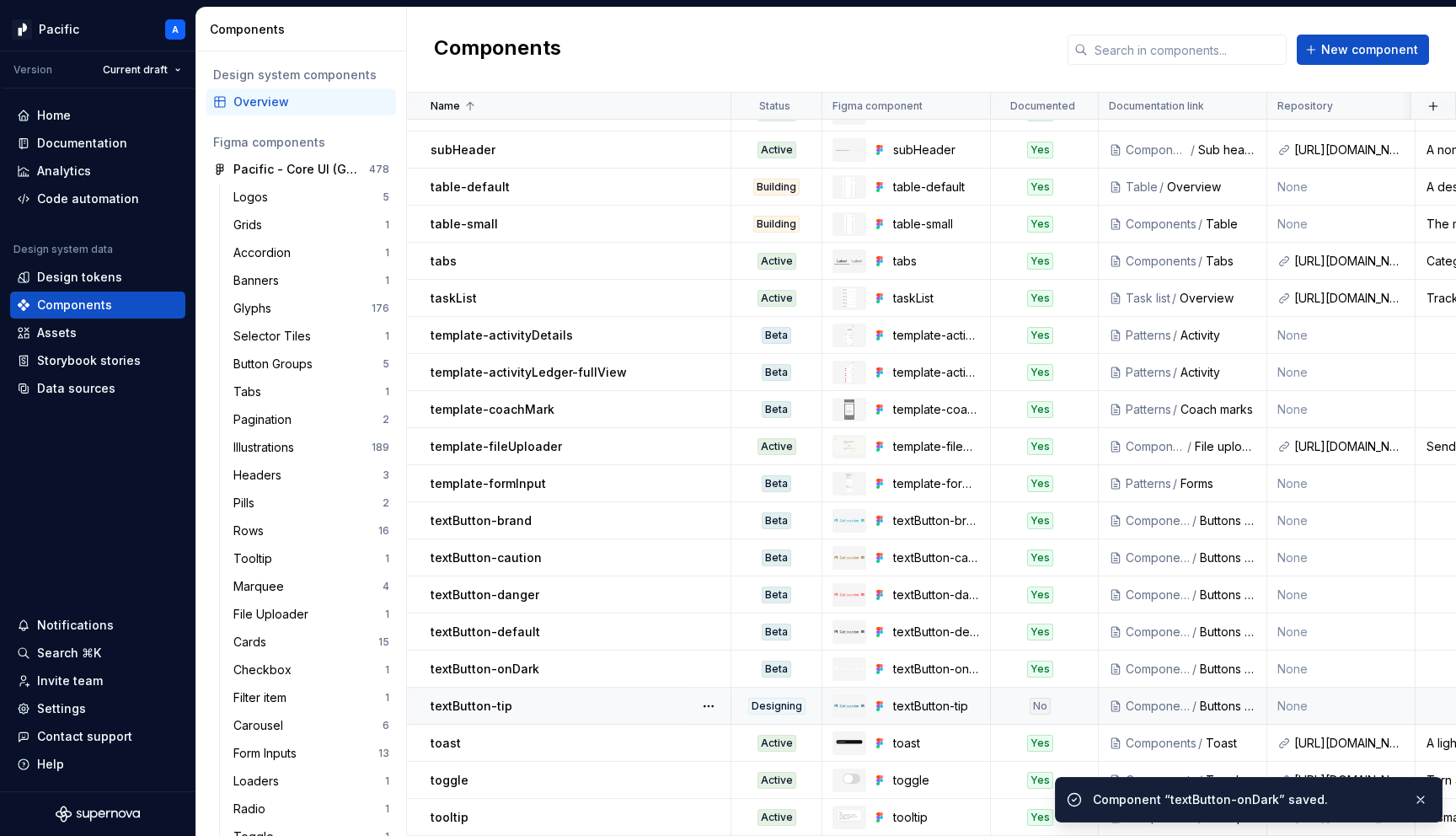
click at [661, 707] on div "textButton-tip" at bounding box center [580, 706] width 299 height 17
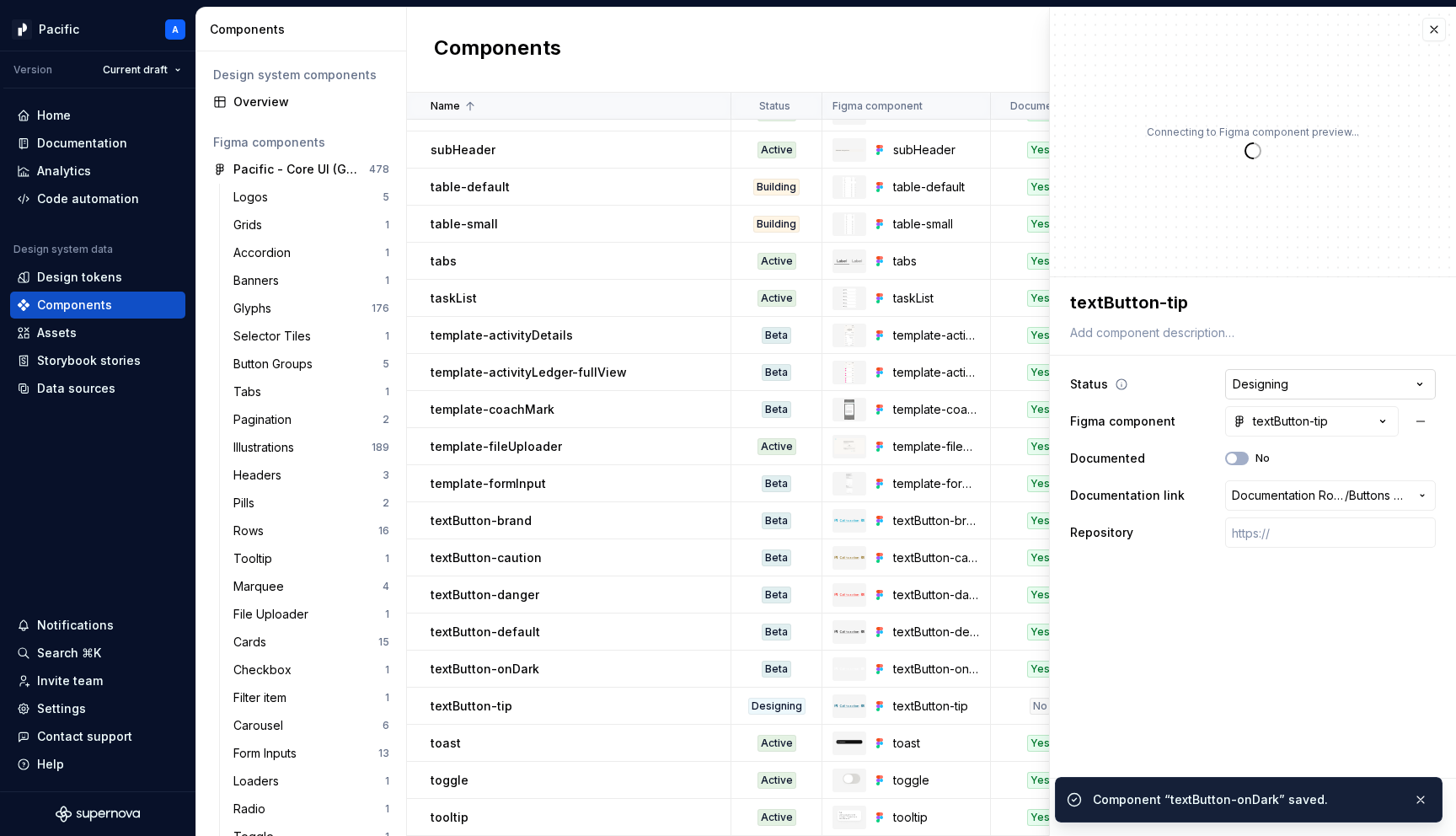
click at [1254, 382] on html "Pacific A Version Current draft Home Documentation Analytics Code automation De…" at bounding box center [728, 418] width 1456 height 836
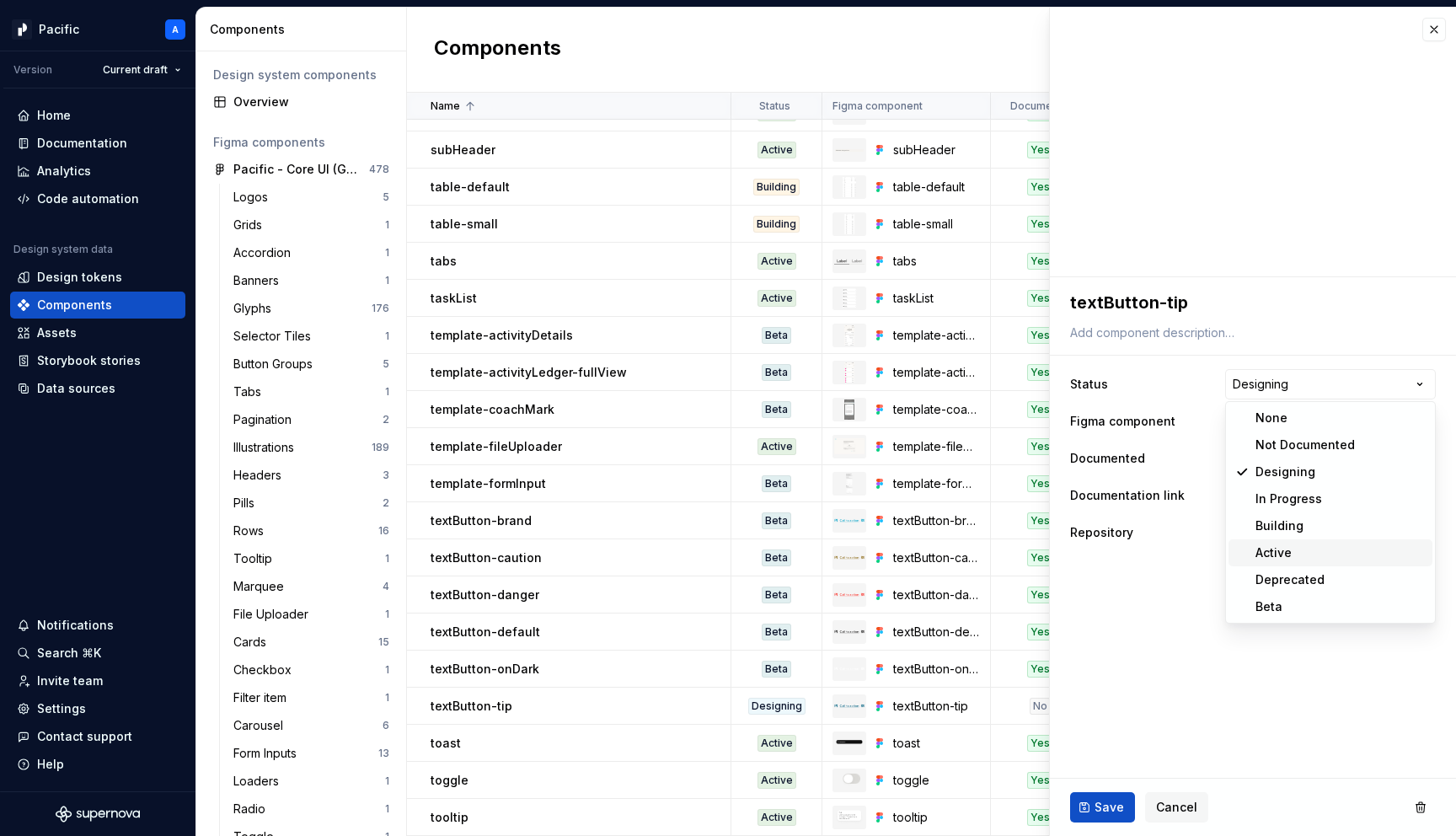
type textarea "*"
select select "**********"
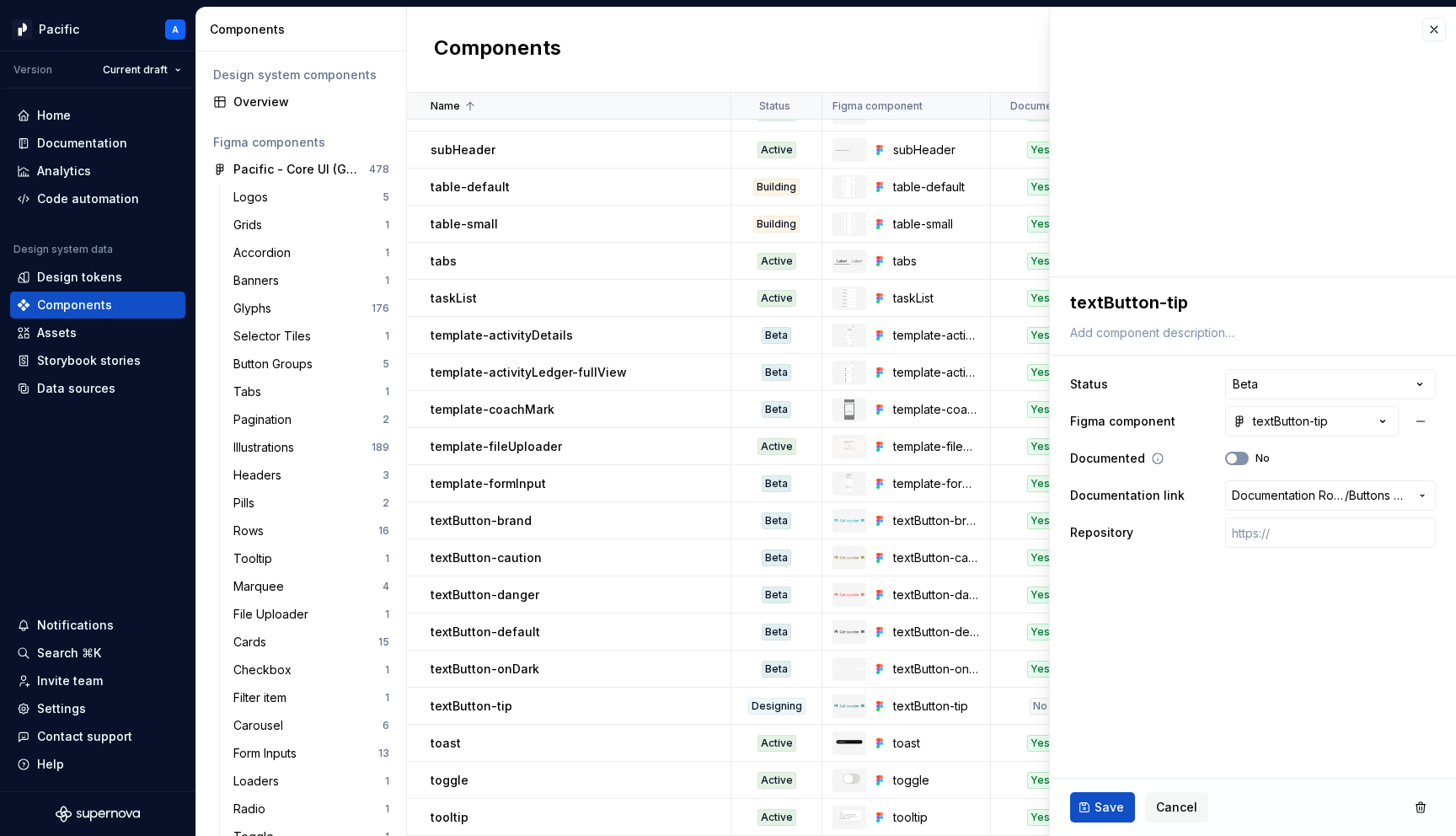
click at [1244, 459] on button "No" at bounding box center [1237, 459] width 24 height 14
click at [1095, 803] on span "Save" at bounding box center [1109, 807] width 29 height 17
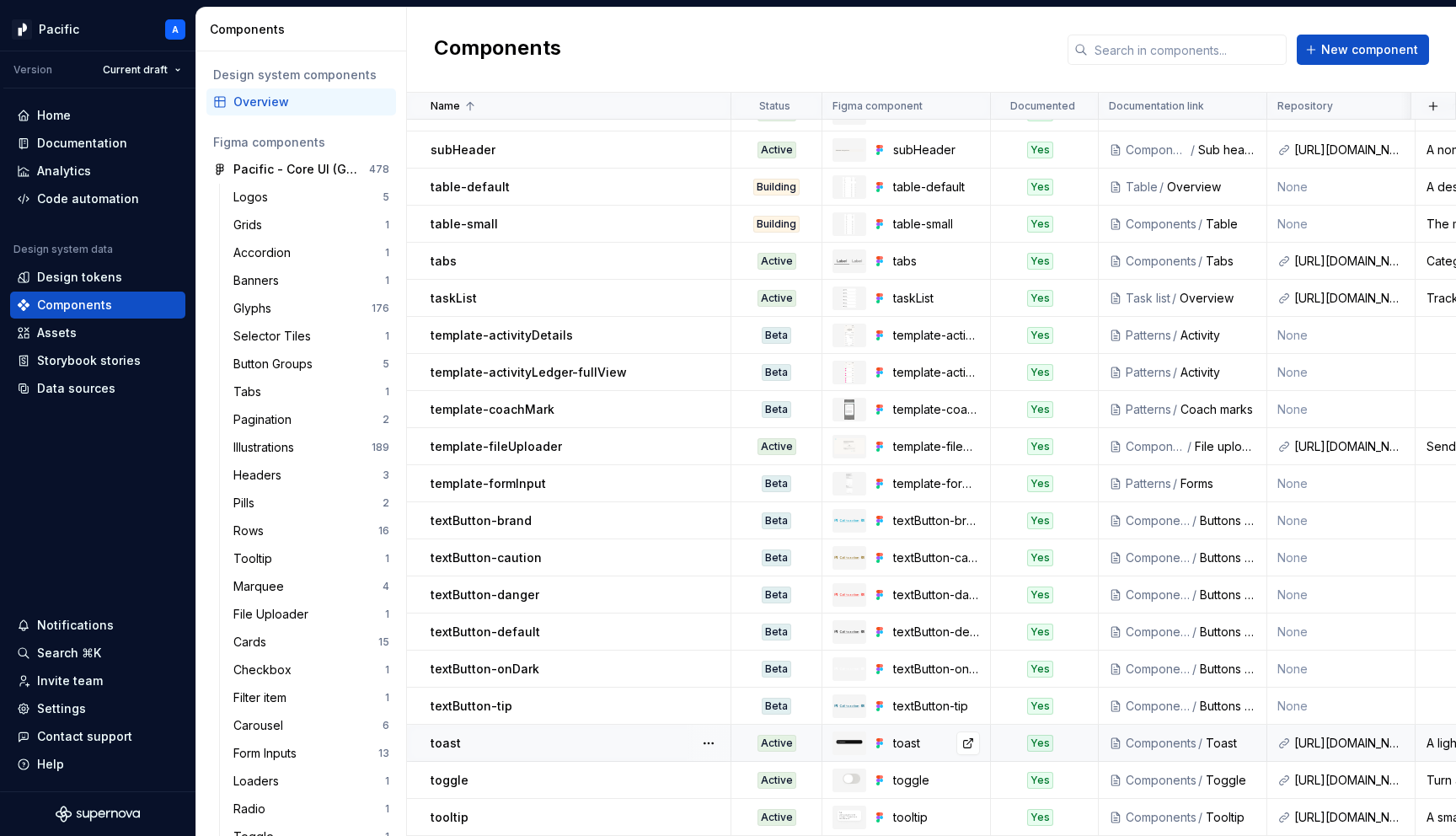
scroll to position [3106, 0]
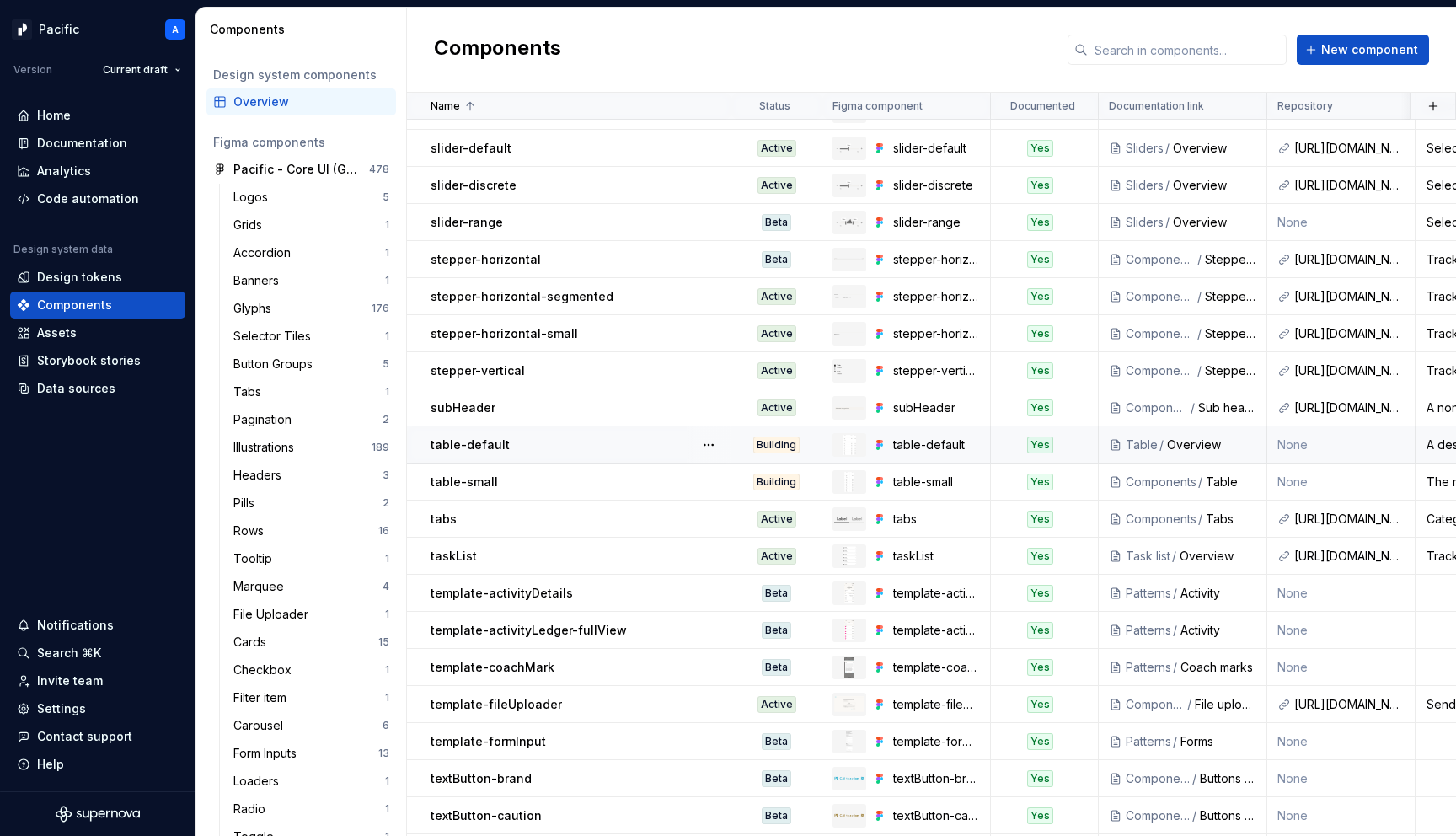
click at [771, 433] on td "Building" at bounding box center [777, 445] width 91 height 37
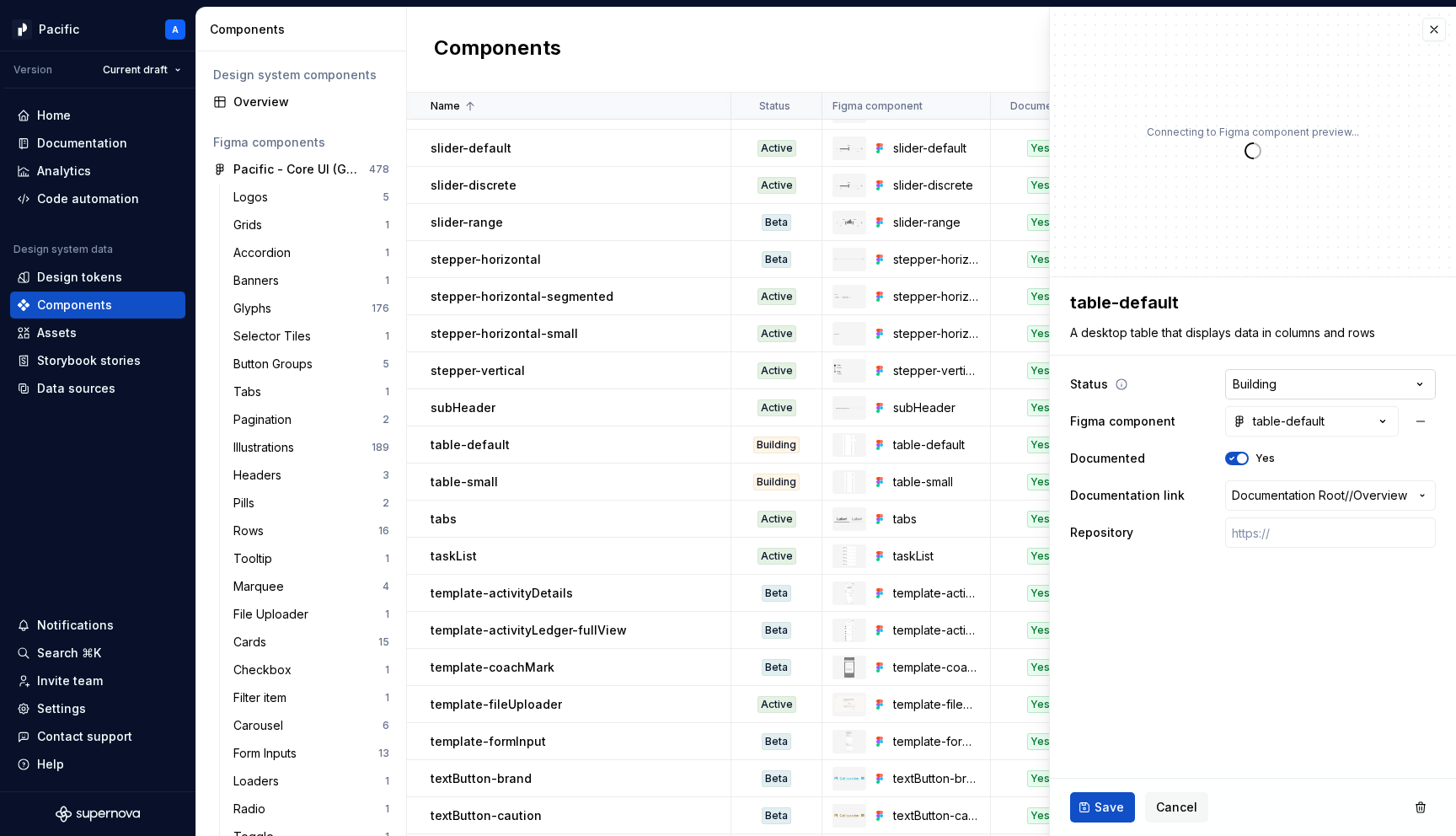
click at [1240, 392] on html "Pacific A Version Current draft Home Documentation Analytics Code automation De…" at bounding box center [728, 418] width 1456 height 836
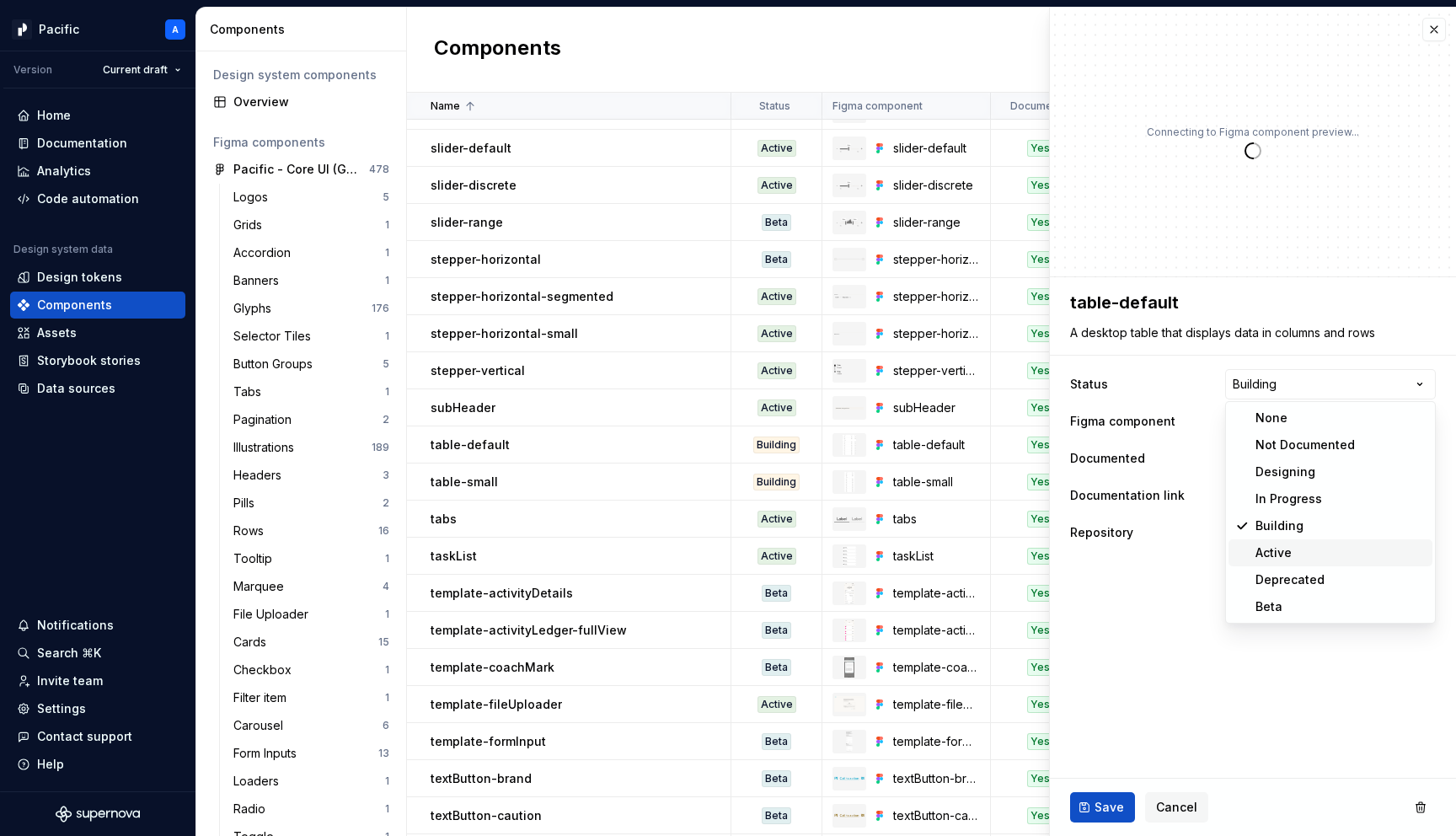
type textarea "*"
select select "**********"
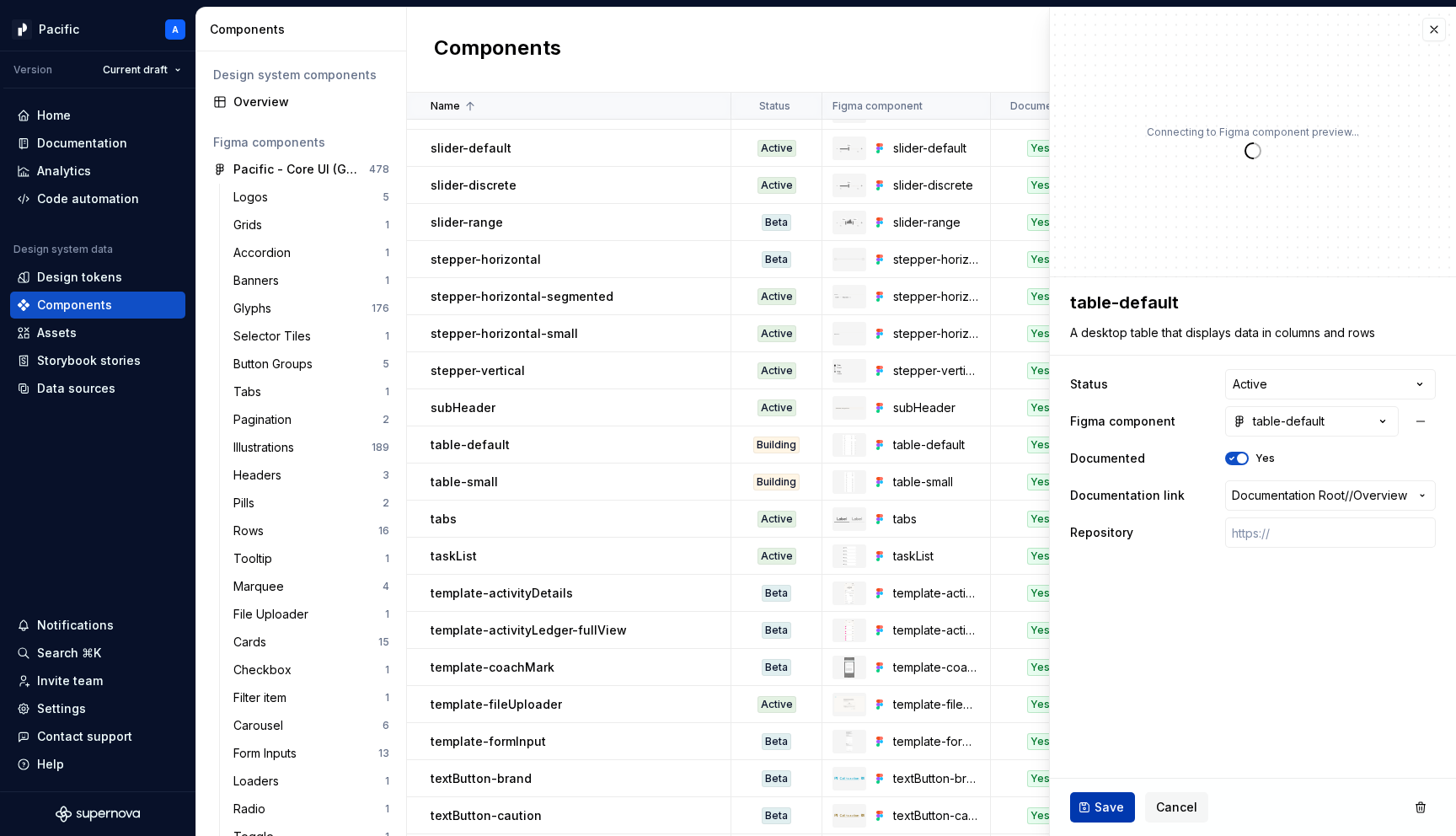
click at [1096, 806] on span "Save" at bounding box center [1109, 807] width 29 height 17
click at [783, 480] on div "Building" at bounding box center [777, 482] width 46 height 17
type textarea "*"
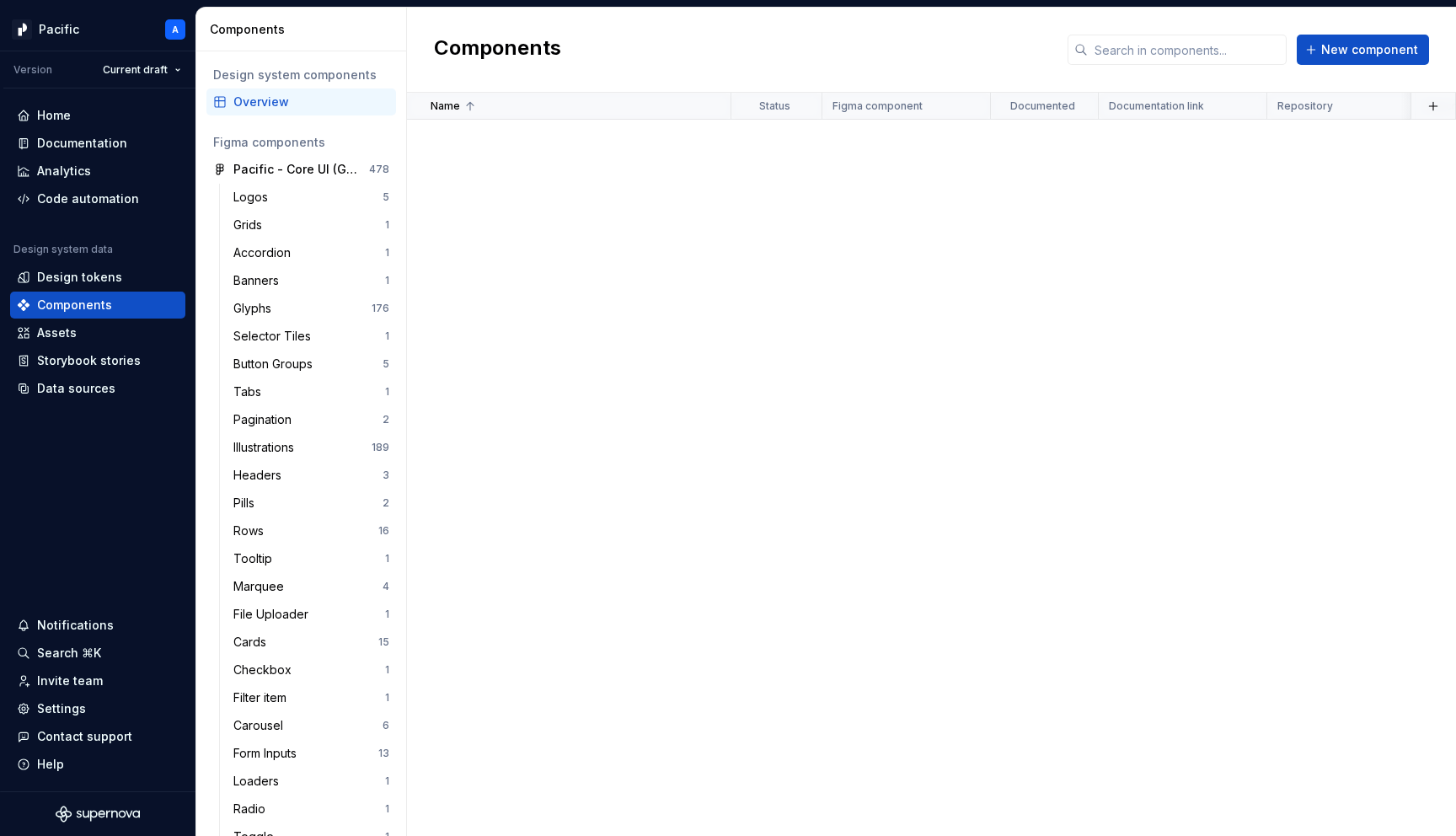
scroll to position [3363, 0]
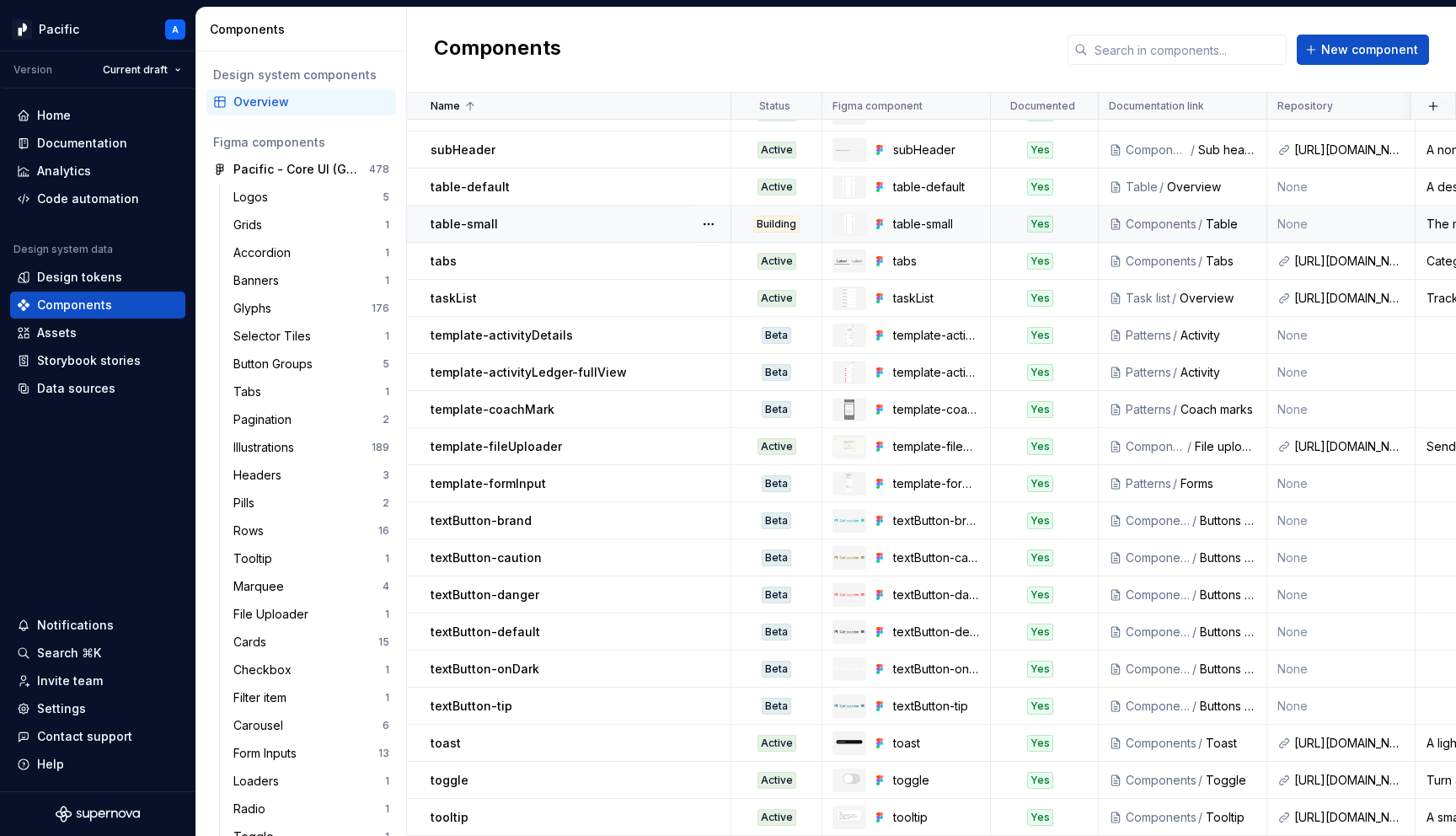
click at [804, 227] on div "Building" at bounding box center [777, 224] width 88 height 17
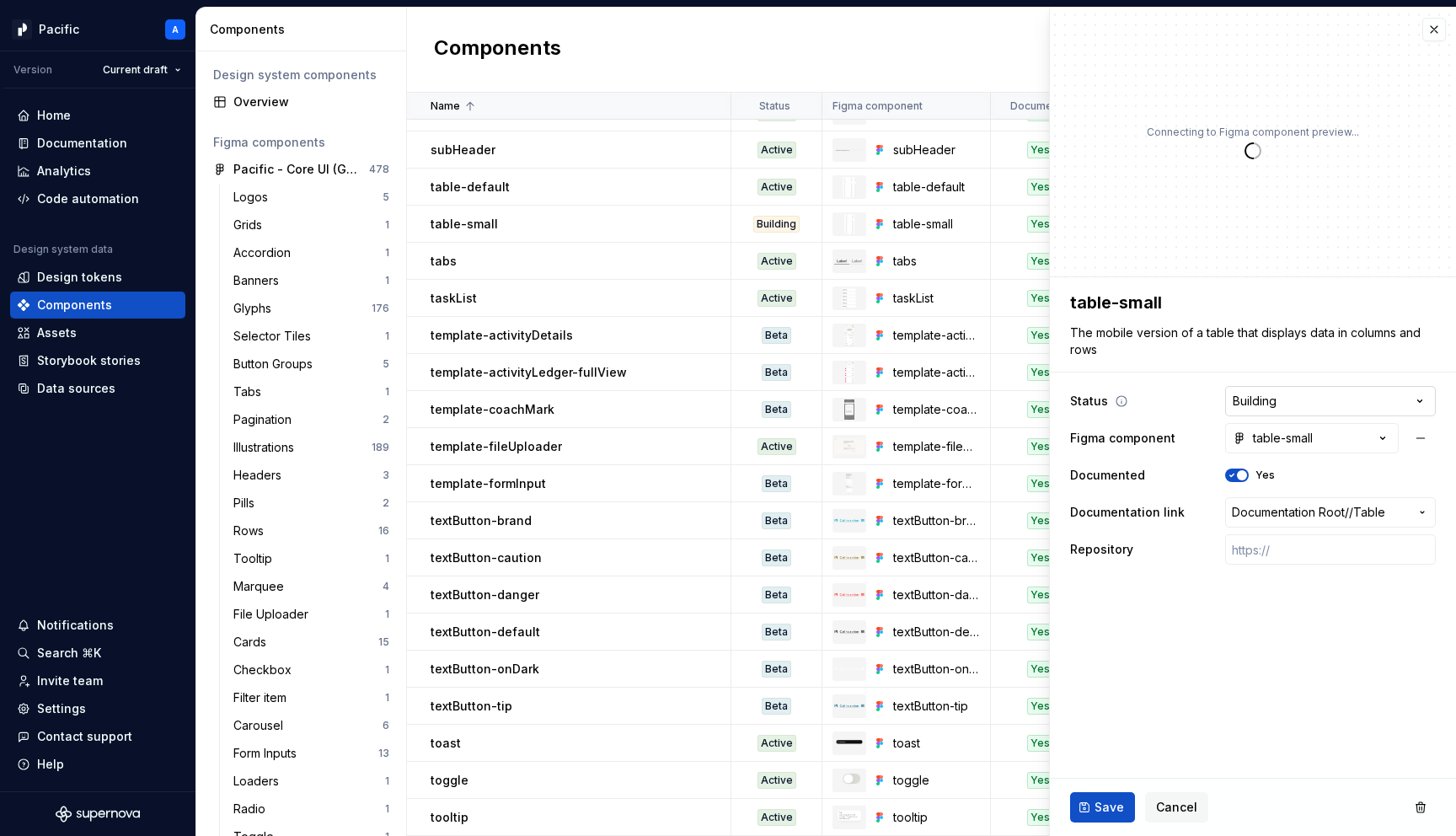
type textarea "*"
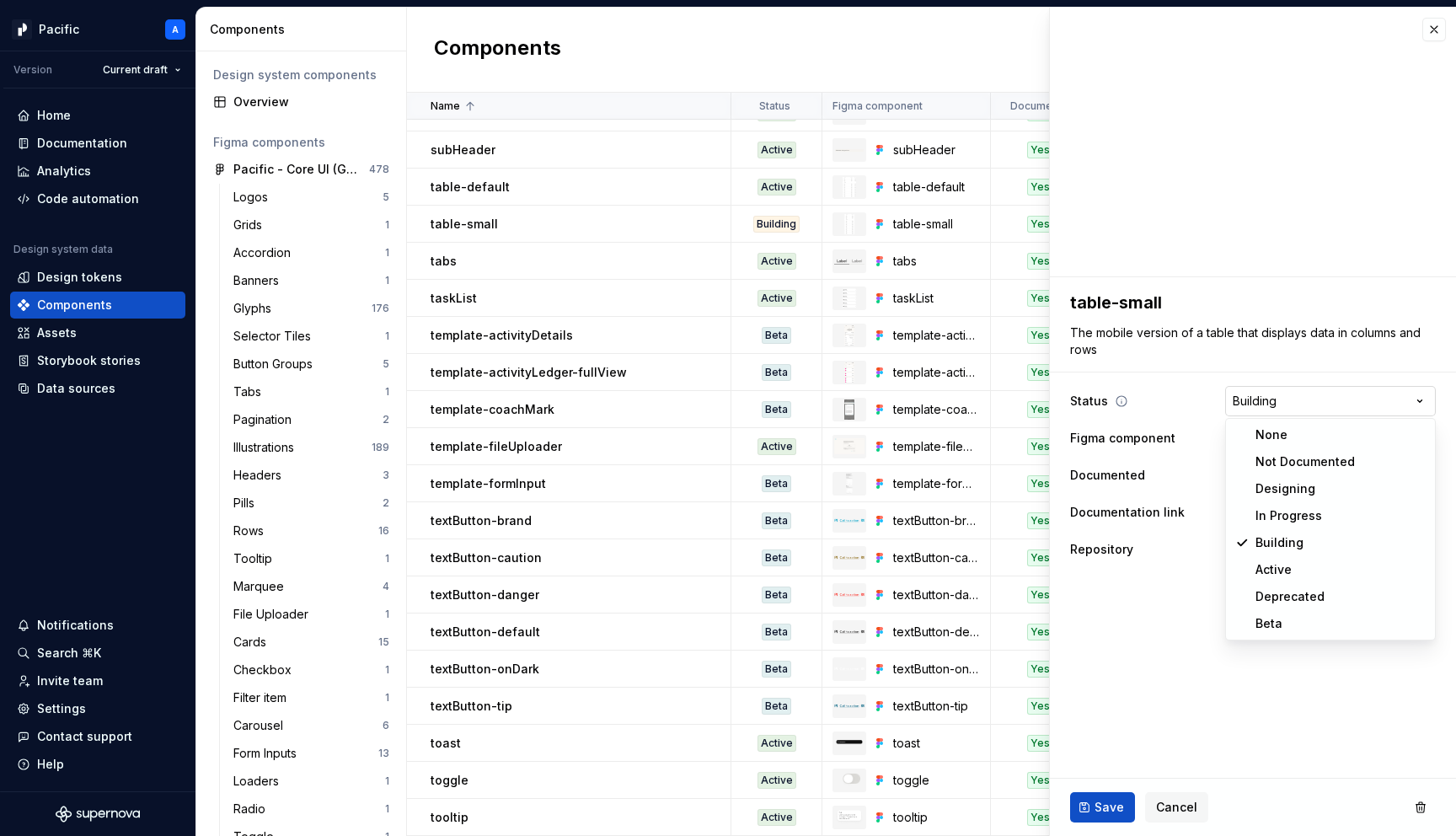
click at [1254, 411] on html "Pacific A Version Current draft Home Documentation Analytics Code automation De…" at bounding box center [728, 418] width 1456 height 836
select select "**********"
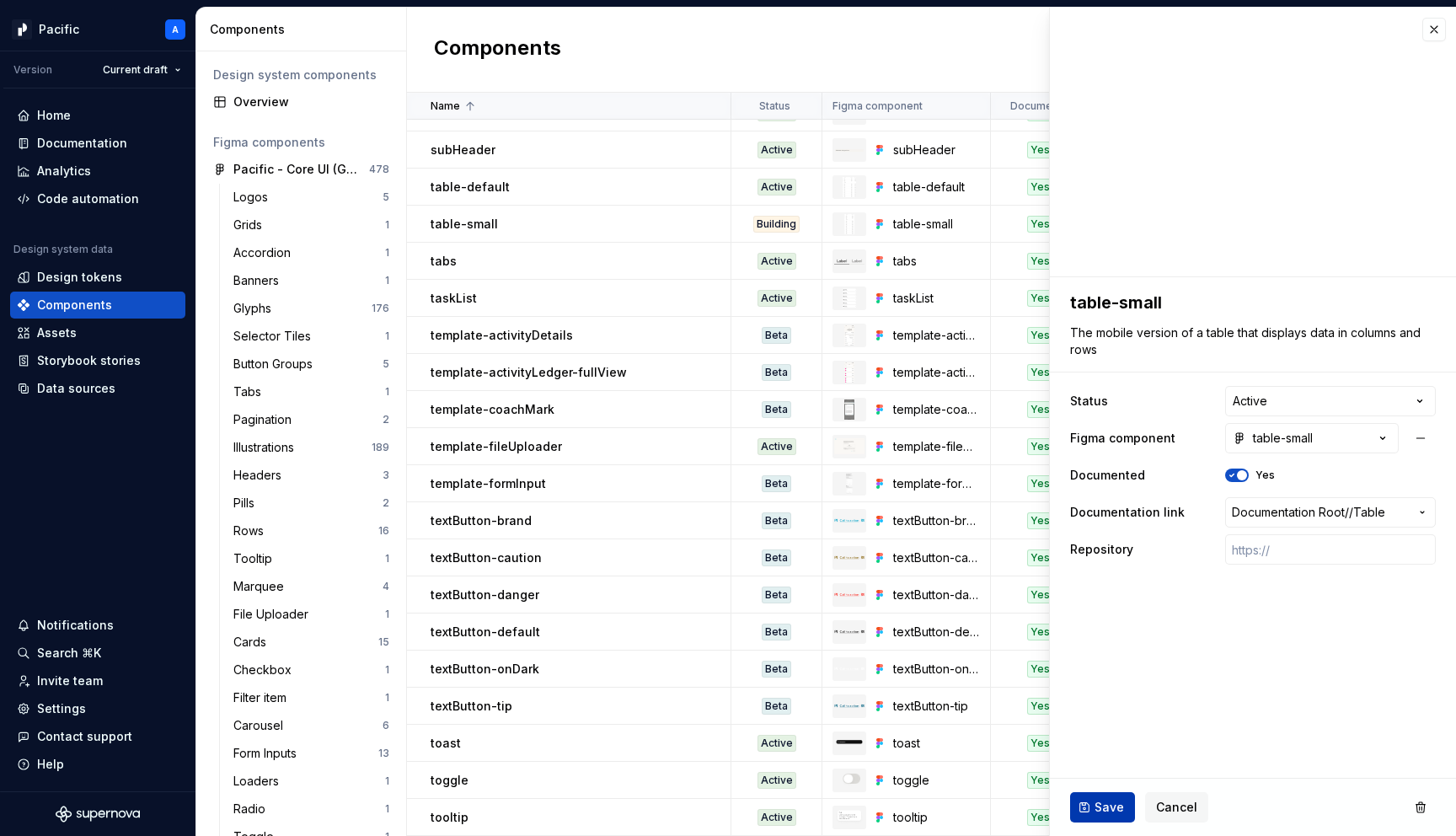
click at [1108, 813] on span "Save" at bounding box center [1109, 807] width 29 height 17
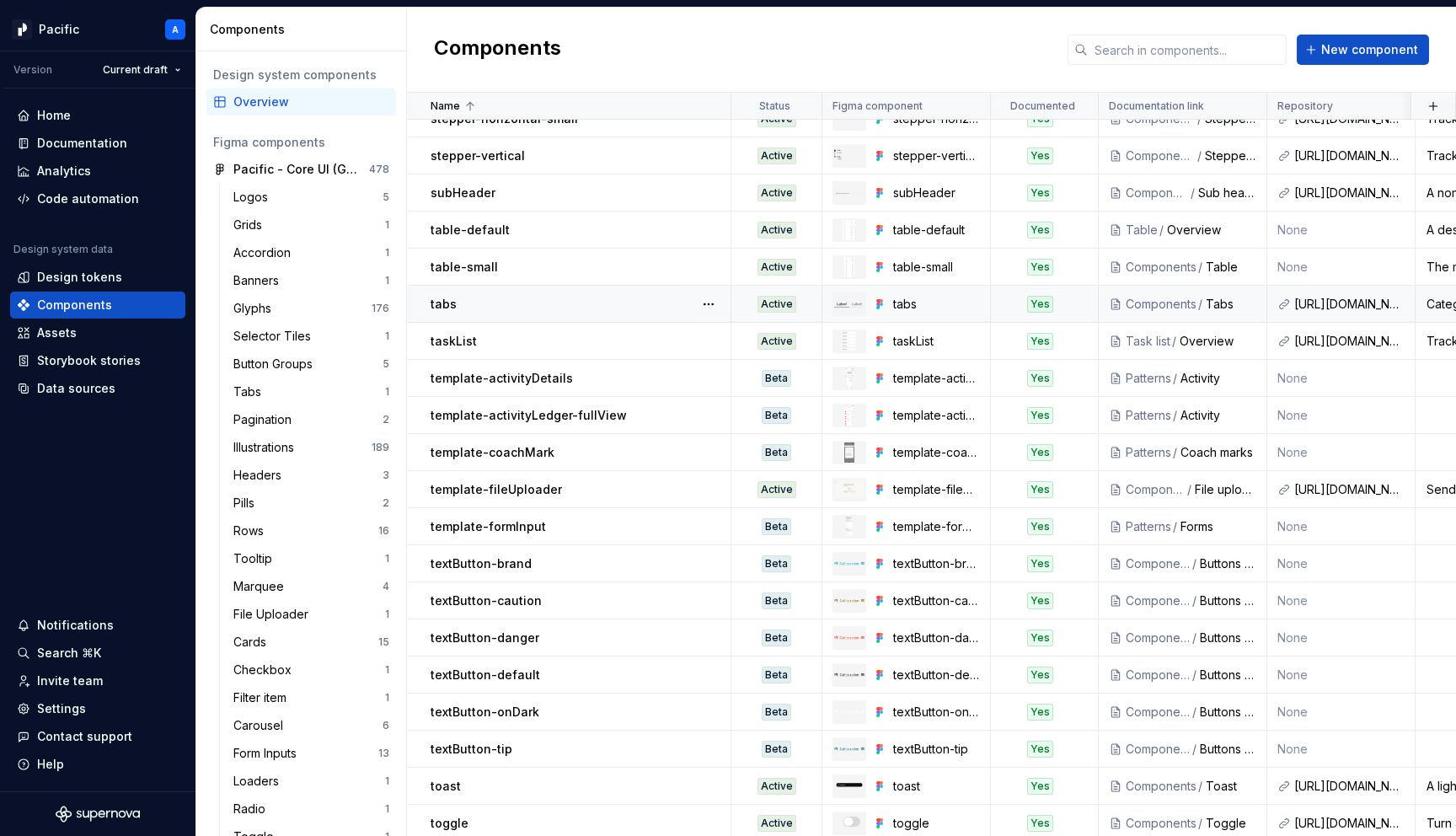
scroll to position [3317, 0]
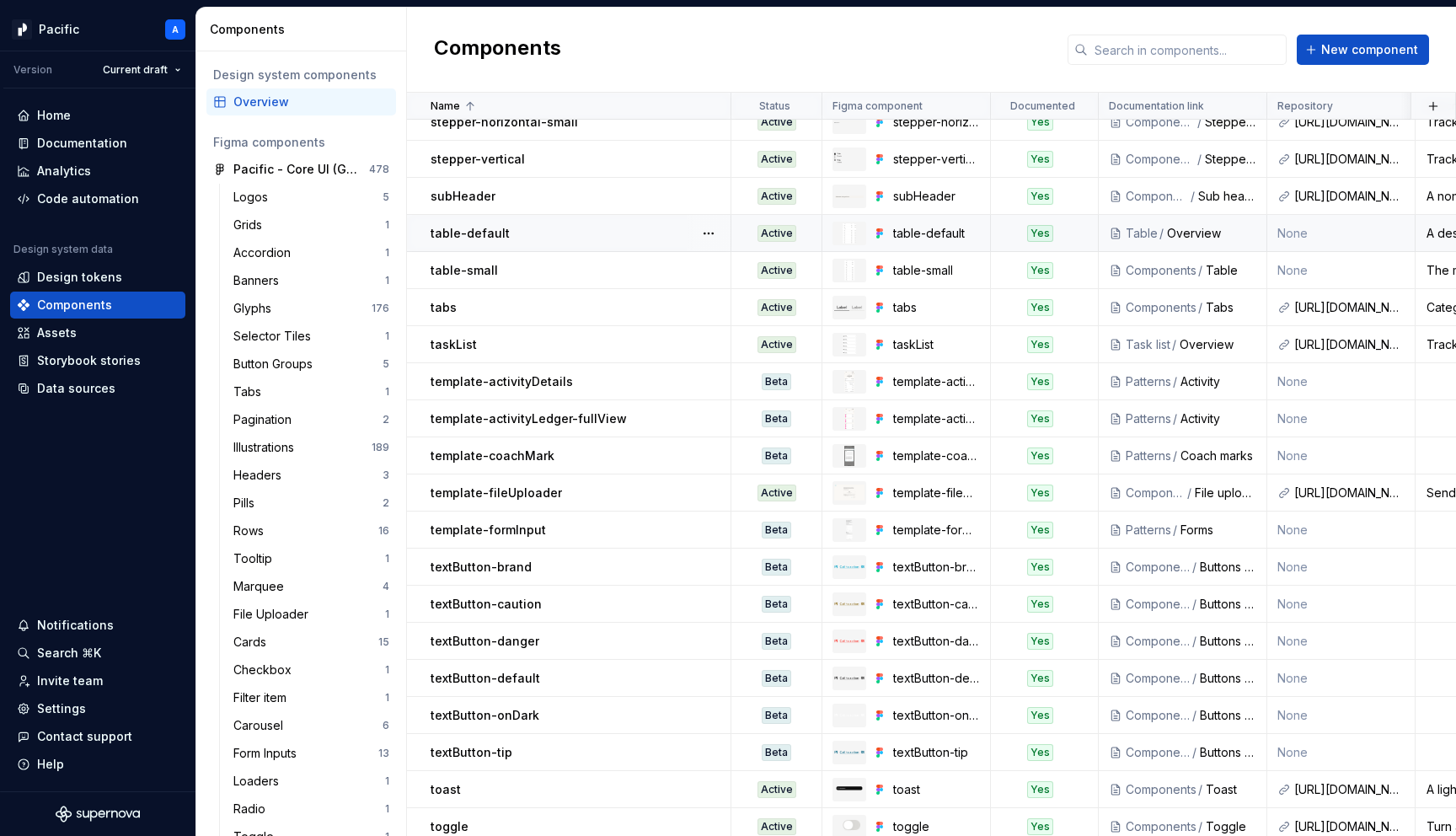
click at [578, 229] on div "table-default" at bounding box center [580, 233] width 299 height 17
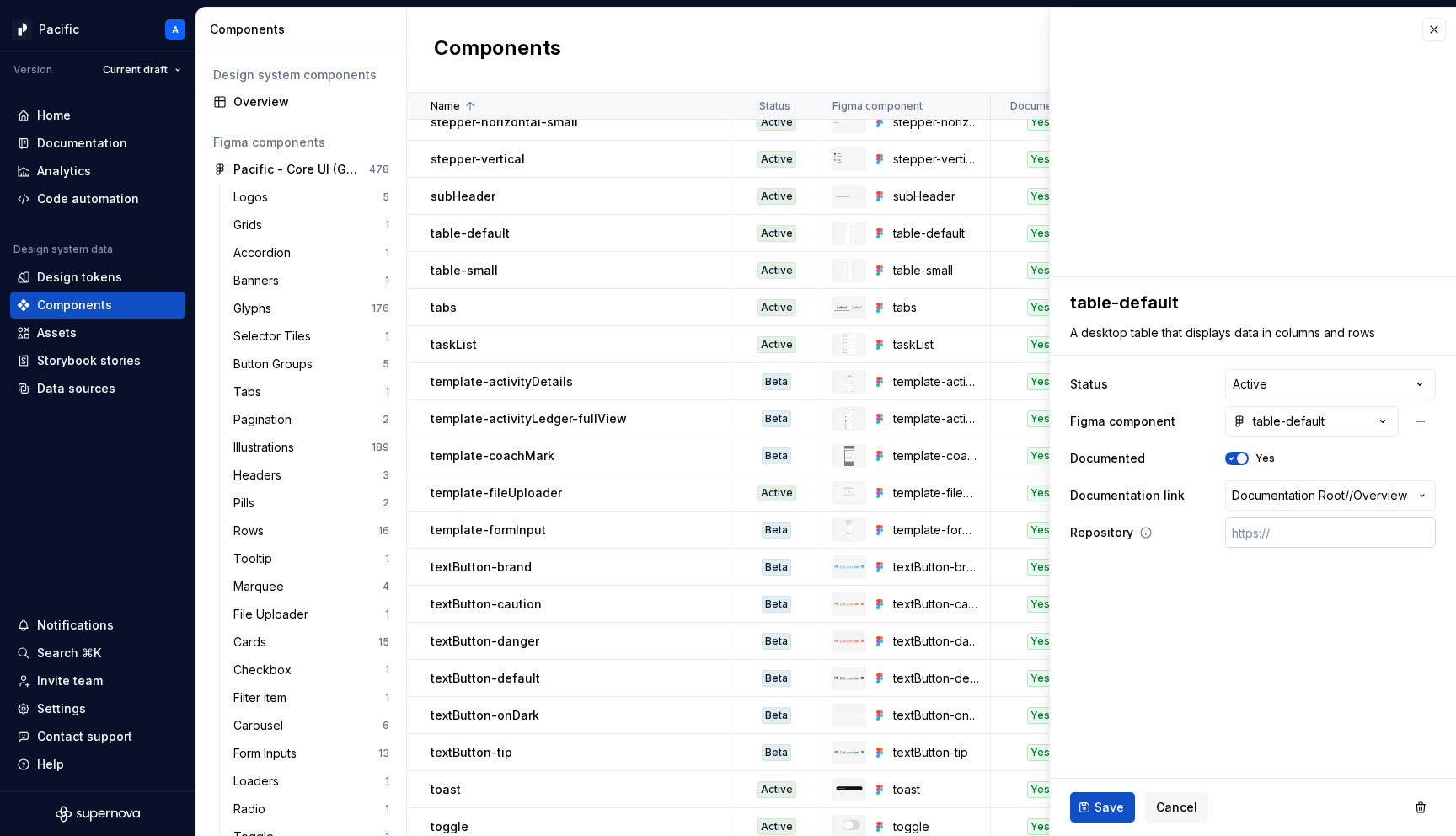
click at [1338, 533] on input "text" at bounding box center [1330, 532] width 211 height 30
paste input "https://gitlab.com/sofiinc/mobile/sofi-mobile/-/tree/main/flutter/sofi_design_s…"
type textarea "*"
type input "https://gitlab.com/sofiinc/mobile/sofi-mobile/-/tree/main/flutter/sofi_design_s…"
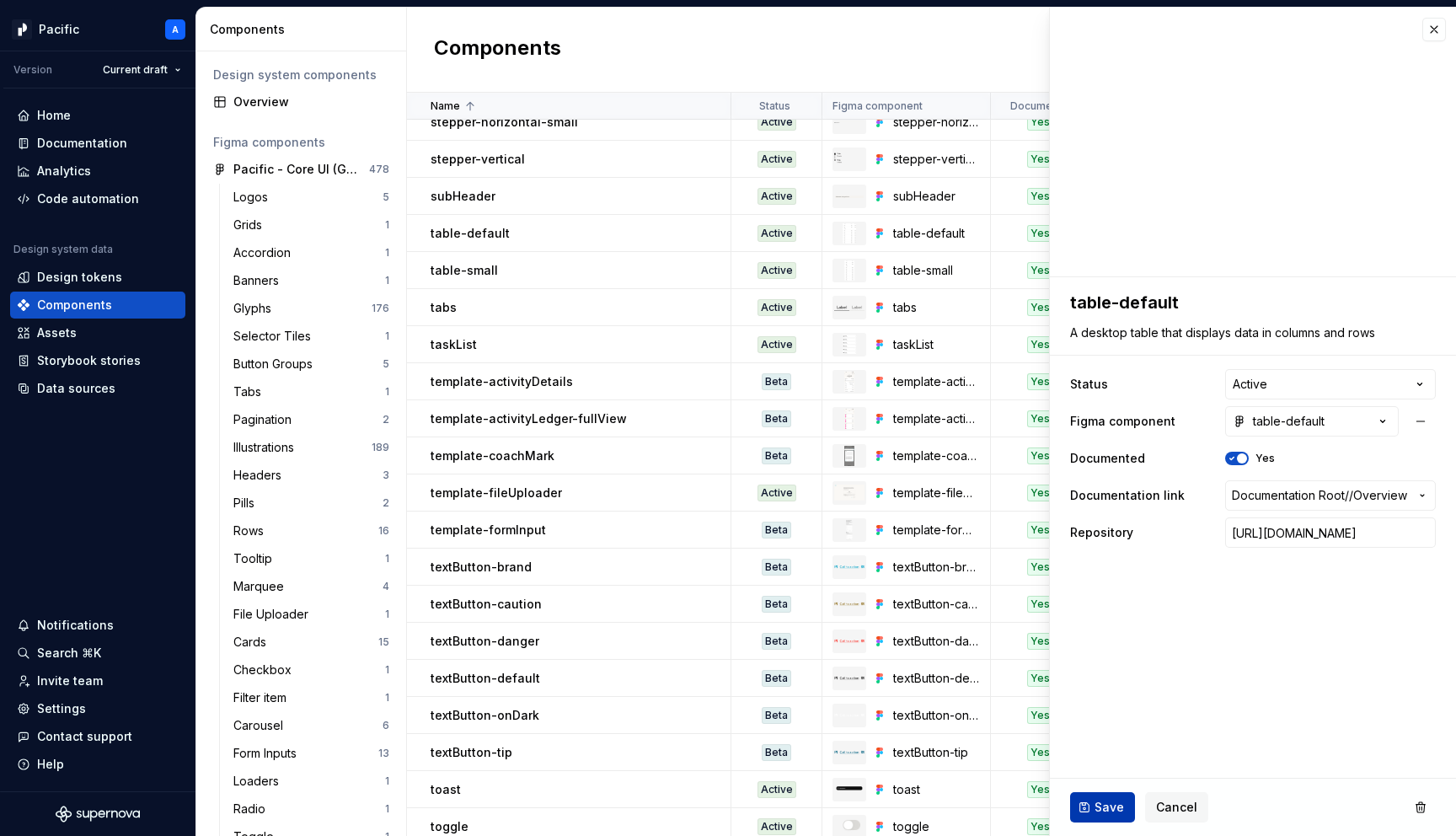
scroll to position [0, 0]
click at [1106, 803] on span "Save" at bounding box center [1109, 807] width 29 height 17
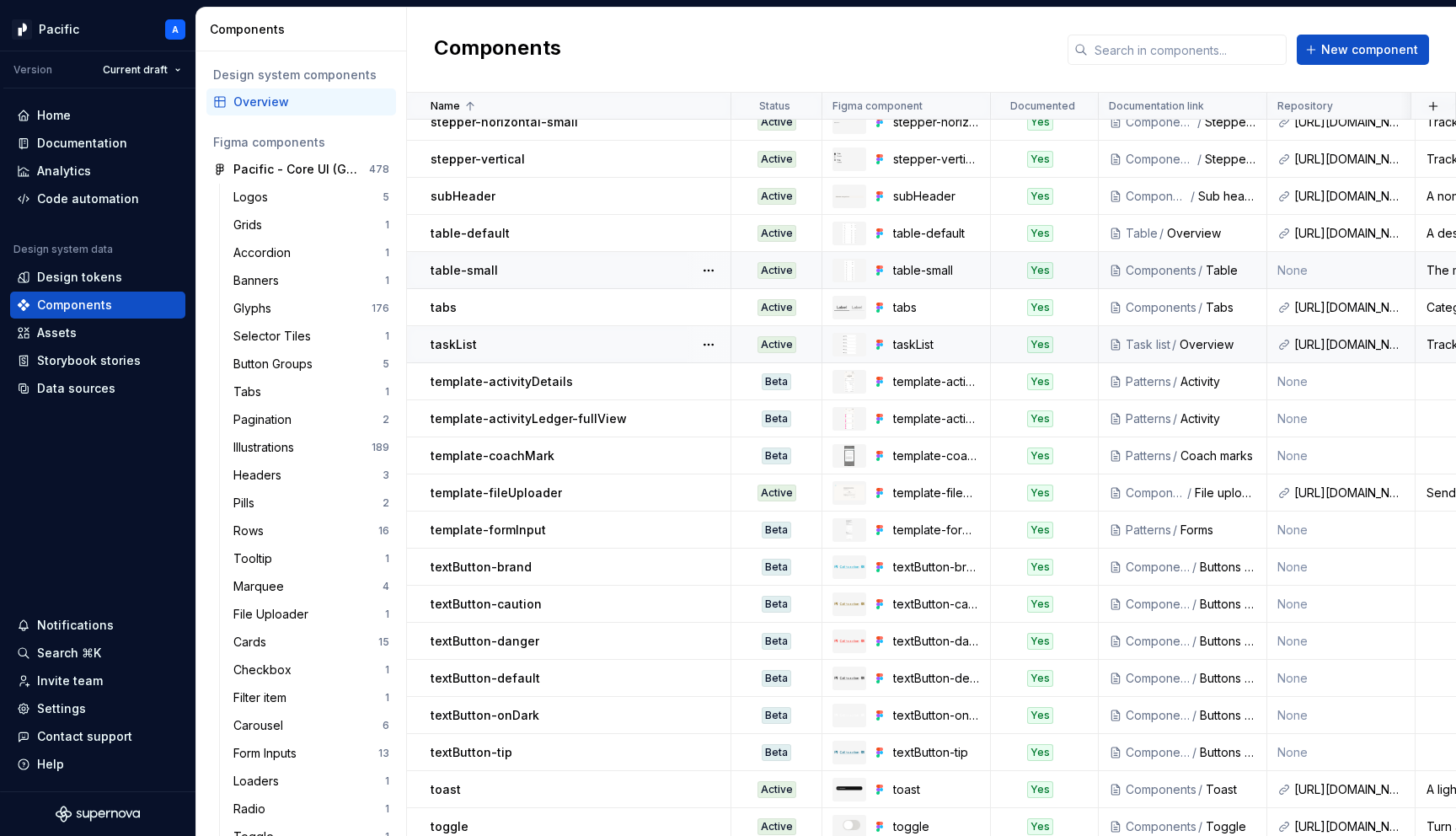
click at [1294, 268] on td "None" at bounding box center [1341, 271] width 148 height 37
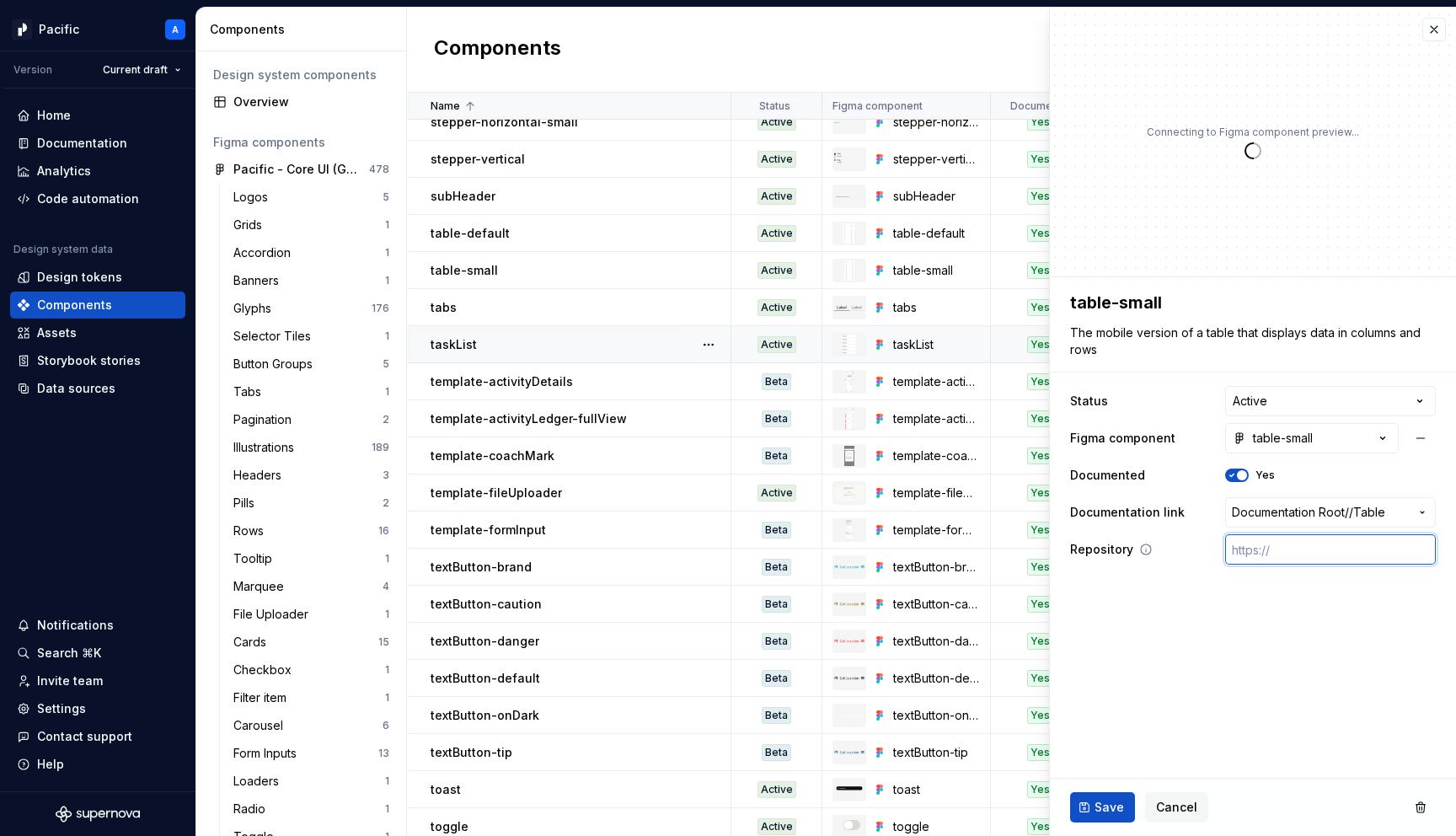
click at [1252, 548] on input "text" at bounding box center [1330, 550] width 211 height 30
paste input "https://gitlab.com/sofiinc/mobile/sofi-mobile/-/tree/main/flutter/sofi_design_s…"
type textarea "*"
type input "https://gitlab.com/sofiinc/mobile/sofi-mobile/-/tree/main/flutter/sofi_design_s…"
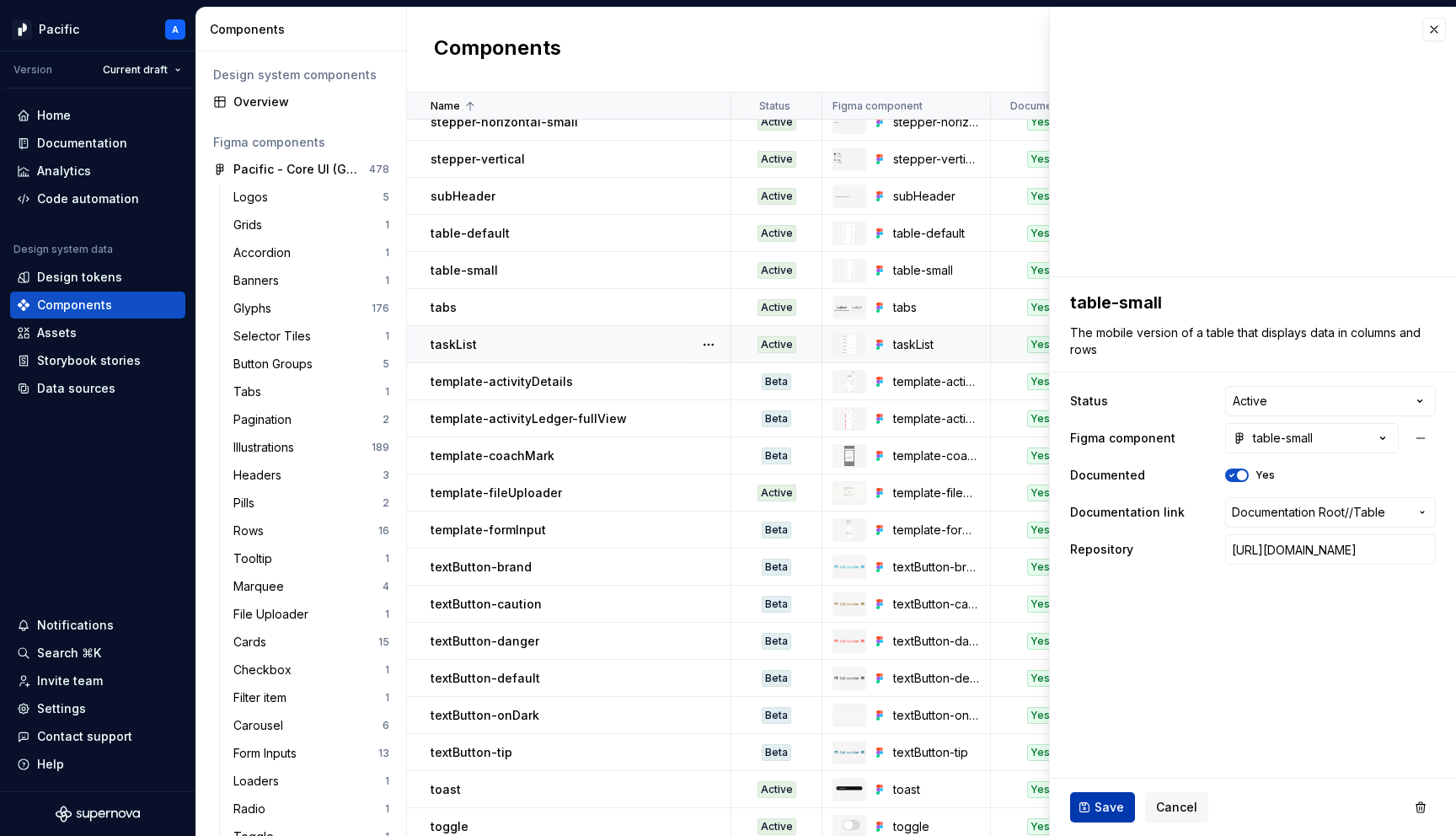
scroll to position [0, 0]
click at [1108, 817] on button "Save" at bounding box center [1103, 807] width 65 height 30
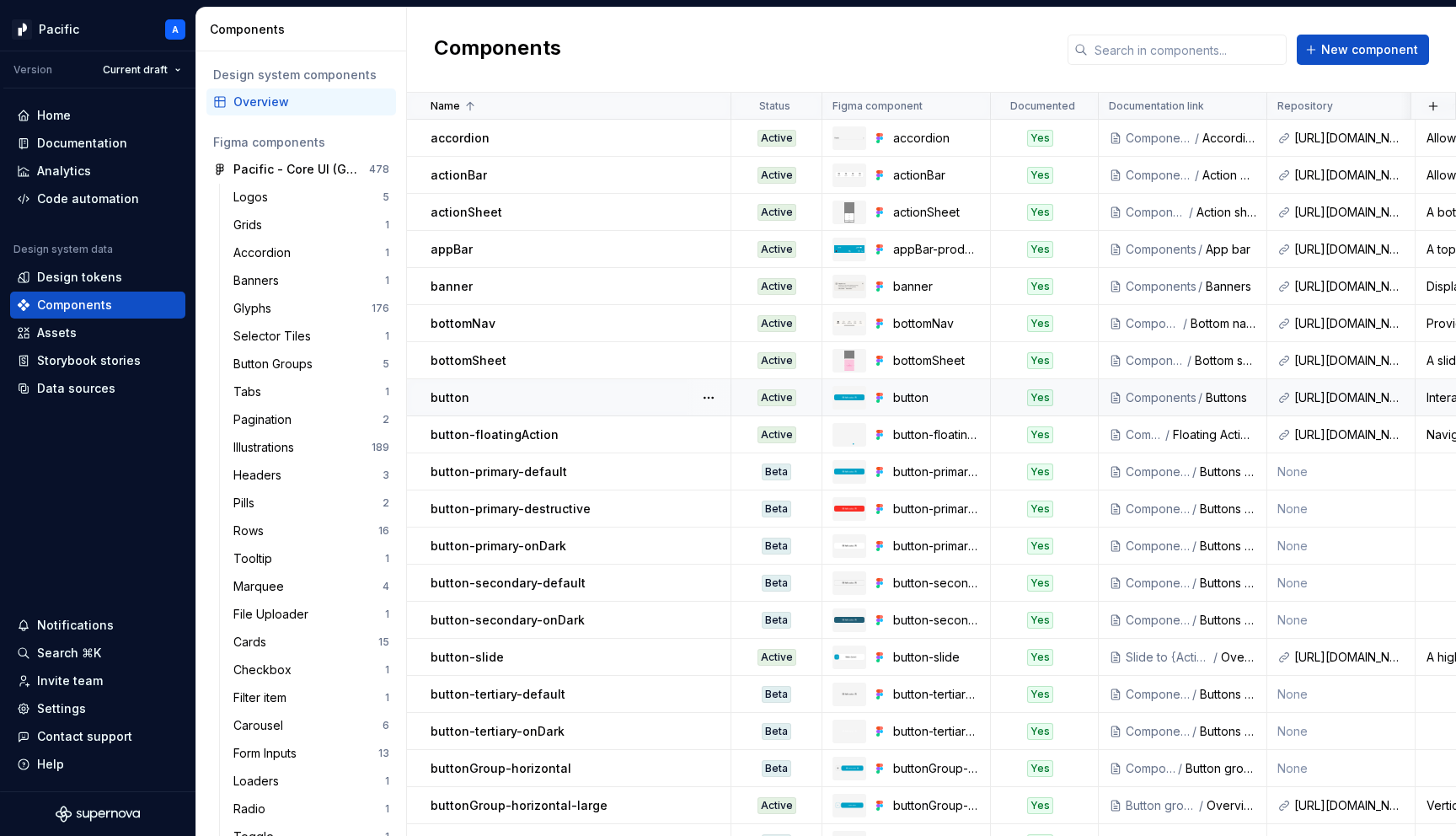
click at [739, 395] on div at bounding box center [736, 398] width 10 height 37
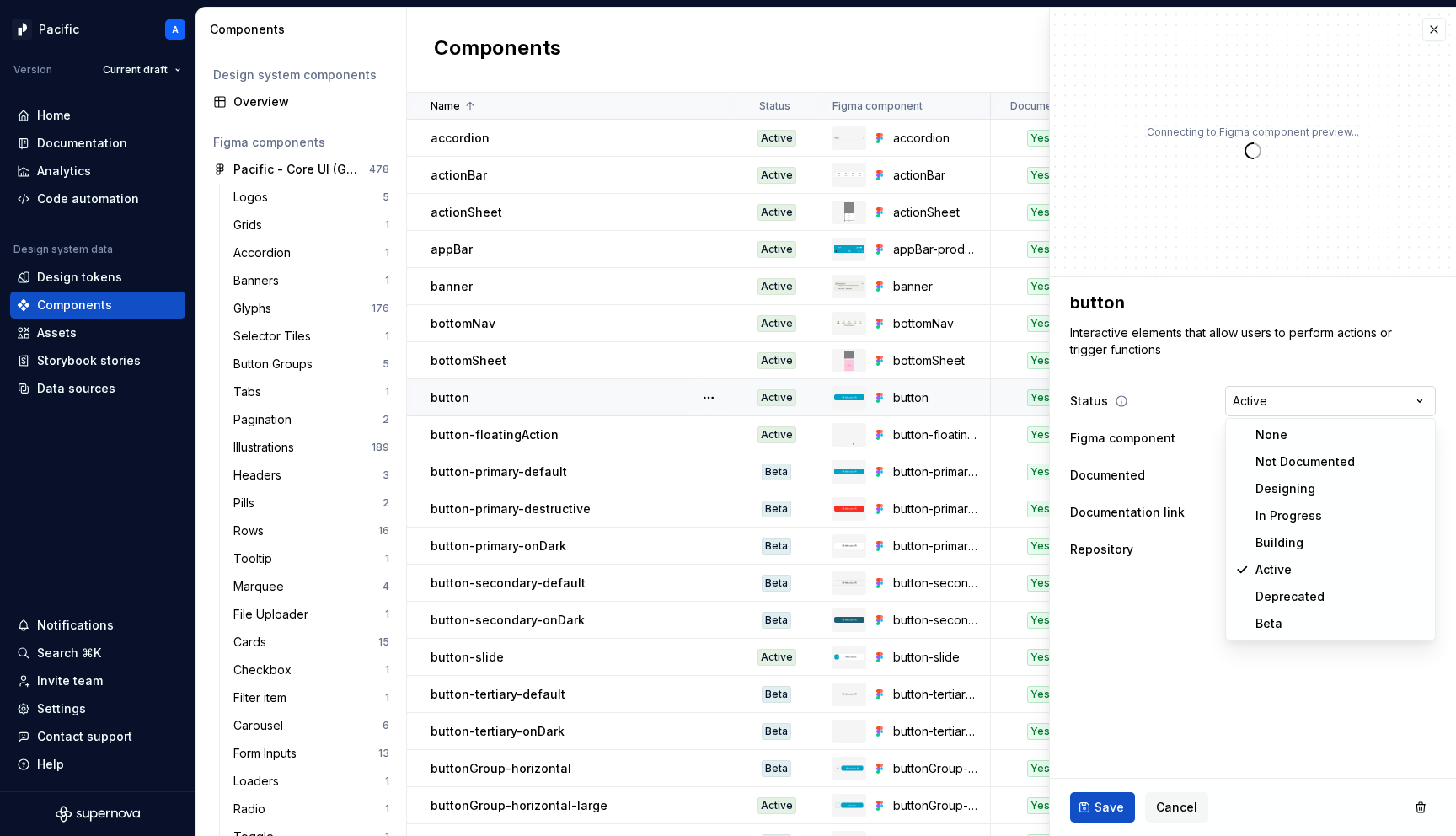
click at [1240, 412] on html "Pacific A Version Current draft Home Documentation Analytics Code automation De…" at bounding box center [728, 418] width 1456 height 836
type textarea "*"
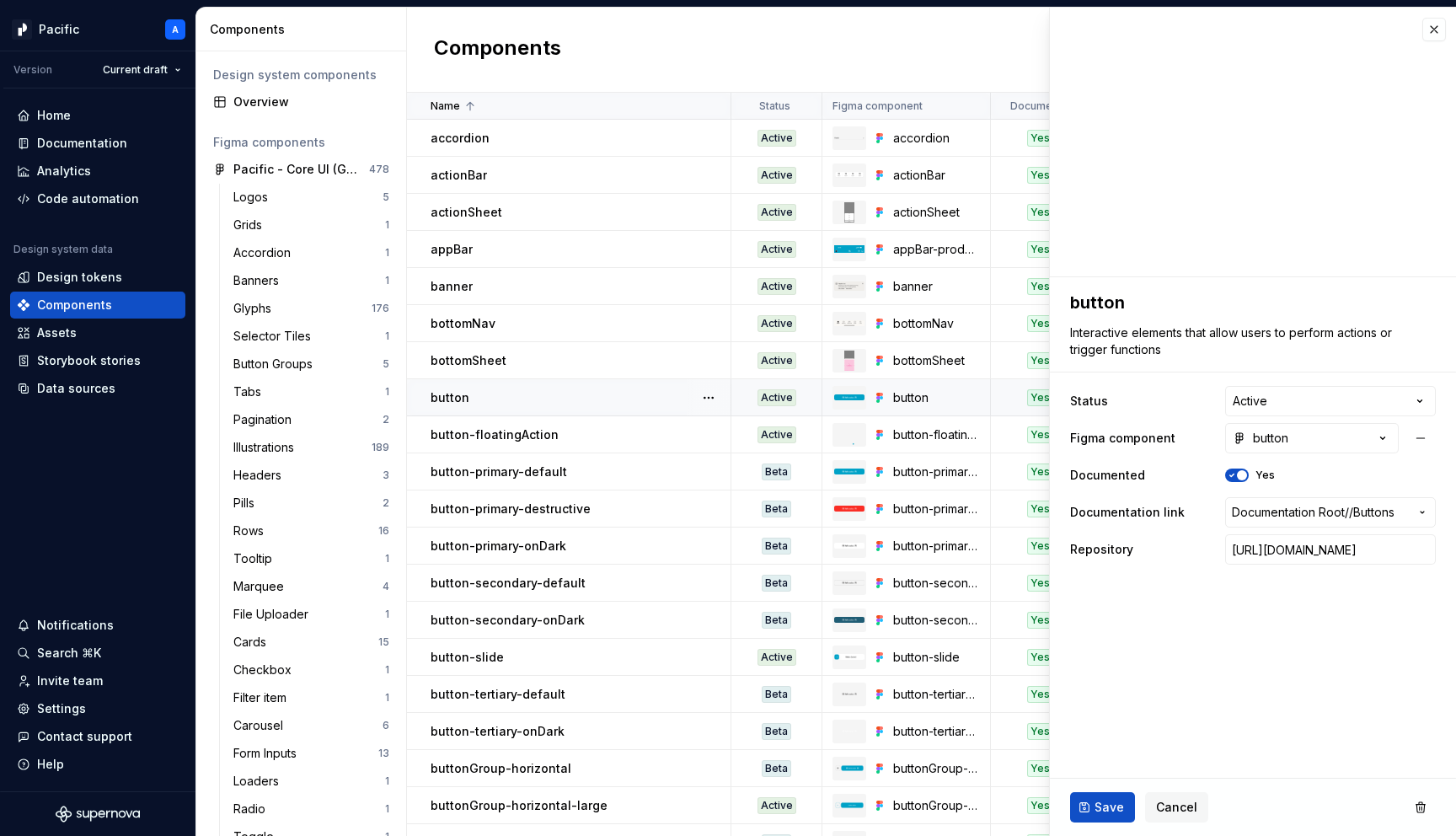
click at [1142, 595] on html "Pacific A Version Current draft Home Documentation Analytics Code automation De…" at bounding box center [728, 418] width 1456 height 836
click at [1167, 809] on span "Cancel" at bounding box center [1176, 807] width 41 height 17
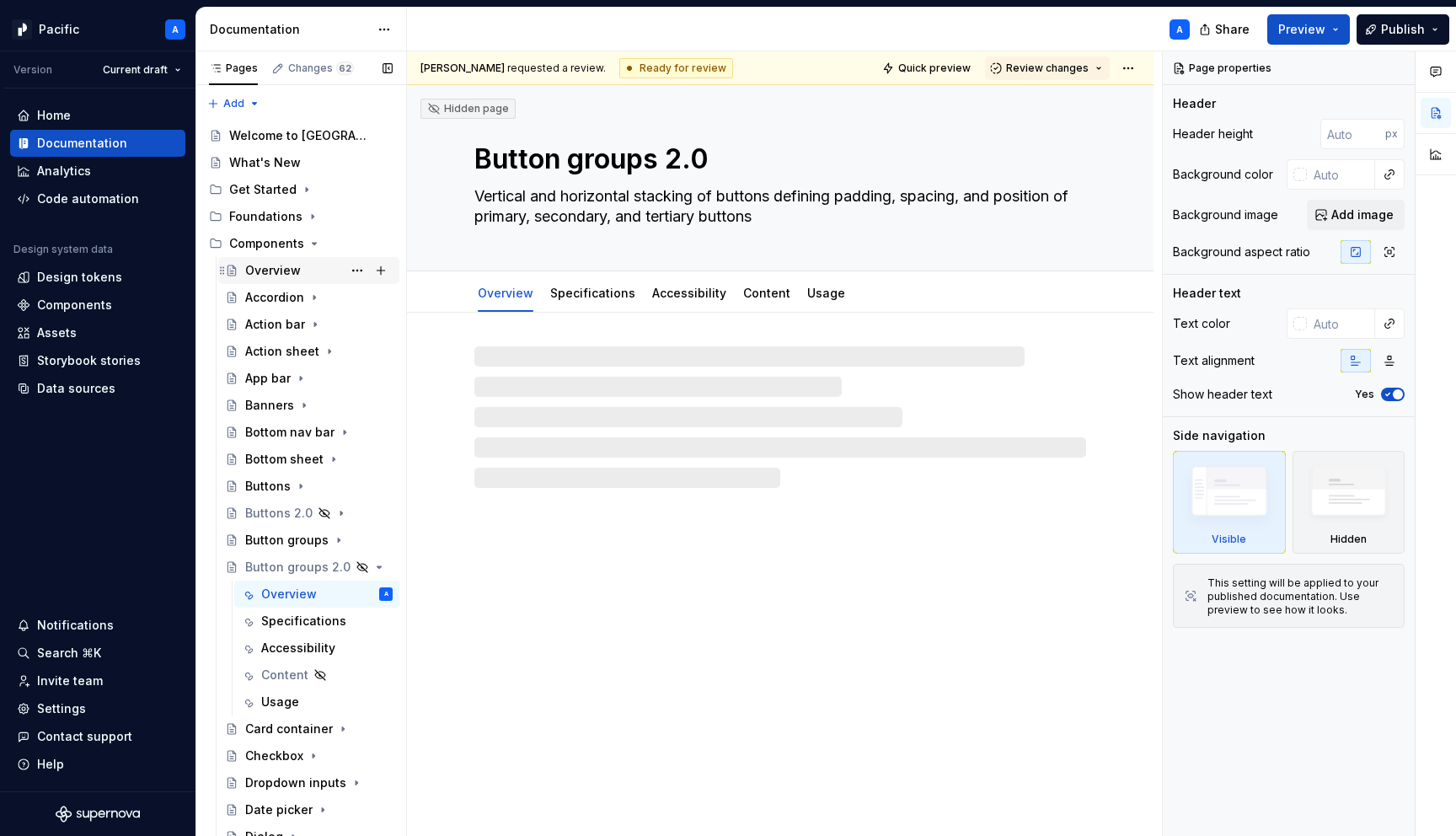
click at [286, 265] on div "Overview" at bounding box center [272, 271] width 55 height 17
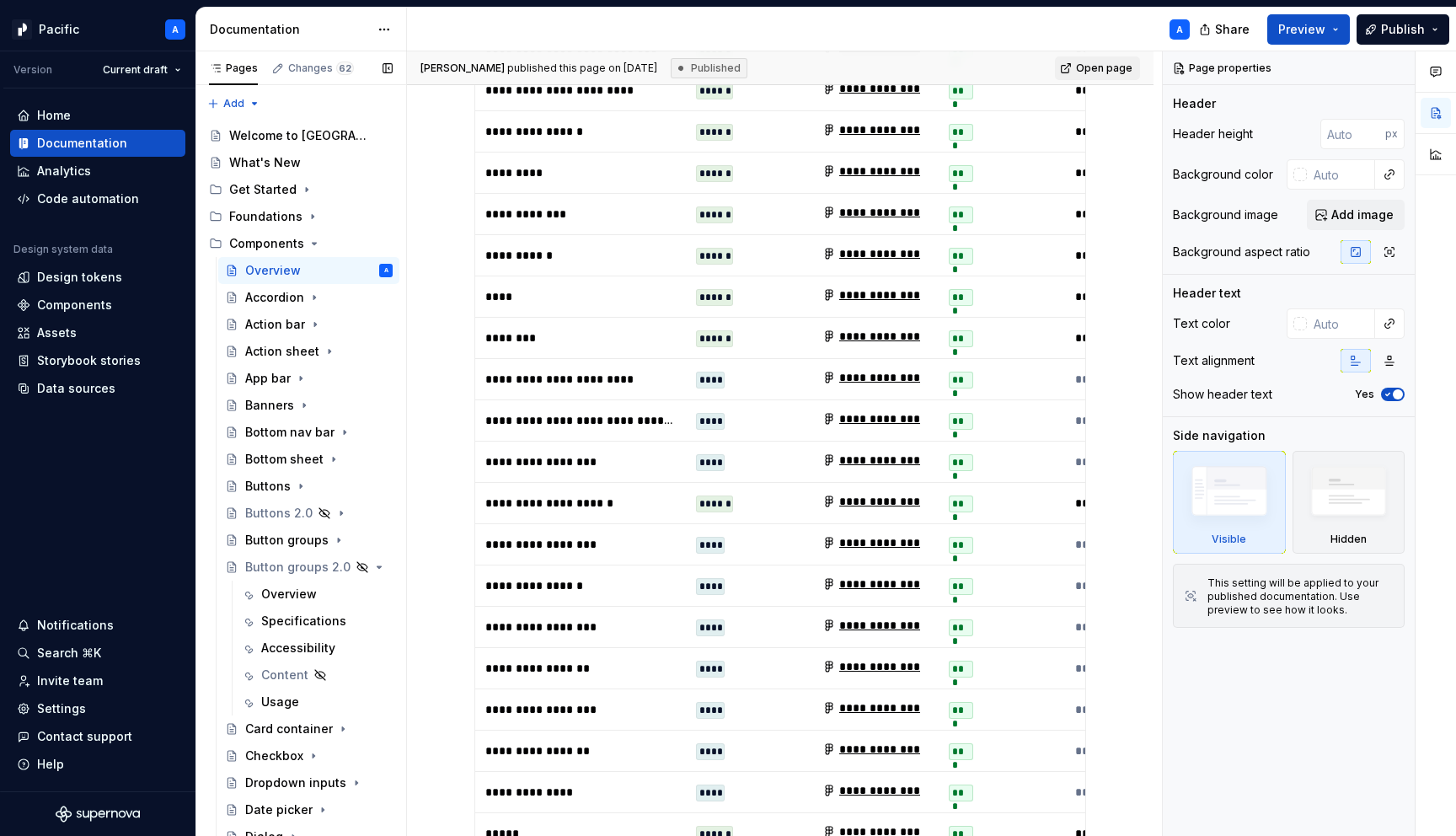
scroll to position [8719, 0]
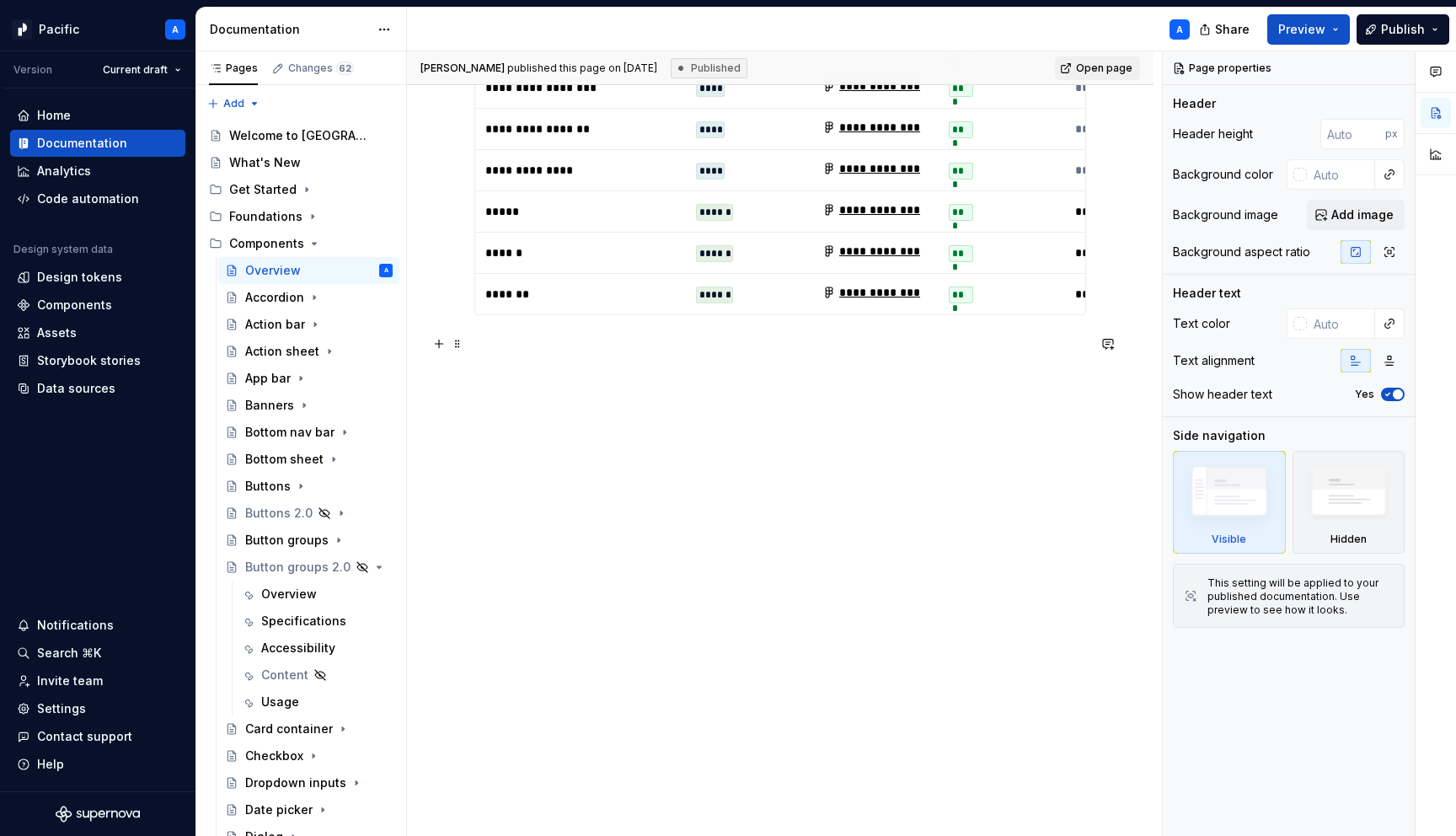
click at [764, 426] on p at bounding box center [780, 436] width 612 height 20
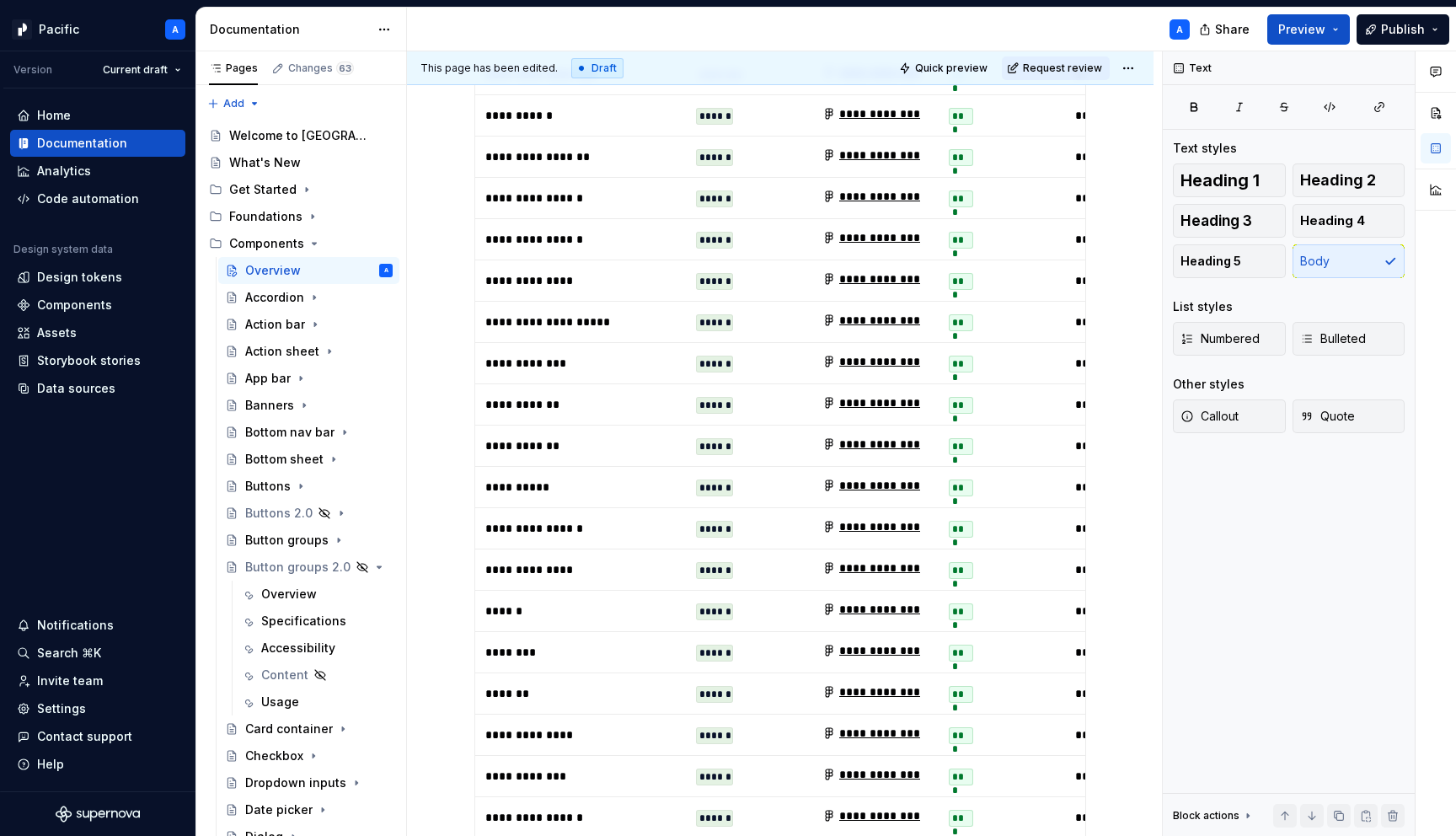
scroll to position [5958, 0]
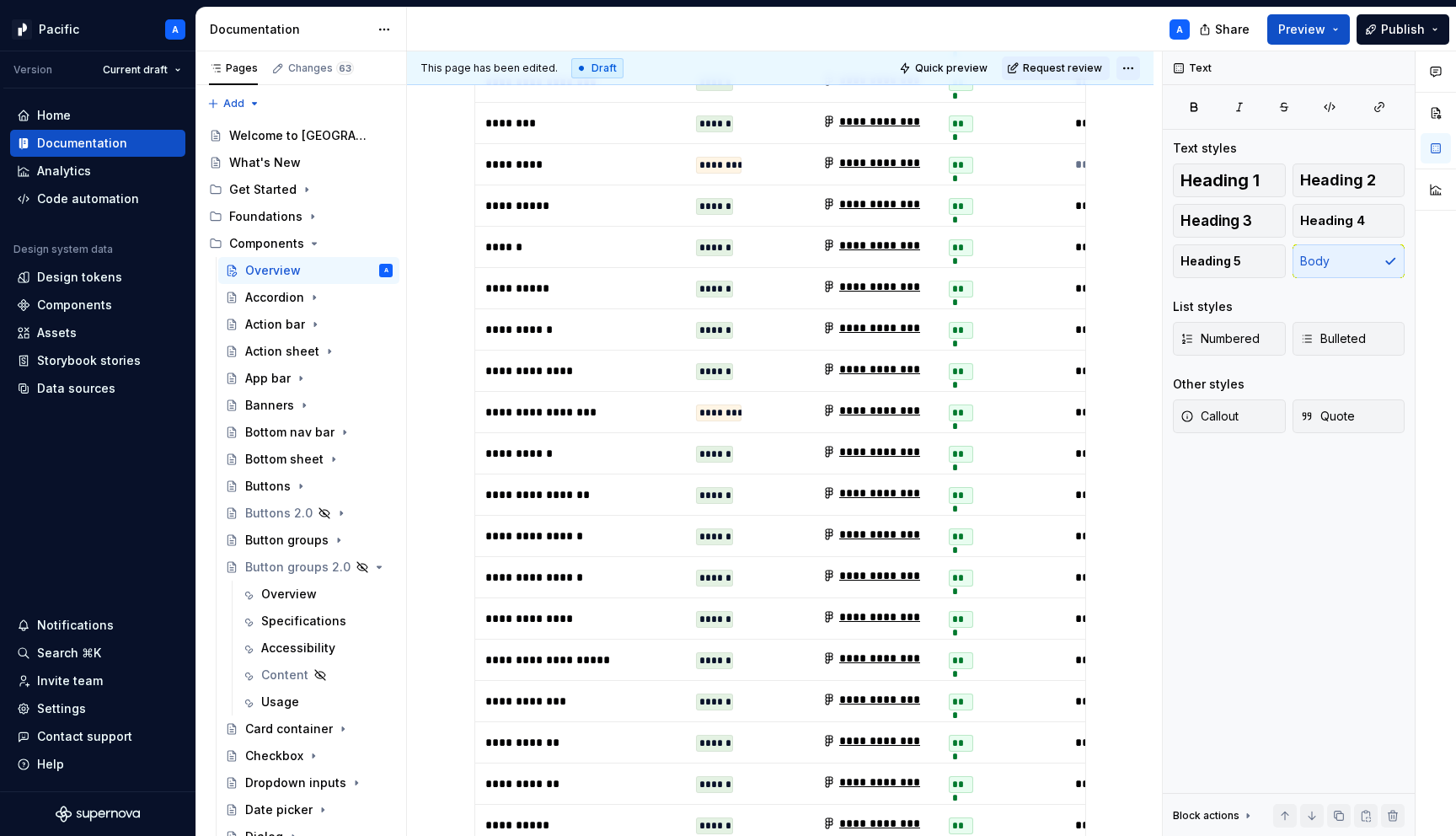
click at [1134, 68] on html "Pacific A Version Current draft Home Documentation Analytics Code automation De…" at bounding box center [728, 418] width 1456 height 836
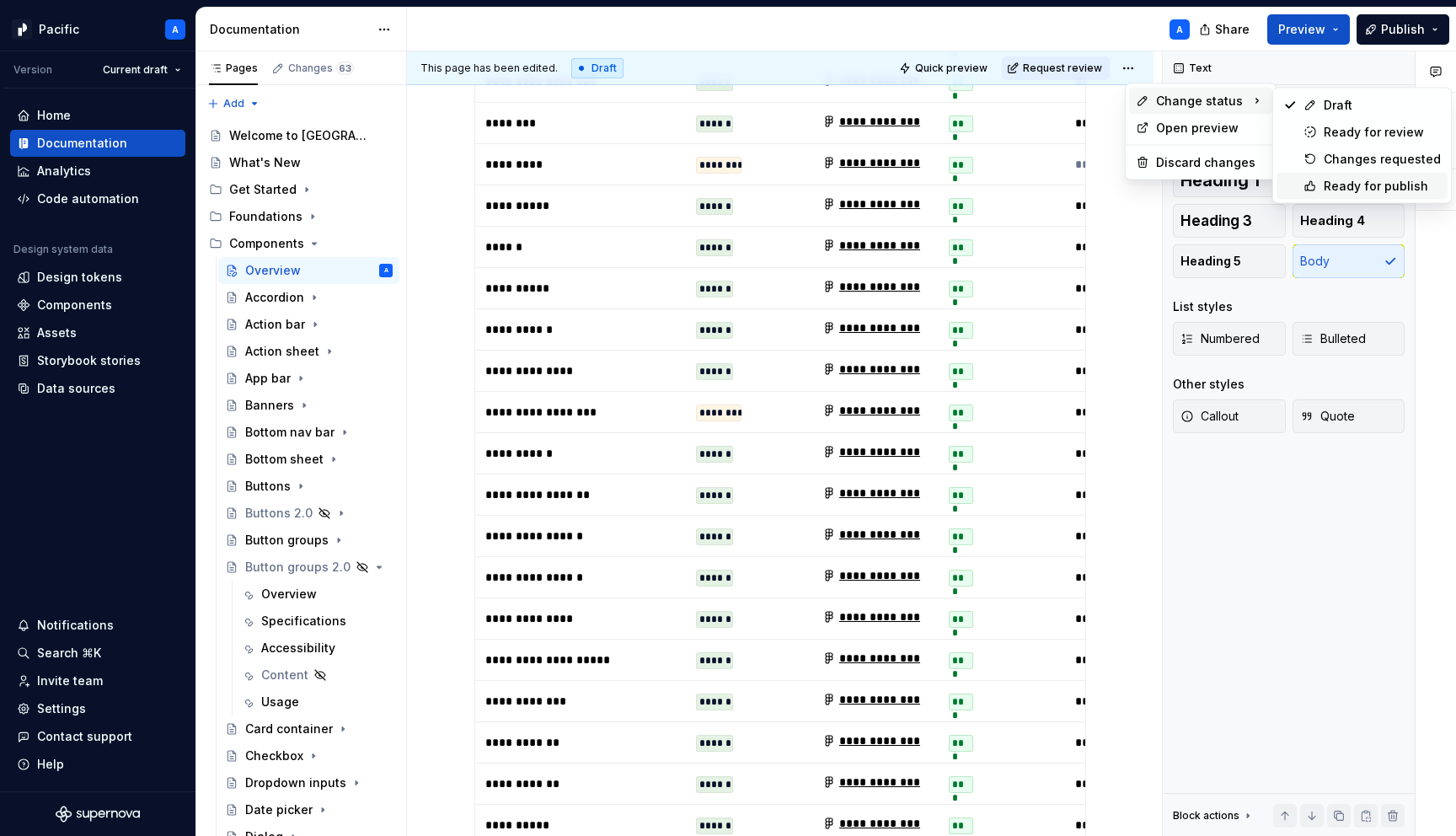
click at [1313, 185] on icon at bounding box center [1310, 186] width 14 height 14
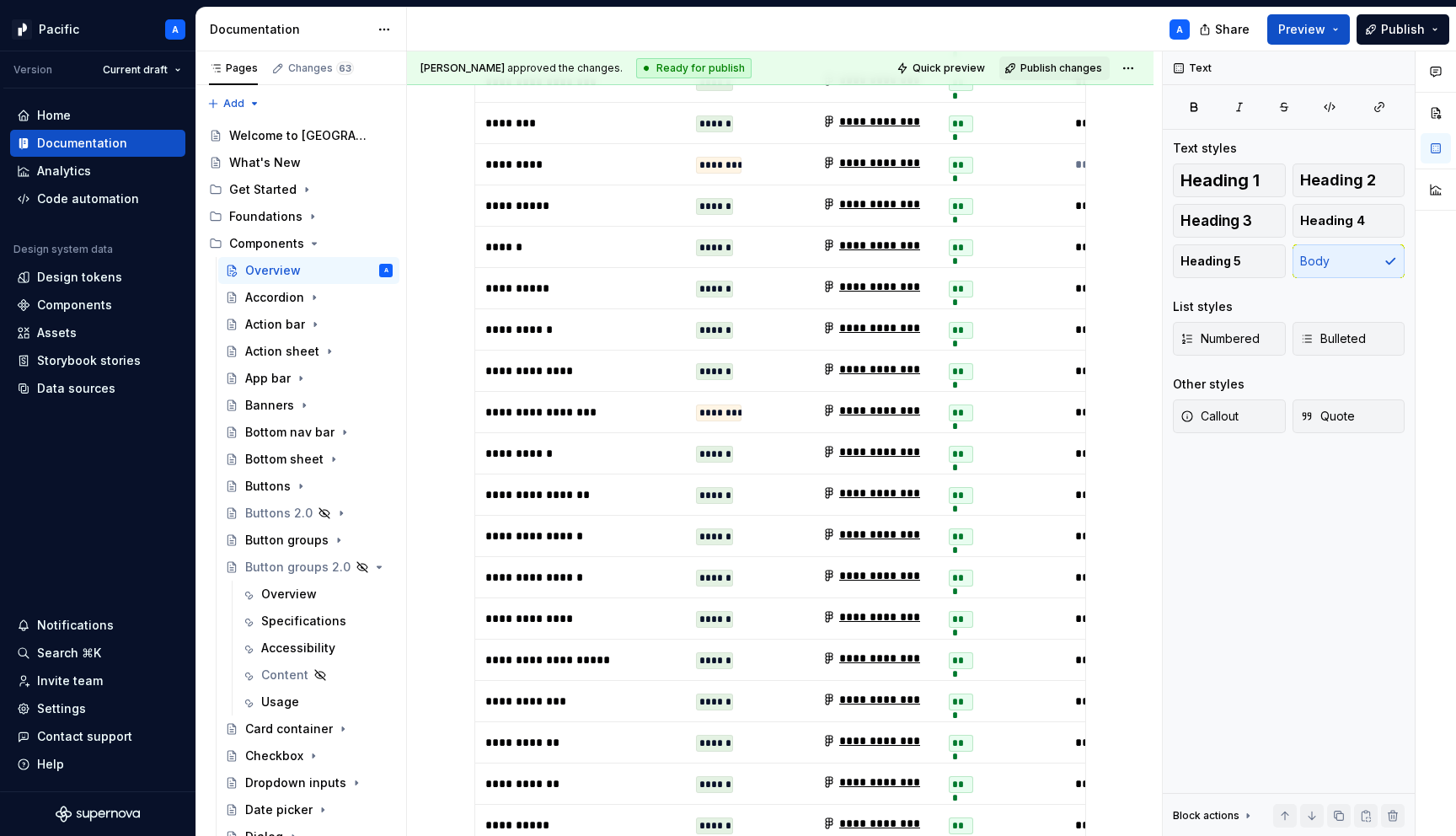
scroll to position [5581, 0]
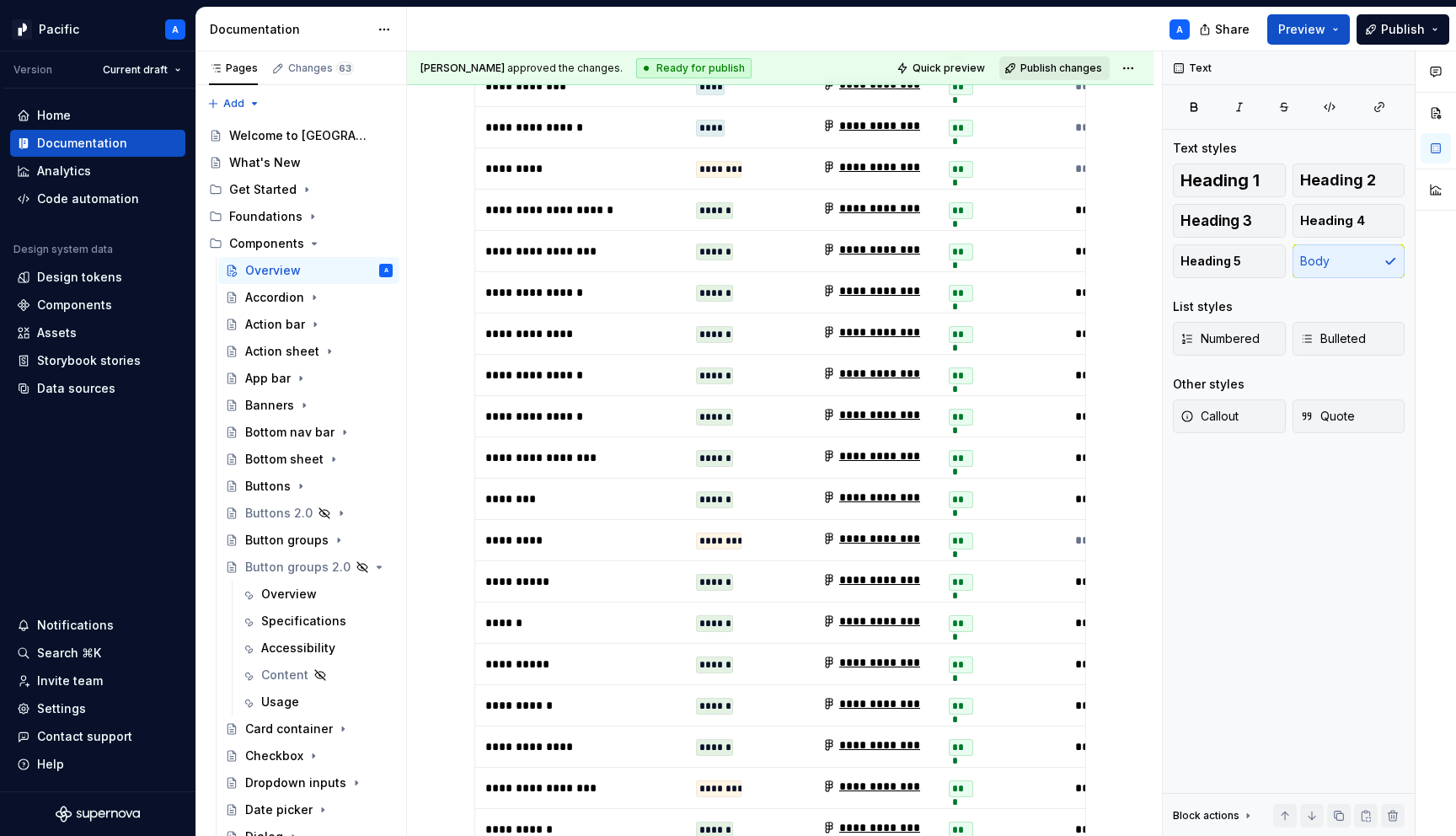
click at [1048, 73] on span "Publish changes" at bounding box center [1061, 68] width 82 height 14
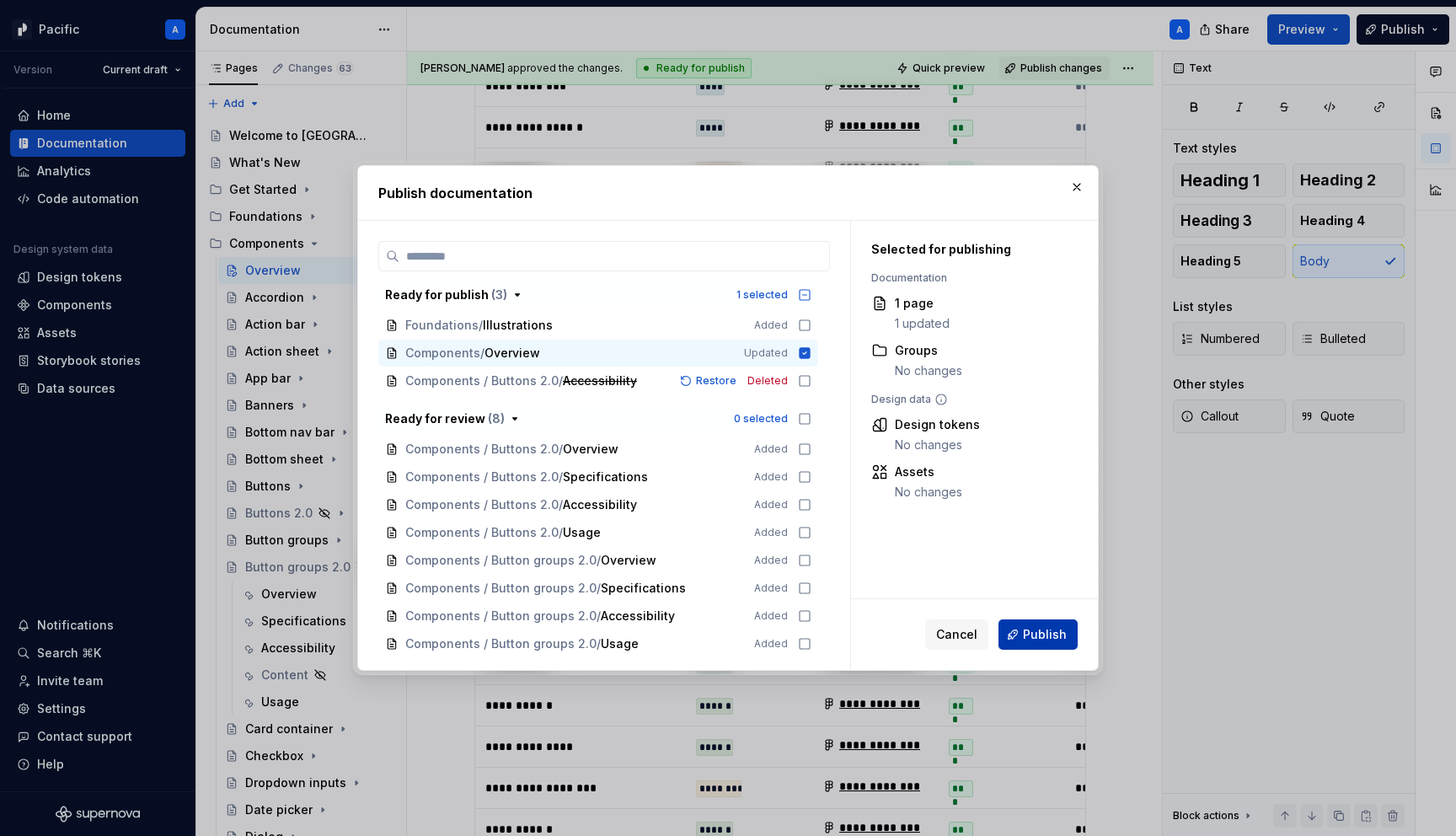
click at [1034, 632] on span "Publish" at bounding box center [1046, 634] width 44 height 17
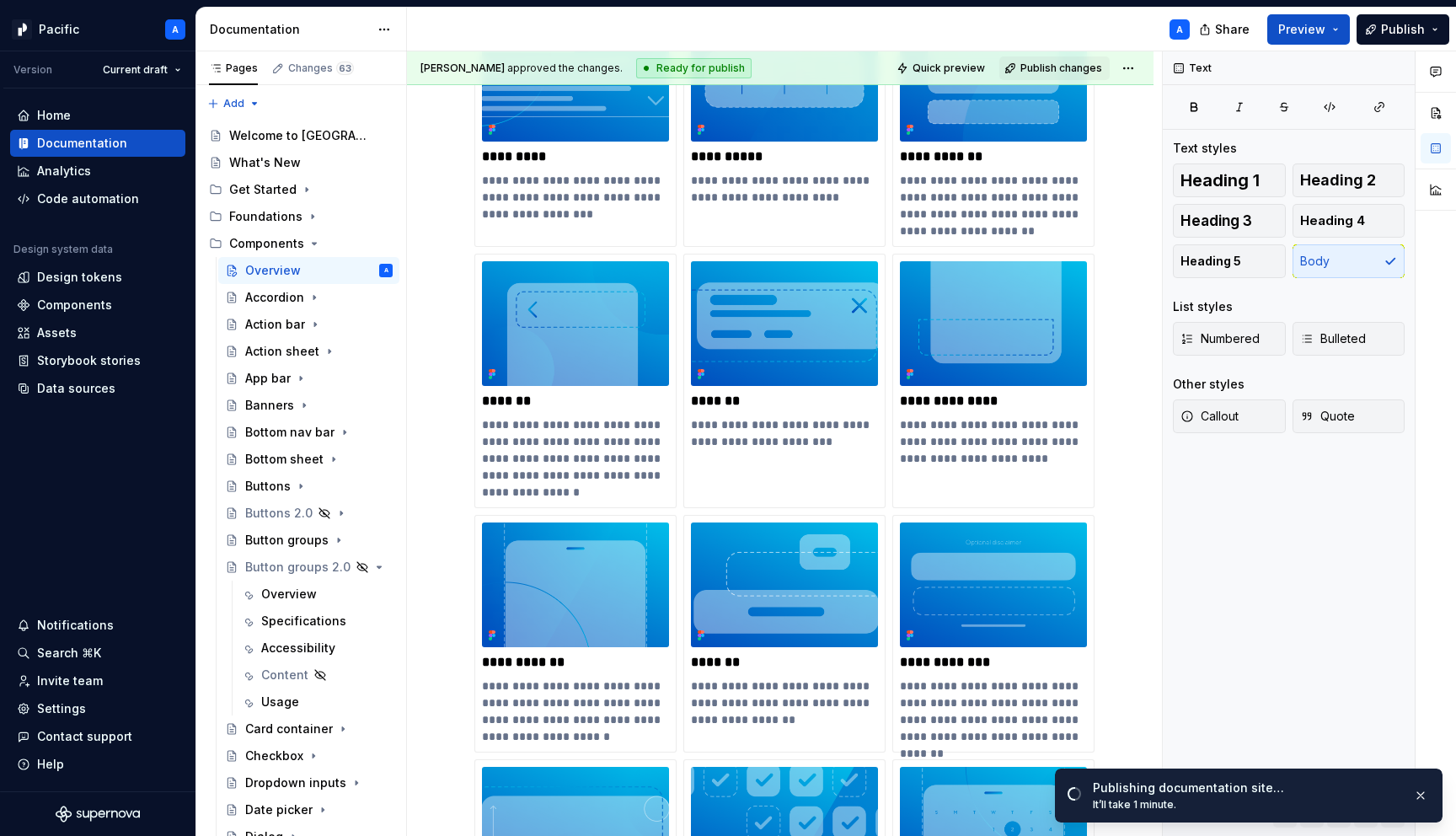
scroll to position [0, 0]
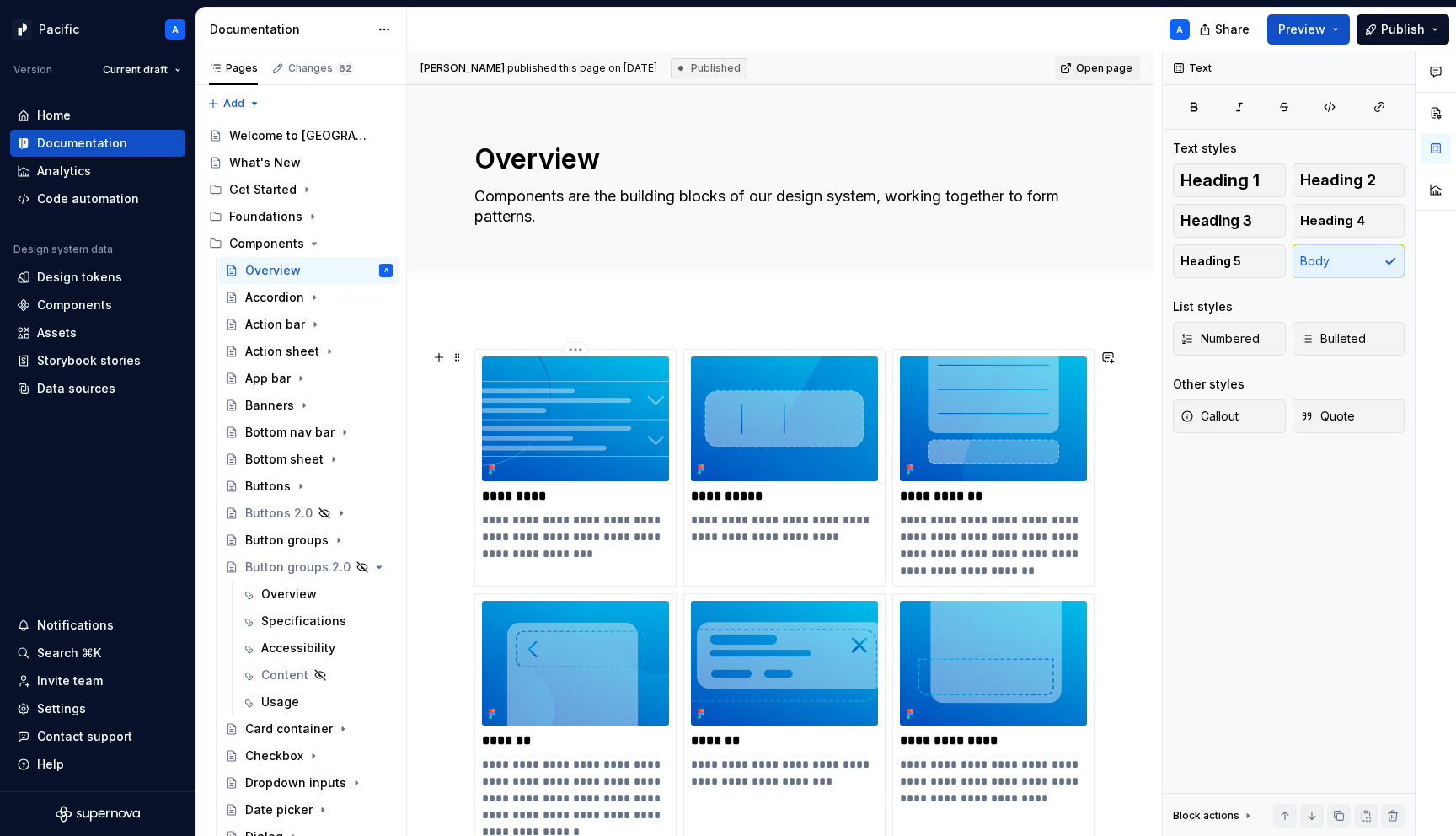
type textarea "*"
